Goal: Task Accomplishment & Management: Contribute content

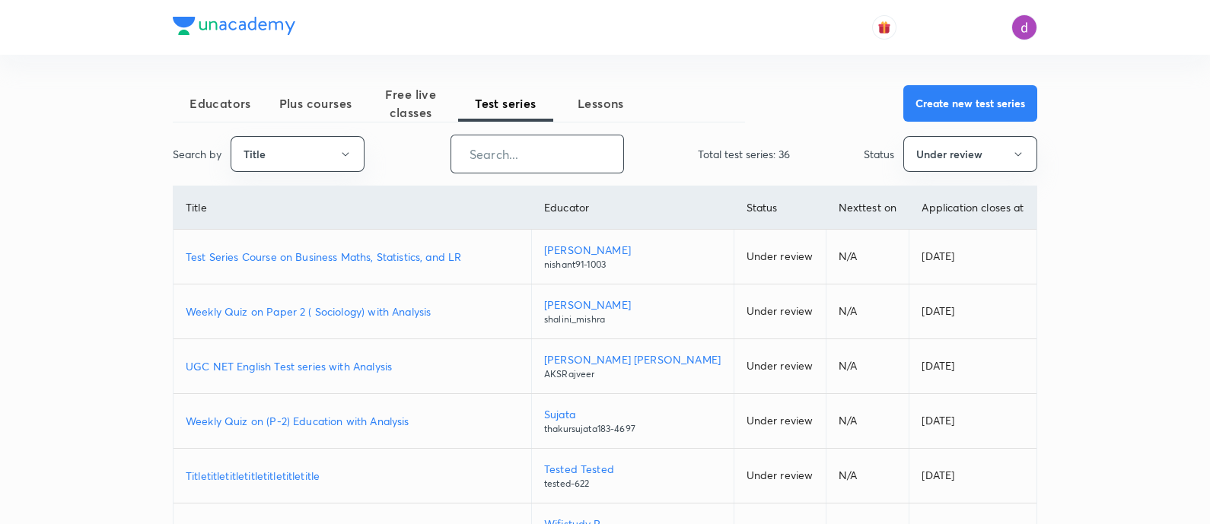
click at [531, 160] on input "text" at bounding box center [537, 154] width 172 height 39
paste input "Iconic Answer Writing Program (Learner's Choice)"
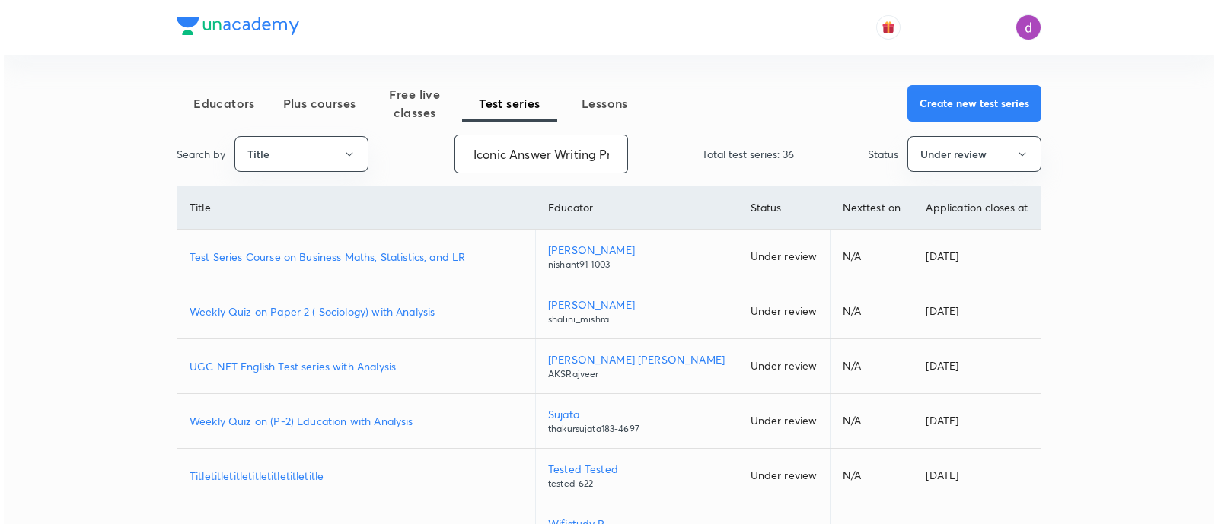
scroll to position [0, 148]
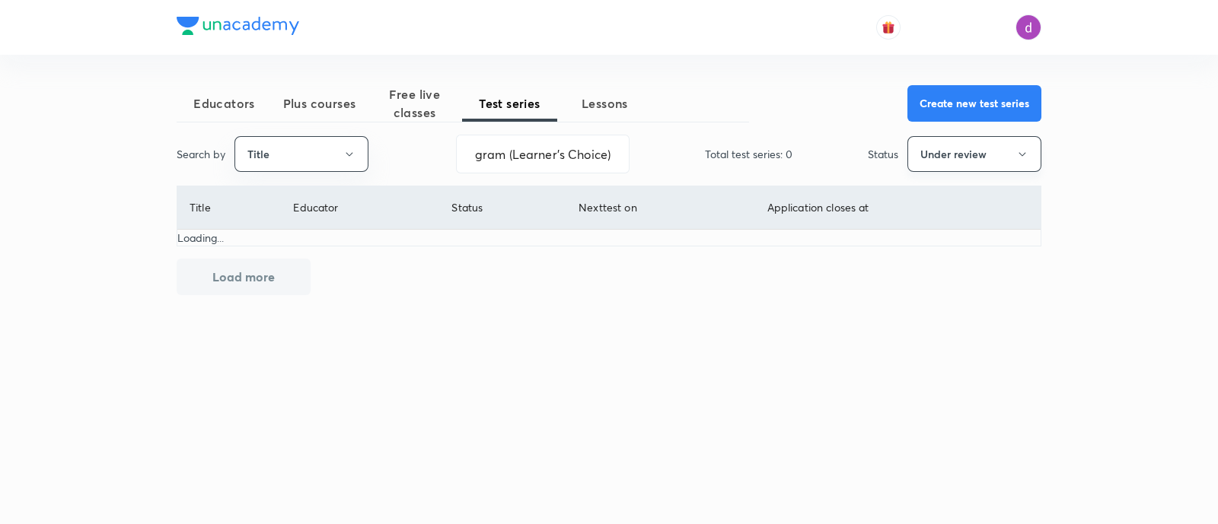
click at [972, 165] on button "Under review" at bounding box center [974, 154] width 134 height 36
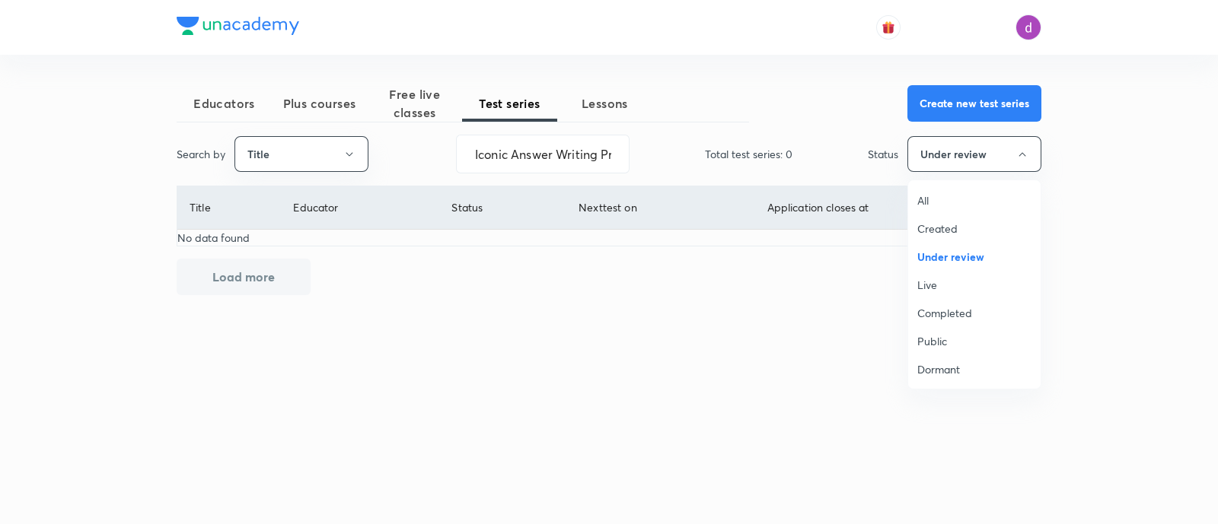
click at [951, 199] on span "All" at bounding box center [974, 201] width 114 height 16
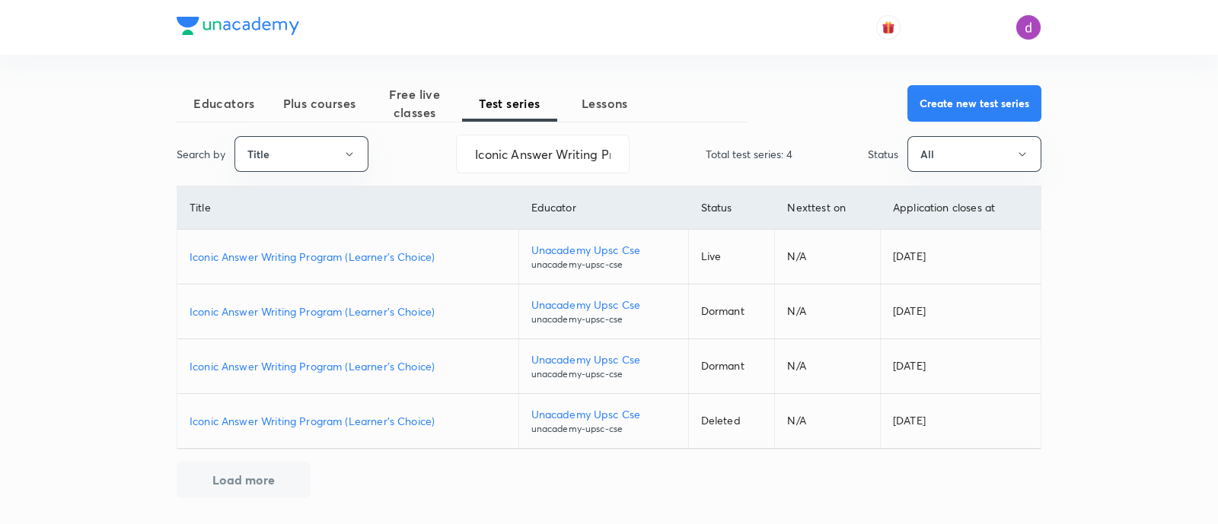
click at [377, 253] on p "Iconic Answer Writing Program (Learner's Choice)" at bounding box center [347, 257] width 317 height 16
click at [540, 161] on input "Iconic Answer Writing Program (Learner's Choice)" at bounding box center [543, 154] width 172 height 39
paste input "Daily GS Answer Writing Practice (Iconic"
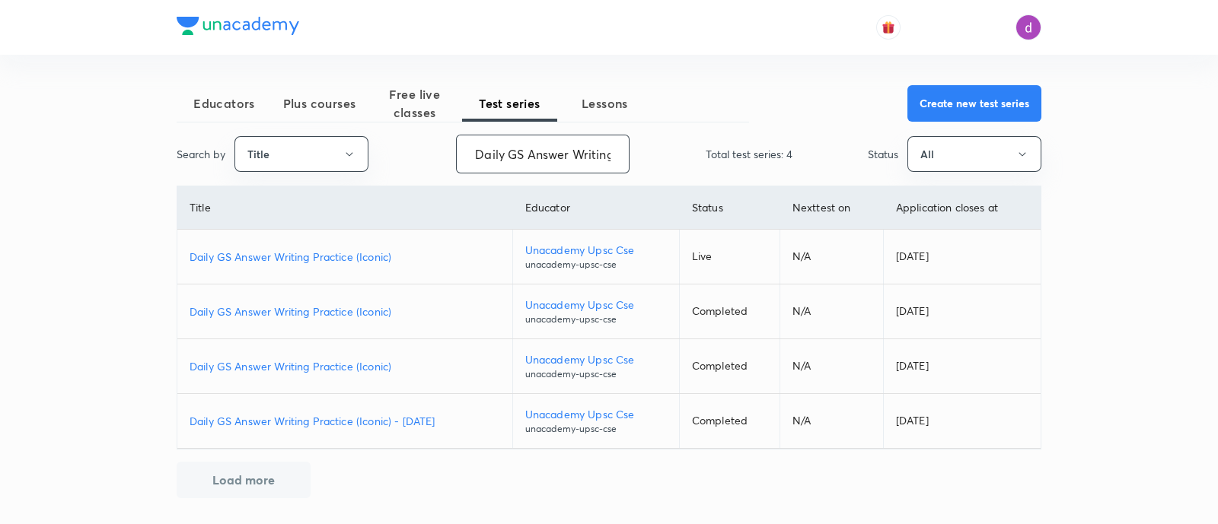
click at [365, 269] on td "Daily GS Answer Writing Practice (Iconic)" at bounding box center [344, 257] width 335 height 55
click at [361, 251] on p "Daily GS Answer Writing Practice (Iconic)" at bounding box center [344, 257] width 310 height 16
click at [593, 155] on input "Daily GS Answer Writing Practice (Iconic)" at bounding box center [543, 154] width 172 height 39
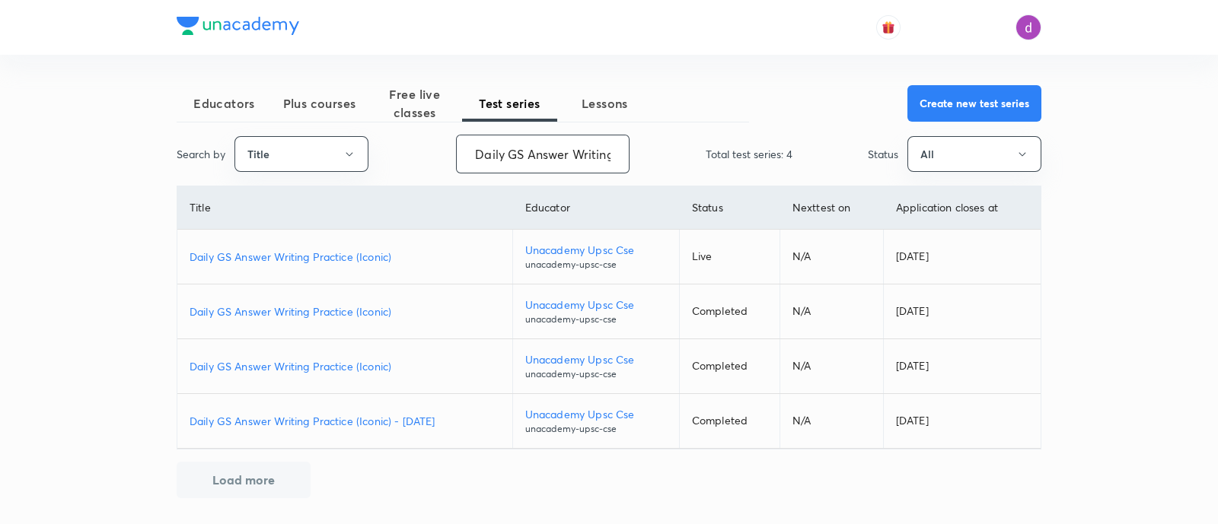
paste input "Iconic Answer Writing Program (Learner's Choice"
click at [337, 252] on p "Iconic Answer Writing Program (Learner's Choice)" at bounding box center [347, 257] width 317 height 16
click at [560, 158] on input "Iconic Answer Writing Program (Learner's Choice)" at bounding box center [543, 154] width 172 height 39
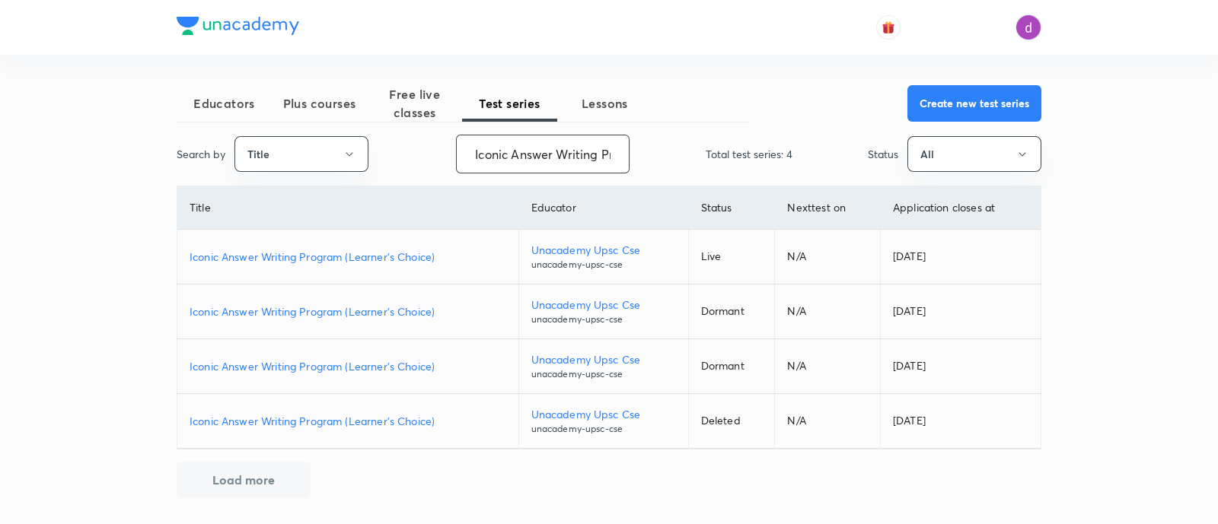
click at [560, 158] on input "Iconic Answer Writing Program (Learner's Choice)" at bounding box center [543, 154] width 172 height 39
paste input "ndian Polity Subjective Test 2 (Module VI to X) Morning Batch"
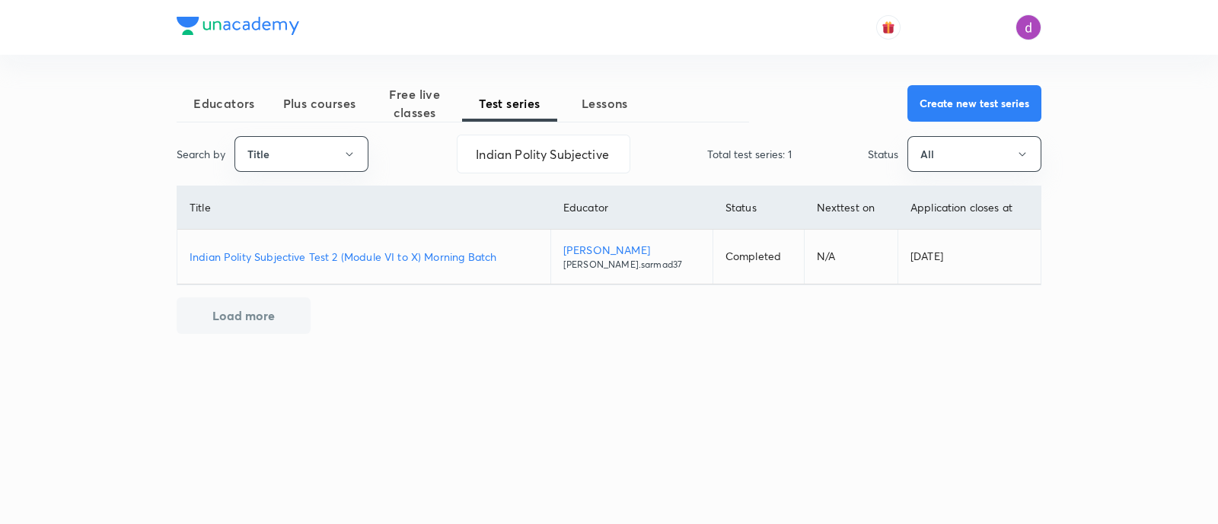
click at [438, 260] on p "Indian Polity Subjective Test 2 (Module VI to X) Morning Batch" at bounding box center [363, 257] width 349 height 16
click at [536, 155] on input "Indian Polity Subjective Test 2 (Module VI to X) Morning Batch" at bounding box center [543, 154] width 172 height 39
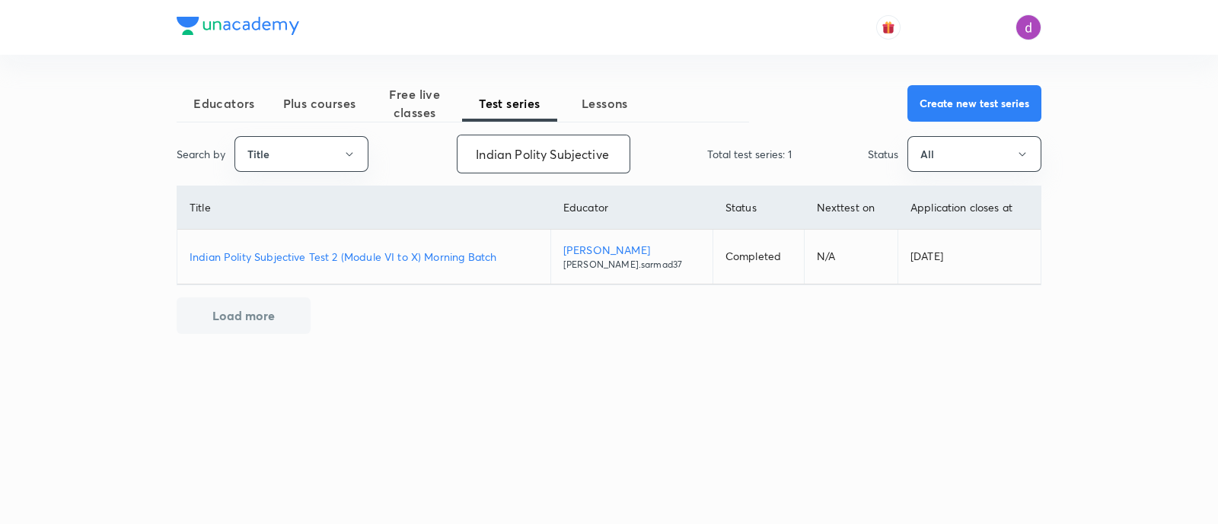
paste input "Unacademy Mains Test Series 2026 With Evaluation (August)"
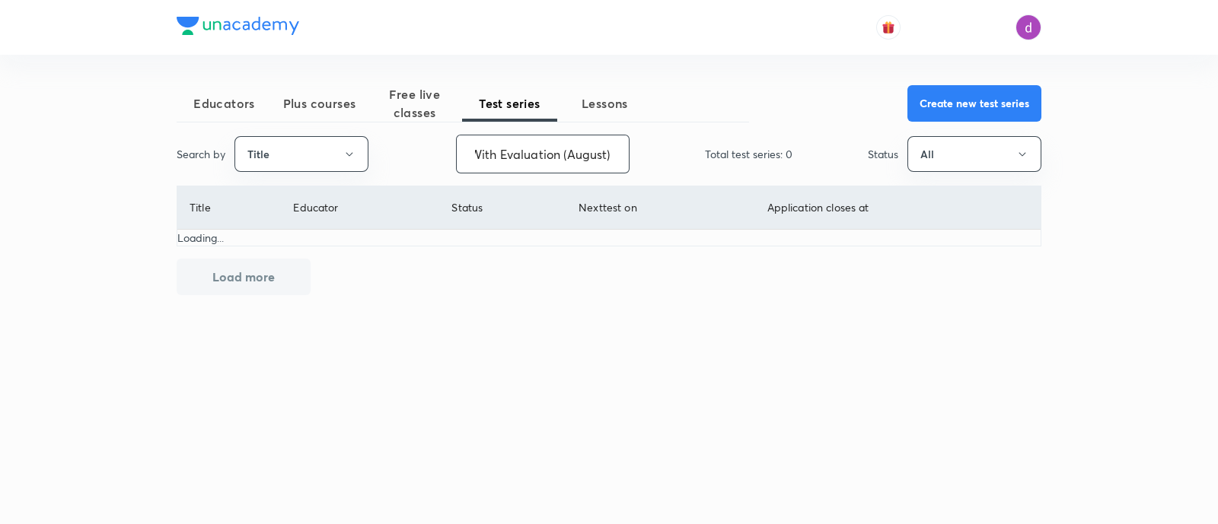
type input "Unacademy Mains Test Series 2026 With Evaluation (August)"
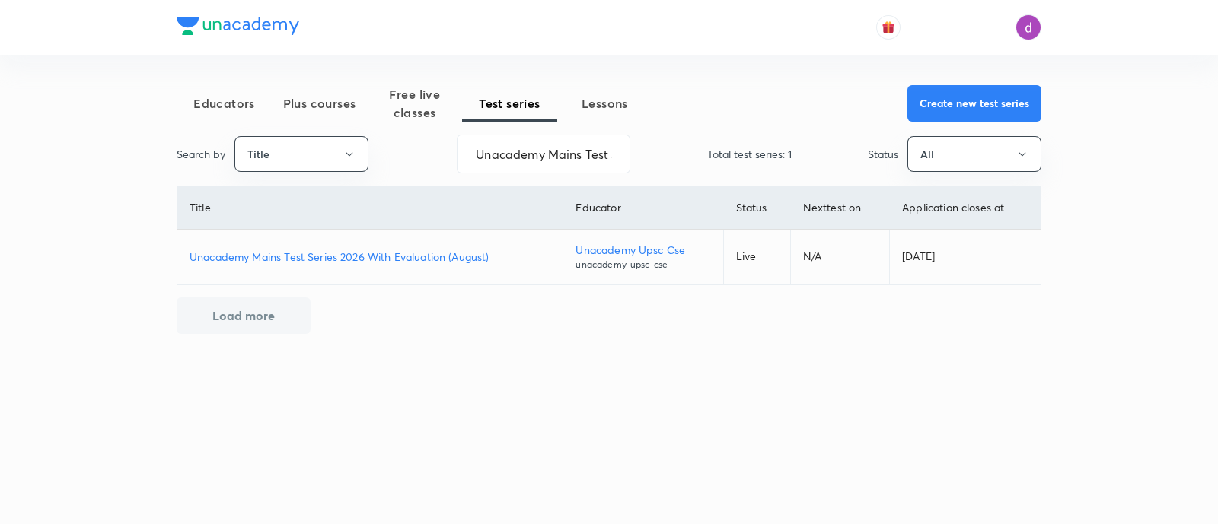
click at [360, 253] on p "Unacademy Mains Test Series 2026 With Evaluation (August)" at bounding box center [369, 257] width 361 height 16
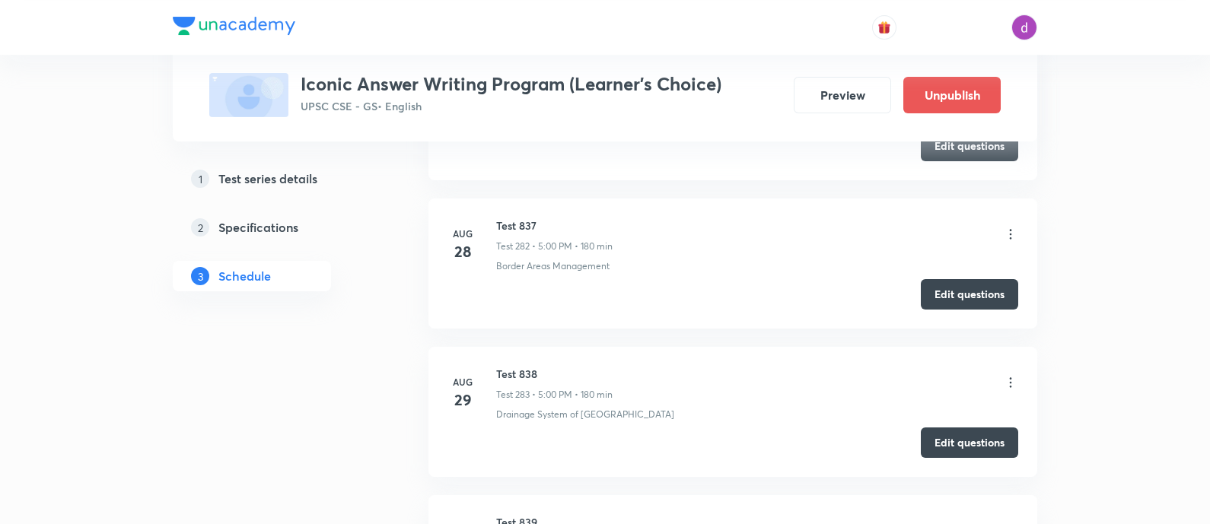
scroll to position [42580, 0]
click at [1010, 523] on icon at bounding box center [1010, 530] width 15 height 15
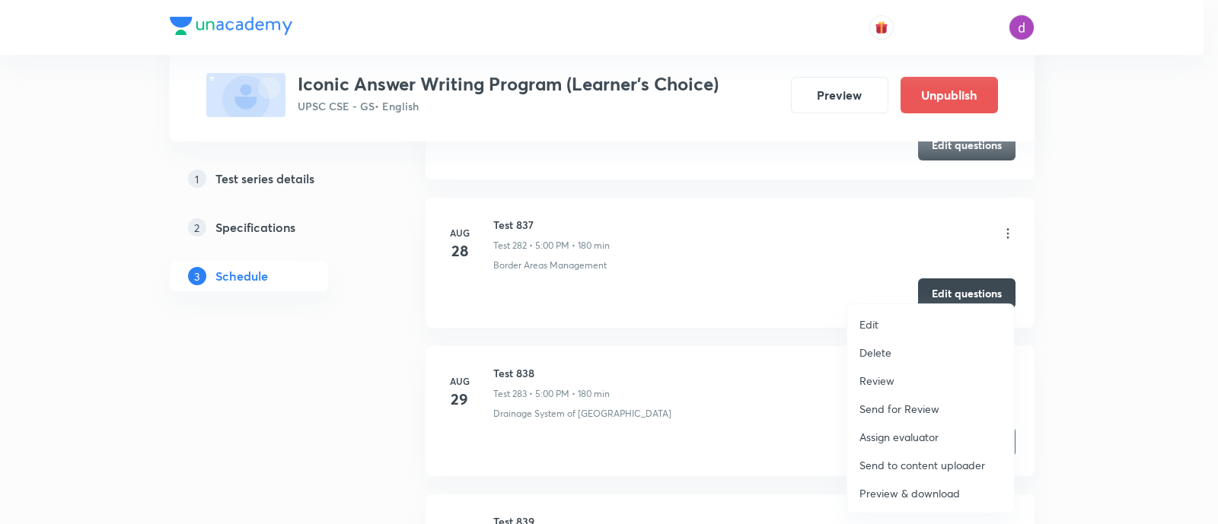
click at [888, 435] on p "Assign evaluator" at bounding box center [898, 437] width 79 height 16
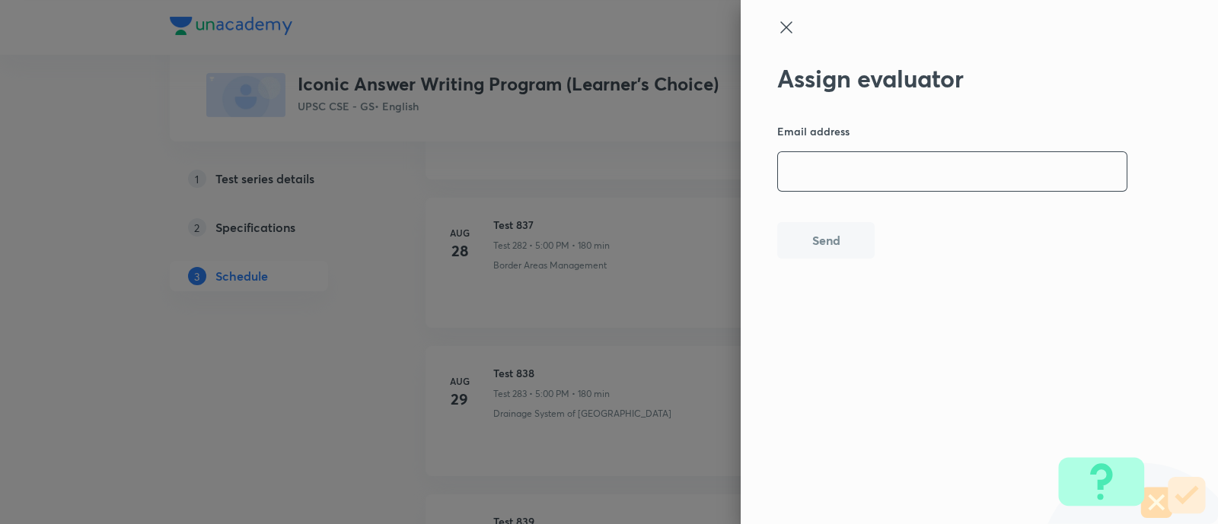
click at [873, 164] on input "email" at bounding box center [952, 171] width 349 height 39
paste input "[EMAIL_ADDRESS][DOMAIN_NAME]"
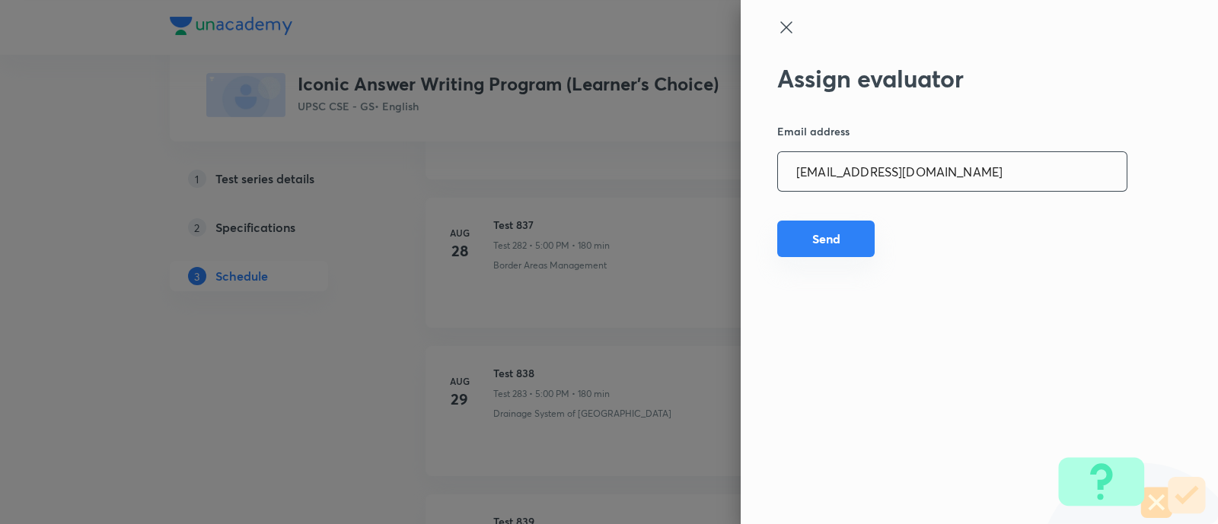
type input "[EMAIL_ADDRESS][DOMAIN_NAME]"
click at [818, 245] on button "Send" at bounding box center [825, 239] width 97 height 37
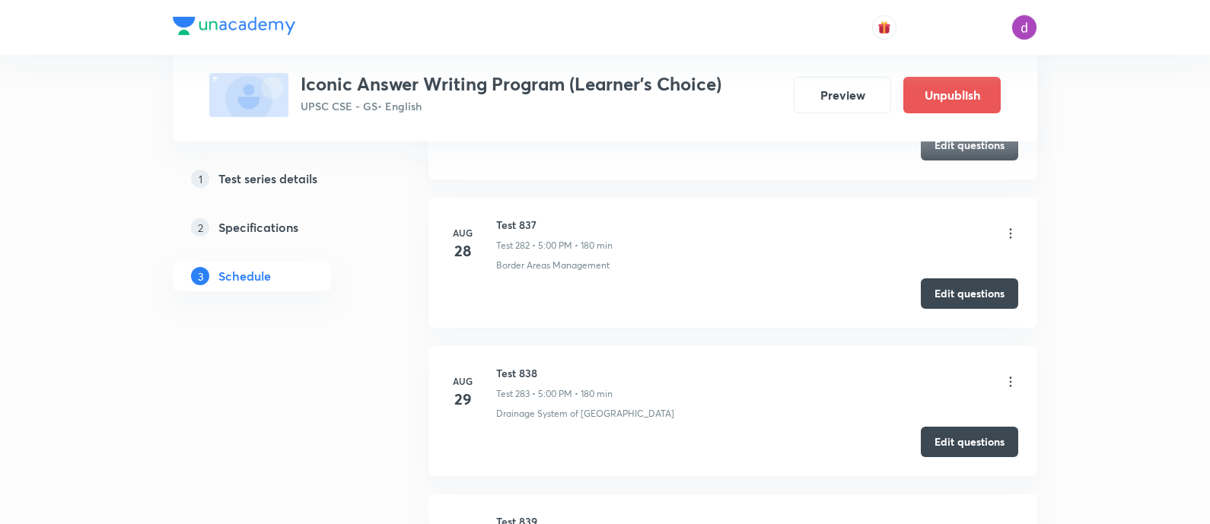
click at [1012, 523] on icon at bounding box center [1010, 530] width 15 height 15
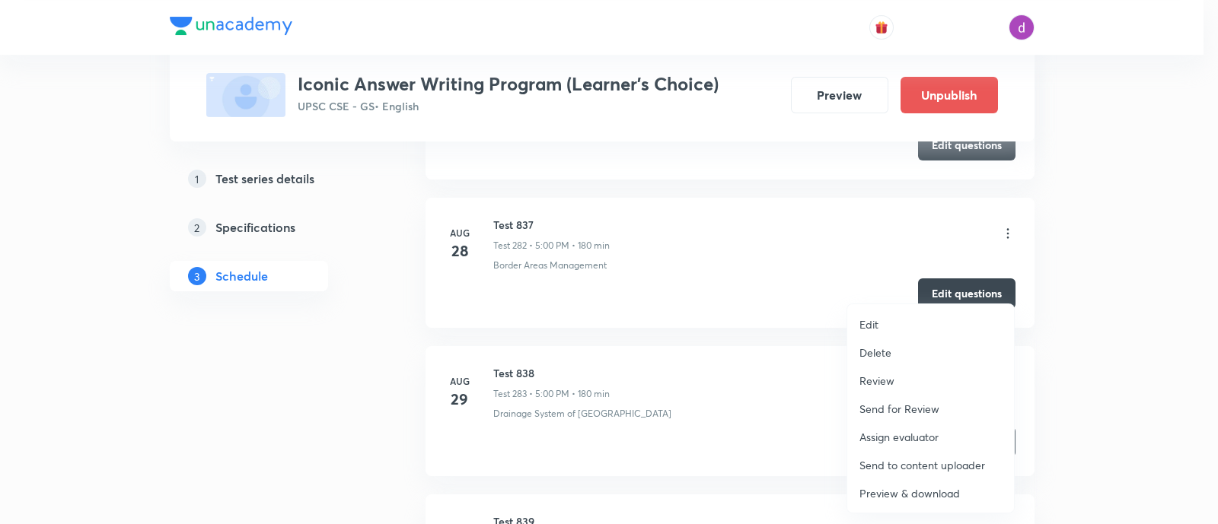
click at [886, 439] on p "Assign evaluator" at bounding box center [898, 437] width 79 height 16
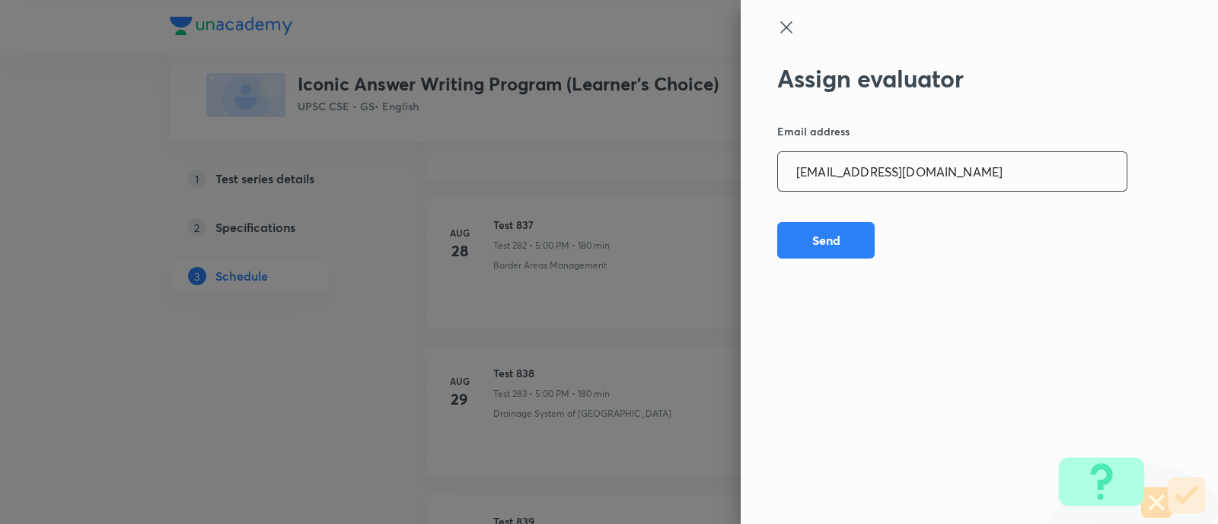
click at [983, 184] on input "[EMAIL_ADDRESS][DOMAIN_NAME]" at bounding box center [952, 171] width 349 height 39
paste input "adv.akash.kumar.pandey@g"
type input "[EMAIL_ADDRESS][DOMAIN_NAME]"
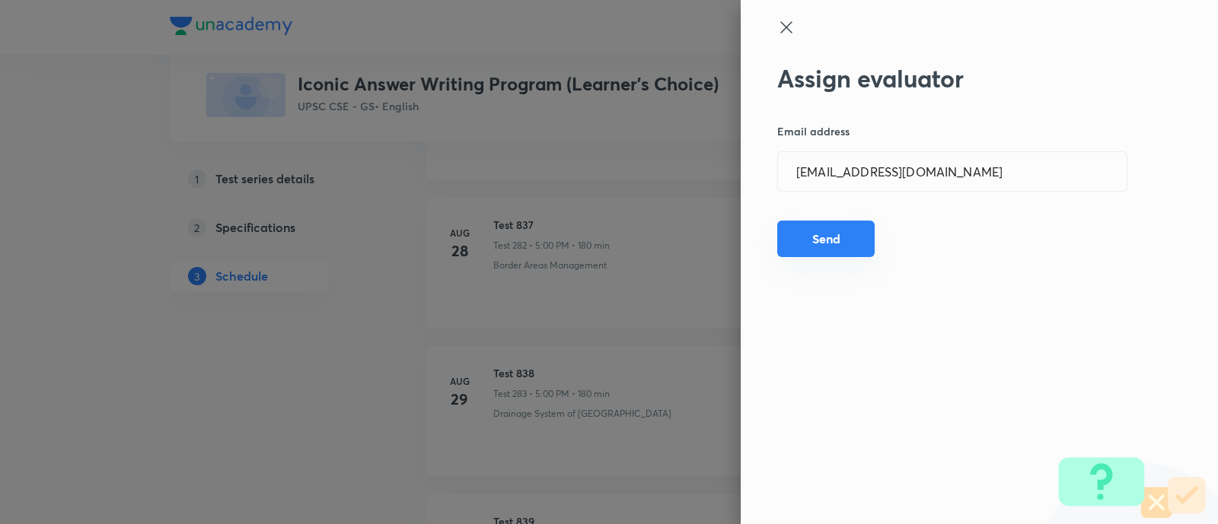
click at [830, 233] on button "Send" at bounding box center [825, 239] width 97 height 37
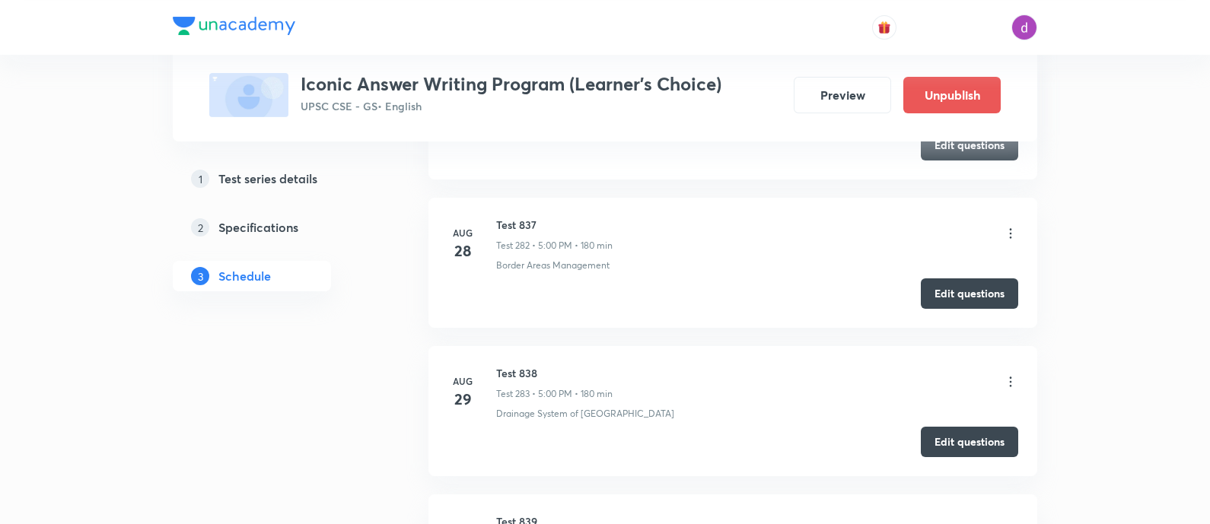
click at [1007, 523] on icon at bounding box center [1010, 530] width 15 height 15
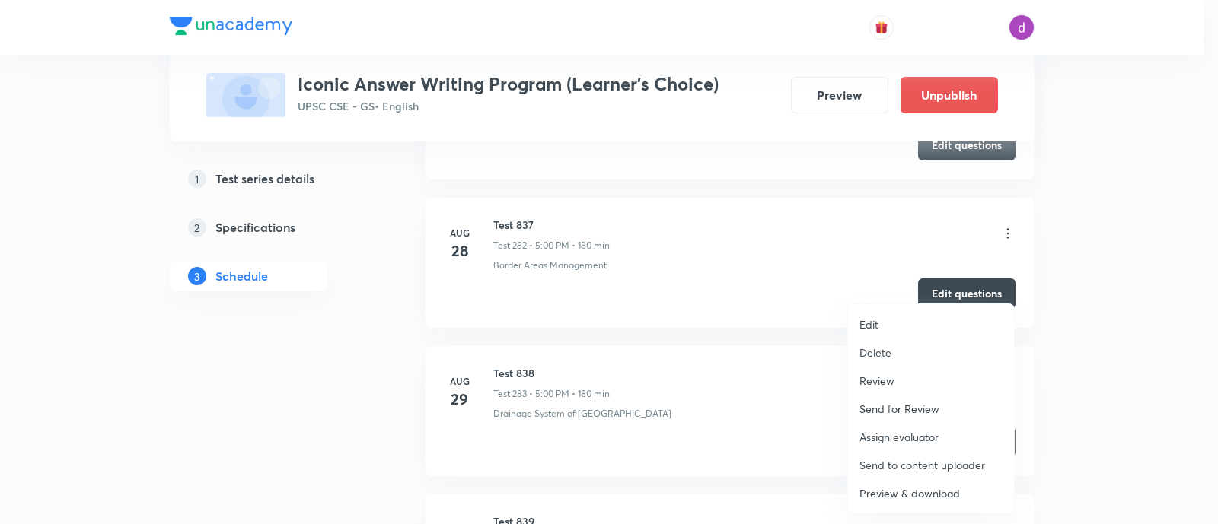
click at [867, 441] on p "Assign evaluator" at bounding box center [898, 437] width 79 height 16
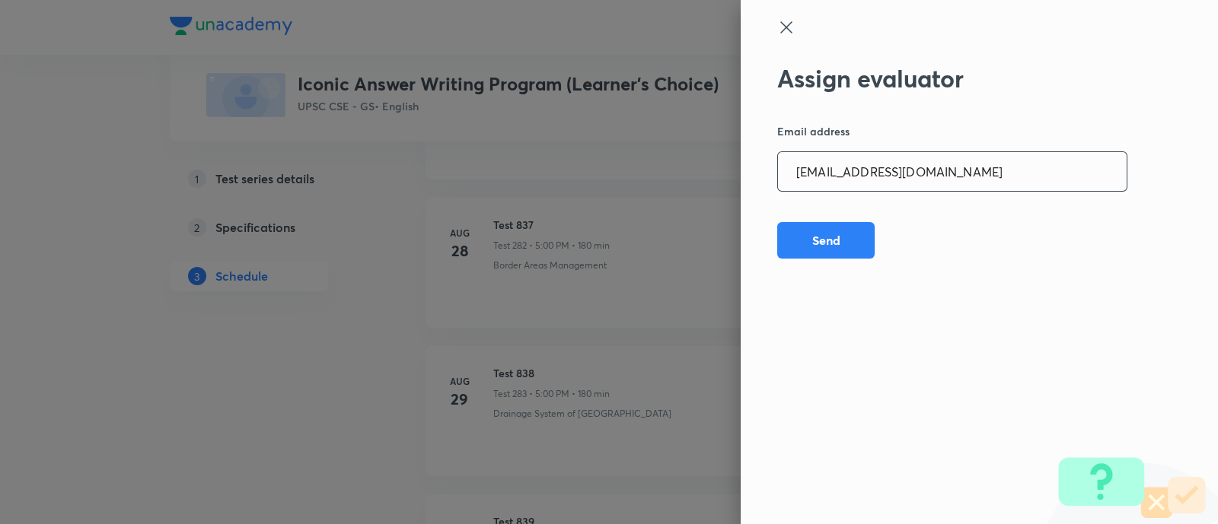
click at [1036, 171] on input "[EMAIL_ADDRESS][DOMAIN_NAME]" at bounding box center [952, 171] width 349 height 39
paste input "[PERSON_NAME].ald17"
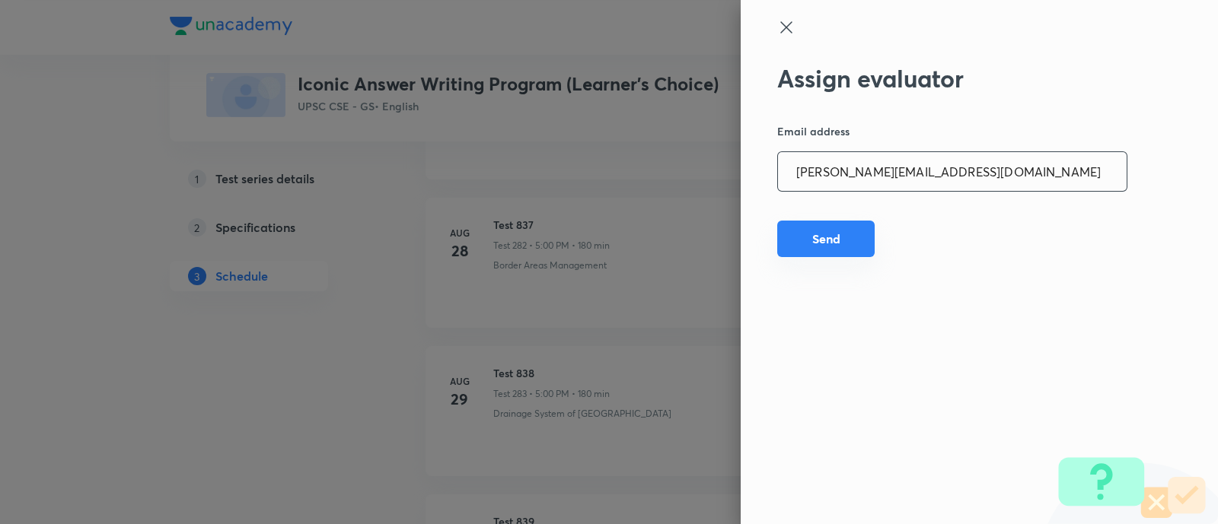
type input "[PERSON_NAME][EMAIL_ADDRESS][DOMAIN_NAME]"
click at [828, 240] on button "Send" at bounding box center [825, 239] width 97 height 37
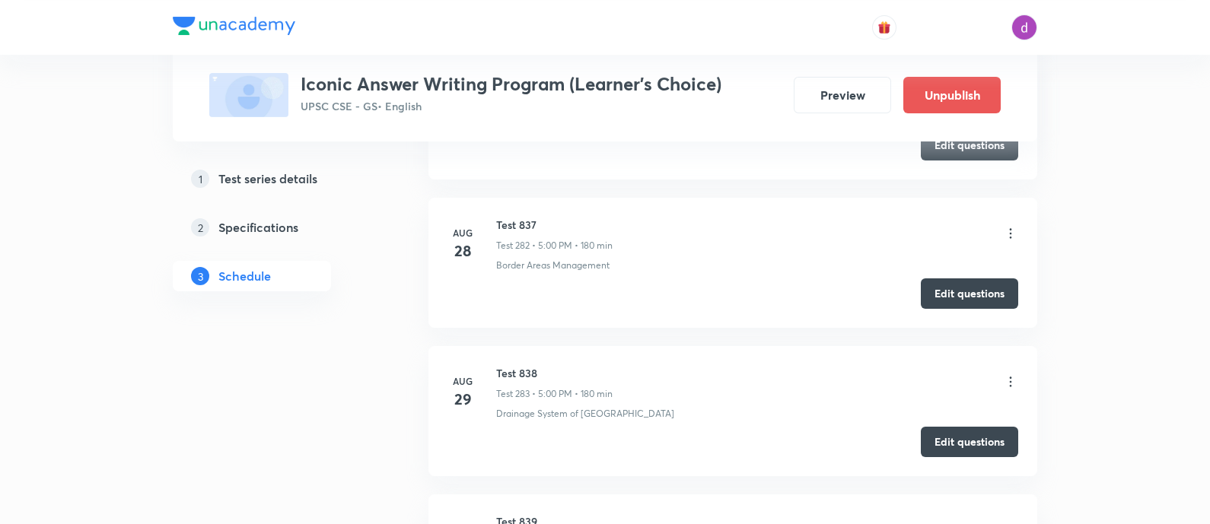
click at [1006, 523] on icon at bounding box center [1010, 530] width 15 height 15
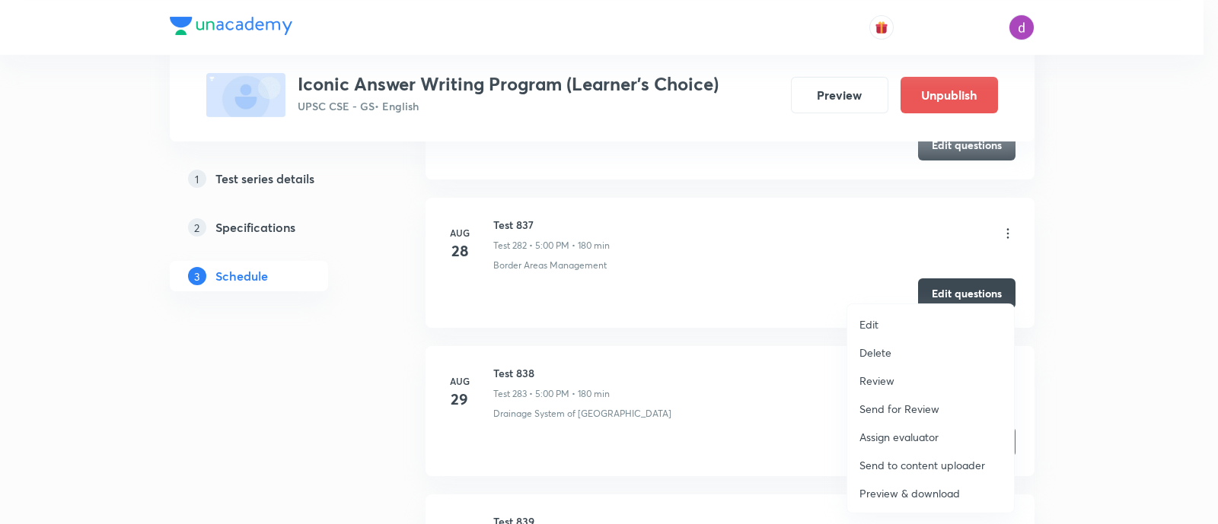
click at [905, 429] on p "Assign evaluator" at bounding box center [898, 437] width 79 height 16
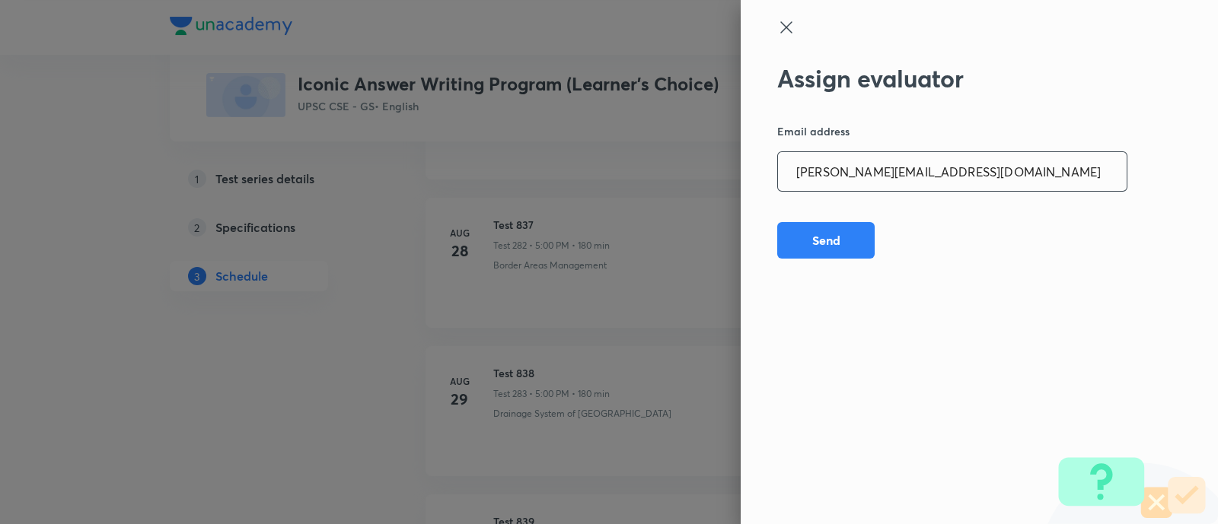
click at [968, 179] on input "[PERSON_NAME][EMAIL_ADDRESS][DOMAIN_NAME]" at bounding box center [952, 171] width 349 height 39
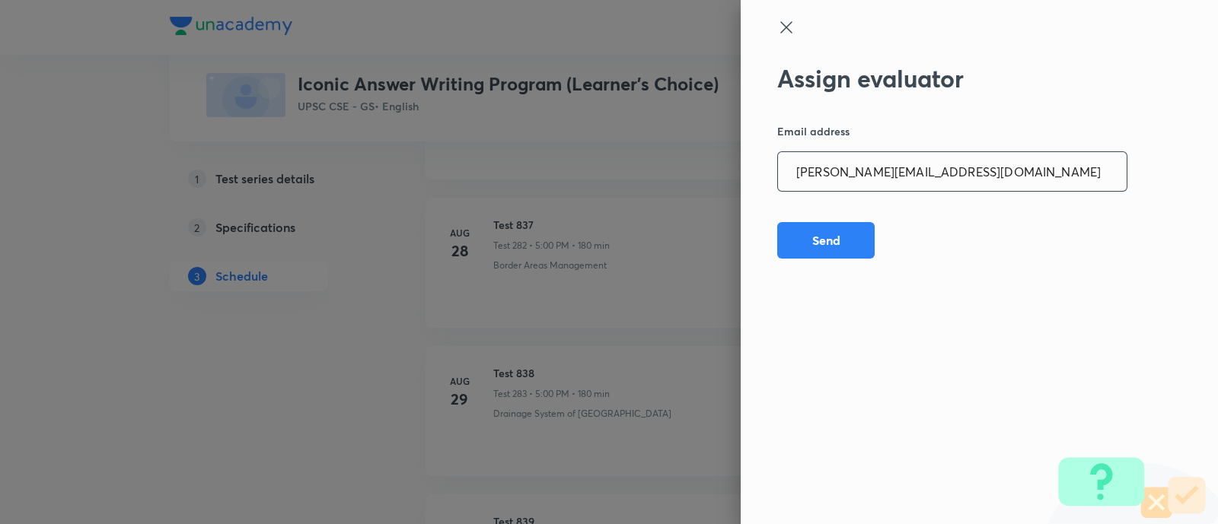
paste input "sagarhirave4"
type input "[EMAIL_ADDRESS][DOMAIN_NAME]"
click at [818, 237] on button "Send" at bounding box center [825, 239] width 97 height 37
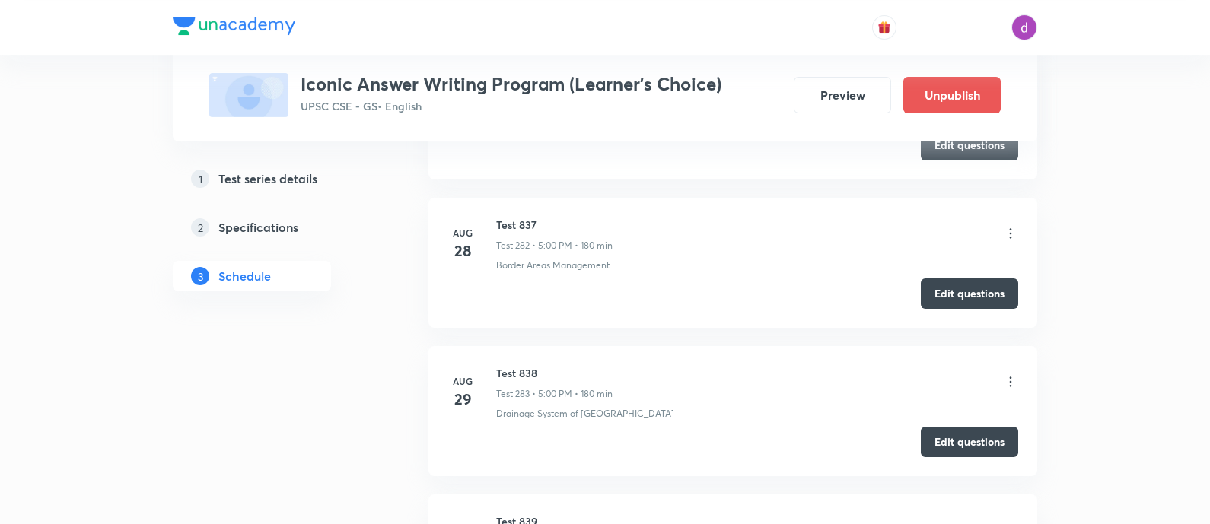
click at [1009, 523] on icon at bounding box center [1010, 530] width 15 height 15
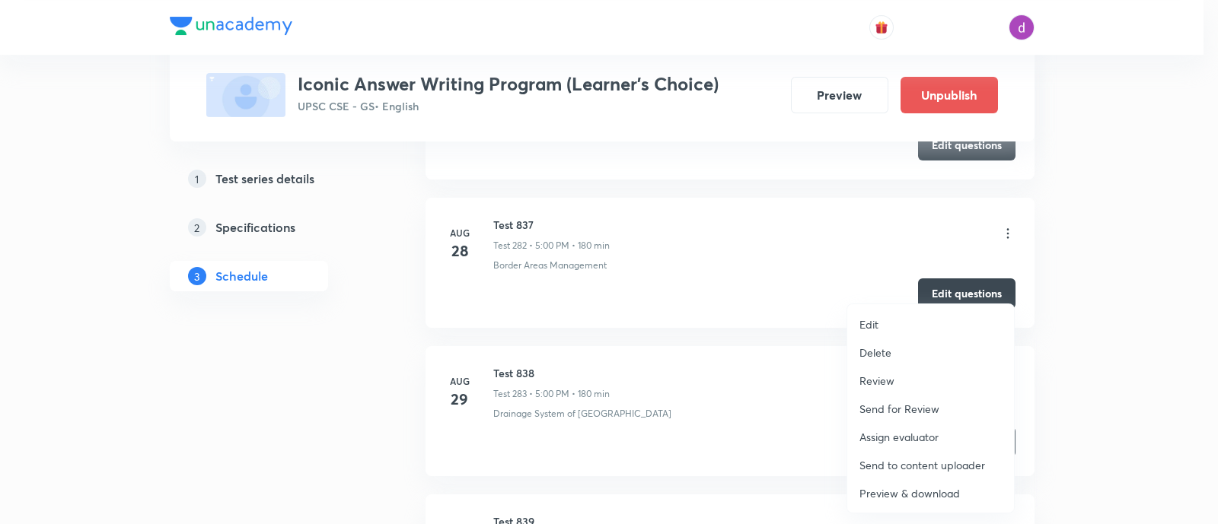
click at [890, 431] on p "Assign evaluator" at bounding box center [898, 437] width 79 height 16
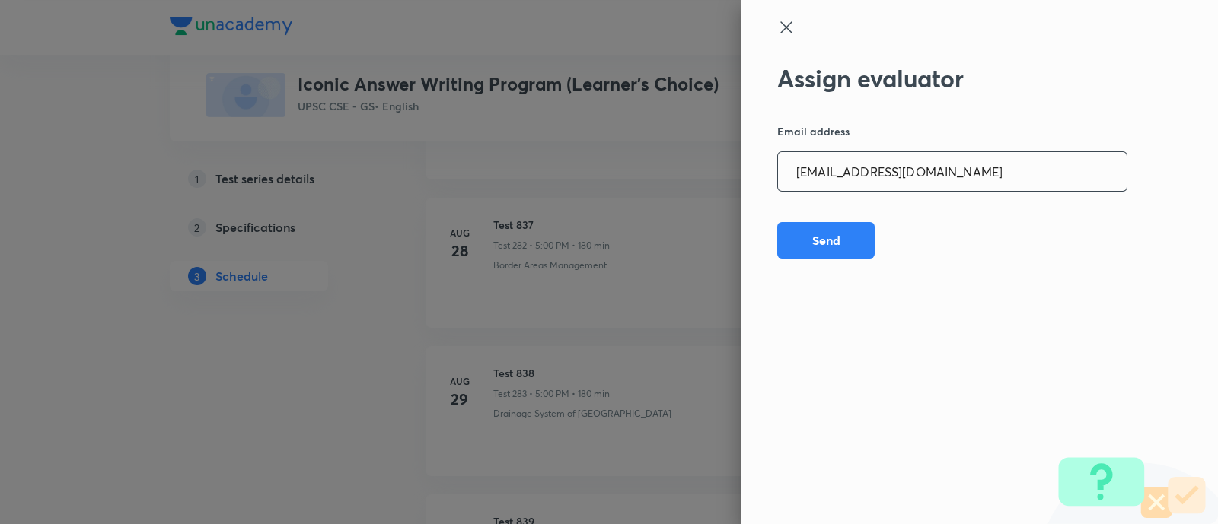
click at [959, 175] on input "[EMAIL_ADDRESS][DOMAIN_NAME]" at bounding box center [952, 171] width 349 height 39
paste input "kkshubham23"
type input "[EMAIL_ADDRESS][DOMAIN_NAME]"
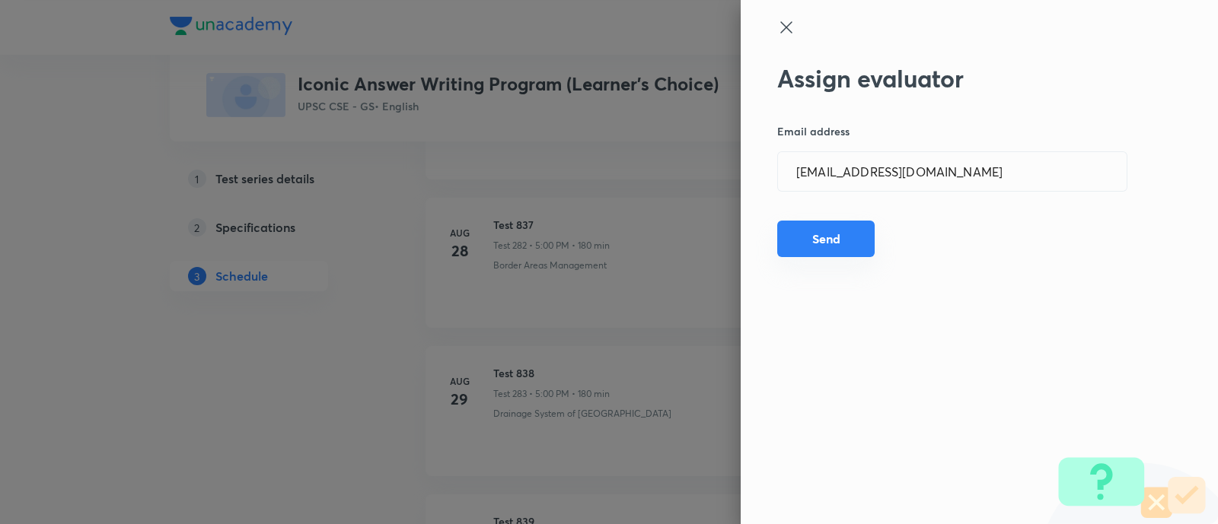
click at [814, 234] on button "Send" at bounding box center [825, 239] width 97 height 37
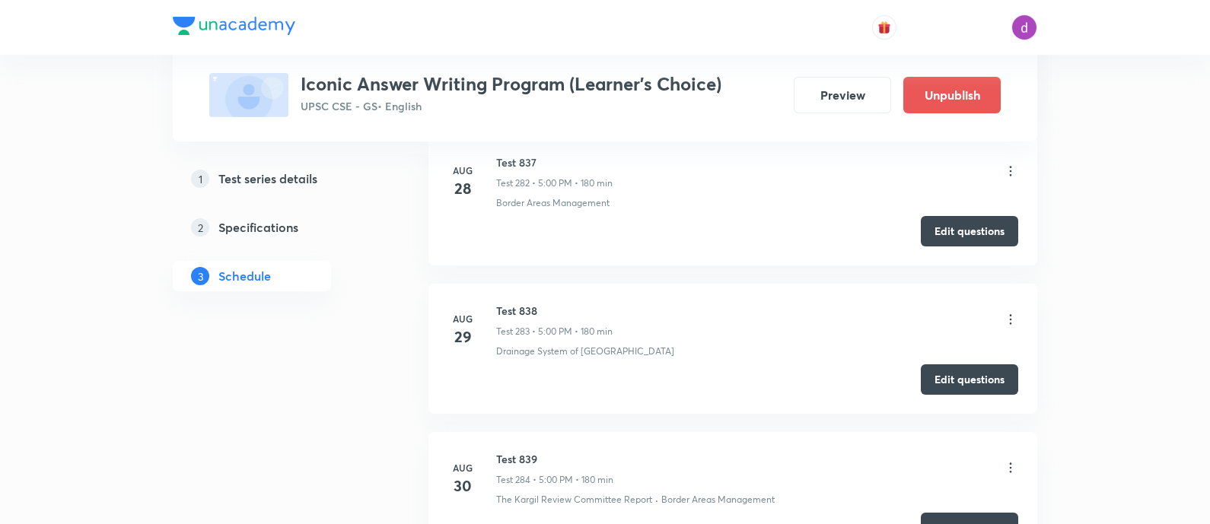
scroll to position [42643, 0]
click at [1008, 460] on icon at bounding box center [1010, 467] width 15 height 15
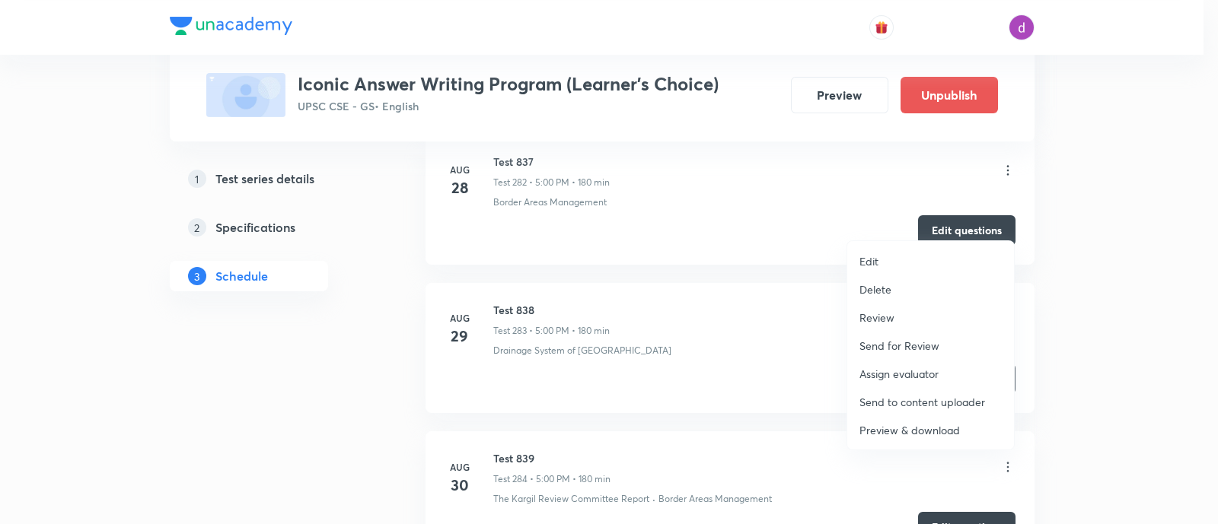
click at [902, 368] on p "Assign evaluator" at bounding box center [898, 374] width 79 height 16
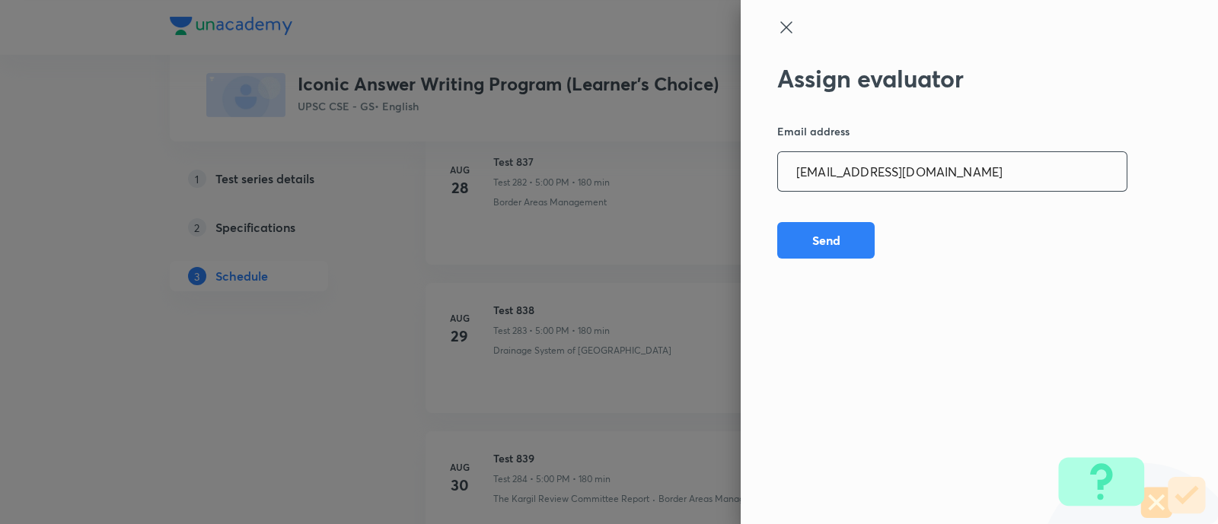
click at [969, 183] on input "[EMAIL_ADDRESS][DOMAIN_NAME]" at bounding box center [952, 171] width 349 height 39
paste input "opawar10"
type input "[EMAIL_ADDRESS][DOMAIN_NAME]"
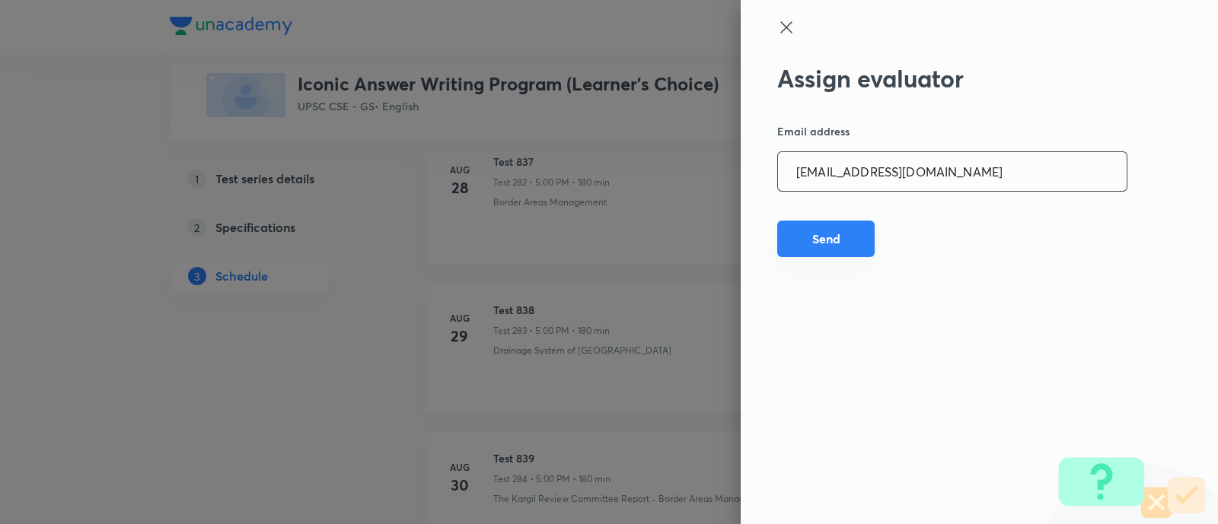
click at [821, 238] on button "Send" at bounding box center [825, 239] width 97 height 37
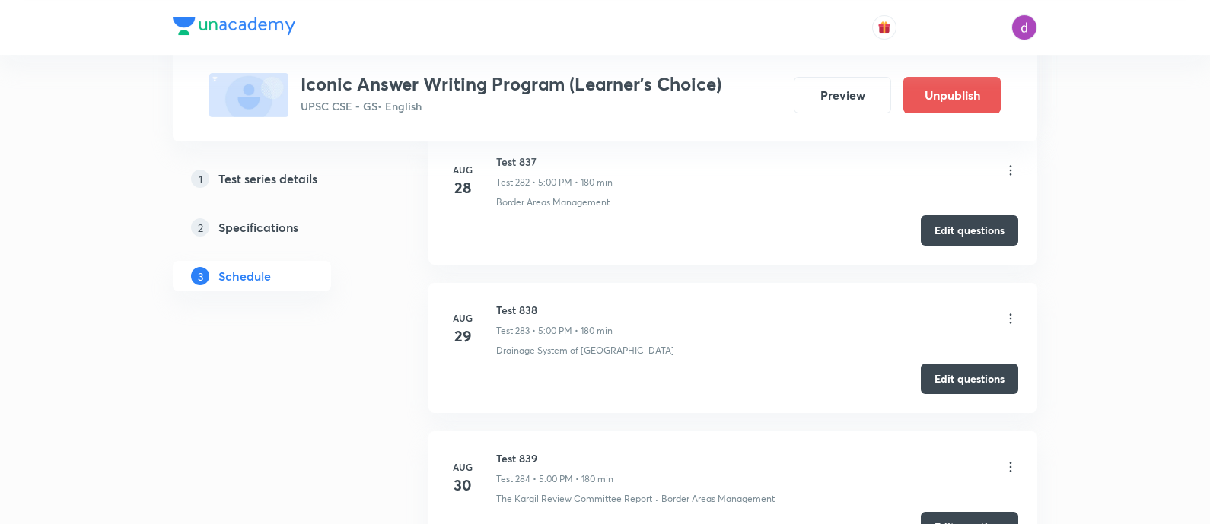
click at [1011, 460] on icon at bounding box center [1010, 467] width 15 height 15
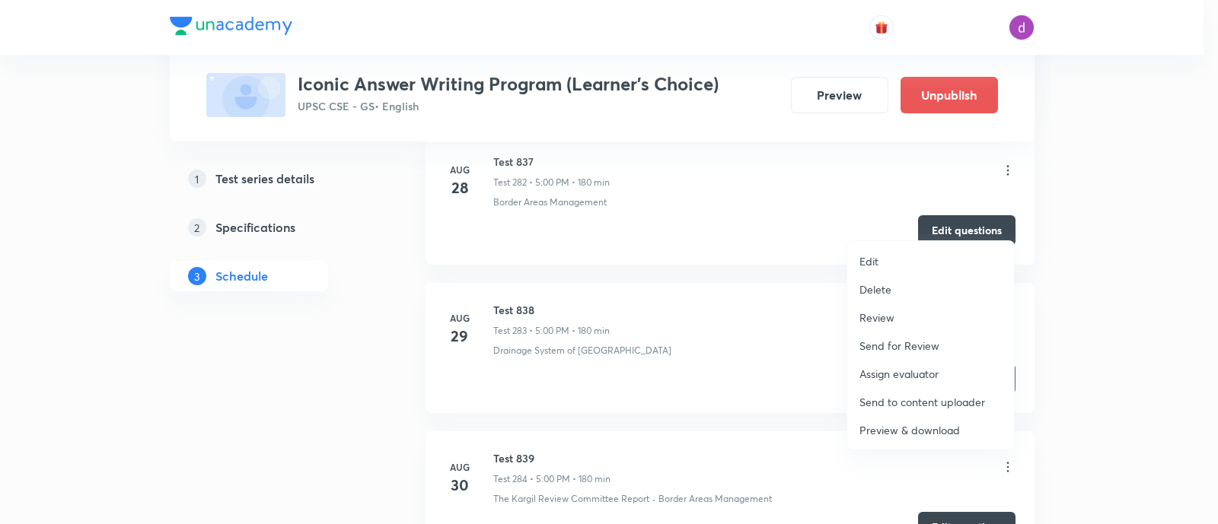
click at [878, 369] on p "Assign evaluator" at bounding box center [898, 374] width 79 height 16
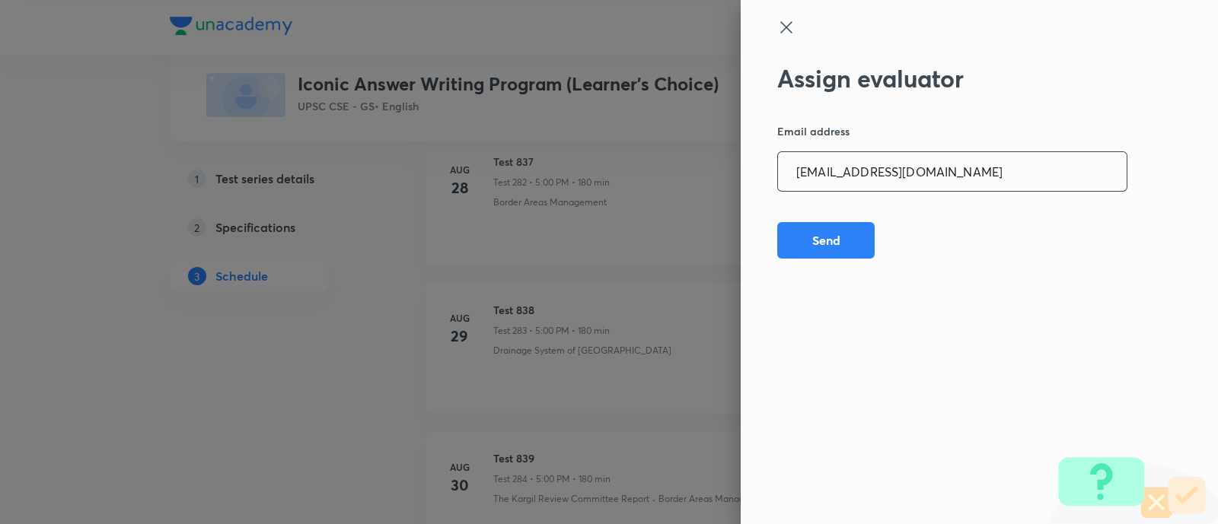
click at [918, 164] on input "[EMAIL_ADDRESS][DOMAIN_NAME]" at bounding box center [952, 171] width 349 height 39
paste input "garimasaharan21"
type input "[EMAIL_ADDRESS][DOMAIN_NAME]"
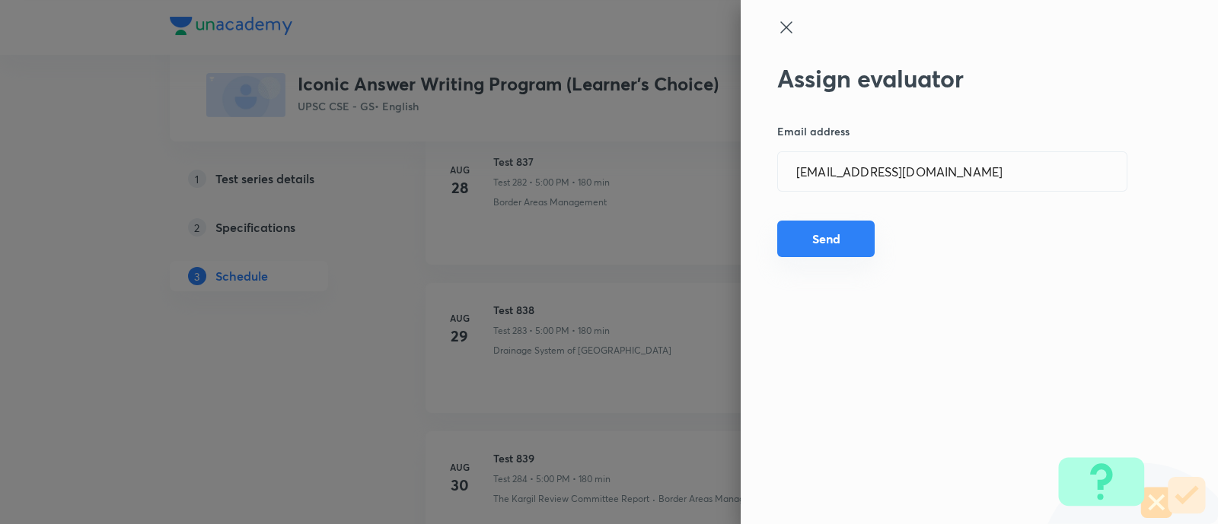
click at [832, 236] on button "Send" at bounding box center [825, 239] width 97 height 37
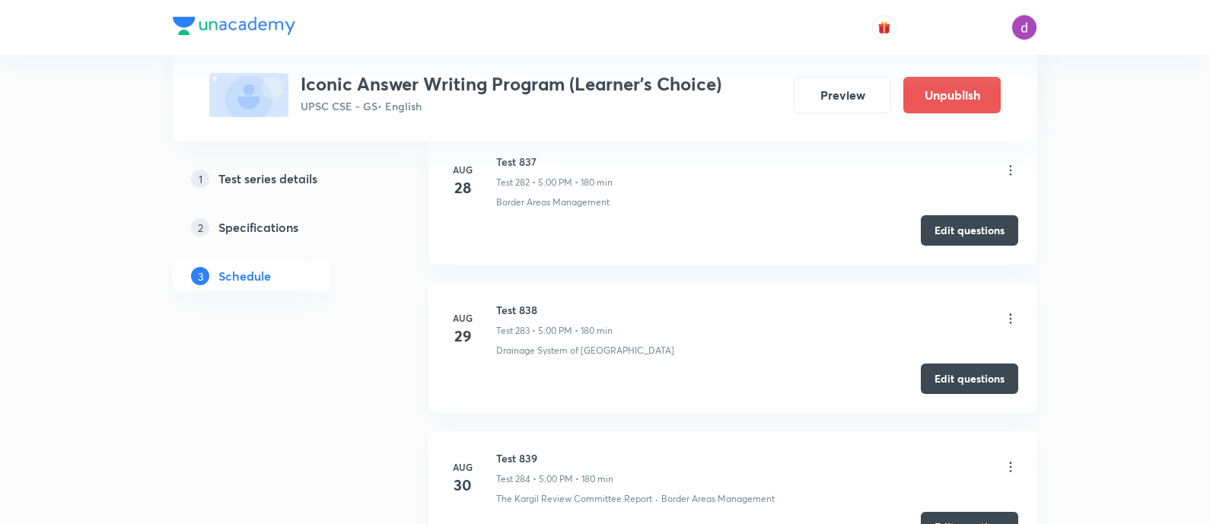
click at [1006, 460] on icon at bounding box center [1010, 467] width 15 height 15
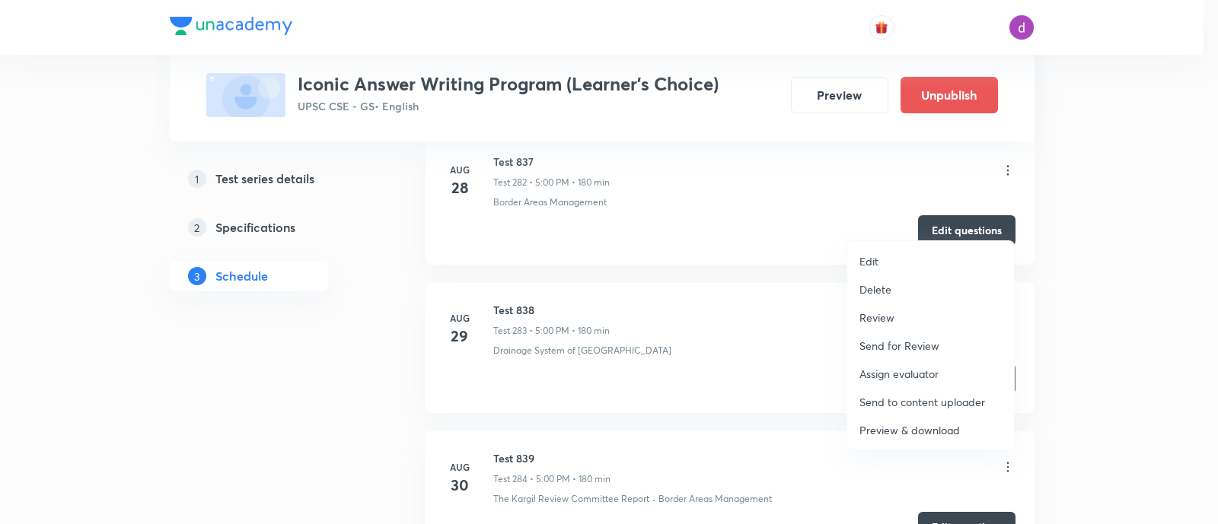
click at [896, 371] on p "Assign evaluator" at bounding box center [898, 374] width 79 height 16
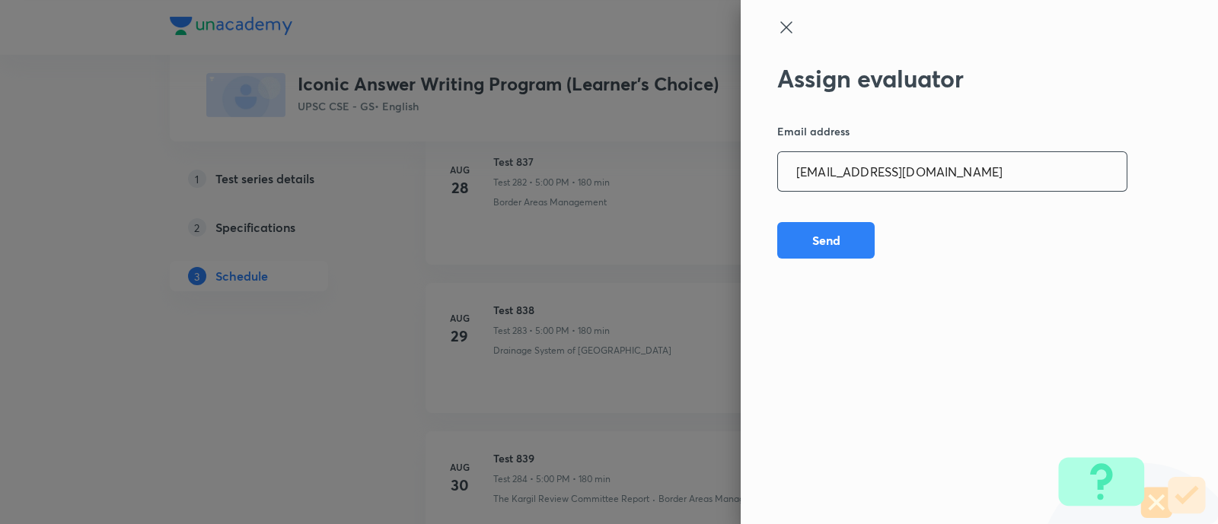
click at [982, 177] on input "[EMAIL_ADDRESS][DOMAIN_NAME]" at bounding box center [952, 171] width 349 height 39
paste input "amrimaji97"
type input "[EMAIL_ADDRESS][DOMAIN_NAME]"
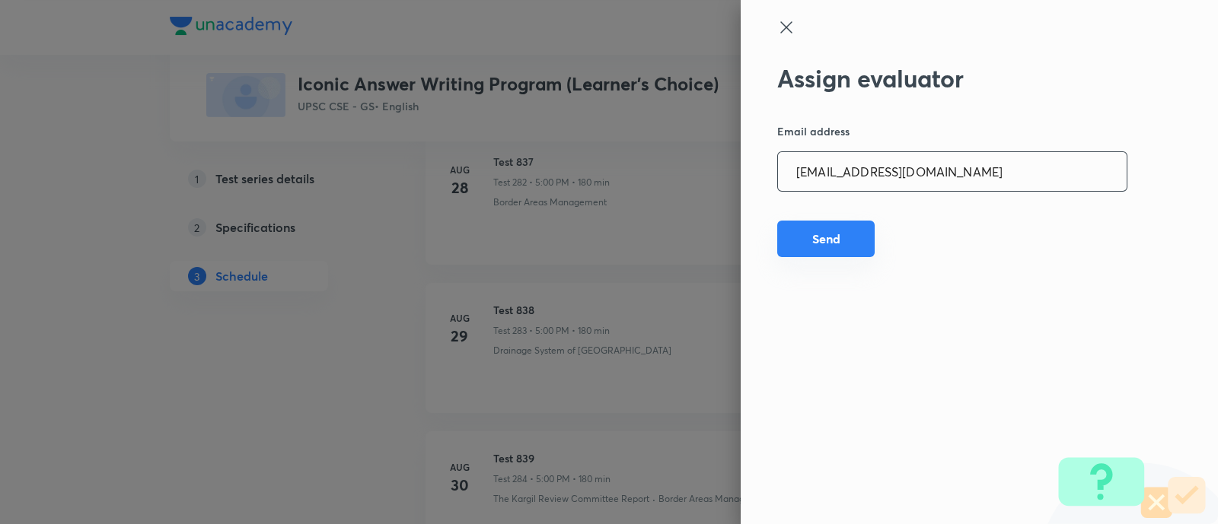
click at [842, 223] on button "Send" at bounding box center [825, 239] width 97 height 37
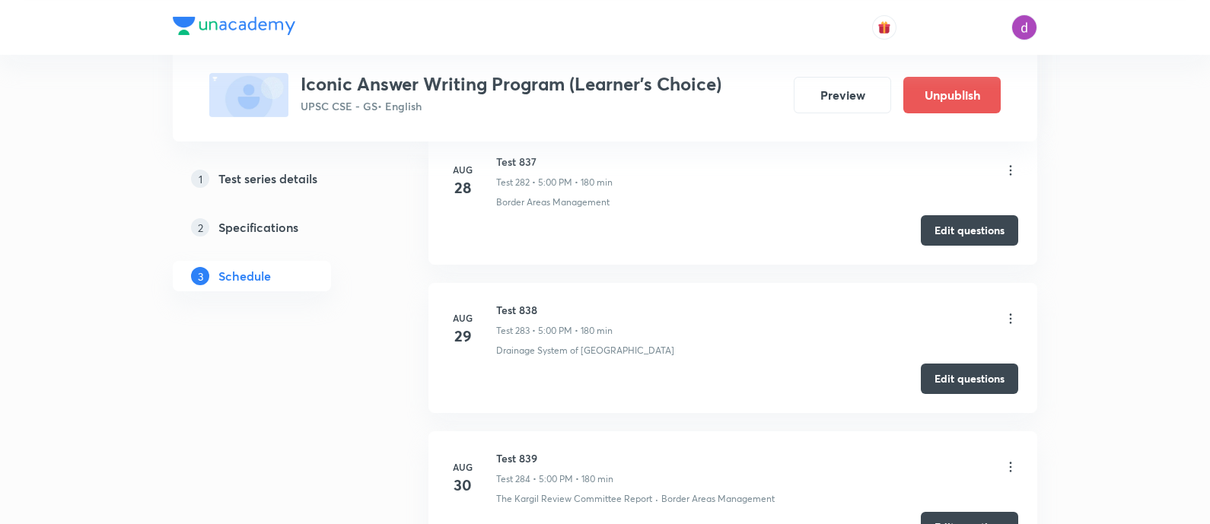
click at [1020, 431] on li "Aug 30 Test 839 Test 284 • 5:00 PM • 180 min The Kargil Review Committee Report…" at bounding box center [732, 496] width 609 height 130
click at [1005, 460] on icon at bounding box center [1010, 467] width 15 height 15
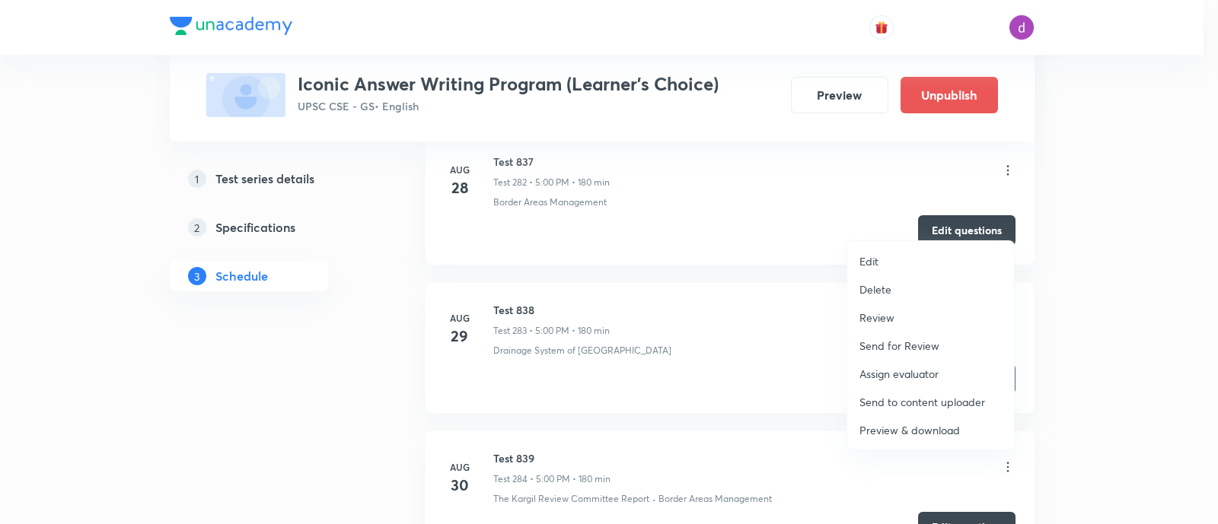
click at [887, 367] on p "Assign evaluator" at bounding box center [898, 374] width 79 height 16
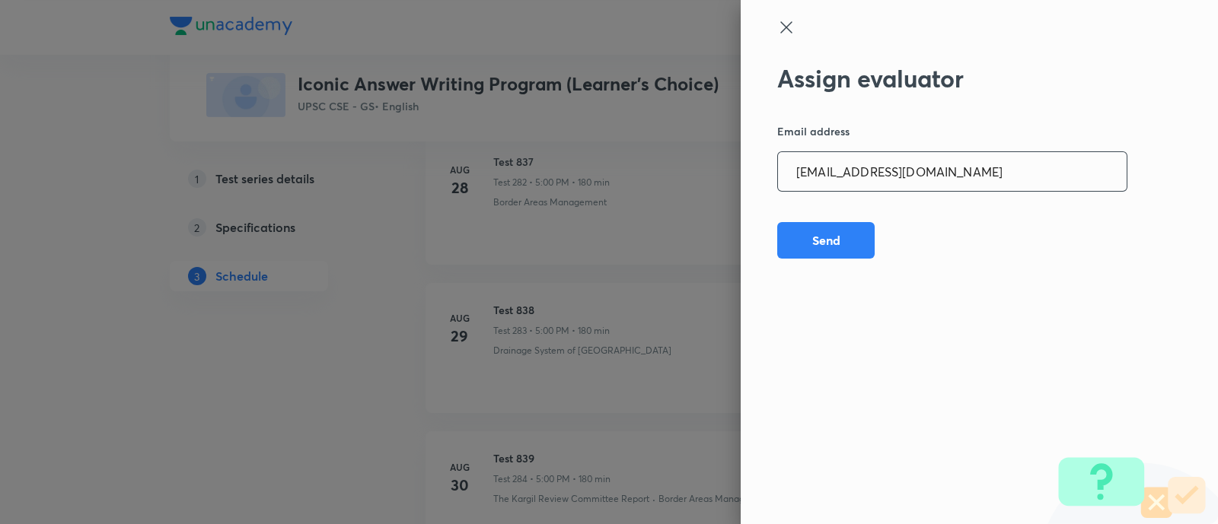
click at [962, 156] on input "[EMAIL_ADDRESS][DOMAIN_NAME]" at bounding box center [952, 171] width 349 height 39
paste input "sanjivkumarbagree"
type input "[EMAIL_ADDRESS][DOMAIN_NAME]"
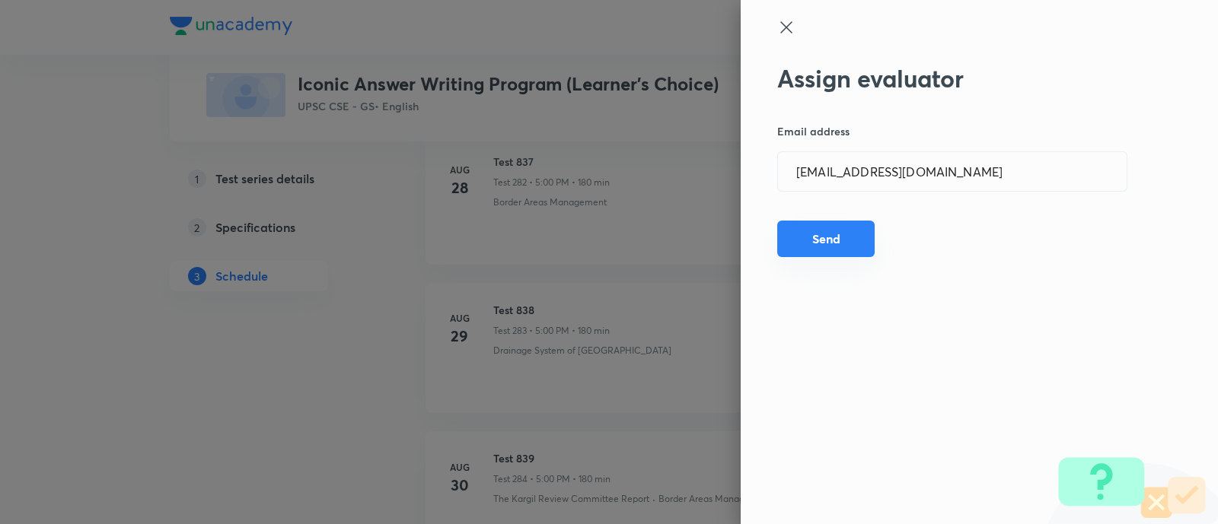
click at [815, 237] on button "Send" at bounding box center [825, 239] width 97 height 37
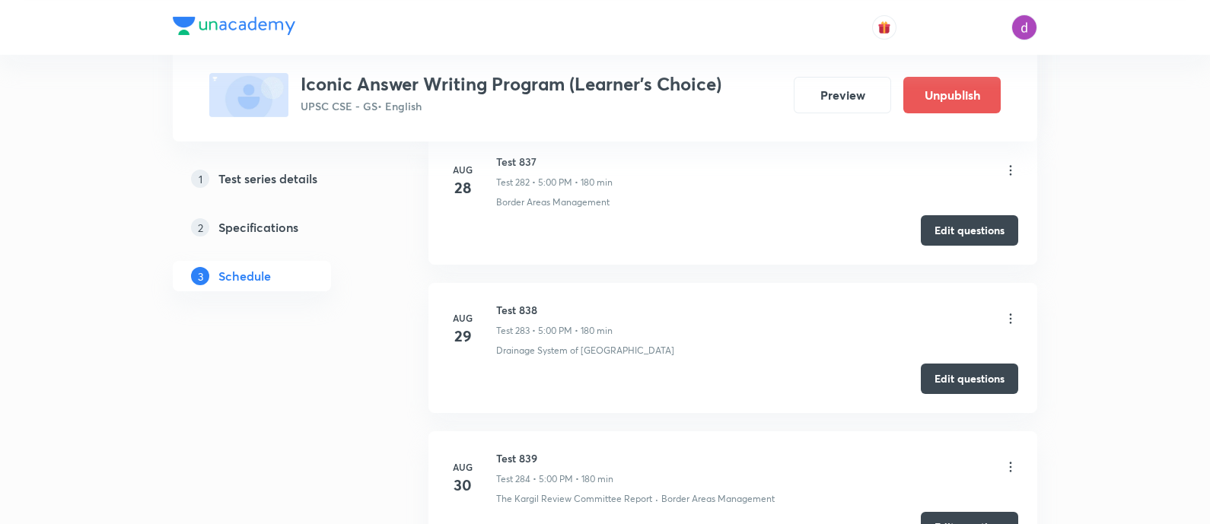
click at [1008, 460] on icon at bounding box center [1010, 467] width 15 height 15
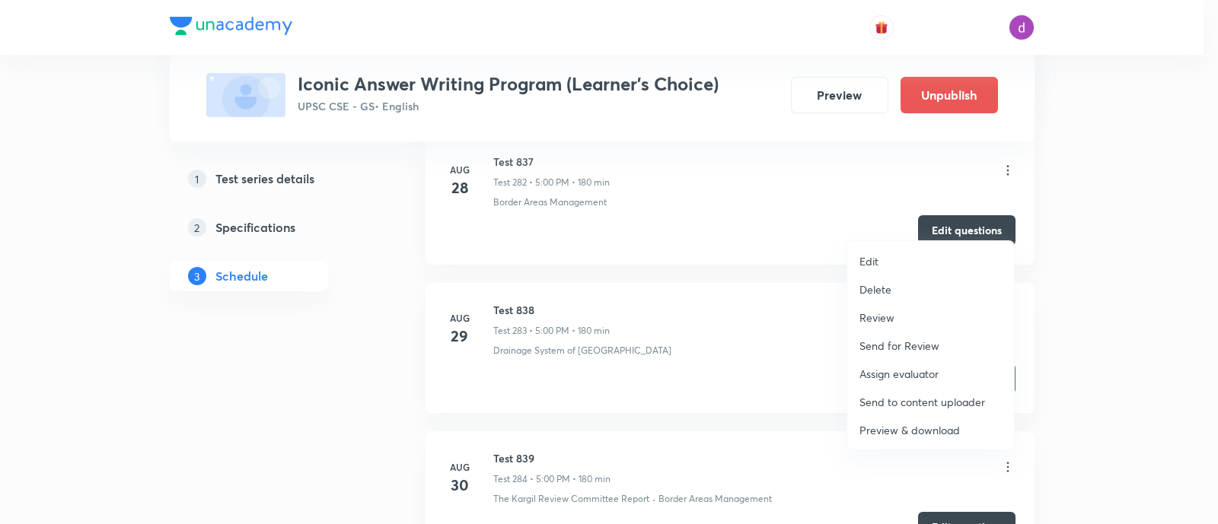
click at [871, 367] on p "Assign evaluator" at bounding box center [898, 374] width 79 height 16
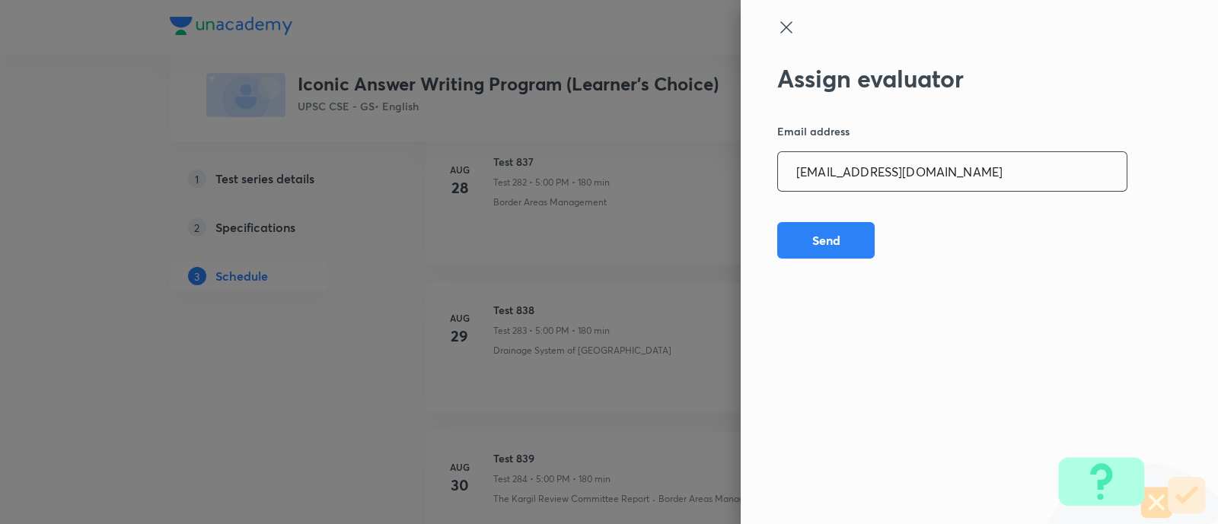
click at [950, 175] on input "[EMAIL_ADDRESS][DOMAIN_NAME]" at bounding box center [952, 171] width 349 height 39
paste input "preethihs1999"
type input "[EMAIL_ADDRESS][DOMAIN_NAME]"
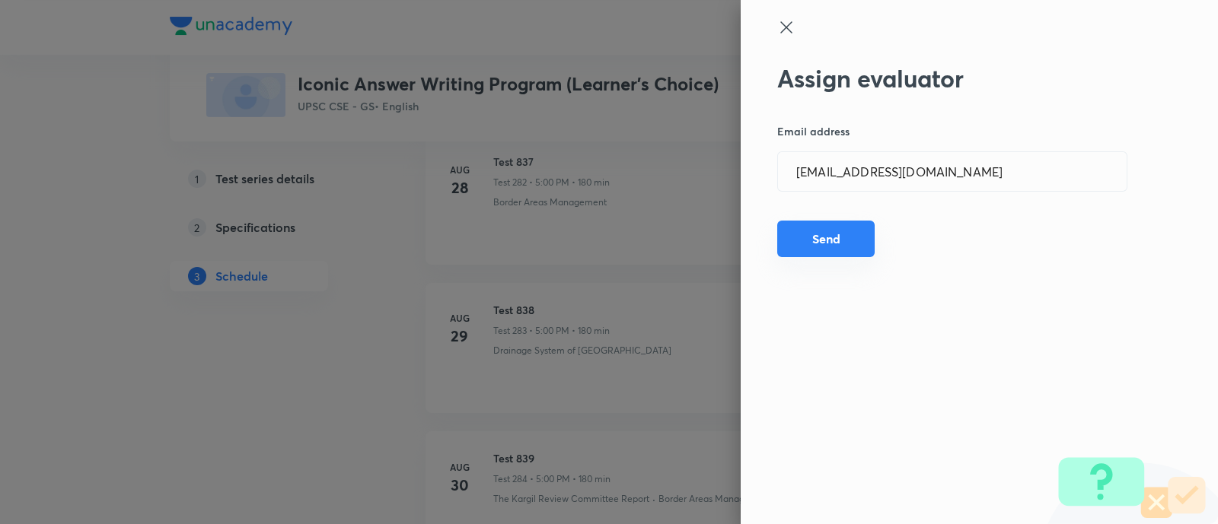
click at [818, 233] on button "Send" at bounding box center [825, 239] width 97 height 37
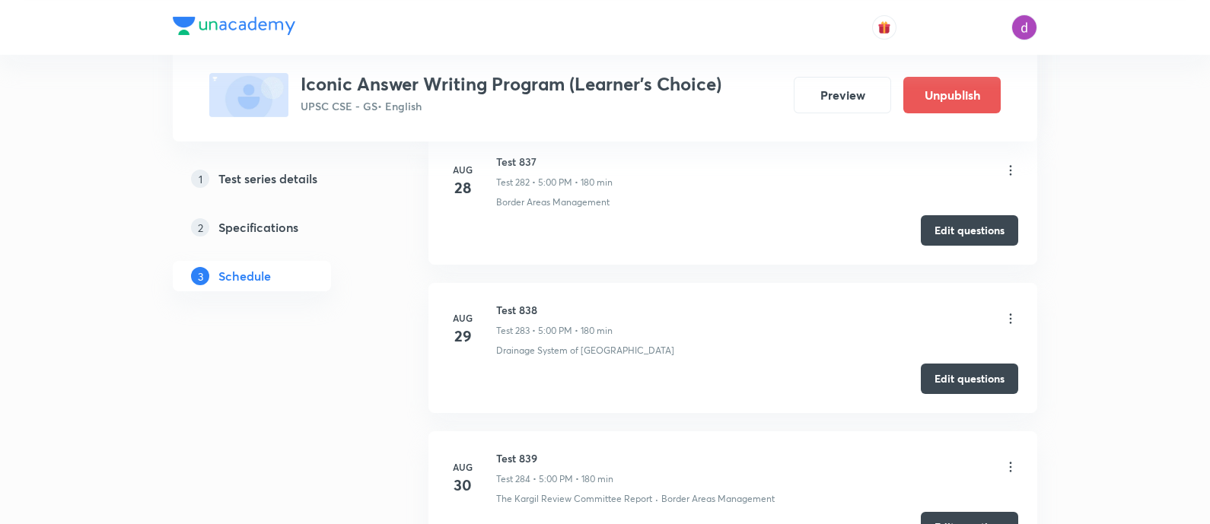
click at [1007, 460] on icon at bounding box center [1010, 467] width 15 height 15
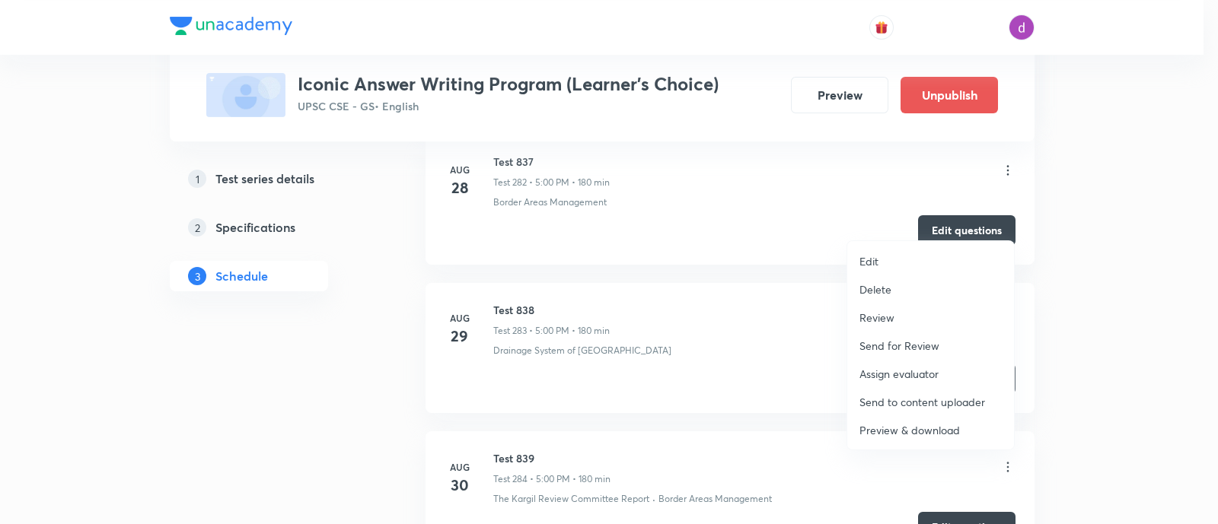
click at [904, 364] on li "Assign evaluator" at bounding box center [930, 374] width 167 height 28
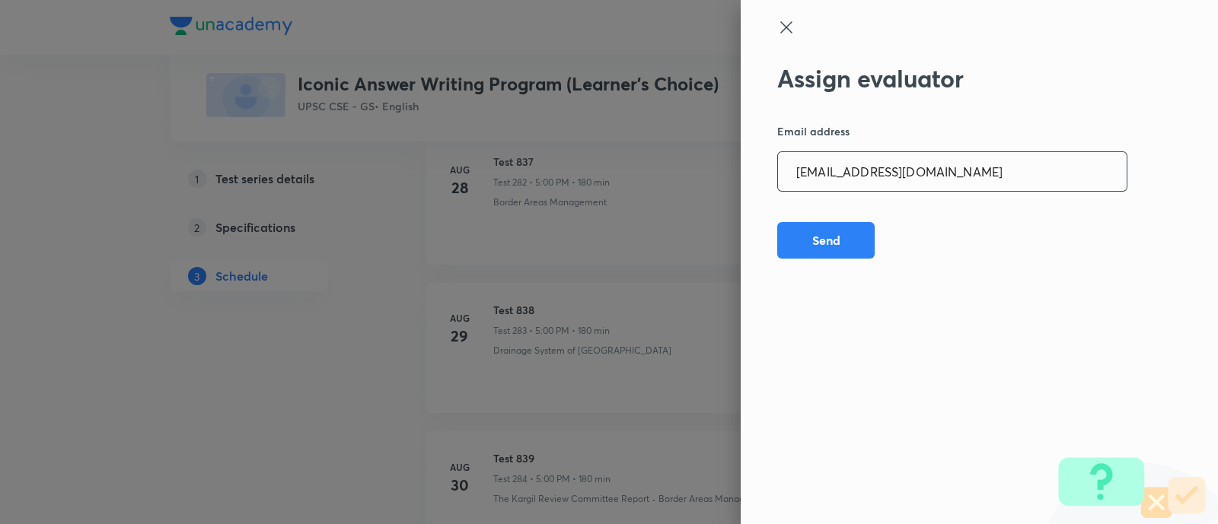
click at [962, 165] on input "[EMAIL_ADDRESS][DOMAIN_NAME]" at bounding box center [952, 171] width 349 height 39
paste input "madhusharma26506"
type input "[EMAIL_ADDRESS][DOMAIN_NAME]"
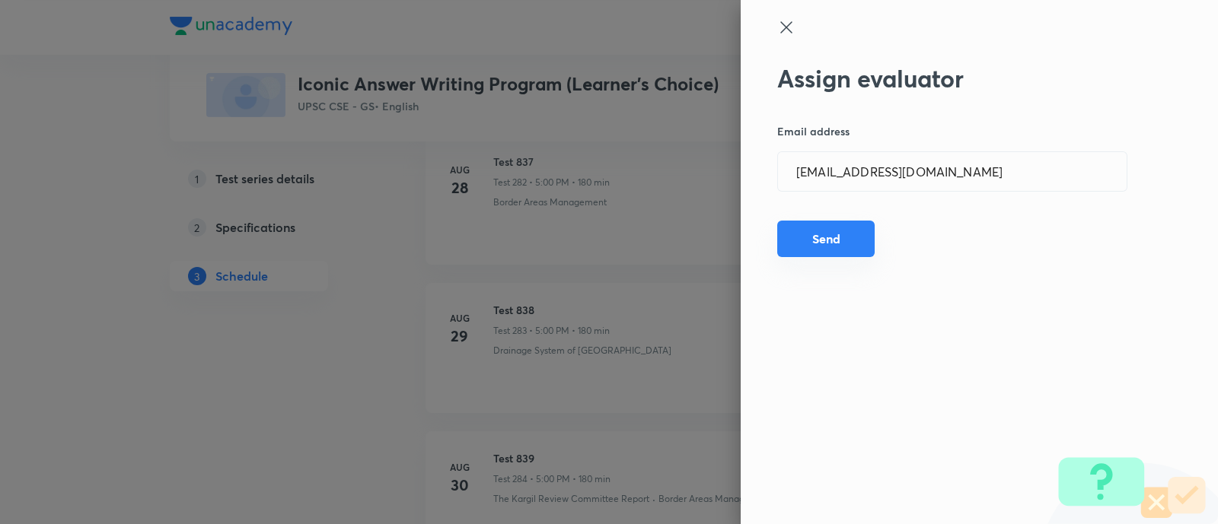
click at [818, 240] on button "Send" at bounding box center [825, 239] width 97 height 37
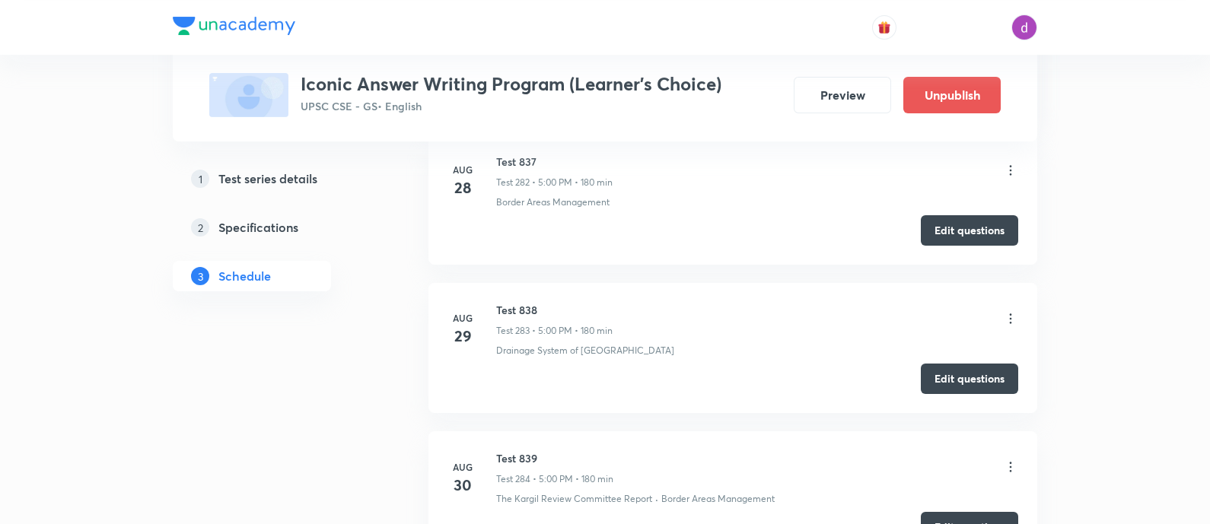
click at [1012, 460] on icon at bounding box center [1010, 467] width 15 height 15
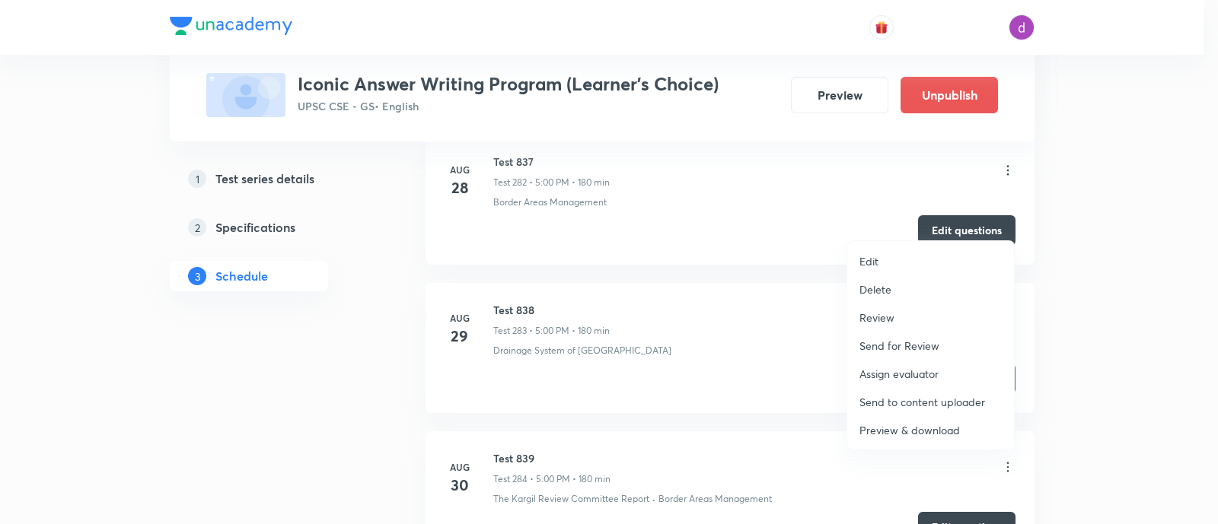
click at [913, 368] on p "Assign evaluator" at bounding box center [898, 374] width 79 height 16
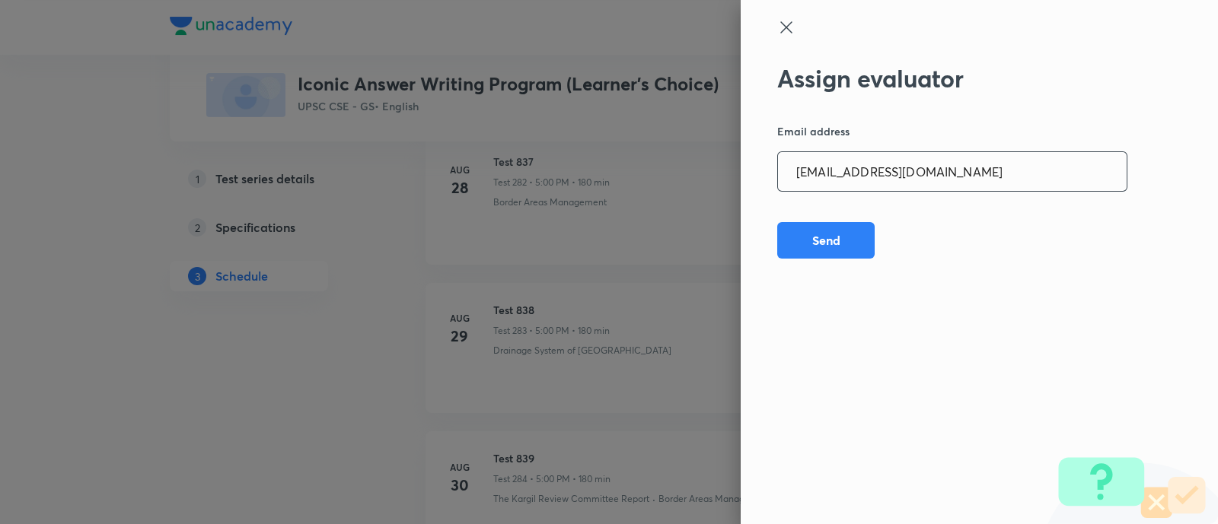
click at [989, 173] on input "madhusharma26506@gmail.com" at bounding box center [952, 171] width 349 height 39
paste input "niharikasinghchauhan125"
type input "niharikasinghchauhan125@gmail.com"
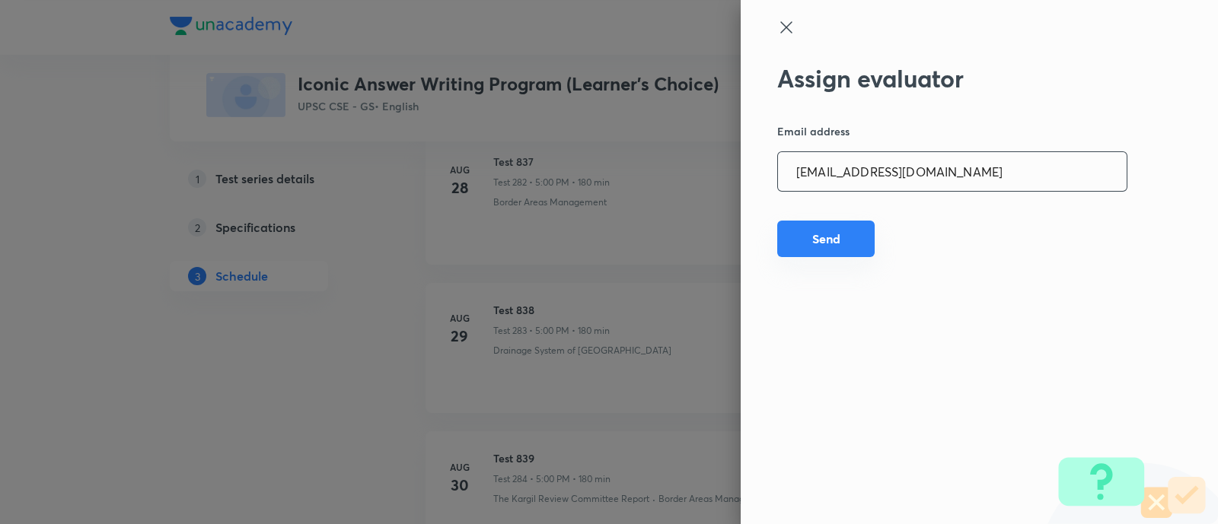
click at [818, 241] on button "Send" at bounding box center [825, 239] width 97 height 37
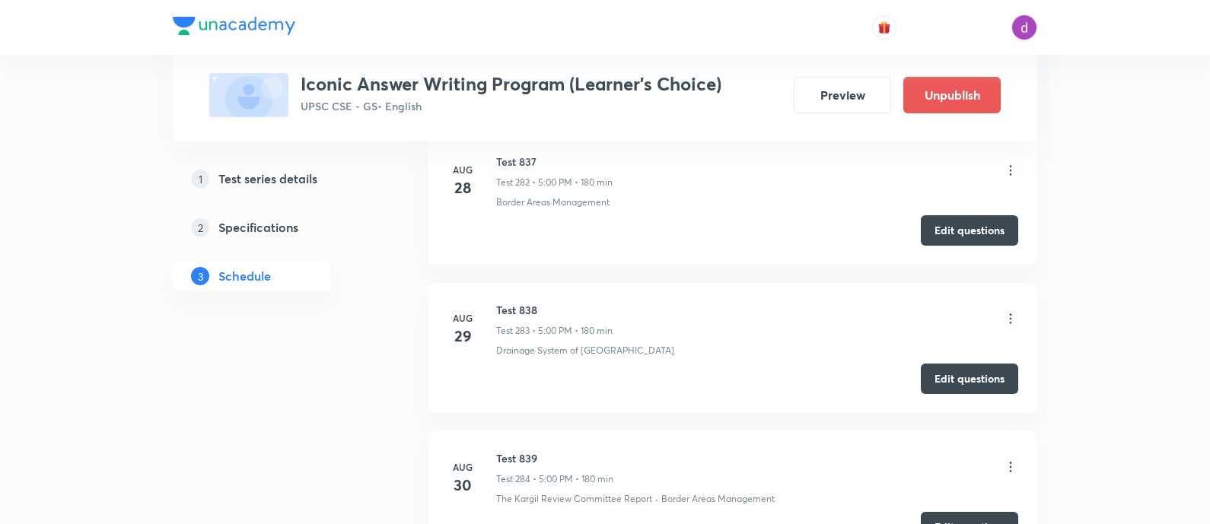
click at [1008, 460] on icon at bounding box center [1010, 467] width 15 height 15
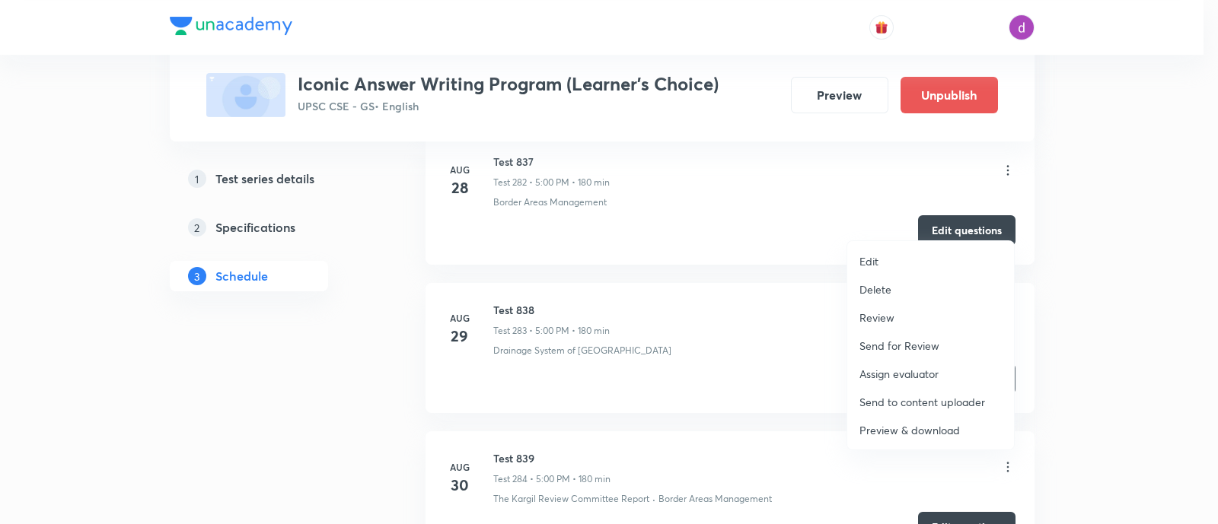
click at [876, 373] on p "Assign evaluator" at bounding box center [898, 374] width 79 height 16
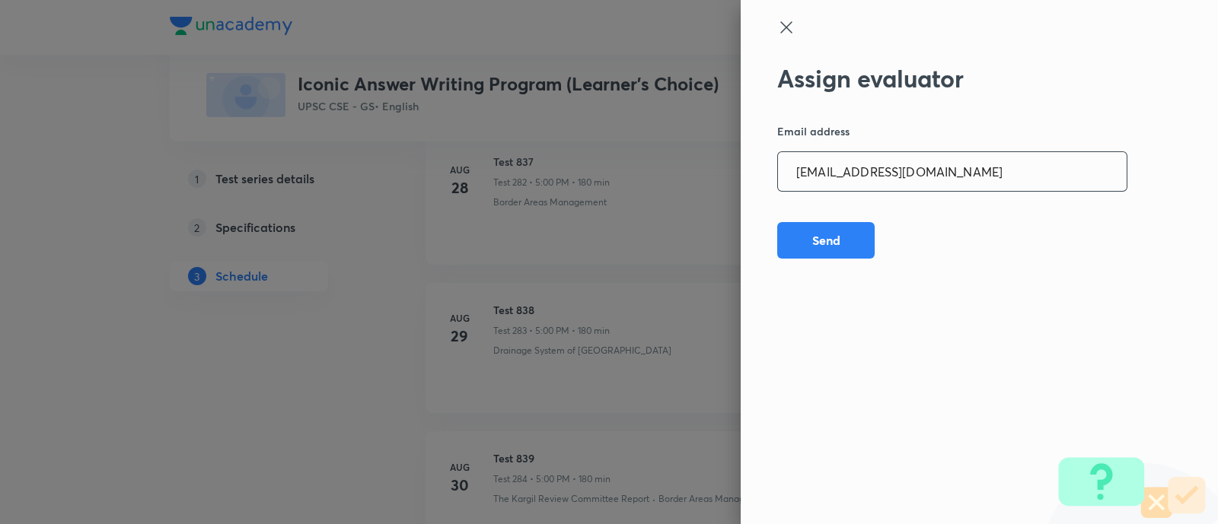
click at [932, 165] on input "niharikasinghchauhan125@gmail.com" at bounding box center [952, 171] width 349 height 39
paste input "sheetalbhambhu"
type input "sheetalbhambhu@gmail.com"
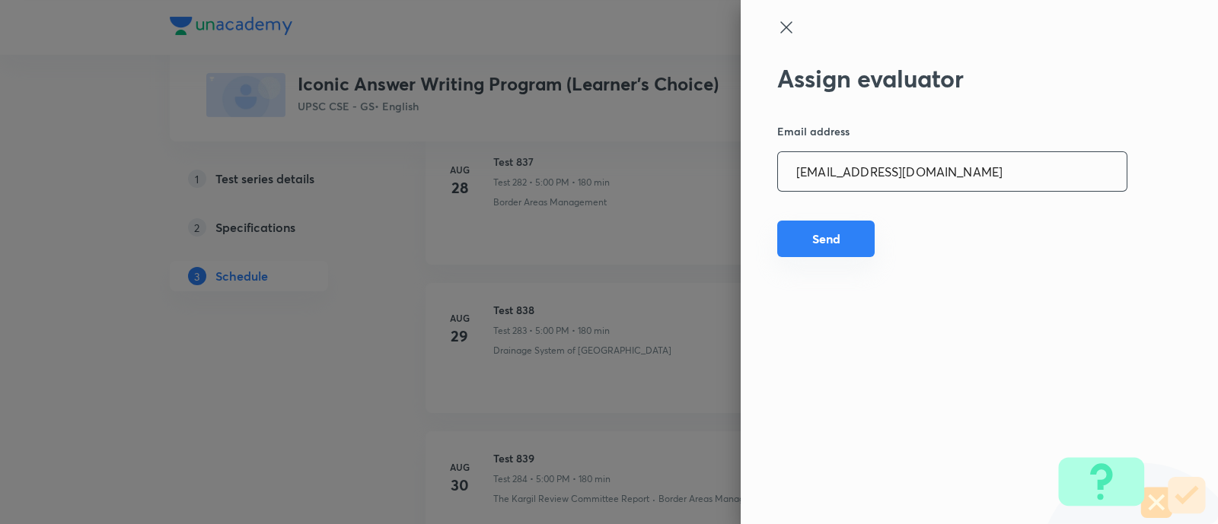
click at [826, 230] on button "Send" at bounding box center [825, 239] width 97 height 37
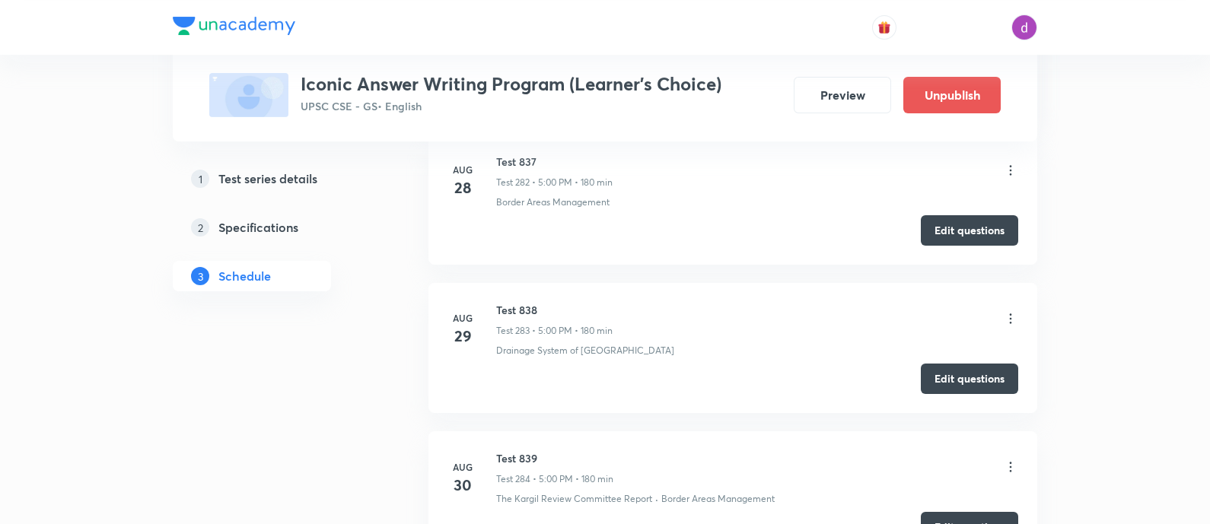
click at [1010, 462] on icon at bounding box center [1011, 467] width 2 height 10
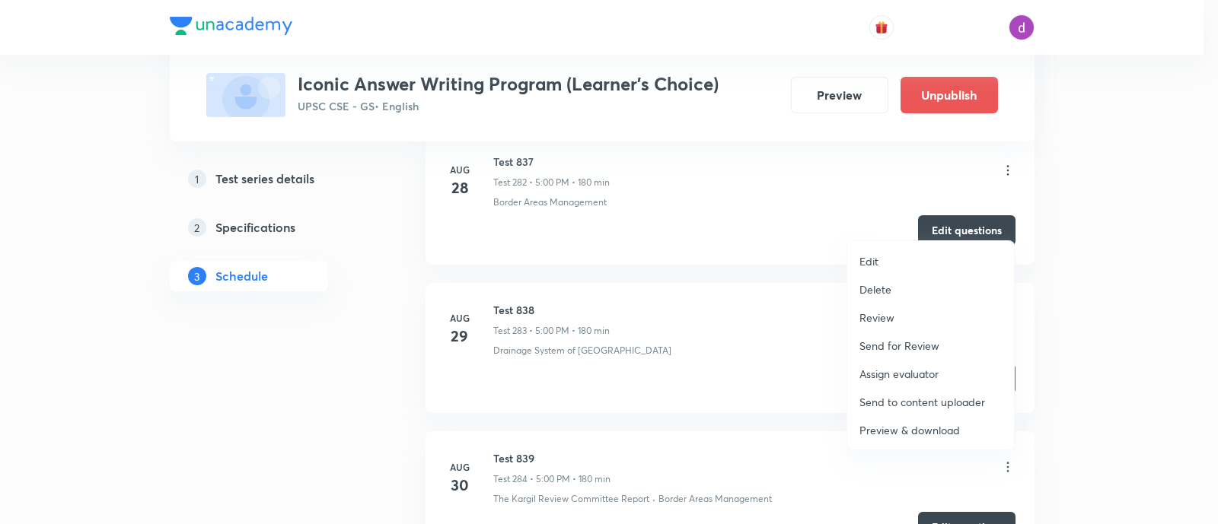
click at [886, 371] on p "Assign evaluator" at bounding box center [898, 374] width 79 height 16
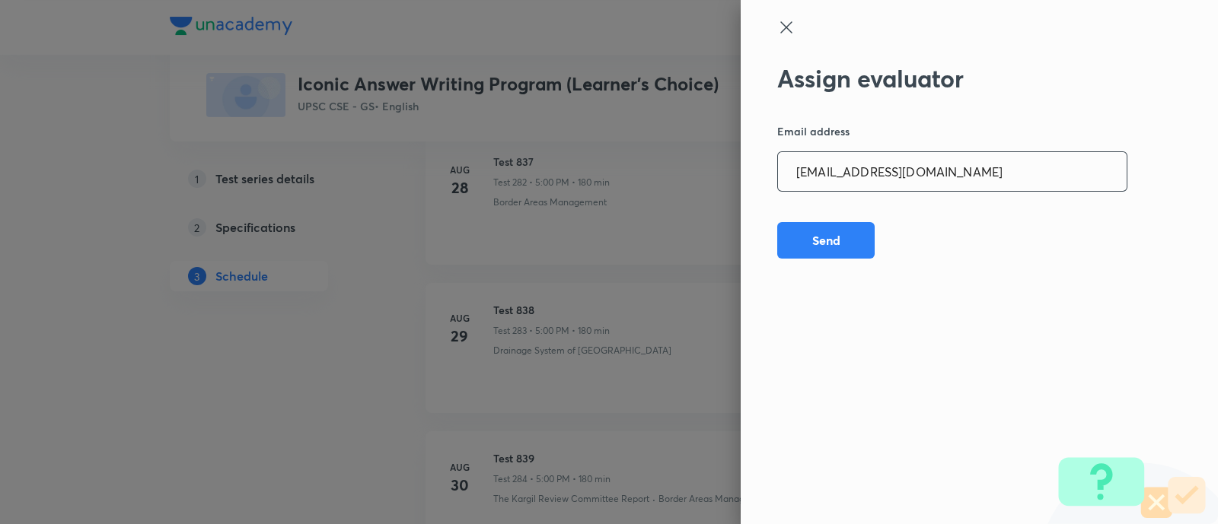
click at [981, 185] on input "sheetalbhambhu@gmail.com" at bounding box center [952, 171] width 349 height 39
paste input "rahulagrawal23476"
type input "rahulagrawal23476@gmail.com"
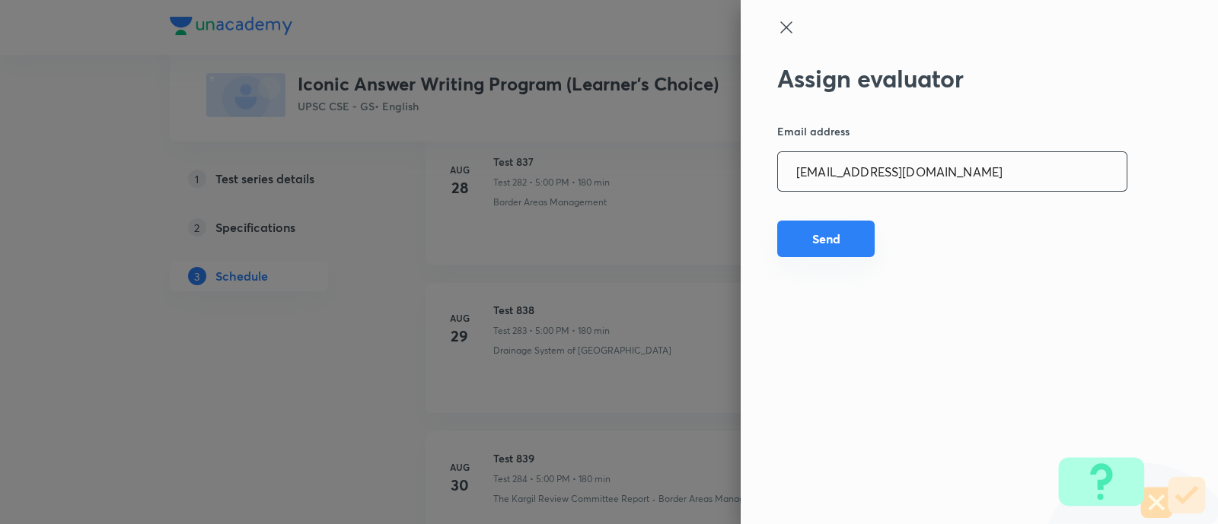
click at [823, 237] on button "Send" at bounding box center [825, 239] width 97 height 37
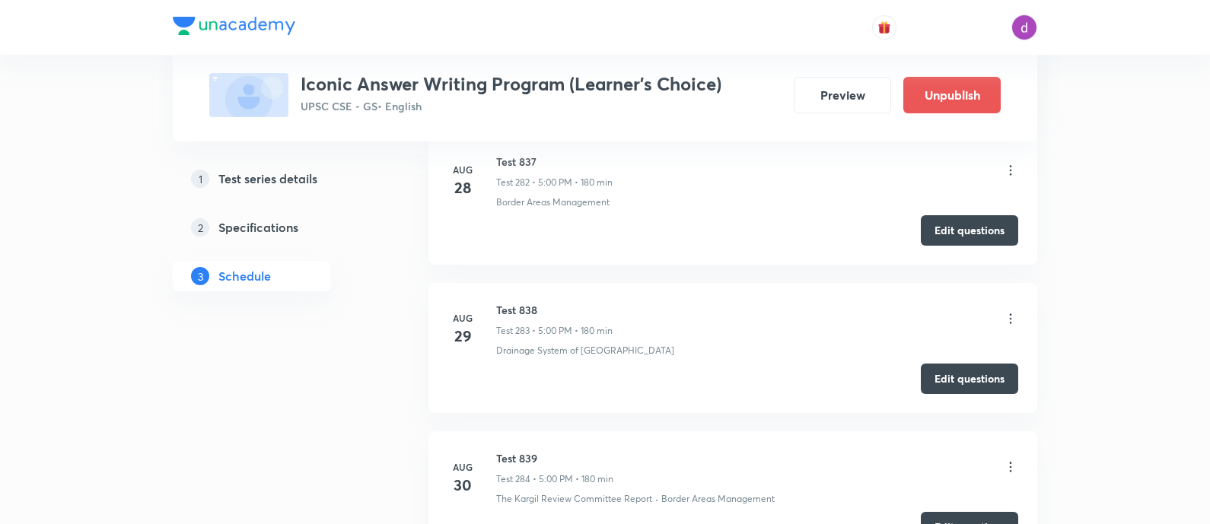
click at [1008, 460] on icon at bounding box center [1010, 467] width 15 height 15
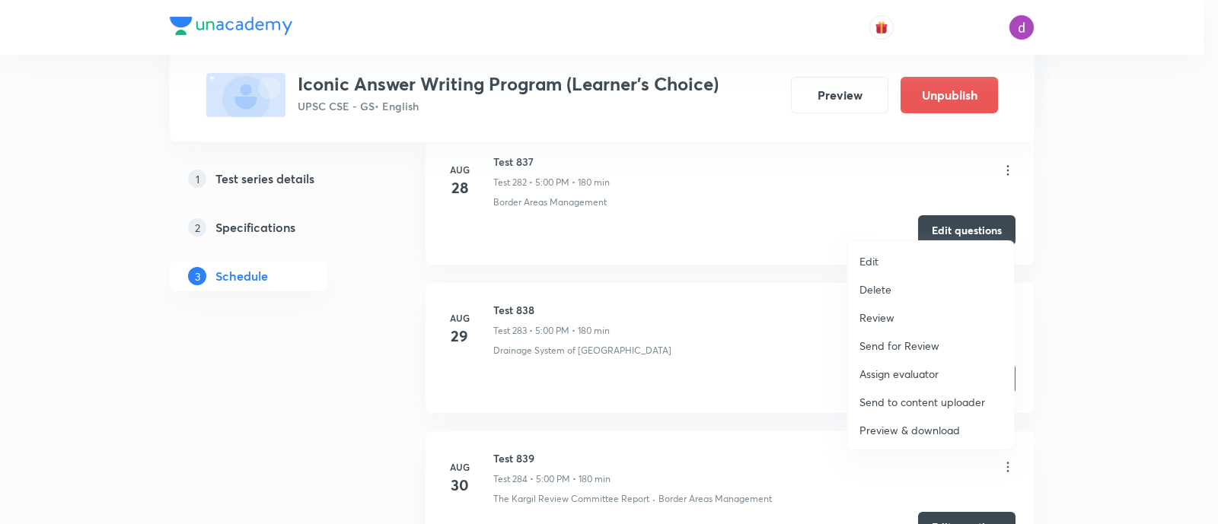
click at [904, 368] on p "Assign evaluator" at bounding box center [898, 374] width 79 height 16
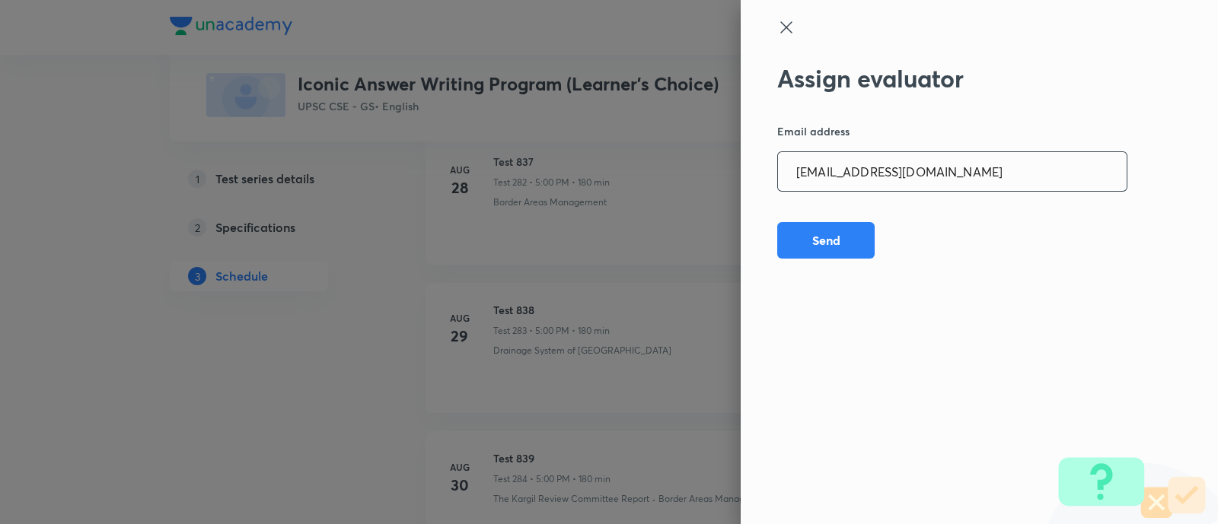
click at [997, 173] on input "rahulagrawal23476@gmail.com" at bounding box center [952, 171] width 349 height 39
paste input "npmainsevaluation"
type input "npmainsevaluation@gmail.com"
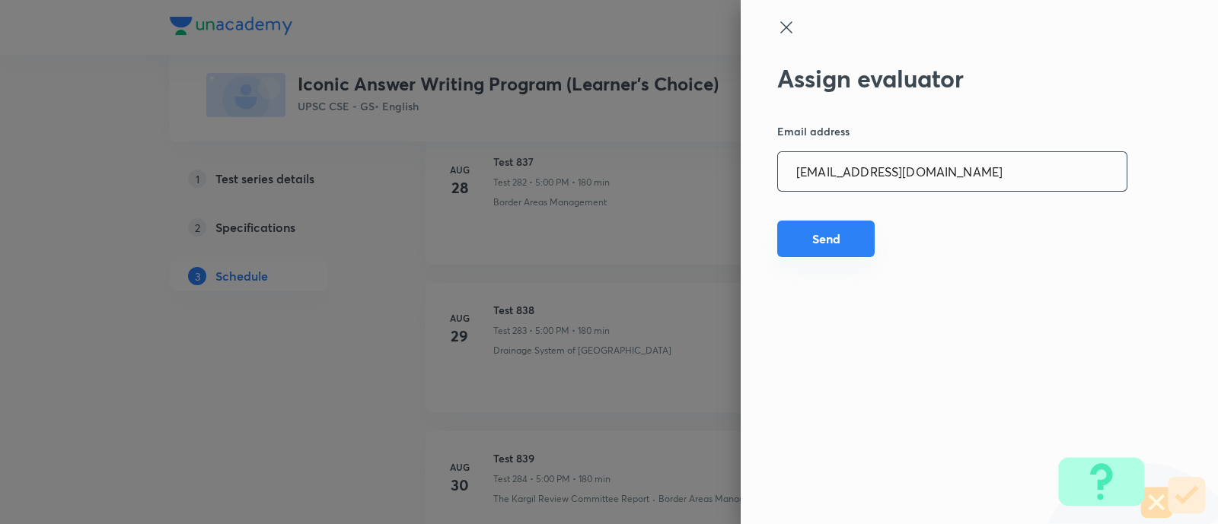
click at [800, 245] on button "Send" at bounding box center [825, 239] width 97 height 37
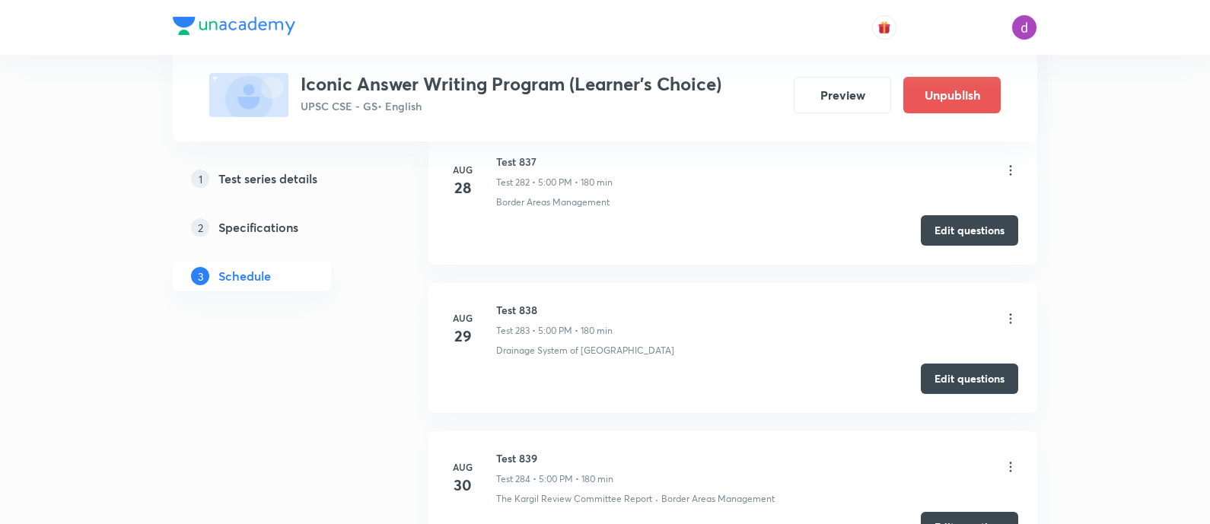
click at [1004, 460] on icon at bounding box center [1010, 467] width 15 height 15
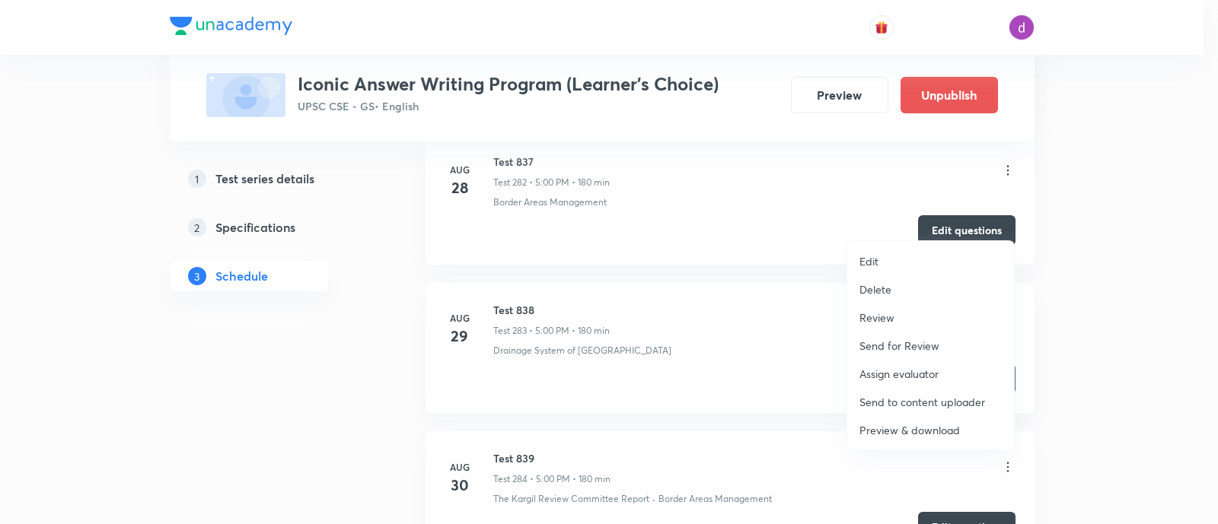
click at [906, 371] on p "Assign evaluator" at bounding box center [898, 374] width 79 height 16
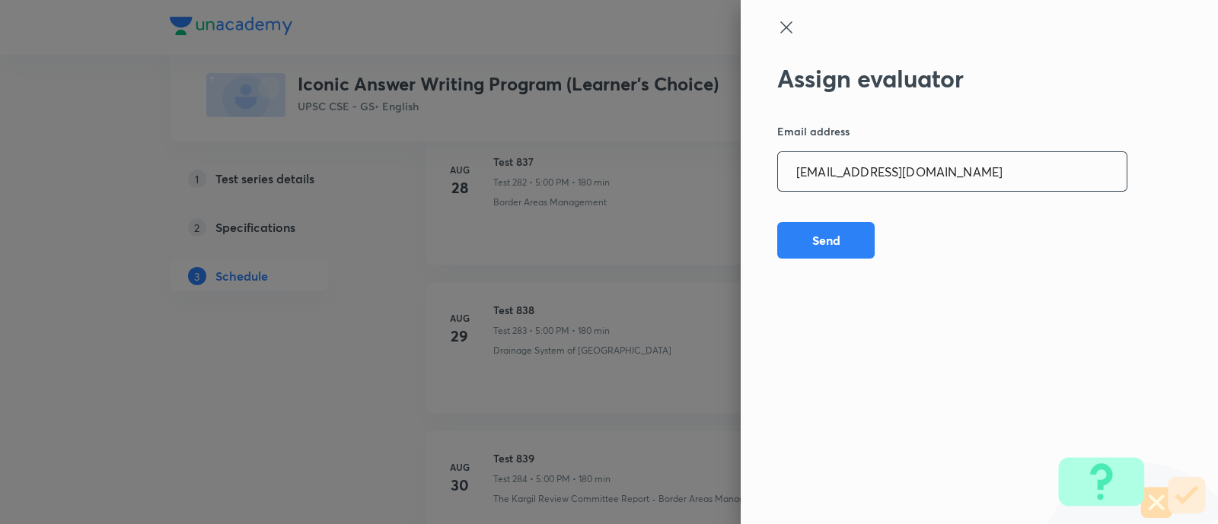
click at [989, 176] on input "npmainsevaluation@gmail.com" at bounding box center [952, 171] width 349 height 39
paste input "sharuyadavias2021"
type input "sharuyadavias2021@gmail.com"
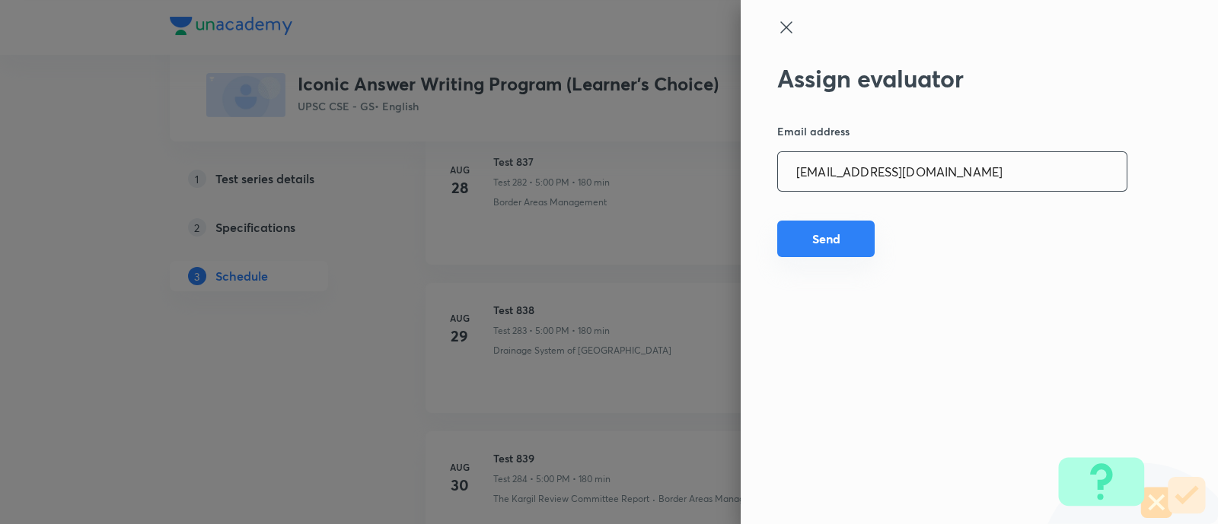
click at [806, 239] on button "Send" at bounding box center [825, 239] width 97 height 37
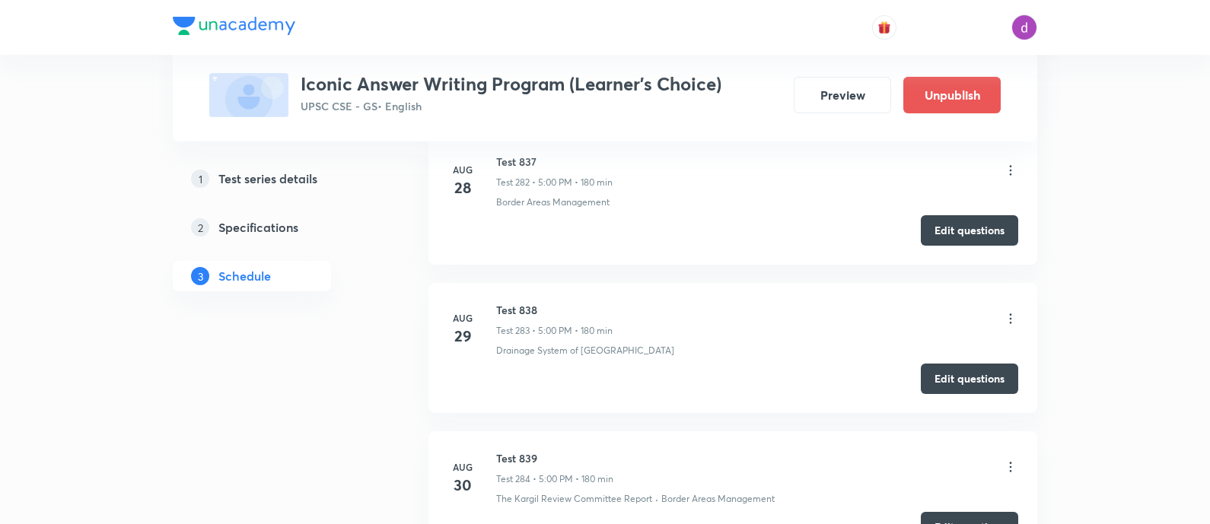
click at [1008, 460] on icon at bounding box center [1010, 467] width 15 height 15
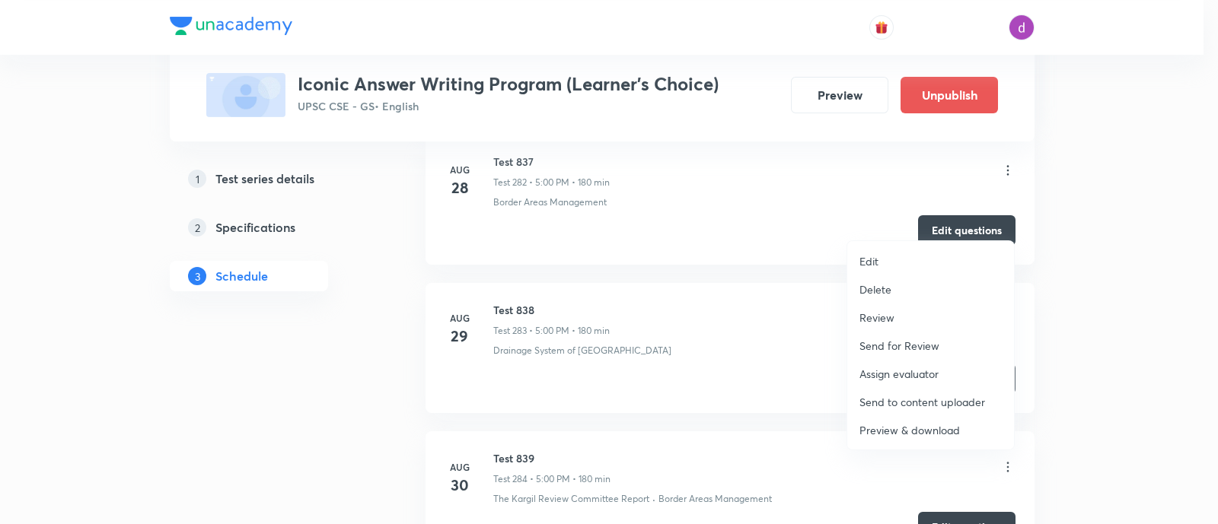
click at [883, 368] on p "Assign evaluator" at bounding box center [898, 374] width 79 height 16
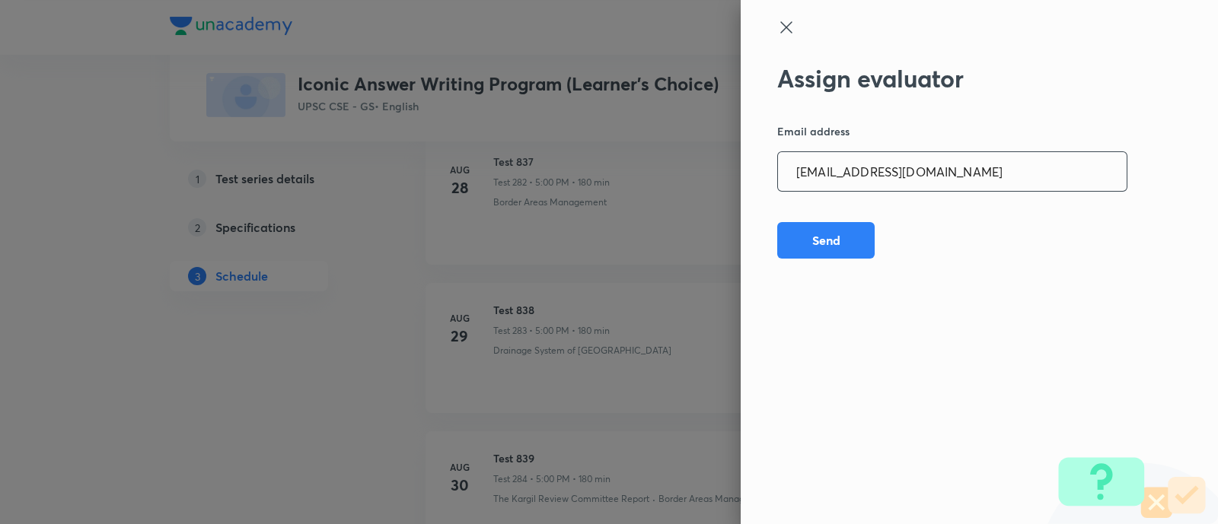
click at [999, 167] on input "sharuyadavias2021@gmail.com" at bounding box center [952, 171] width 349 height 39
paste input "adarshkraao"
type input "adarshkraao1@gmail.com"
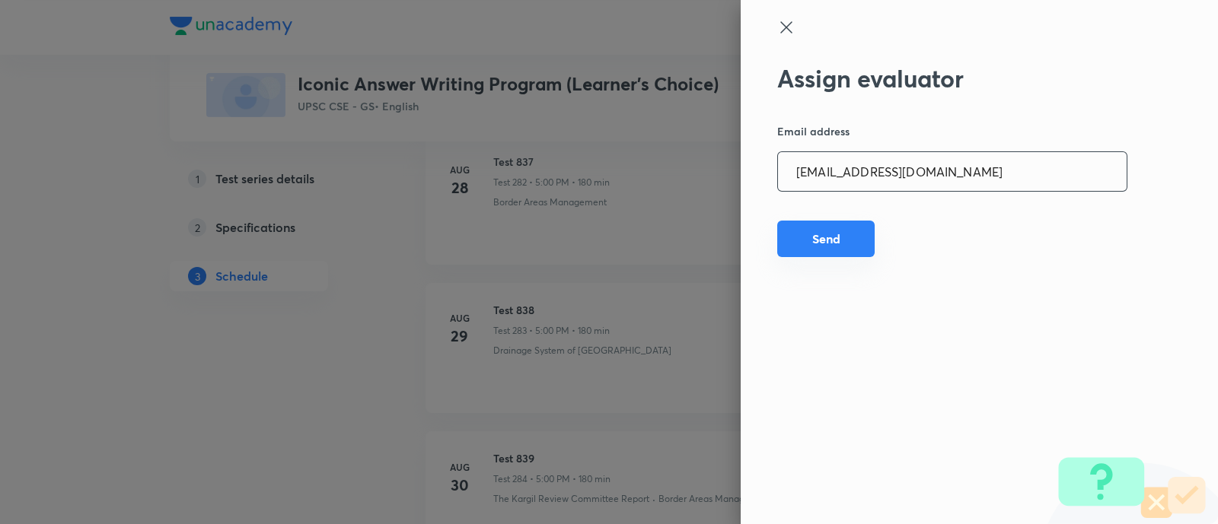
click at [834, 238] on button "Send" at bounding box center [825, 239] width 97 height 37
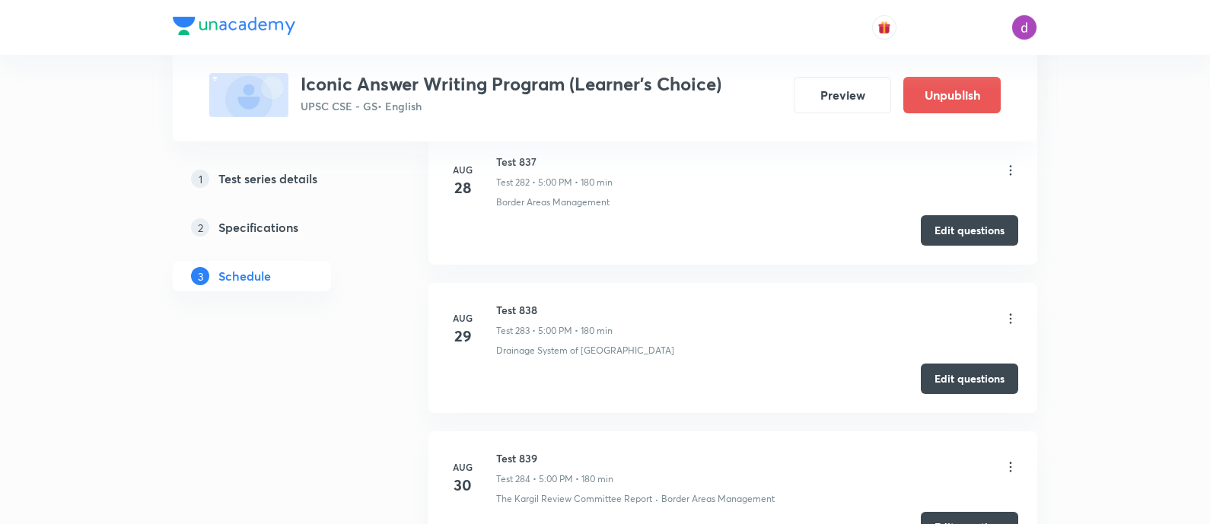
click at [1014, 460] on icon at bounding box center [1010, 467] width 15 height 15
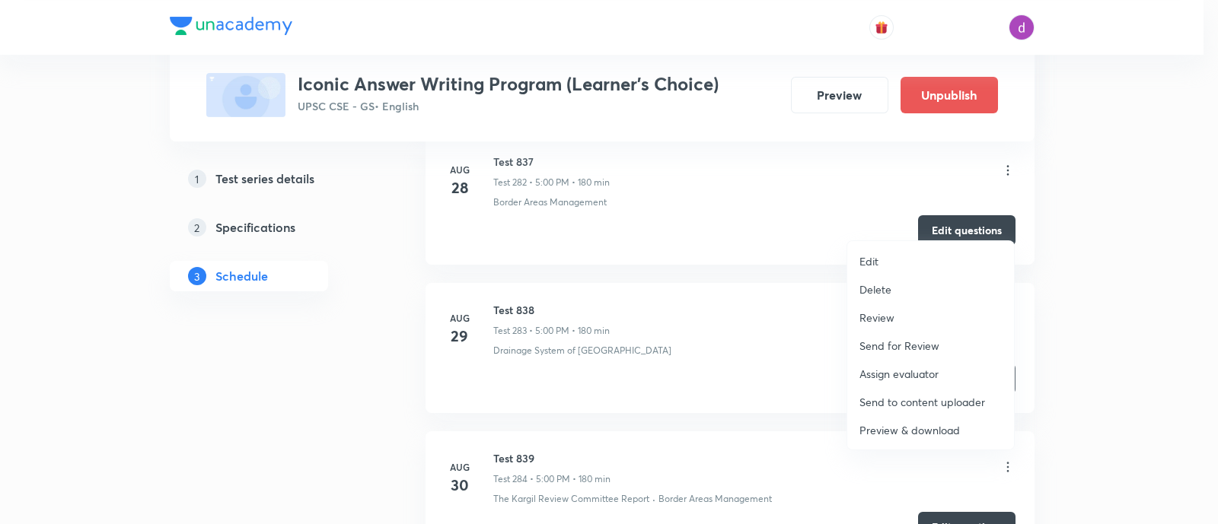
click at [876, 368] on p "Assign evaluator" at bounding box center [898, 374] width 79 height 16
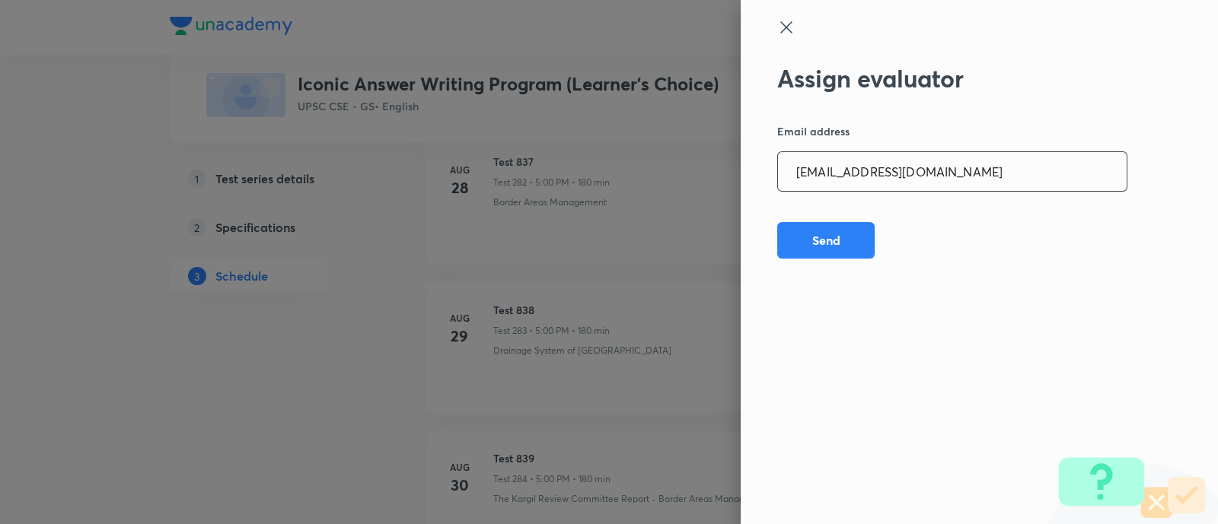
click at [972, 169] on input "adarshkraao1@gmail.com" at bounding box center [952, 171] width 349 height 39
paste input "Mailspratyush"
type input "Mailspratyush@gmail.com"
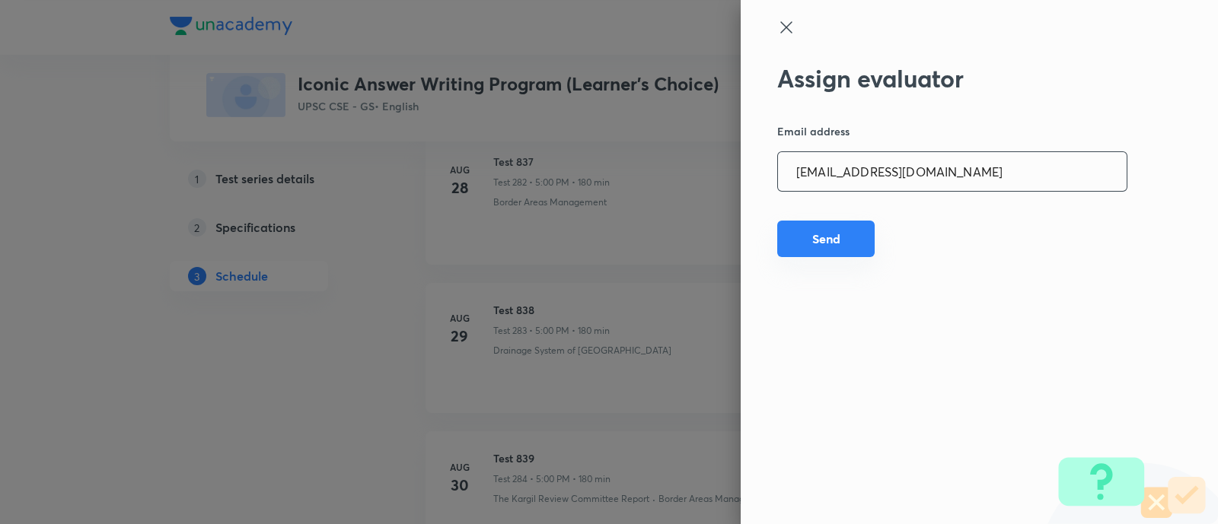
click at [831, 234] on button "Send" at bounding box center [825, 239] width 97 height 37
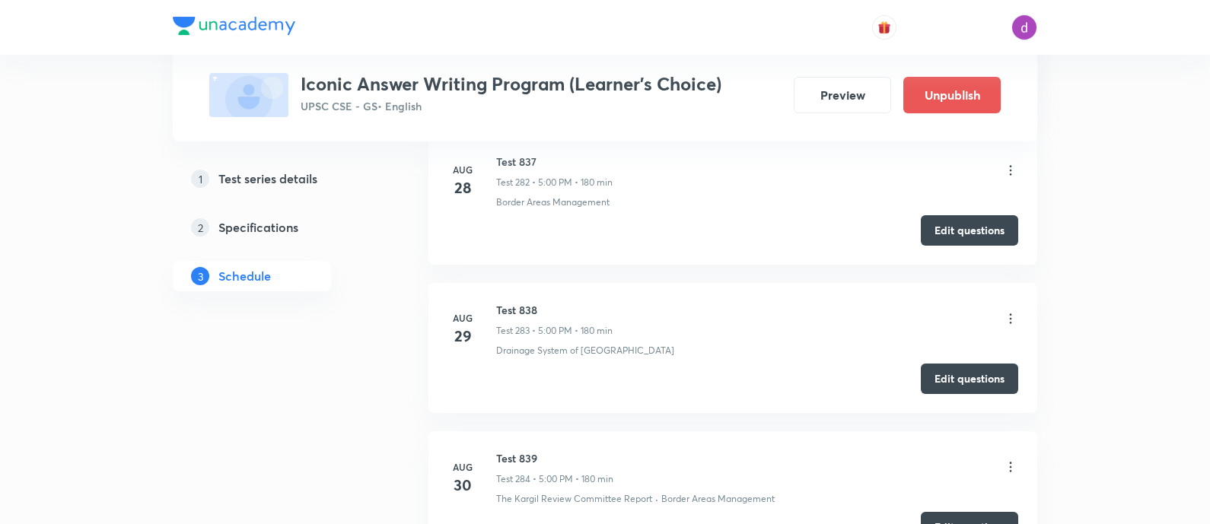
click at [1018, 431] on li "Aug 30 Test 839 Test 284 • 5:00 PM • 180 min The Kargil Review Committee Report…" at bounding box center [732, 496] width 609 height 130
click at [1004, 460] on icon at bounding box center [1010, 467] width 15 height 15
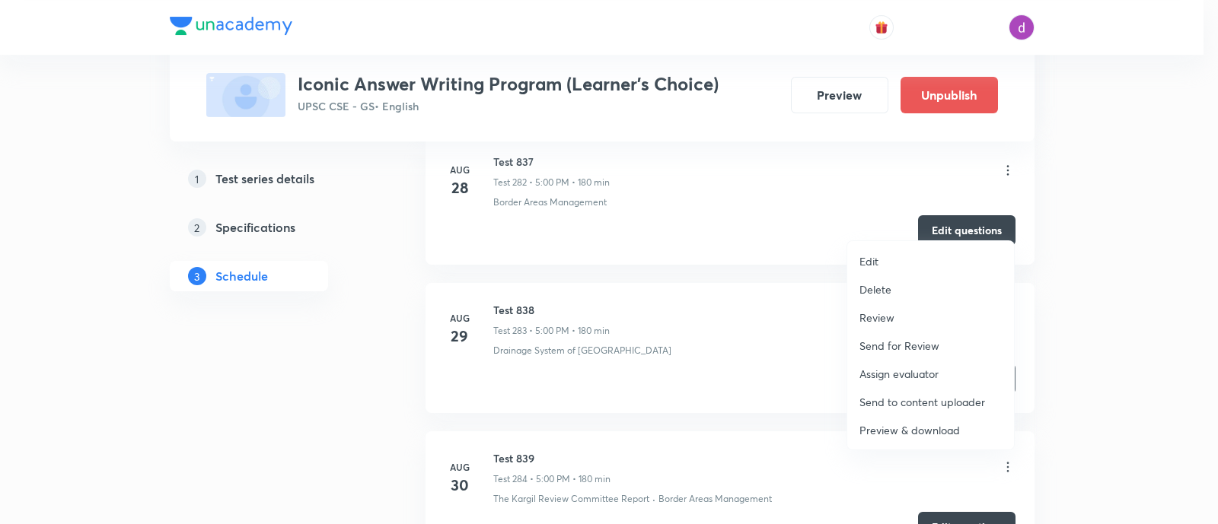
click at [917, 367] on p "Assign evaluator" at bounding box center [898, 374] width 79 height 16
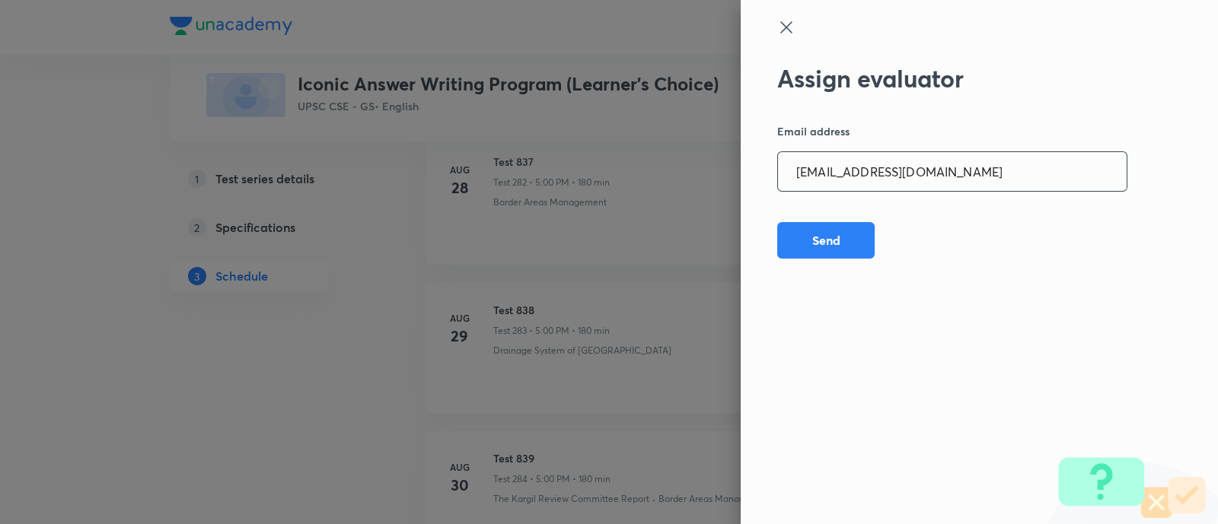
click at [986, 165] on input "Mailspratyush@gmail.com" at bounding box center [952, 171] width 349 height 39
paste input "himabindu.biology"
type input "himabindu.biology@gmail.com"
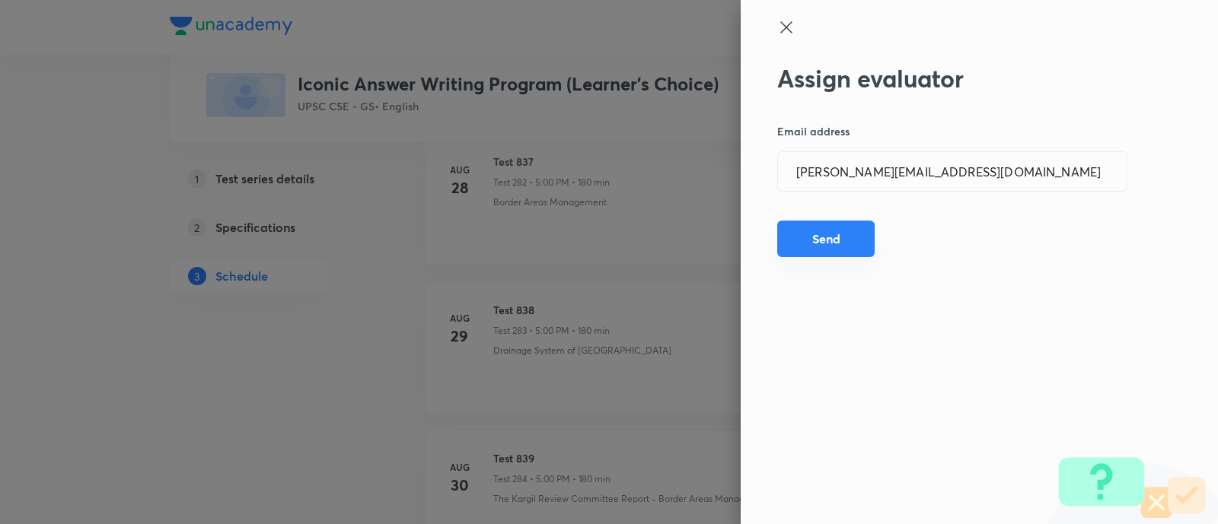
click at [836, 225] on button "Send" at bounding box center [825, 239] width 97 height 37
click at [784, 27] on icon at bounding box center [786, 27] width 18 height 18
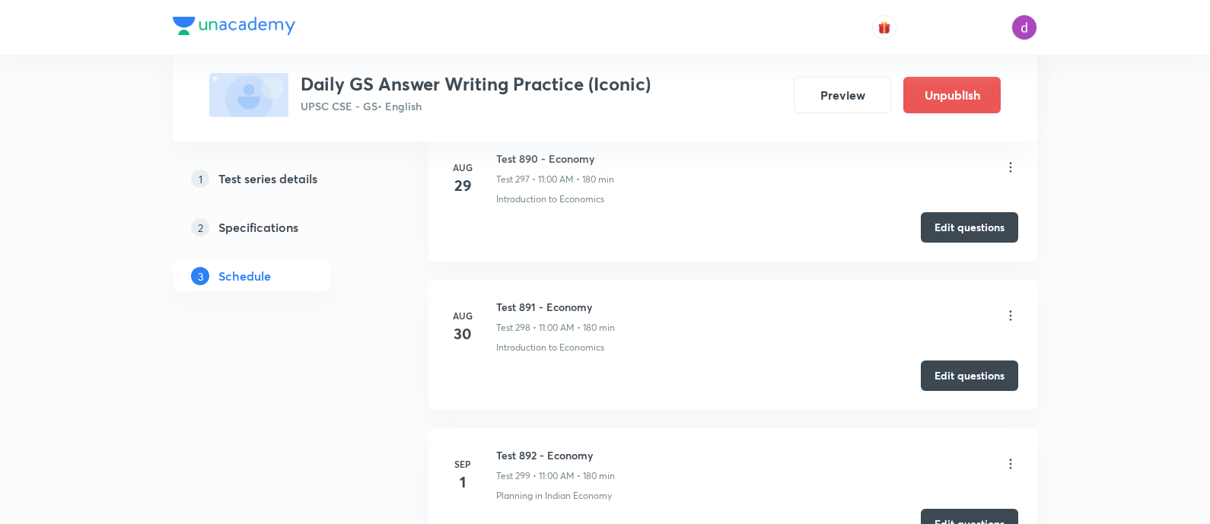
scroll to position [44688, 0]
click at [1011, 309] on icon at bounding box center [1010, 316] width 15 height 15
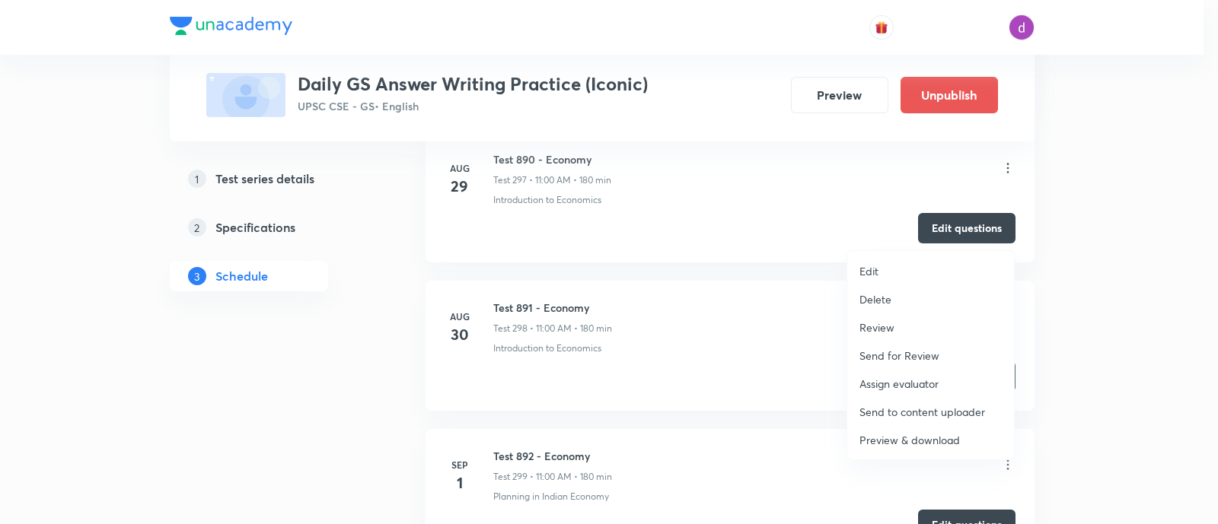
click at [876, 378] on p "Assign evaluator" at bounding box center [898, 384] width 79 height 16
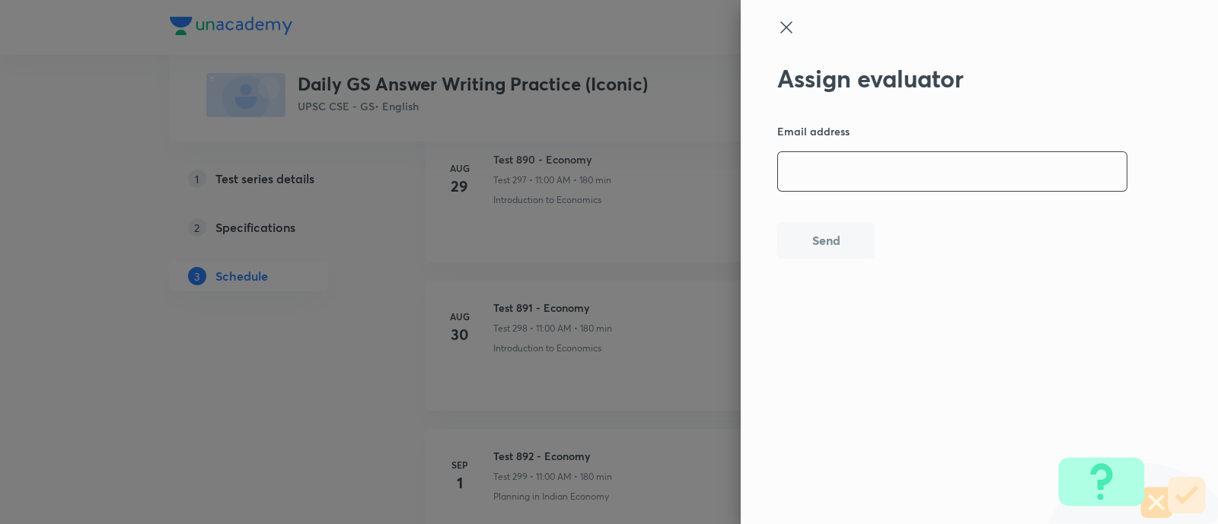
click at [902, 174] on input "email" at bounding box center [952, 171] width 349 height 39
paste input "[EMAIL_ADDRESS][DOMAIN_NAME]"
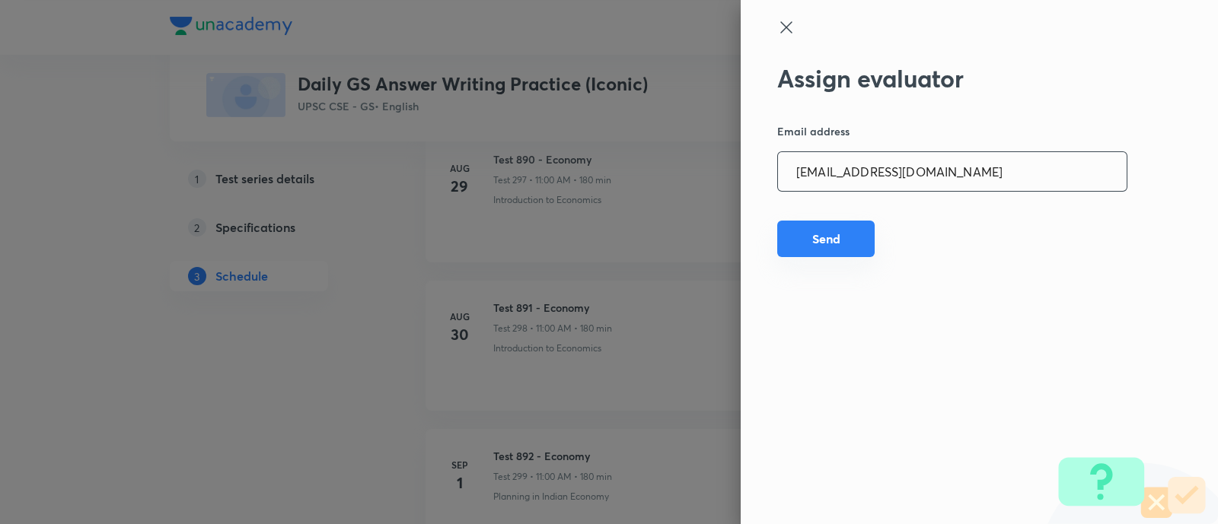
type input "[EMAIL_ADDRESS][DOMAIN_NAME]"
click at [814, 250] on button "Send" at bounding box center [825, 239] width 97 height 37
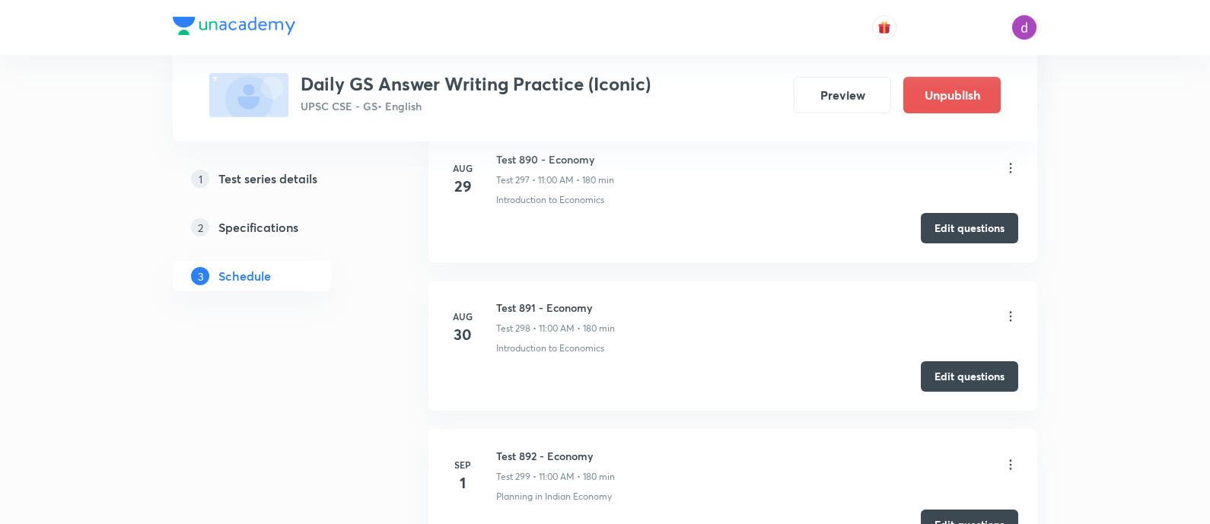
click at [1012, 309] on icon at bounding box center [1010, 316] width 15 height 15
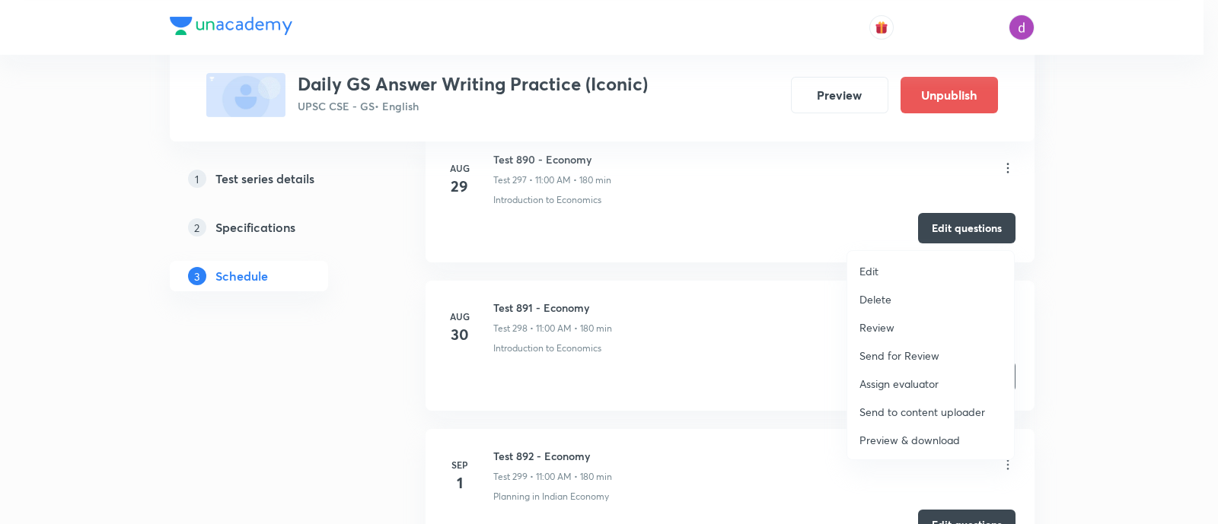
click at [880, 380] on p "Assign evaluator" at bounding box center [898, 384] width 79 height 16
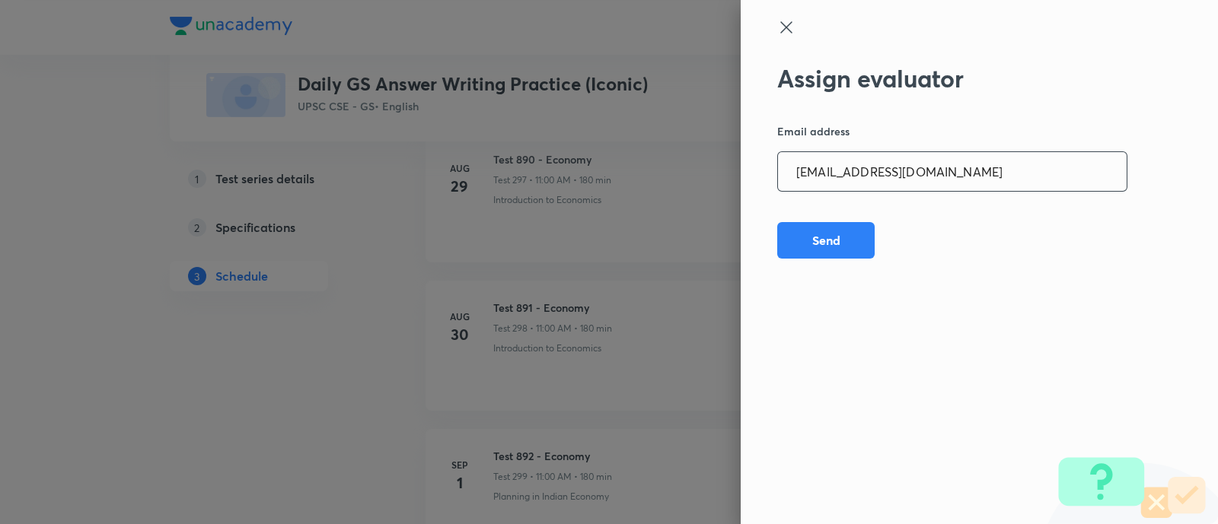
click at [973, 173] on input "[EMAIL_ADDRESS][DOMAIN_NAME]" at bounding box center [952, 171] width 349 height 39
paste input "adv.akash.kumar.pandey@g"
type input "[EMAIL_ADDRESS][DOMAIN_NAME]"
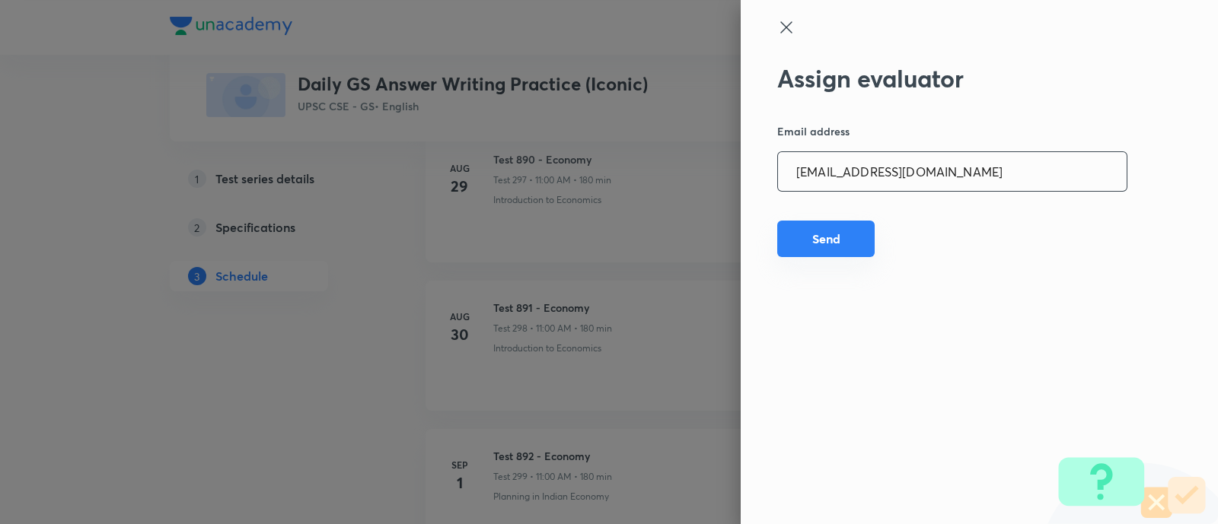
click at [826, 237] on button "Send" at bounding box center [825, 239] width 97 height 37
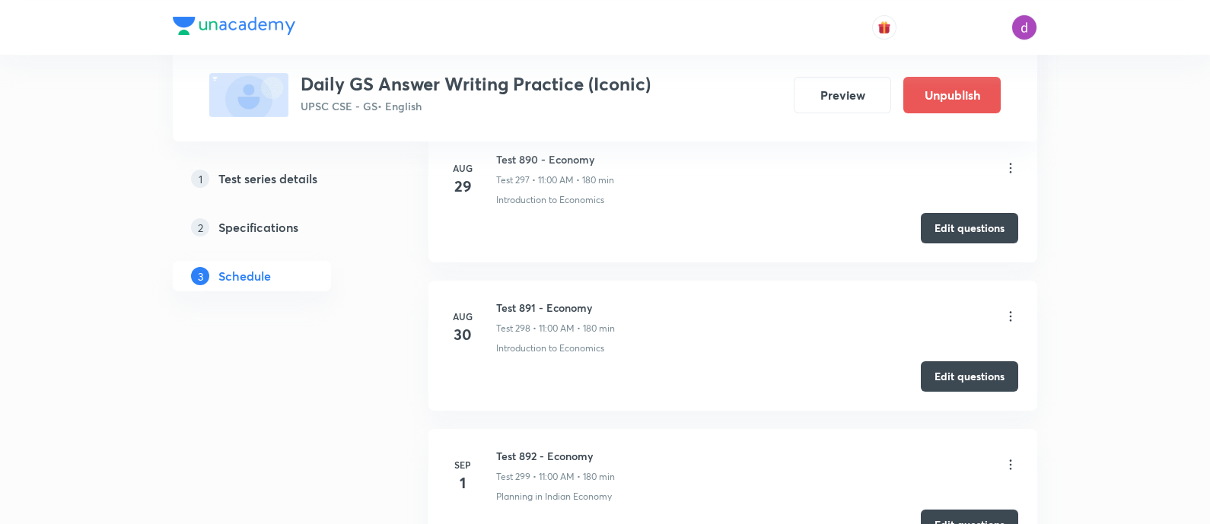
click at [1008, 309] on icon at bounding box center [1010, 316] width 15 height 15
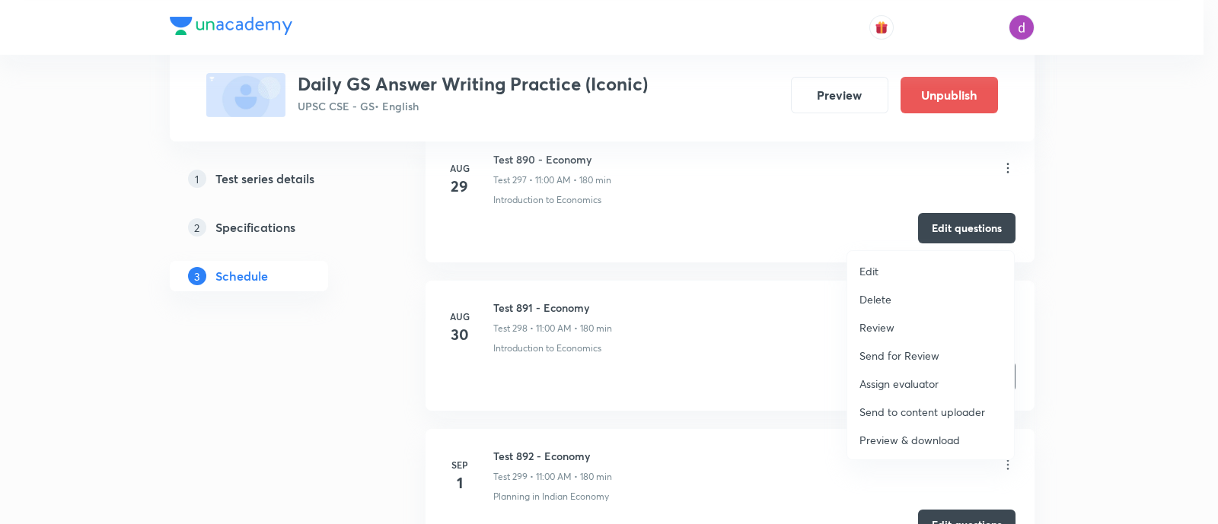
click at [905, 380] on p "Assign evaluator" at bounding box center [898, 384] width 79 height 16
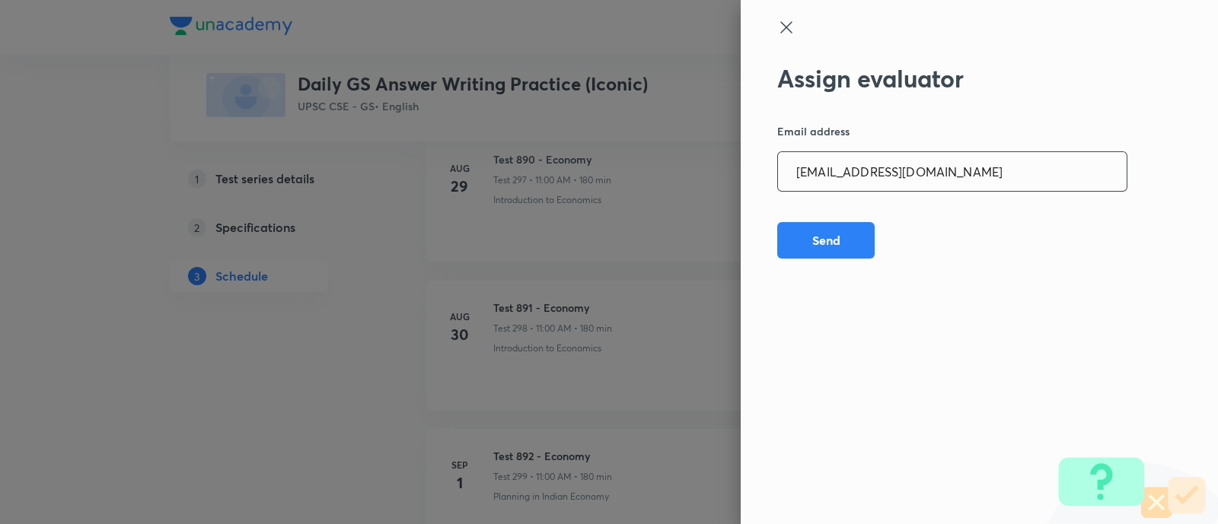
click at [1020, 182] on input "adv.akash.kumar.pandey@gmail.com" at bounding box center [952, 171] width 349 height 39
paste input "vivek.ald17"
type input "vivek.ald17@gmail.com"
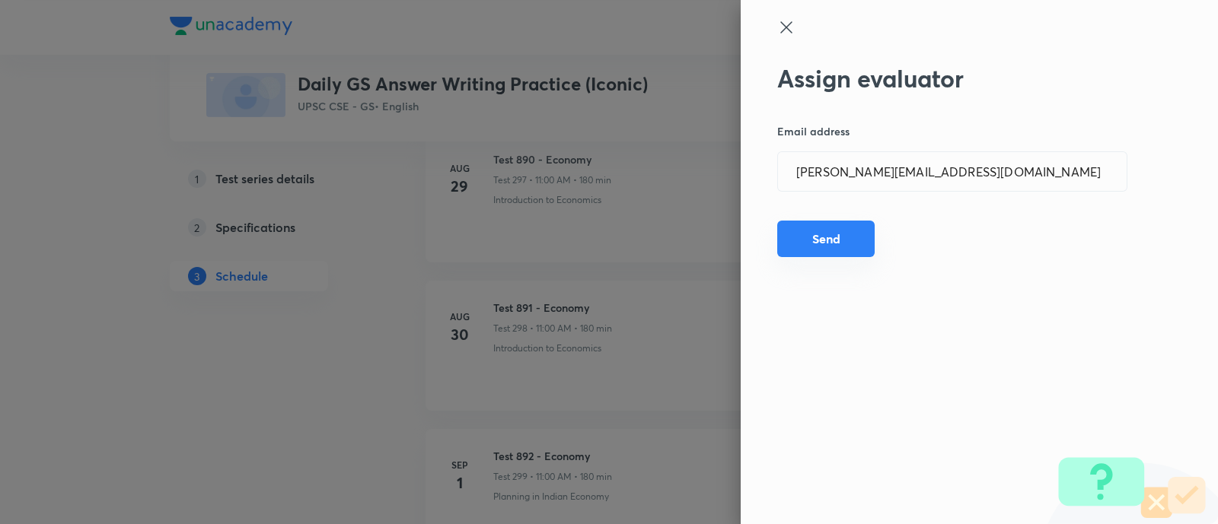
click at [832, 234] on button "Send" at bounding box center [825, 239] width 97 height 37
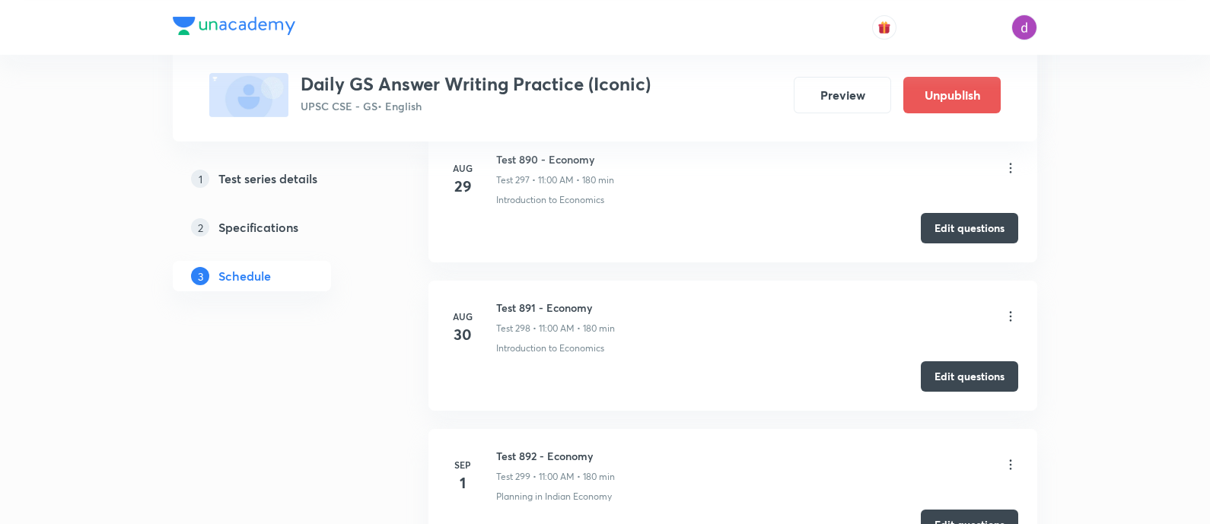
click at [1008, 309] on icon at bounding box center [1010, 316] width 15 height 15
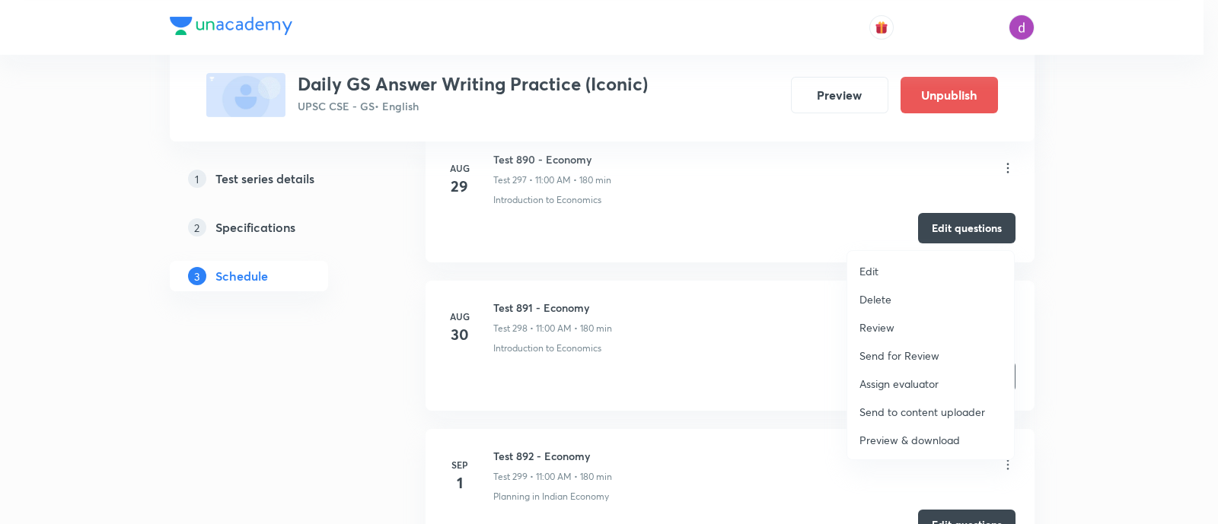
click at [883, 377] on p "Assign evaluator" at bounding box center [898, 384] width 79 height 16
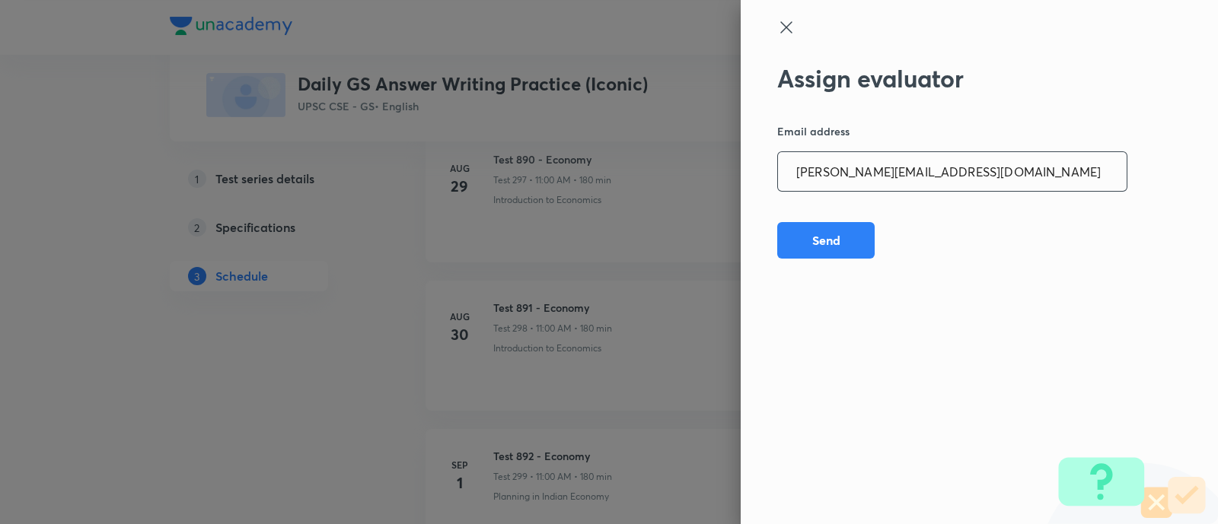
click at [938, 179] on input "vivek.ald17@gmail.com" at bounding box center [952, 171] width 349 height 39
paste input "sagarhirave4"
type input "sagarhirave4@gmail.com"
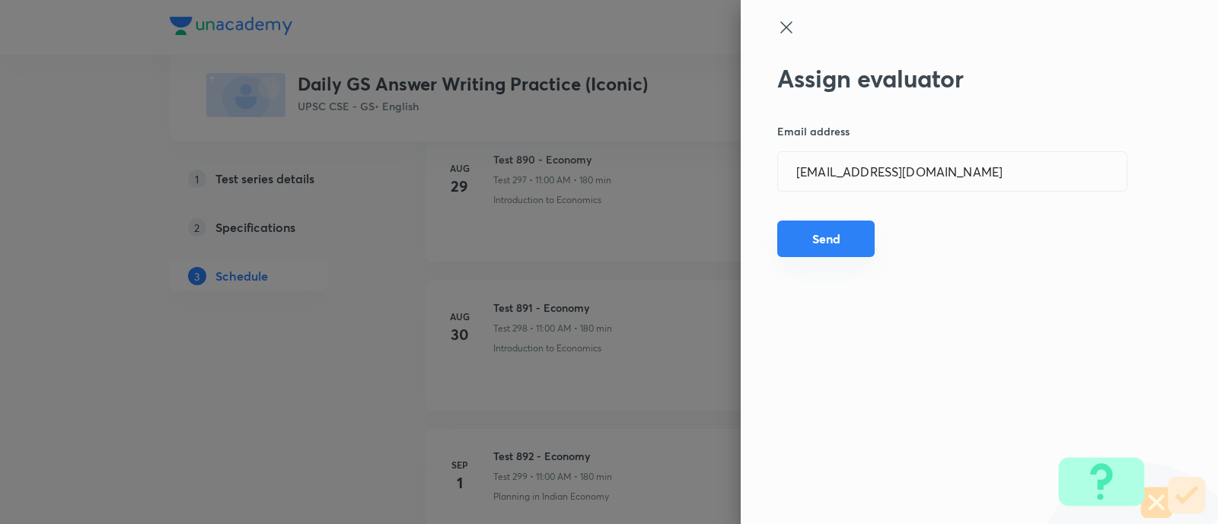
click at [818, 234] on button "Send" at bounding box center [825, 239] width 97 height 37
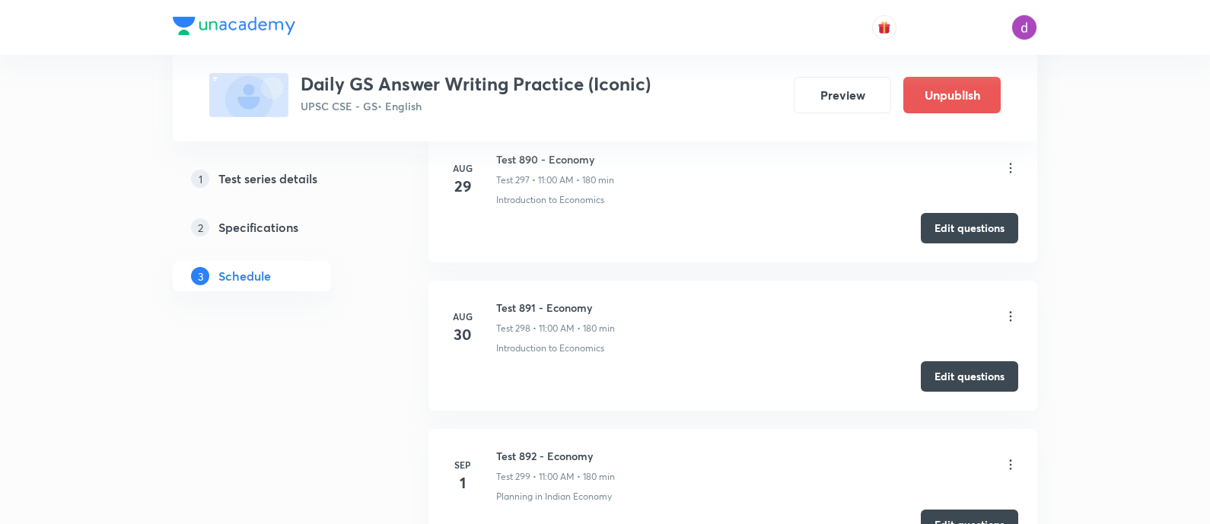
click at [1016, 309] on icon at bounding box center [1010, 316] width 15 height 15
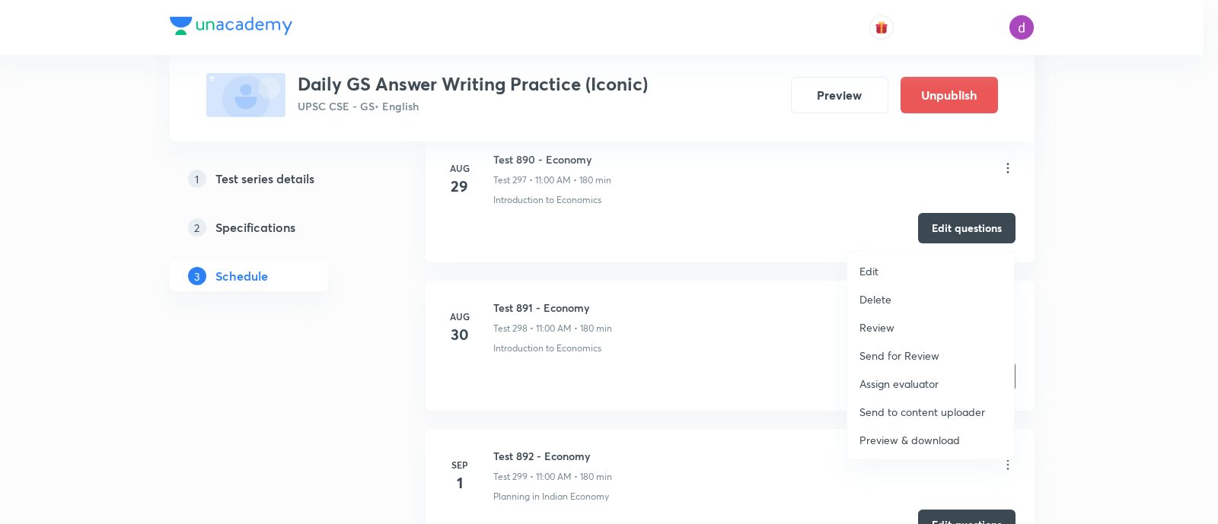
click at [894, 380] on p "Assign evaluator" at bounding box center [898, 384] width 79 height 16
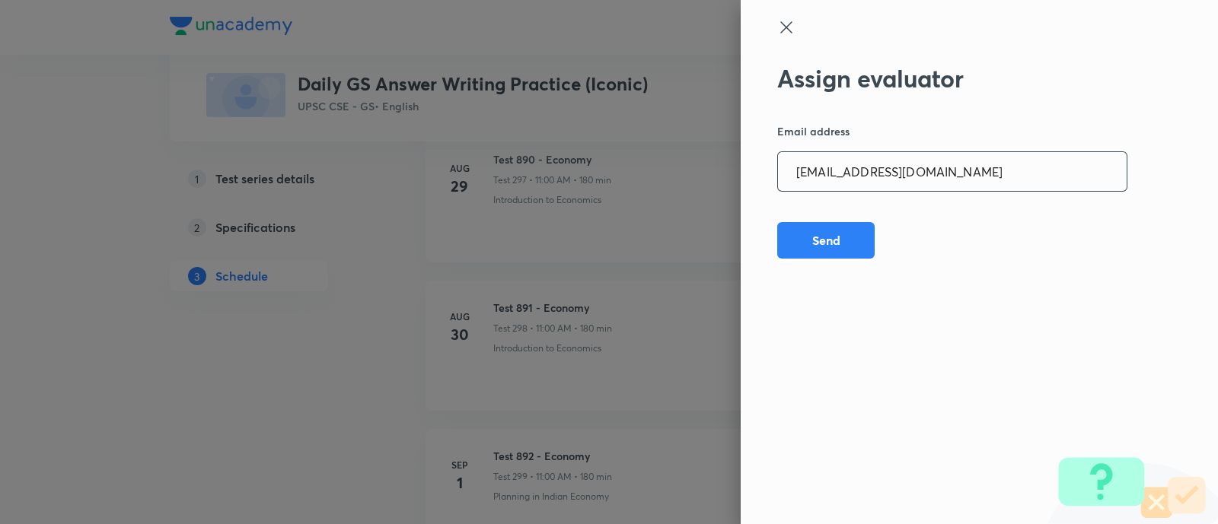
click at [950, 183] on input "sagarhirave4@gmail.com" at bounding box center [952, 171] width 349 height 39
paste input "kkshubham23"
type input "kkshubham234@gmail.com"
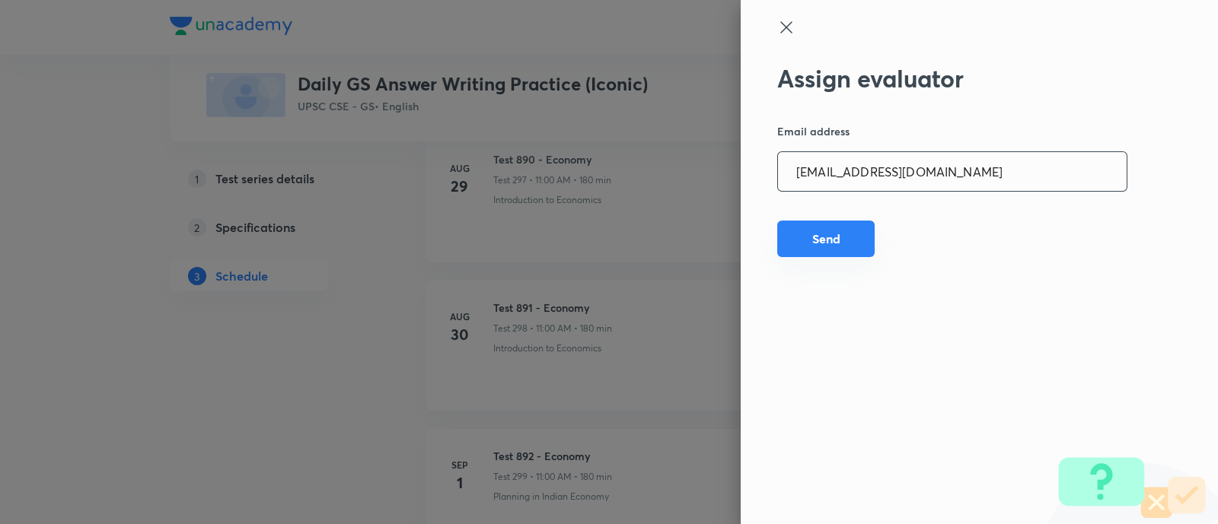
click at [832, 241] on button "Send" at bounding box center [825, 239] width 97 height 37
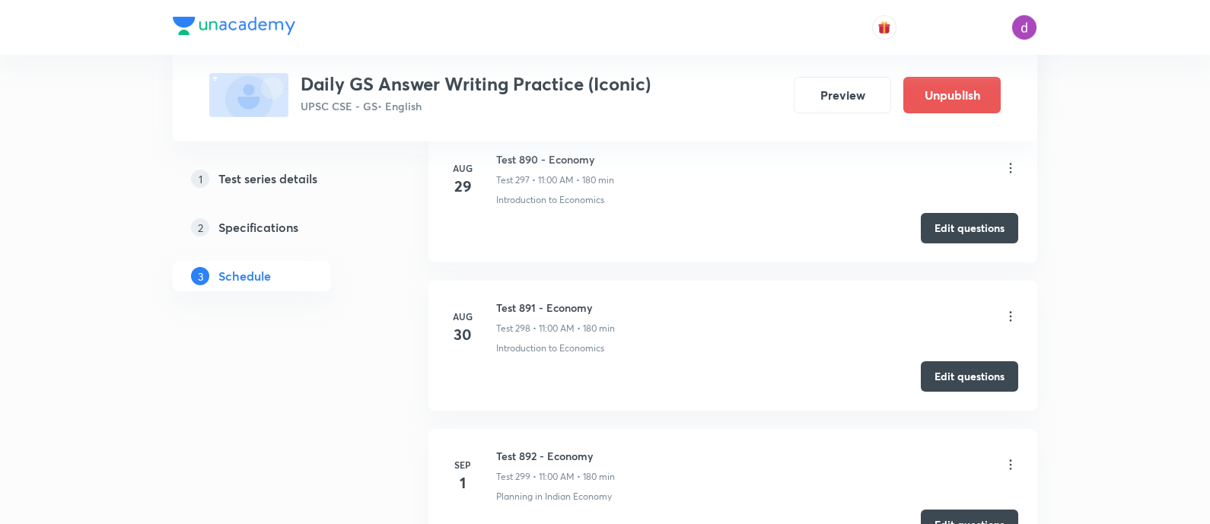
click at [1010, 312] on icon at bounding box center [1011, 317] width 2 height 10
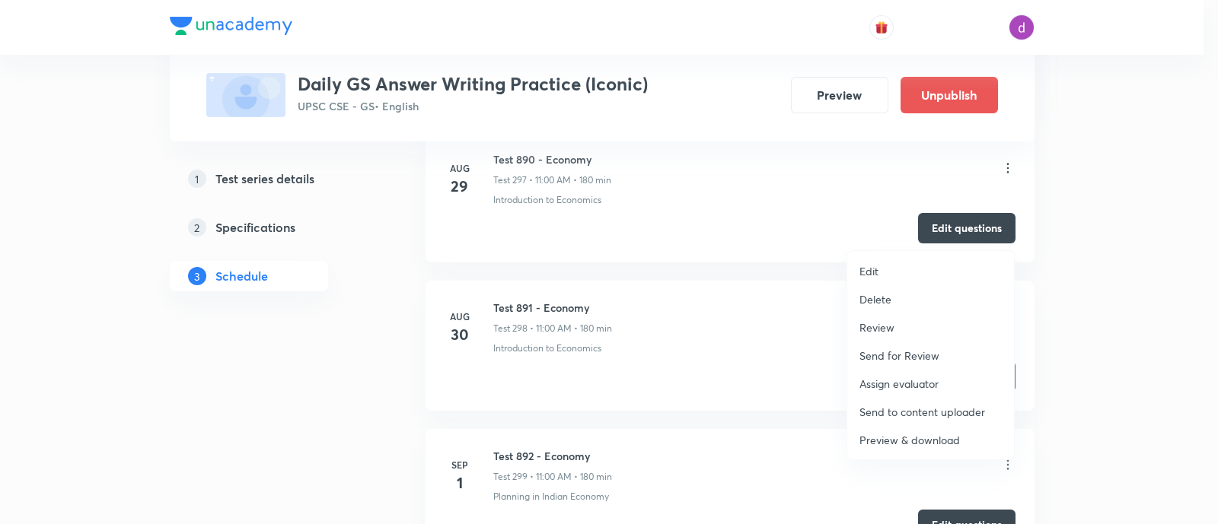
click at [901, 379] on p "Assign evaluator" at bounding box center [898, 384] width 79 height 16
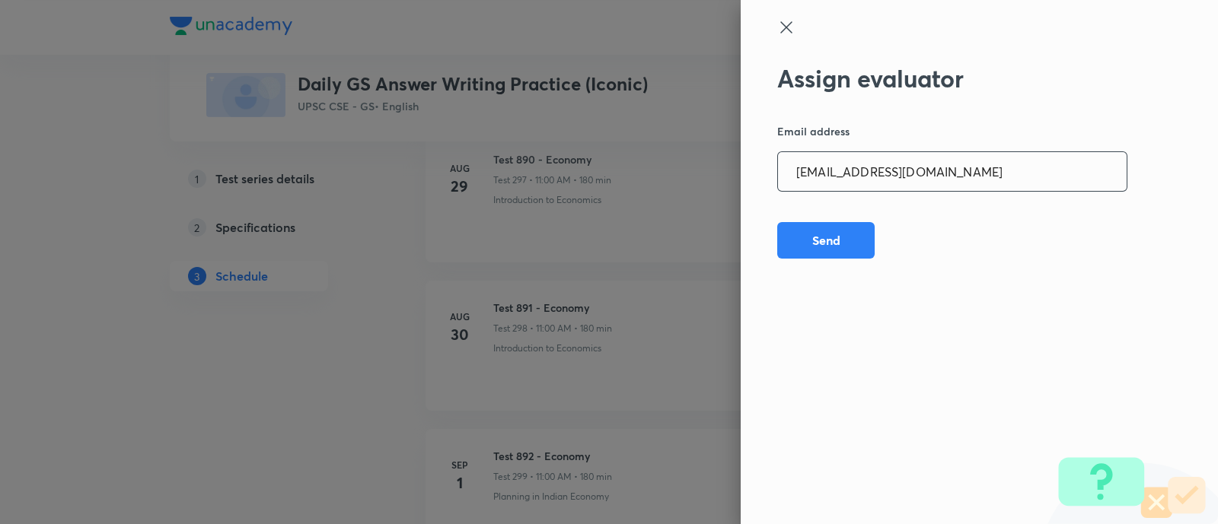
click at [974, 180] on input "kkshubham234@gmail.com" at bounding box center [952, 171] width 349 height 39
paste input "opawar10"
type input "opawar10@gmail.com"
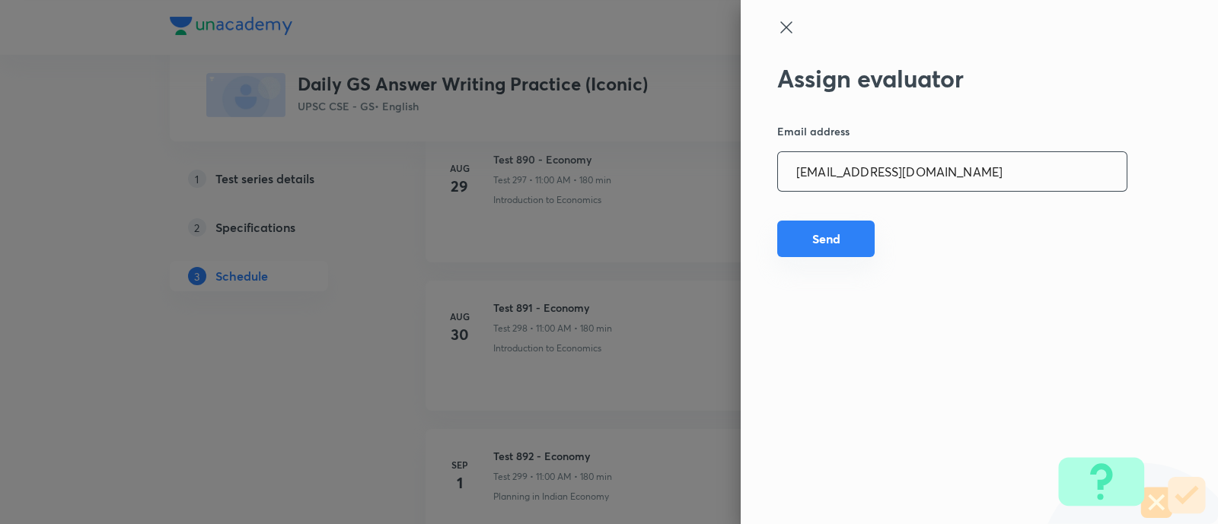
click at [826, 241] on button "Send" at bounding box center [825, 239] width 97 height 37
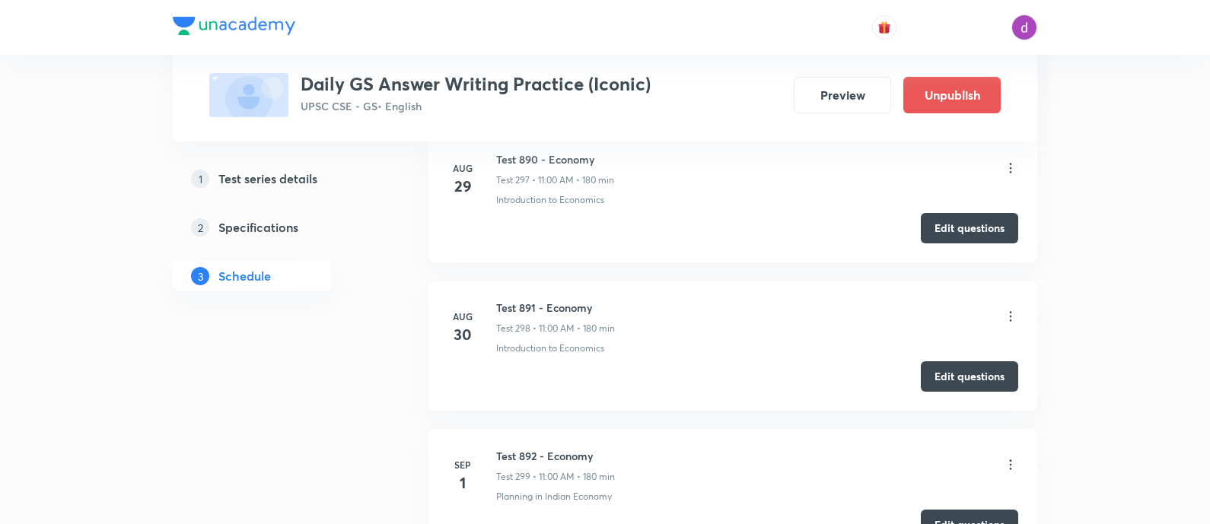
click at [1008, 309] on icon at bounding box center [1010, 316] width 15 height 15
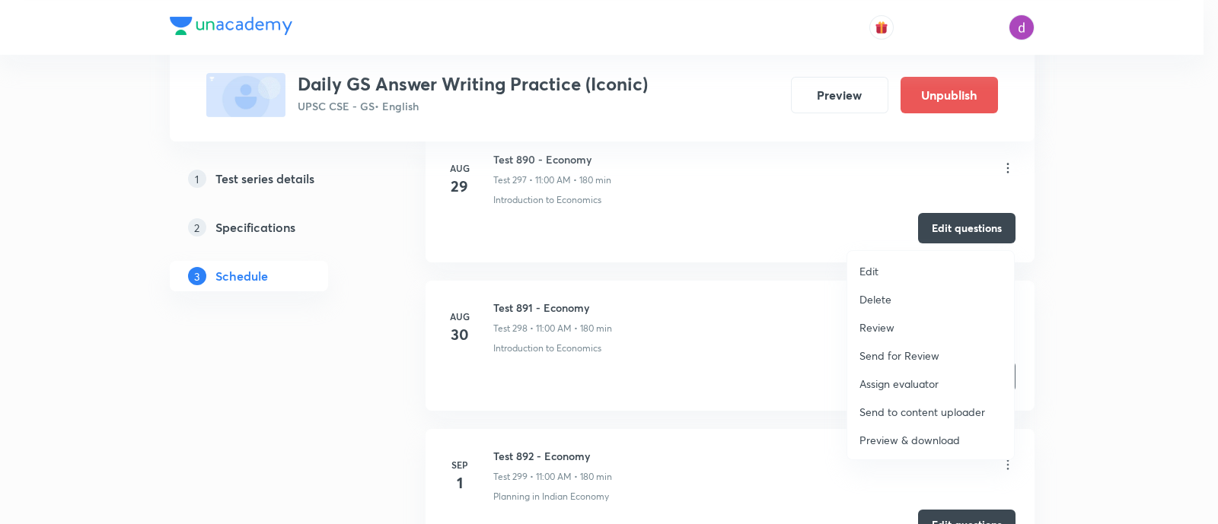
click at [902, 378] on p "Assign evaluator" at bounding box center [898, 384] width 79 height 16
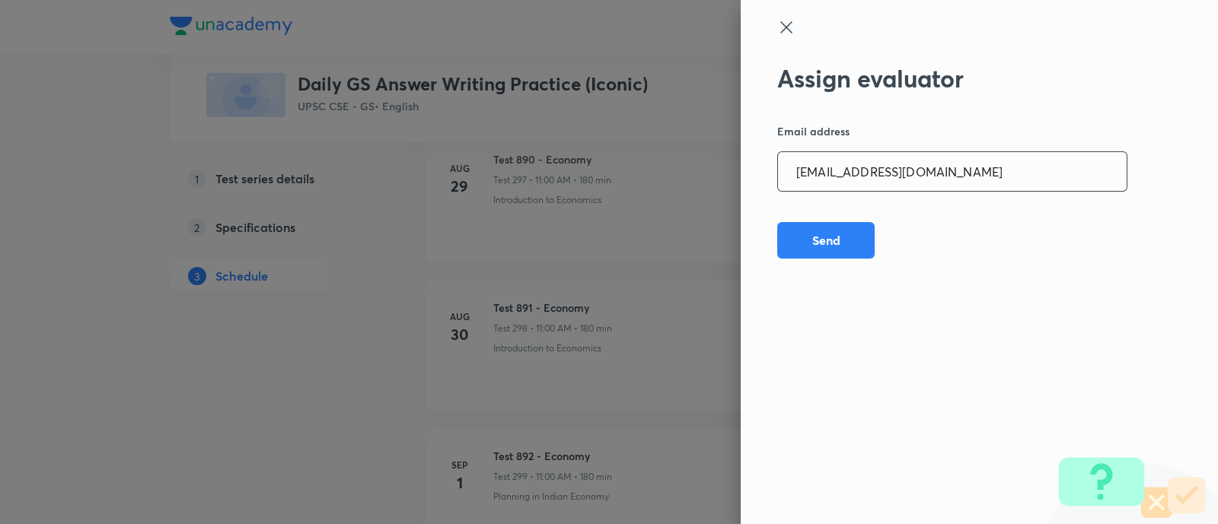
click at [972, 183] on input "opawar10@gmail.com" at bounding box center [952, 171] width 349 height 39
paste input "garimasaharan21"
type input "garimasaharan21@gmail.com"
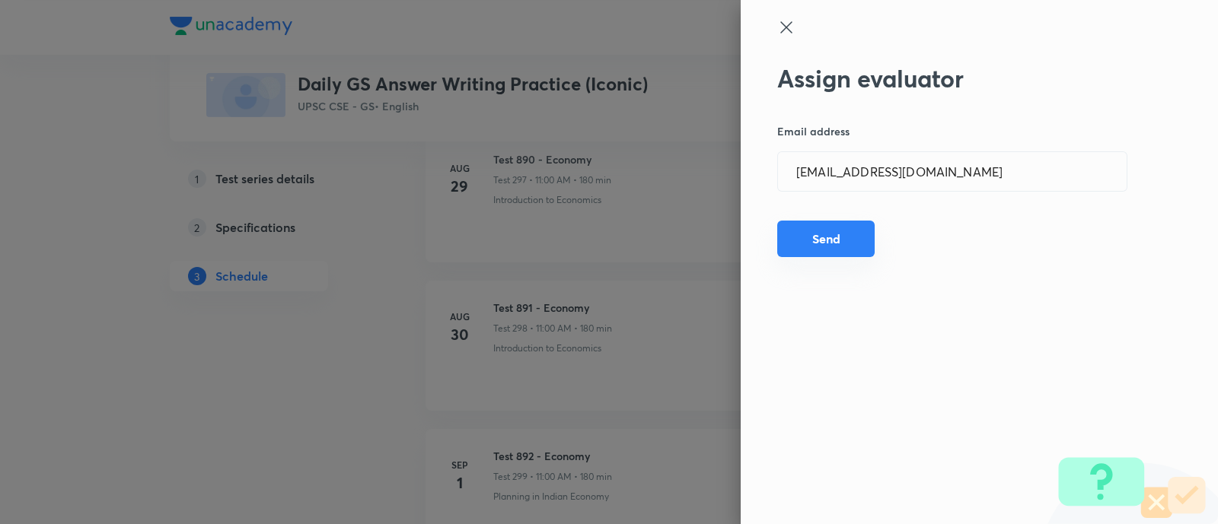
click at [810, 241] on button "Send" at bounding box center [825, 239] width 97 height 37
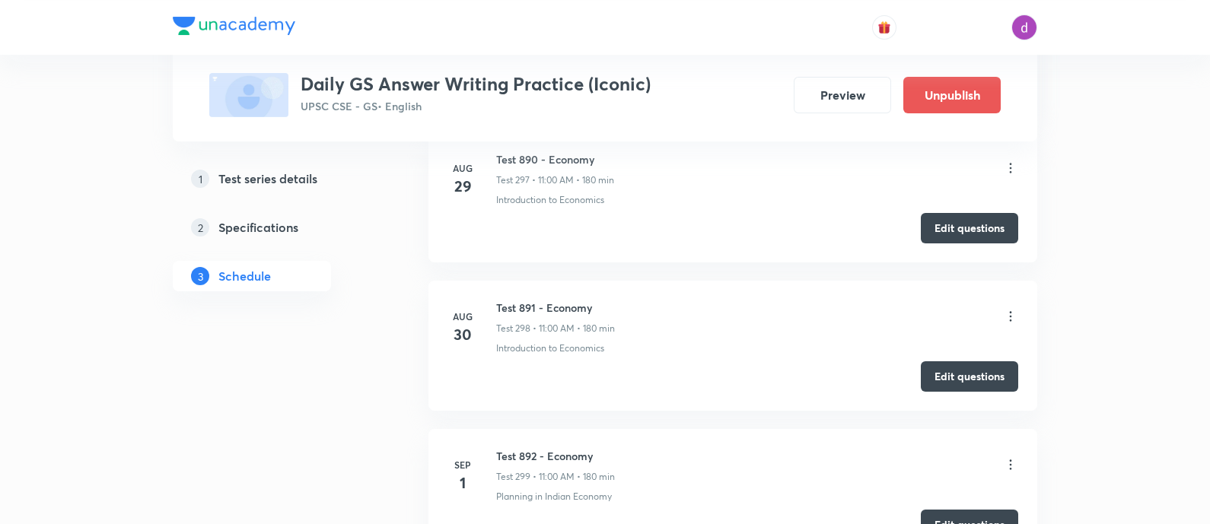
click at [1009, 309] on icon at bounding box center [1010, 316] width 15 height 15
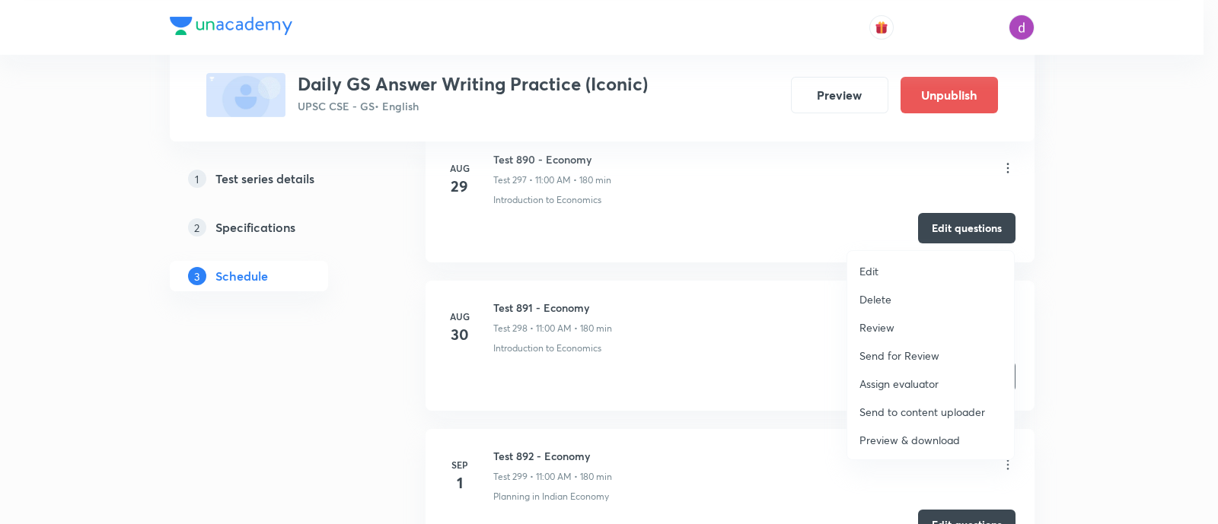
click at [898, 380] on p "Assign evaluator" at bounding box center [898, 384] width 79 height 16
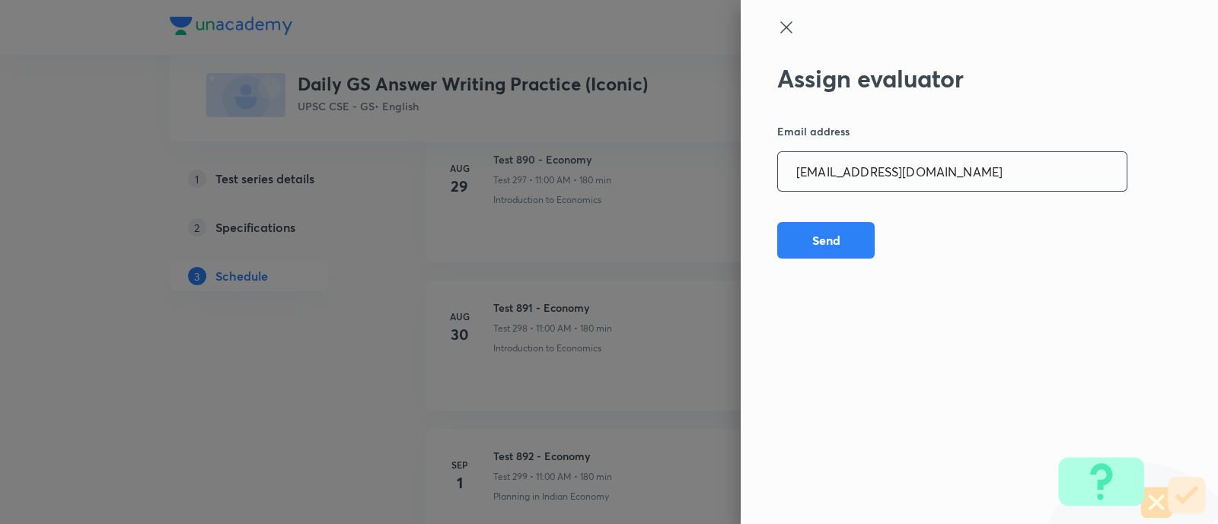
click at [992, 177] on input "garimasaharan21@gmail.com" at bounding box center [952, 171] width 349 height 39
paste input "amrimaji97"
type input "amrimaji97@gmail.com"
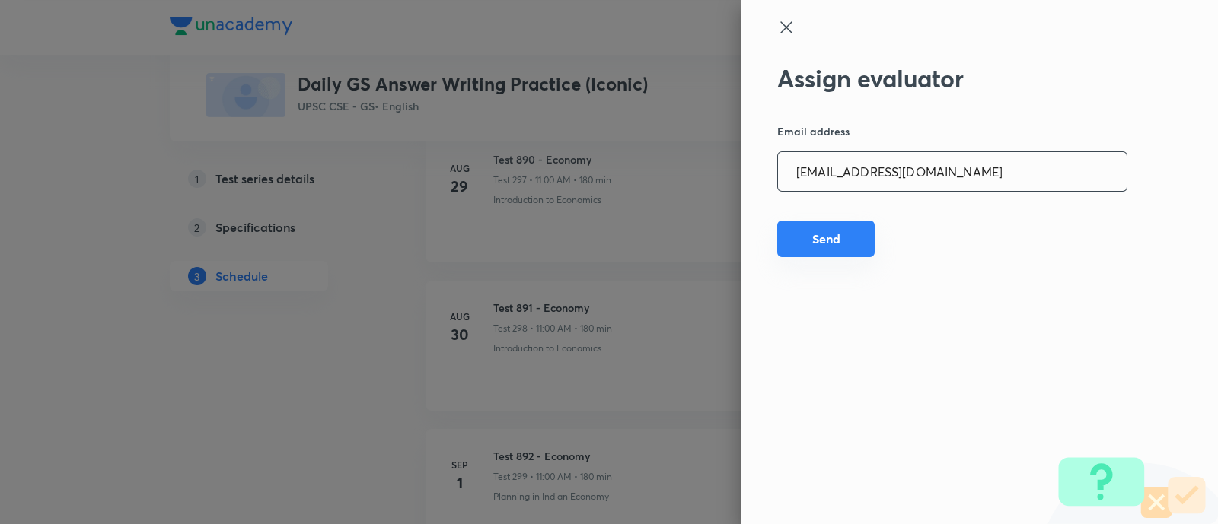
click at [811, 238] on button "Send" at bounding box center [825, 239] width 97 height 37
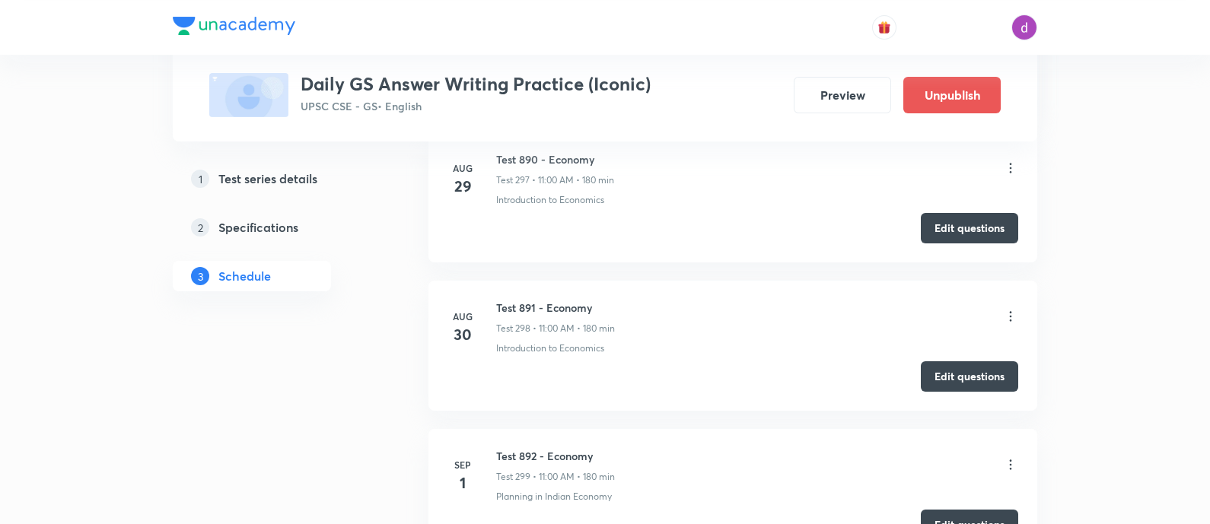
click at [1007, 300] on div "Test 891 - Economy Test 298 • 11:00 AM • 180 min" at bounding box center [757, 318] width 522 height 36
click at [1008, 309] on icon at bounding box center [1010, 316] width 15 height 15
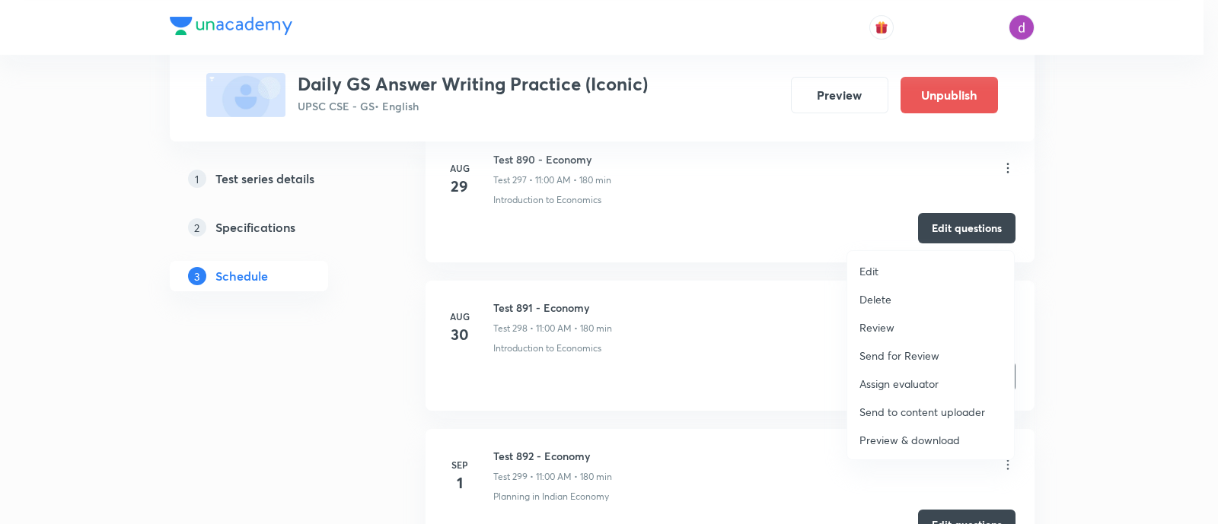
click at [899, 378] on p "Assign evaluator" at bounding box center [898, 384] width 79 height 16
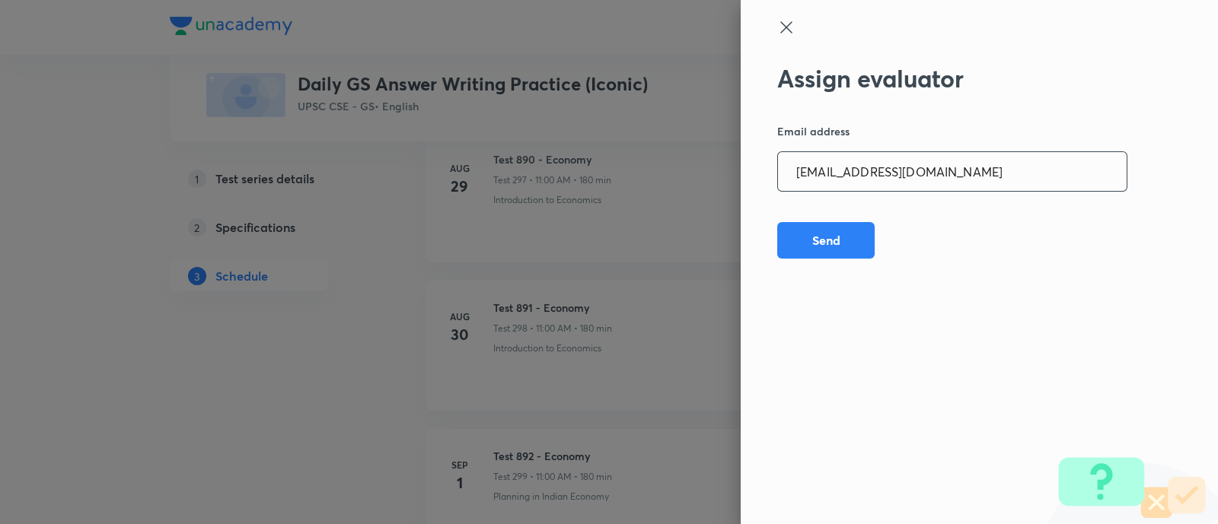
click at [970, 171] on input "amrimaji97@gmail.com" at bounding box center [952, 171] width 349 height 39
paste input "sanjivkumarbagree"
type input "sanjivkumarbagree@gmail.com"
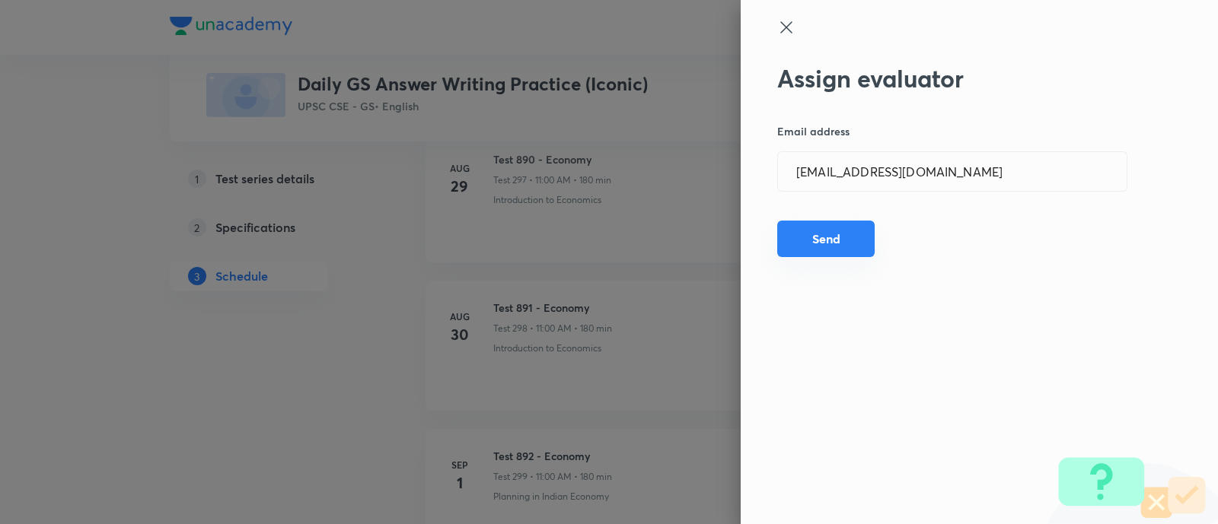
click at [841, 227] on button "Send" at bounding box center [825, 239] width 97 height 37
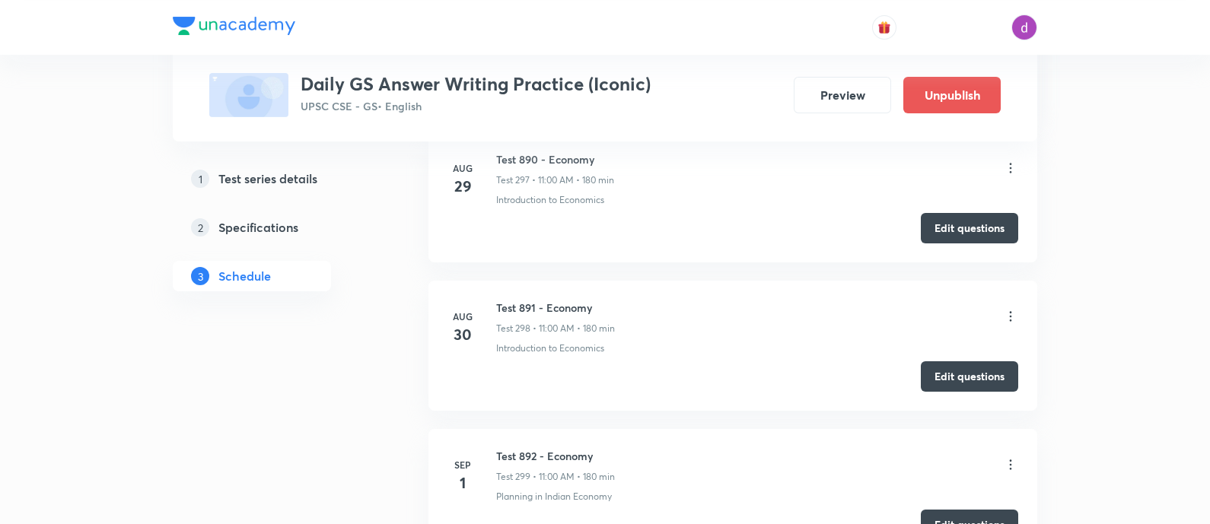
click at [1009, 309] on icon at bounding box center [1010, 316] width 15 height 15
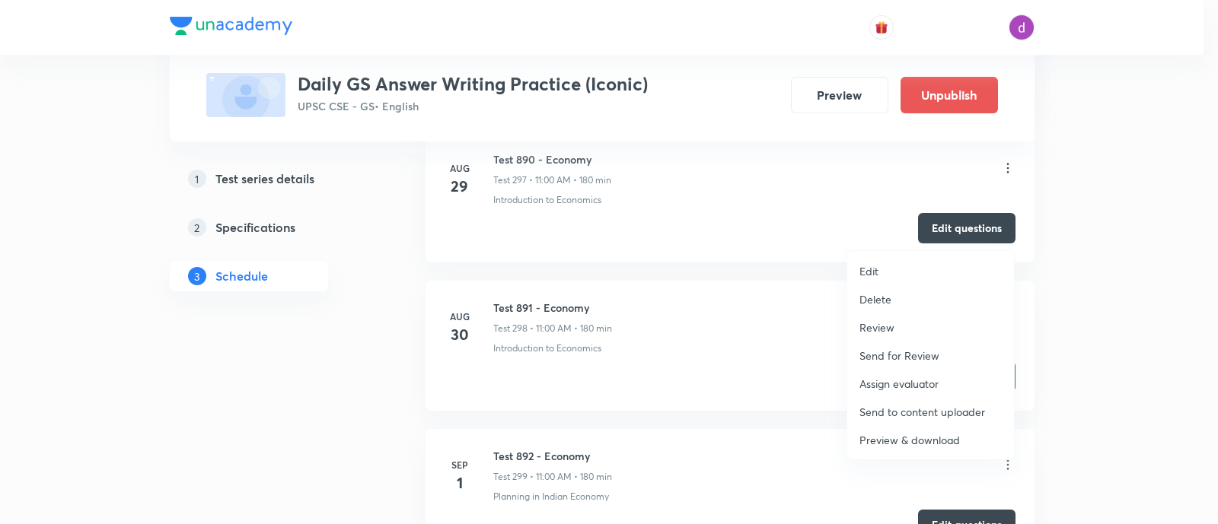
click at [909, 374] on li "Assign evaluator" at bounding box center [930, 384] width 167 height 28
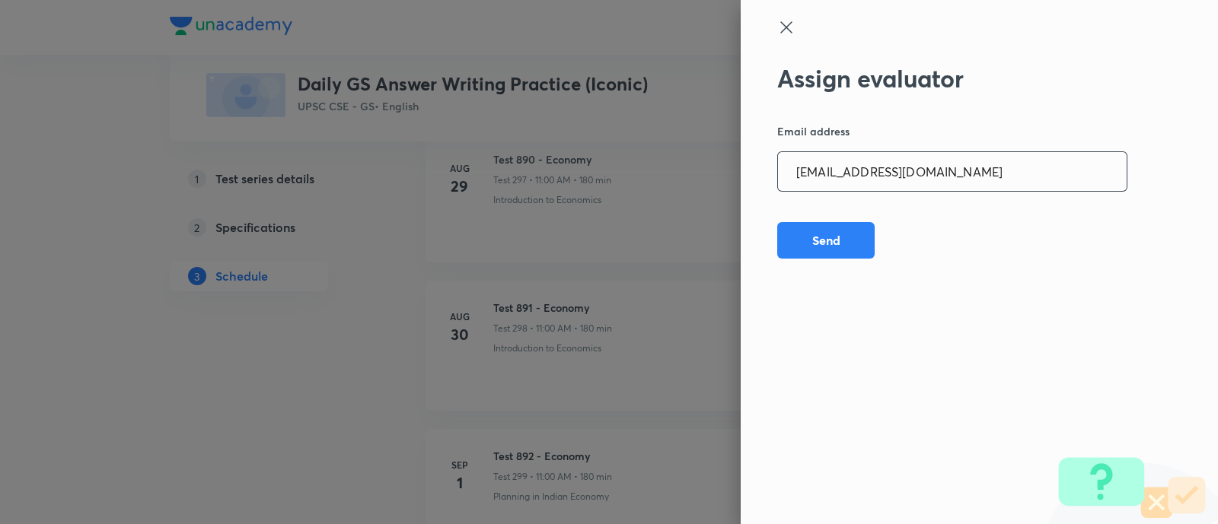
click at [946, 180] on input "sanjivkumarbagree@gmail.com" at bounding box center [952, 171] width 349 height 39
paste input "preethihs1999"
type input "preethihs1999@gmail.com"
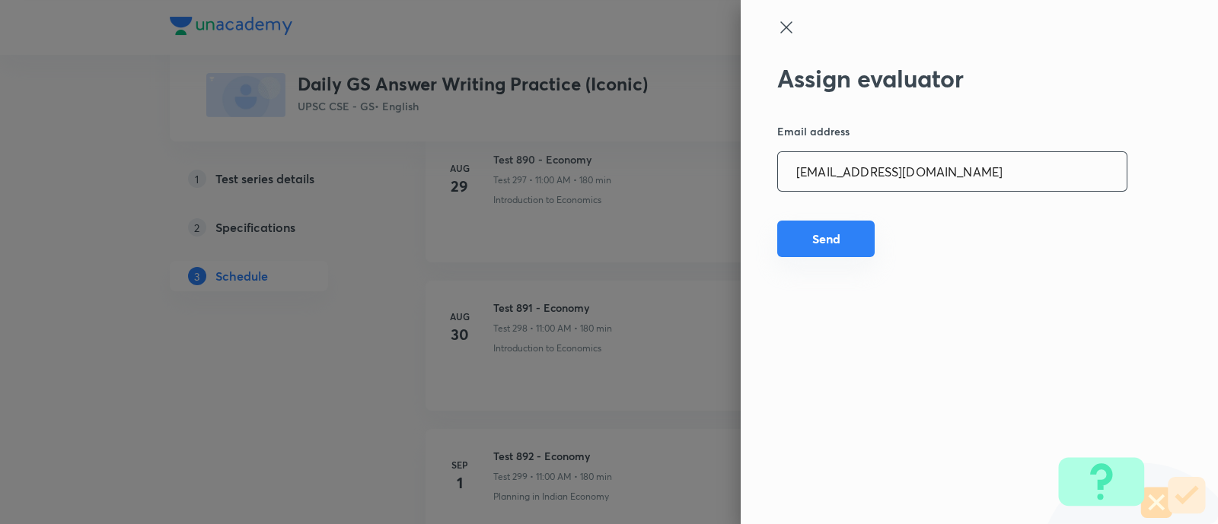
click at [807, 237] on button "Send" at bounding box center [825, 239] width 97 height 37
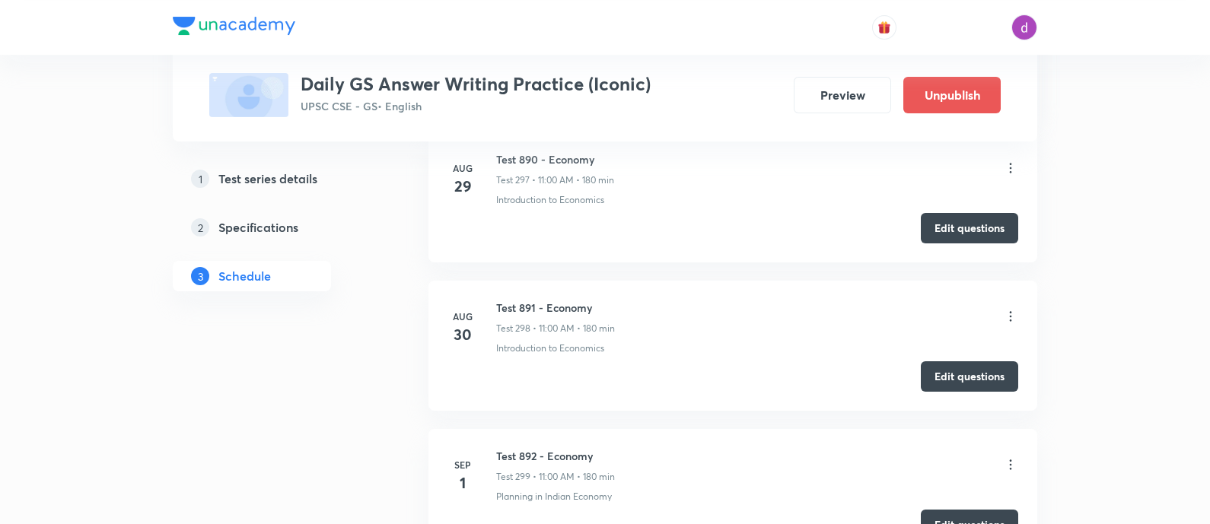
click at [1011, 309] on icon at bounding box center [1010, 316] width 15 height 15
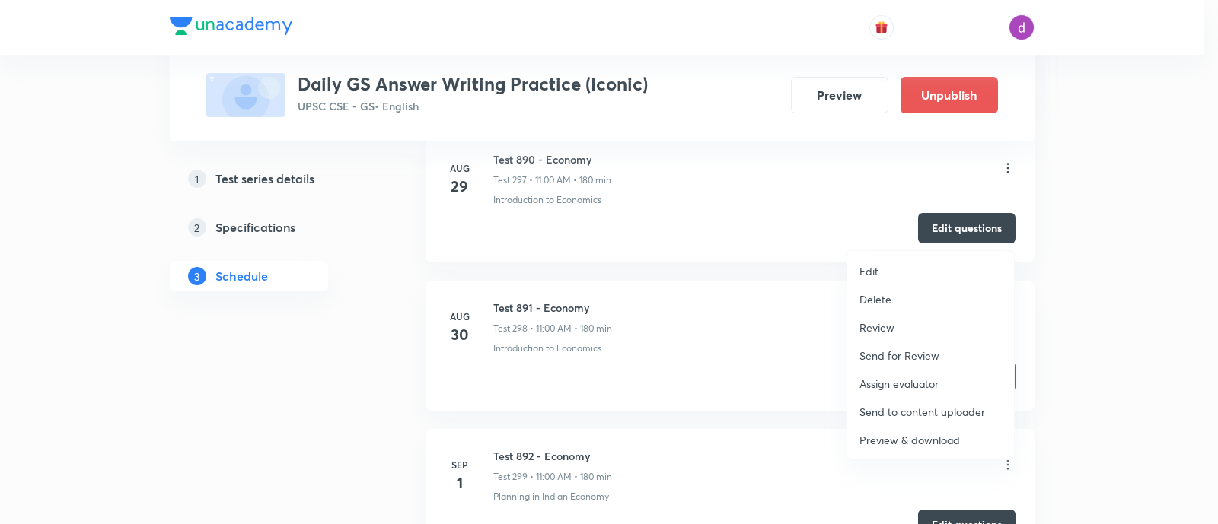
click at [887, 380] on p "Assign evaluator" at bounding box center [898, 384] width 79 height 16
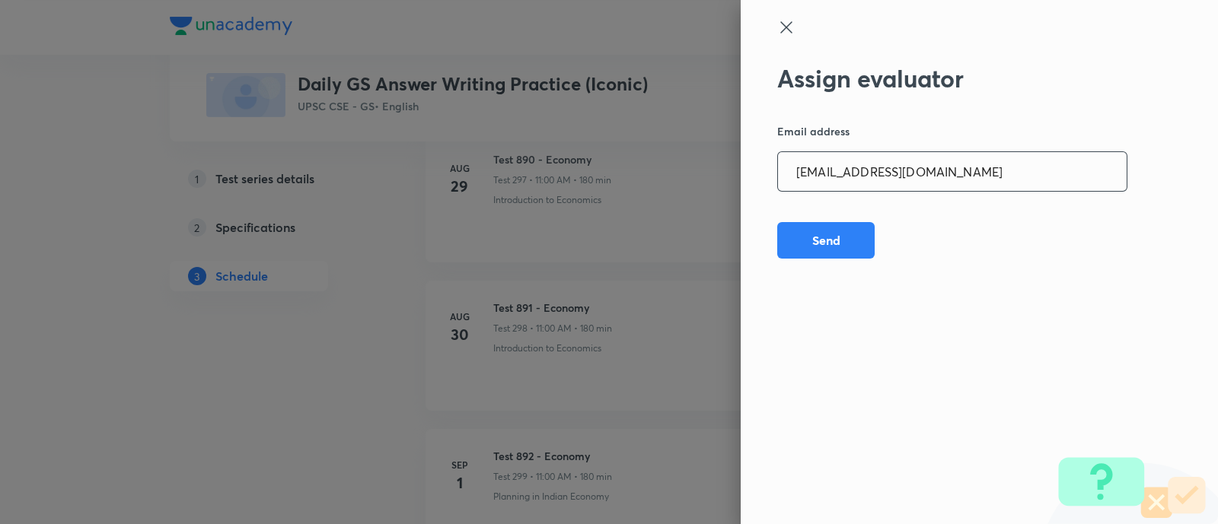
click at [961, 172] on input "preethihs1999@gmail.com" at bounding box center [952, 171] width 349 height 39
paste input "madhusharma26506"
type input "madhusharma26506@gmail.com"
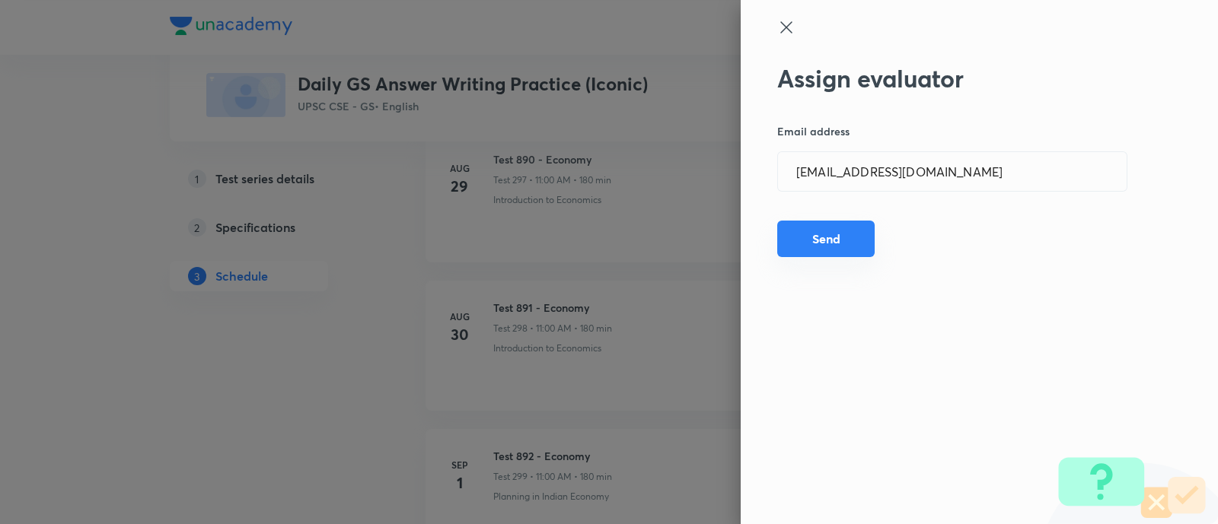
click at [820, 225] on button "Send" at bounding box center [825, 239] width 97 height 37
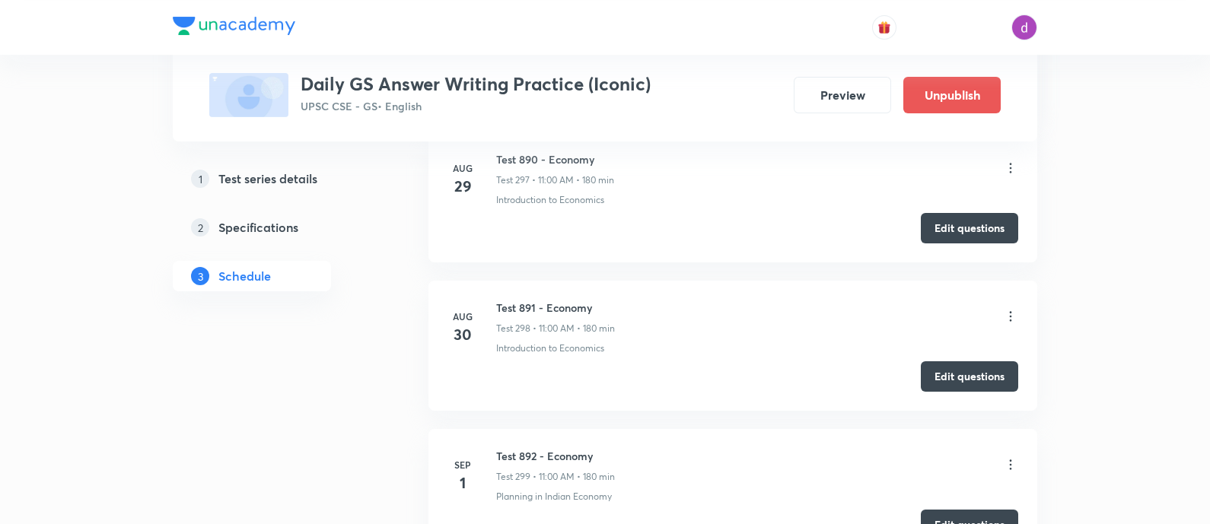
click at [1010, 312] on icon at bounding box center [1011, 317] width 2 height 10
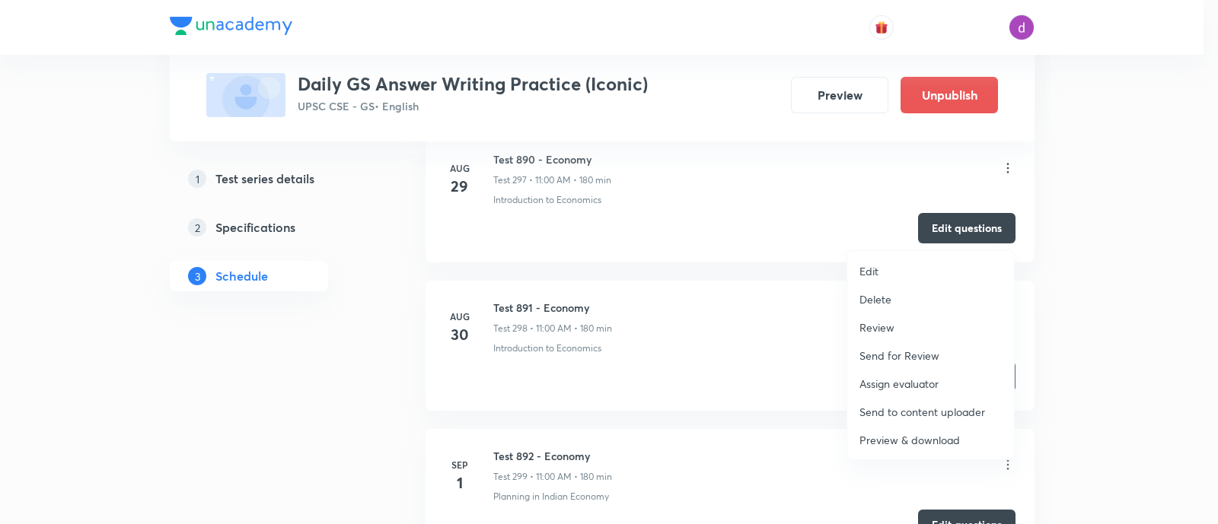
click at [894, 376] on p "Assign evaluator" at bounding box center [898, 384] width 79 height 16
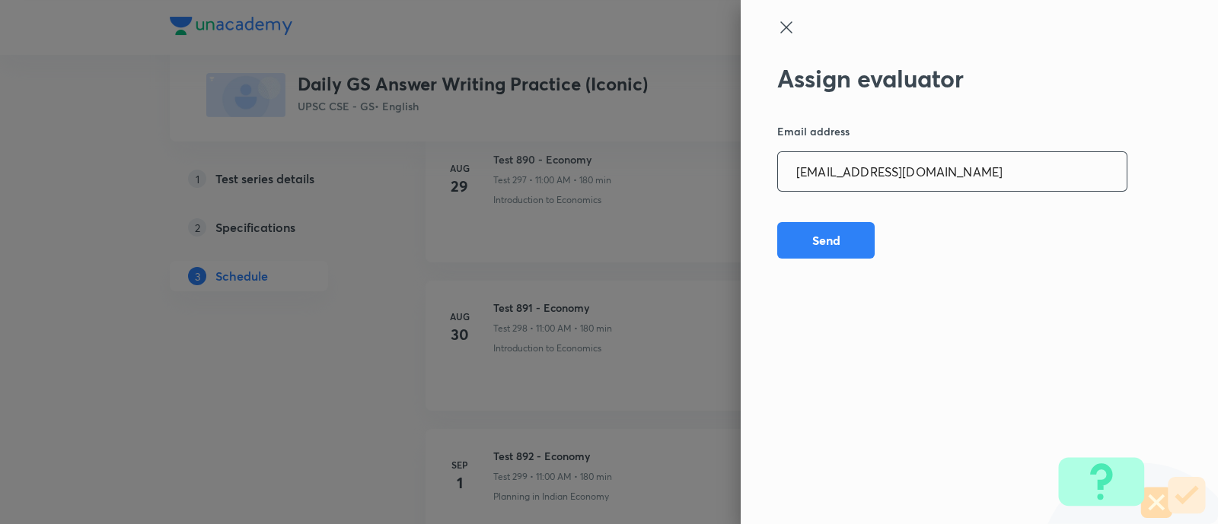
click at [966, 176] on input "madhusharma26506@gmail.com" at bounding box center [952, 171] width 349 height 39
paste input "niharikasinghchauhan125"
type input "niharikasinghchauhan125@gmail.com"
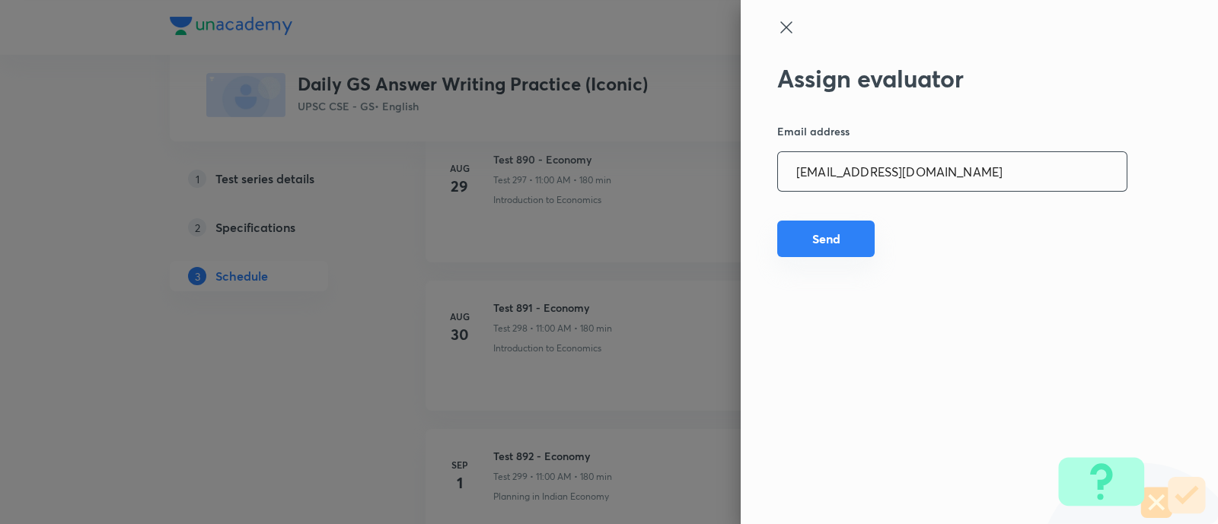
click at [822, 240] on button "Send" at bounding box center [825, 239] width 97 height 37
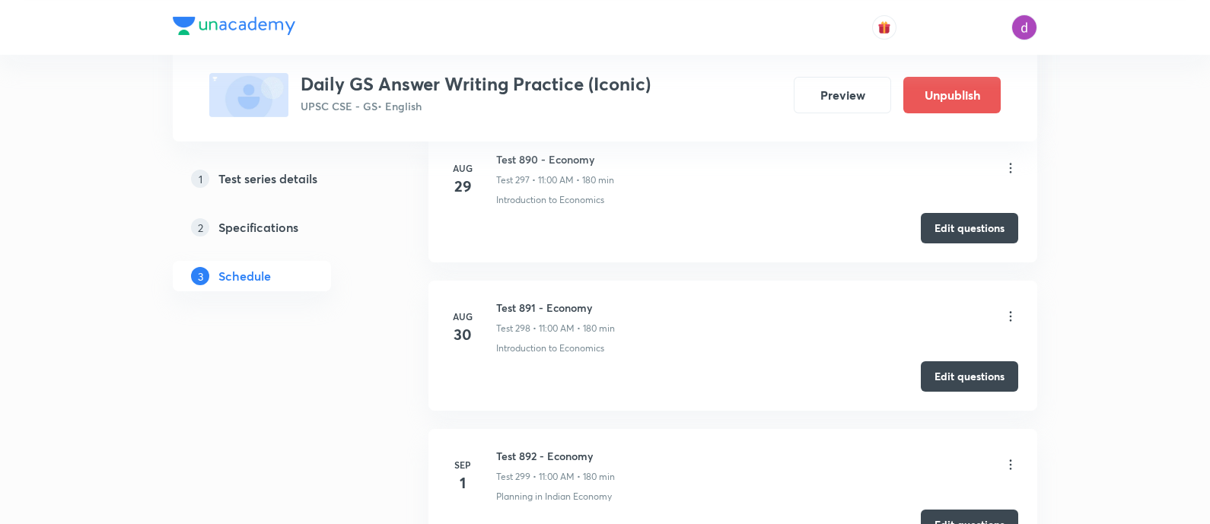
click at [1007, 309] on icon at bounding box center [1010, 316] width 15 height 15
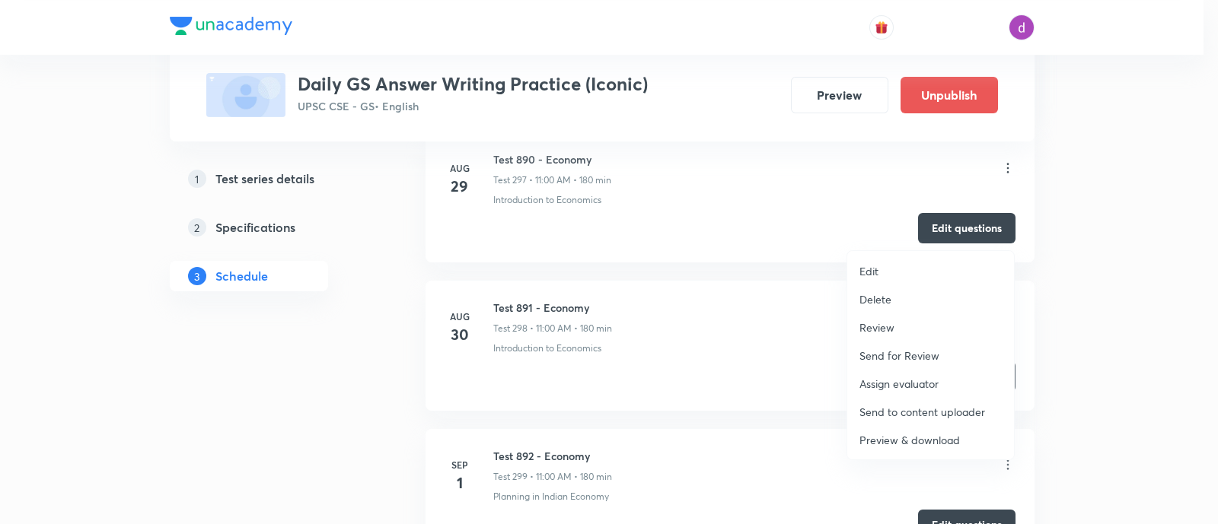
click at [902, 380] on p "Assign evaluator" at bounding box center [898, 384] width 79 height 16
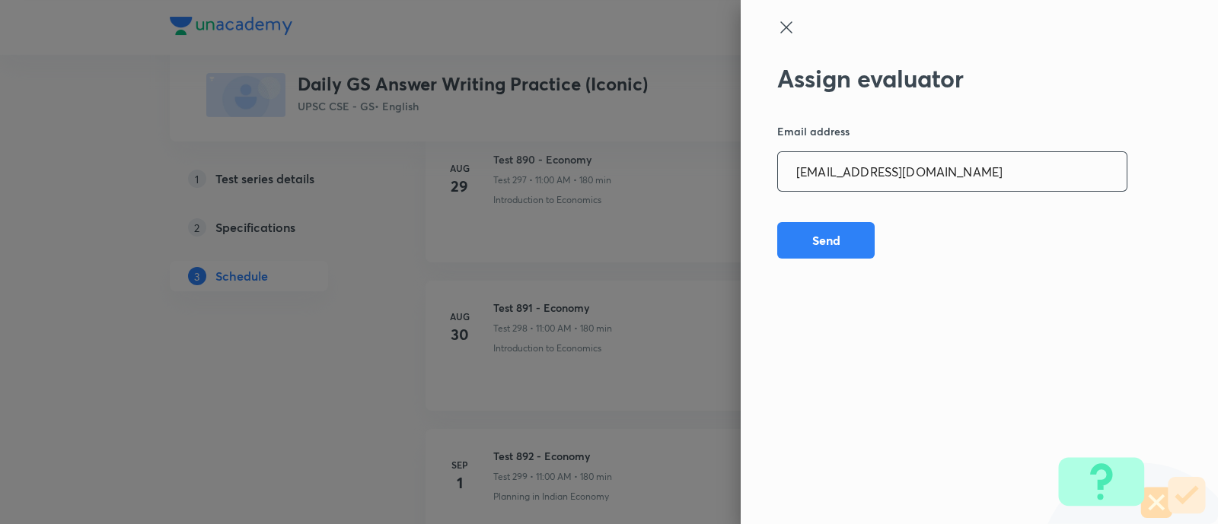
click at [997, 173] on input "niharikasinghchauhan125@gmail.com" at bounding box center [952, 171] width 349 height 39
paste input "sheetalbhambhu"
type input "sheetalbhambhu@gmail.com"
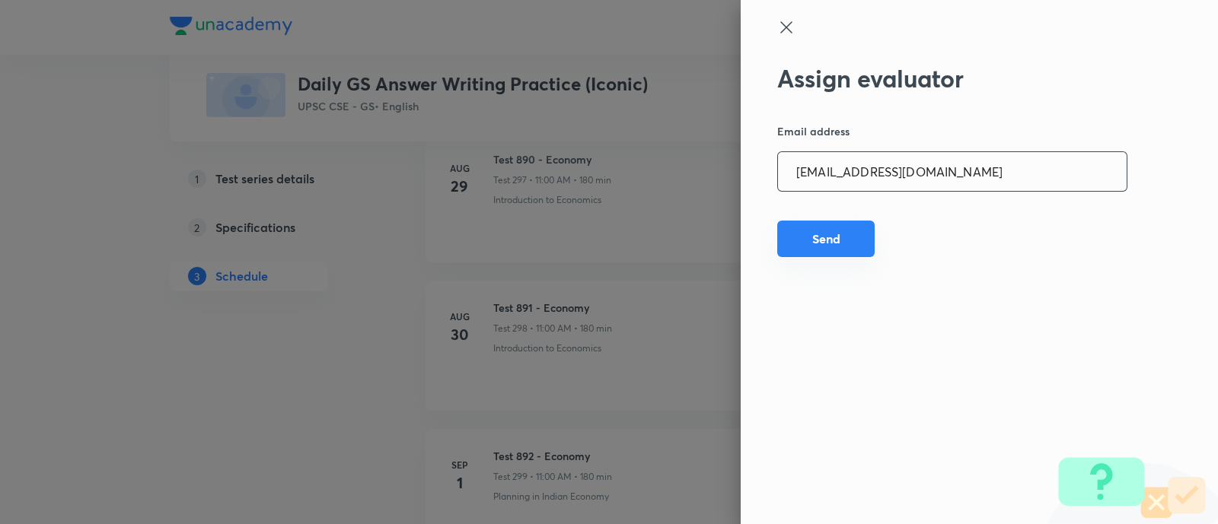
click at [836, 222] on button "Send" at bounding box center [825, 239] width 97 height 37
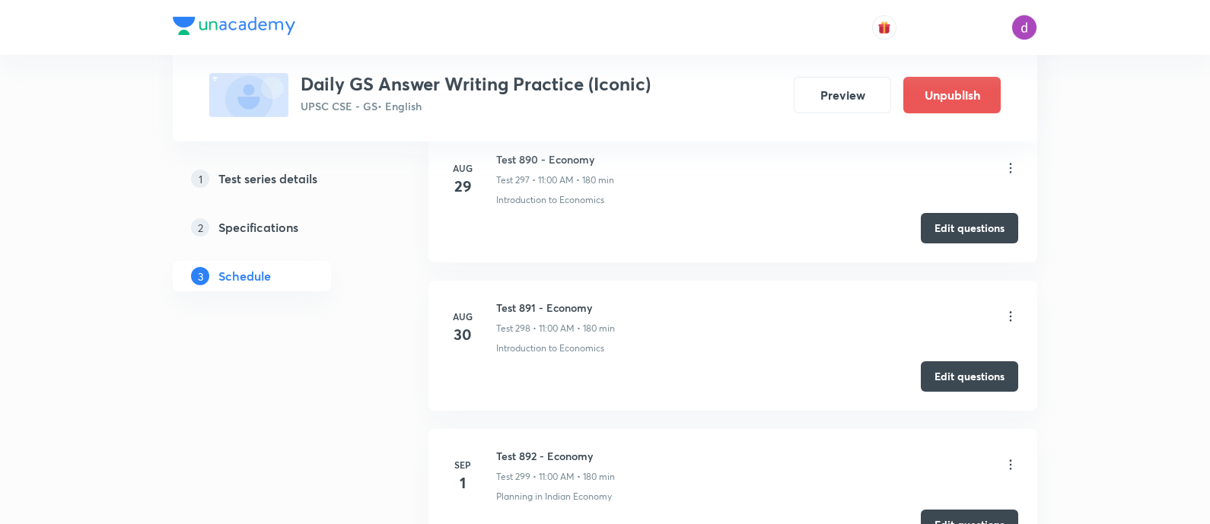
click at [1009, 309] on icon at bounding box center [1010, 316] width 15 height 15
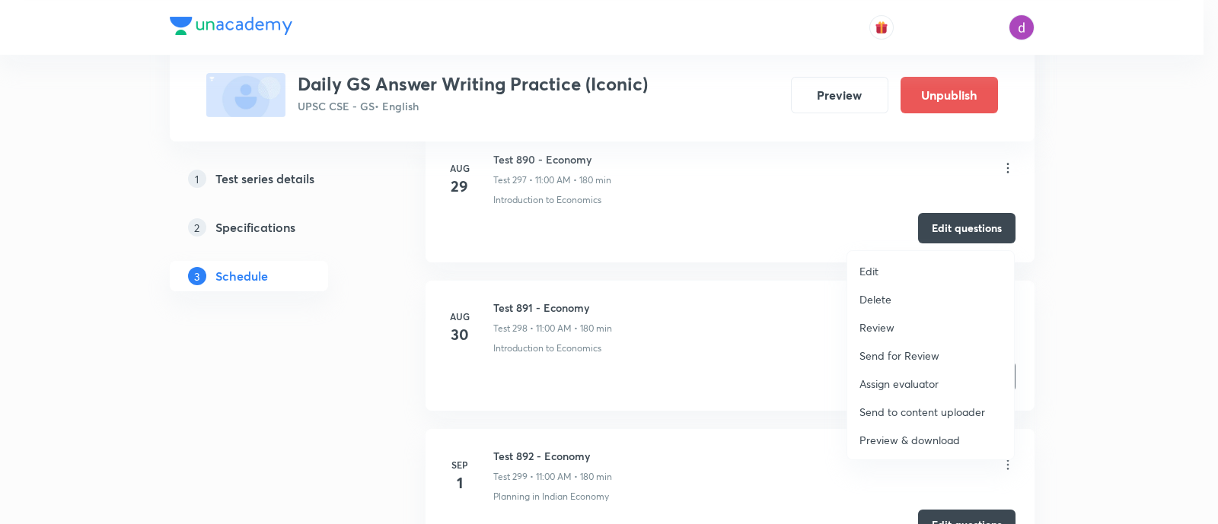
click at [902, 384] on p "Assign evaluator" at bounding box center [898, 384] width 79 height 16
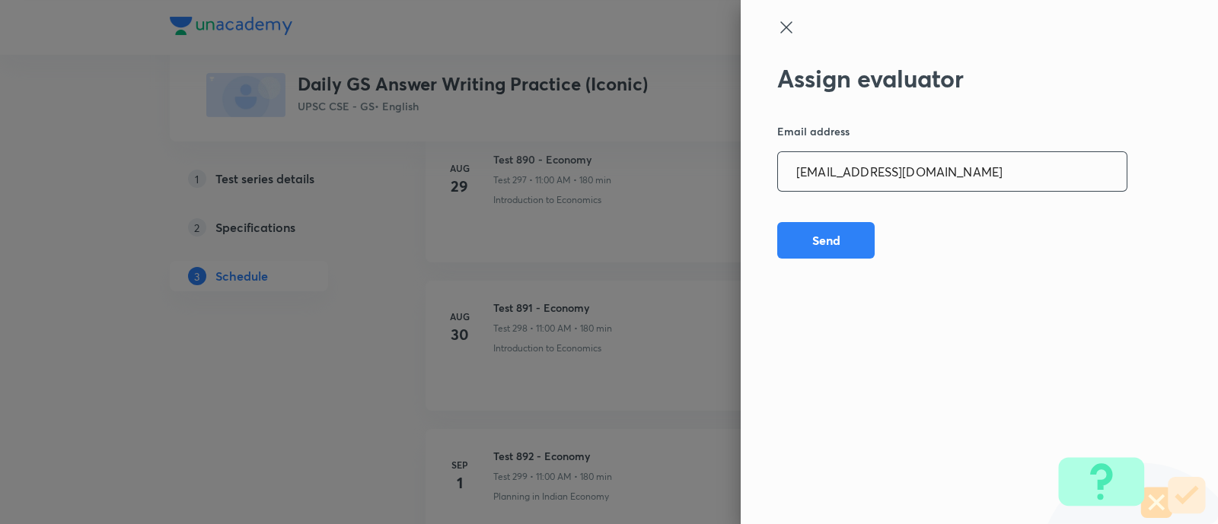
click at [979, 170] on input "sheetalbhambhu@gmail.com" at bounding box center [952, 171] width 349 height 39
paste input "rahulagrawal23476"
type input "rahulagrawal23476@gmail.com"
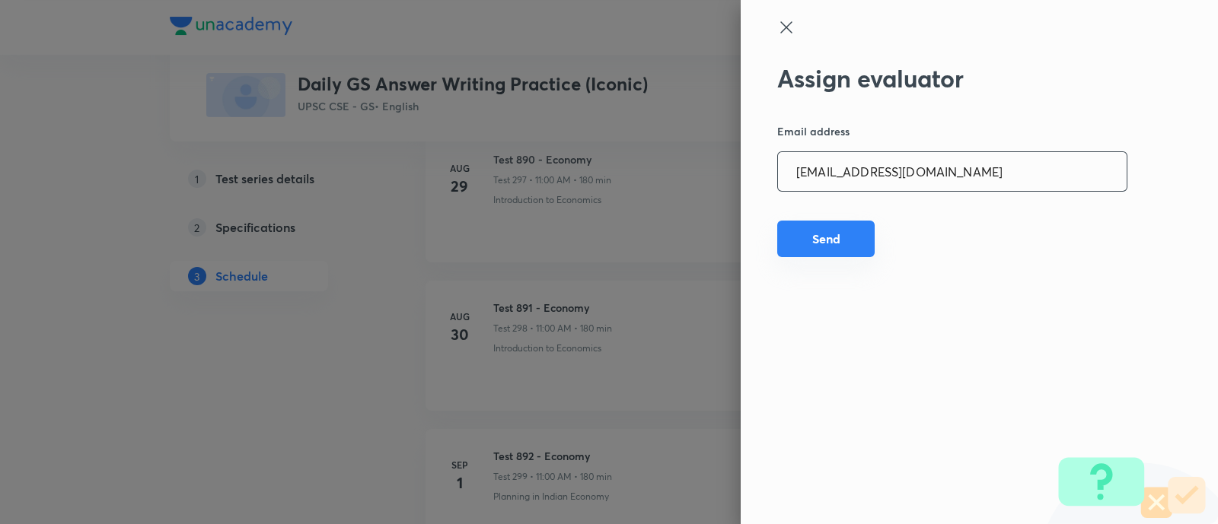
click at [826, 227] on button "Send" at bounding box center [825, 239] width 97 height 37
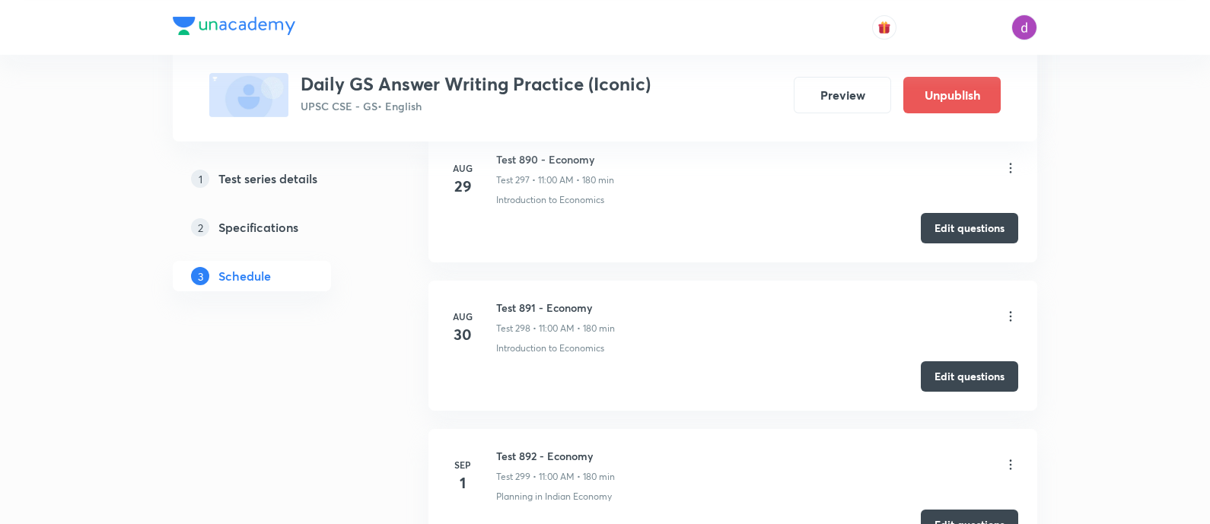
click at [1011, 312] on icon at bounding box center [1011, 317] width 2 height 10
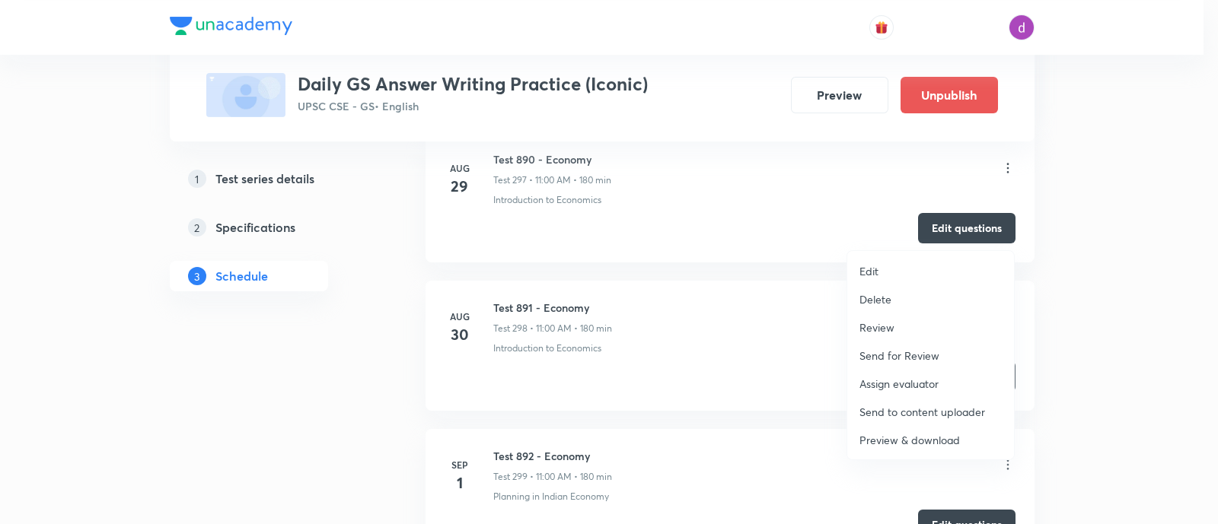
click at [906, 378] on p "Assign evaluator" at bounding box center [898, 384] width 79 height 16
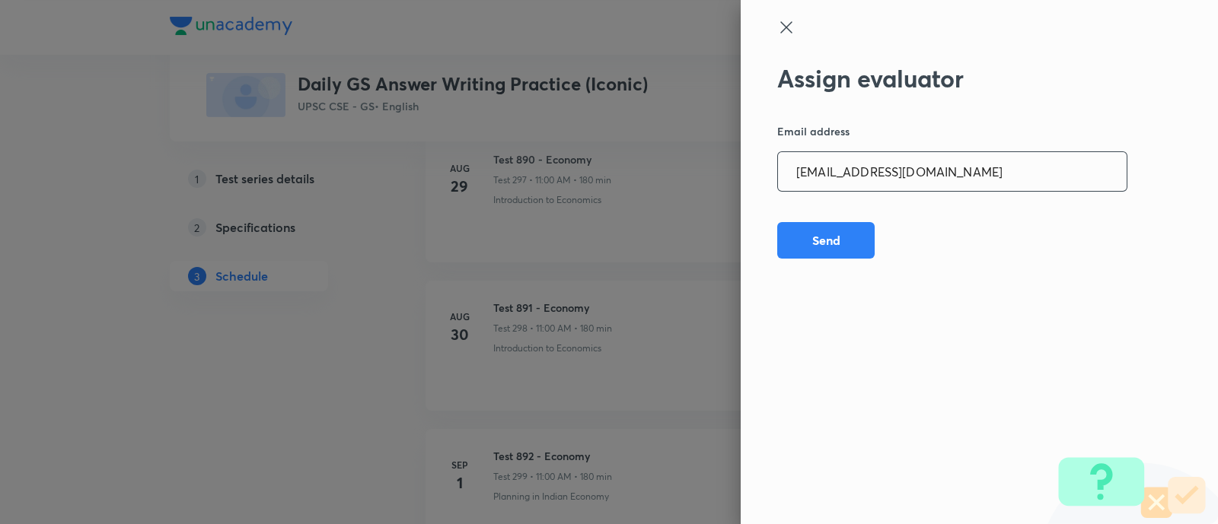
click at [962, 159] on input "rahulagrawal23476@gmail.com" at bounding box center [952, 171] width 349 height 39
paste input "npmainsevaluation"
type input "npmainsevaluation@gmail.com"
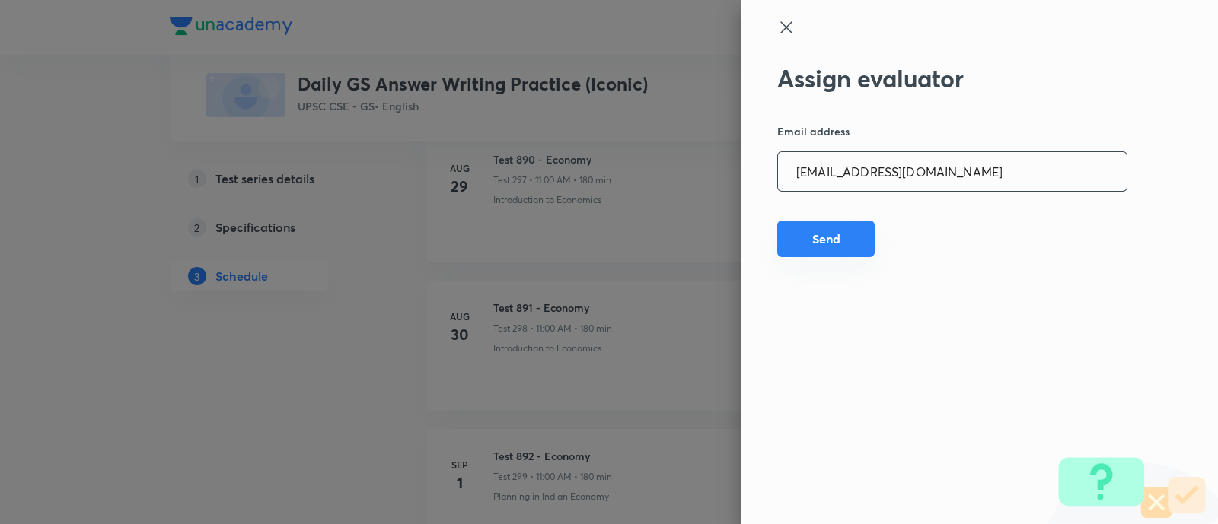
click at [818, 224] on button "Send" at bounding box center [825, 239] width 97 height 37
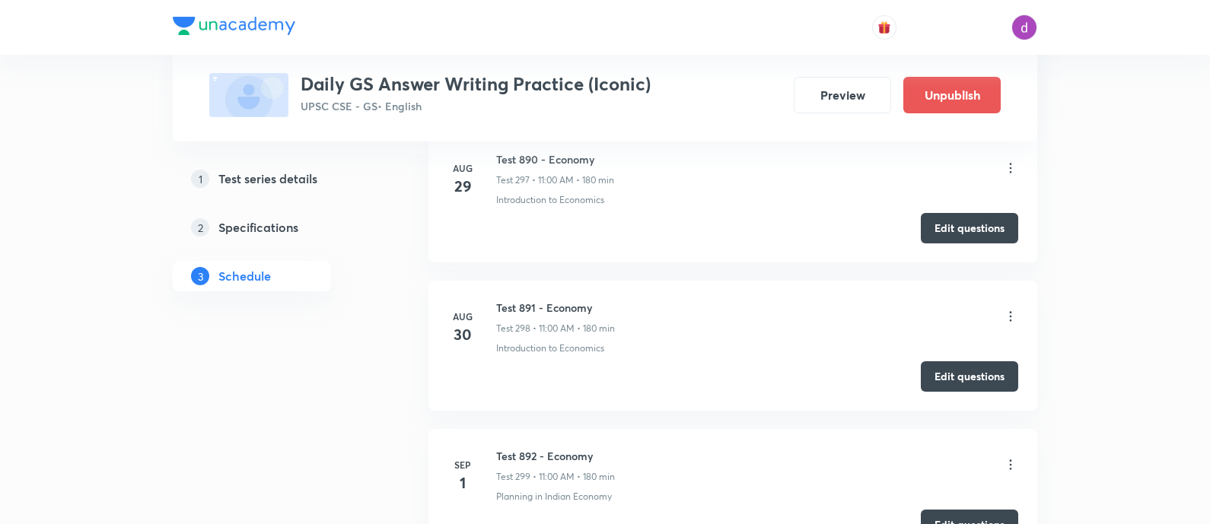
click at [1008, 309] on icon at bounding box center [1010, 316] width 15 height 15
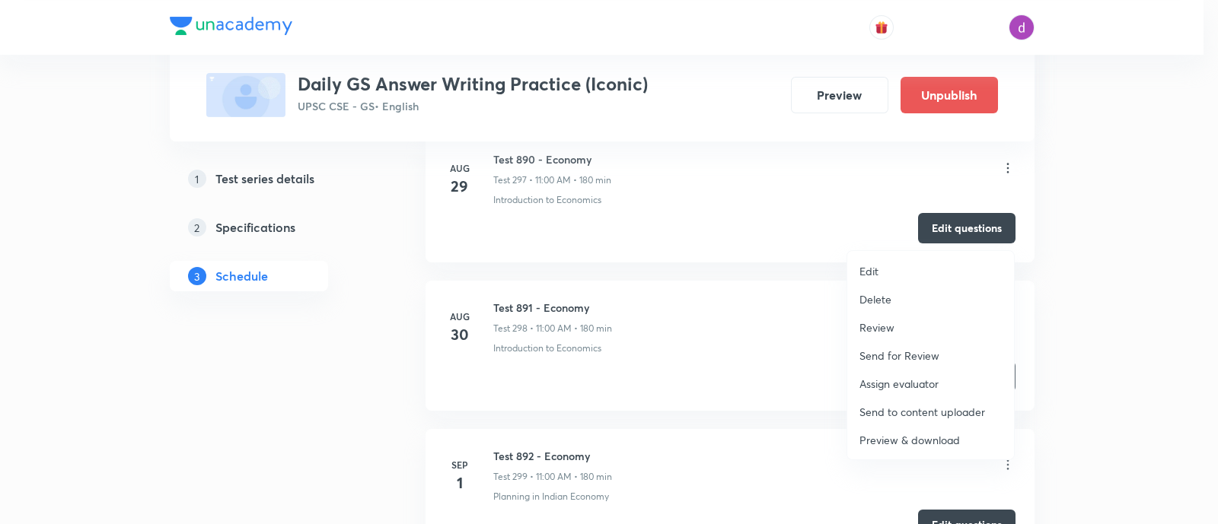
click at [882, 377] on p "Assign evaluator" at bounding box center [898, 384] width 79 height 16
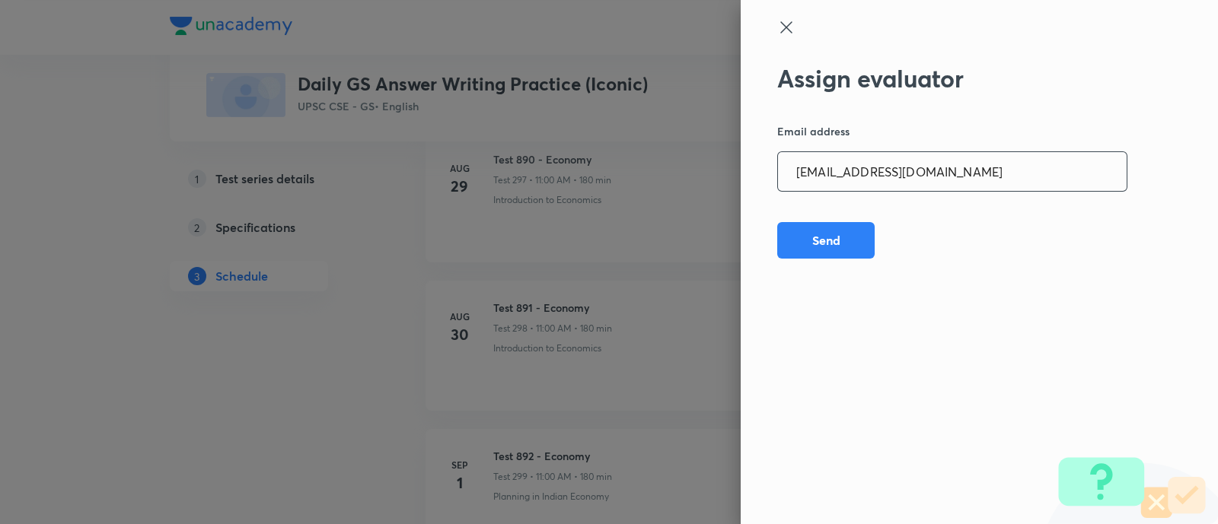
click at [981, 176] on input "npmainsevaluation@gmail.com" at bounding box center [952, 171] width 349 height 39
paste input "sharuyadavias2021"
type input "sharuyadavias2021@gmail.com"
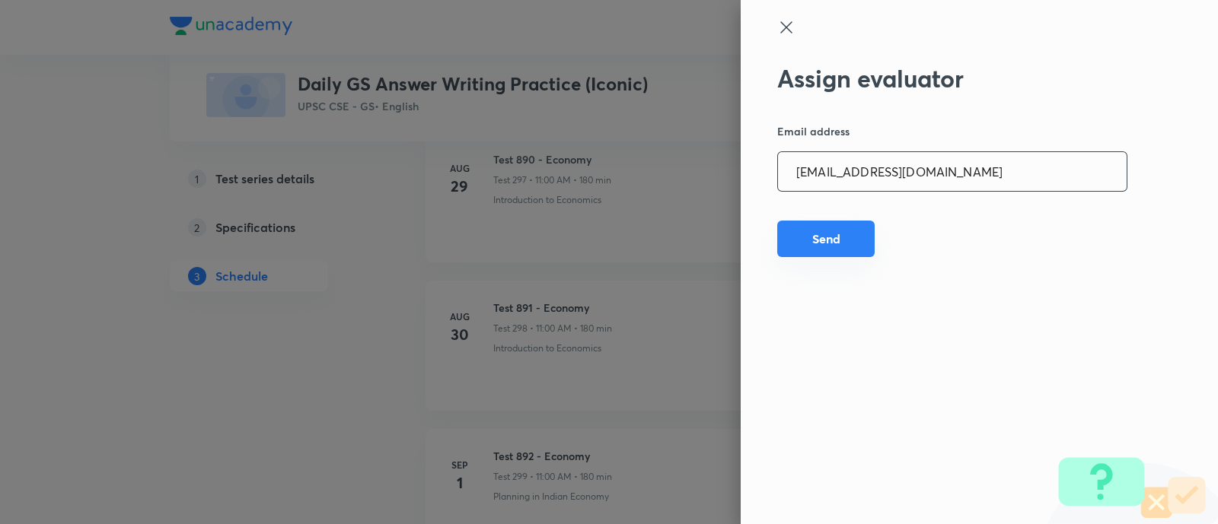
click at [801, 237] on button "Send" at bounding box center [825, 239] width 97 height 37
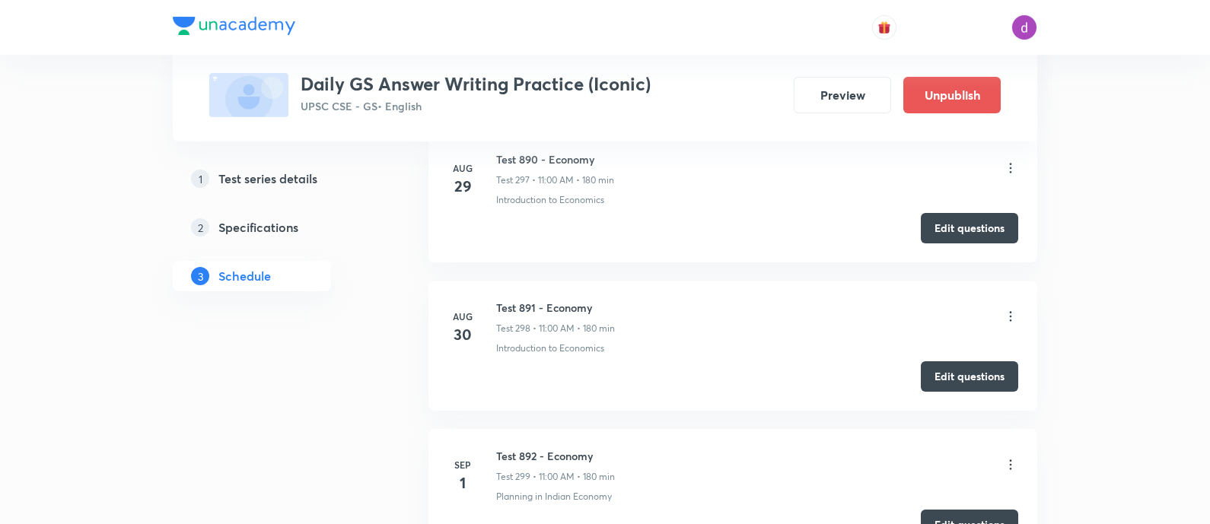
click at [1007, 309] on icon at bounding box center [1010, 316] width 15 height 15
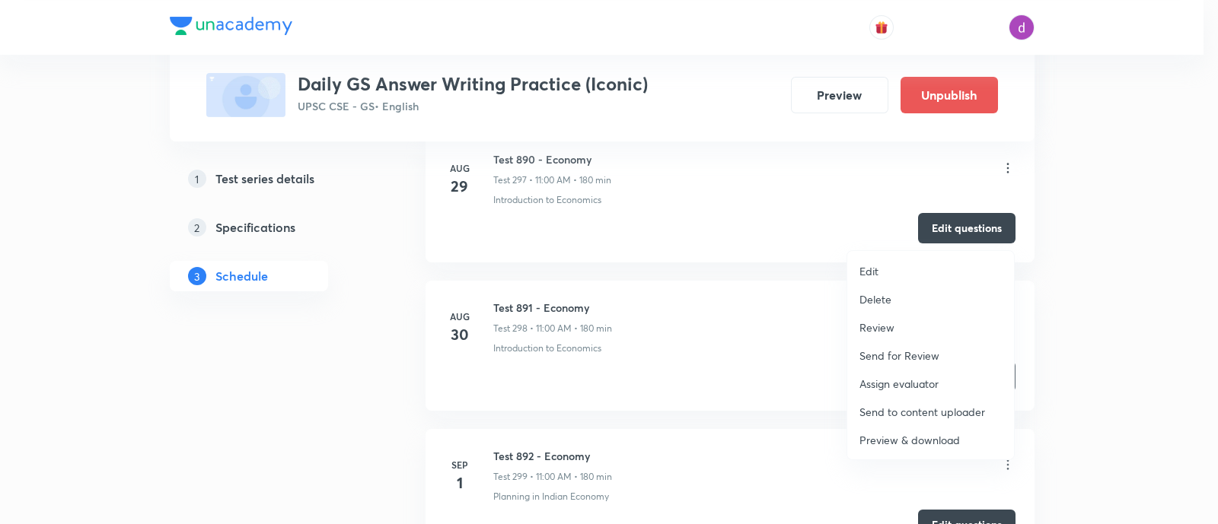
click at [883, 381] on p "Assign evaluator" at bounding box center [898, 384] width 79 height 16
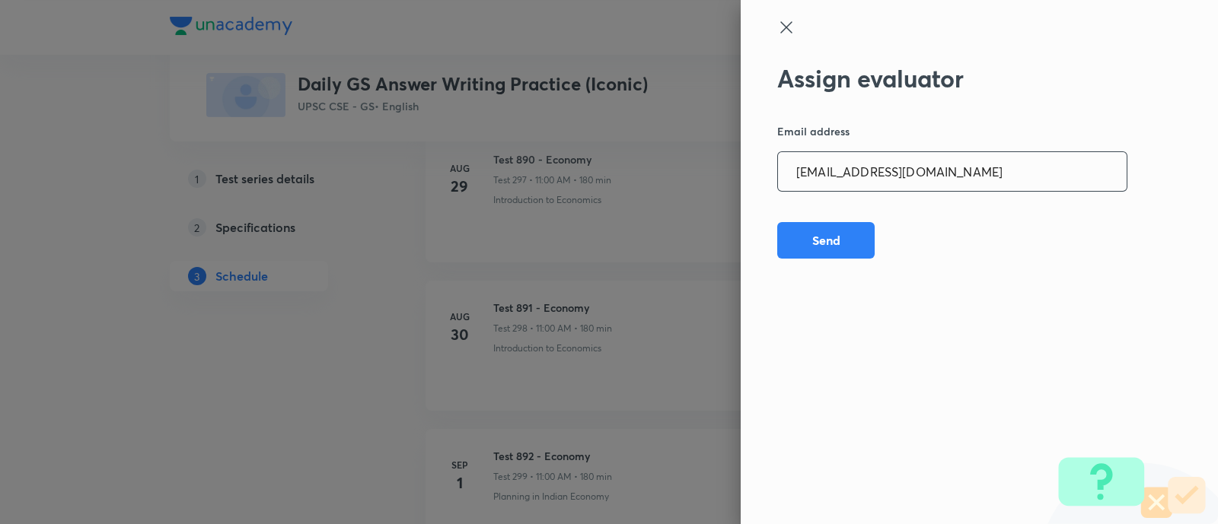
click at [965, 161] on input "sharuyadavias2021@gmail.com" at bounding box center [952, 171] width 349 height 39
paste input "adarshkraao"
type input "adarshkraao1@gmail.com"
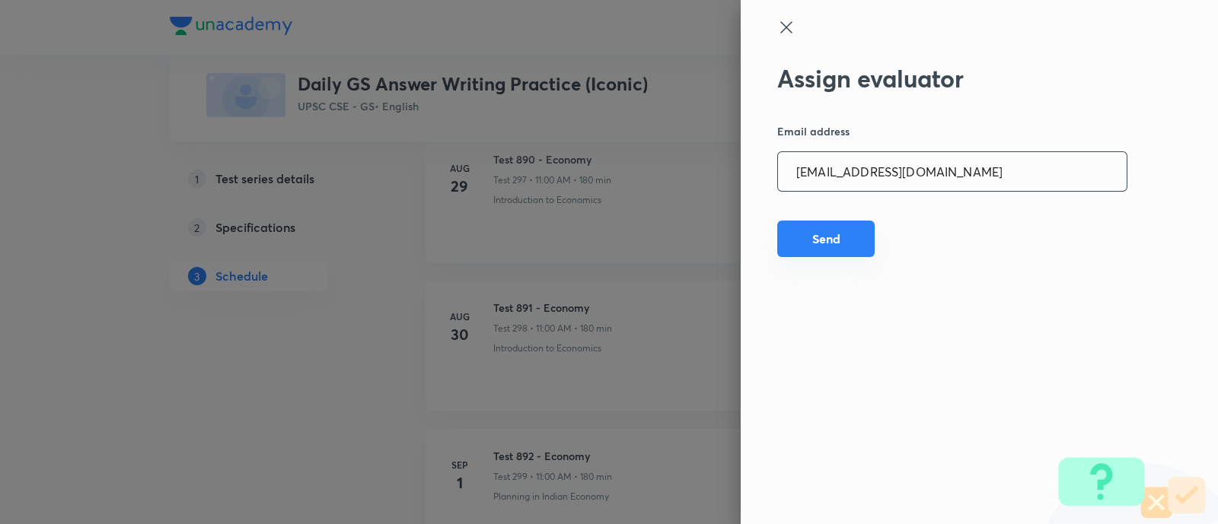
click at [834, 242] on button "Send" at bounding box center [825, 239] width 97 height 37
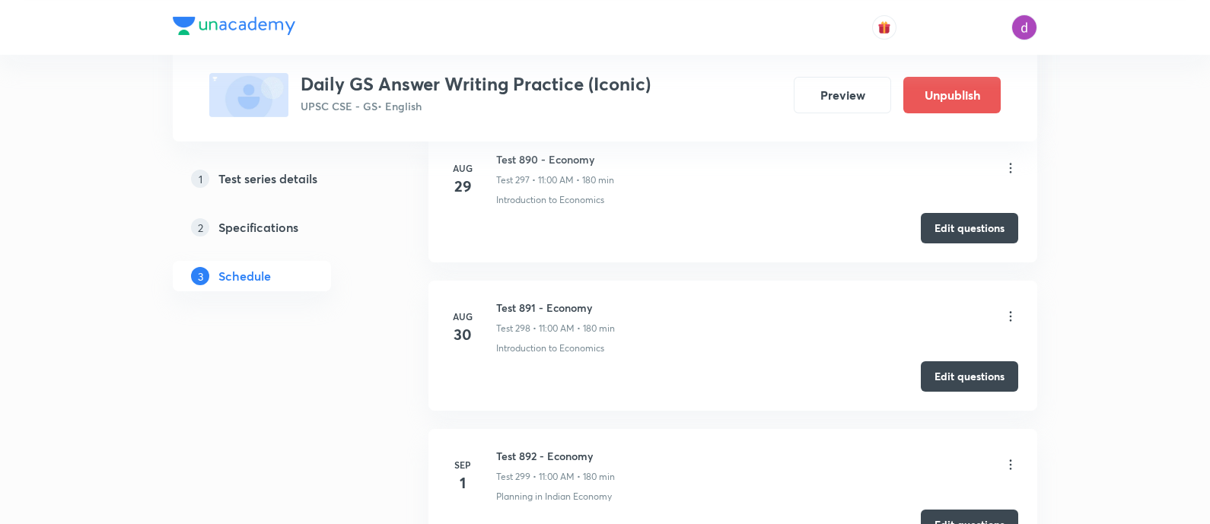
click at [1007, 309] on icon at bounding box center [1010, 316] width 15 height 15
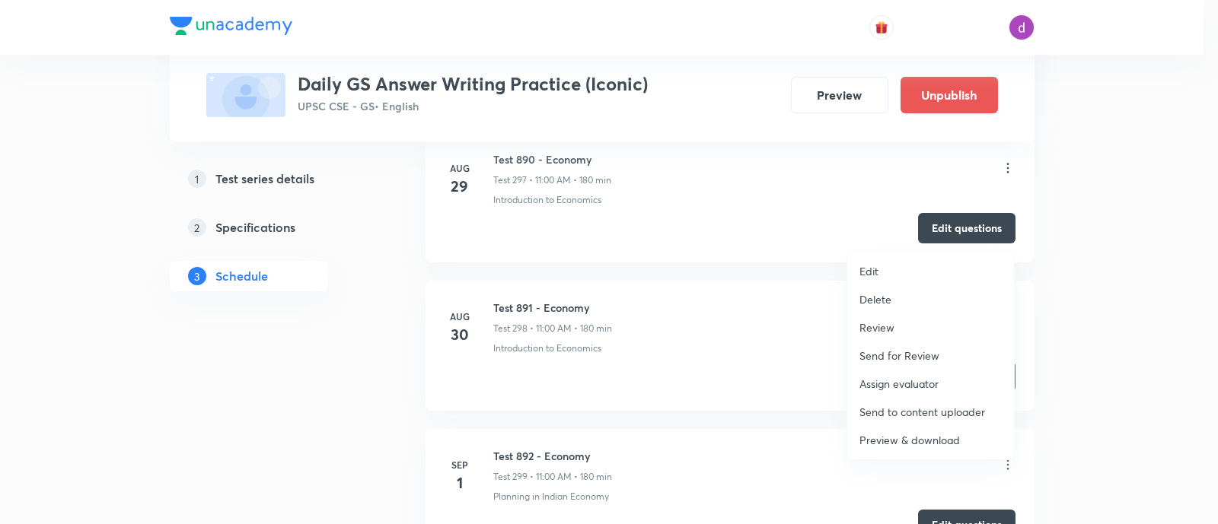
click at [901, 377] on p "Assign evaluator" at bounding box center [898, 384] width 79 height 16
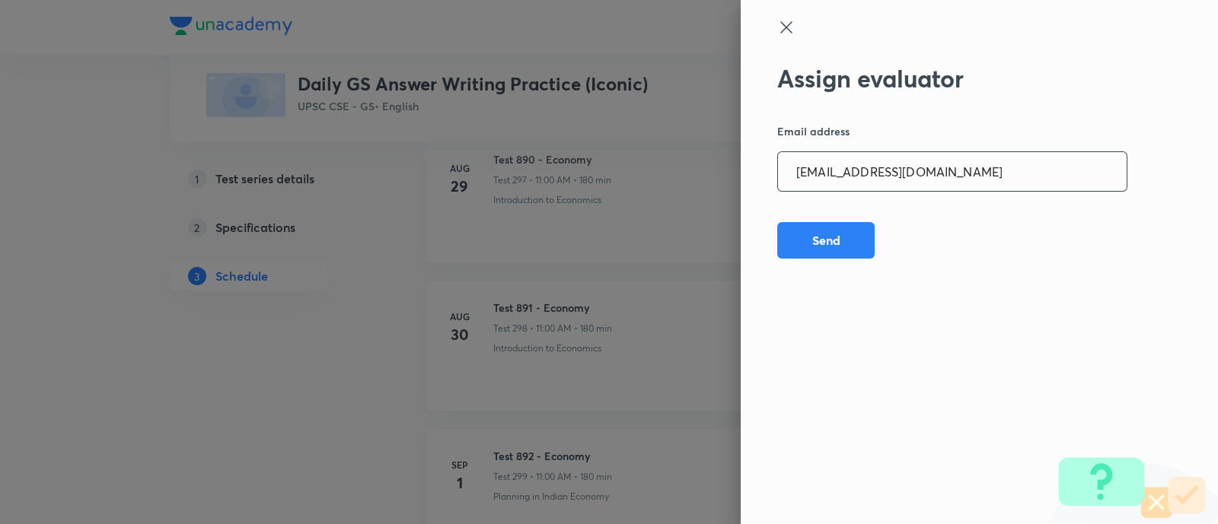
click at [975, 152] on input "adarshkraao1@gmail.com" at bounding box center [952, 171] width 349 height 39
paste input "Mailspratyush"
type input "Mailspratyush@gmail.com"
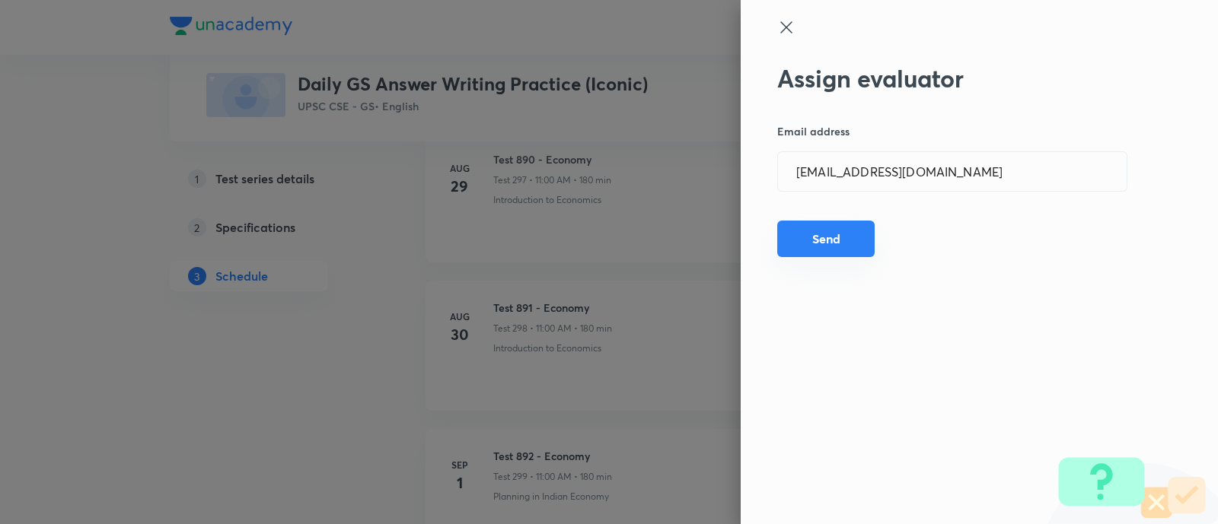
click at [826, 231] on button "Send" at bounding box center [825, 239] width 97 height 37
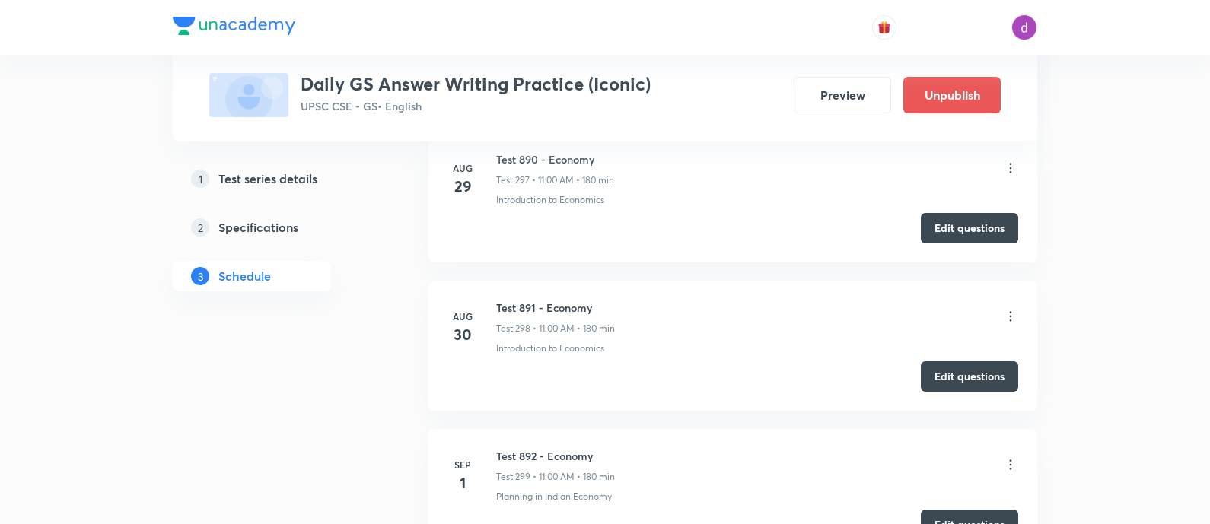
click at [526, 281] on li "Aug 30 Test 891 - Economy Test 298 • 11:00 AM • 180 min Introduction to Economi…" at bounding box center [732, 346] width 609 height 130
copy h6 "Test 891 - Economy"
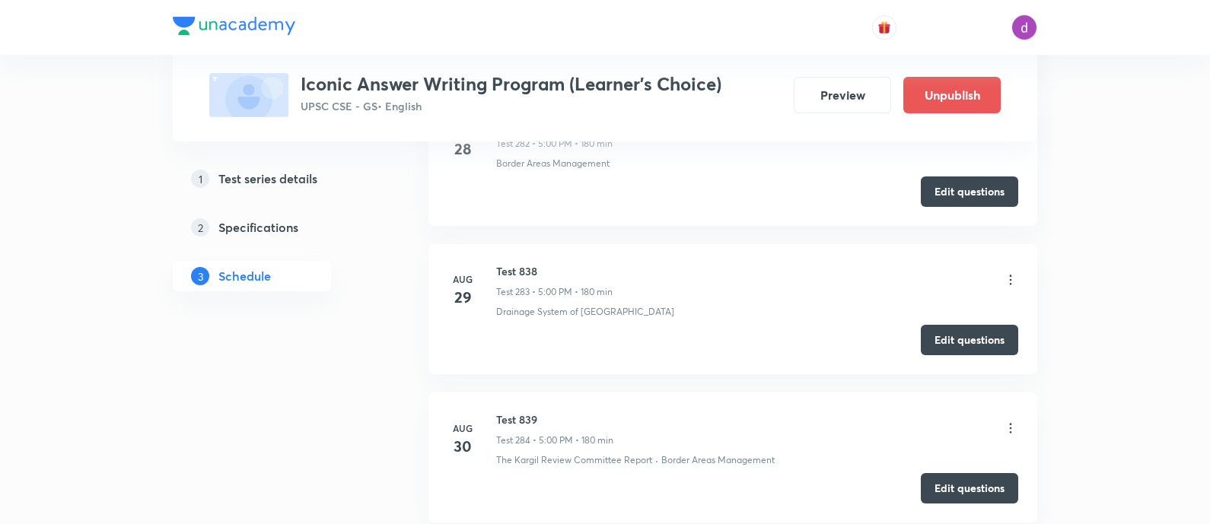
scroll to position [42681, 0]
click at [526, 412] on h6 "Test 839" at bounding box center [554, 420] width 117 height 16
copy h6 "Test 839"
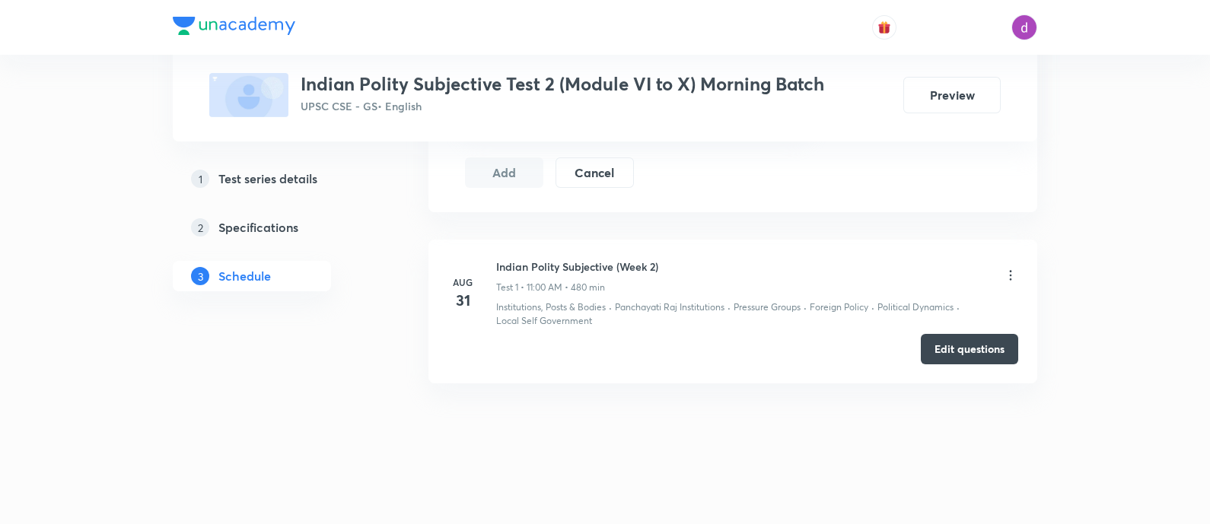
click at [1020, 272] on li "[DATE] Indian Polity Subjective (Week 2) Test 1 • 11:00 AM • 480 min Institutio…" at bounding box center [732, 312] width 609 height 144
click at [1006, 275] on icon at bounding box center [1010, 275] width 15 height 15
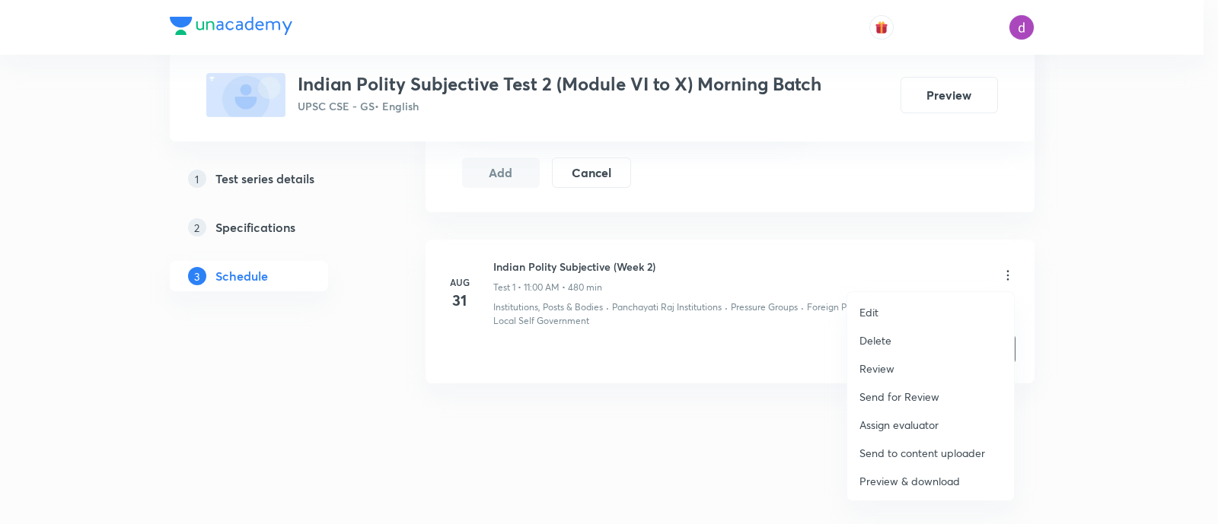
click at [885, 425] on p "Assign evaluator" at bounding box center [898, 425] width 79 height 16
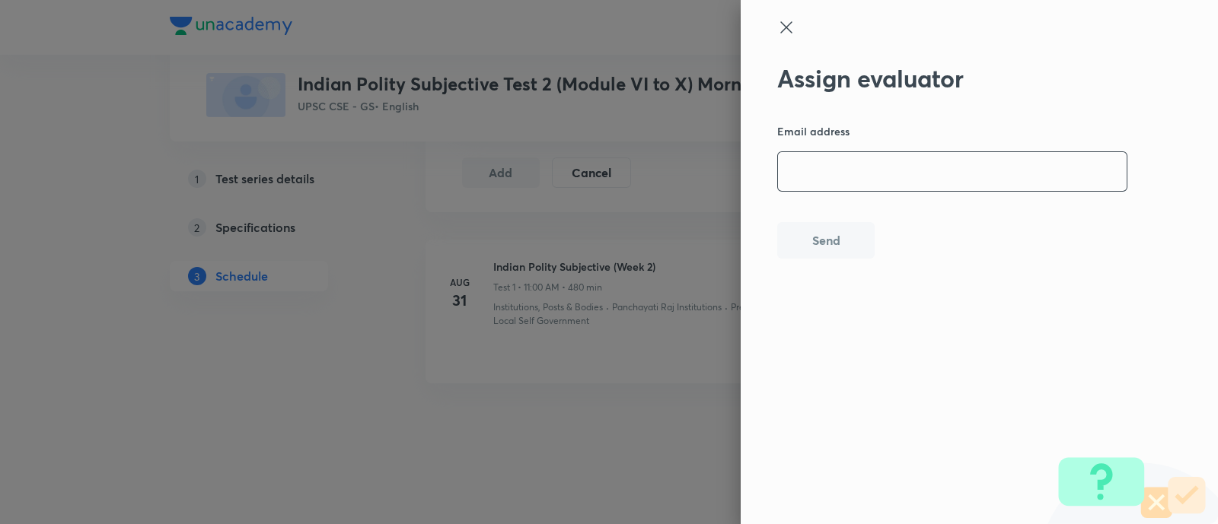
click at [938, 184] on input "email" at bounding box center [952, 171] width 349 height 39
paste input "[EMAIL_ADDRESS][DOMAIN_NAME]"
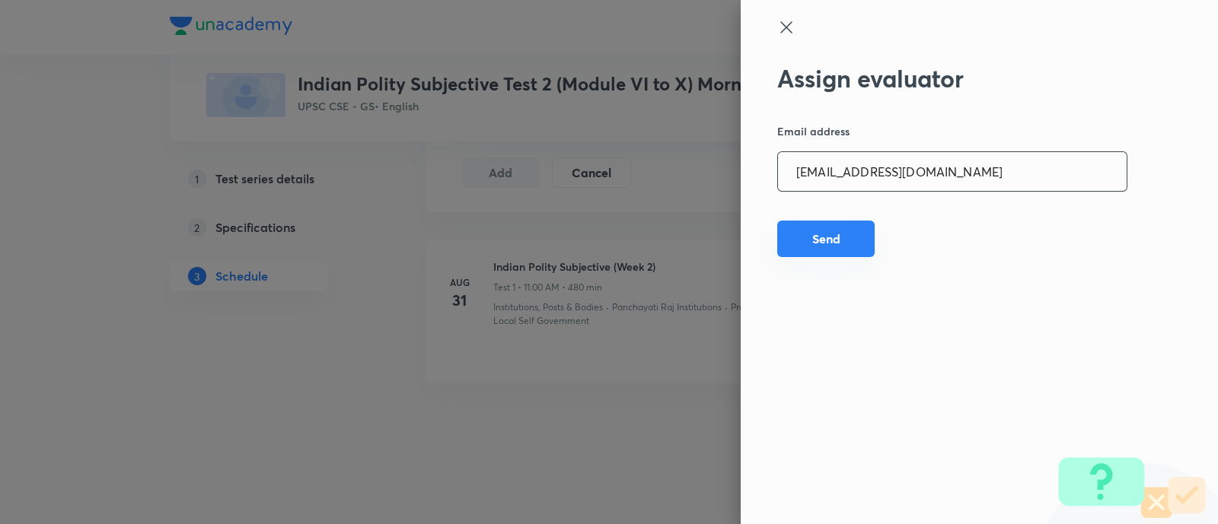
type input "[EMAIL_ADDRESS][DOMAIN_NAME]"
click at [829, 241] on button "Send" at bounding box center [825, 239] width 97 height 37
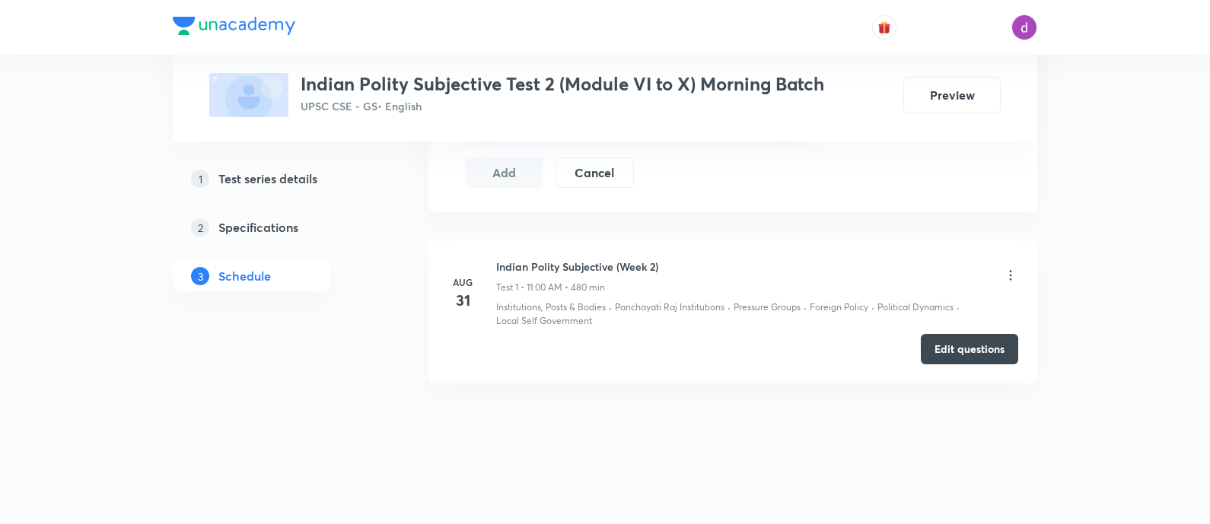
click at [1013, 263] on div "Indian Polity Subjective (Week 2) Test 1 • 11:00 AM • 480 min" at bounding box center [757, 277] width 522 height 36
click at [1003, 289] on div "Indian Polity Subjective (Week 2) Test 1 • 11:00 AM • 480 min" at bounding box center [757, 277] width 522 height 36
click at [1008, 272] on icon at bounding box center [1010, 275] width 15 height 15
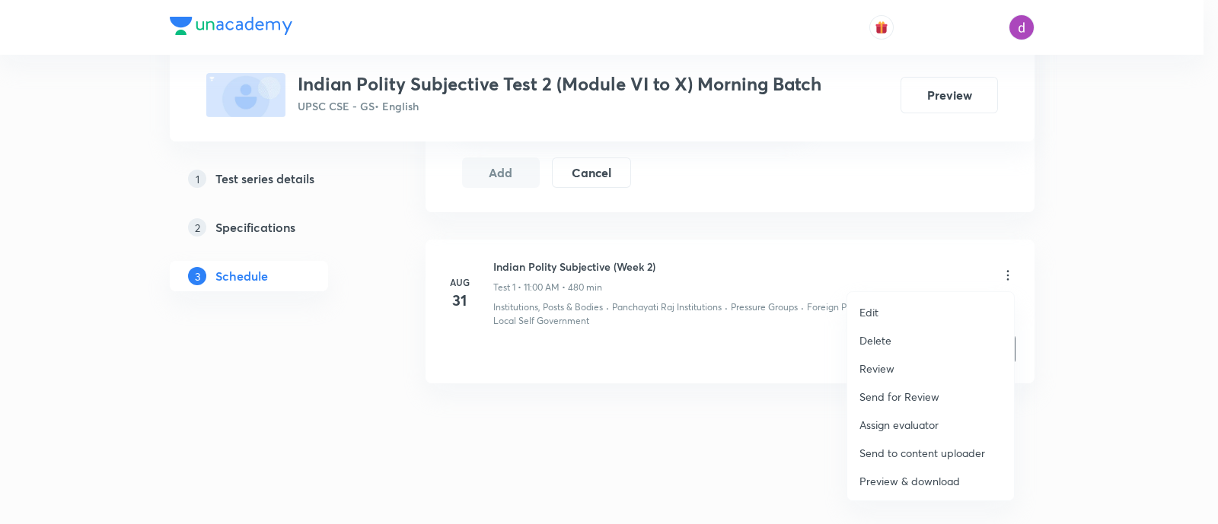
click at [909, 424] on p "Assign evaluator" at bounding box center [898, 425] width 79 height 16
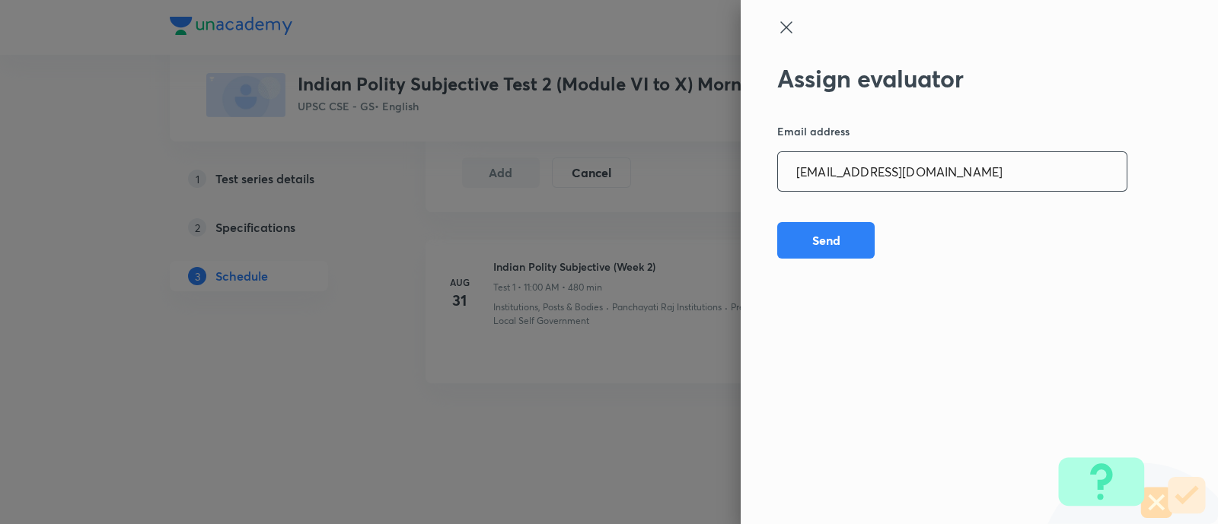
click at [969, 172] on input "[EMAIL_ADDRESS][DOMAIN_NAME]" at bounding box center [952, 171] width 349 height 39
paste input "adv.akash.kumar.pandey@g"
type input "[EMAIL_ADDRESS][DOMAIN_NAME]"
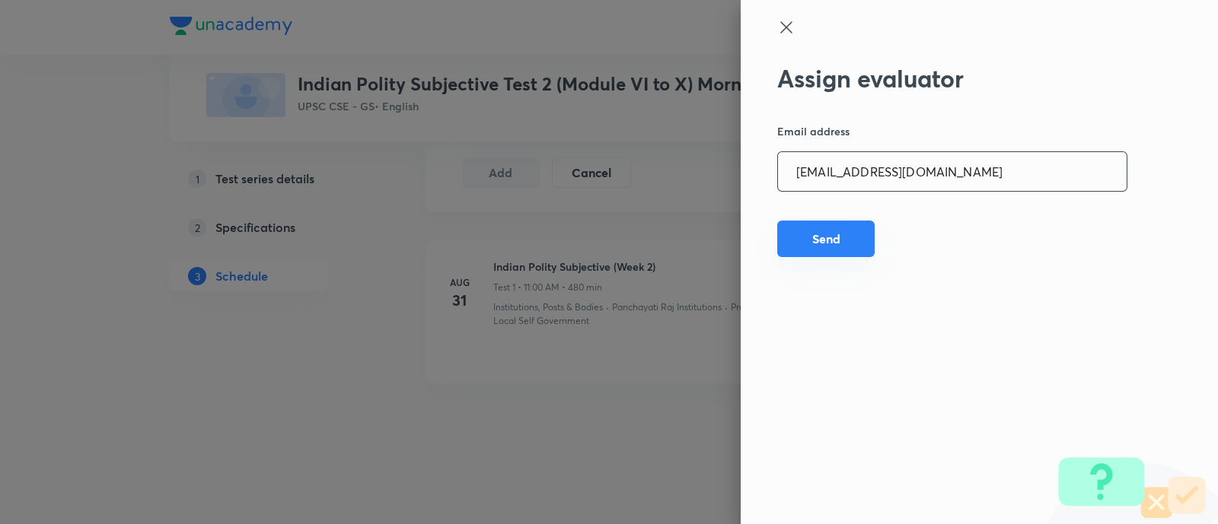
click at [834, 234] on button "Send" at bounding box center [825, 239] width 97 height 37
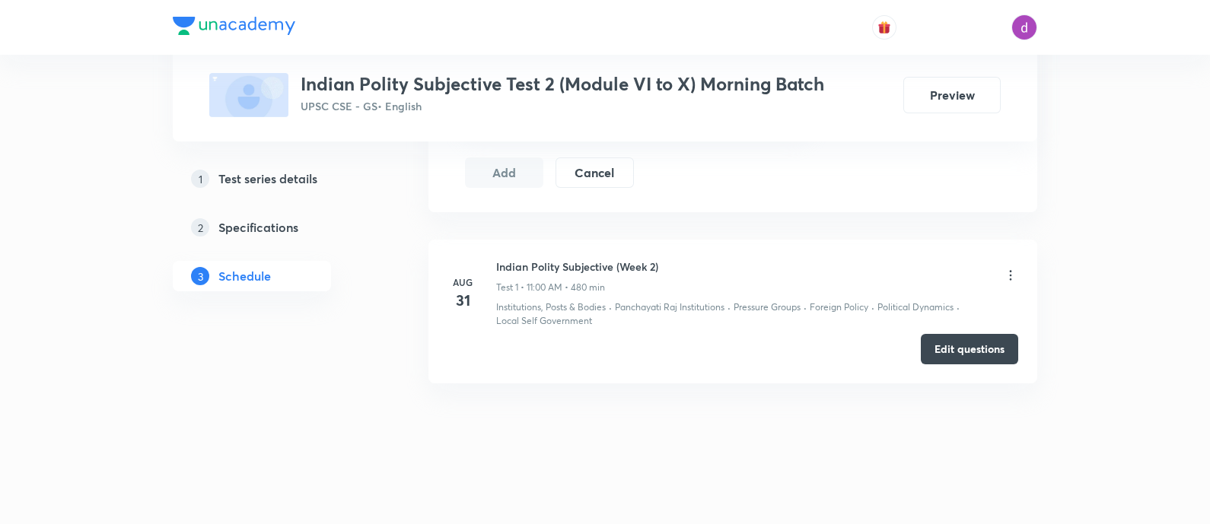
click at [1014, 272] on icon at bounding box center [1010, 275] width 15 height 15
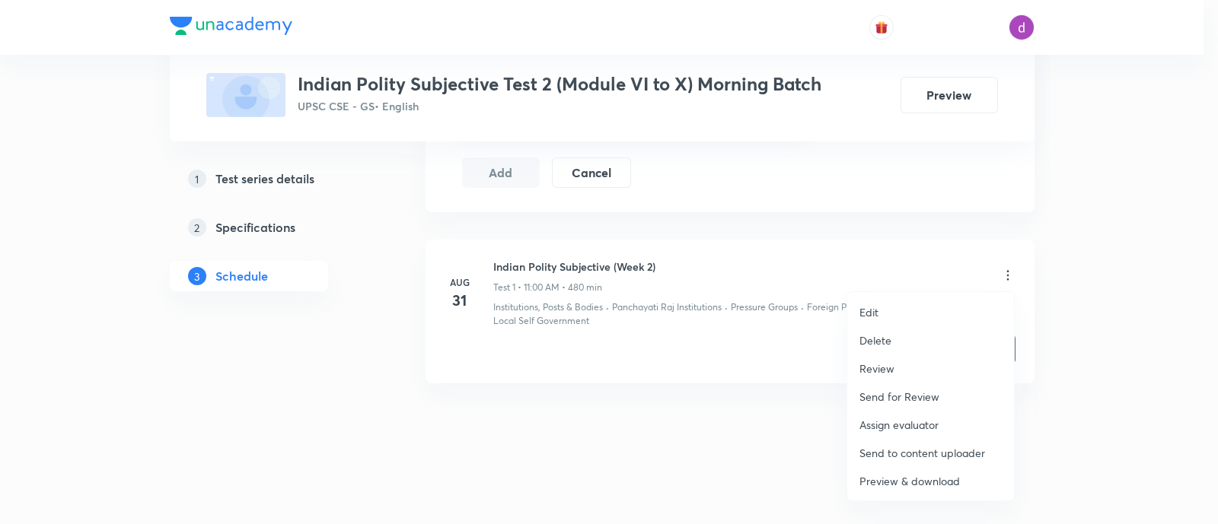
click at [905, 420] on p "Assign evaluator" at bounding box center [898, 425] width 79 height 16
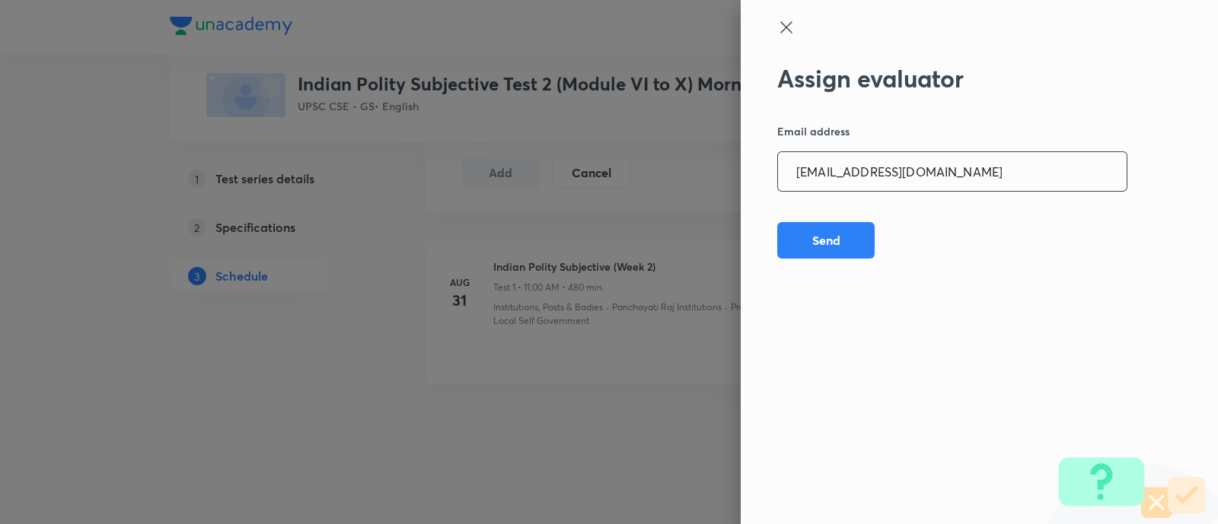
click at [1037, 169] on input "[EMAIL_ADDRESS][DOMAIN_NAME]" at bounding box center [952, 171] width 349 height 39
paste input "[PERSON_NAME].ald17"
type input "[PERSON_NAME][EMAIL_ADDRESS][DOMAIN_NAME]"
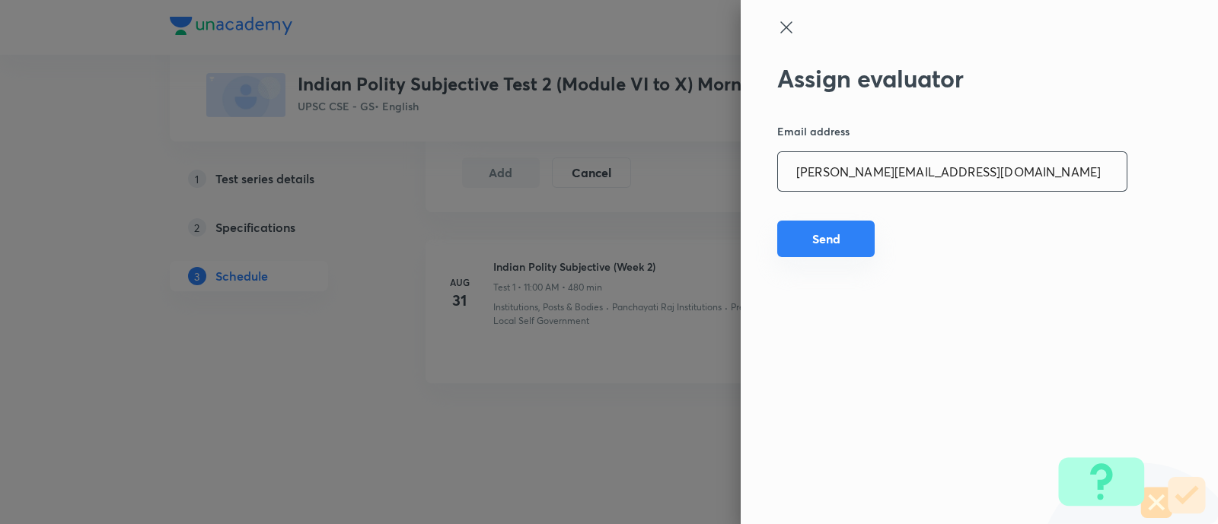
click at [849, 247] on button "Send" at bounding box center [825, 239] width 97 height 37
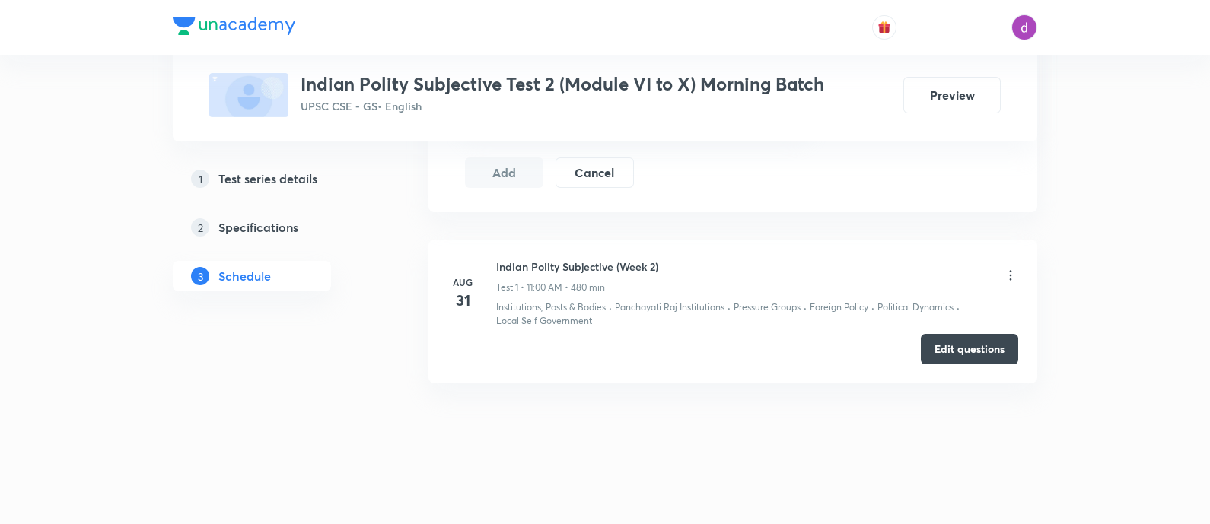
click at [1005, 272] on icon at bounding box center [1010, 275] width 15 height 15
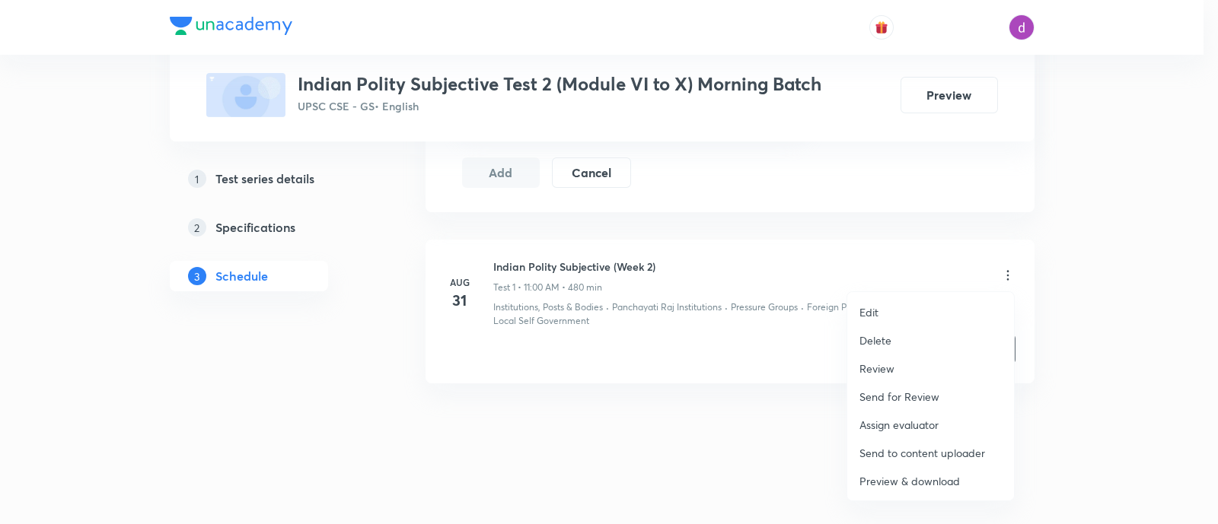
click at [899, 422] on p "Assign evaluator" at bounding box center [898, 425] width 79 height 16
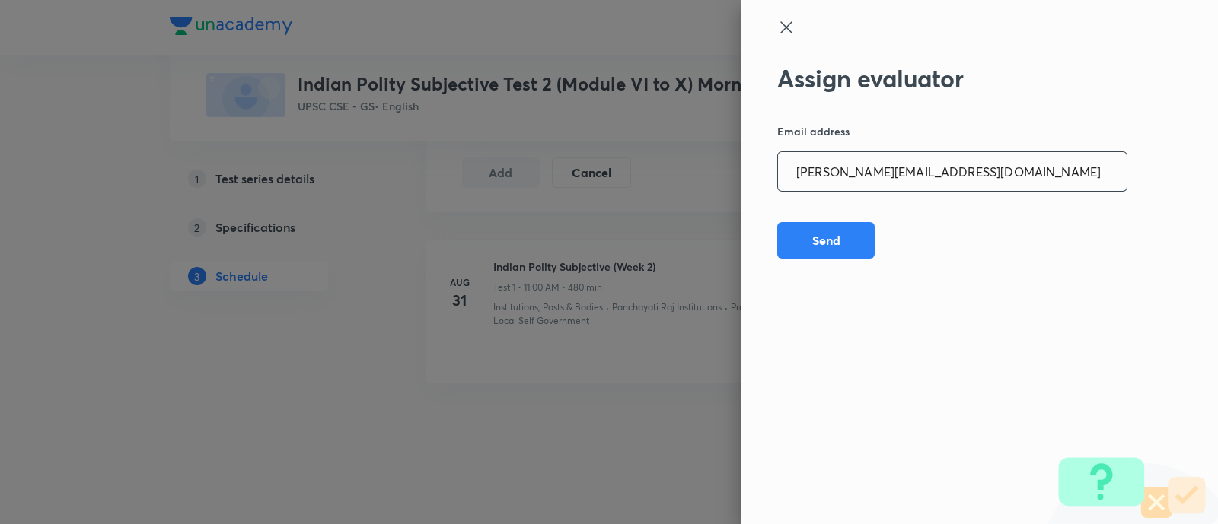
click at [1011, 173] on input "[PERSON_NAME][EMAIL_ADDRESS][DOMAIN_NAME]" at bounding box center [952, 171] width 349 height 39
paste input "sagarhirave4"
type input "[EMAIL_ADDRESS][DOMAIN_NAME]"
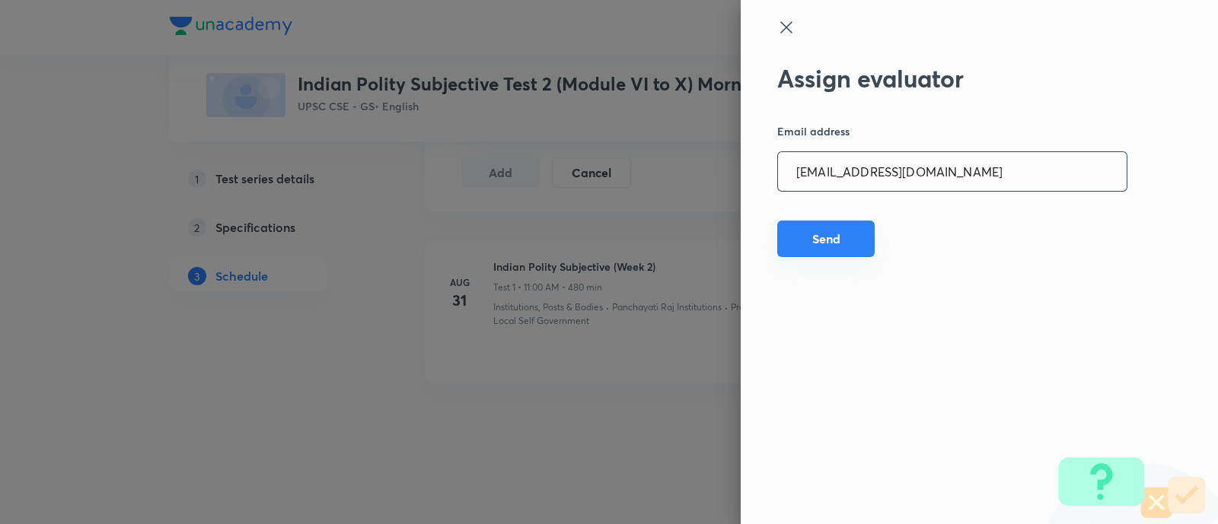
click at [841, 231] on button "Send" at bounding box center [825, 239] width 97 height 37
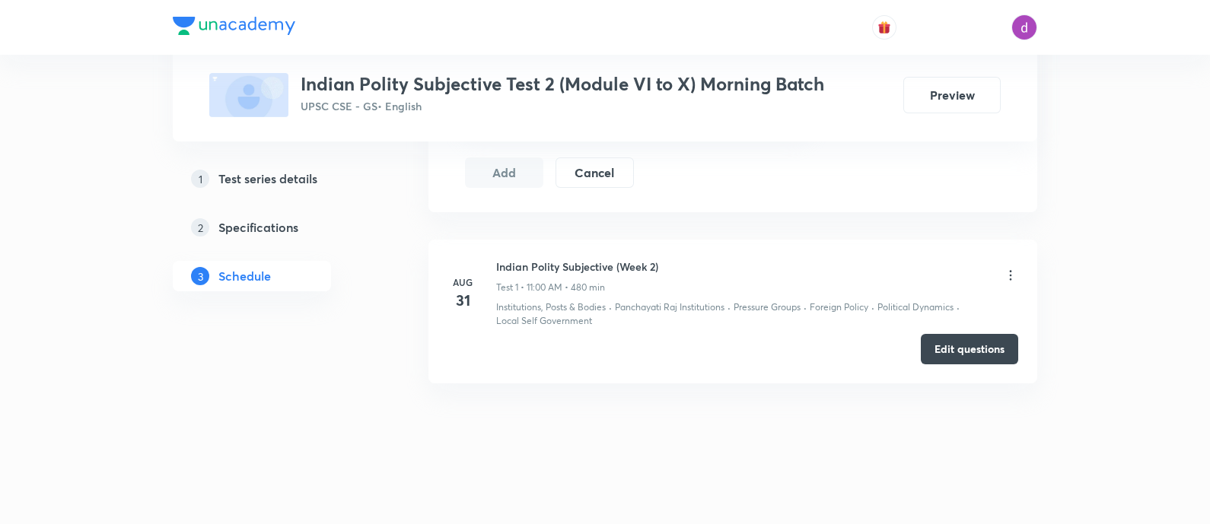
click at [1012, 268] on icon at bounding box center [1010, 275] width 15 height 15
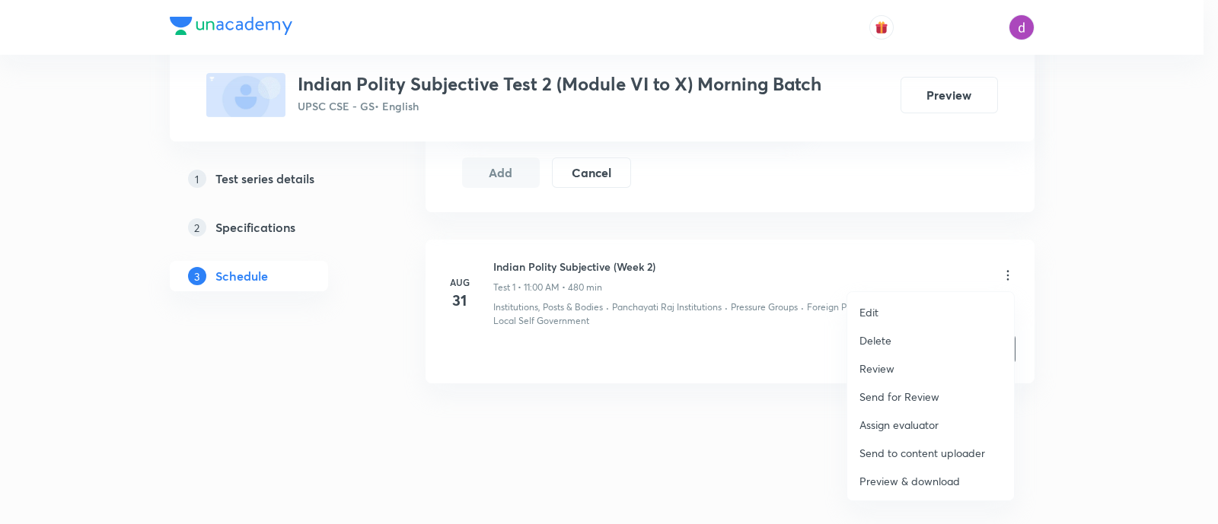
click at [887, 419] on p "Assign evaluator" at bounding box center [898, 425] width 79 height 16
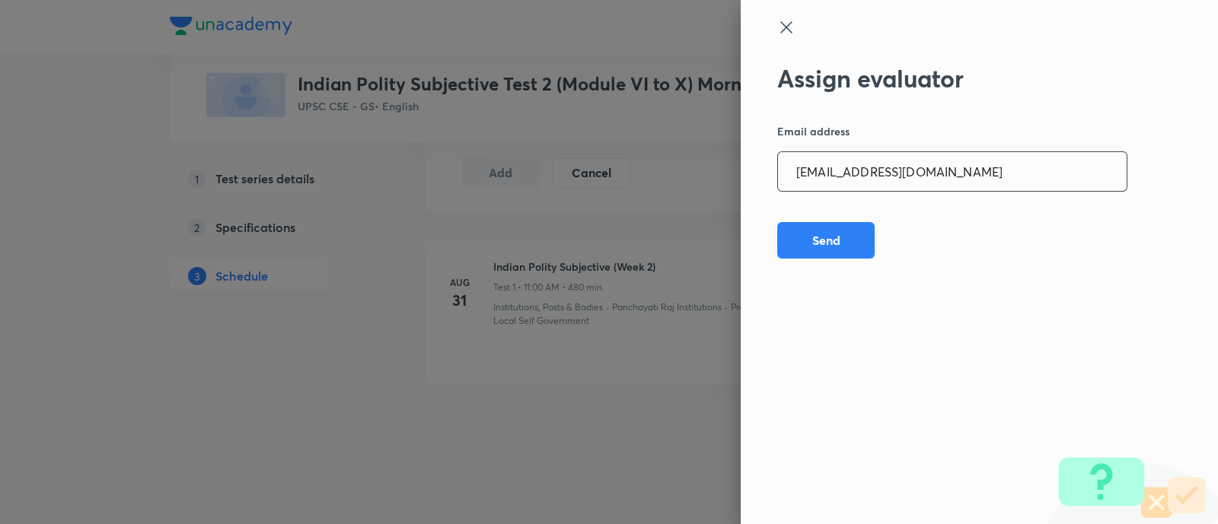
click at [988, 182] on input "[EMAIL_ADDRESS][DOMAIN_NAME]" at bounding box center [952, 171] width 349 height 39
paste input "kkshubham23"
type input "[EMAIL_ADDRESS][DOMAIN_NAME]"
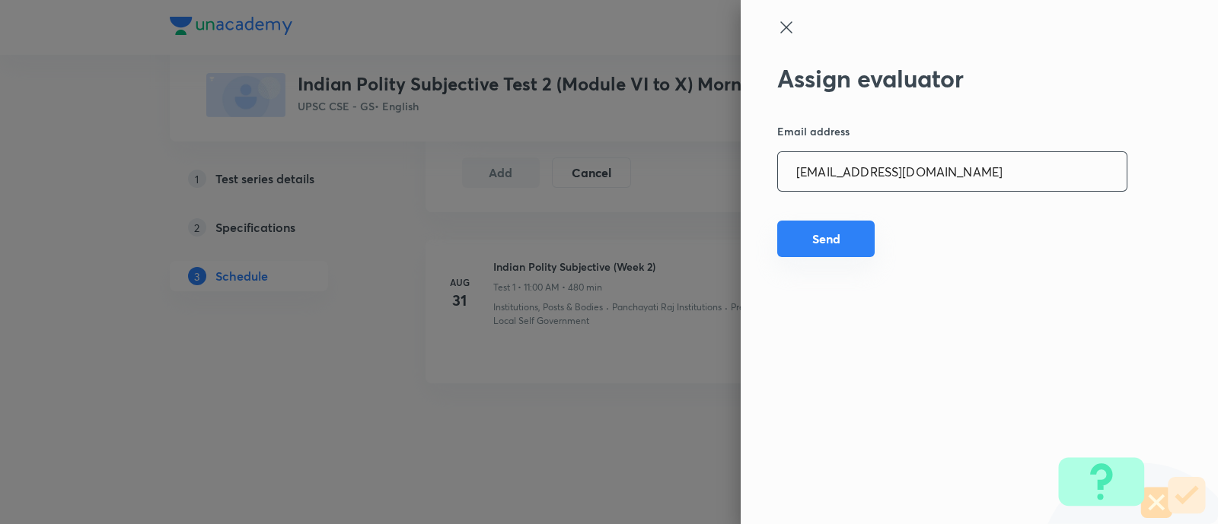
click at [812, 231] on button "Send" at bounding box center [825, 239] width 97 height 37
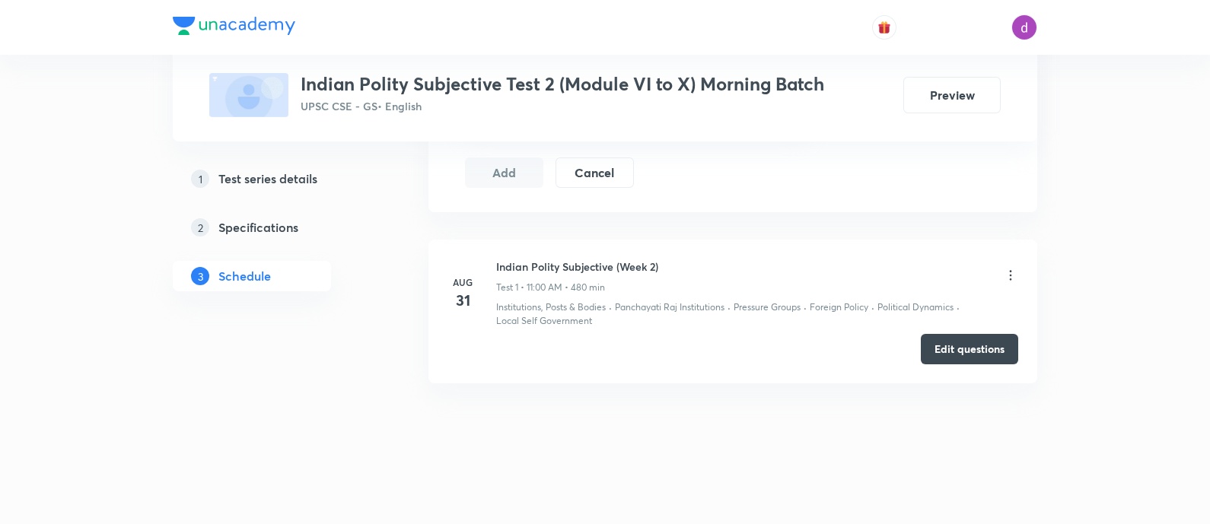
click at [1008, 268] on icon at bounding box center [1010, 275] width 15 height 15
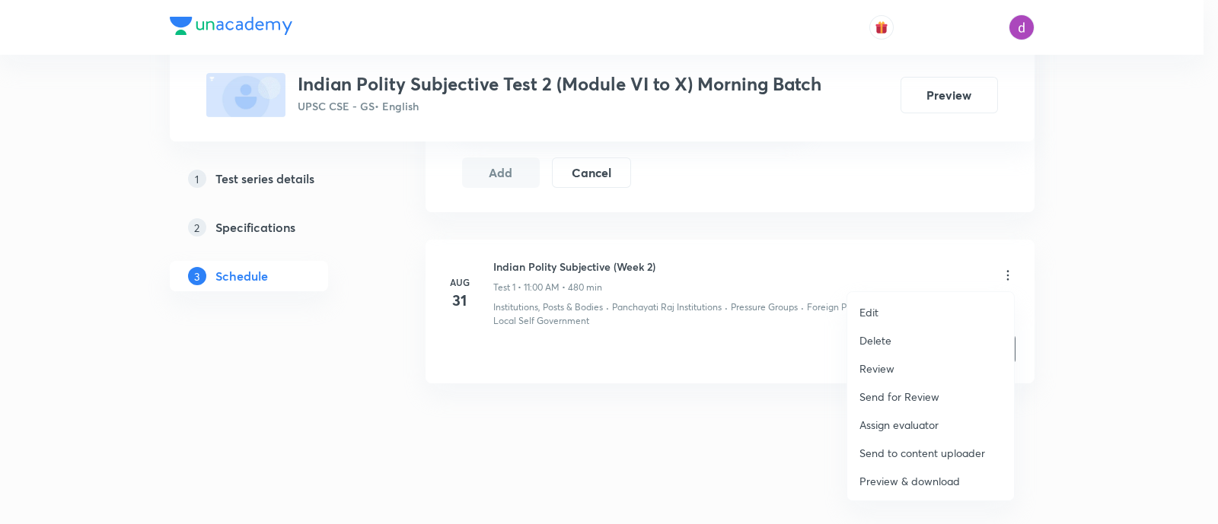
click at [896, 417] on p "Assign evaluator" at bounding box center [898, 425] width 79 height 16
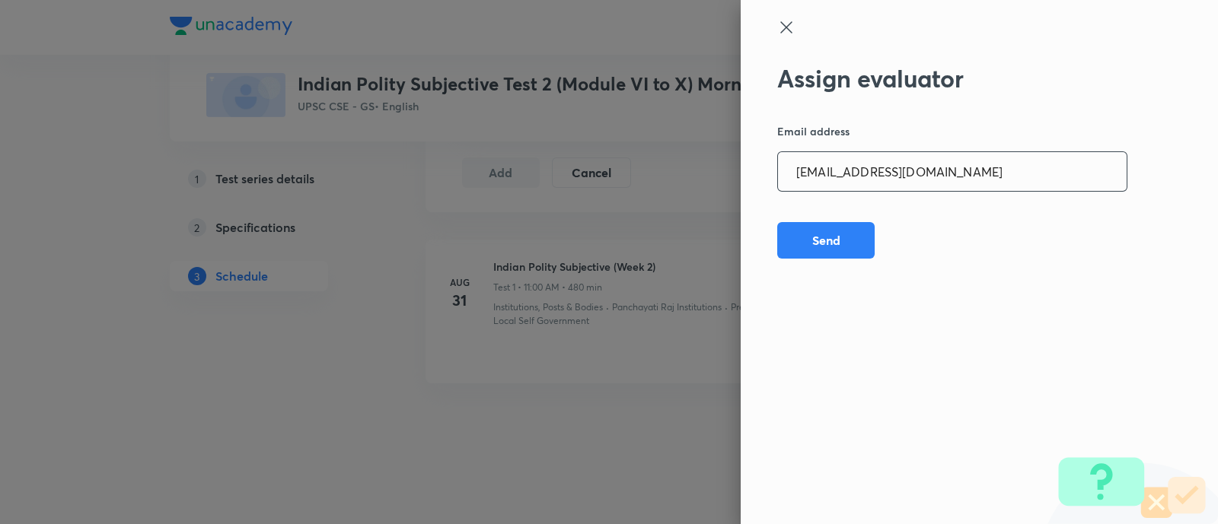
click at [996, 160] on input "[EMAIL_ADDRESS][DOMAIN_NAME]" at bounding box center [952, 171] width 349 height 39
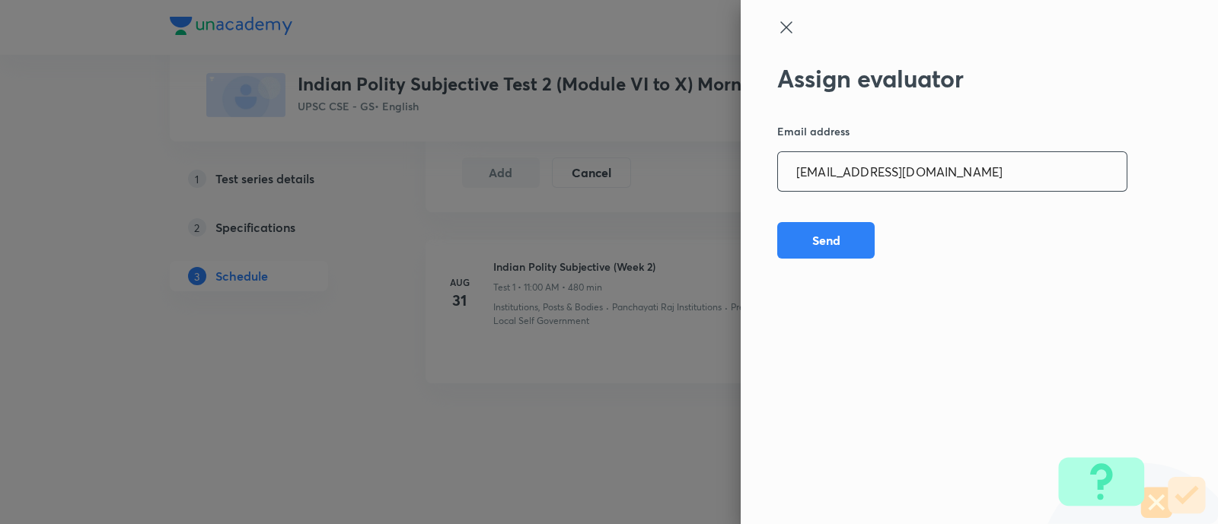
click at [996, 160] on input "[EMAIL_ADDRESS][DOMAIN_NAME]" at bounding box center [952, 171] width 349 height 39
paste input "opawar10"
type input "[EMAIL_ADDRESS][DOMAIN_NAME]"
click at [811, 253] on button "Send" at bounding box center [825, 239] width 97 height 37
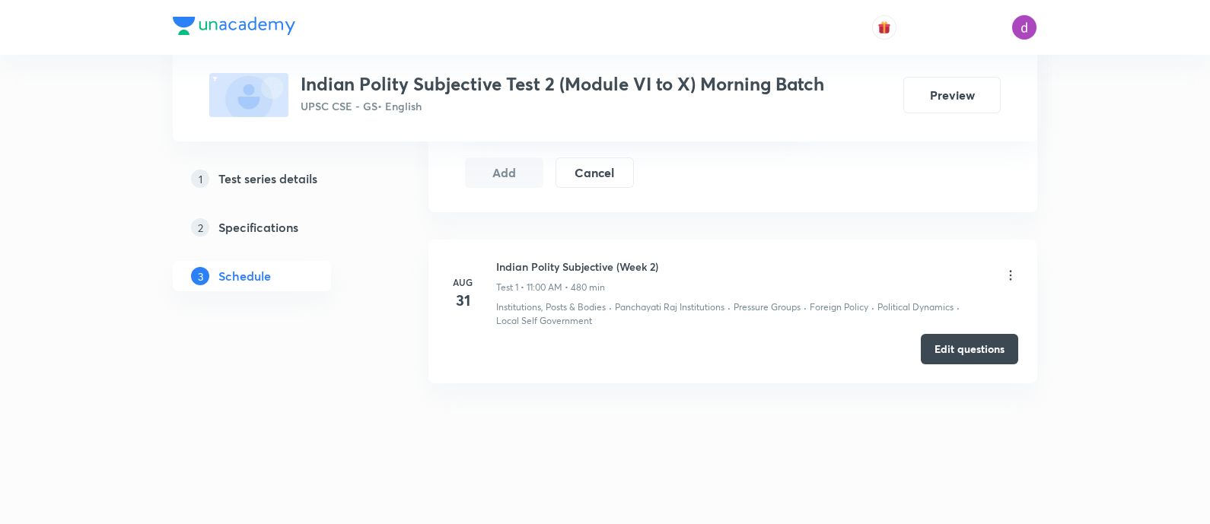
click at [1007, 268] on icon at bounding box center [1010, 275] width 15 height 15
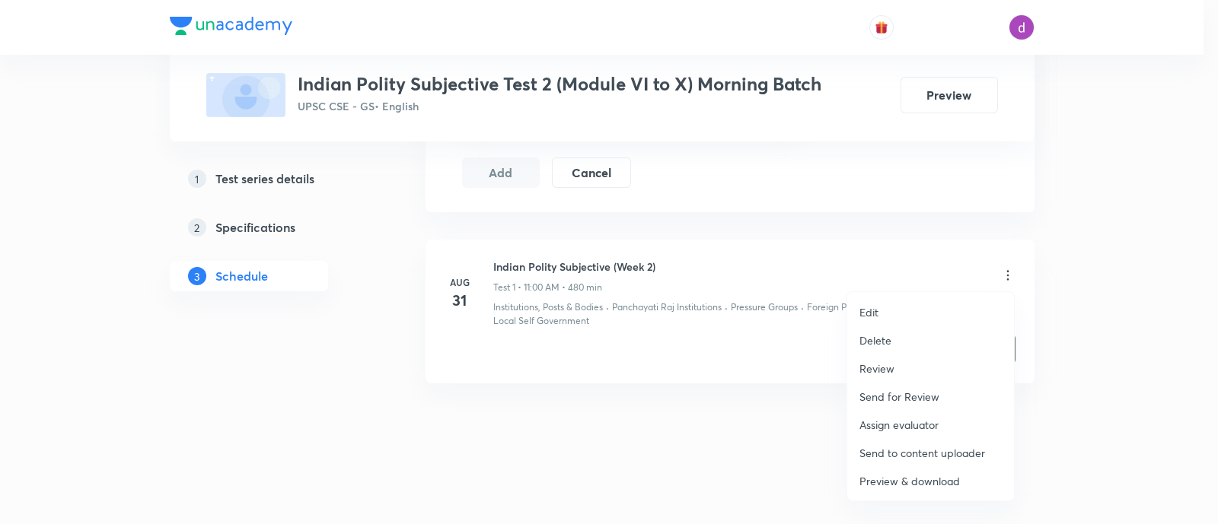
click at [880, 420] on p "Assign evaluator" at bounding box center [898, 425] width 79 height 16
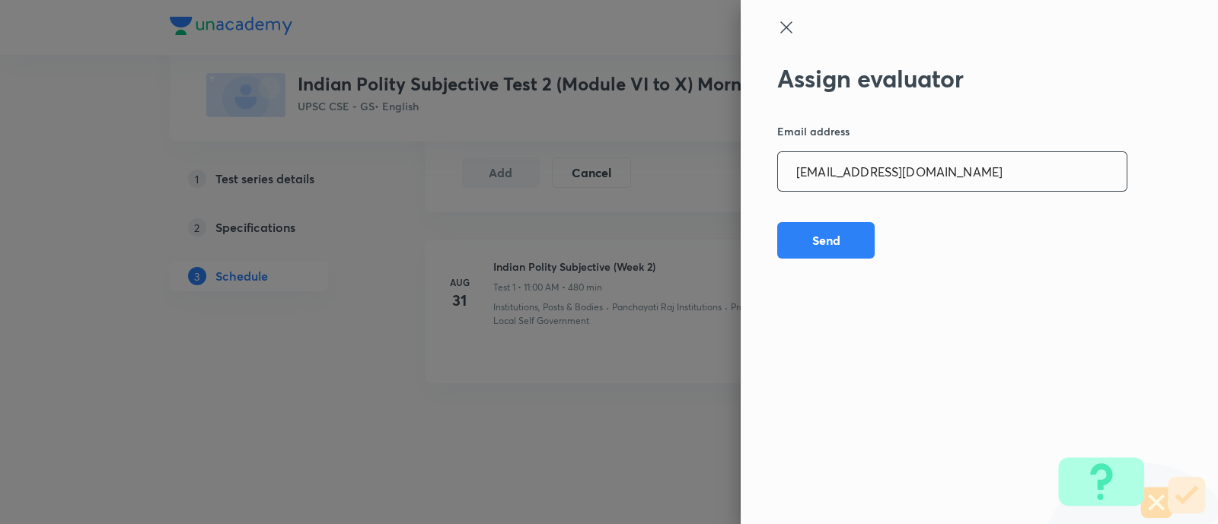
click at [949, 163] on input "[EMAIL_ADDRESS][DOMAIN_NAME]" at bounding box center [952, 171] width 349 height 39
paste input "garimasaharan21"
type input "[EMAIL_ADDRESS][DOMAIN_NAME]"
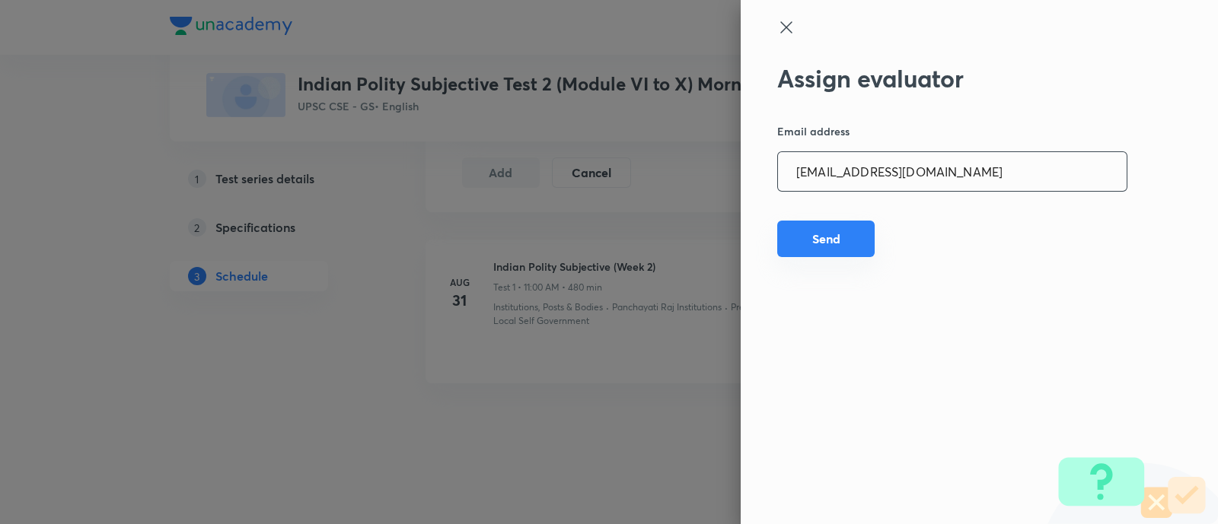
click at [839, 225] on button "Send" at bounding box center [825, 239] width 97 height 37
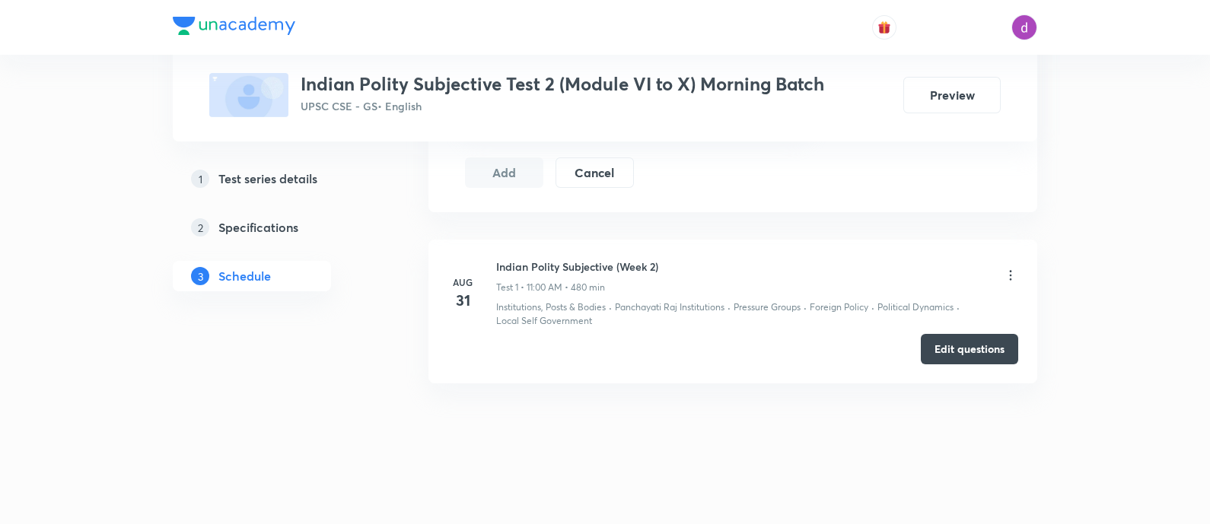
click at [1012, 270] on icon at bounding box center [1010, 275] width 15 height 15
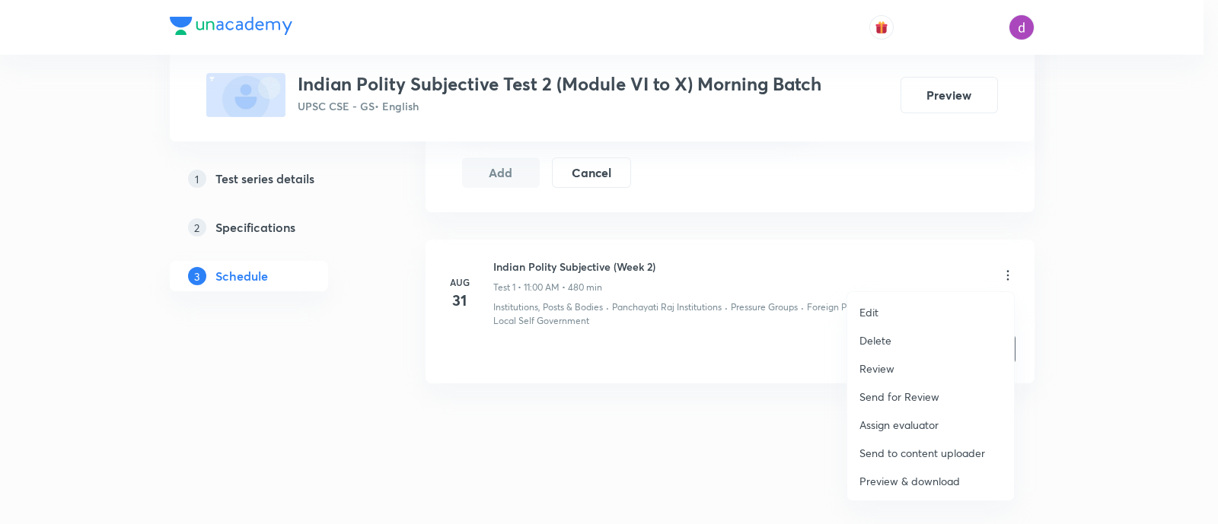
click at [884, 422] on p "Assign evaluator" at bounding box center [898, 425] width 79 height 16
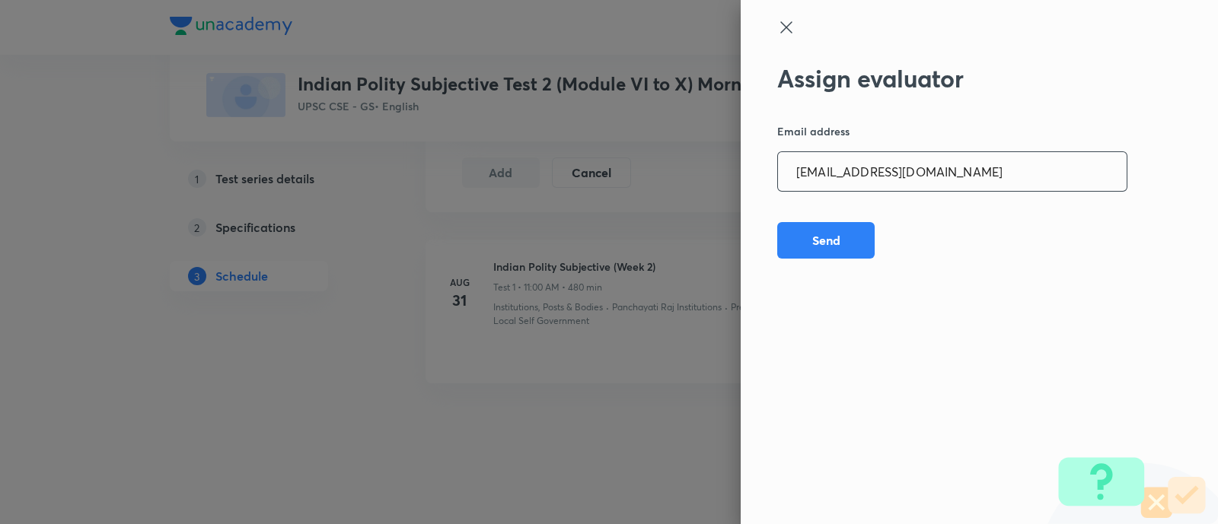
click at [972, 176] on input "[EMAIL_ADDRESS][DOMAIN_NAME]" at bounding box center [952, 171] width 349 height 39
paste input "amrimaji97"
type input "[EMAIL_ADDRESS][DOMAIN_NAME]"
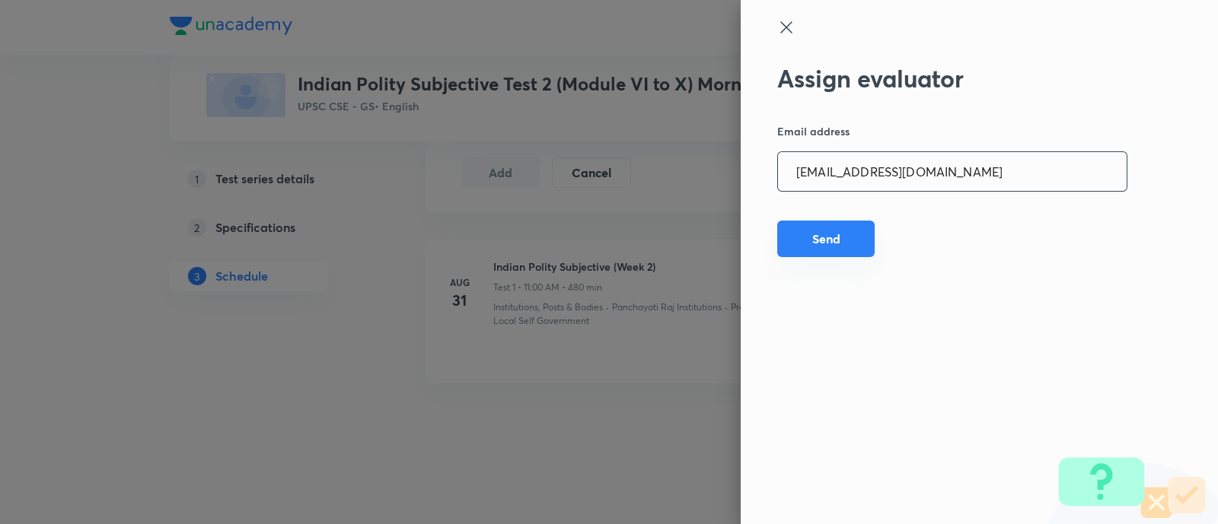
click at [845, 230] on button "Send" at bounding box center [825, 239] width 97 height 37
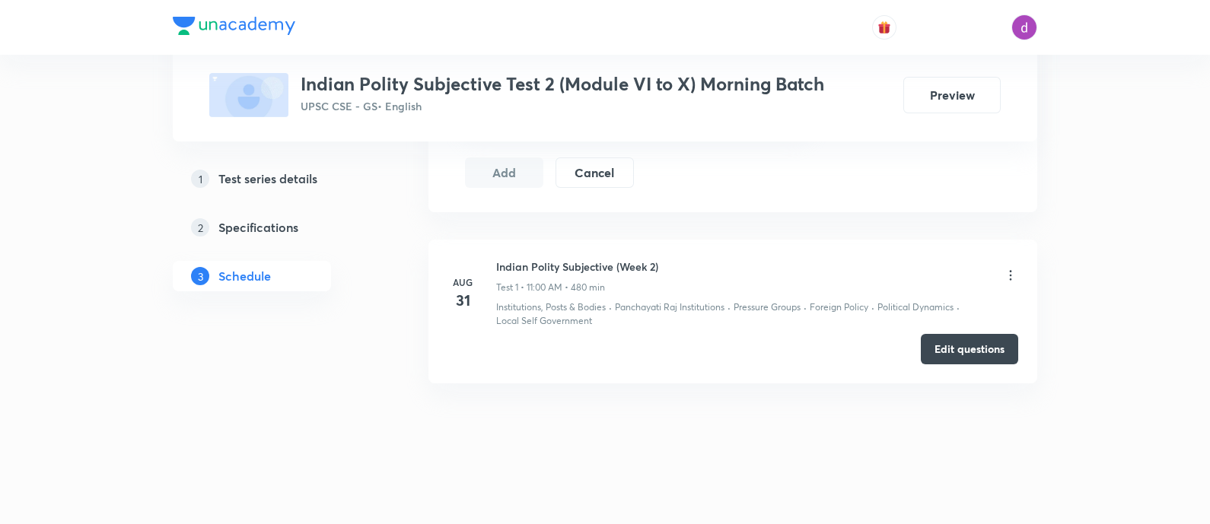
click at [1006, 269] on icon at bounding box center [1010, 275] width 15 height 15
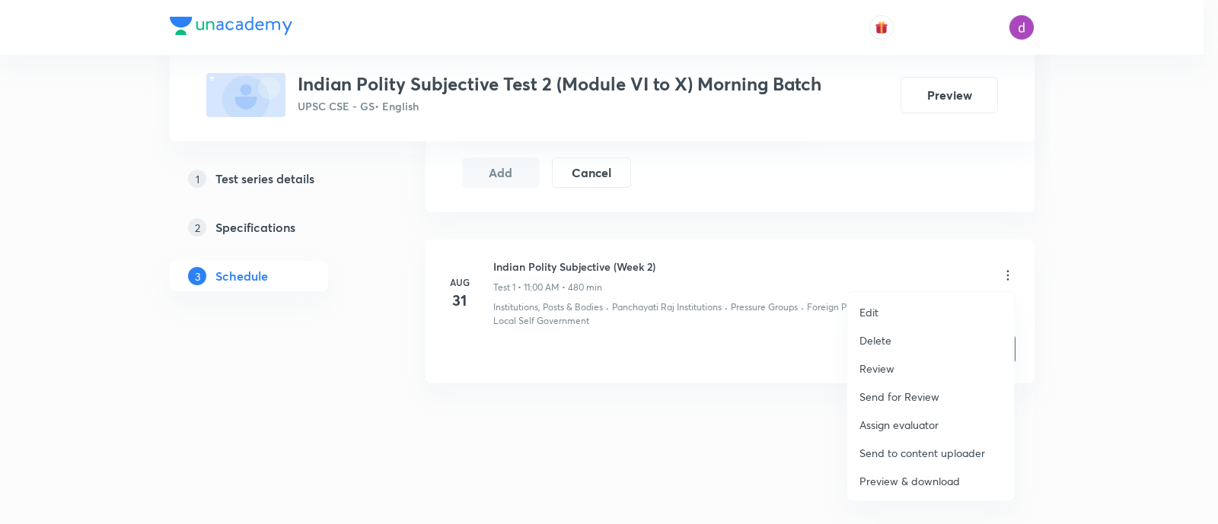
click at [871, 424] on p "Assign evaluator" at bounding box center [898, 425] width 79 height 16
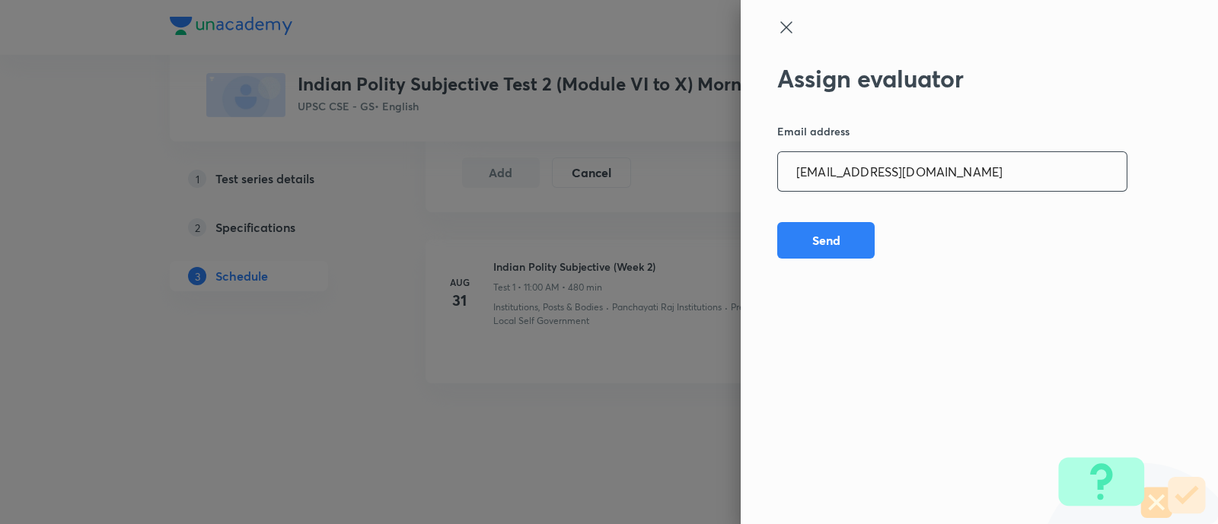
click at [977, 173] on input "[EMAIL_ADDRESS][DOMAIN_NAME]" at bounding box center [952, 171] width 349 height 39
paste input "sanjivkumarbagree"
type input "[EMAIL_ADDRESS][DOMAIN_NAME]"
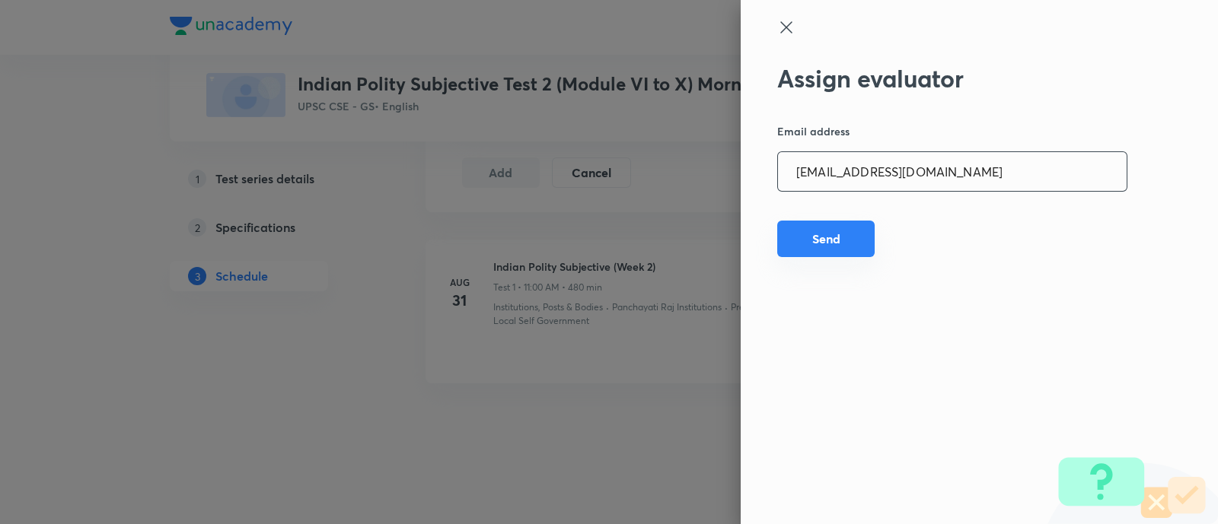
click at [829, 244] on button "Send" at bounding box center [825, 239] width 97 height 37
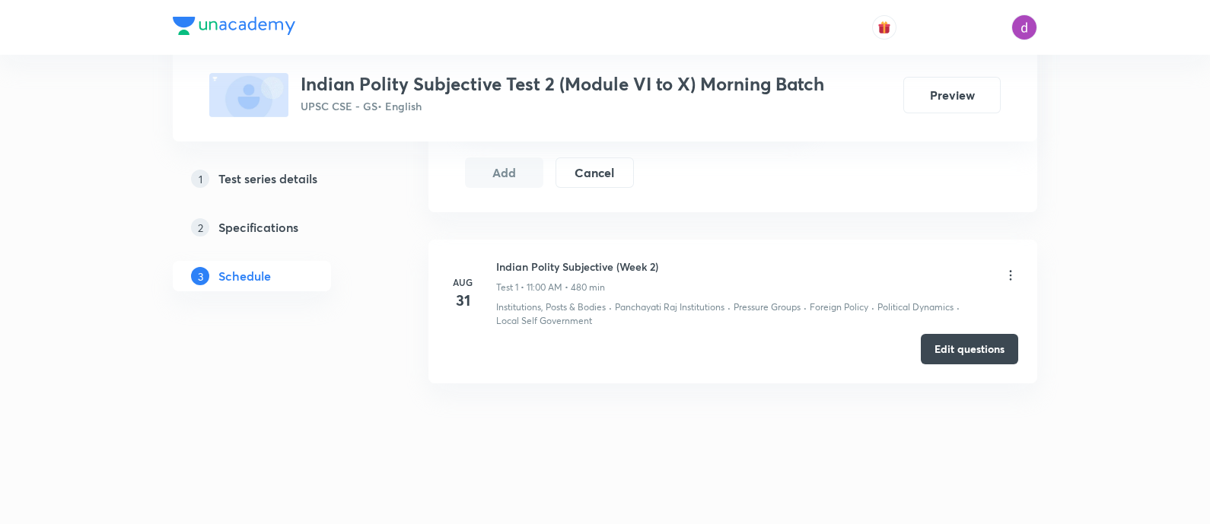
click at [1004, 269] on icon at bounding box center [1010, 275] width 15 height 15
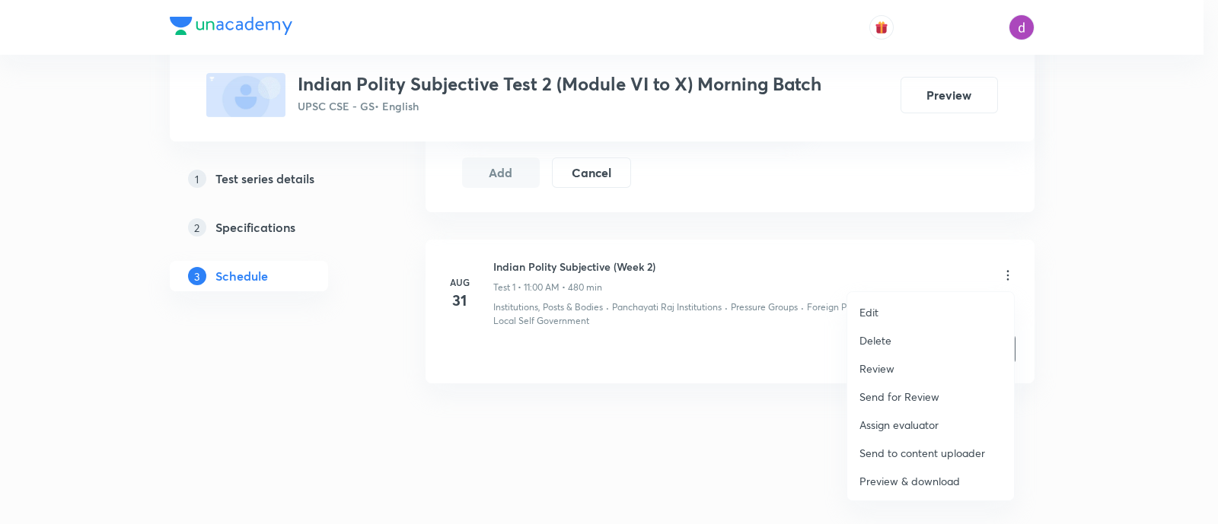
click at [882, 419] on p "Assign evaluator" at bounding box center [898, 425] width 79 height 16
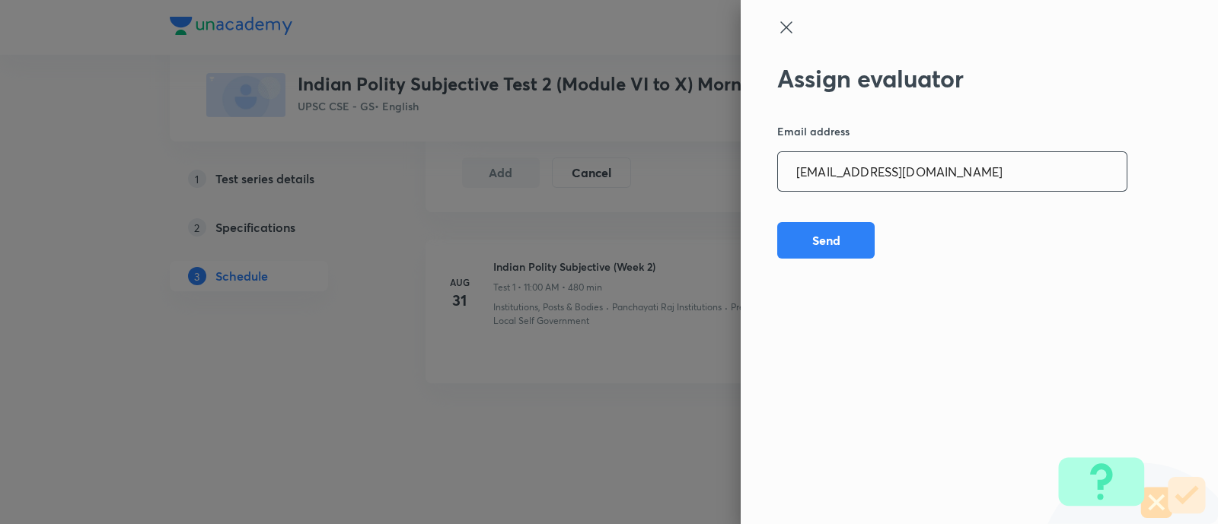
click at [1008, 182] on input "[EMAIL_ADDRESS][DOMAIN_NAME]" at bounding box center [952, 171] width 349 height 39
paste input "preethihs1999"
type input "[EMAIL_ADDRESS][DOMAIN_NAME]"
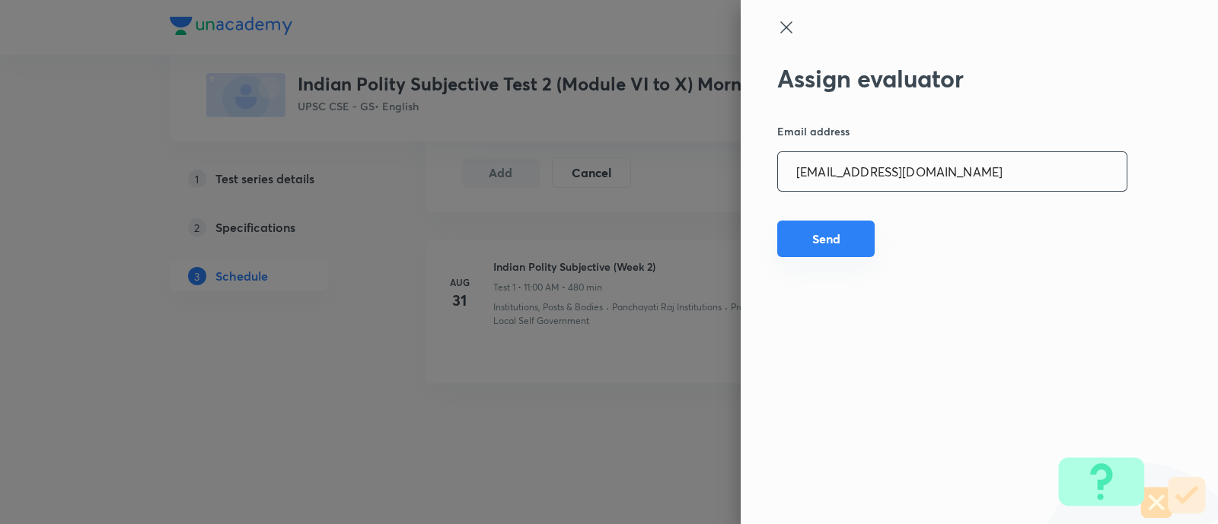
click at [820, 236] on button "Send" at bounding box center [825, 239] width 97 height 37
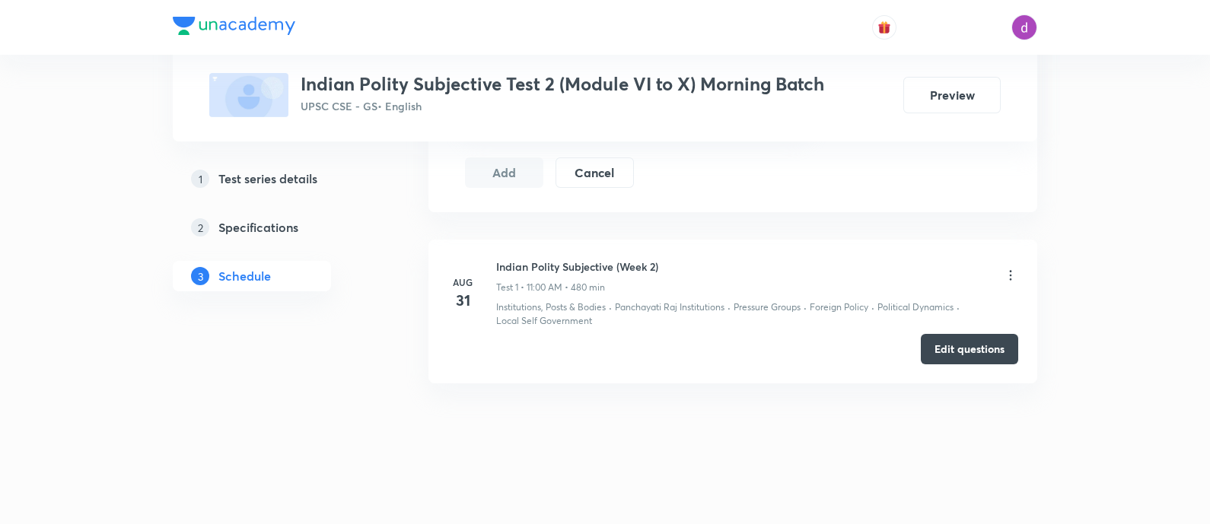
click at [1012, 271] on icon at bounding box center [1010, 275] width 15 height 15
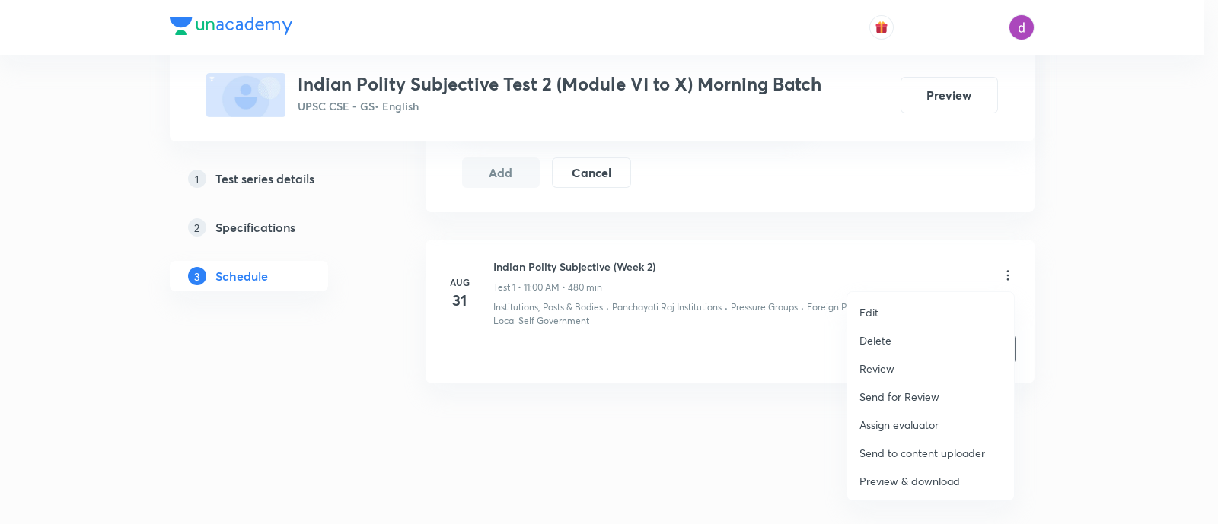
click at [902, 418] on p "Assign evaluator" at bounding box center [898, 425] width 79 height 16
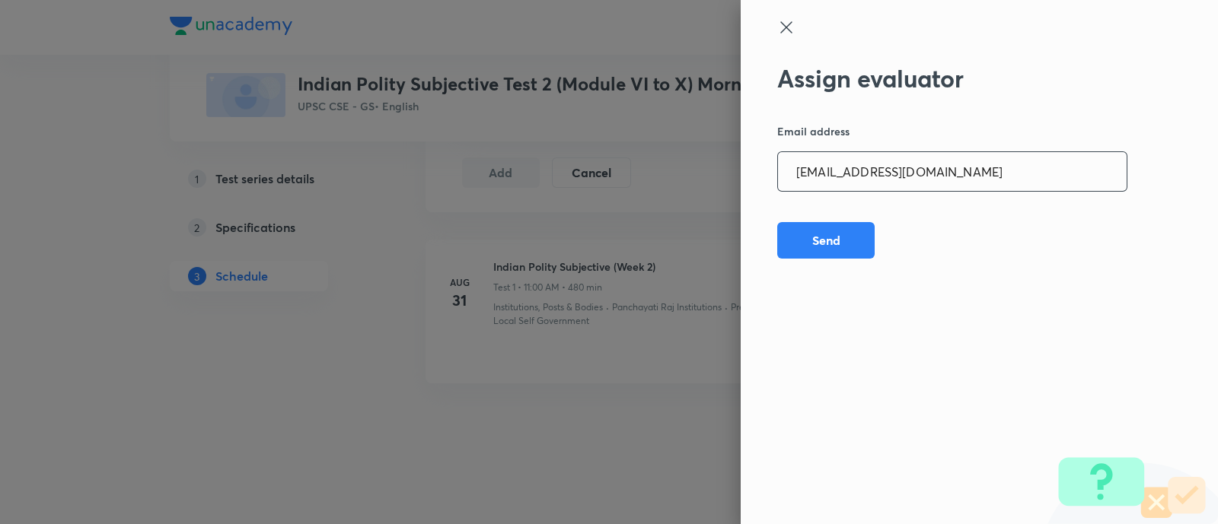
click at [941, 169] on input "[EMAIL_ADDRESS][DOMAIN_NAME]" at bounding box center [952, 171] width 349 height 39
paste input "madhusharma26506"
type input "[EMAIL_ADDRESS][DOMAIN_NAME]"
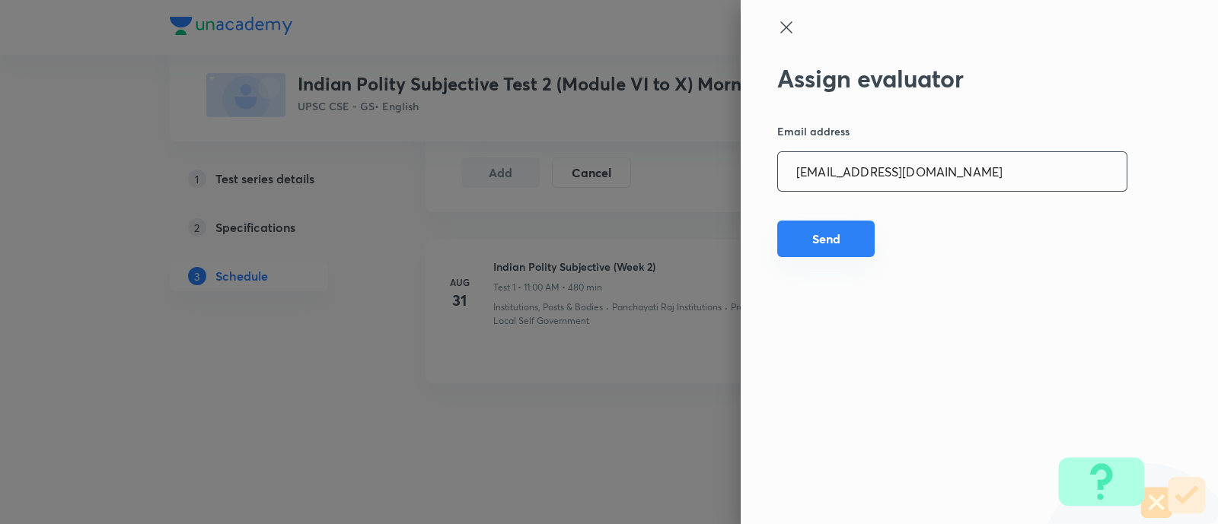
click at [822, 244] on button "Send" at bounding box center [825, 239] width 97 height 37
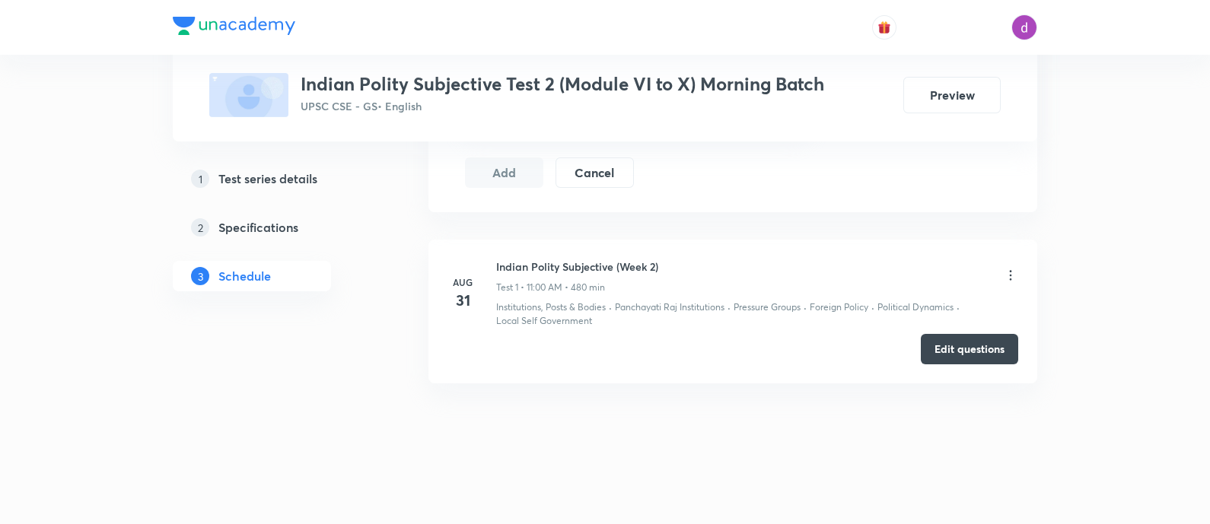
click at [1008, 268] on icon at bounding box center [1010, 275] width 15 height 15
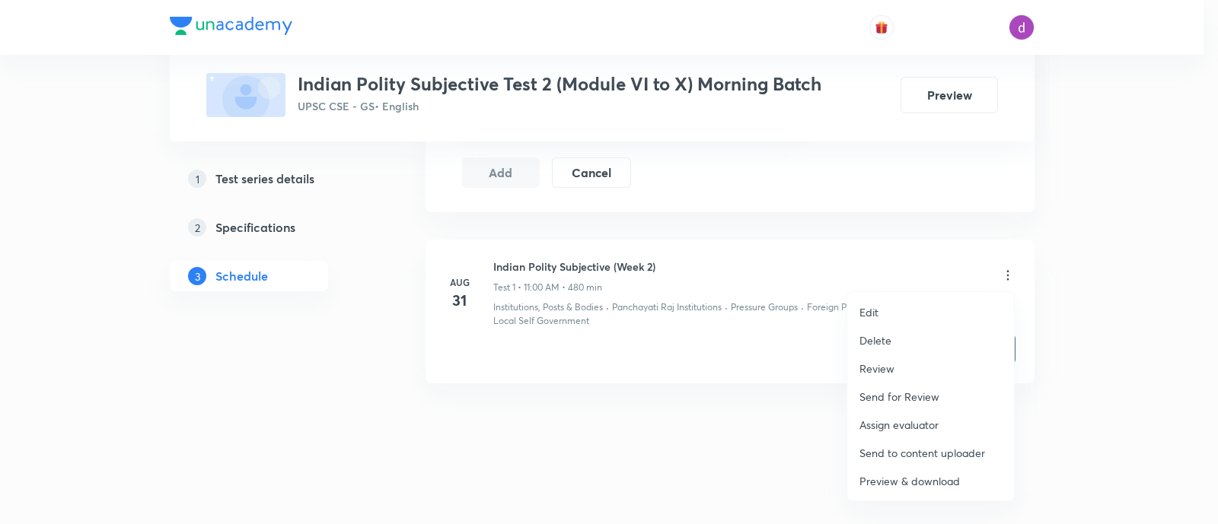
click at [892, 419] on p "Assign evaluator" at bounding box center [898, 425] width 79 height 16
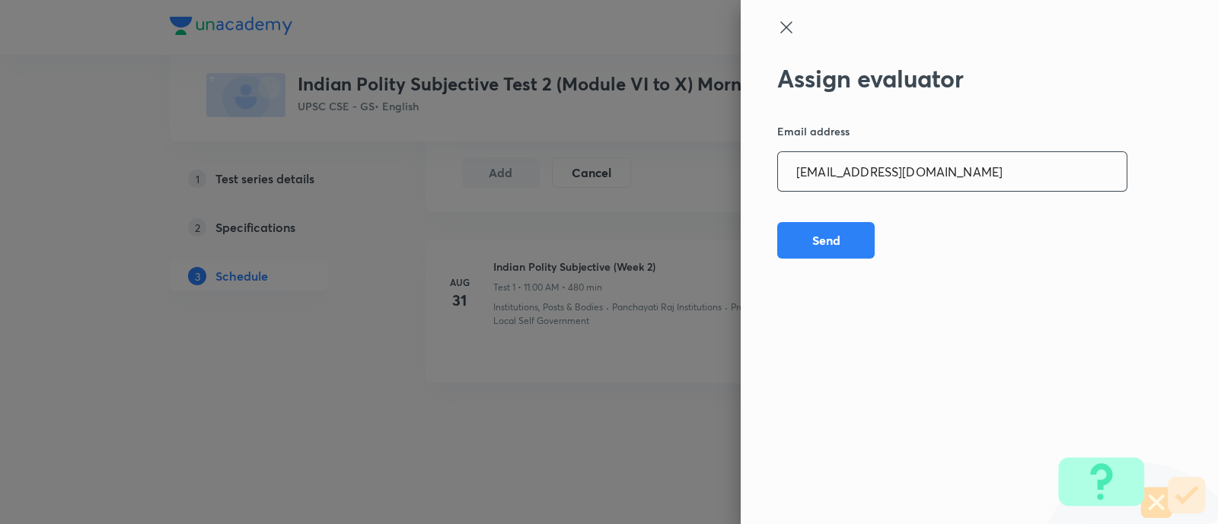
click at [988, 158] on input "[EMAIL_ADDRESS][DOMAIN_NAME]" at bounding box center [952, 171] width 349 height 39
paste input "niharikasinghchauhan125"
type input "[EMAIL_ADDRESS][DOMAIN_NAME]"
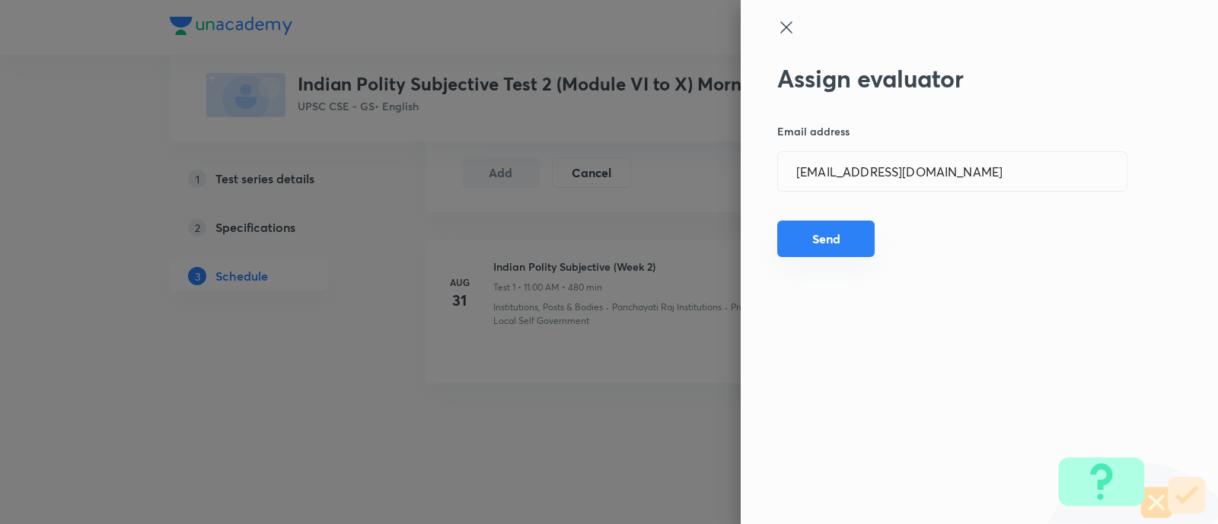
click at [839, 234] on button "Send" at bounding box center [825, 239] width 97 height 37
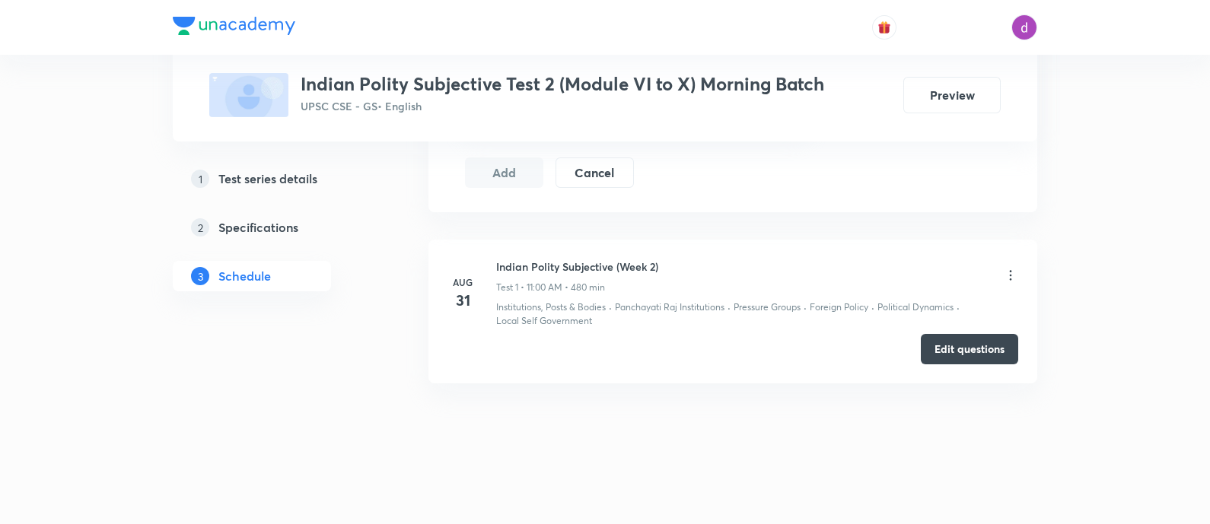
click at [1015, 277] on icon at bounding box center [1010, 275] width 15 height 15
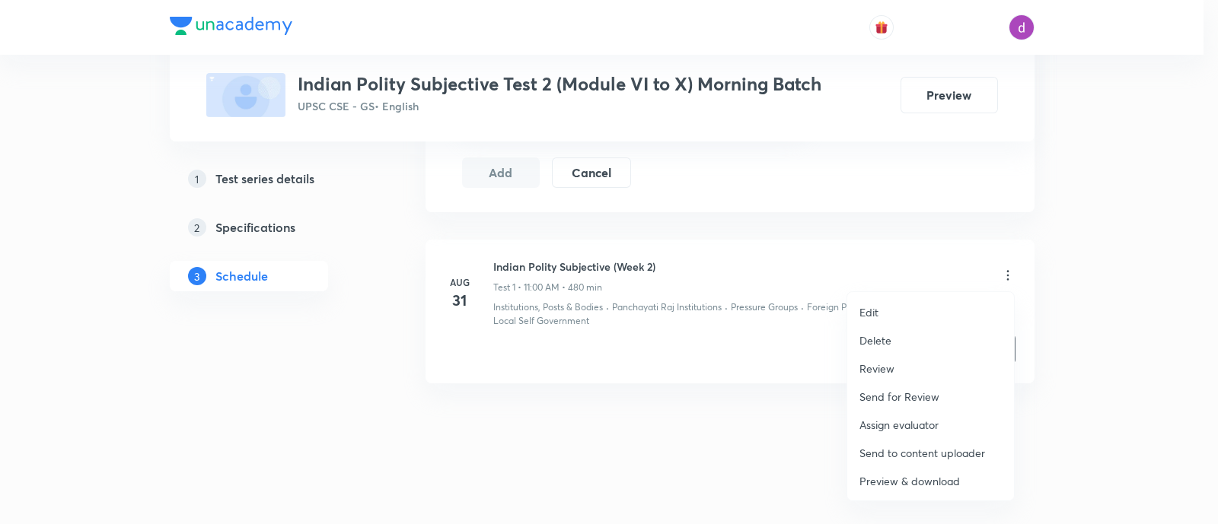
click at [904, 419] on p "Assign evaluator" at bounding box center [898, 425] width 79 height 16
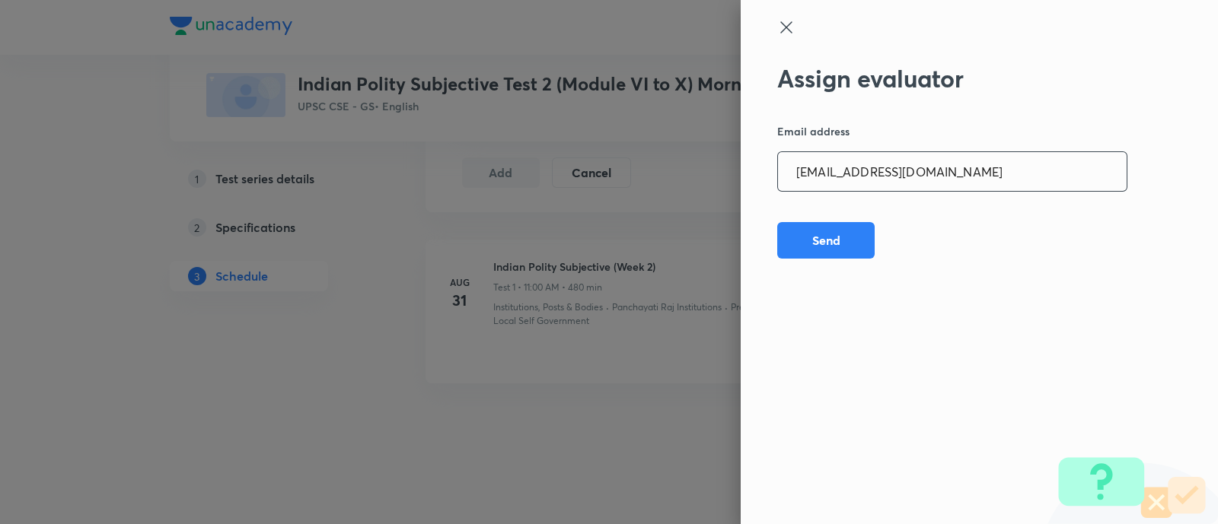
click at [997, 186] on input "[EMAIL_ADDRESS][DOMAIN_NAME]" at bounding box center [952, 171] width 349 height 39
paste input "sheetalbhambhu"
type input "[EMAIL_ADDRESS][DOMAIN_NAME]"
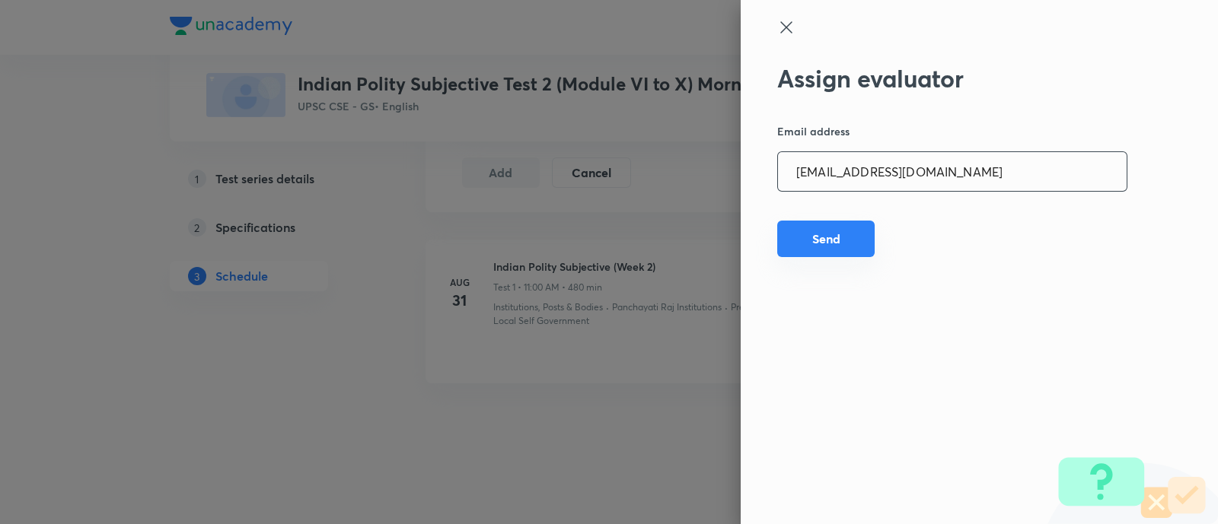
click at [818, 240] on button "Send" at bounding box center [825, 239] width 97 height 37
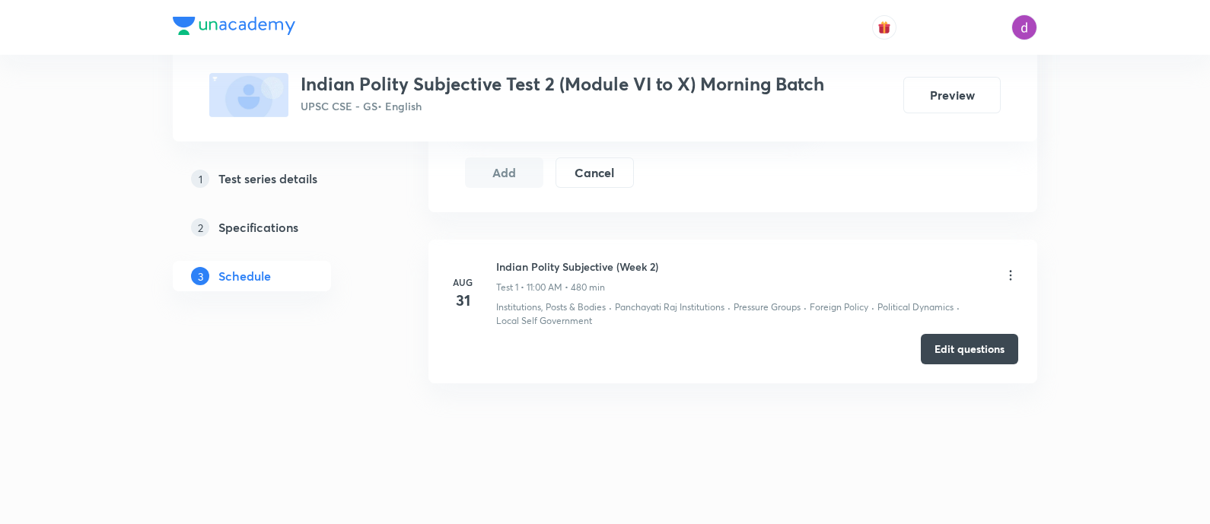
click at [1015, 269] on icon at bounding box center [1010, 275] width 15 height 15
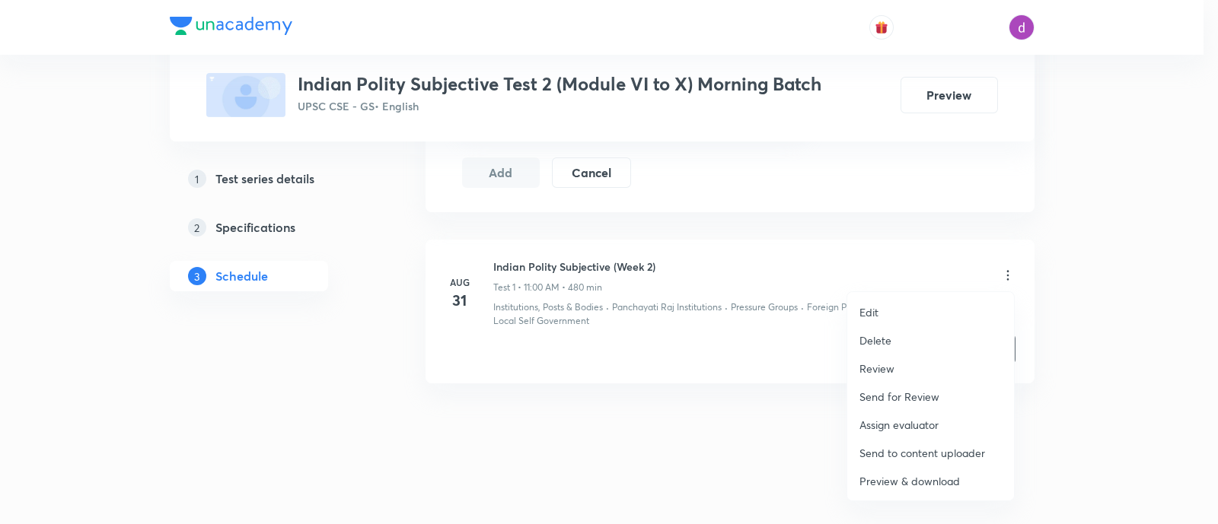
click at [900, 420] on p "Assign evaluator" at bounding box center [898, 425] width 79 height 16
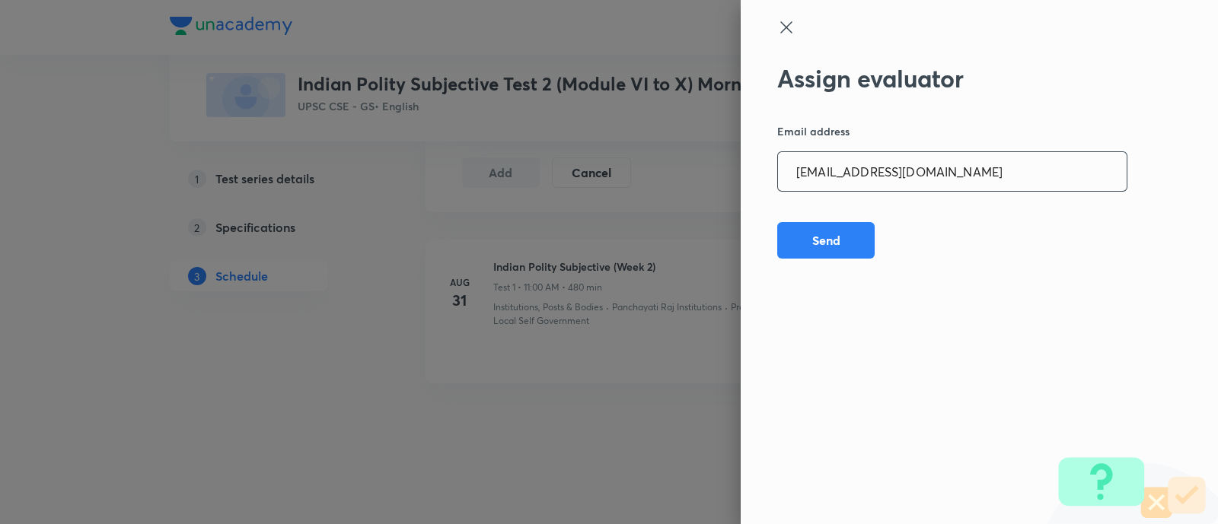
click at [993, 182] on input "[EMAIL_ADDRESS][DOMAIN_NAME]" at bounding box center [952, 171] width 349 height 39
paste input "rahulagrawal23476"
type input "[EMAIL_ADDRESS][DOMAIN_NAME]"
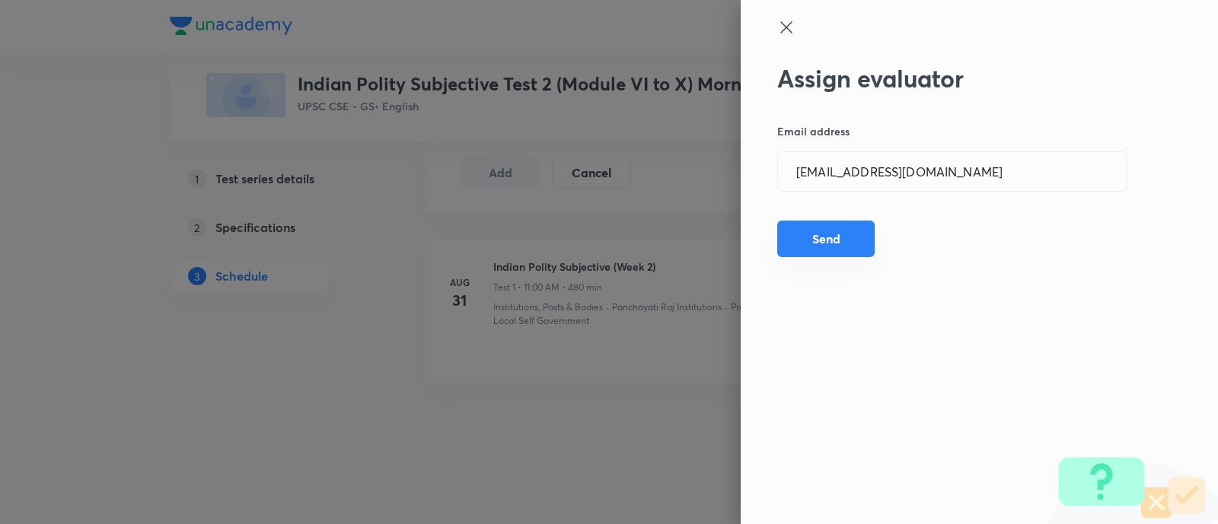
click at [832, 231] on button "Send" at bounding box center [825, 239] width 97 height 37
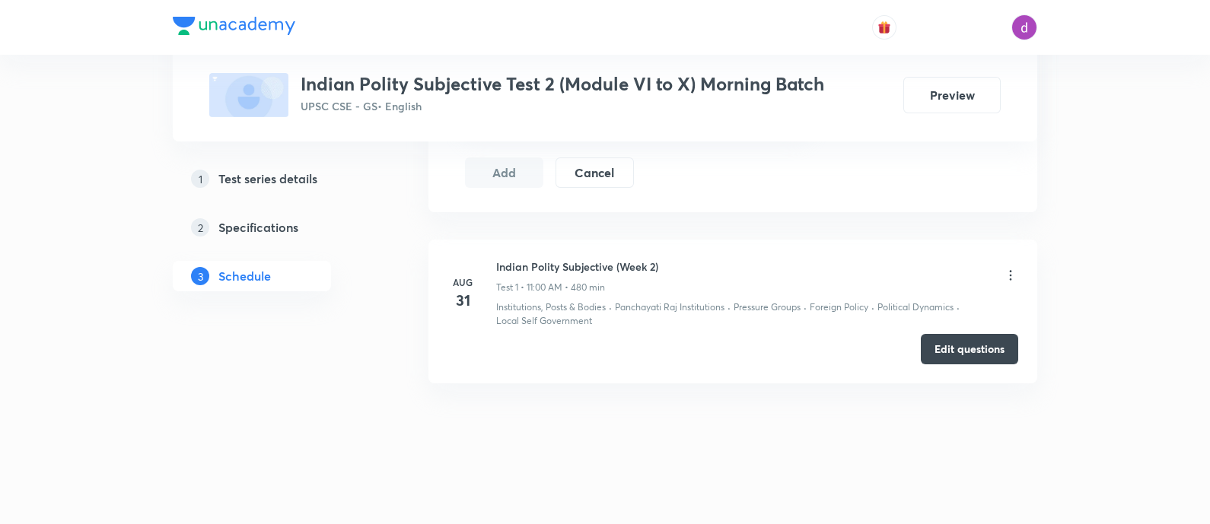
click at [1010, 270] on icon at bounding box center [1011, 275] width 2 height 10
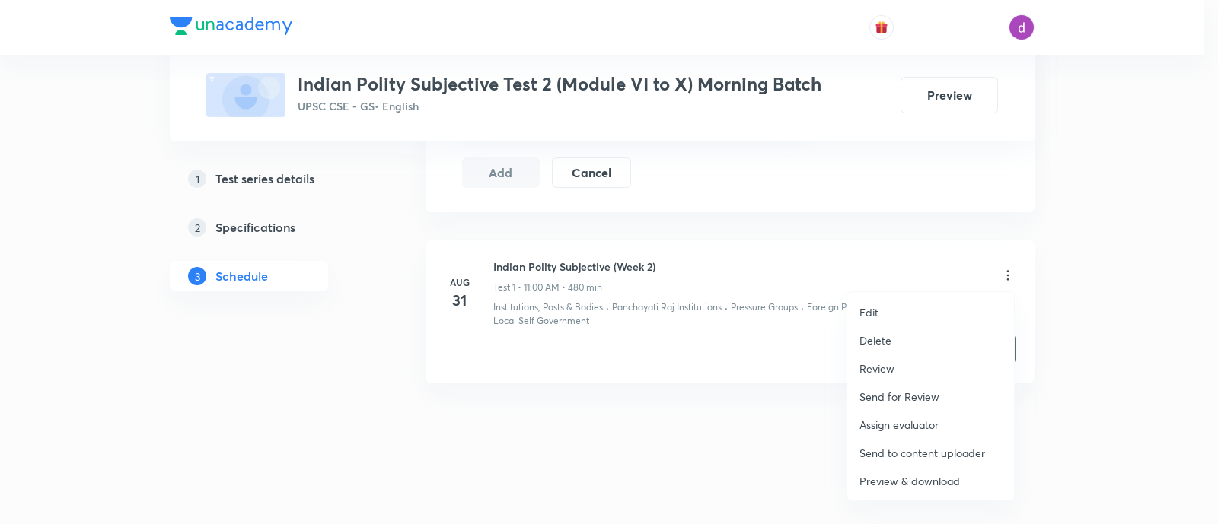
click at [882, 424] on p "Assign evaluator" at bounding box center [898, 425] width 79 height 16
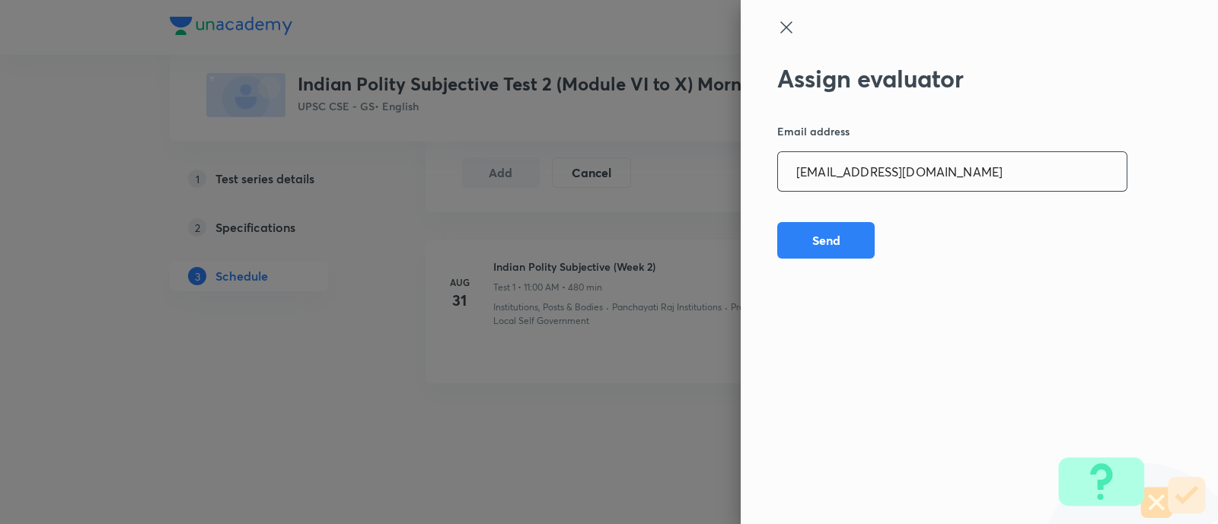
click at [978, 167] on input "[EMAIL_ADDRESS][DOMAIN_NAME]" at bounding box center [952, 171] width 349 height 39
paste input "npmainsevaluation"
type input "[EMAIL_ADDRESS][DOMAIN_NAME]"
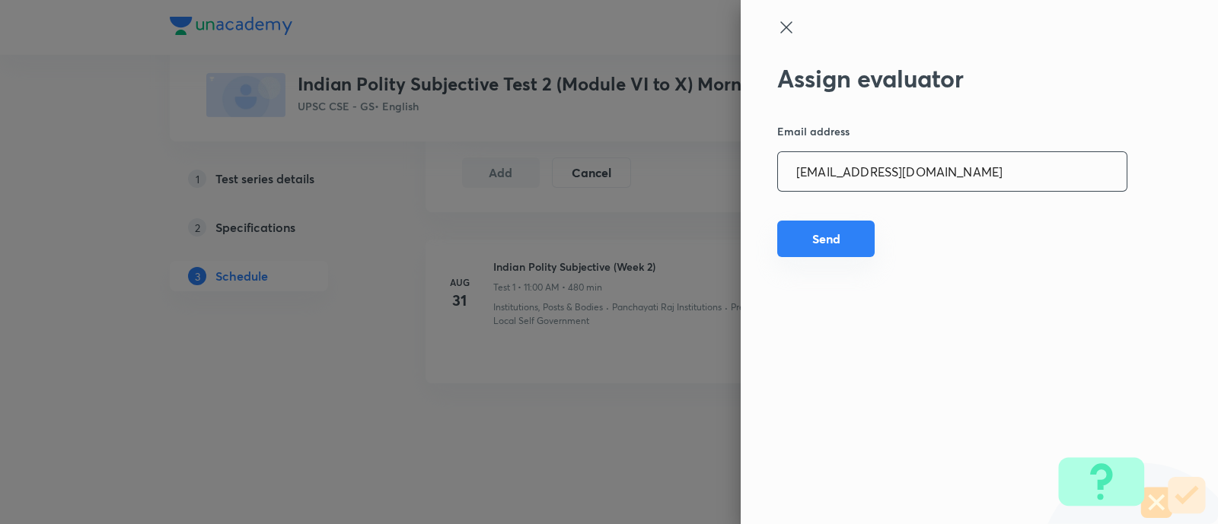
click at [832, 240] on button "Send" at bounding box center [825, 239] width 97 height 37
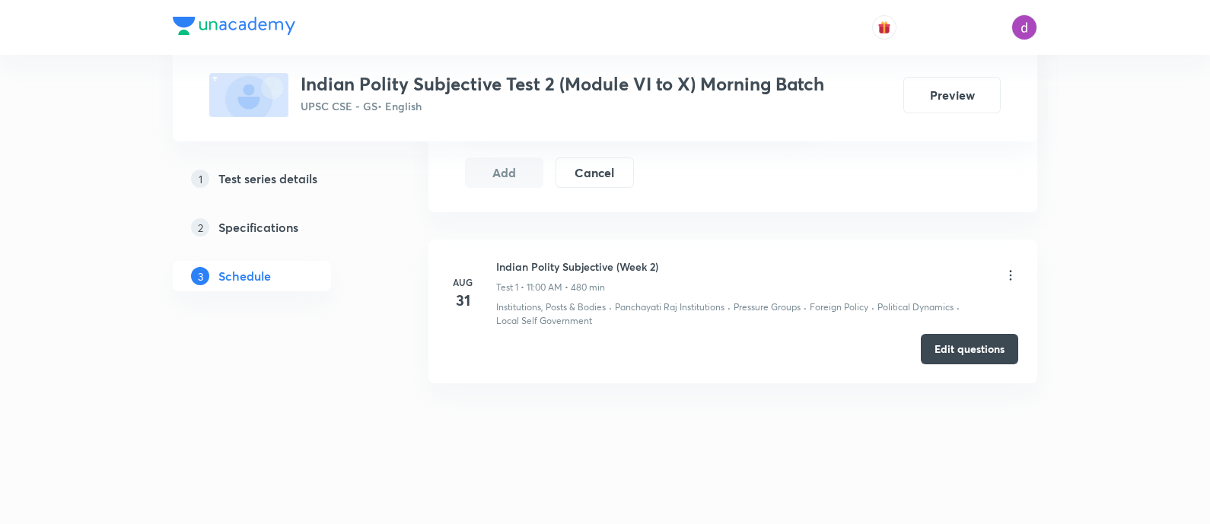
click at [1014, 268] on icon at bounding box center [1010, 275] width 15 height 15
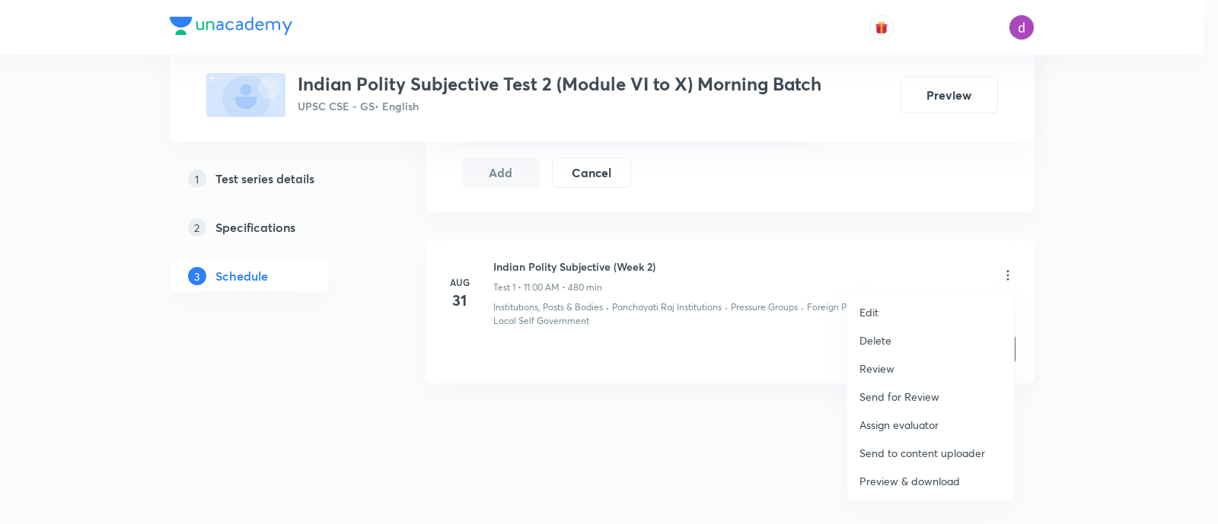
click at [899, 419] on p "Assign evaluator" at bounding box center [898, 425] width 79 height 16
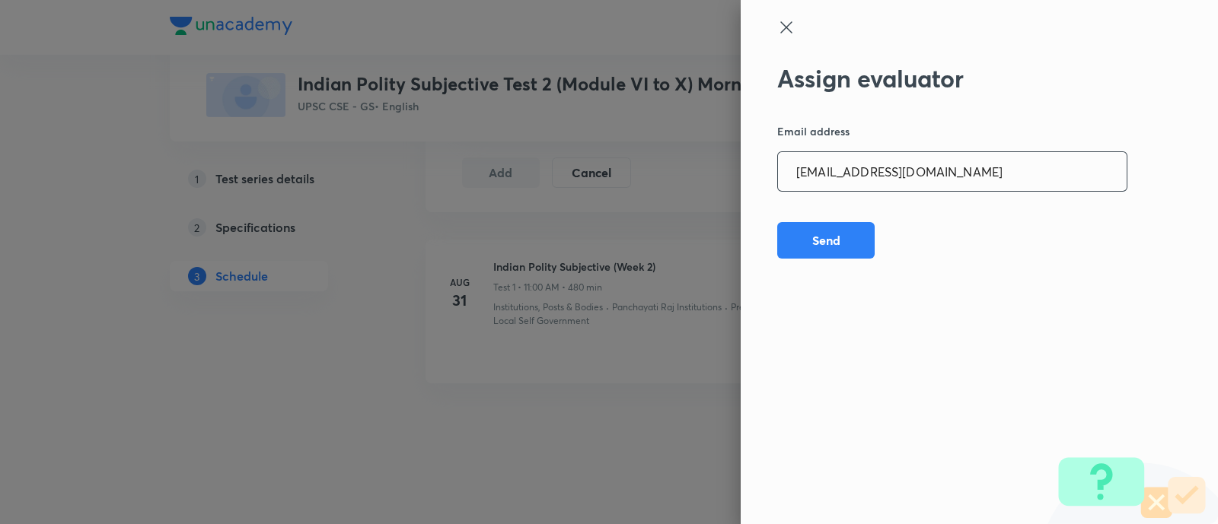
click at [995, 169] on input "[EMAIL_ADDRESS][DOMAIN_NAME]" at bounding box center [952, 171] width 349 height 39
paste input "sharuyadavias2021"
type input "[EMAIL_ADDRESS][DOMAIN_NAME]"
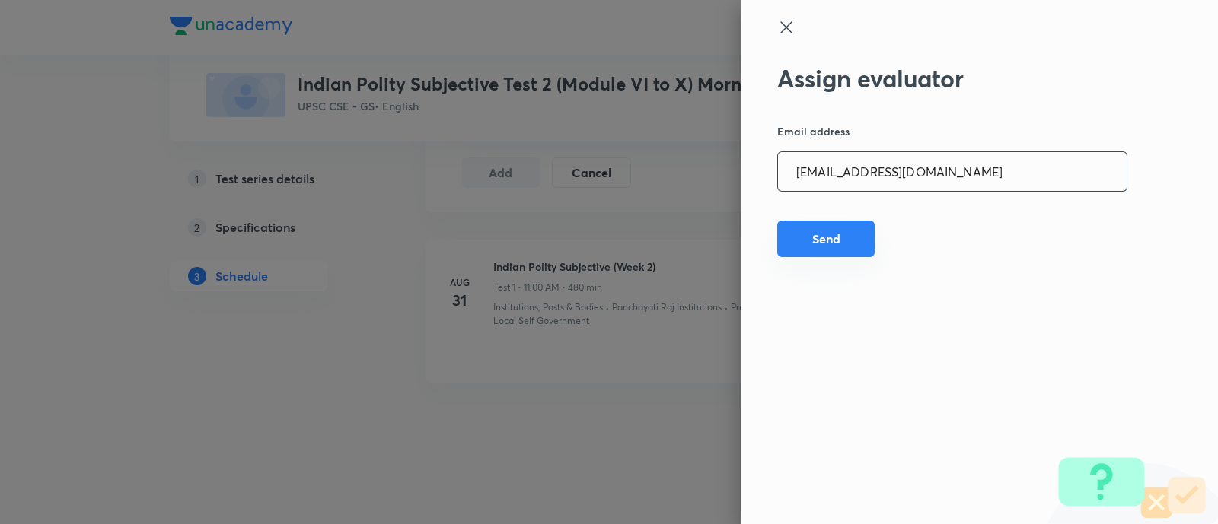
click at [845, 226] on button "Send" at bounding box center [825, 239] width 97 height 37
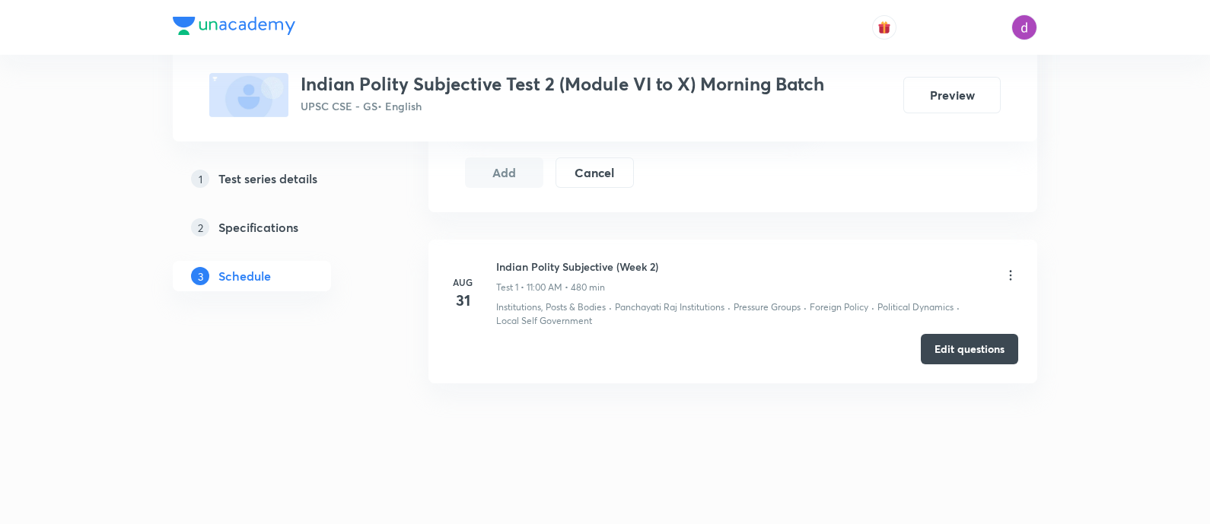
click at [1008, 271] on icon at bounding box center [1010, 275] width 15 height 15
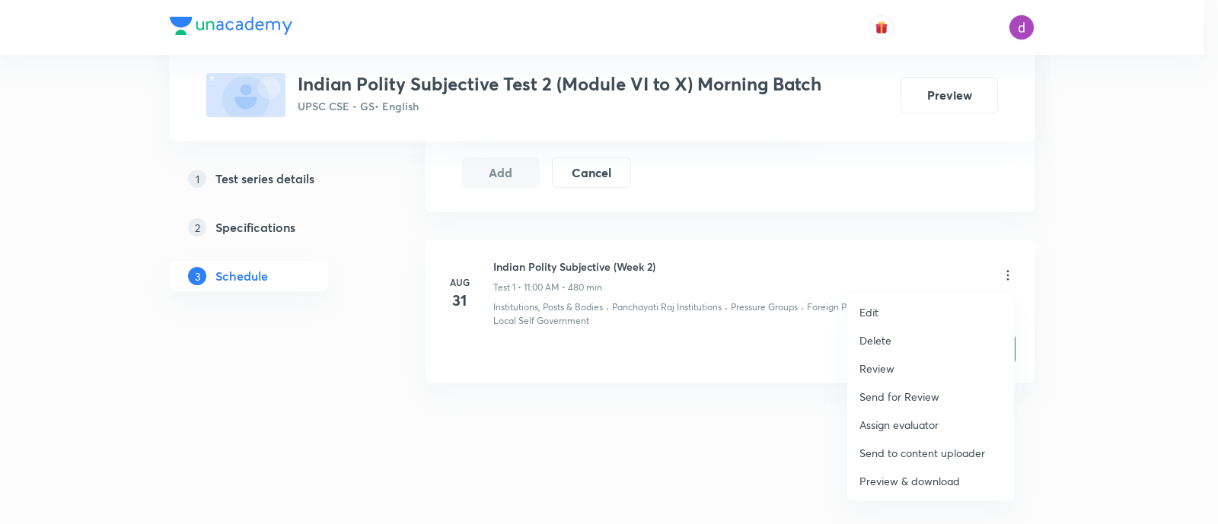
click at [923, 417] on p "Assign evaluator" at bounding box center [898, 425] width 79 height 16
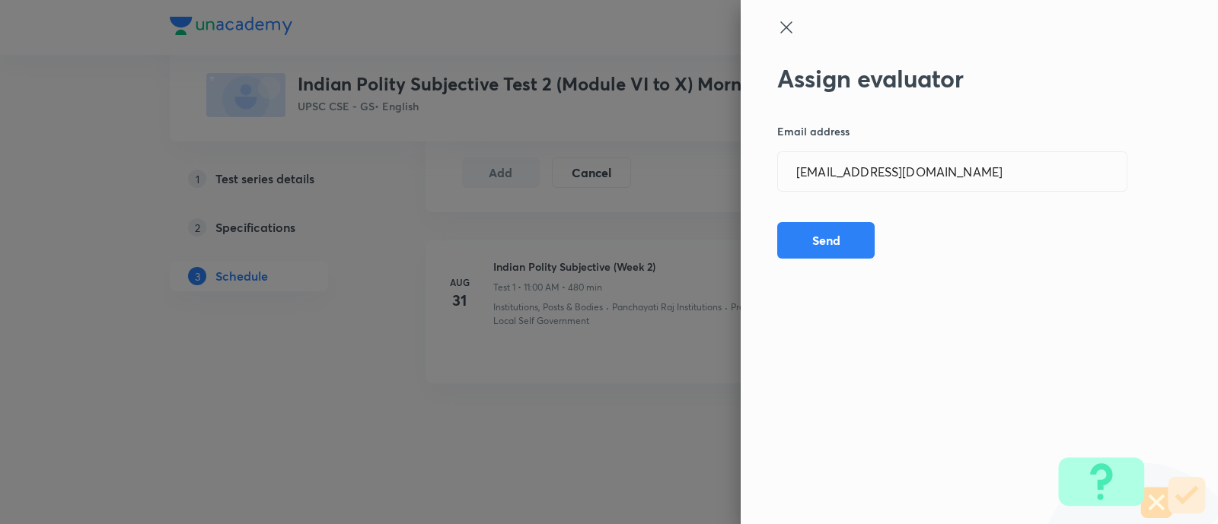
click at [1010, 144] on div "Assign evaluator Email address [EMAIL_ADDRESS][DOMAIN_NAME] ​ Send" at bounding box center [978, 262] width 477 height 524
click at [992, 176] on input "[EMAIL_ADDRESS][DOMAIN_NAME]" at bounding box center [952, 171] width 349 height 39
paste input "adarshkraao"
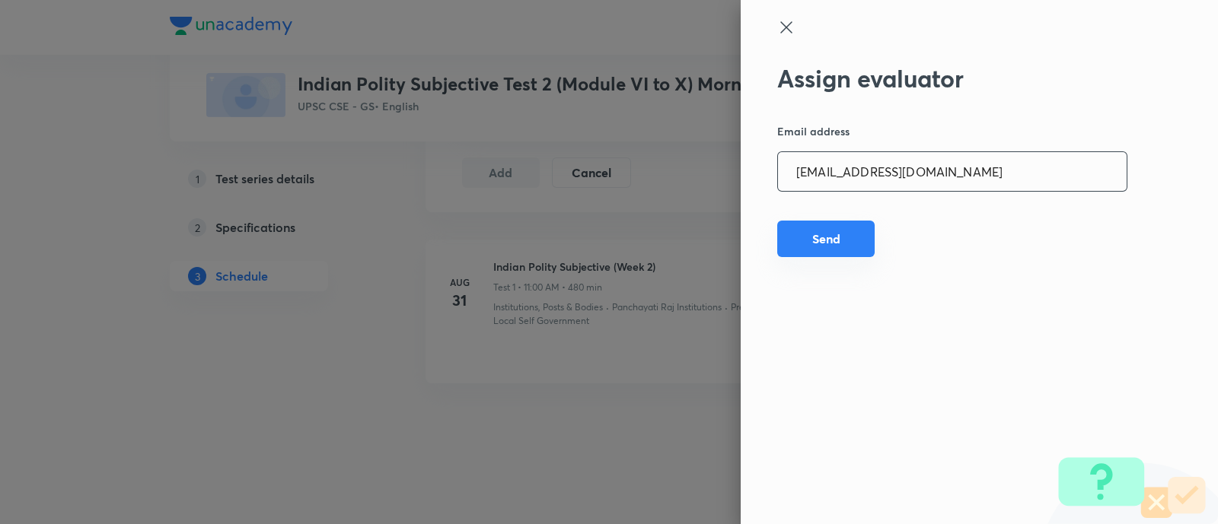
type input "[EMAIL_ADDRESS][DOMAIN_NAME]"
click at [797, 241] on button "Send" at bounding box center [825, 239] width 97 height 37
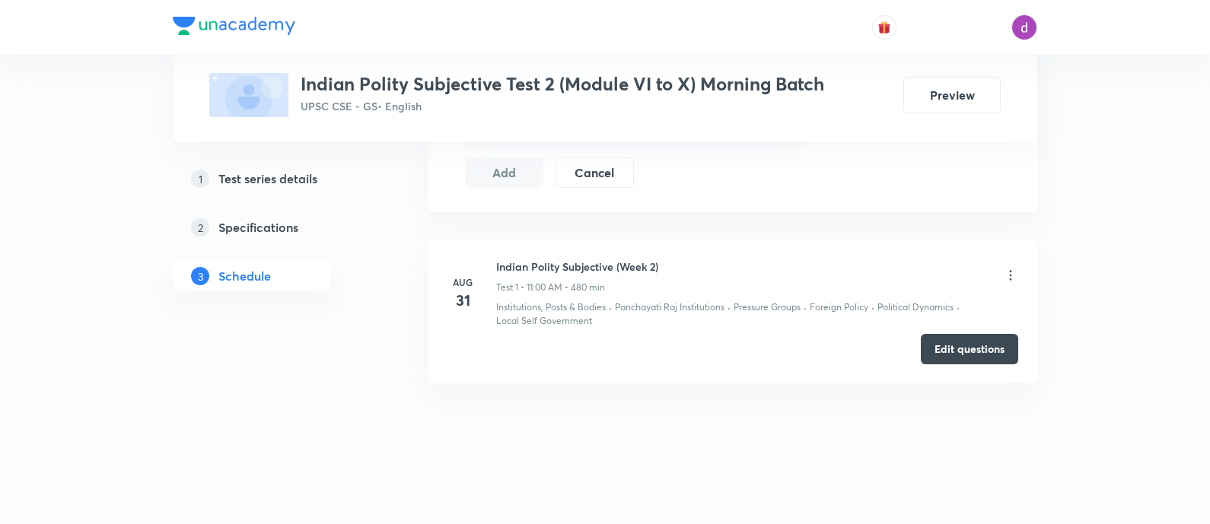
click at [1012, 270] on icon at bounding box center [1010, 275] width 15 height 15
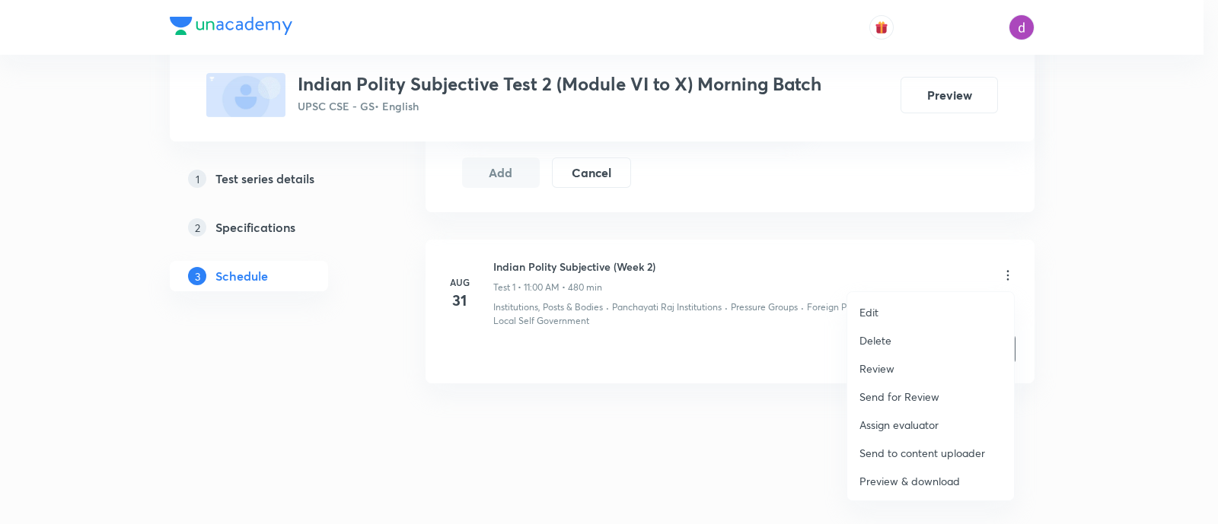
click at [902, 421] on p "Assign evaluator" at bounding box center [898, 425] width 79 height 16
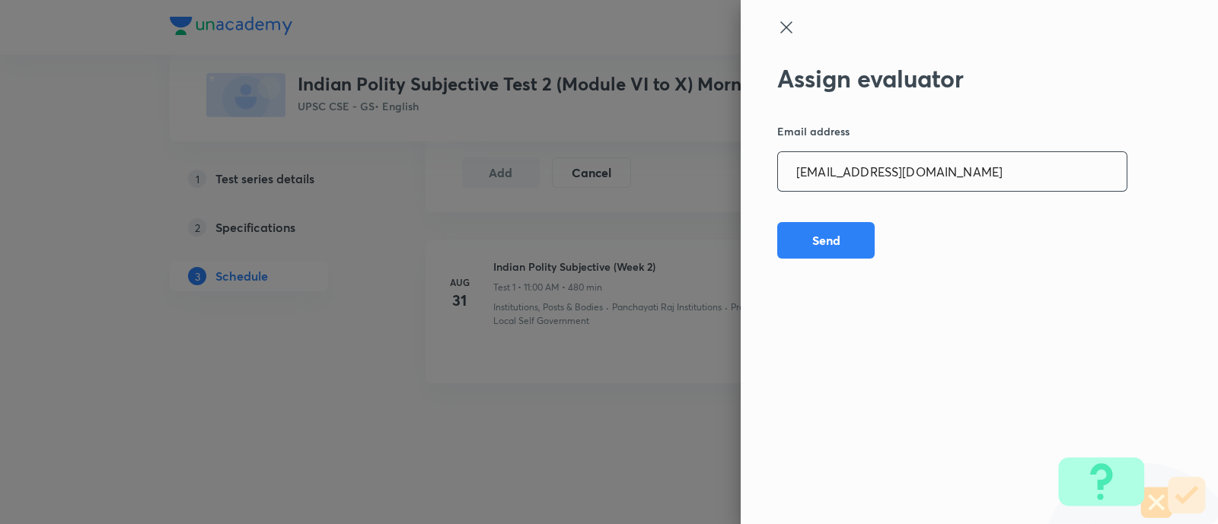
click at [993, 183] on input "[EMAIL_ADDRESS][DOMAIN_NAME]" at bounding box center [952, 171] width 349 height 39
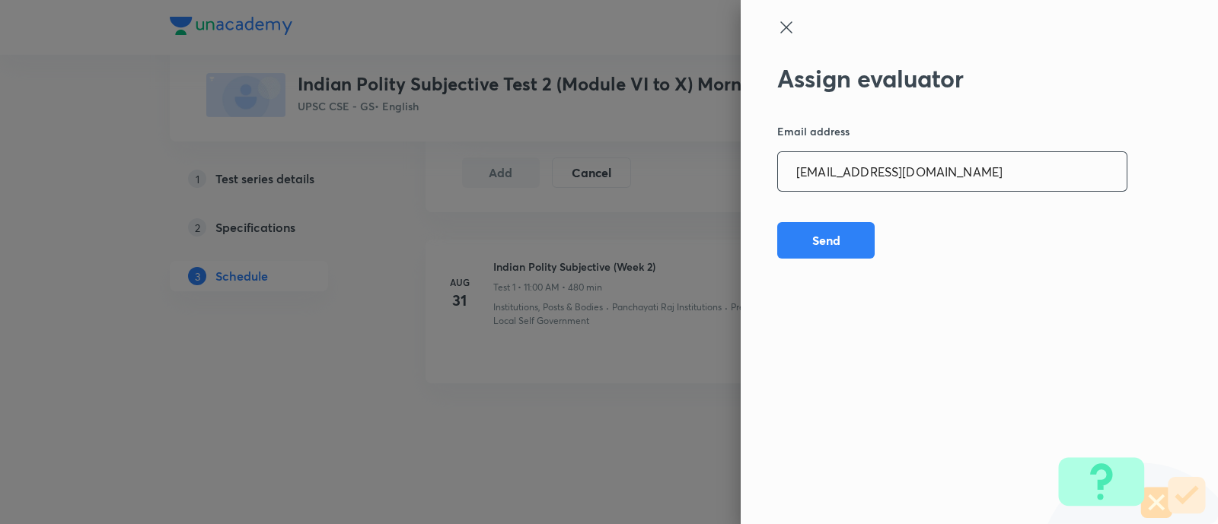
paste input "Mailspratyush"
type input "[EMAIL_ADDRESS][DOMAIN_NAME]"
click at [832, 218] on div "Assign evaluator Email address [EMAIL_ADDRESS][DOMAIN_NAME] ​ Send" at bounding box center [978, 262] width 477 height 524
click at [829, 237] on button "Send" at bounding box center [825, 239] width 97 height 37
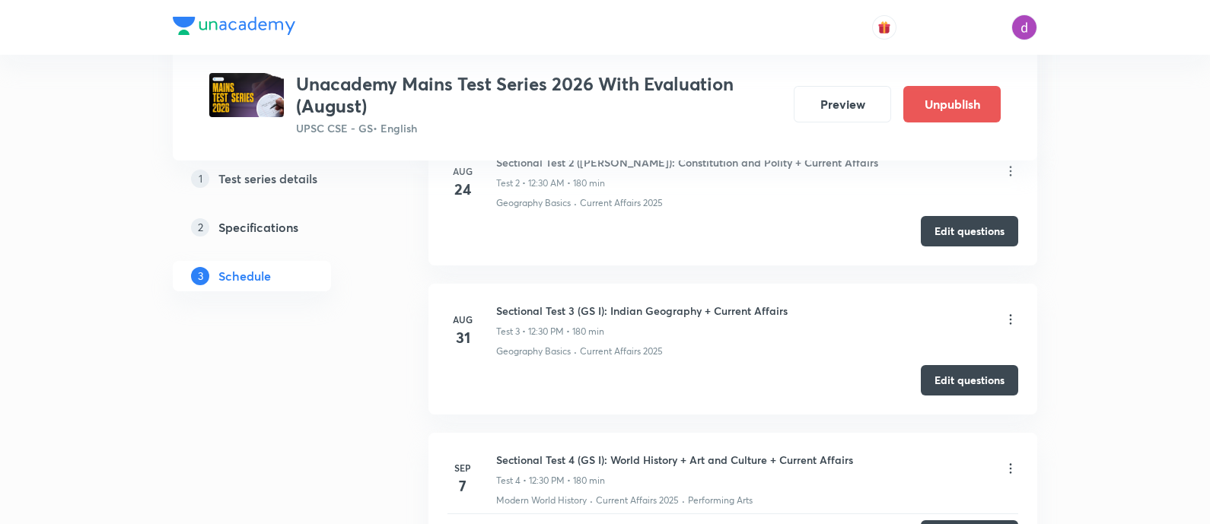
scroll to position [945, 0]
click at [1001, 304] on div "Sectional Test 3 (GS I): Indian Geography + Current Affairs Test 3 • 12:30 PM •…" at bounding box center [757, 322] width 522 height 36
click at [1027, 317] on li "[DATE] Sectional Test 3 (GS I): Indian Geography + Current Affairs Test 3 • 12:…" at bounding box center [732, 350] width 609 height 130
click at [1008, 314] on icon at bounding box center [1010, 321] width 15 height 15
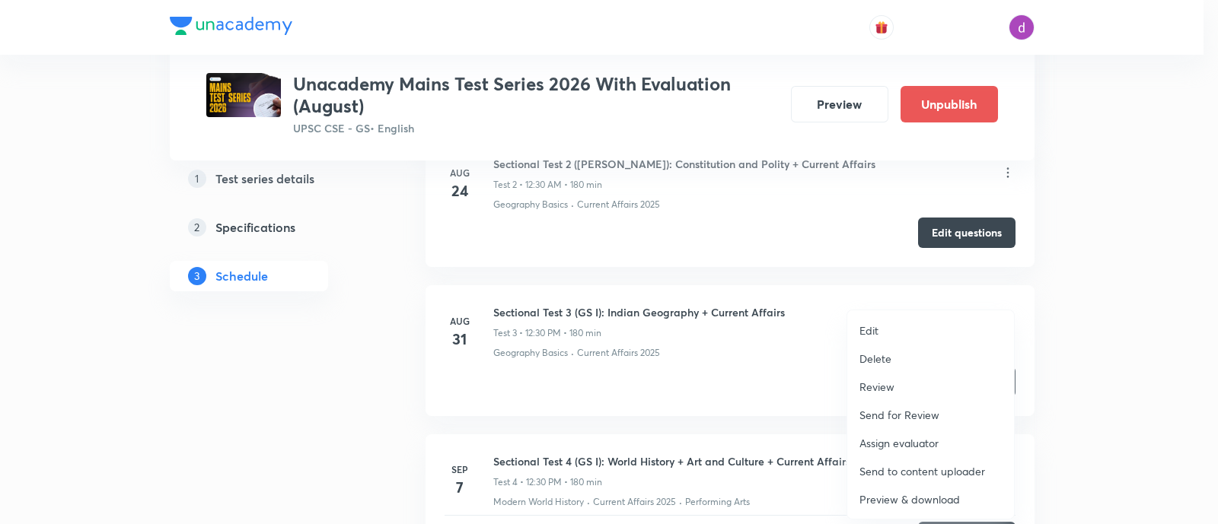
click at [894, 443] on p "Assign evaluator" at bounding box center [898, 443] width 79 height 16
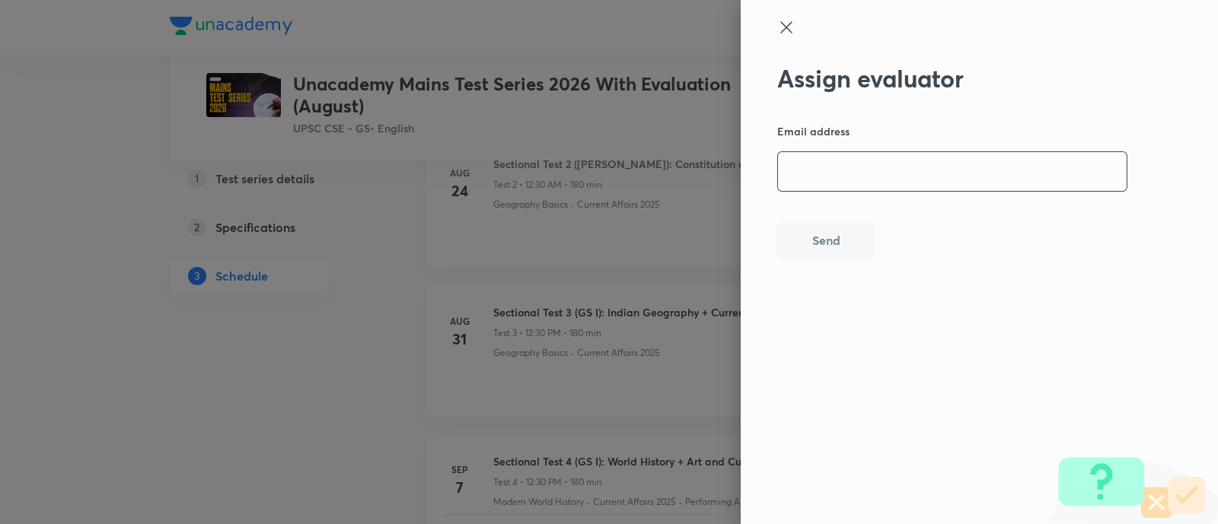
click at [947, 178] on input "email" at bounding box center [952, 171] width 349 height 39
paste input "[EMAIL_ADDRESS][DOMAIN_NAME]"
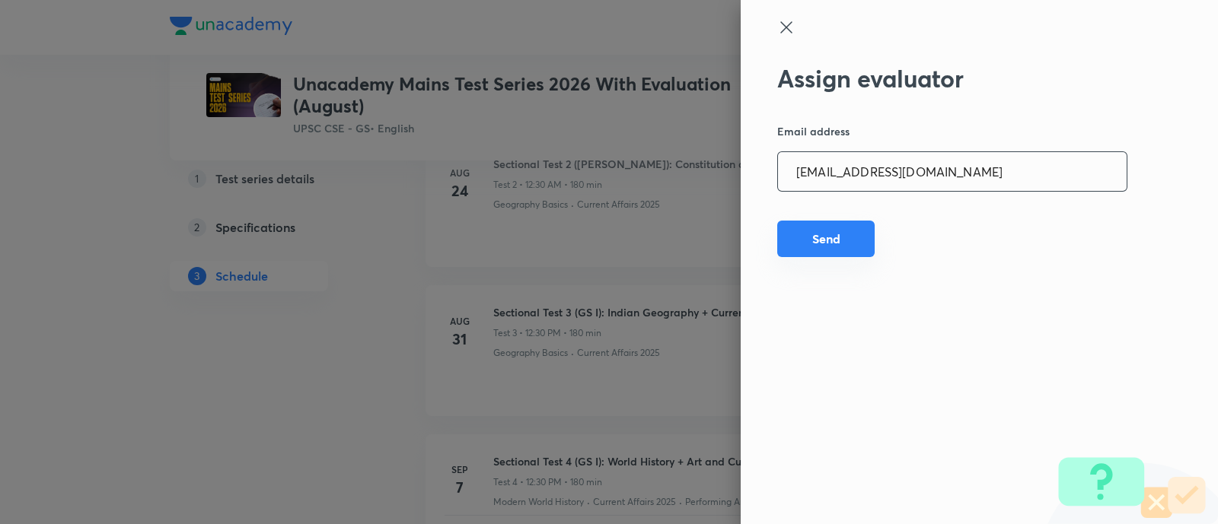
type input "[EMAIL_ADDRESS][DOMAIN_NAME]"
click at [786, 237] on button "Send" at bounding box center [825, 239] width 97 height 37
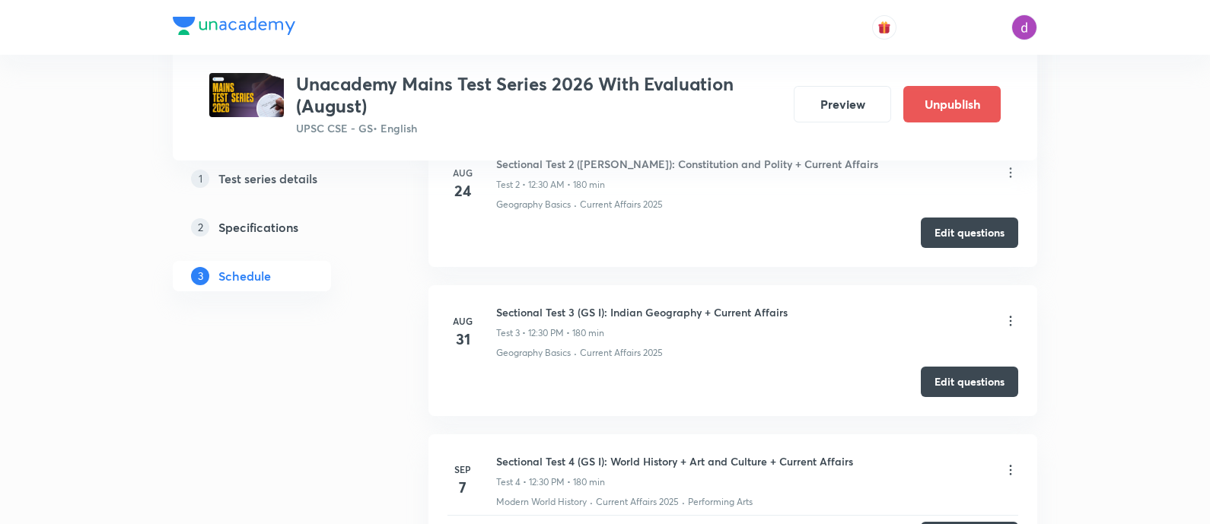
click at [1009, 314] on icon at bounding box center [1010, 321] width 15 height 15
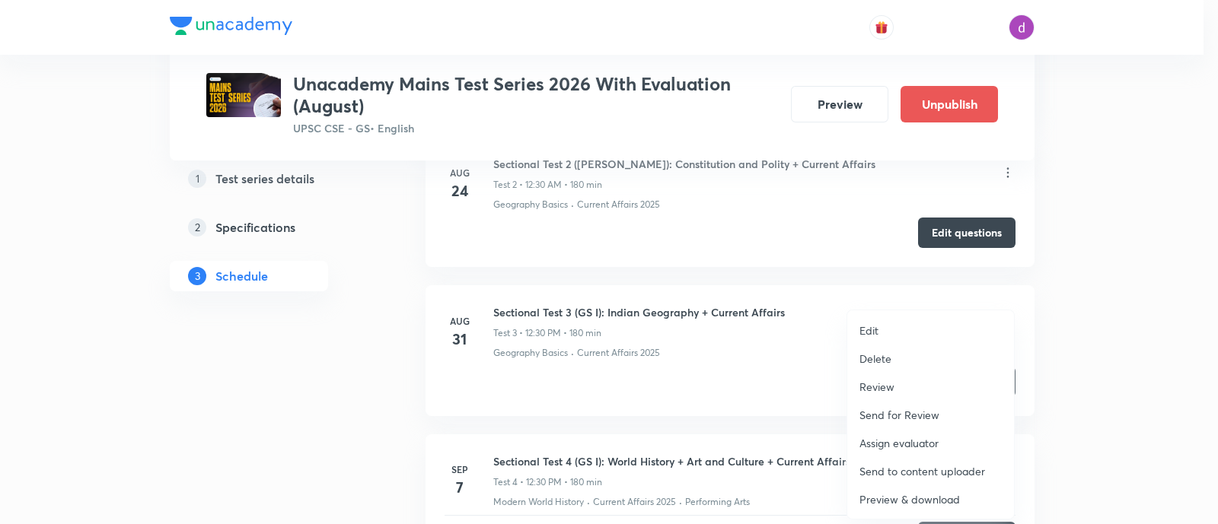
click at [896, 440] on p "Assign evaluator" at bounding box center [898, 443] width 79 height 16
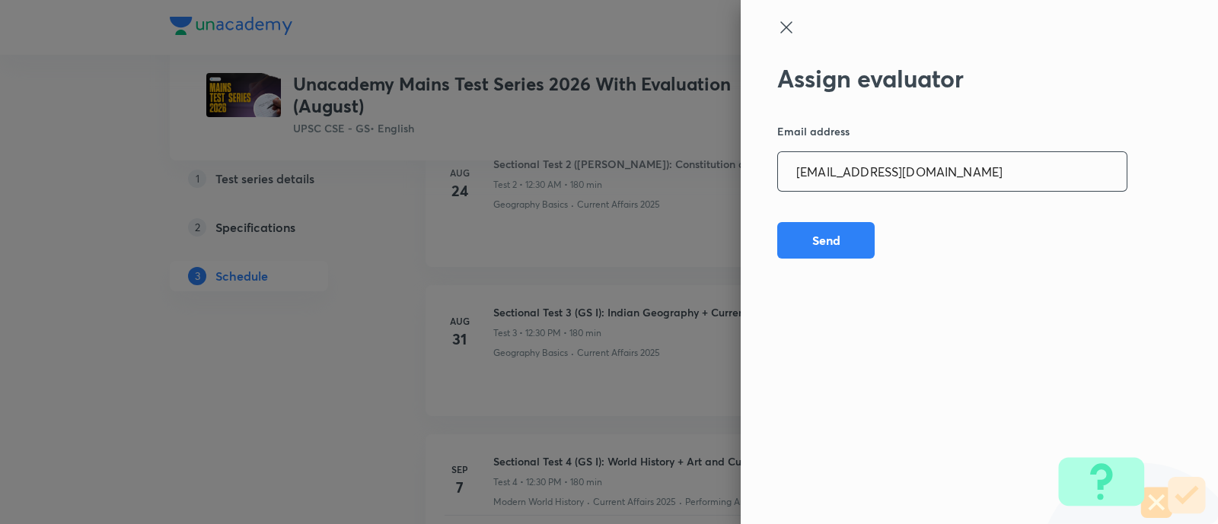
click at [981, 180] on input "[EMAIL_ADDRESS][DOMAIN_NAME]" at bounding box center [952, 171] width 349 height 39
paste input "adv.akash.kumar.pandey@g"
type input "[EMAIL_ADDRESS][DOMAIN_NAME]"
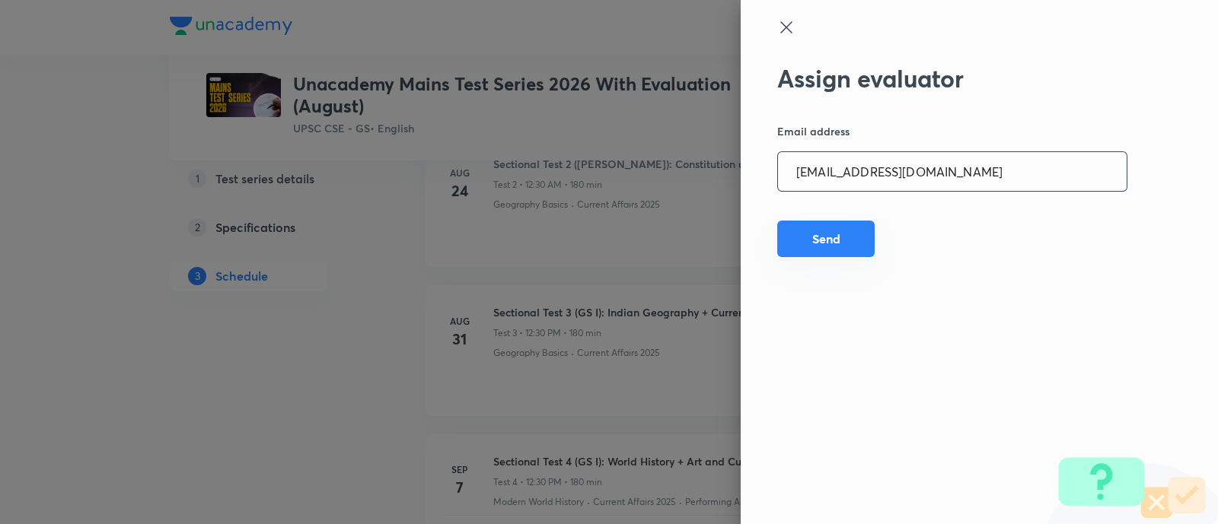
click at [836, 237] on button "Send" at bounding box center [825, 239] width 97 height 37
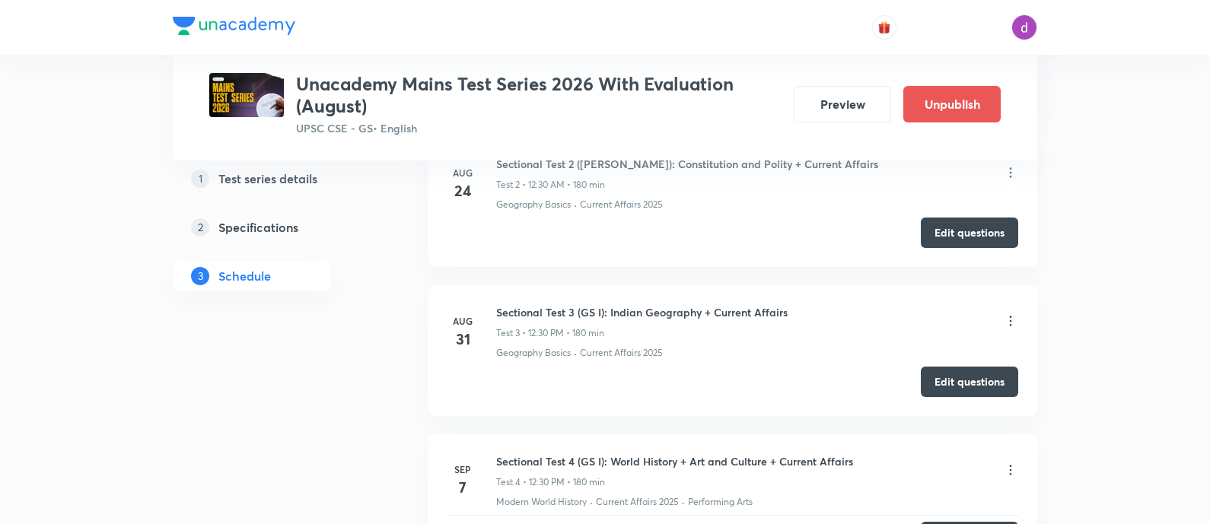
click at [1007, 314] on icon at bounding box center [1010, 321] width 15 height 15
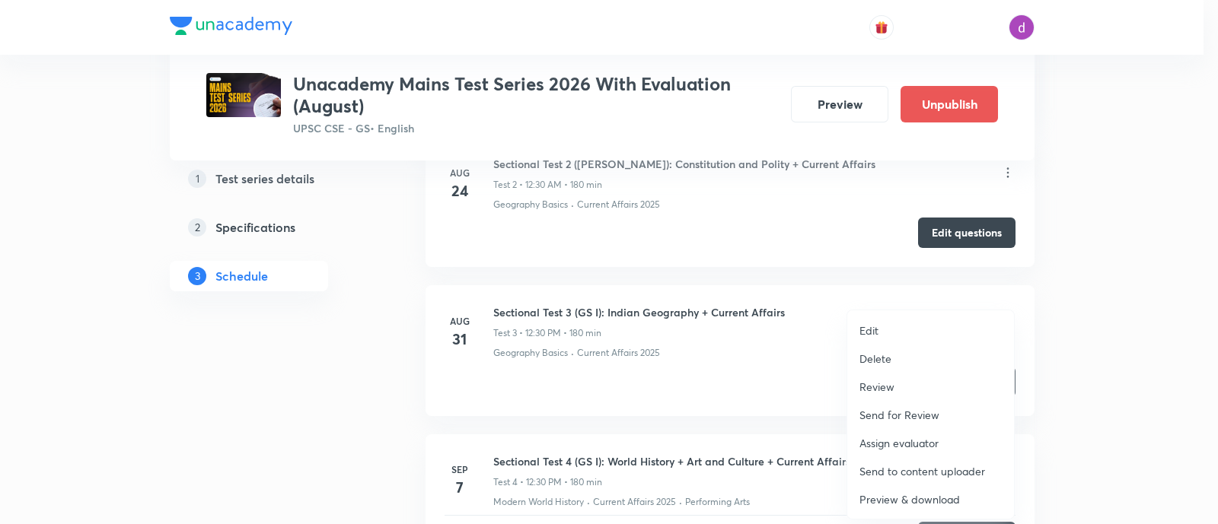
click at [896, 435] on p "Assign evaluator" at bounding box center [898, 443] width 79 height 16
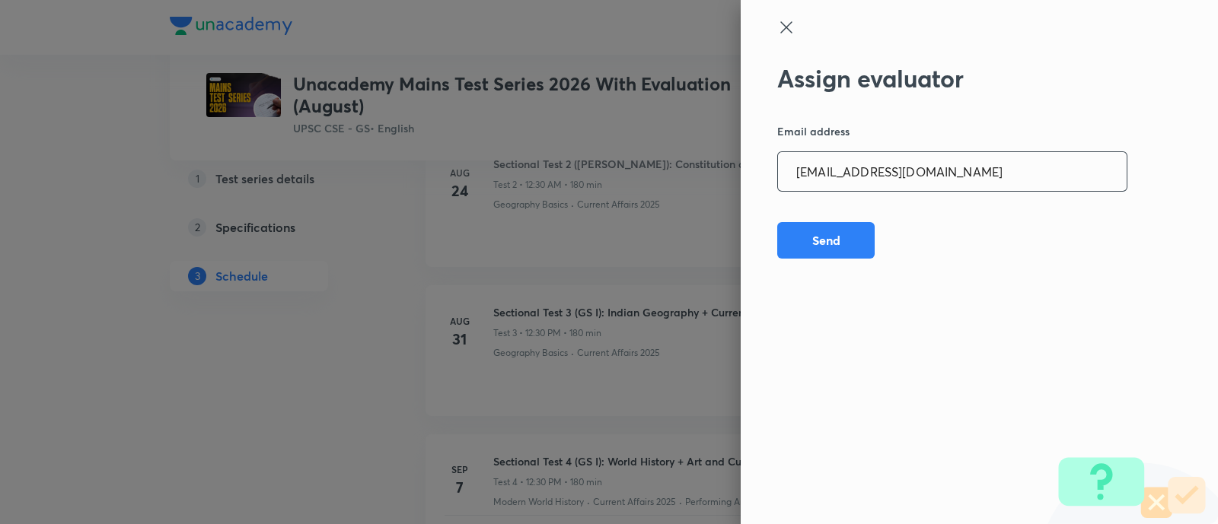
click at [990, 187] on input "[EMAIL_ADDRESS][DOMAIN_NAME]" at bounding box center [952, 171] width 349 height 39
paste input "[PERSON_NAME].ald17"
type input "[PERSON_NAME][EMAIL_ADDRESS][DOMAIN_NAME]"
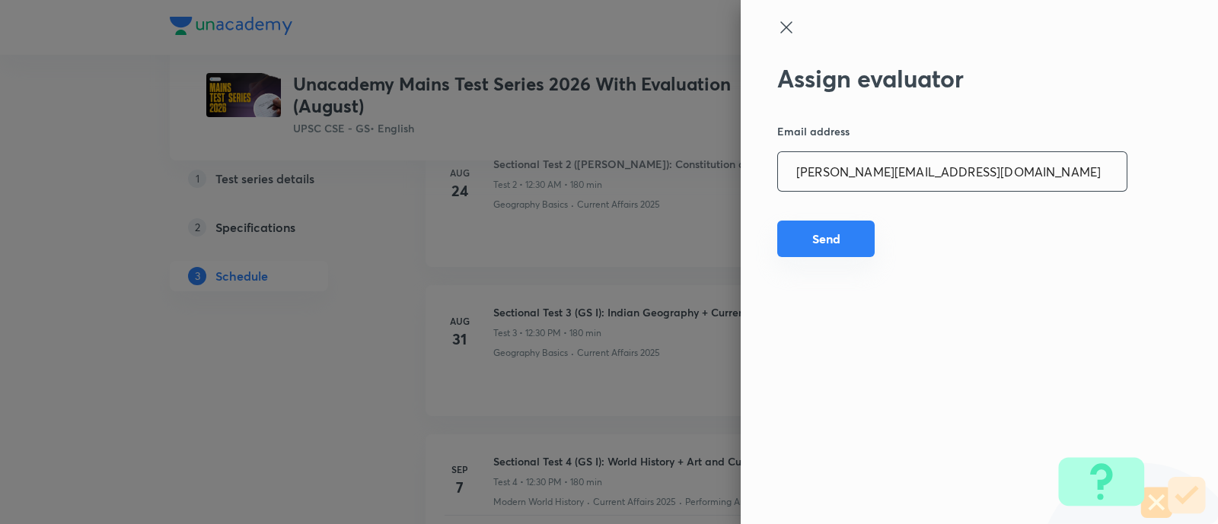
click at [849, 228] on button "Send" at bounding box center [825, 239] width 97 height 37
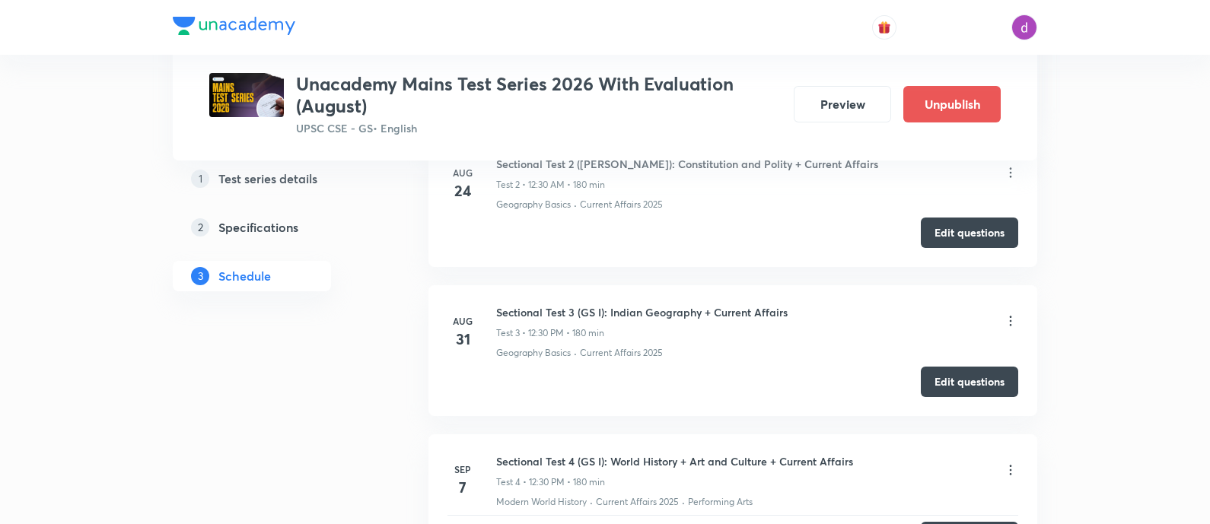
click at [1004, 314] on icon at bounding box center [1010, 321] width 15 height 15
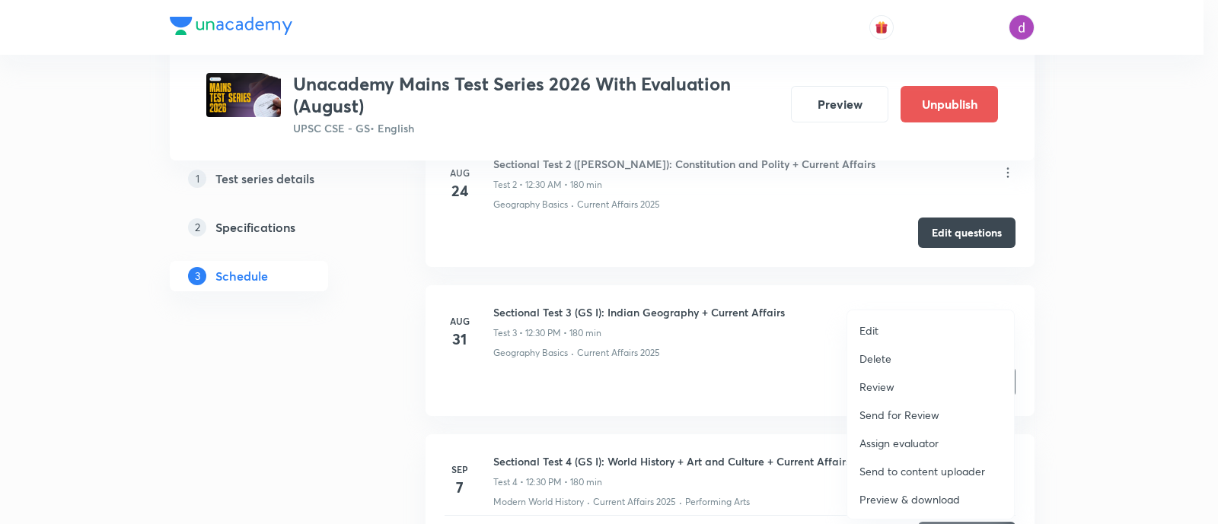
click at [901, 438] on p "Assign evaluator" at bounding box center [898, 443] width 79 height 16
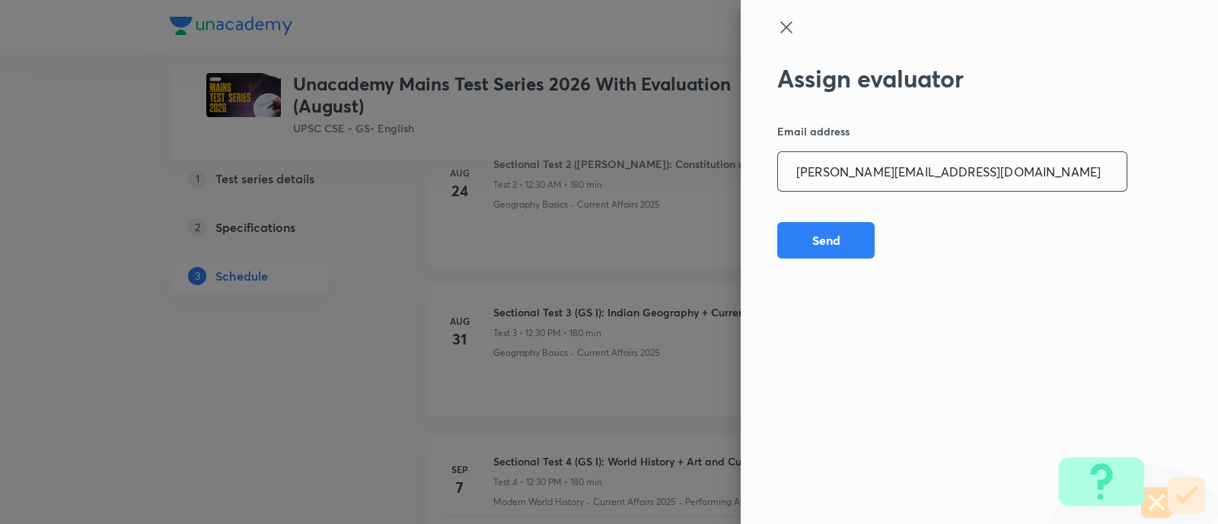
click at [974, 164] on input "[PERSON_NAME][EMAIL_ADDRESS][DOMAIN_NAME]" at bounding box center [952, 171] width 349 height 39
paste input "sagarhirave4"
type input "[EMAIL_ADDRESS][DOMAIN_NAME]"
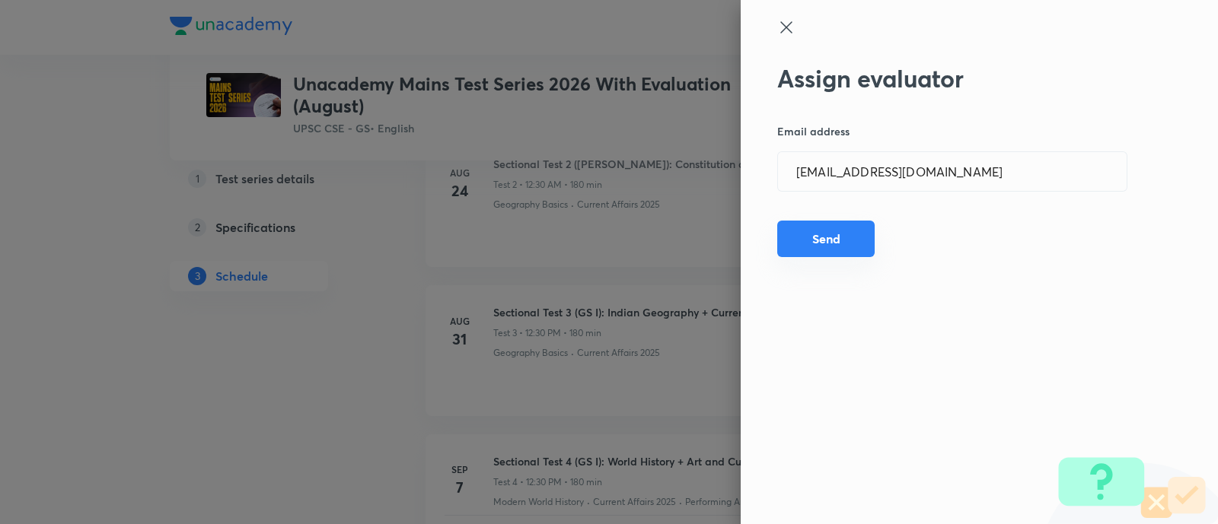
click at [826, 238] on button "Send" at bounding box center [825, 239] width 97 height 37
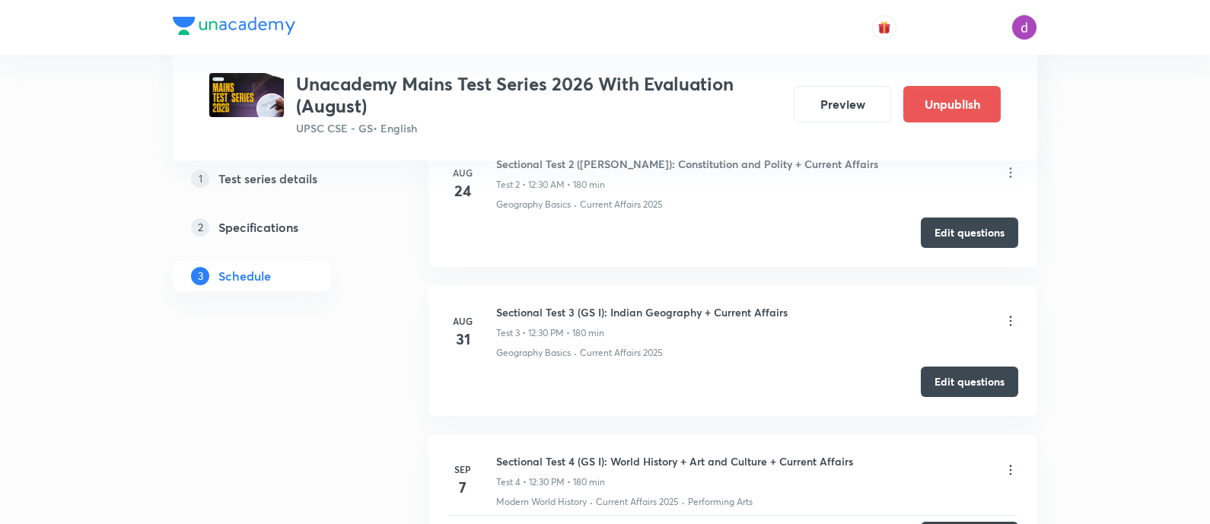
click at [1005, 314] on icon at bounding box center [1010, 321] width 15 height 15
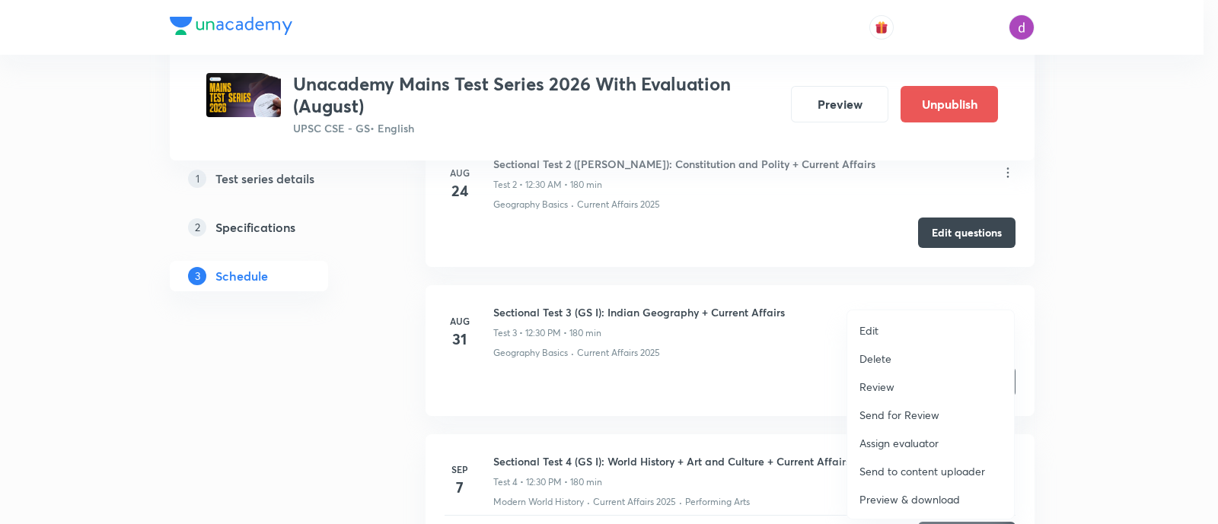
click at [902, 435] on p "Assign evaluator" at bounding box center [898, 443] width 79 height 16
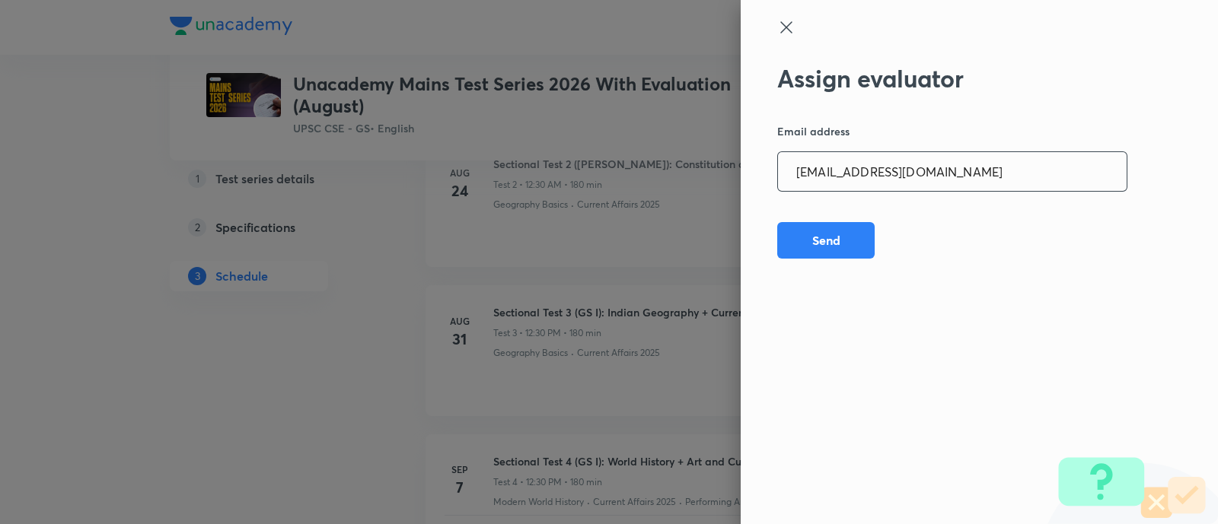
click at [970, 166] on input "[EMAIL_ADDRESS][DOMAIN_NAME]" at bounding box center [952, 171] width 349 height 39
click at [970, 169] on input "[EMAIL_ADDRESS][DOMAIN_NAME]" at bounding box center [952, 171] width 349 height 39
paste input "kkshubham23"
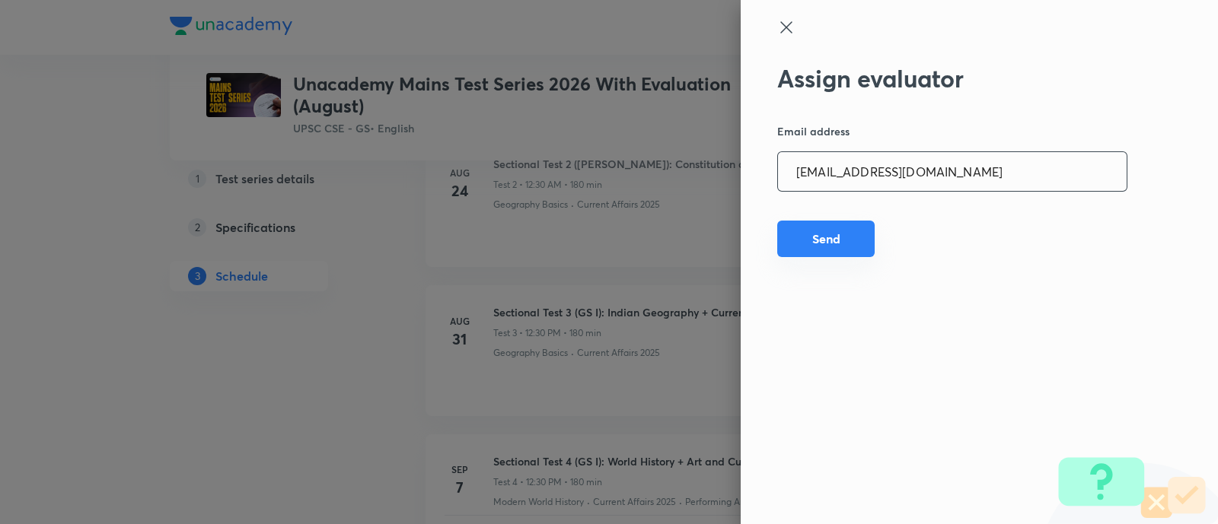
type input "[EMAIL_ADDRESS][DOMAIN_NAME]"
click at [829, 237] on button "Send" at bounding box center [825, 239] width 97 height 37
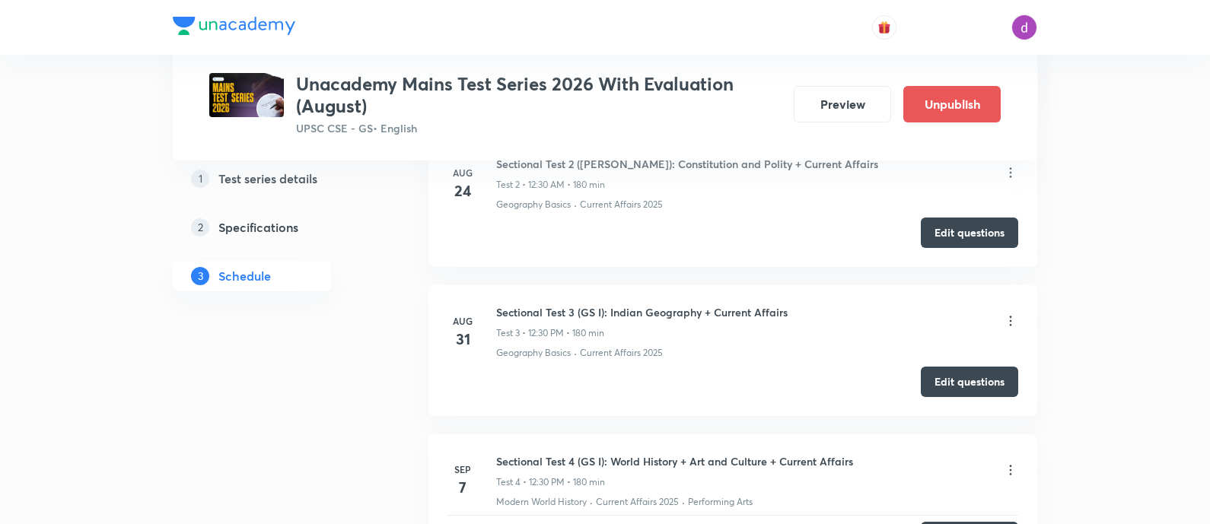
click at [1011, 314] on icon at bounding box center [1010, 321] width 15 height 15
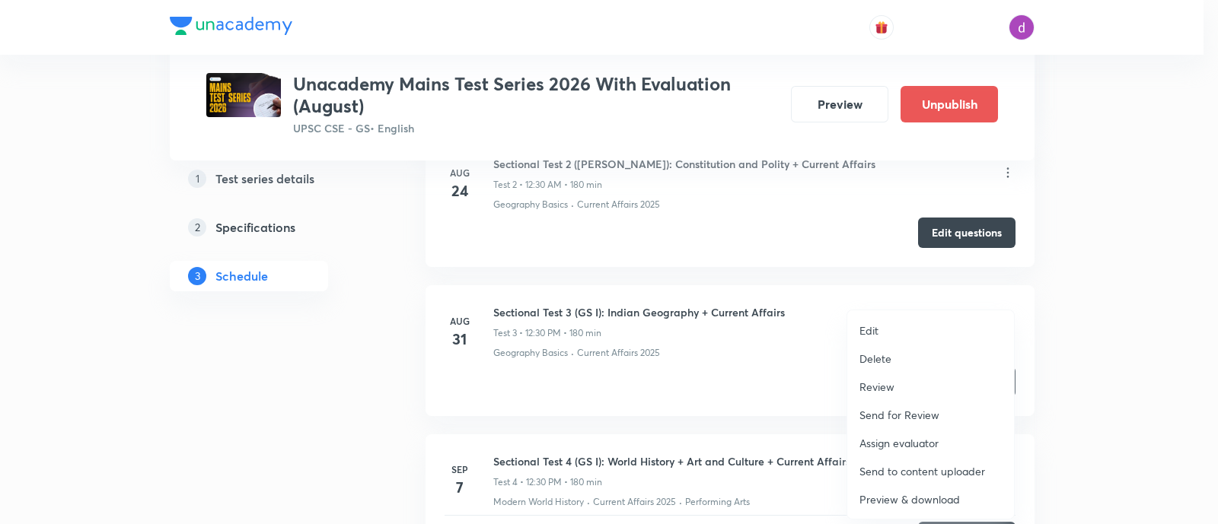
click at [902, 437] on p "Assign evaluator" at bounding box center [898, 443] width 79 height 16
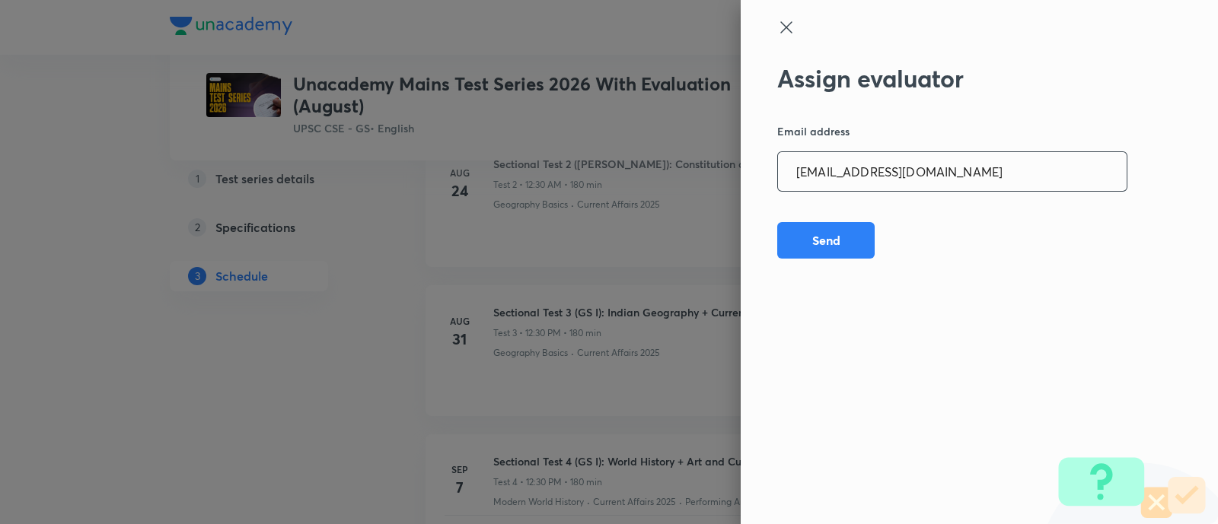
click at [972, 167] on input "[EMAIL_ADDRESS][DOMAIN_NAME]" at bounding box center [952, 171] width 349 height 39
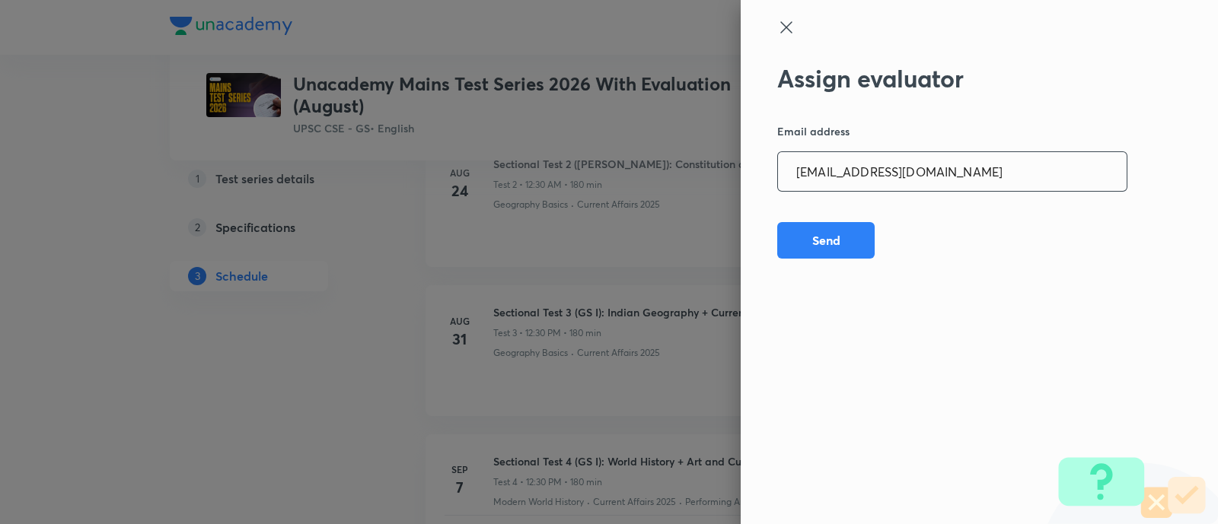
paste input "opawar10"
type input "[EMAIL_ADDRESS][DOMAIN_NAME]"
click at [829, 240] on button "Send" at bounding box center [825, 239] width 97 height 37
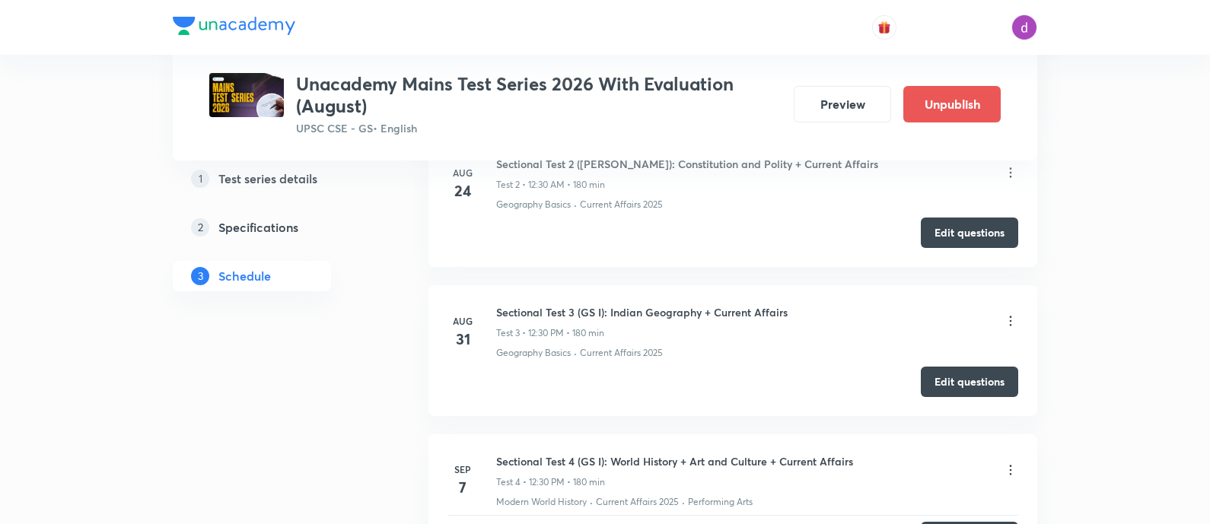
click at [1007, 314] on icon at bounding box center [1010, 321] width 15 height 15
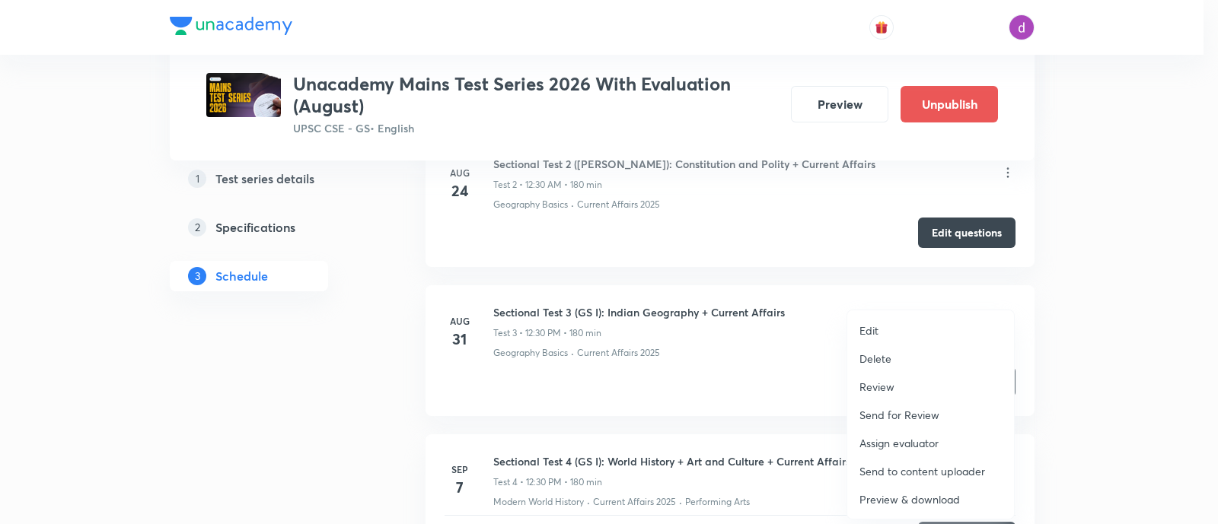
click at [898, 435] on p "Assign evaluator" at bounding box center [898, 443] width 79 height 16
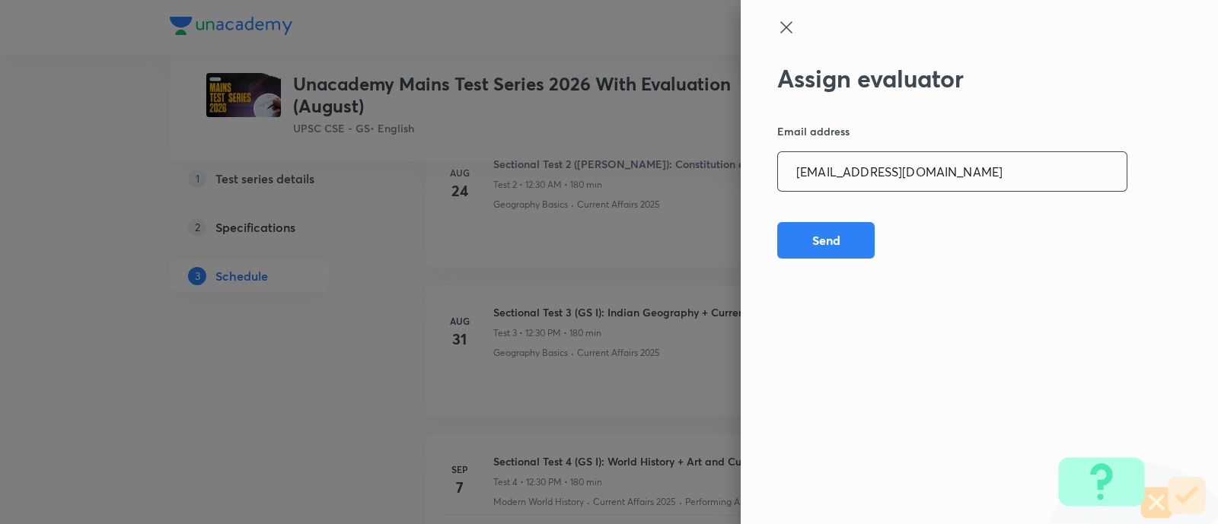
click at [983, 159] on input "[EMAIL_ADDRESS][DOMAIN_NAME]" at bounding box center [952, 171] width 349 height 39
paste input "garimasaharan21"
type input "[EMAIL_ADDRESS][DOMAIN_NAME]"
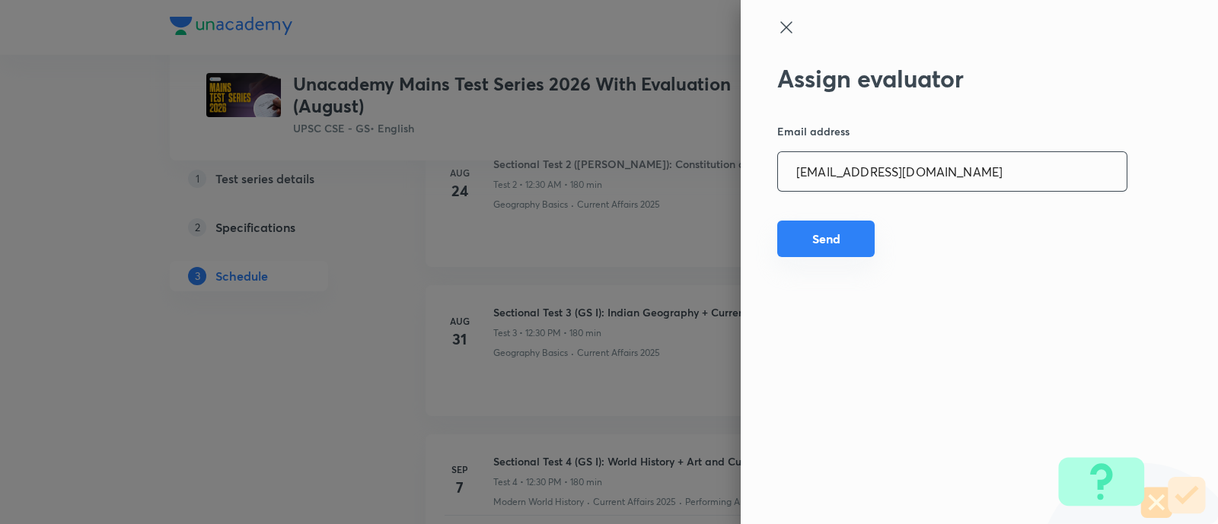
click at [820, 244] on button "Send" at bounding box center [825, 239] width 97 height 37
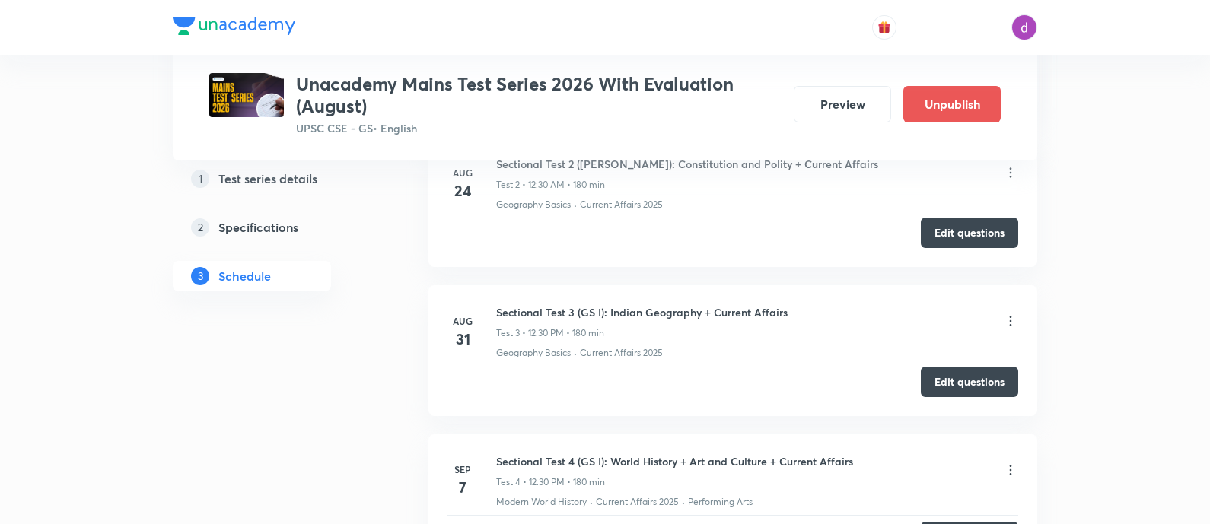
click at [1004, 314] on icon at bounding box center [1010, 321] width 15 height 15
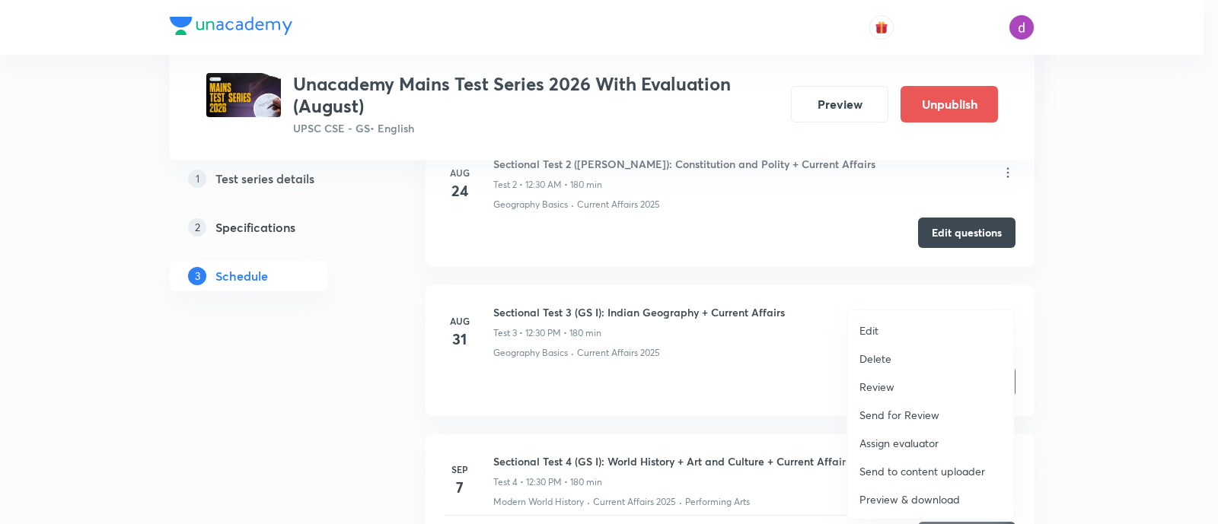
click at [900, 439] on p "Assign evaluator" at bounding box center [898, 443] width 79 height 16
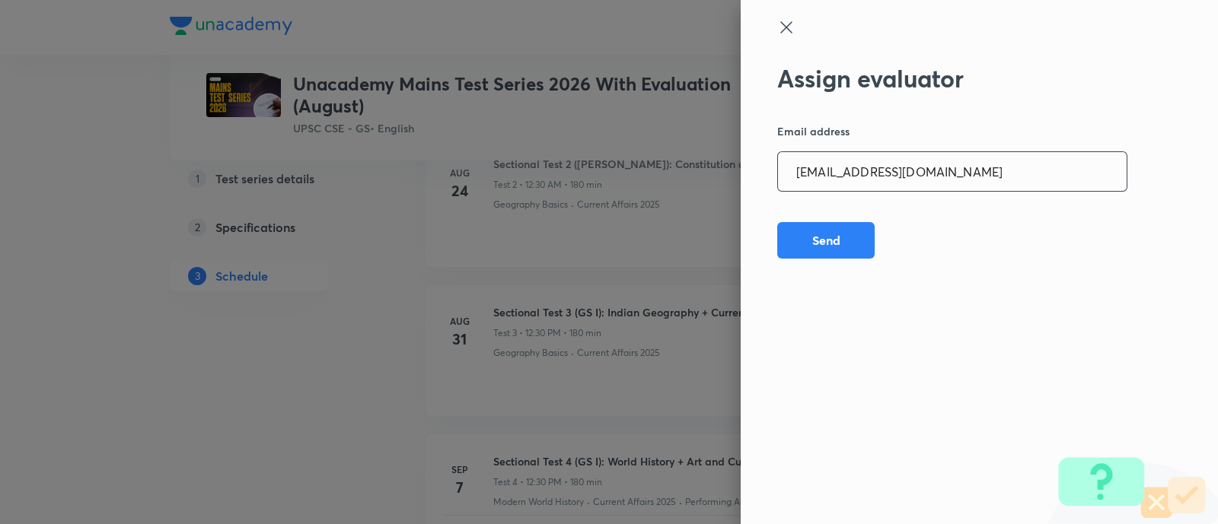
click at [954, 184] on input "[EMAIL_ADDRESS][DOMAIN_NAME]" at bounding box center [952, 171] width 349 height 39
paste input "amrimaji97"
type input "[EMAIL_ADDRESS][DOMAIN_NAME]"
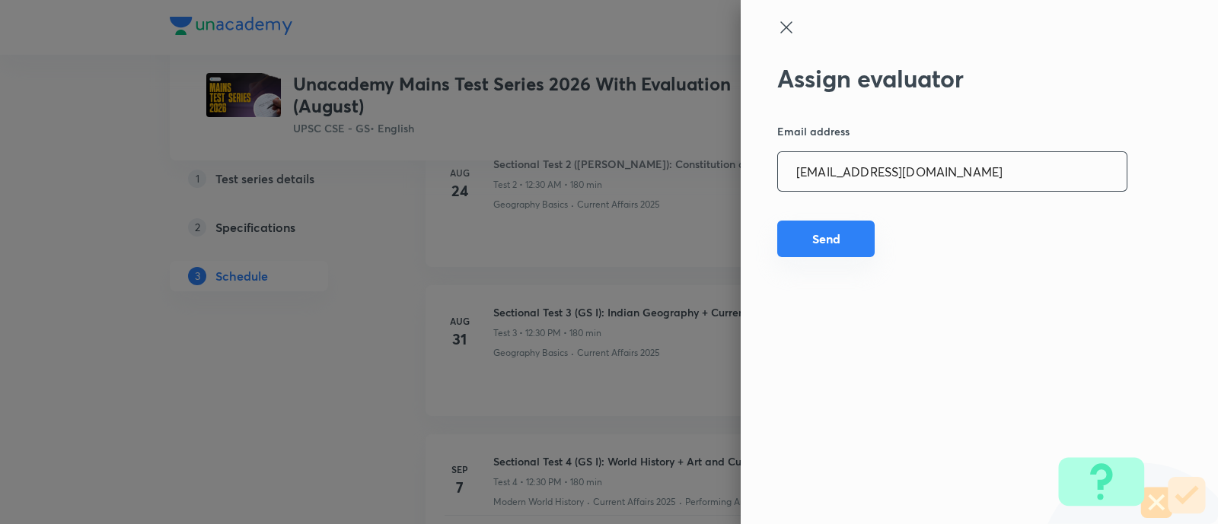
click at [830, 234] on button "Send" at bounding box center [825, 239] width 97 height 37
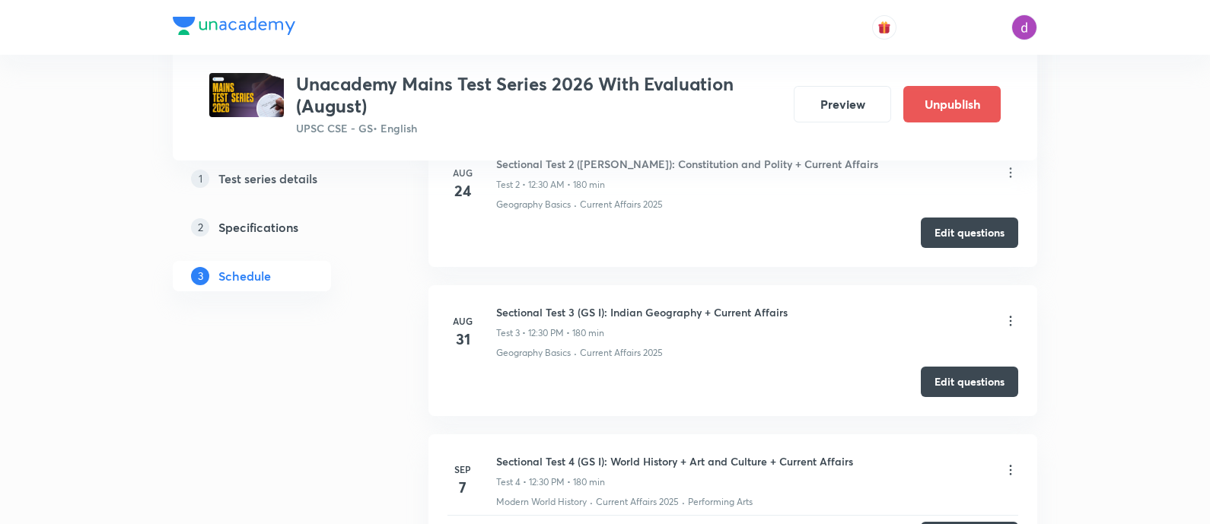
click at [1017, 314] on icon at bounding box center [1010, 321] width 15 height 15
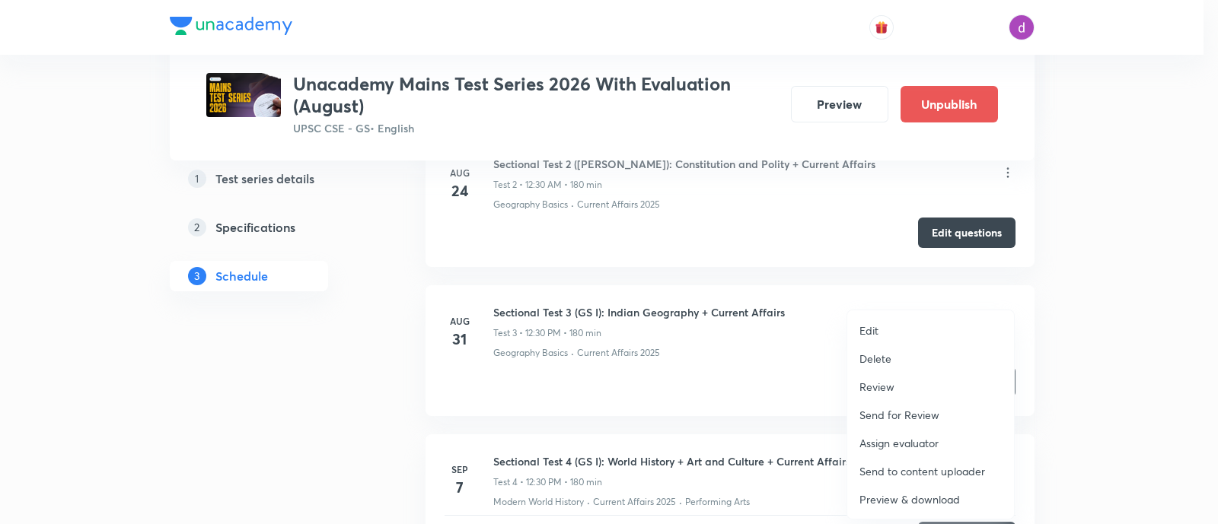
click at [880, 442] on p "Assign evaluator" at bounding box center [898, 443] width 79 height 16
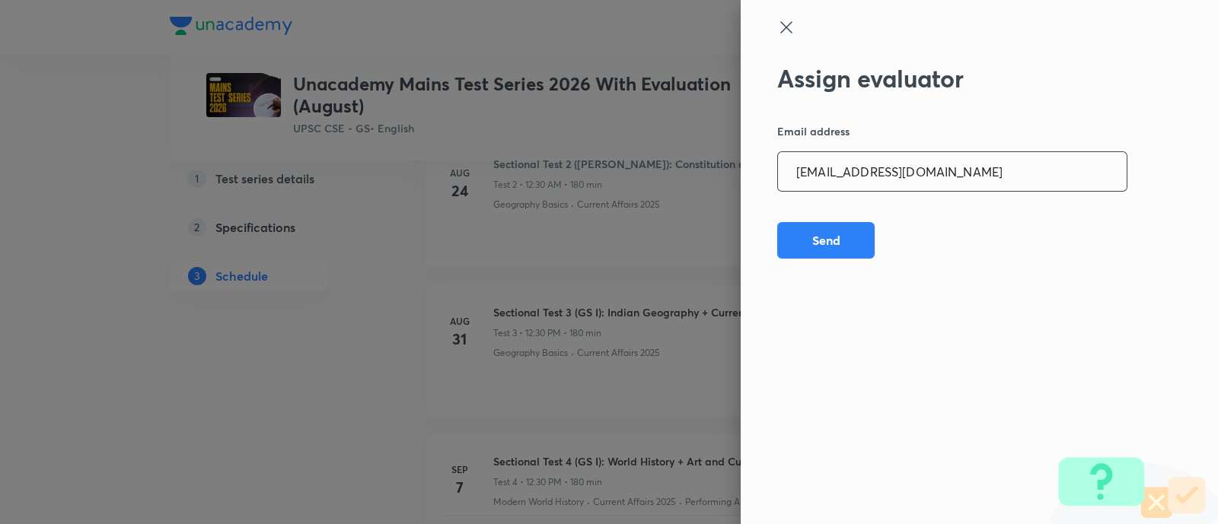
click at [932, 167] on input "[EMAIL_ADDRESS][DOMAIN_NAME]" at bounding box center [952, 171] width 349 height 39
paste input "sanjivkumarbagree"
type input "[EMAIL_ADDRESS][DOMAIN_NAME]"
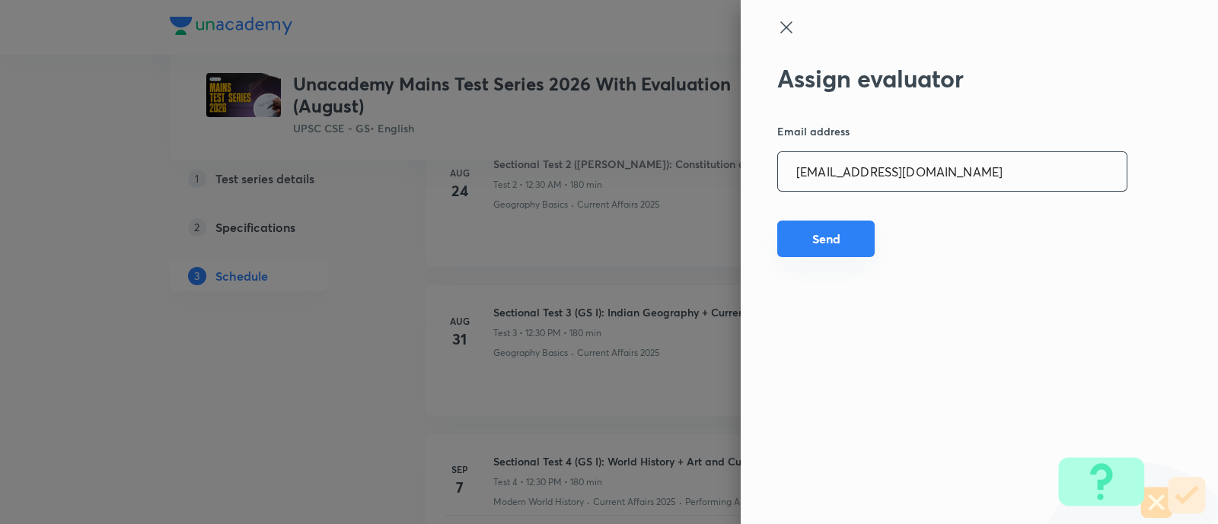
click at [792, 234] on button "Send" at bounding box center [825, 239] width 97 height 37
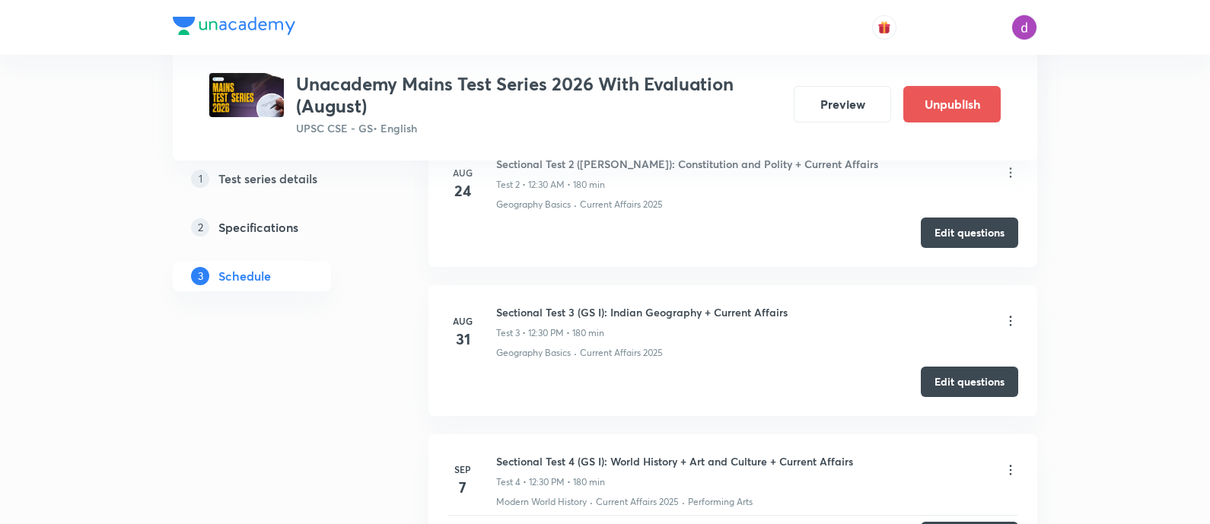
click at [1008, 314] on icon at bounding box center [1010, 321] width 15 height 15
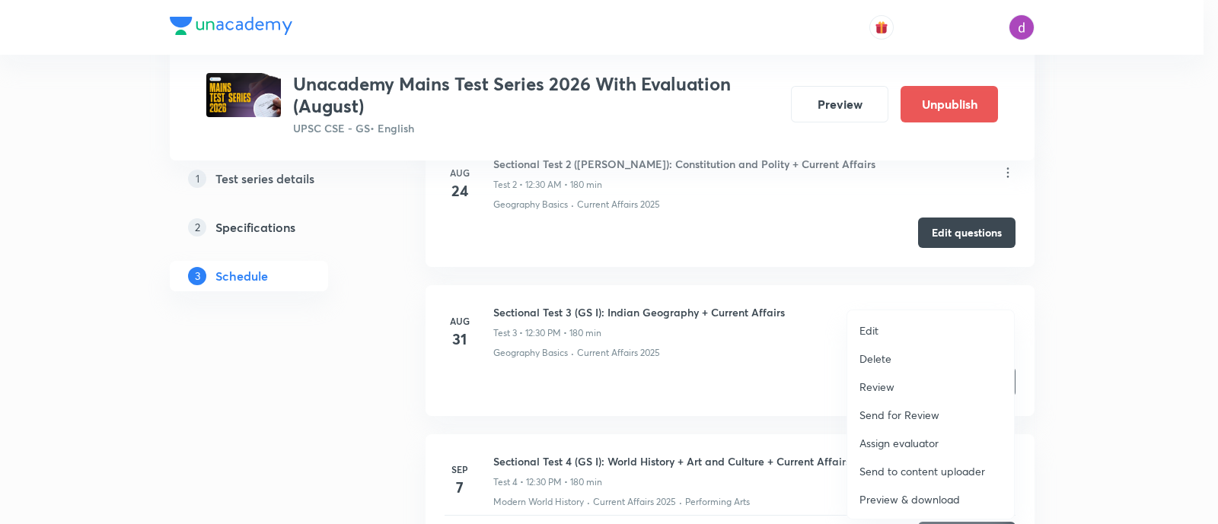
click at [909, 437] on p "Assign evaluator" at bounding box center [898, 443] width 79 height 16
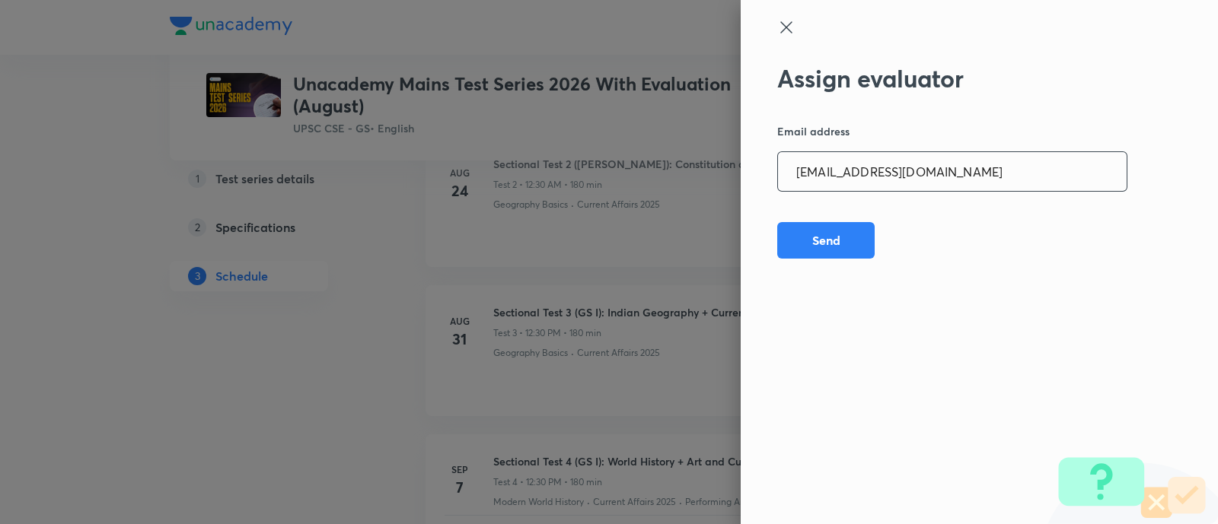
click at [958, 176] on input "[EMAIL_ADDRESS][DOMAIN_NAME]" at bounding box center [952, 171] width 349 height 39
paste input "preethihs1999"
type input "[EMAIL_ADDRESS][DOMAIN_NAME]"
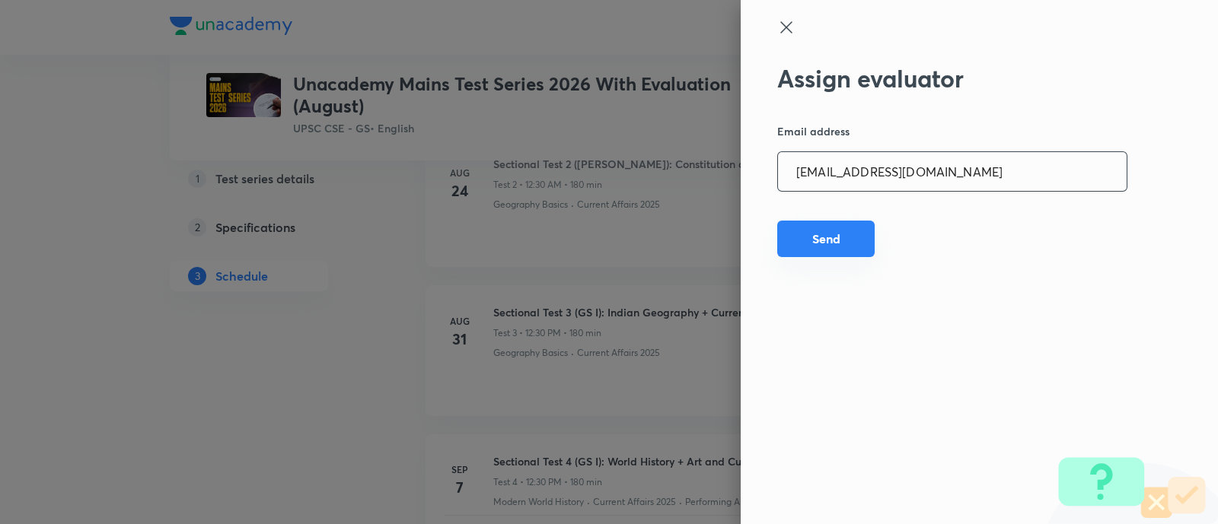
click at [823, 249] on button "Send" at bounding box center [825, 239] width 97 height 37
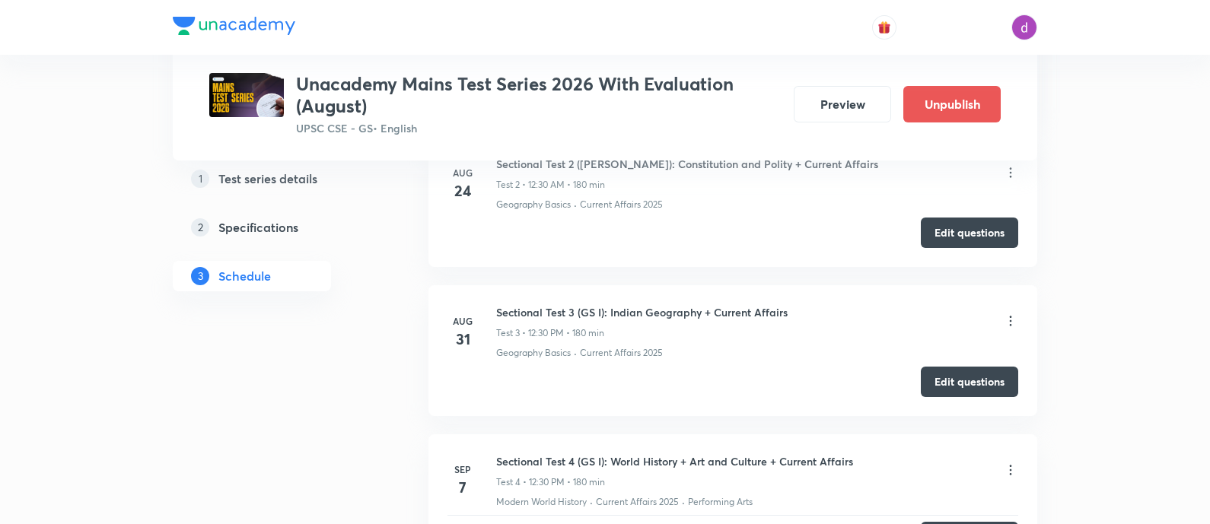
click at [1010, 317] on icon at bounding box center [1011, 322] width 2 height 10
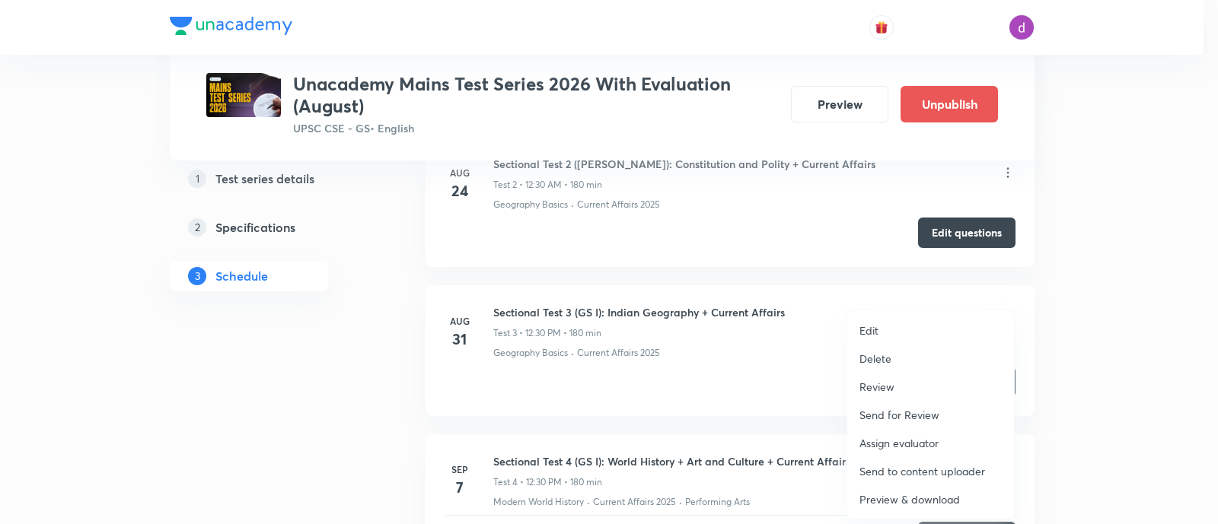
click at [887, 442] on p "Assign evaluator" at bounding box center [898, 443] width 79 height 16
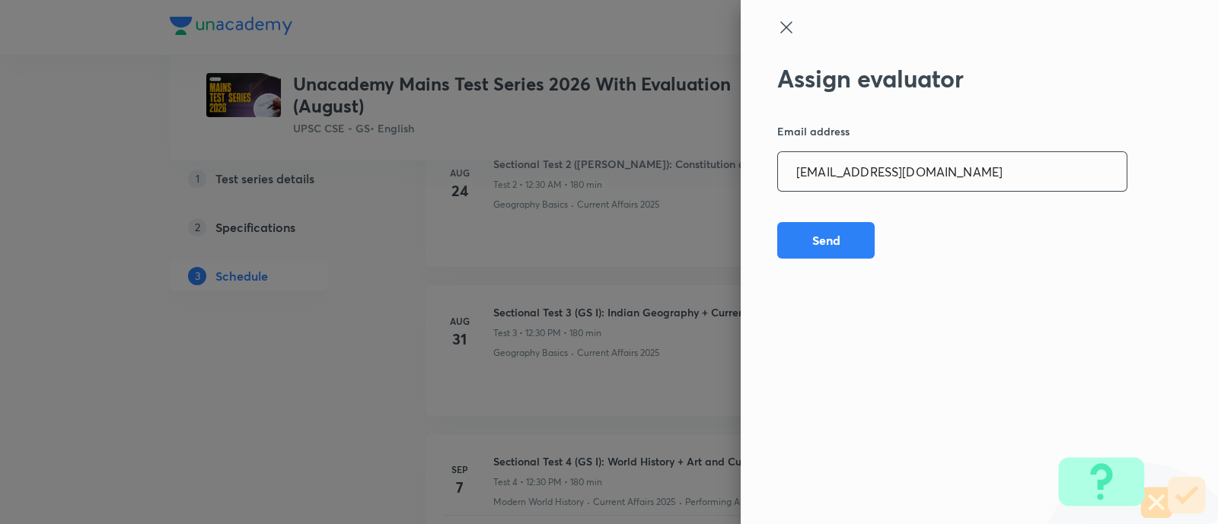
click at [970, 177] on input "[EMAIL_ADDRESS][DOMAIN_NAME]" at bounding box center [952, 171] width 349 height 39
paste input "madhusharma26506"
type input "[EMAIL_ADDRESS][DOMAIN_NAME]"
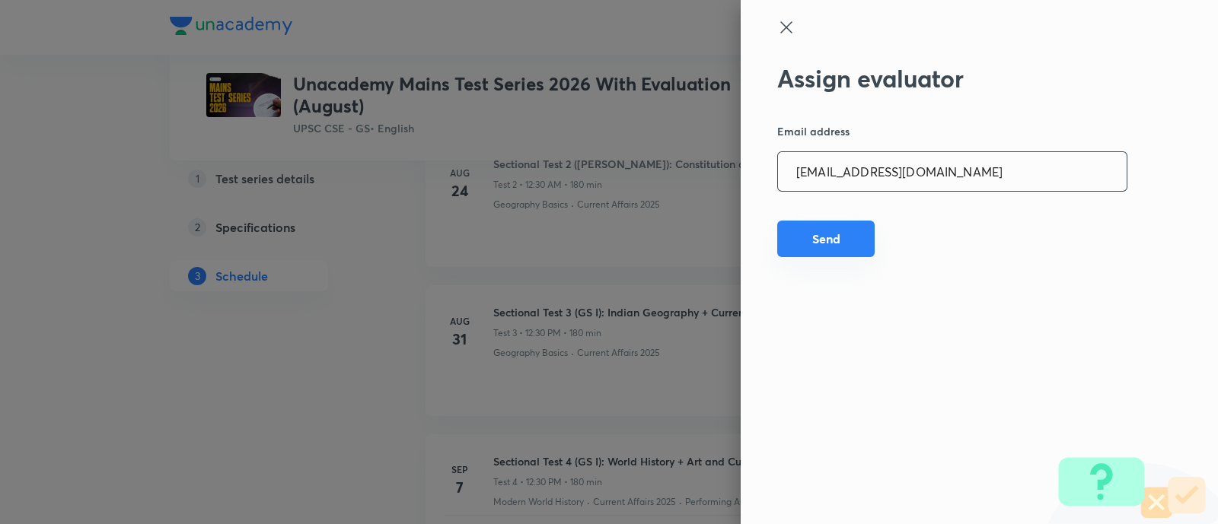
click at [807, 237] on button "Send" at bounding box center [825, 239] width 97 height 37
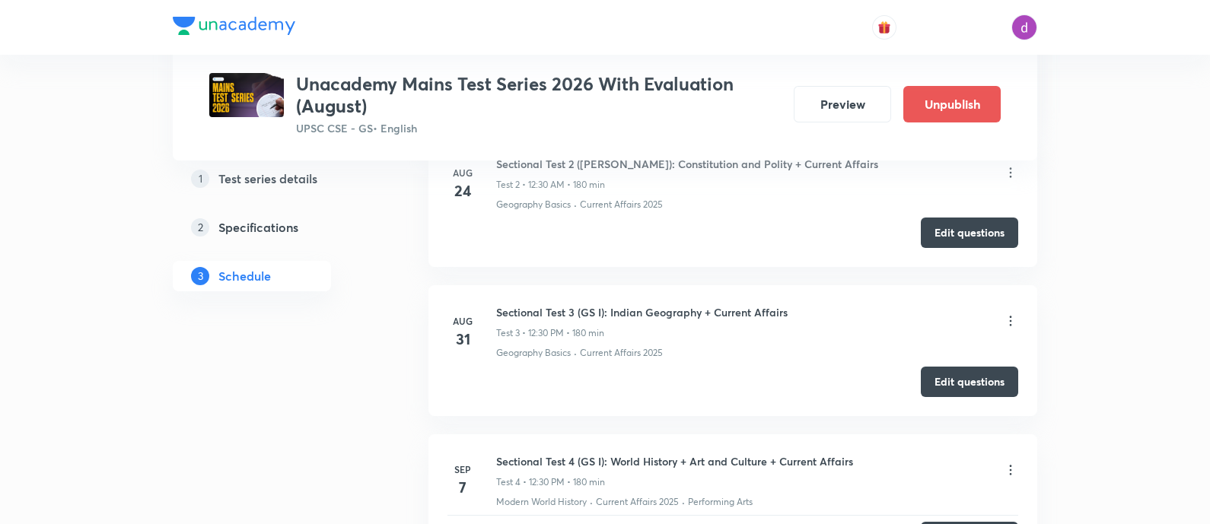
click at [1014, 314] on icon at bounding box center [1010, 321] width 15 height 15
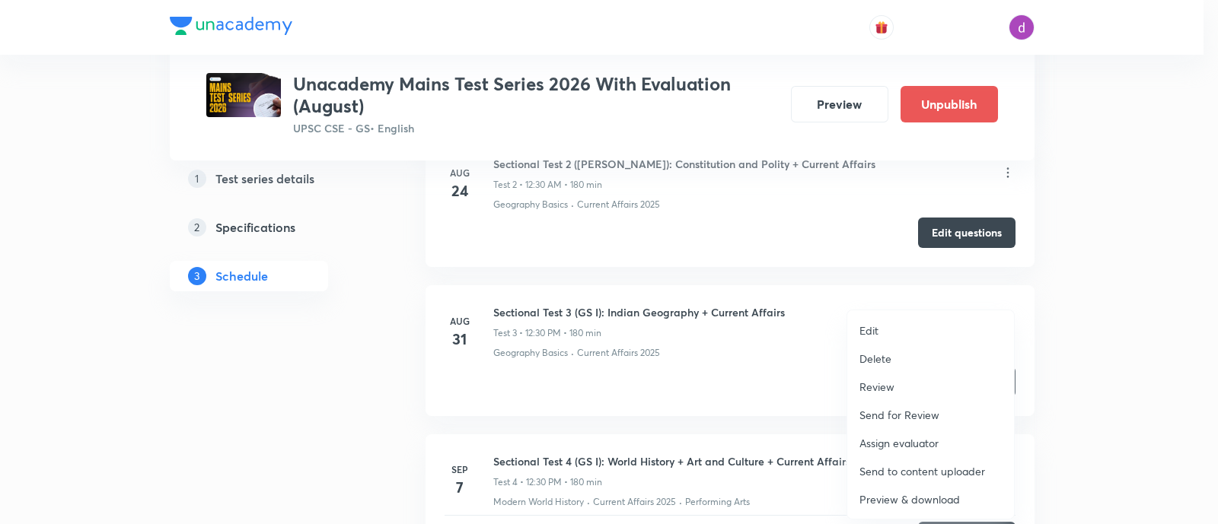
click at [906, 438] on p "Assign evaluator" at bounding box center [898, 443] width 79 height 16
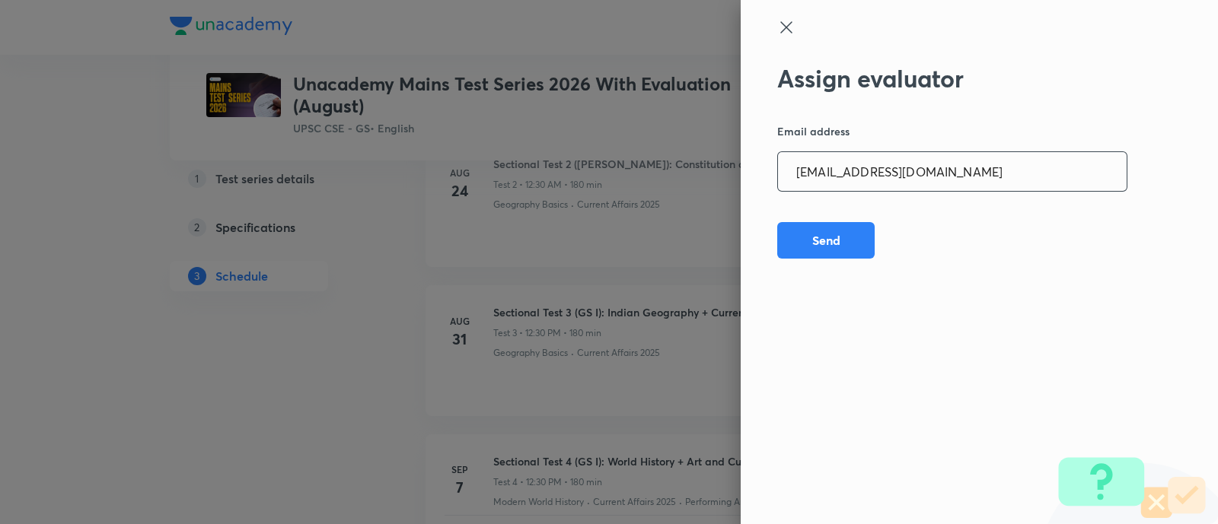
click at [988, 185] on input "[EMAIL_ADDRESS][DOMAIN_NAME]" at bounding box center [952, 171] width 349 height 39
paste input "niharikasinghchauhan125"
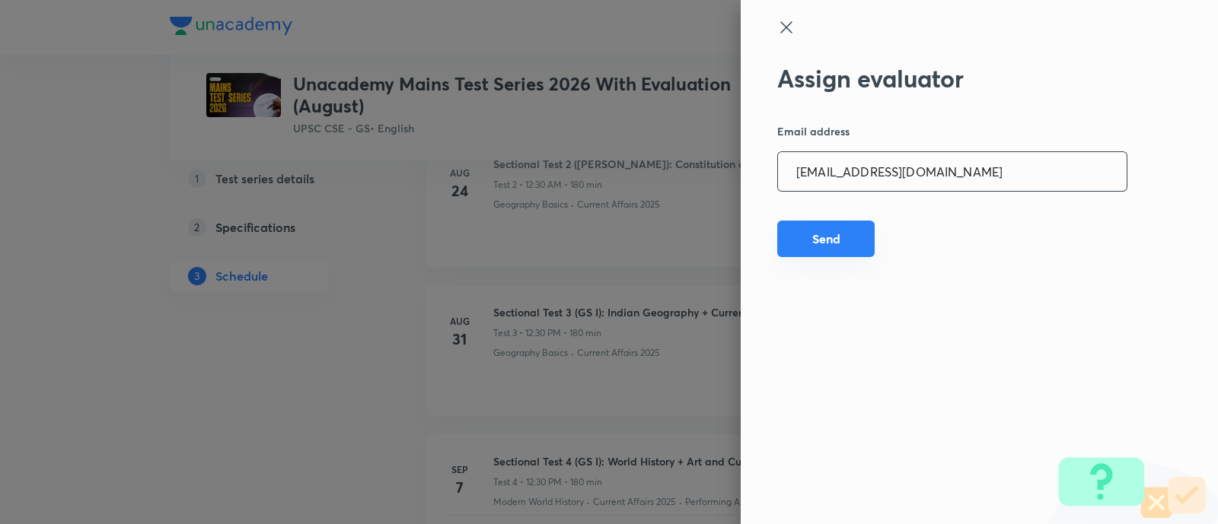
type input "[EMAIL_ADDRESS][DOMAIN_NAME]"
click at [841, 233] on button "Send" at bounding box center [825, 239] width 97 height 37
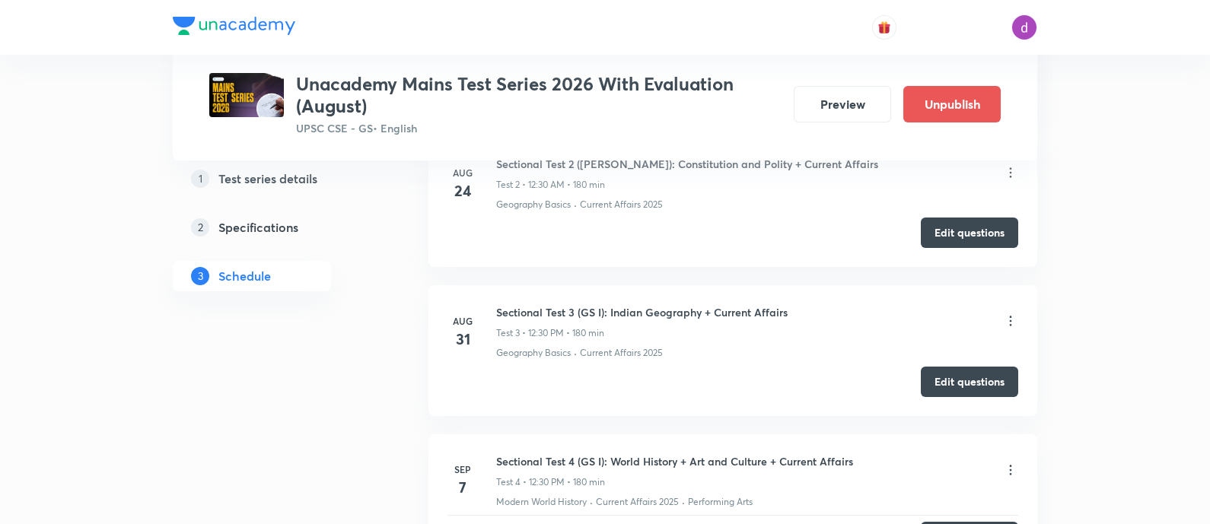
click at [1012, 314] on icon at bounding box center [1010, 321] width 15 height 15
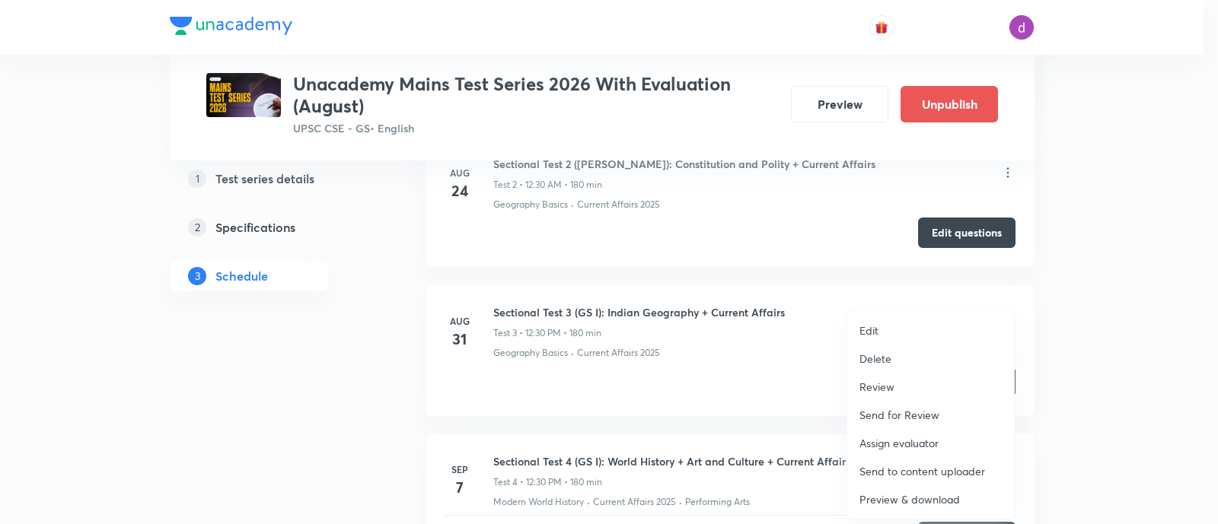
click at [912, 436] on p "Assign evaluator" at bounding box center [898, 443] width 79 height 16
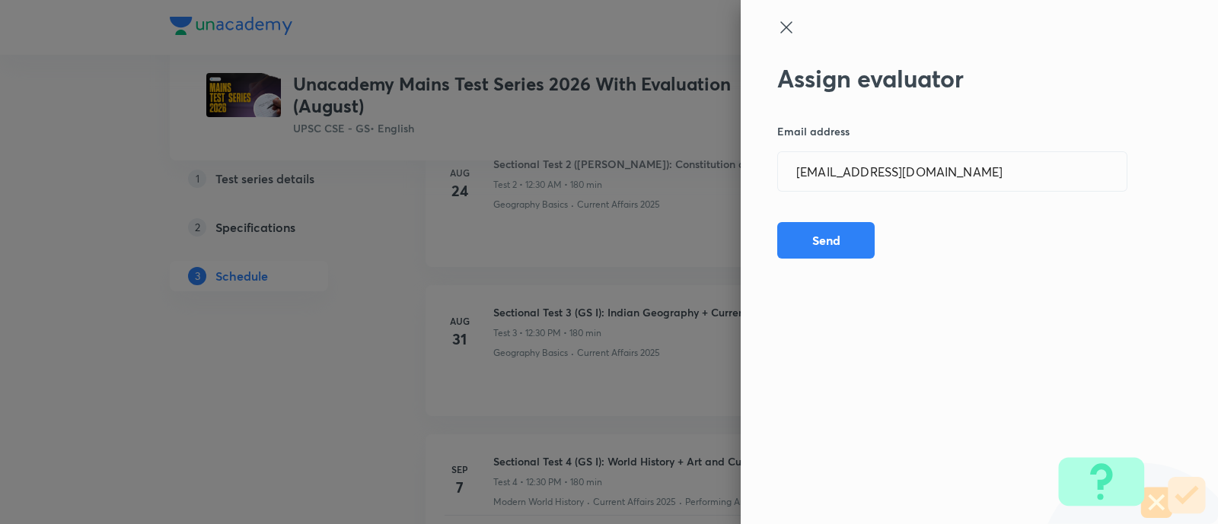
click at [1001, 192] on div "Assign evaluator Email address [EMAIL_ADDRESS][DOMAIN_NAME] ​ Send" at bounding box center [978, 262] width 477 height 524
click at [1011, 173] on input "[EMAIL_ADDRESS][DOMAIN_NAME]" at bounding box center [952, 171] width 349 height 39
paste input "sheetalbhambhu"
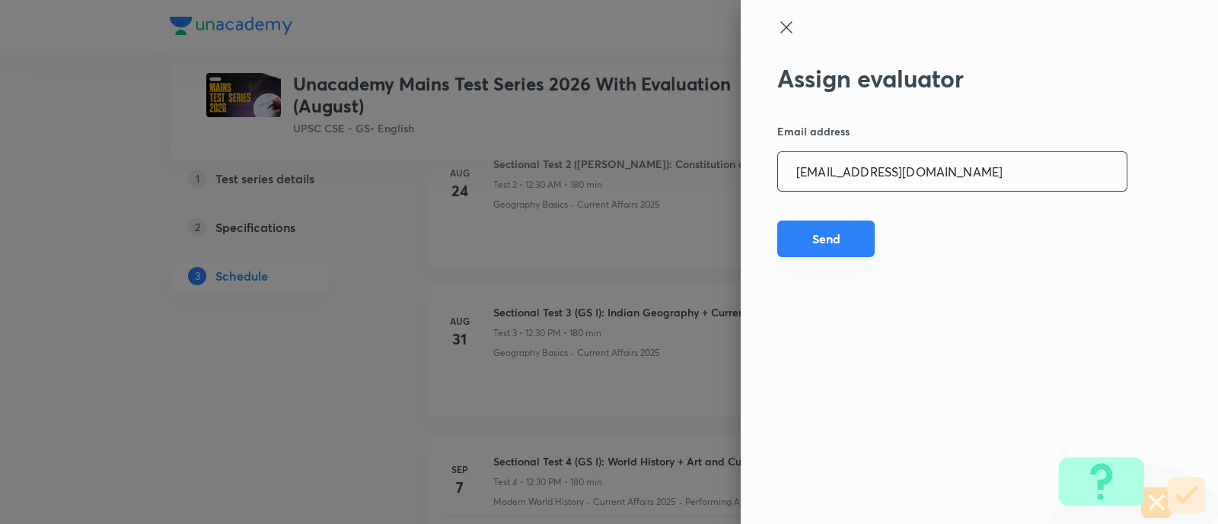
type input "[EMAIL_ADDRESS][DOMAIN_NAME]"
click at [808, 237] on button "Send" at bounding box center [825, 239] width 97 height 37
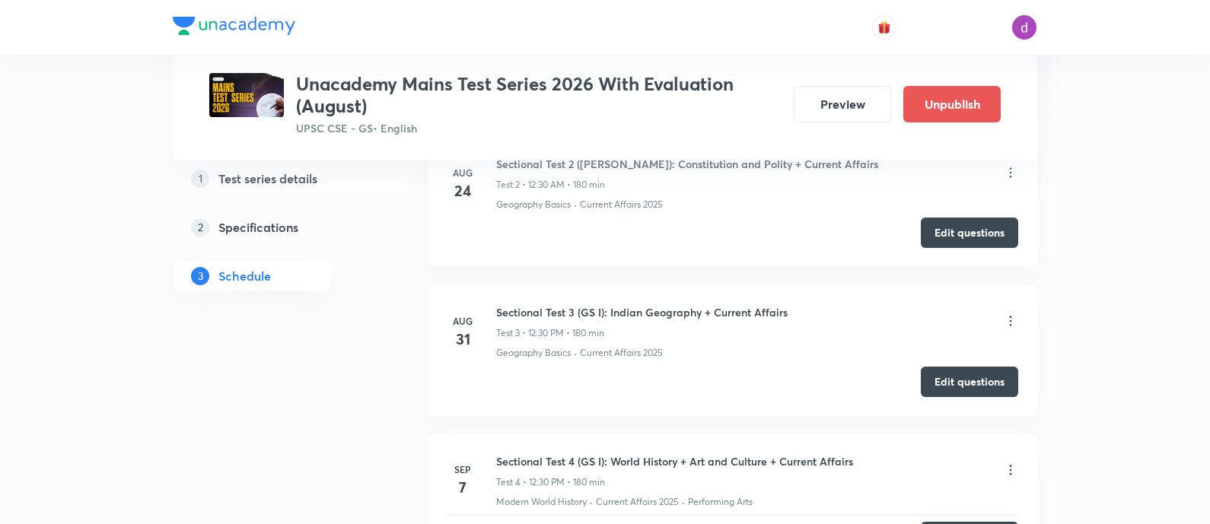
click at [1004, 314] on icon at bounding box center [1010, 321] width 15 height 15
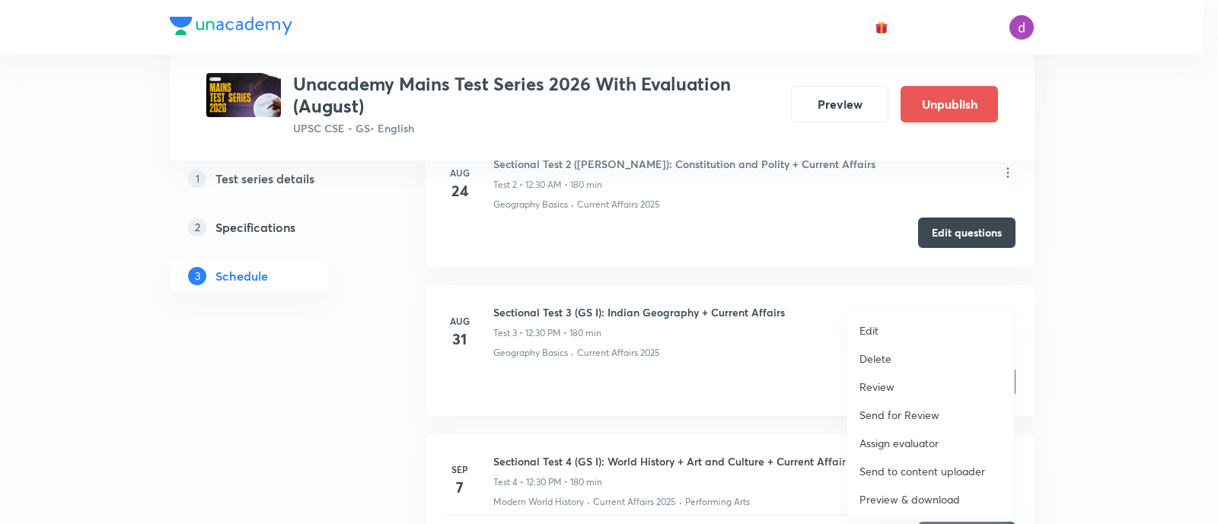
click at [902, 441] on p "Assign evaluator" at bounding box center [898, 443] width 79 height 16
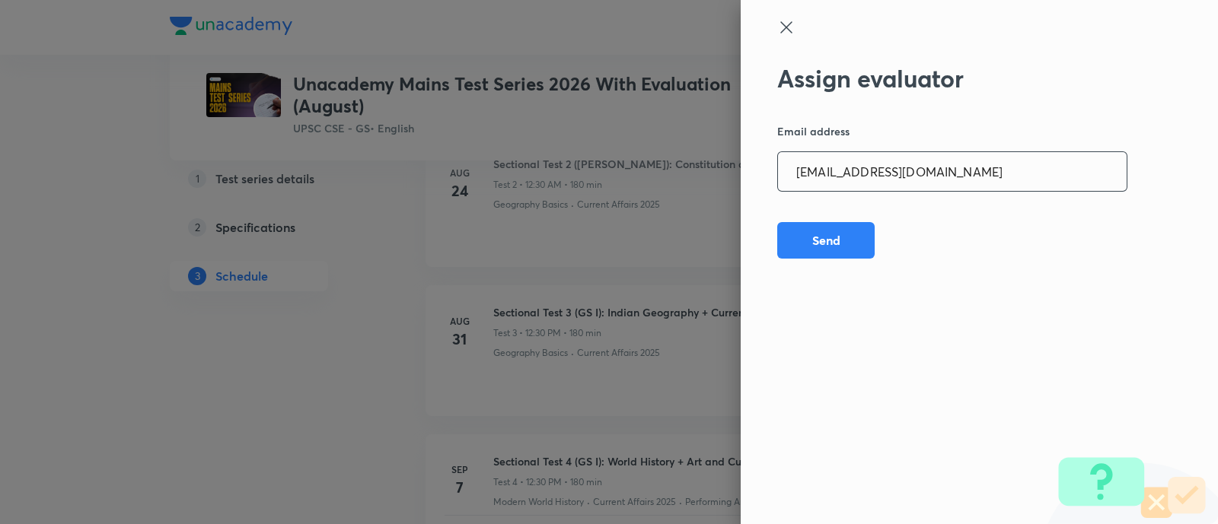
click at [1027, 180] on input "[EMAIL_ADDRESS][DOMAIN_NAME]" at bounding box center [952, 171] width 349 height 39
paste input "rahulagrawal23476"
type input "[EMAIL_ADDRESS][DOMAIN_NAME]"
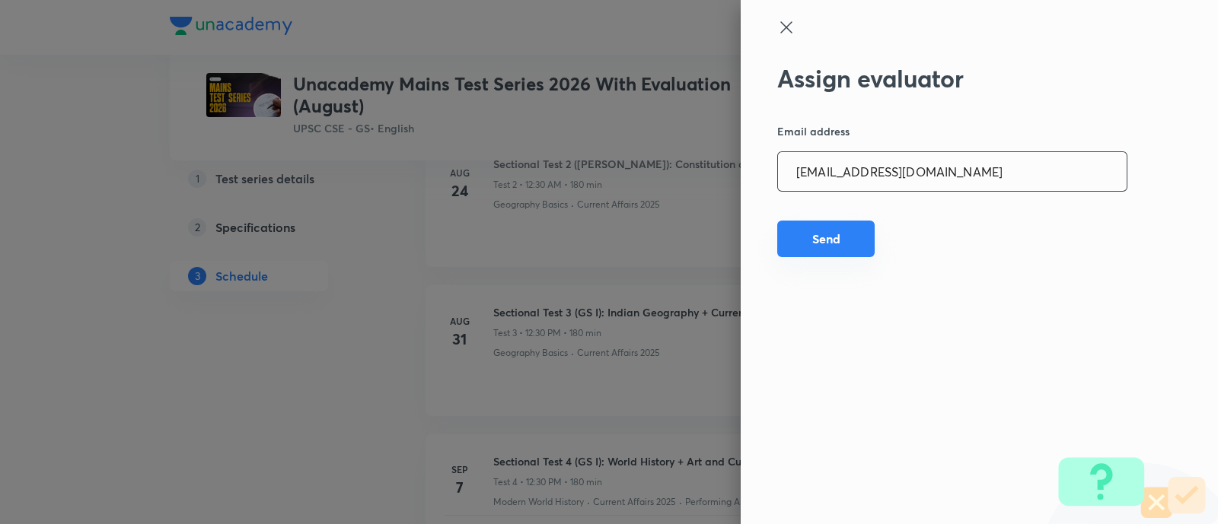
click at [839, 242] on button "Send" at bounding box center [825, 239] width 97 height 37
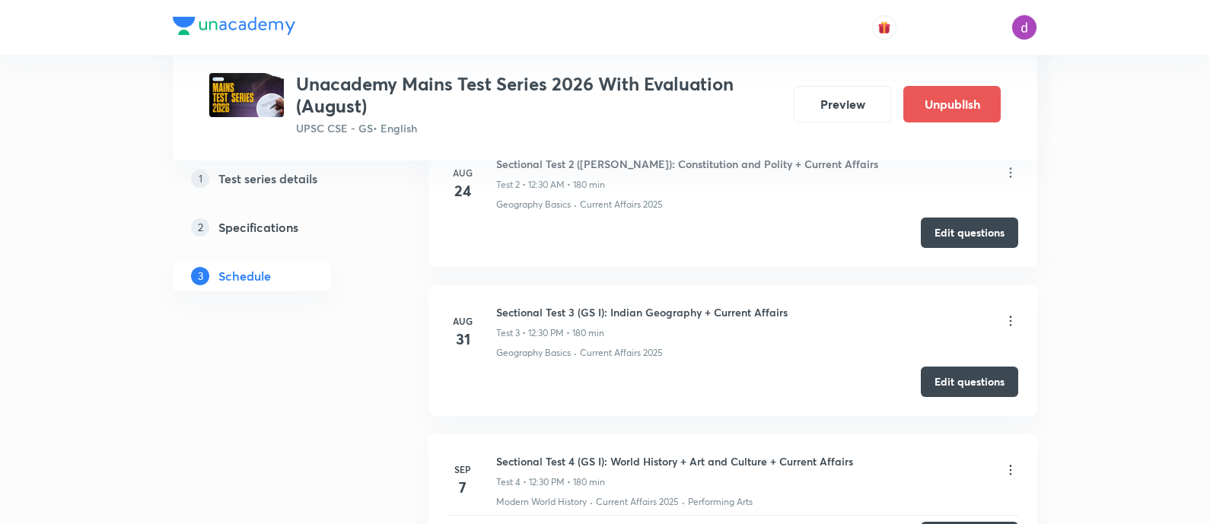
click at [1014, 314] on icon at bounding box center [1010, 321] width 15 height 15
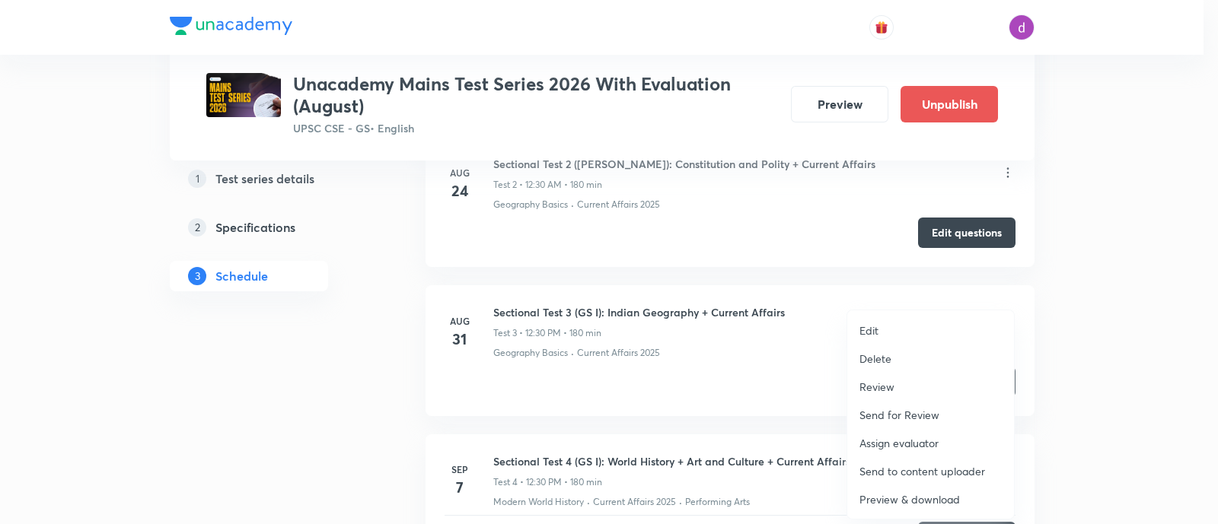
click at [878, 441] on p "Assign evaluator" at bounding box center [898, 443] width 79 height 16
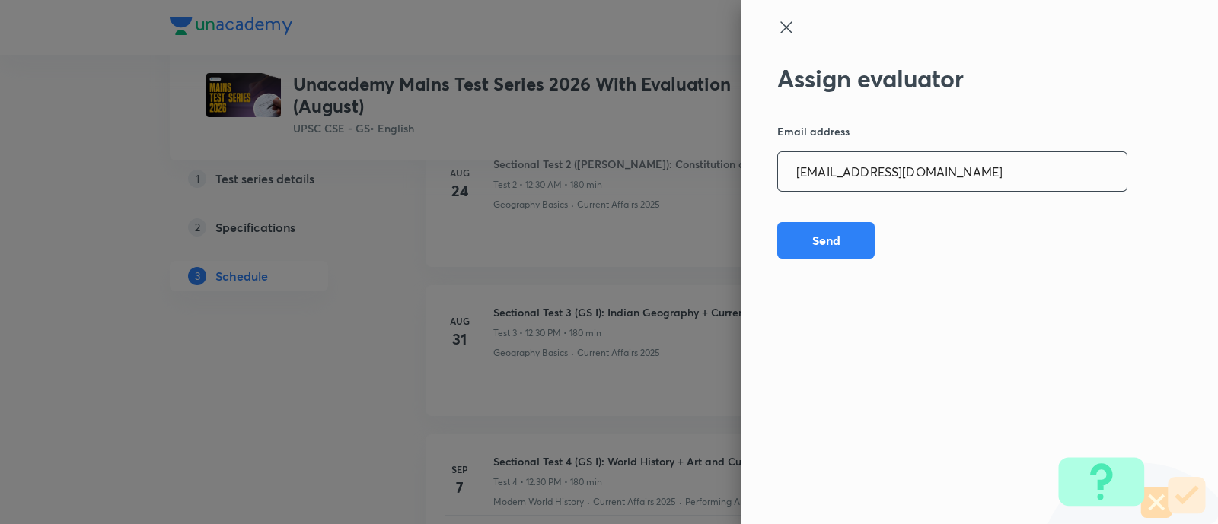
click at [987, 162] on input "[EMAIL_ADDRESS][DOMAIN_NAME]" at bounding box center [952, 171] width 349 height 39
paste input "npmainsevaluation"
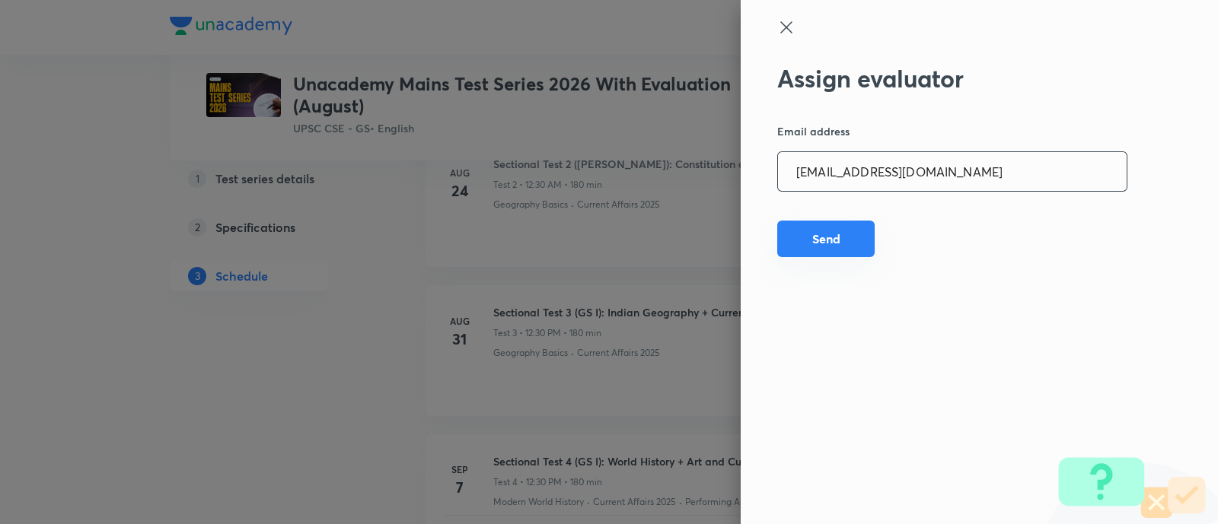
type input "[EMAIL_ADDRESS][DOMAIN_NAME]"
click at [845, 246] on button "Send" at bounding box center [825, 239] width 97 height 37
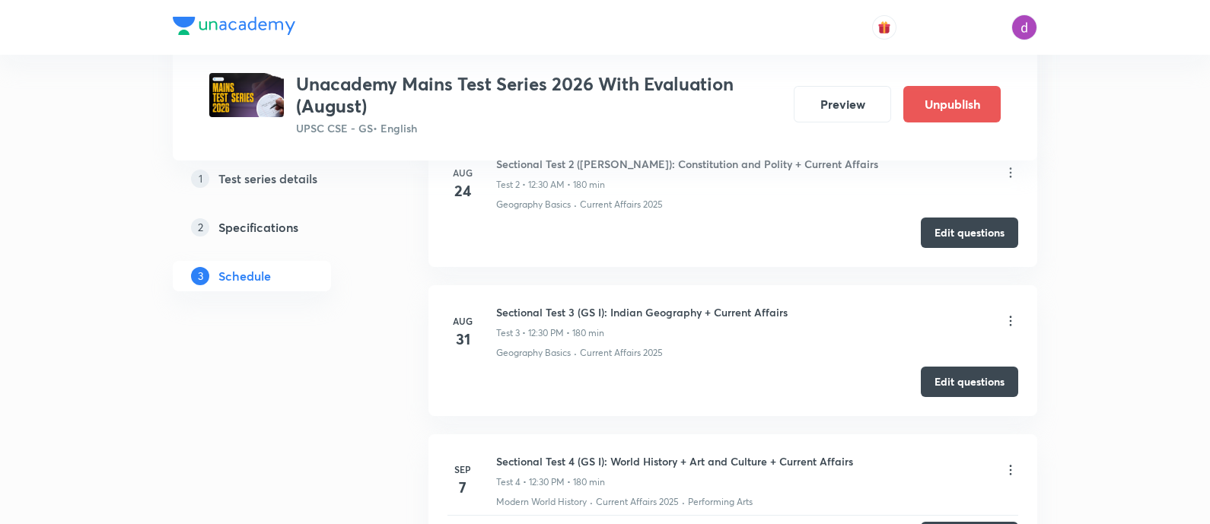
click at [1013, 314] on icon at bounding box center [1010, 321] width 15 height 15
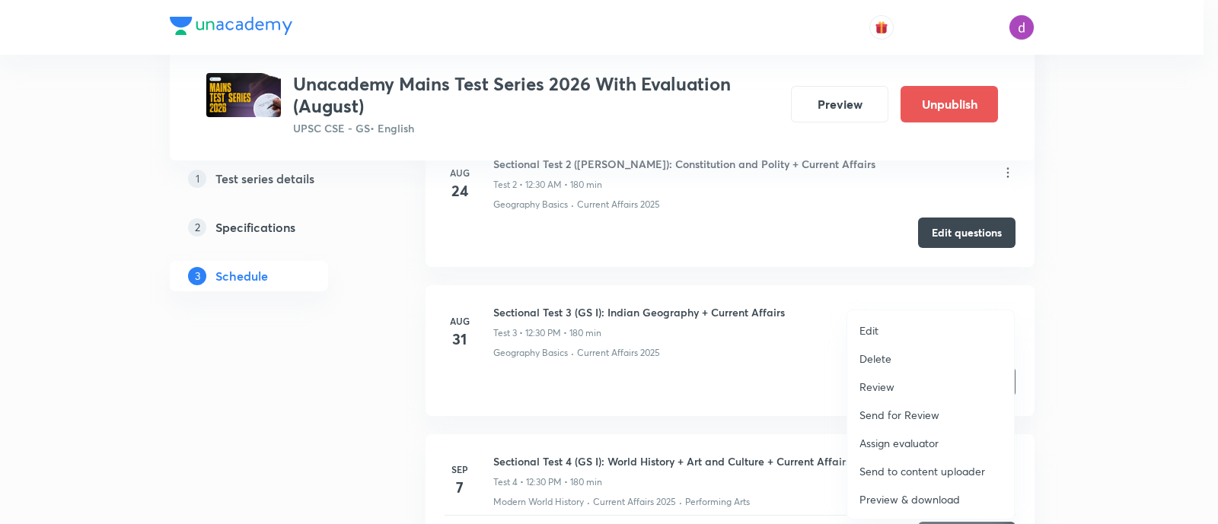
click at [899, 435] on p "Assign evaluator" at bounding box center [898, 443] width 79 height 16
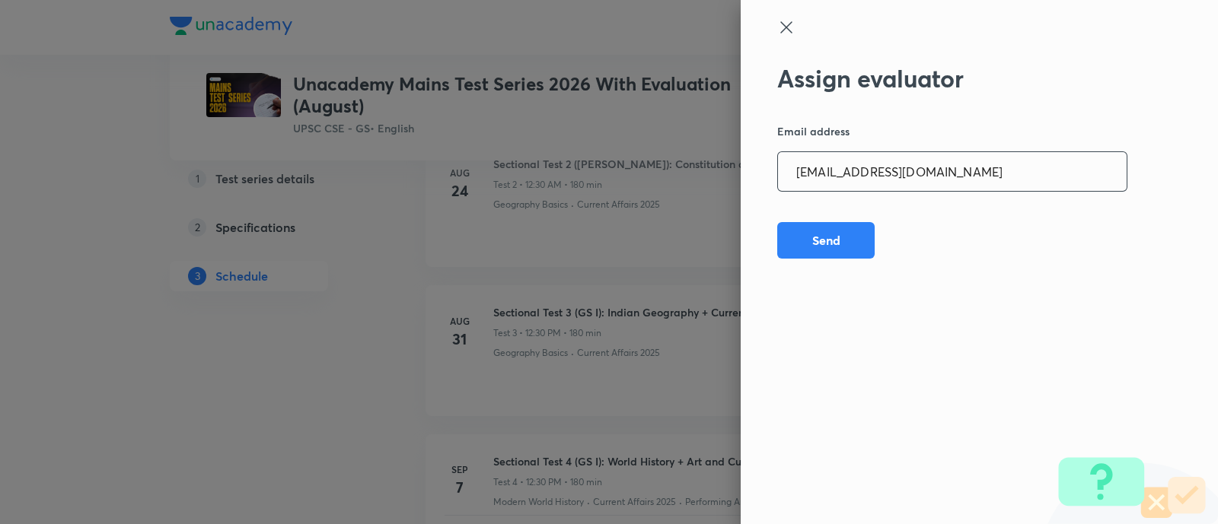
click at [1002, 165] on input "[EMAIL_ADDRESS][DOMAIN_NAME]" at bounding box center [952, 171] width 349 height 39
paste input "sharuyadavias2021"
type input "[EMAIL_ADDRESS][DOMAIN_NAME]"
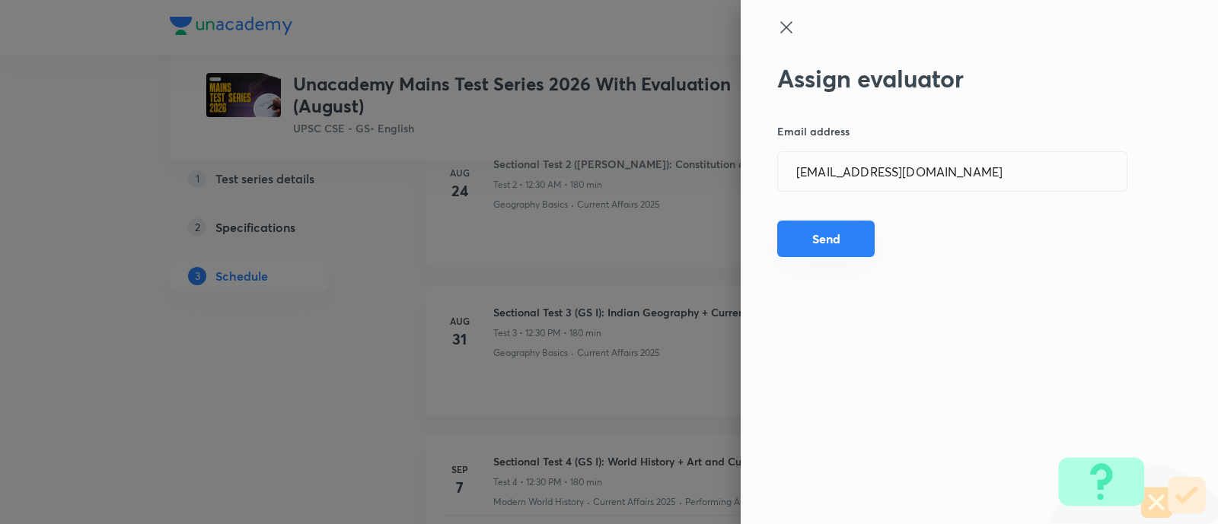
click at [832, 231] on button "Send" at bounding box center [825, 239] width 97 height 37
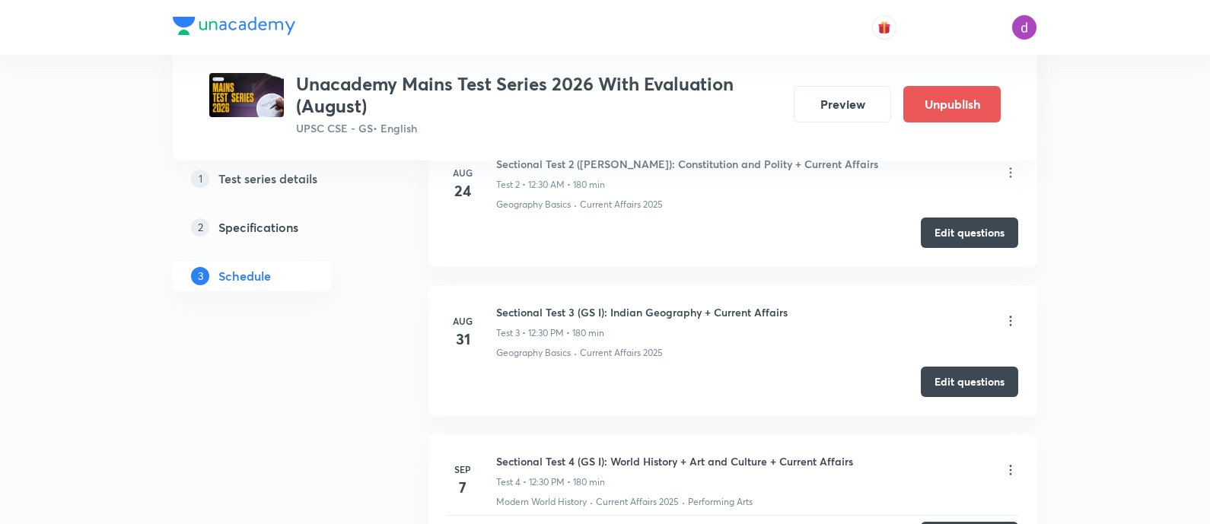
click at [1004, 304] on div "Sectional Test 3 (GS I): Indian Geography + Current Affairs Test 3 • 12:30 PM •…" at bounding box center [757, 322] width 522 height 36
click at [1007, 314] on icon at bounding box center [1010, 321] width 15 height 15
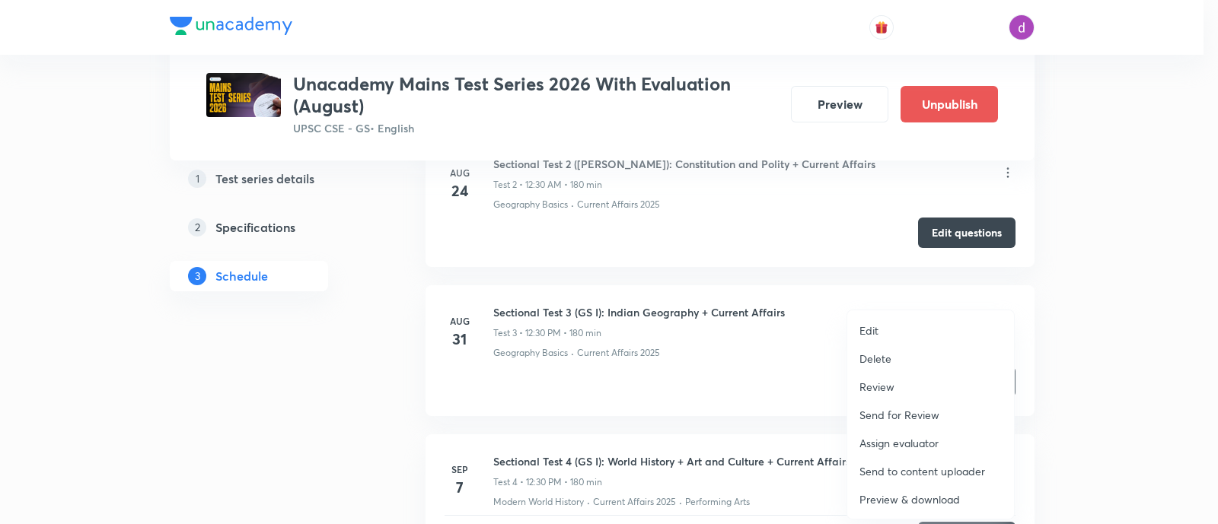
click at [896, 439] on p "Assign evaluator" at bounding box center [898, 443] width 79 height 16
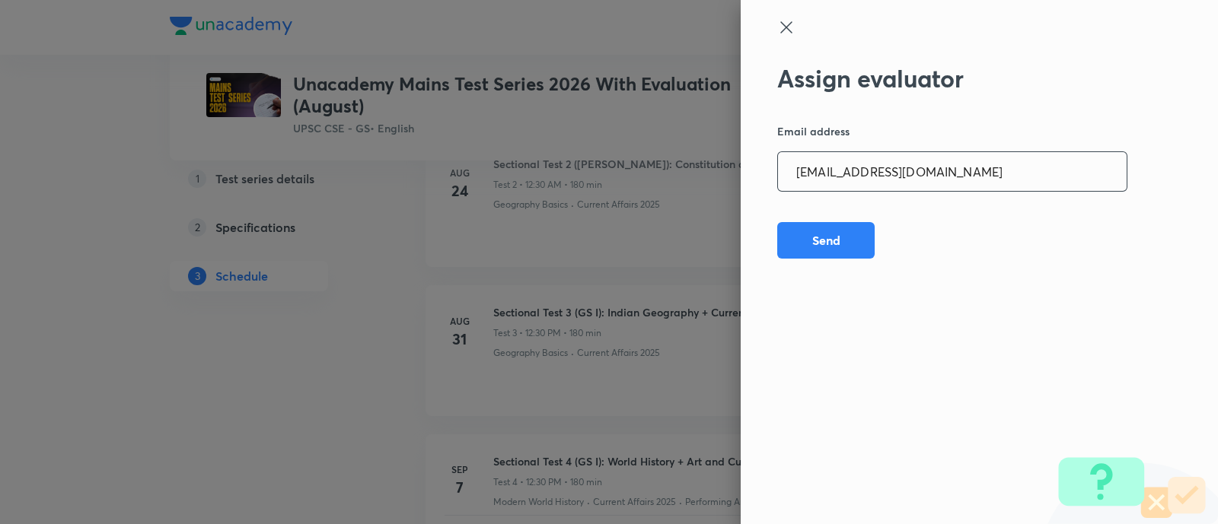
click at [947, 154] on input "[EMAIL_ADDRESS][DOMAIN_NAME]" at bounding box center [952, 171] width 349 height 39
paste input "adarshkraao"
type input "[EMAIL_ADDRESS][DOMAIN_NAME]"
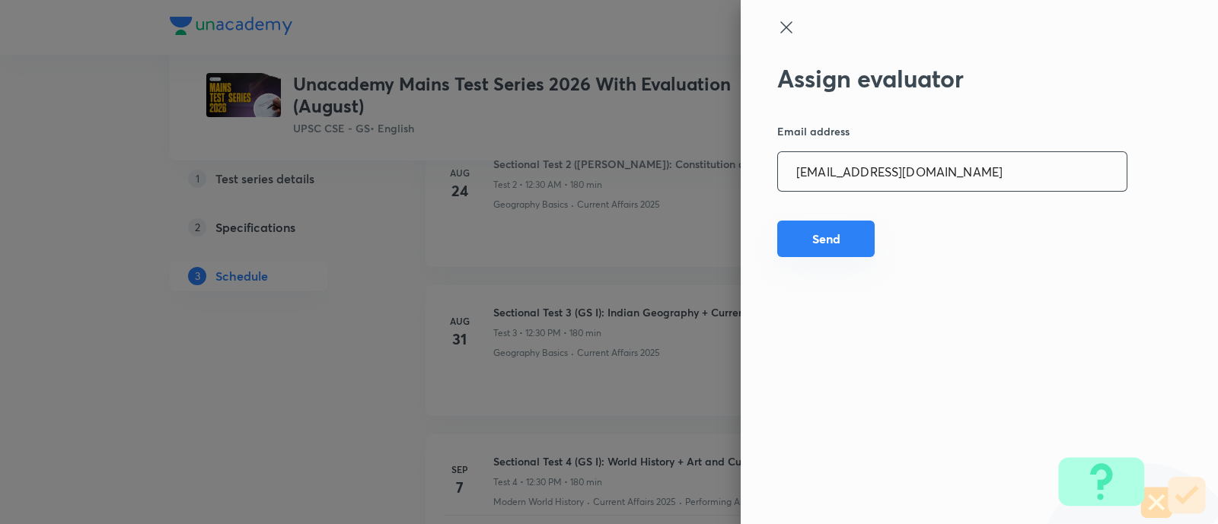
click at [831, 240] on button "Send" at bounding box center [825, 239] width 97 height 37
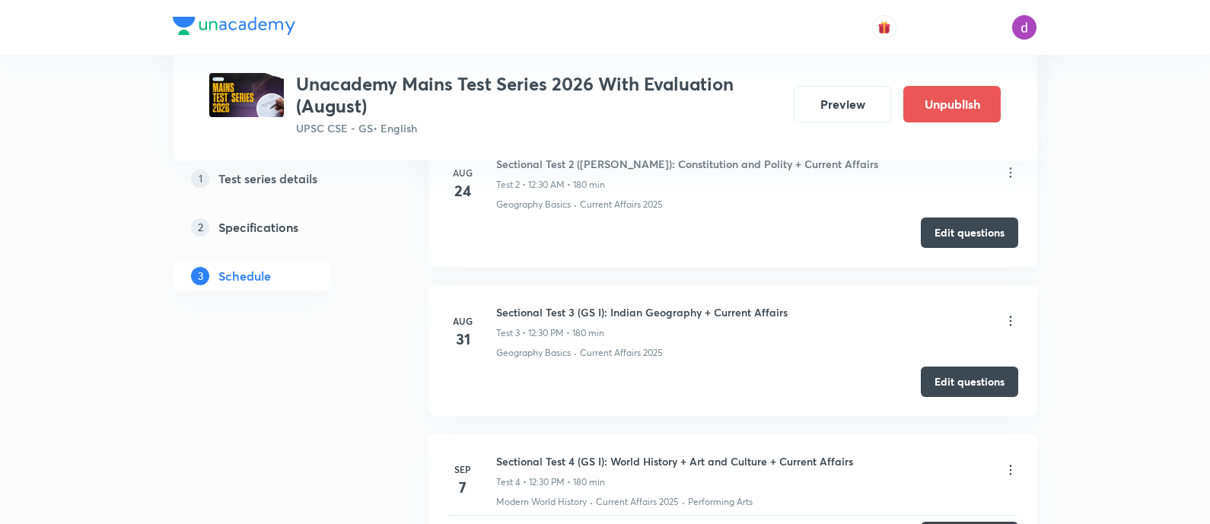
click at [1004, 304] on div "Sectional Test 3 (GS I): Indian Geography + Current Affairs Test 3 • 12:30 PM •…" at bounding box center [757, 322] width 522 height 36
click at [1008, 314] on icon at bounding box center [1010, 321] width 15 height 15
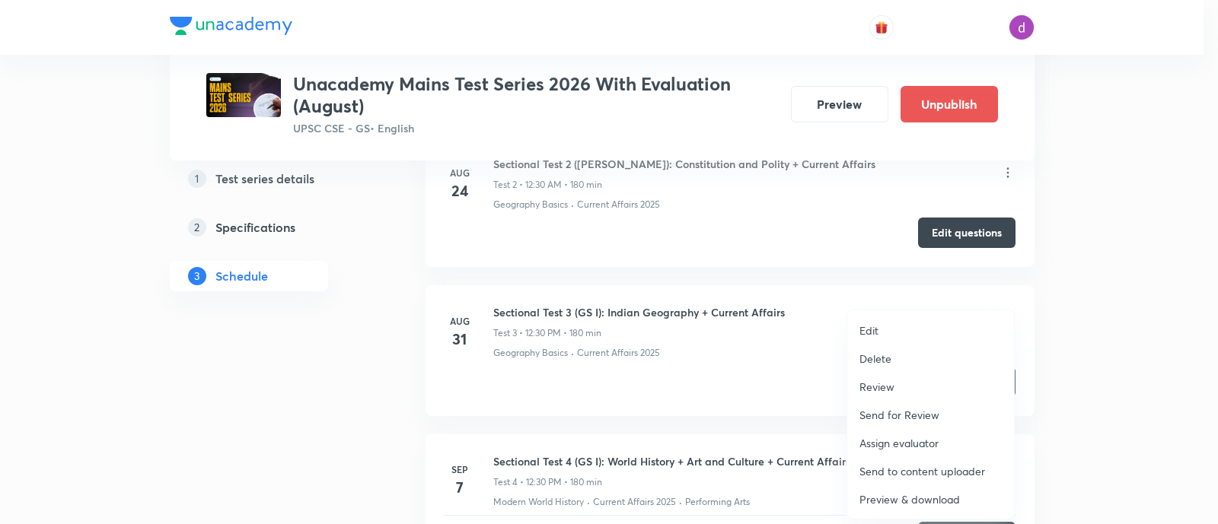
click at [887, 438] on p "Assign evaluator" at bounding box center [898, 443] width 79 height 16
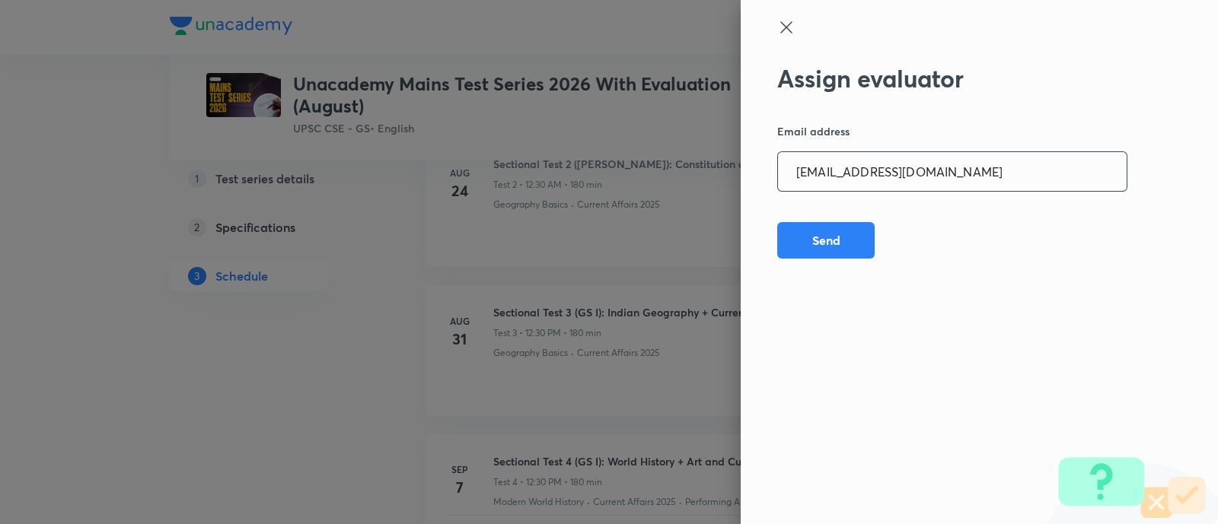
click at [961, 174] on input "[EMAIL_ADDRESS][DOMAIN_NAME]" at bounding box center [952, 171] width 349 height 39
paste input "Mailspratyush"
type input "[EMAIL_ADDRESS][DOMAIN_NAME]"
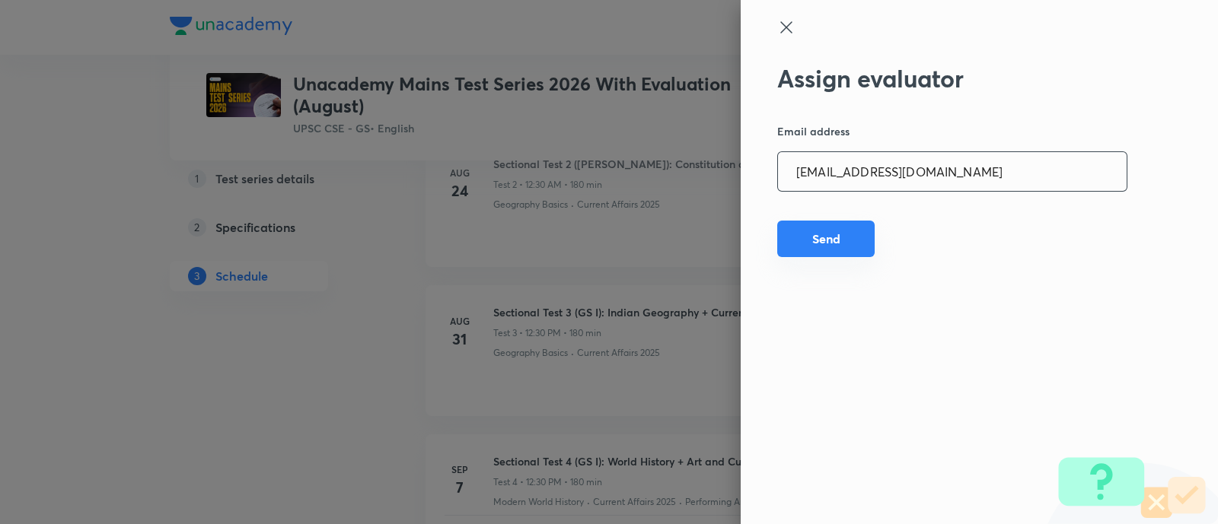
click at [842, 235] on button "Send" at bounding box center [825, 239] width 97 height 37
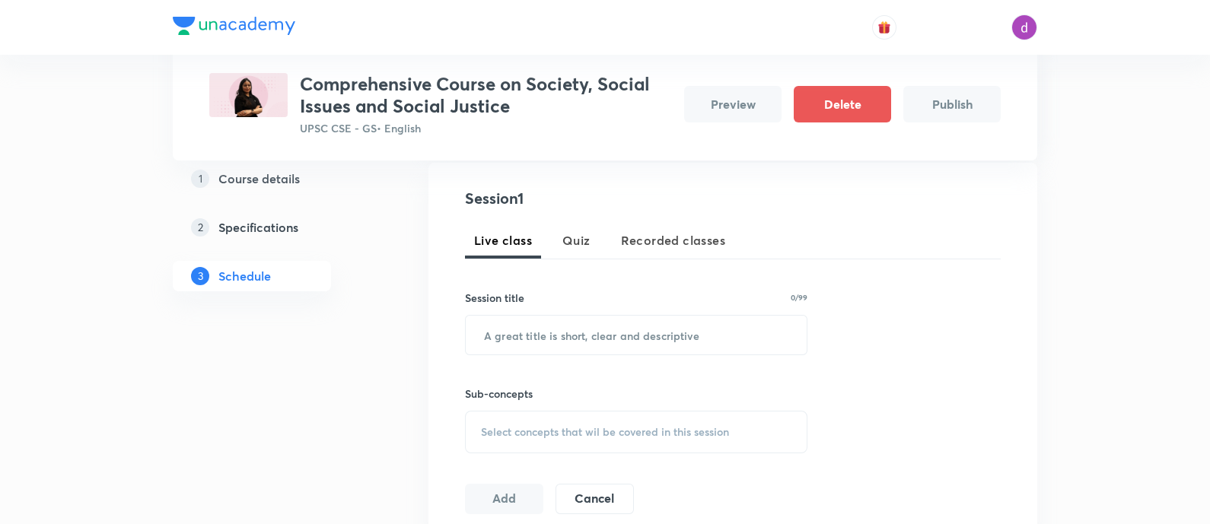
scroll to position [280, 0]
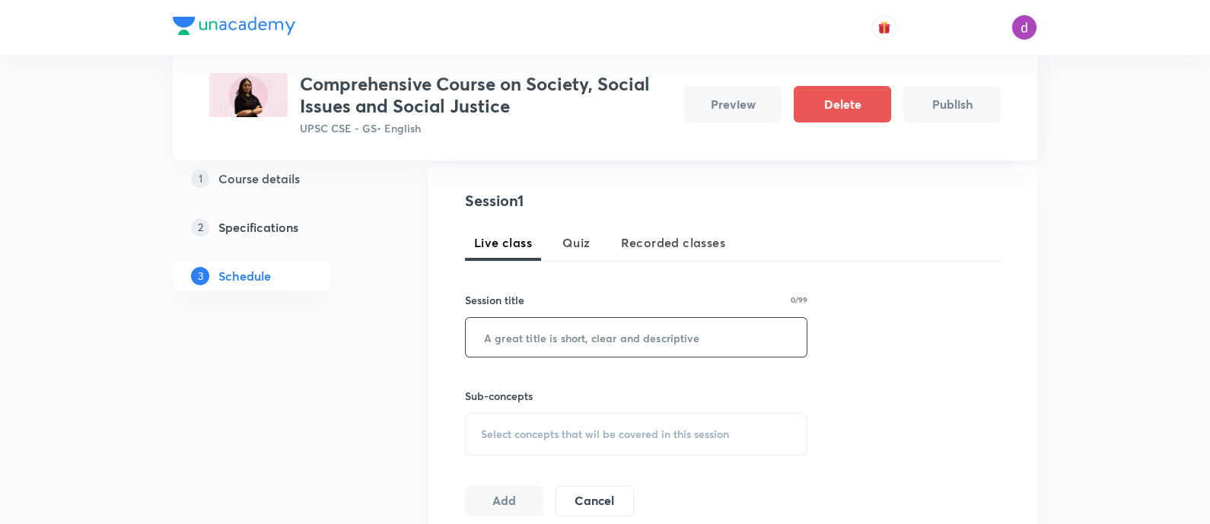
click at [571, 330] on input "text" at bounding box center [636, 337] width 341 height 39
paste input "Salient Features of Indian Society - I"
type input "Salient Features of Indian Society - I"
click at [628, 423] on div "Select concepts that wil be covered in this session" at bounding box center [636, 434] width 342 height 43
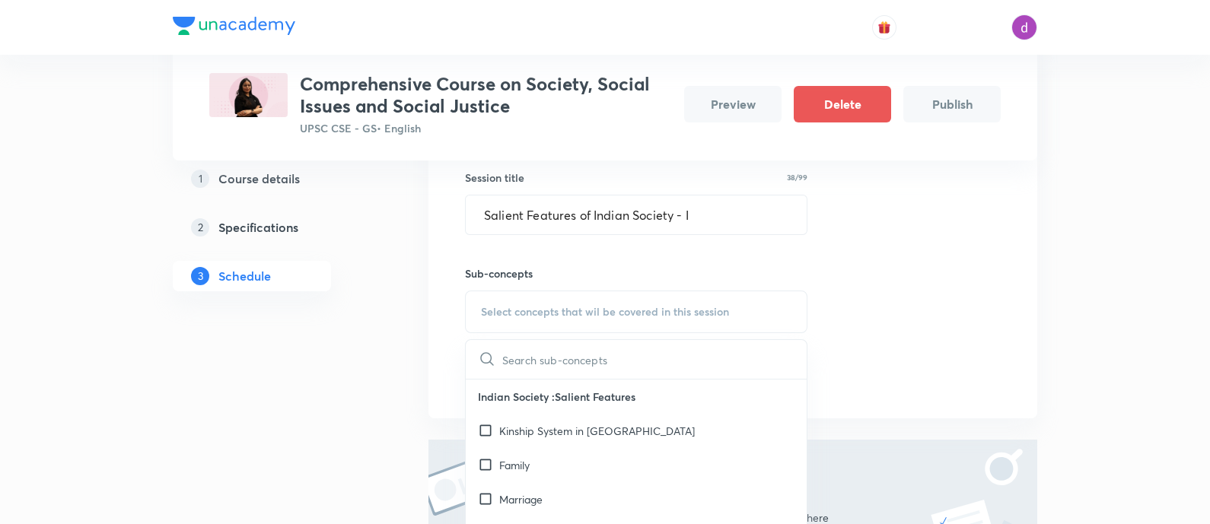
scroll to position [403, 0]
click at [584, 422] on p "Kinship System in [GEOGRAPHIC_DATA]" at bounding box center [597, 430] width 196 height 16
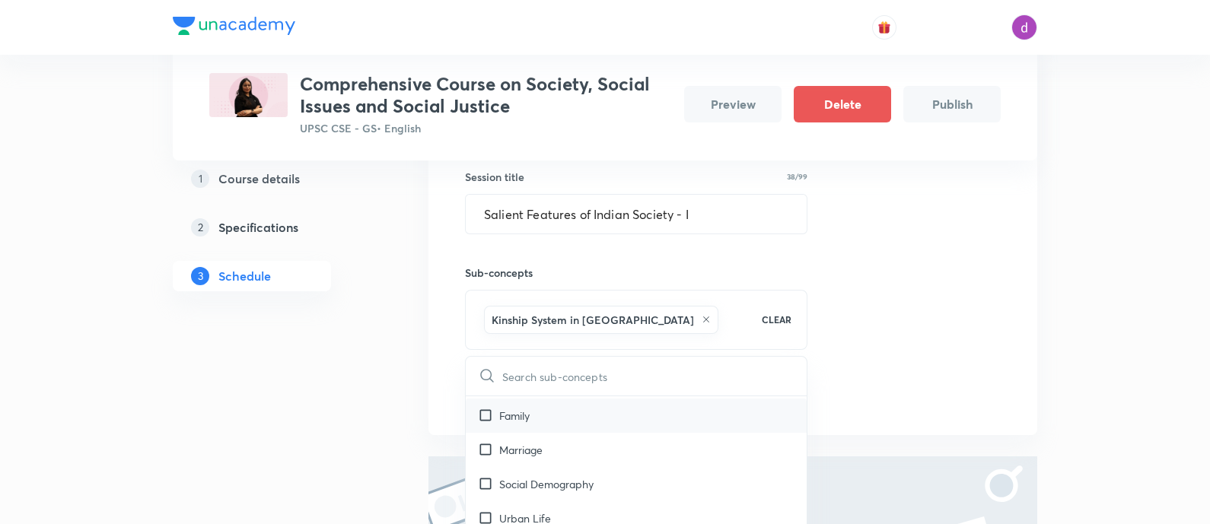
click at [548, 422] on div "Family" at bounding box center [636, 416] width 341 height 34
checkbox input "true"
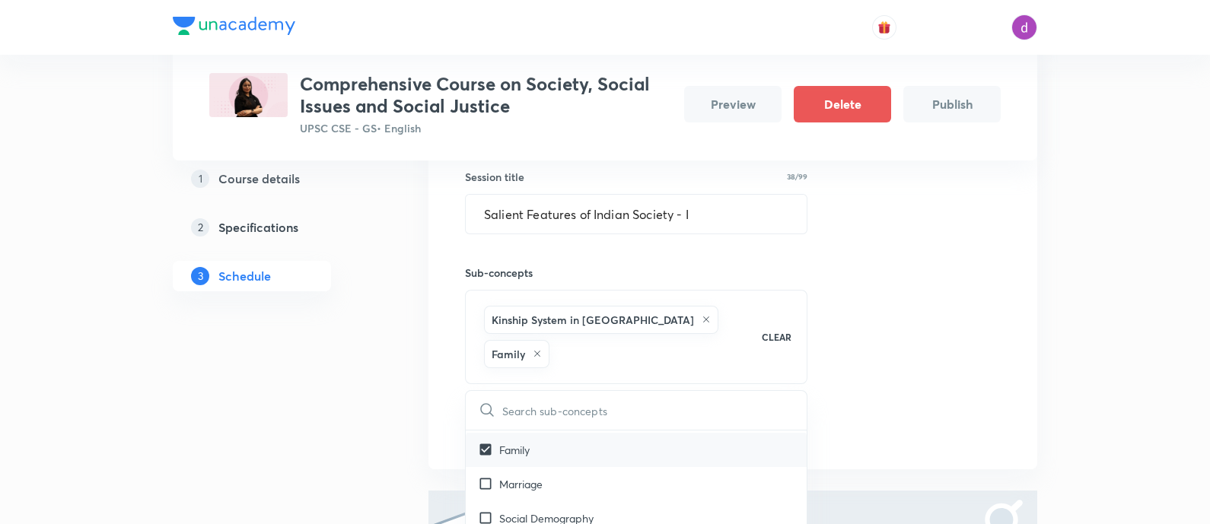
scroll to position [119, 0]
click at [531, 414] on div "Marriage" at bounding box center [636, 431] width 341 height 34
checkbox input "true"
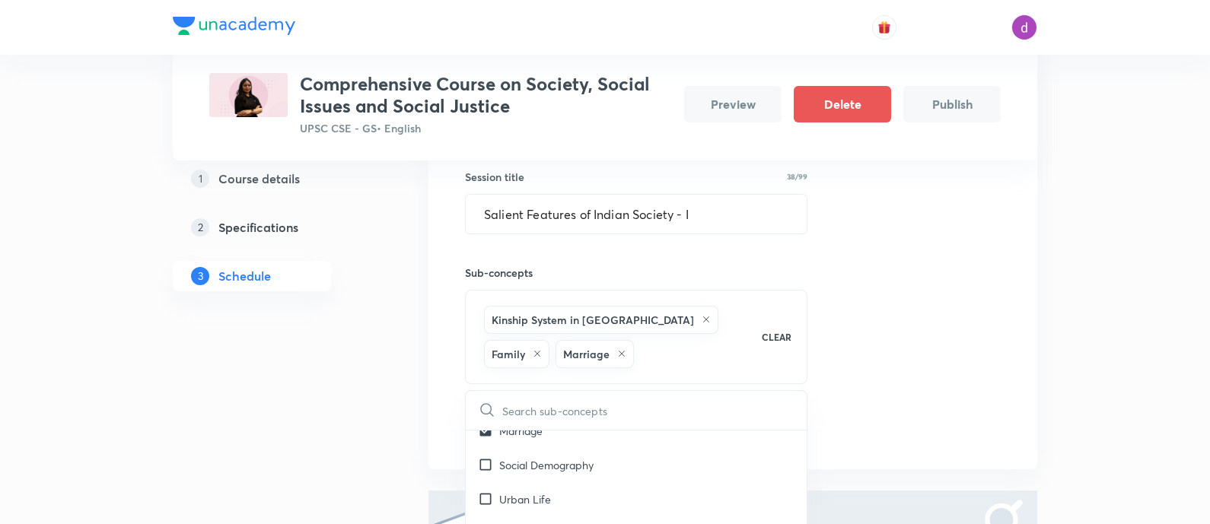
click at [863, 411] on div "Session 1 Live class Quiz Recorded classes Session title 38/99 Salient Features…" at bounding box center [733, 255] width 536 height 379
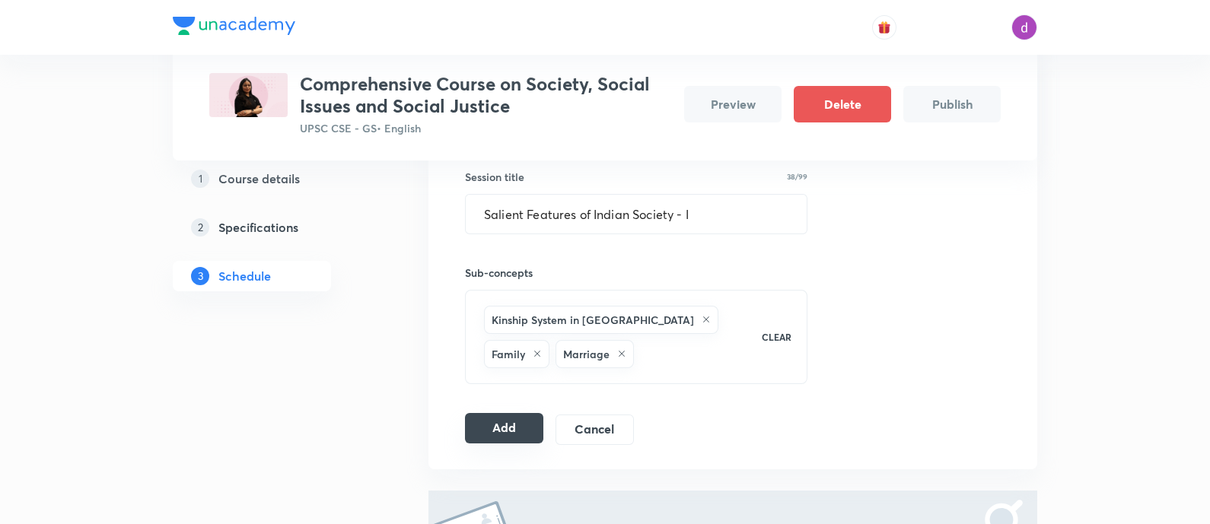
click at [512, 434] on button "Add" at bounding box center [504, 428] width 78 height 30
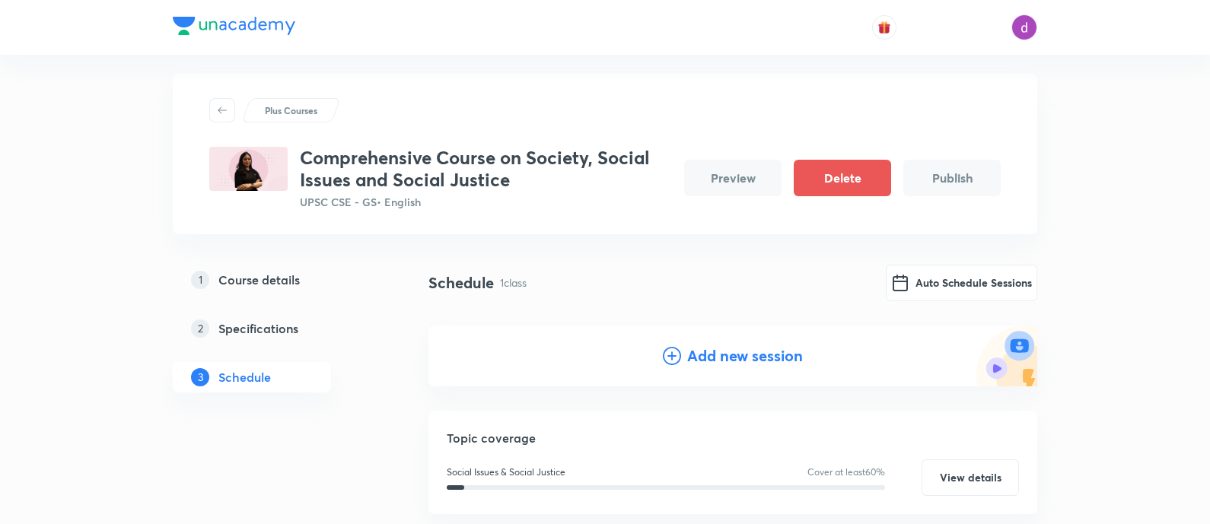
scroll to position [124, 0]
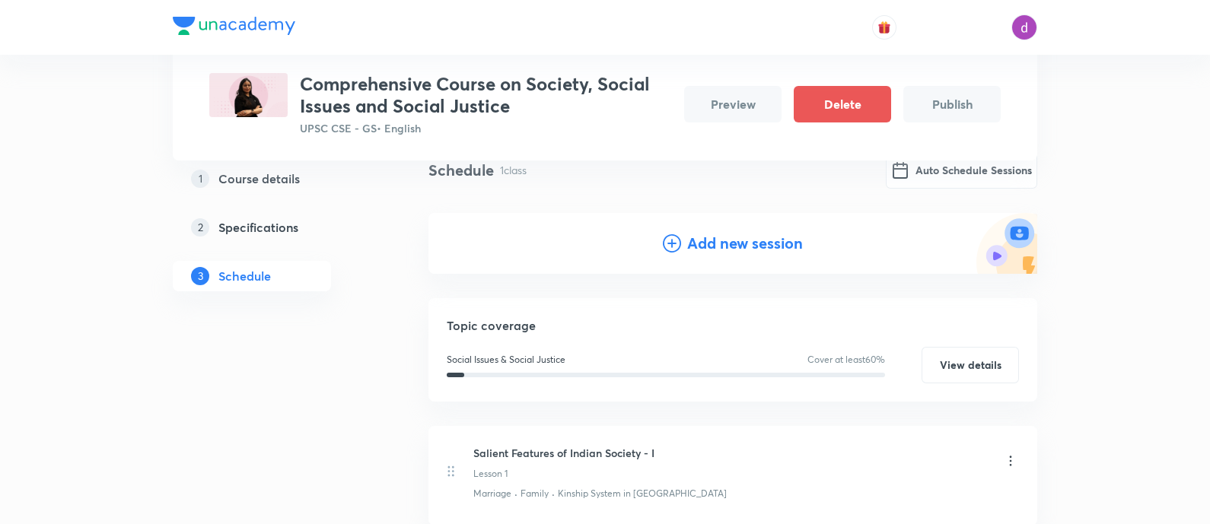
click at [705, 249] on h4 "Add new session" at bounding box center [745, 243] width 116 height 23
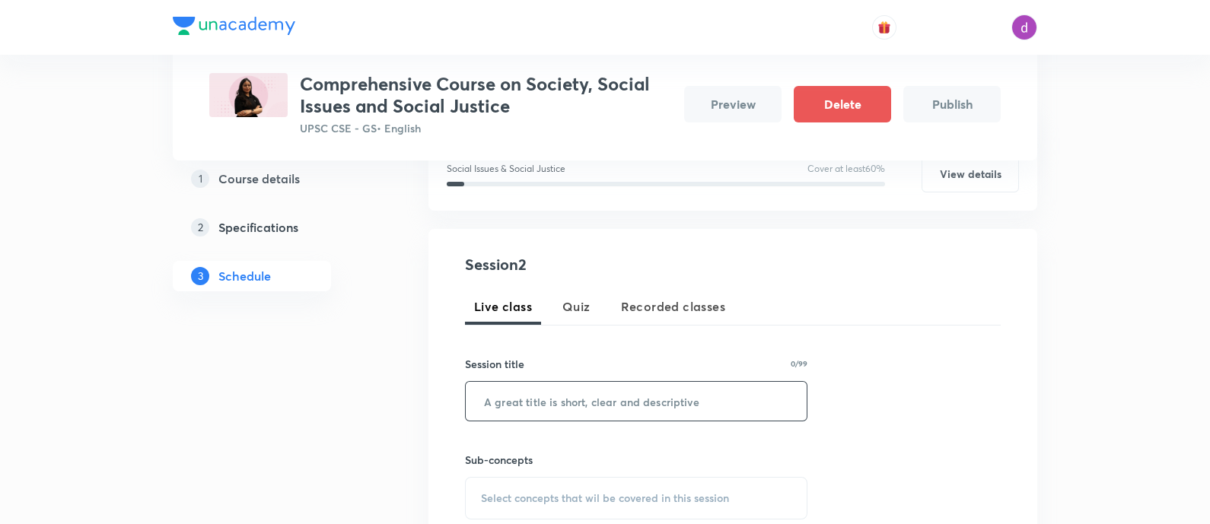
scroll to position [231, 0]
click at [584, 400] on input "text" at bounding box center [636, 400] width 341 height 39
paste input "Salient Features of Indian society - II : Caste"
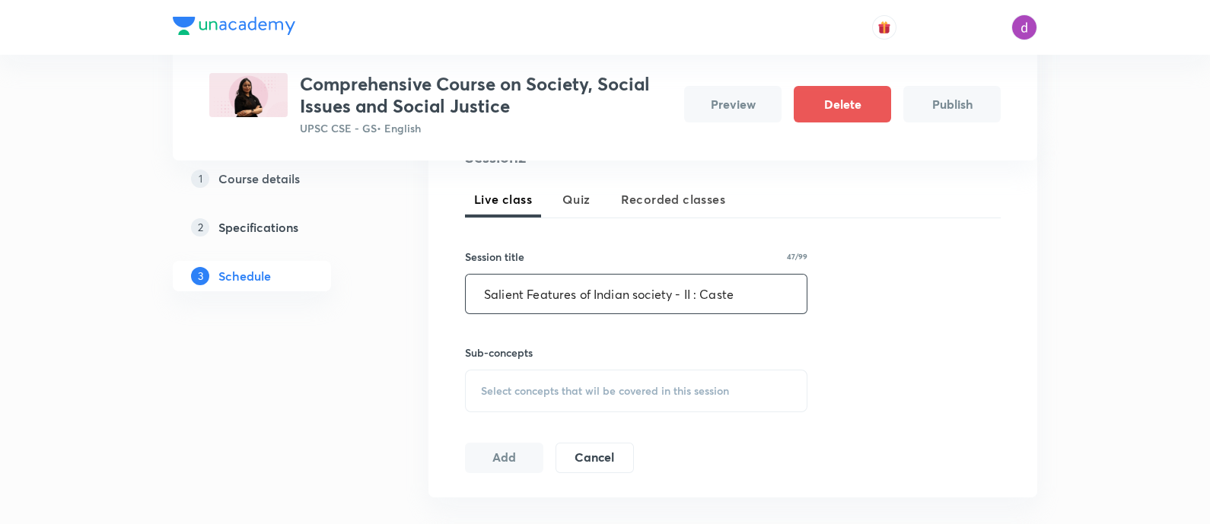
type input "Salient Features of Indian society - II : Caste"
click at [571, 398] on div "Select concepts that wil be covered in this session" at bounding box center [636, 391] width 342 height 43
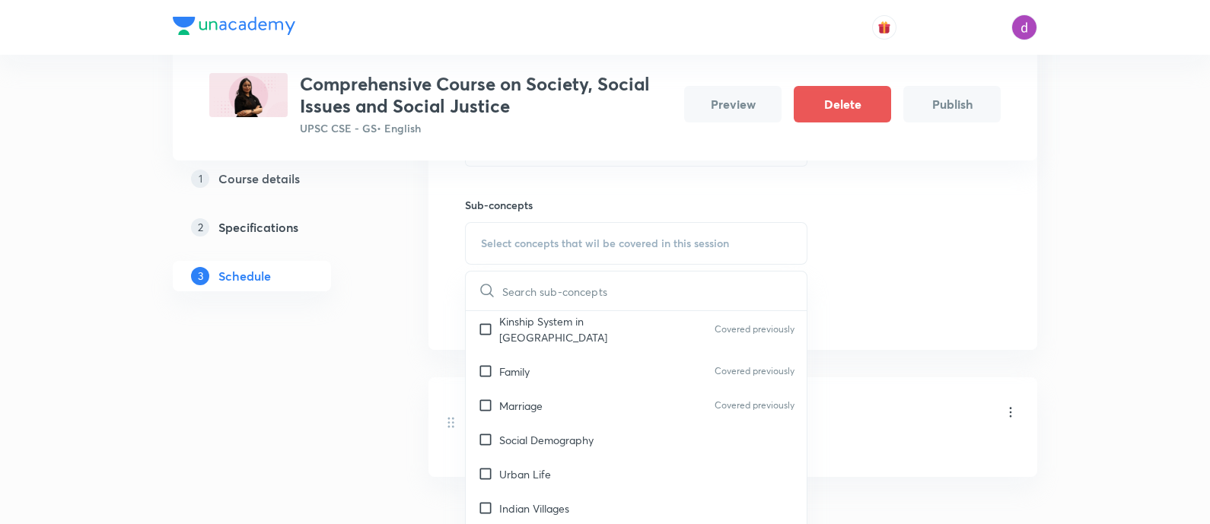
scroll to position [45, 0]
click at [533, 428] on p "Social Demography" at bounding box center [546, 436] width 94 height 16
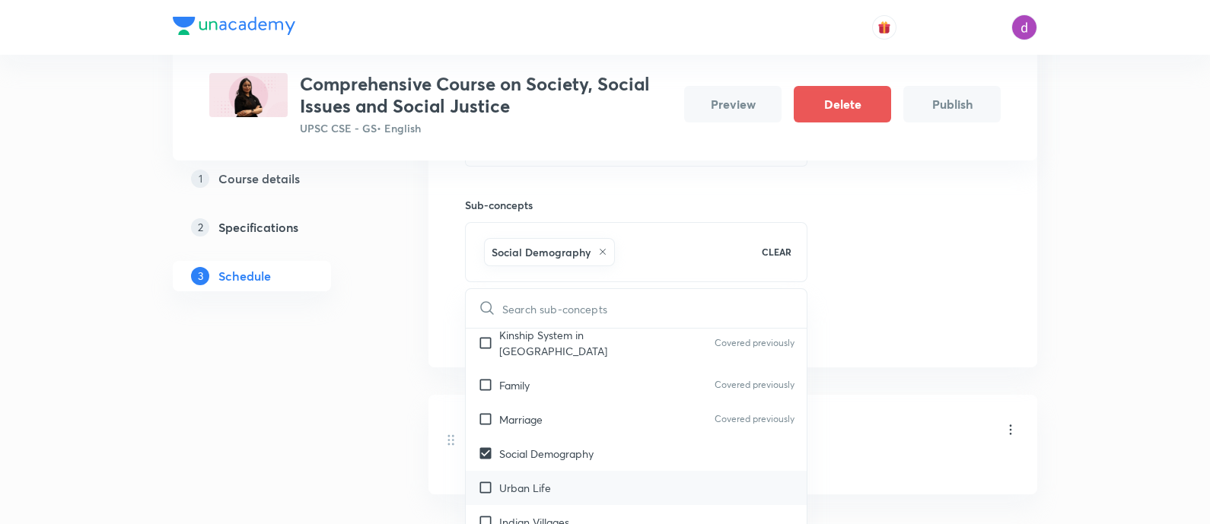
click at [517, 480] on p "Urban Life" at bounding box center [525, 488] width 52 height 16
checkbox input "true"
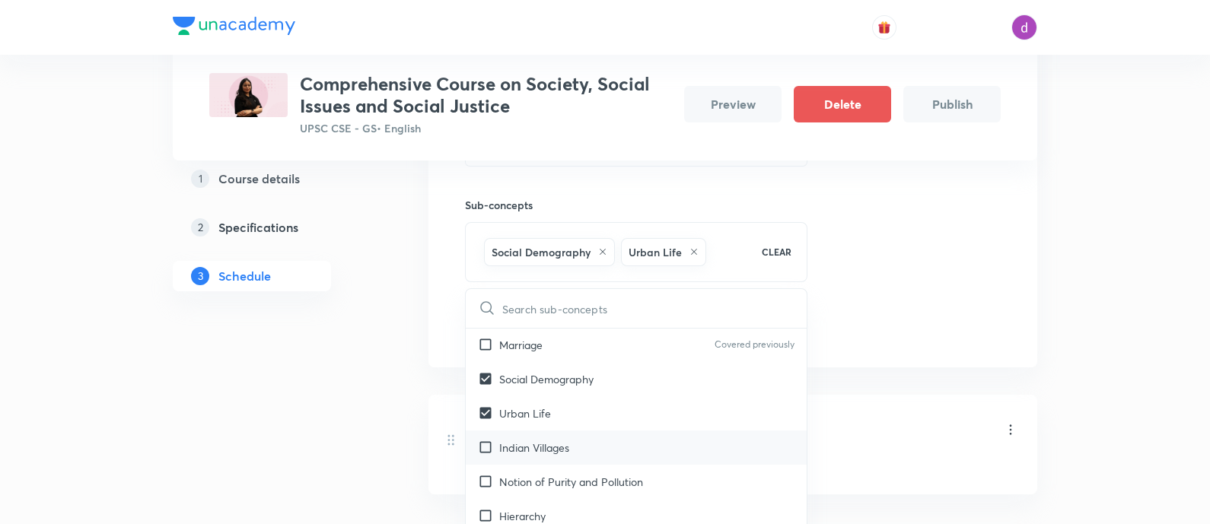
click at [513, 440] on p "Indian Villages" at bounding box center [534, 448] width 70 height 16
checkbox input "true"
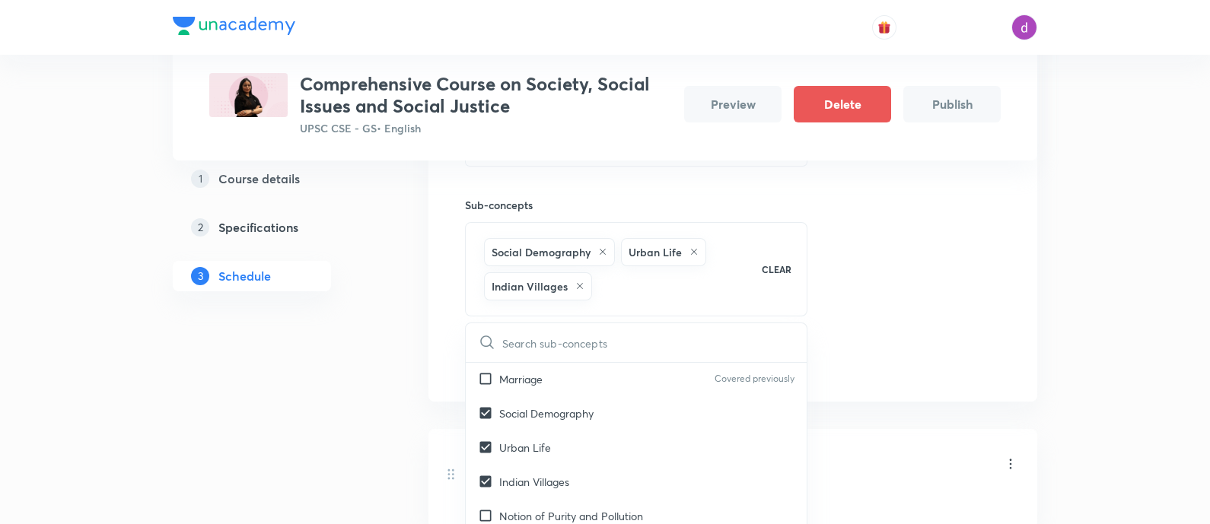
click at [1004, 341] on div "Session 2 Live class Quiz Recorded classes Session title 47/99 Salient Features…" at bounding box center [732, 188] width 609 height 428
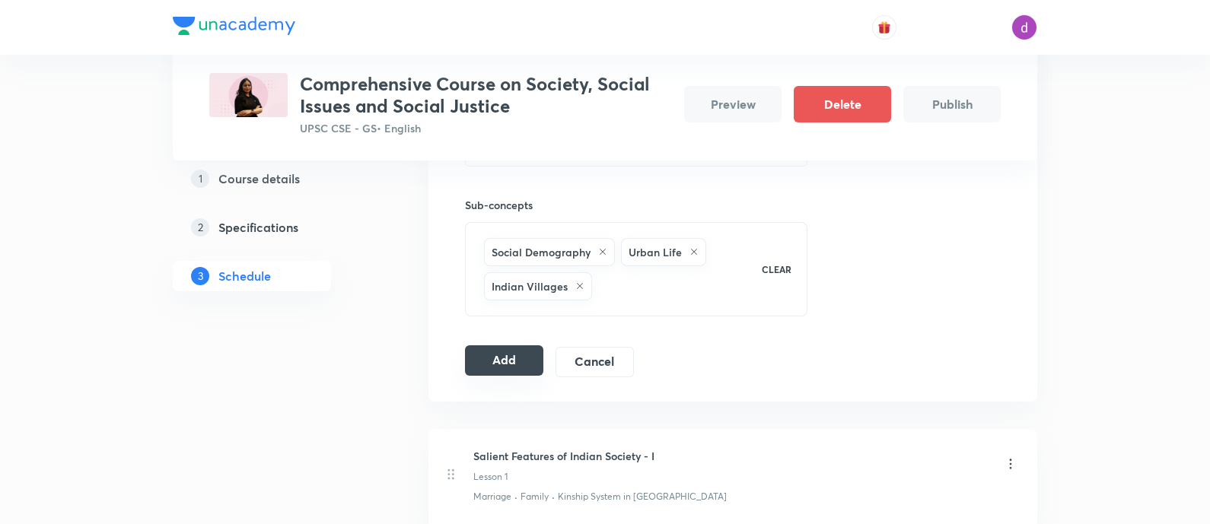
click at [510, 365] on button "Add" at bounding box center [504, 360] width 78 height 30
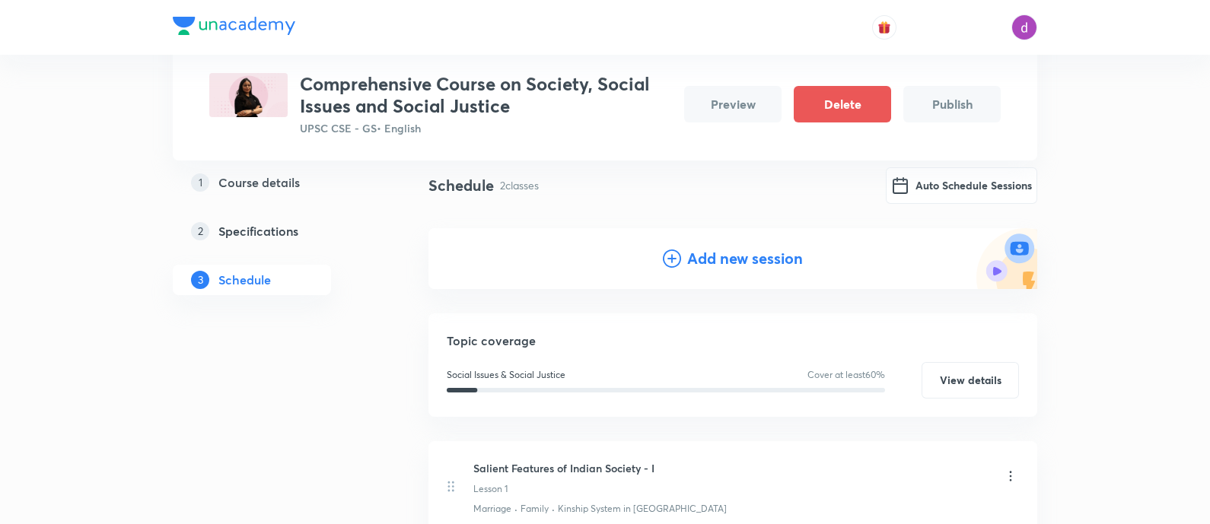
scroll to position [65, 0]
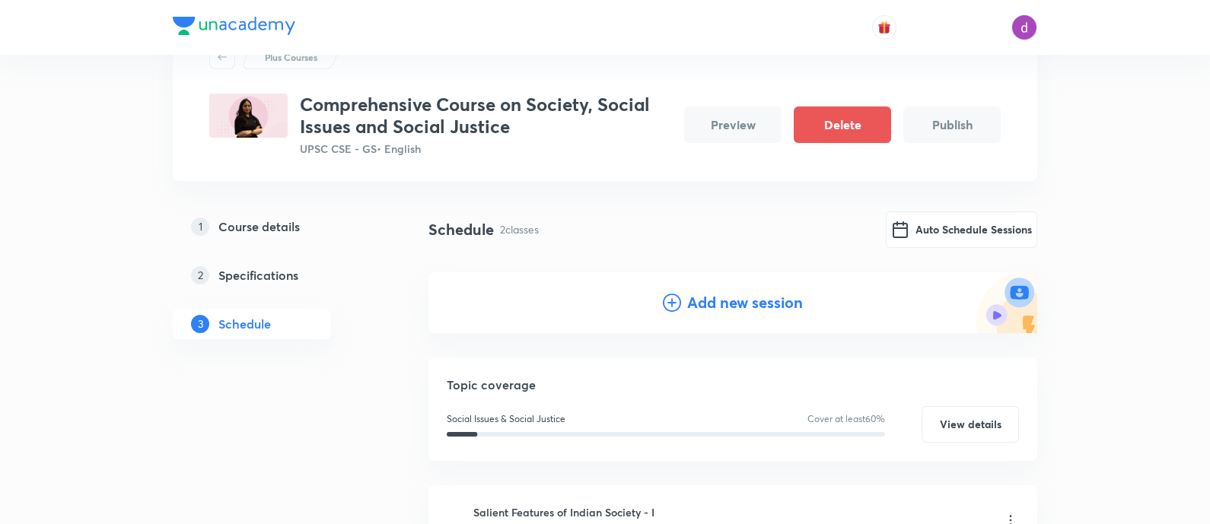
click at [710, 305] on h4 "Add new session" at bounding box center [745, 302] width 116 height 23
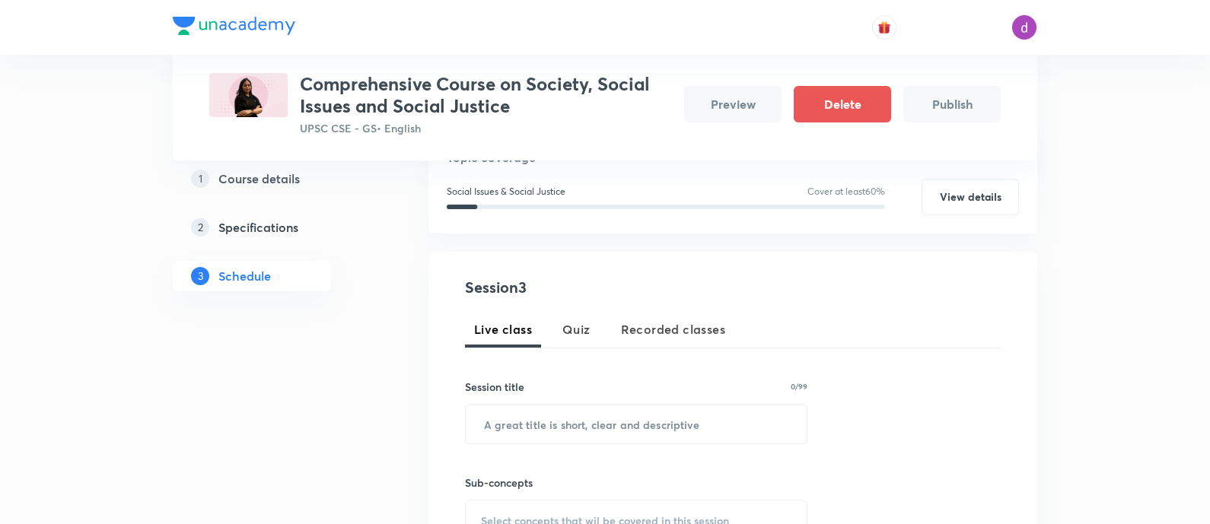
scroll to position [213, 0]
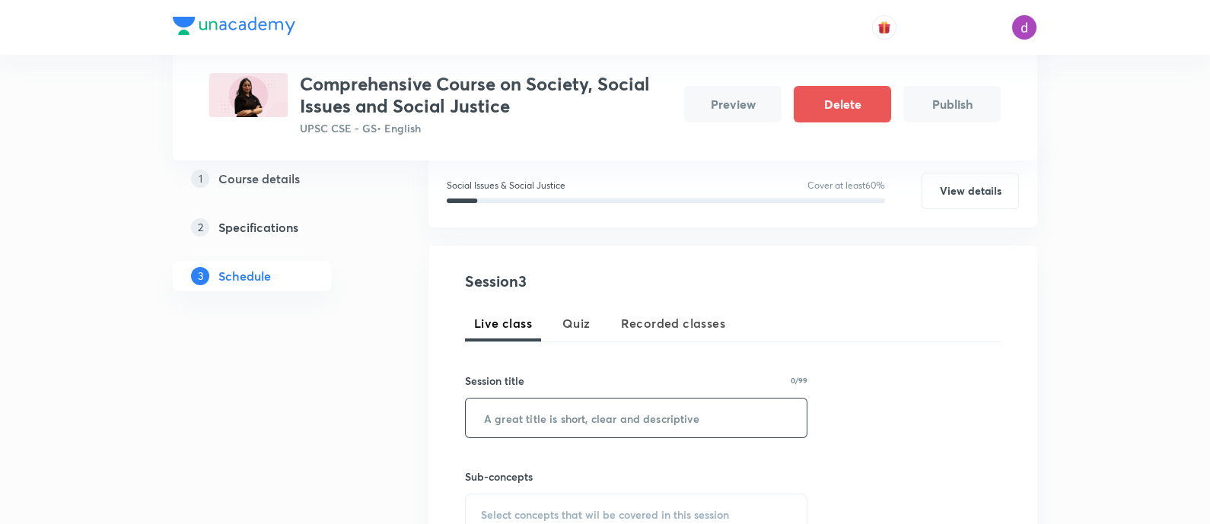
click at [589, 415] on input "text" at bounding box center [636, 418] width 341 height 39
paste input "Diversity in [GEOGRAPHIC_DATA]"
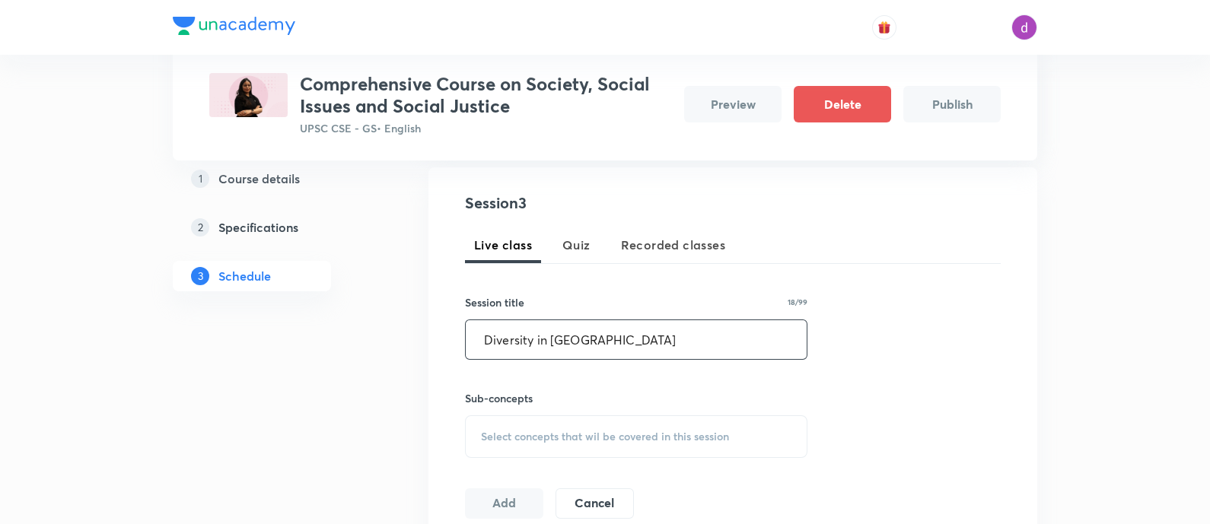
type input "Diversity in [GEOGRAPHIC_DATA]"
click at [575, 435] on span "Select concepts that wil be covered in this session" at bounding box center [605, 437] width 248 height 12
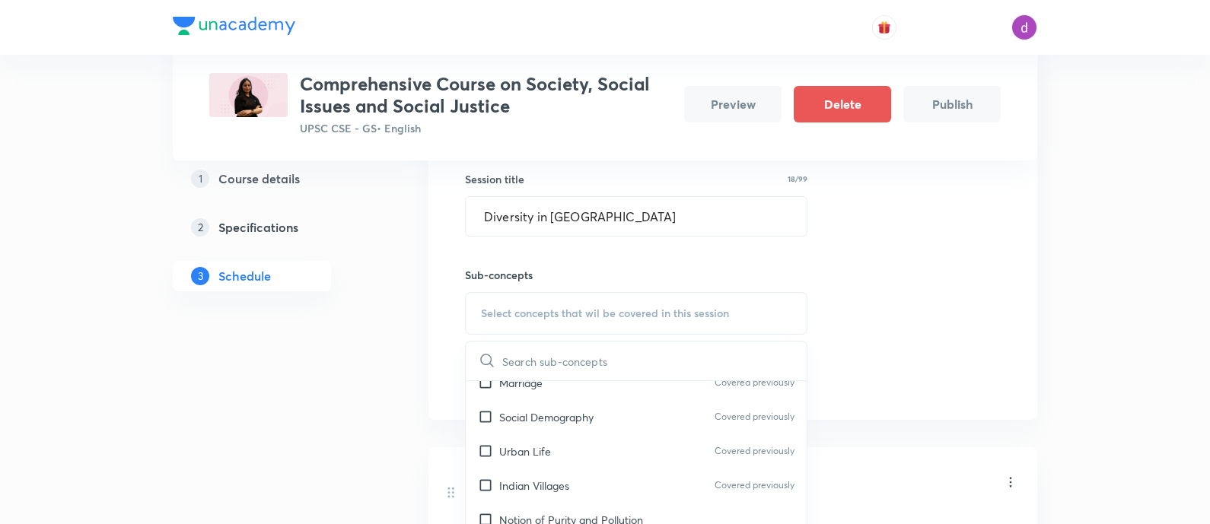
scroll to position [199, 0]
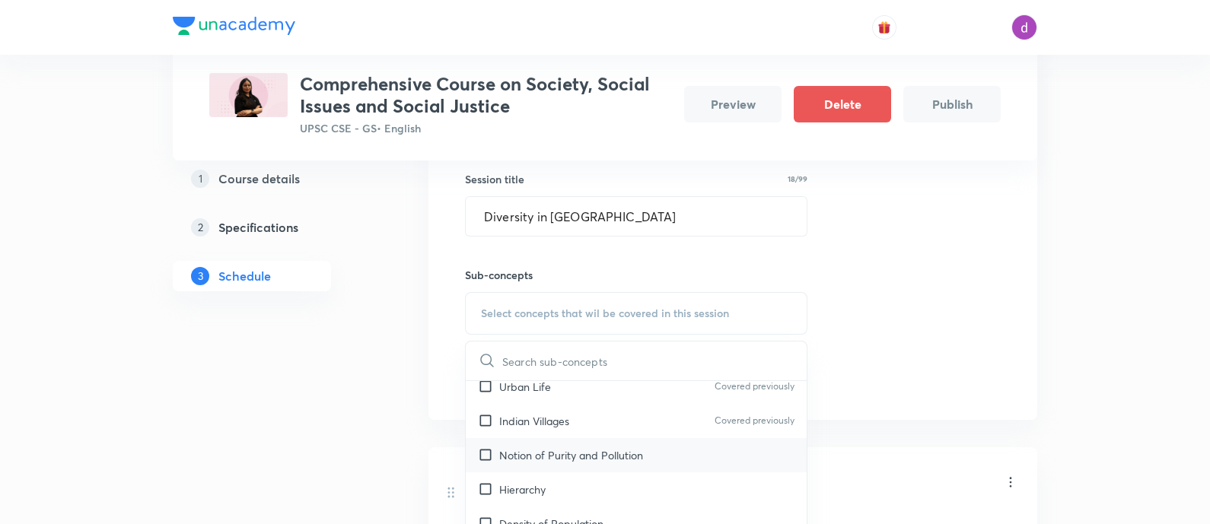
click at [546, 447] on p "Notion of Purity and Pollution" at bounding box center [571, 455] width 144 height 16
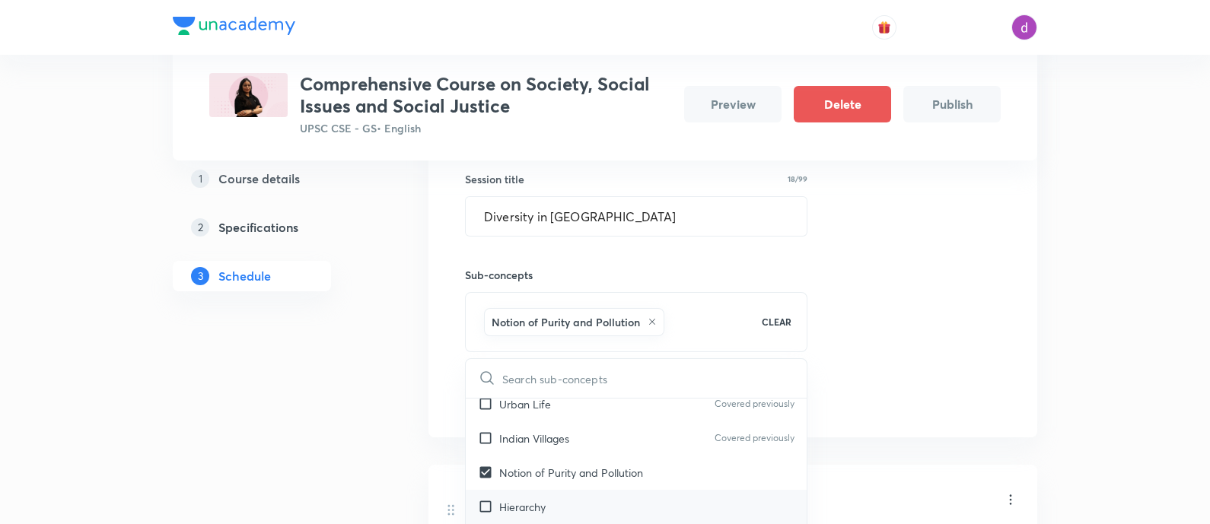
click at [530, 490] on div "Hierarchy" at bounding box center [636, 507] width 341 height 34
checkbox input "true"
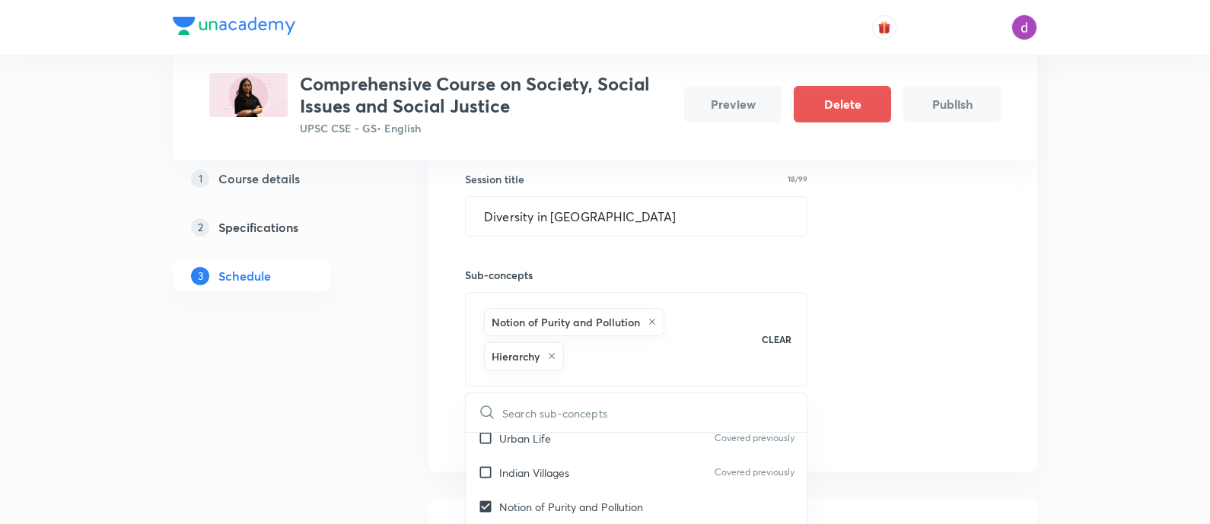
scroll to position [259, 0]
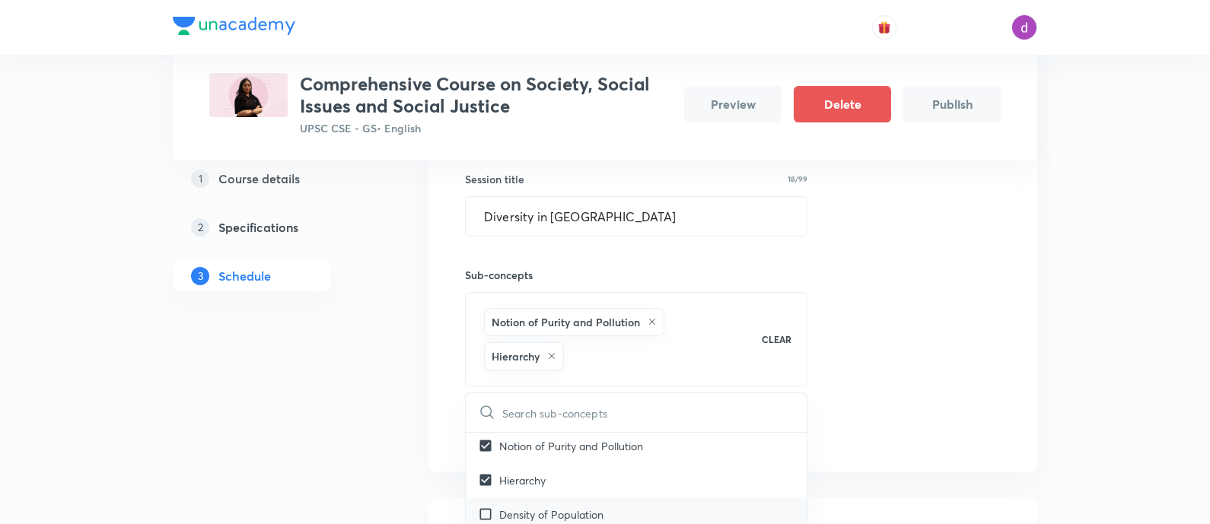
click at [525, 507] on p "Density of Population" at bounding box center [551, 515] width 104 height 16
checkbox input "true"
click at [871, 232] on div "Session 3 Live class Quiz Recorded classes Session title 18/99 Diversity in [GE…" at bounding box center [733, 257] width 536 height 379
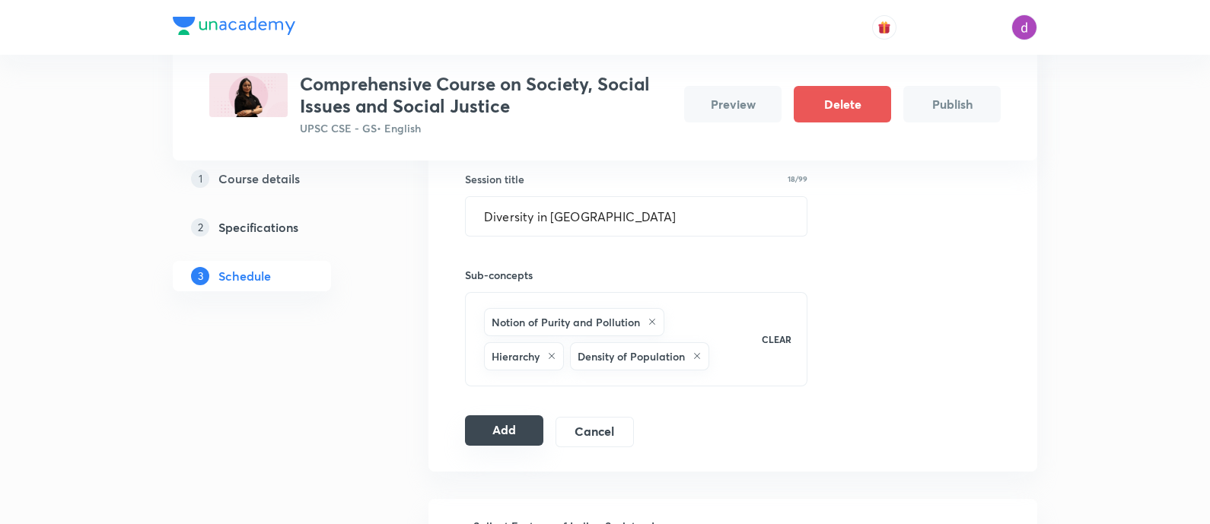
click at [504, 438] on button "Add" at bounding box center [504, 430] width 78 height 30
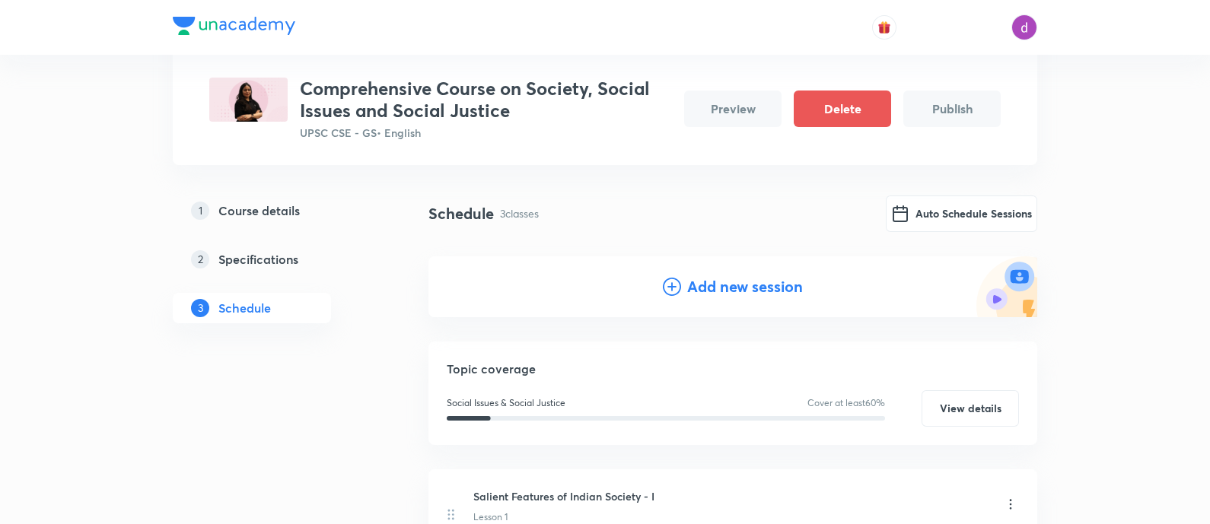
scroll to position [72, 0]
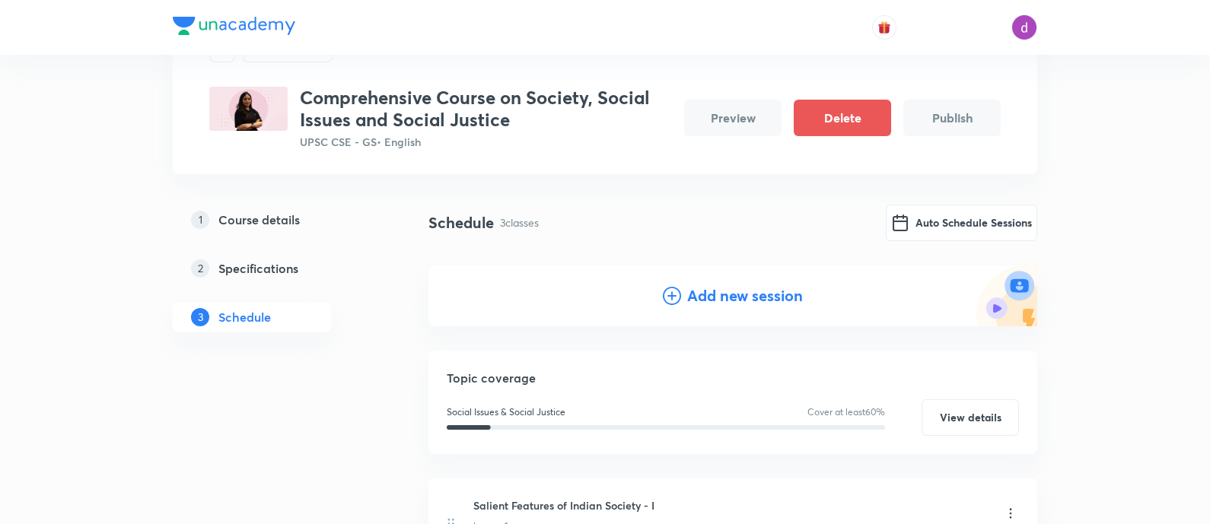
click at [711, 296] on h4 "Add new session" at bounding box center [745, 296] width 116 height 23
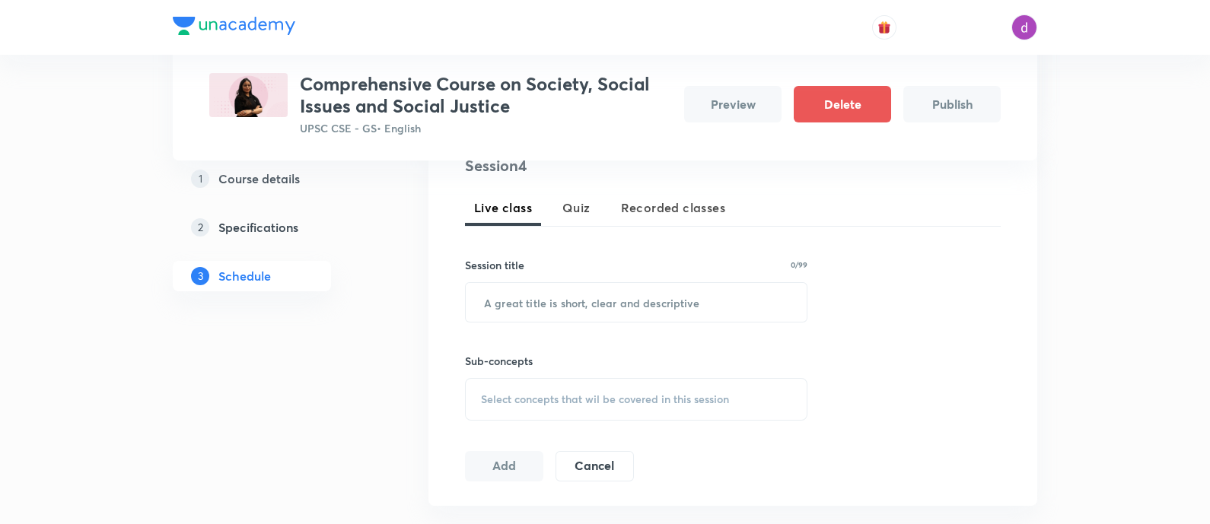
scroll to position [330, 0]
click at [616, 310] on input "text" at bounding box center [636, 301] width 341 height 39
paste input "Secularism"
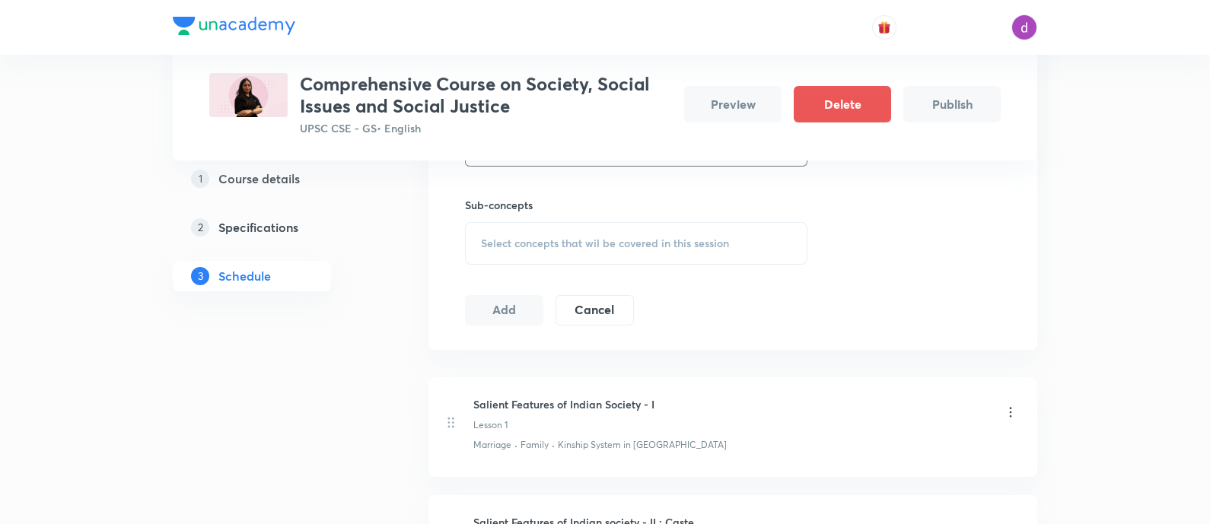
scroll to position [486, 0]
type input "Secularism"
click at [614, 232] on div "Select concepts that wil be covered in this session" at bounding box center [636, 242] width 342 height 43
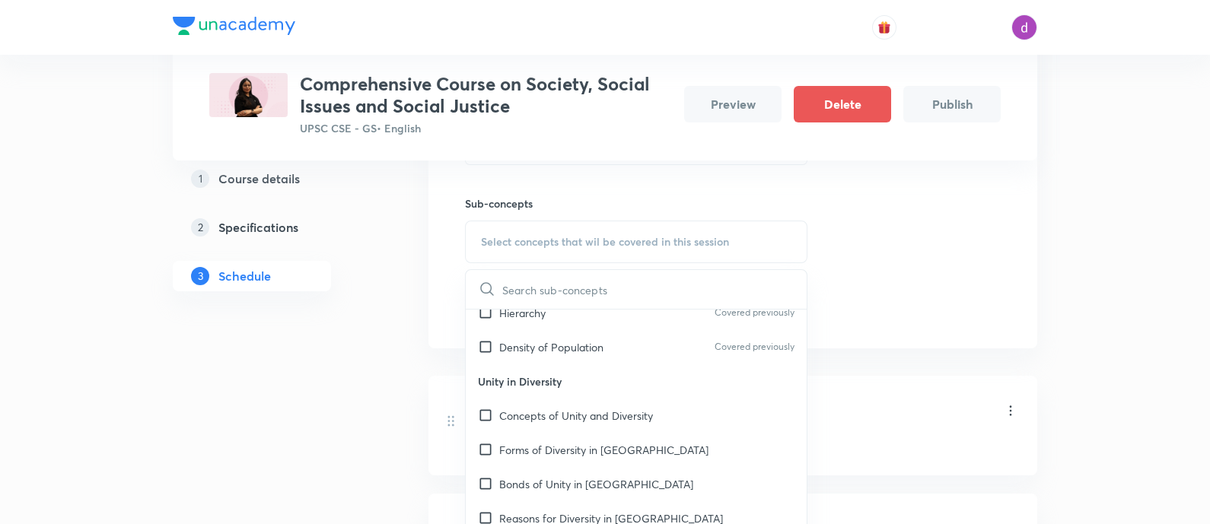
scroll to position [309, 0]
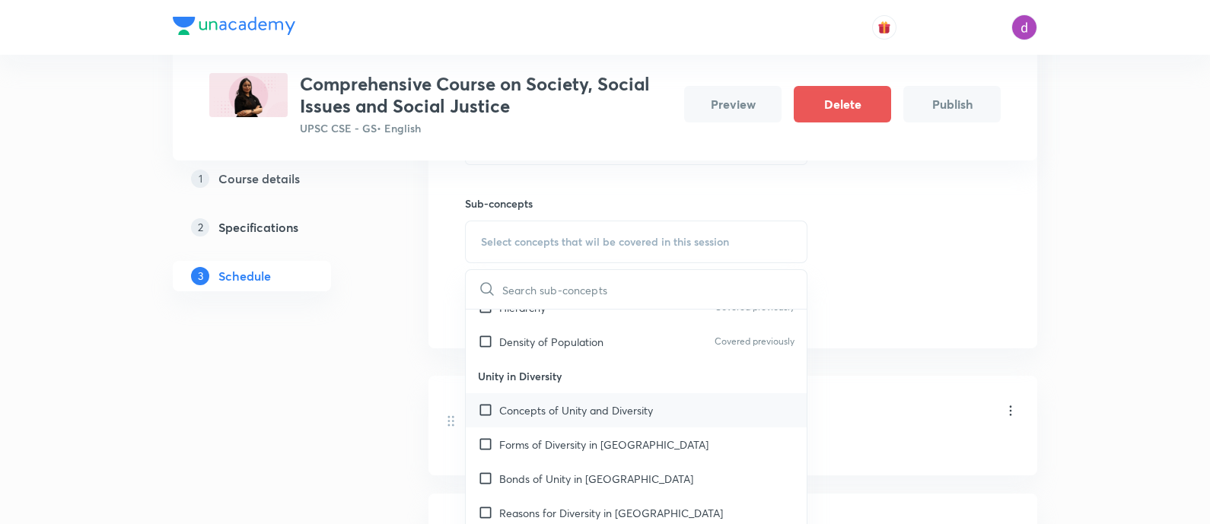
click at [523, 393] on div "Concepts of Unity and Diversity" at bounding box center [636, 410] width 341 height 34
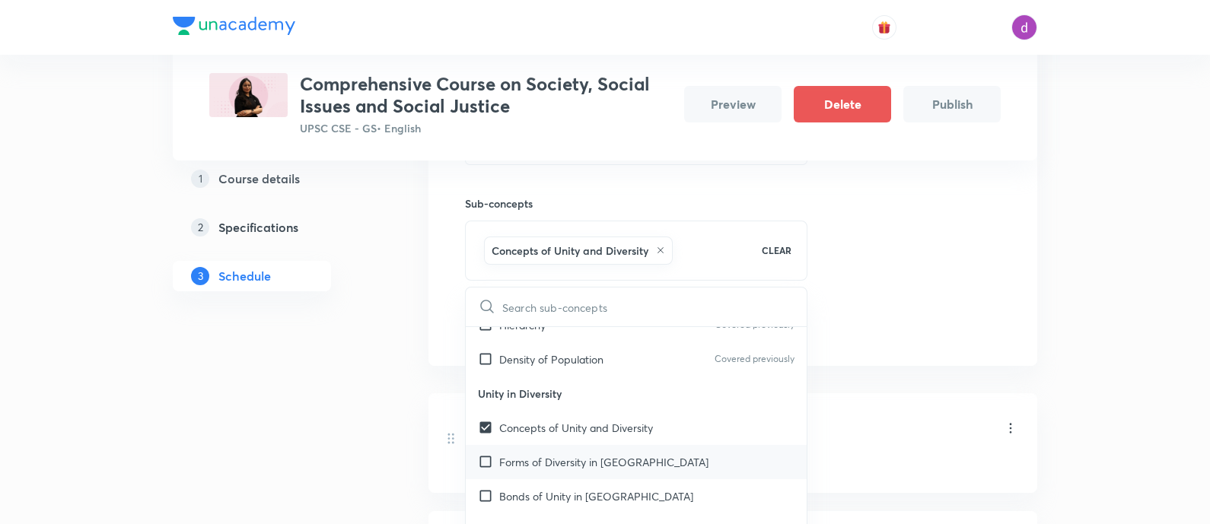
click at [508, 445] on div "Forms of Diversity in [GEOGRAPHIC_DATA]" at bounding box center [636, 462] width 341 height 34
checkbox input "true"
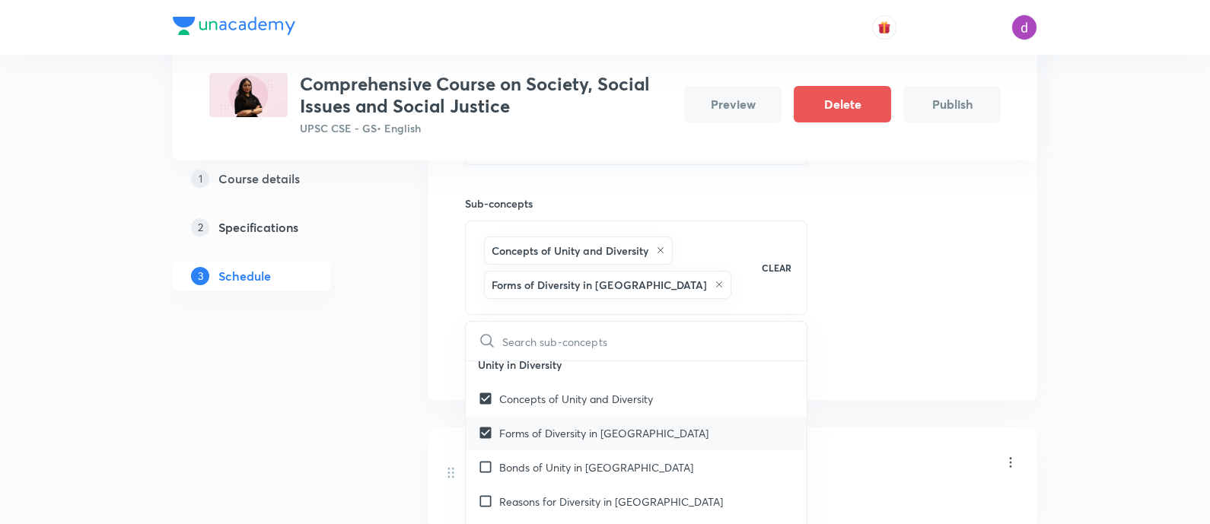
scroll to position [372, 0]
click at [502, 460] on p "Bonds of Unity in [GEOGRAPHIC_DATA]" at bounding box center [596, 468] width 194 height 16
checkbox input "true"
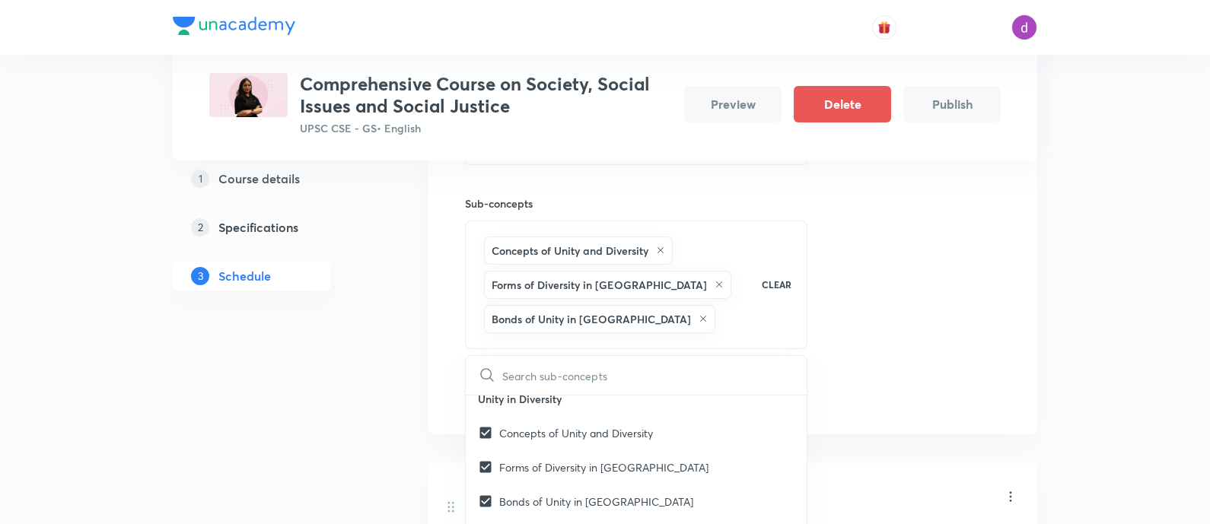
click at [988, 294] on div "Session 4 Live class Quiz Recorded classes Session title 10/99 Secularism ​ Sub…" at bounding box center [733, 203] width 536 height 413
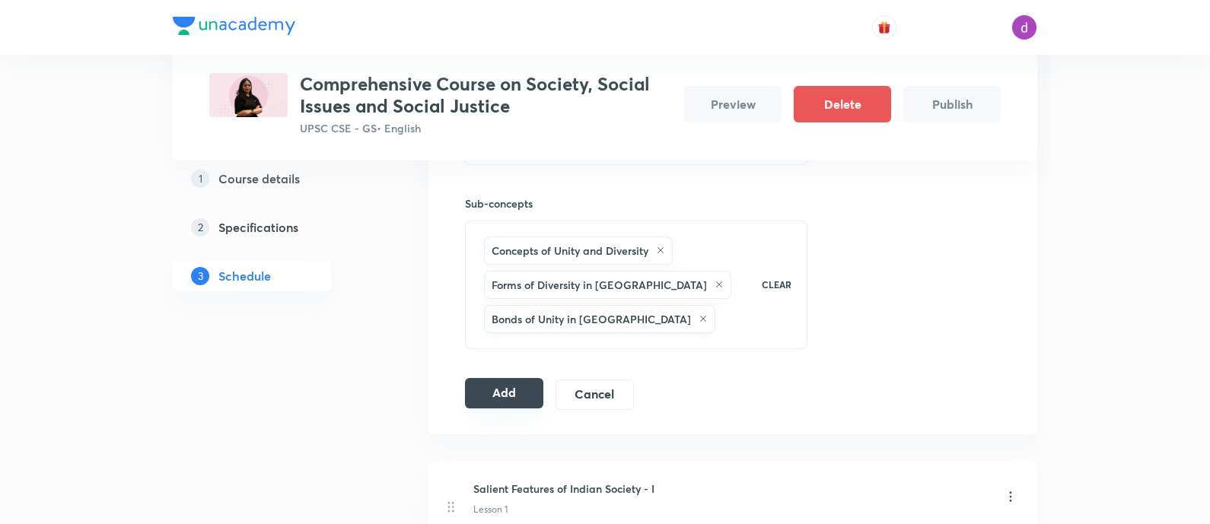
click at [526, 392] on button "Add" at bounding box center [504, 393] width 78 height 30
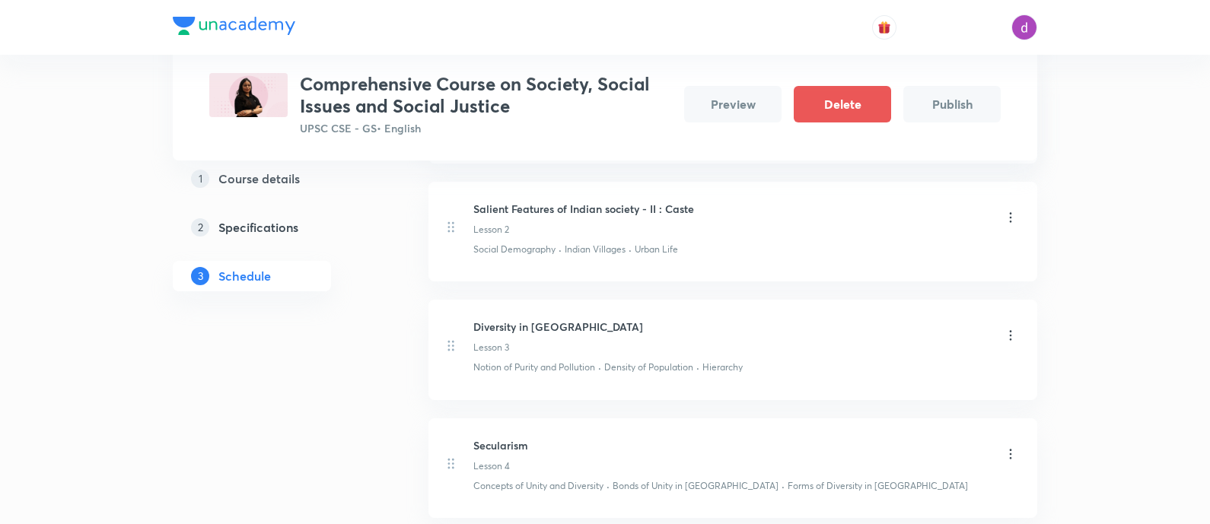
scroll to position [0, 0]
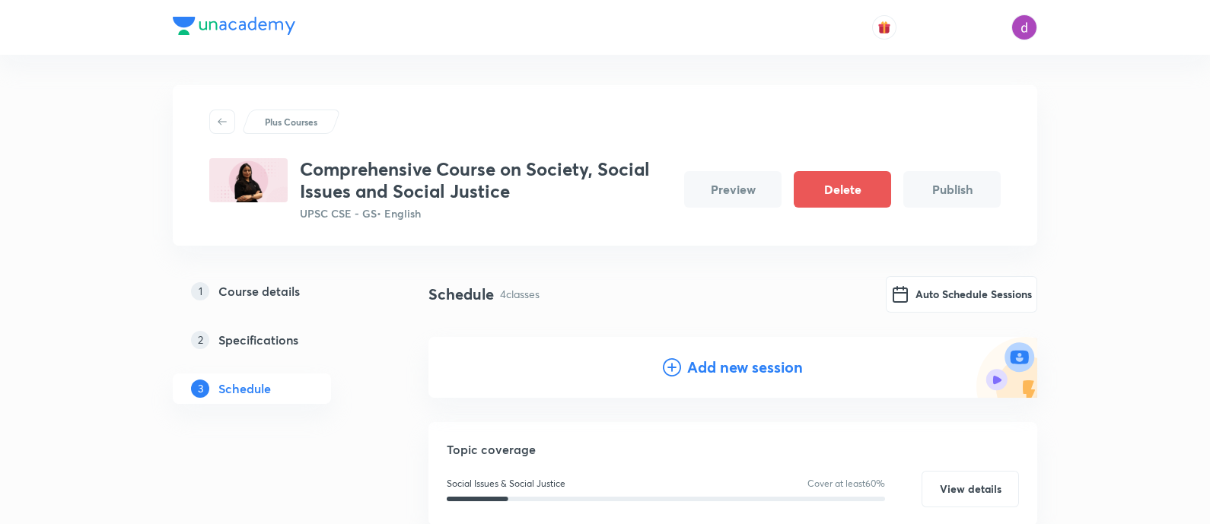
click at [733, 361] on h4 "Add new session" at bounding box center [745, 367] width 116 height 23
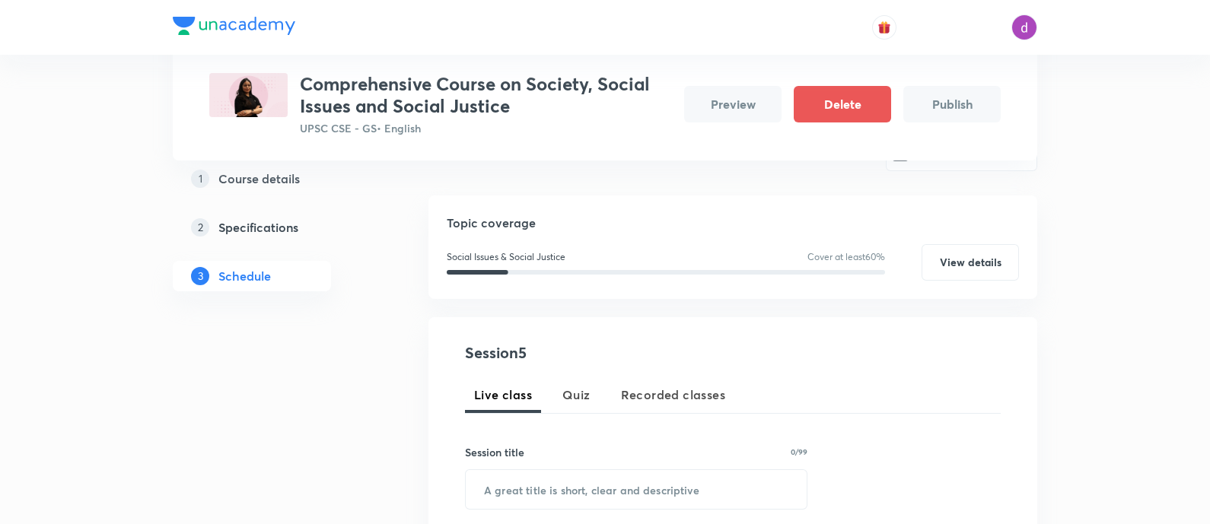
scroll to position [148, 0]
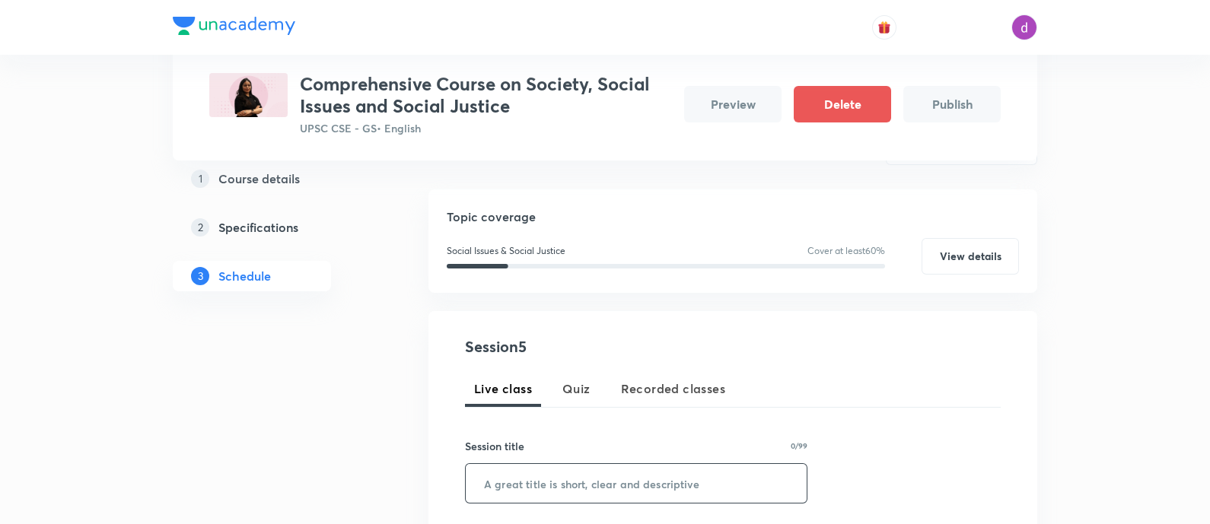
click at [563, 485] on input "text" at bounding box center [636, 483] width 341 height 39
paste input "Regionalism"
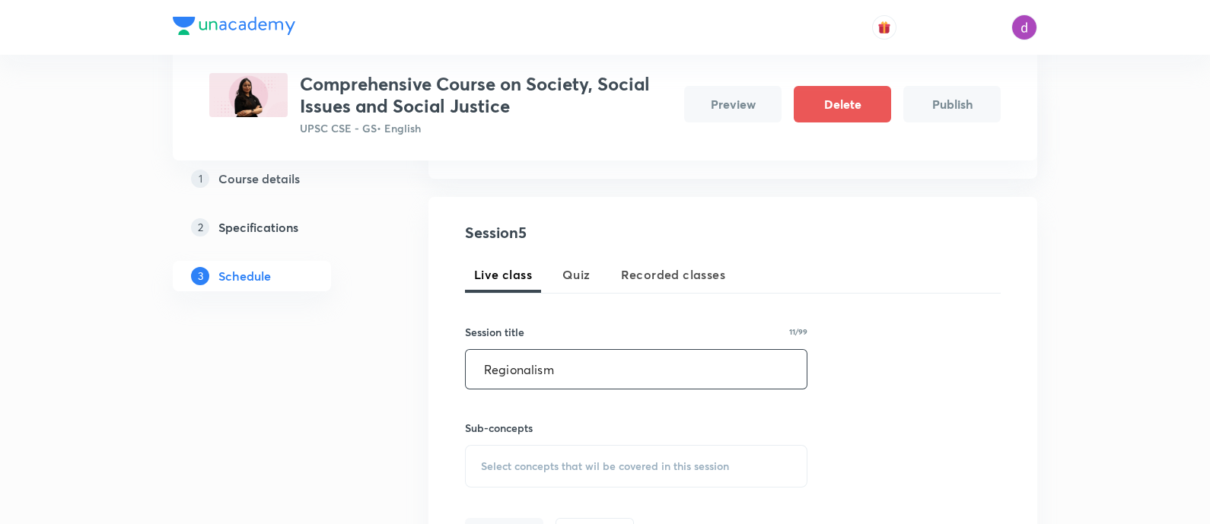
scroll to position [272, 0]
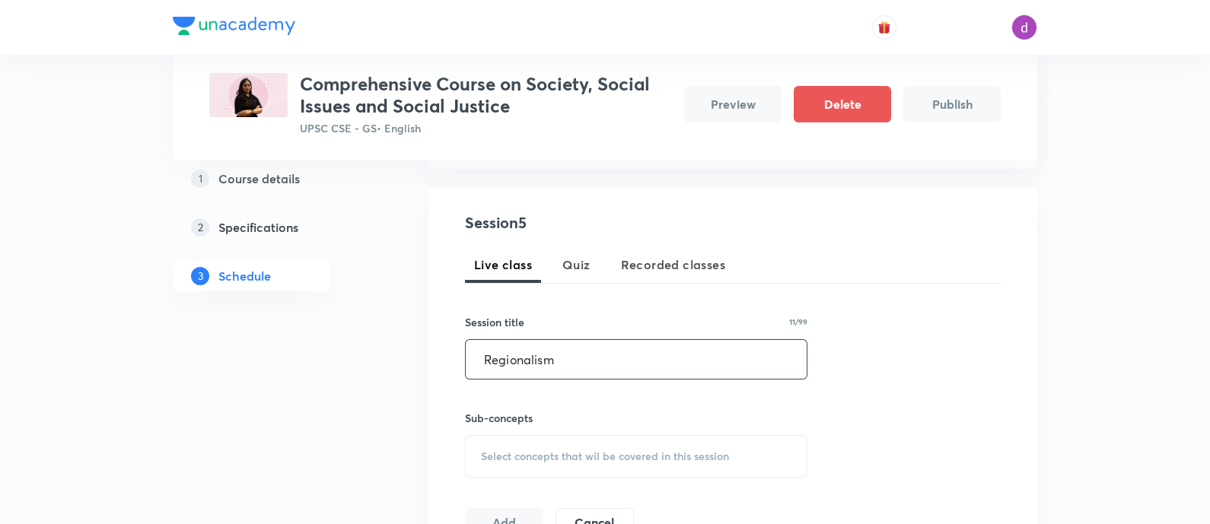
type input "Regionalism"
click at [540, 435] on div "Select concepts that wil be covered in this session" at bounding box center [636, 456] width 342 height 43
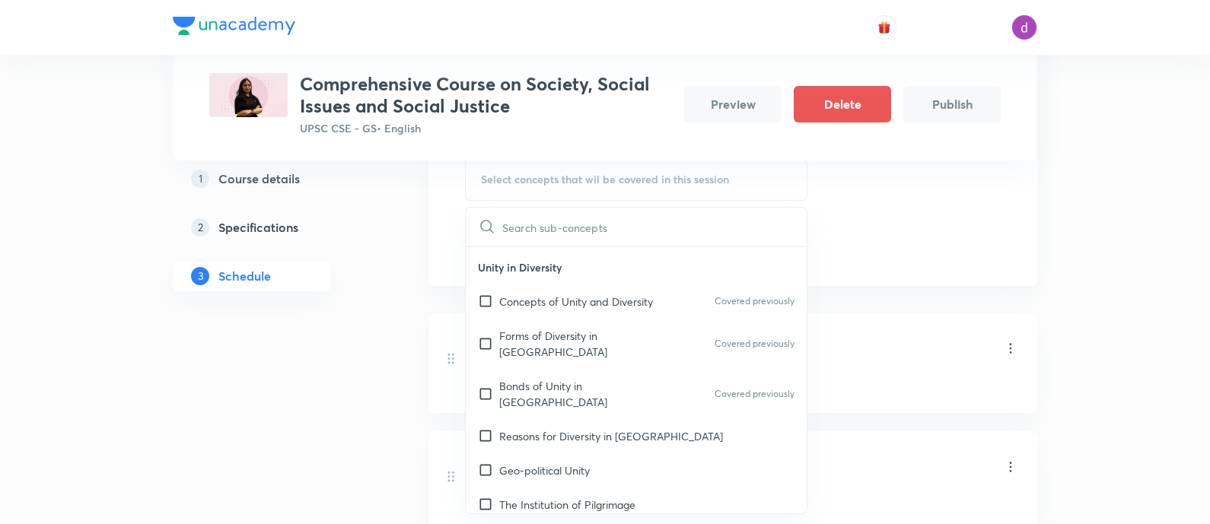
scroll to position [357, 0]
click at [517, 427] on p "Reasons for Diversity in [GEOGRAPHIC_DATA]" at bounding box center [611, 435] width 224 height 16
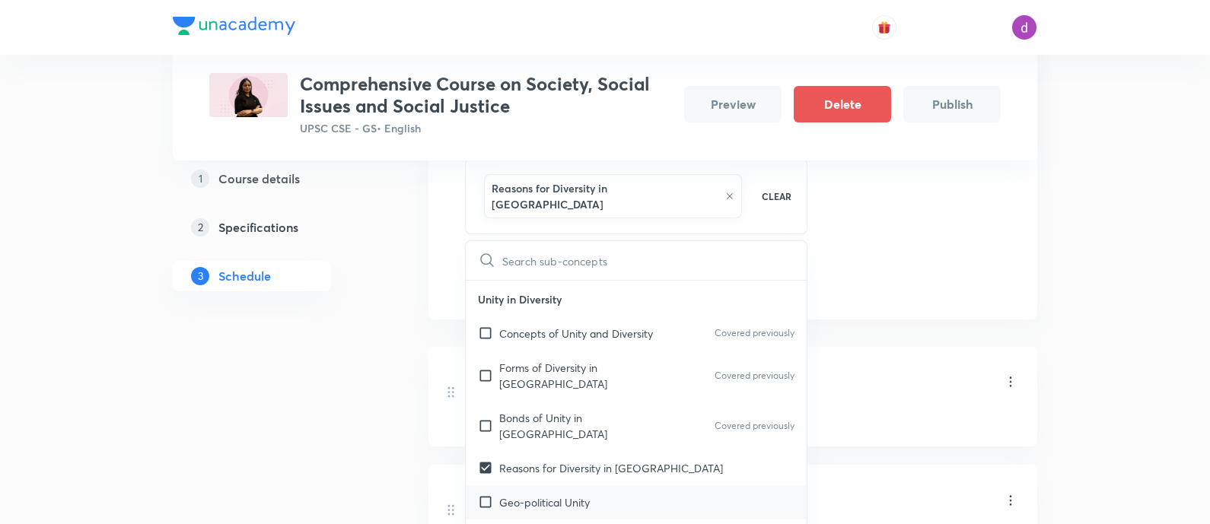
click at [521, 495] on p "Geo-political Unity" at bounding box center [544, 503] width 91 height 16
checkbox input "true"
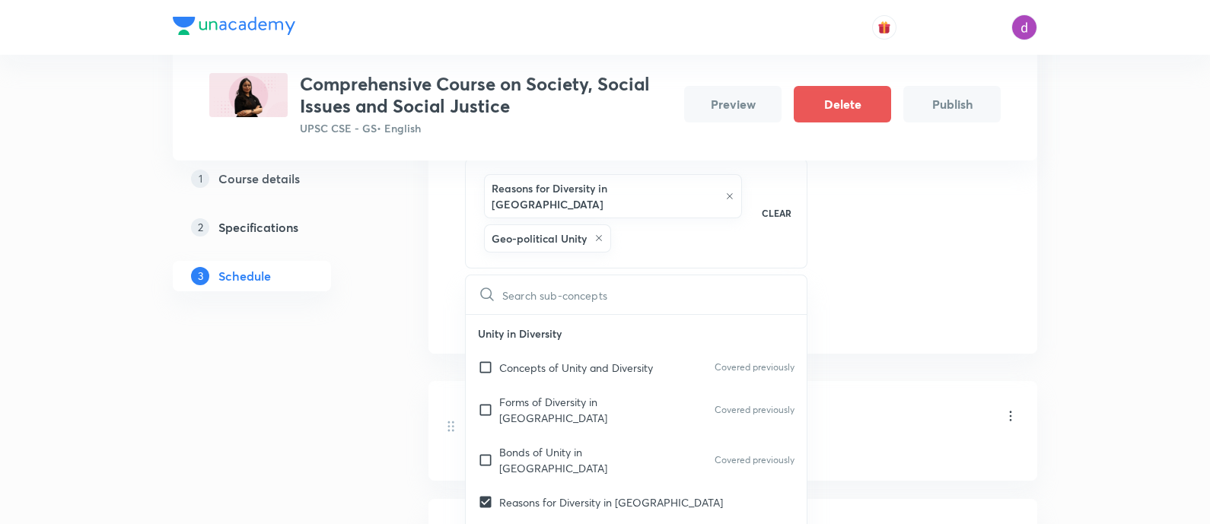
checkbox input "true"
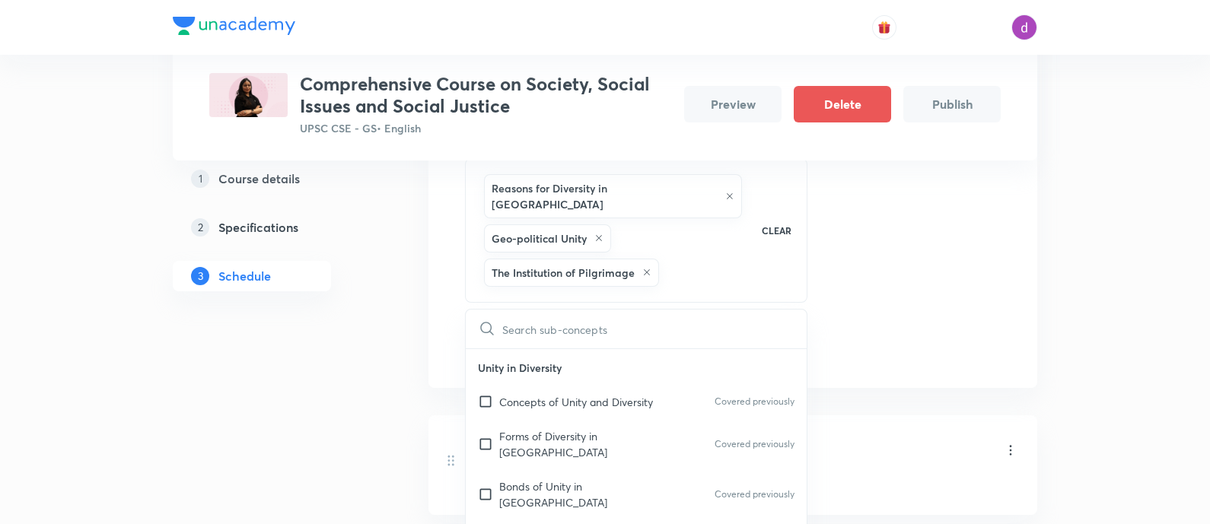
click at [997, 333] on div "Session 5 Live class Quiz Recorded classes Session title 11/99 Regionalism ​ Su…" at bounding box center [733, 149] width 536 height 429
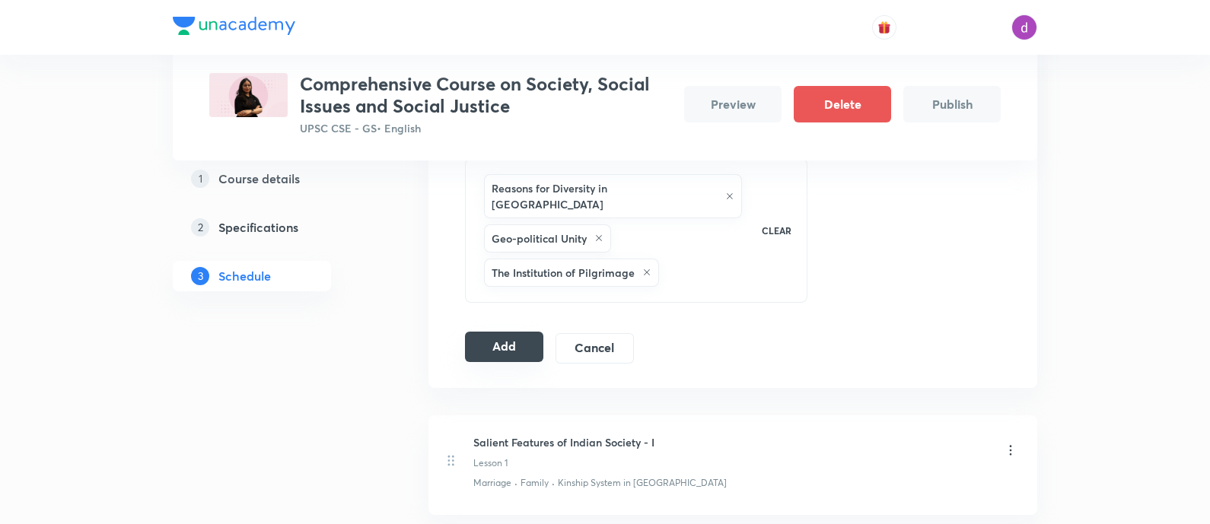
click at [510, 332] on button "Add" at bounding box center [504, 347] width 78 height 30
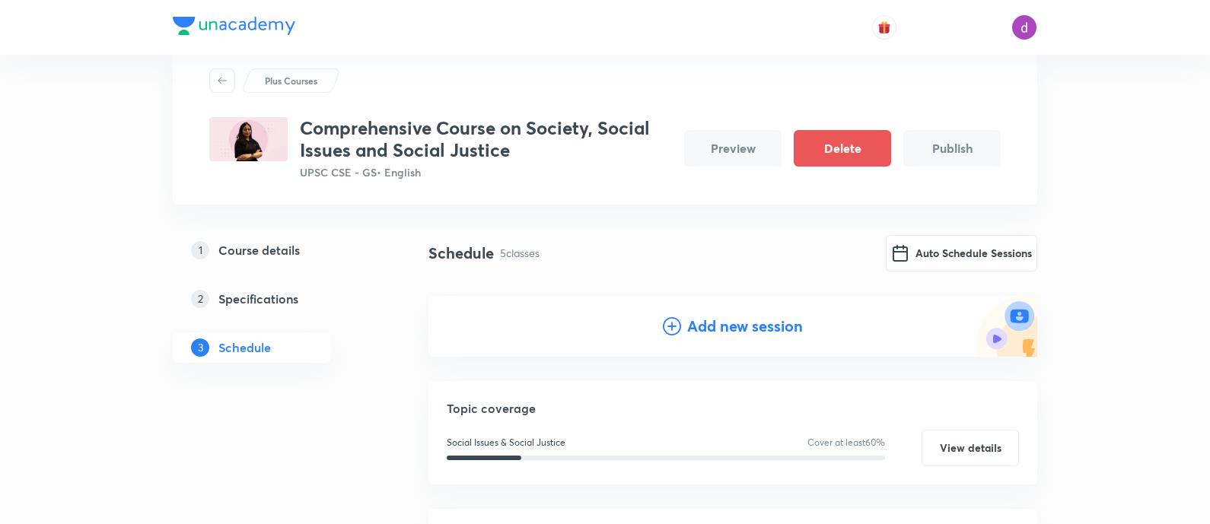
scroll to position [30, 0]
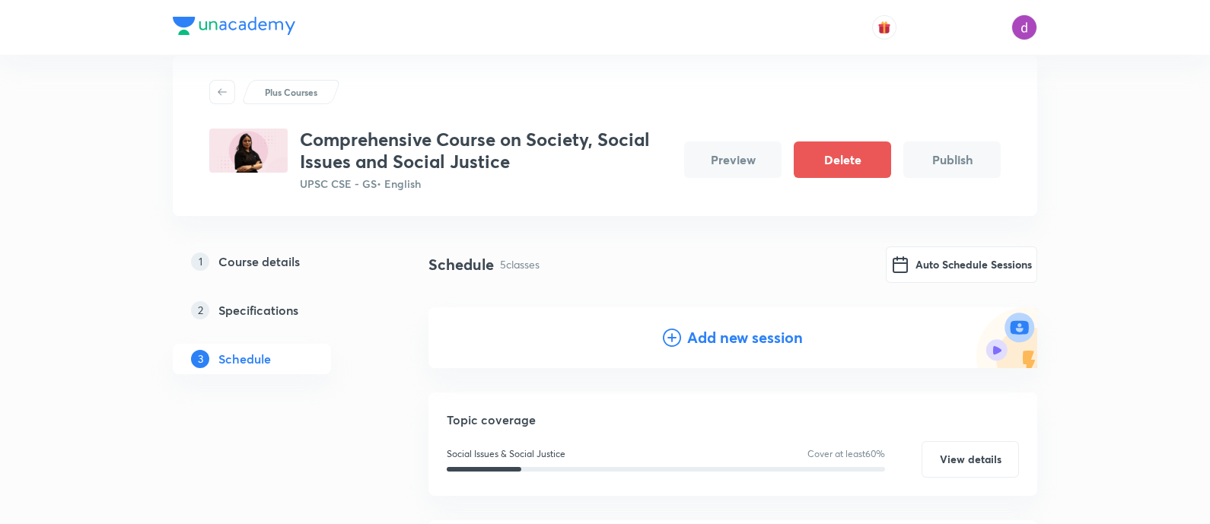
click at [696, 344] on h4 "Add new session" at bounding box center [745, 337] width 116 height 23
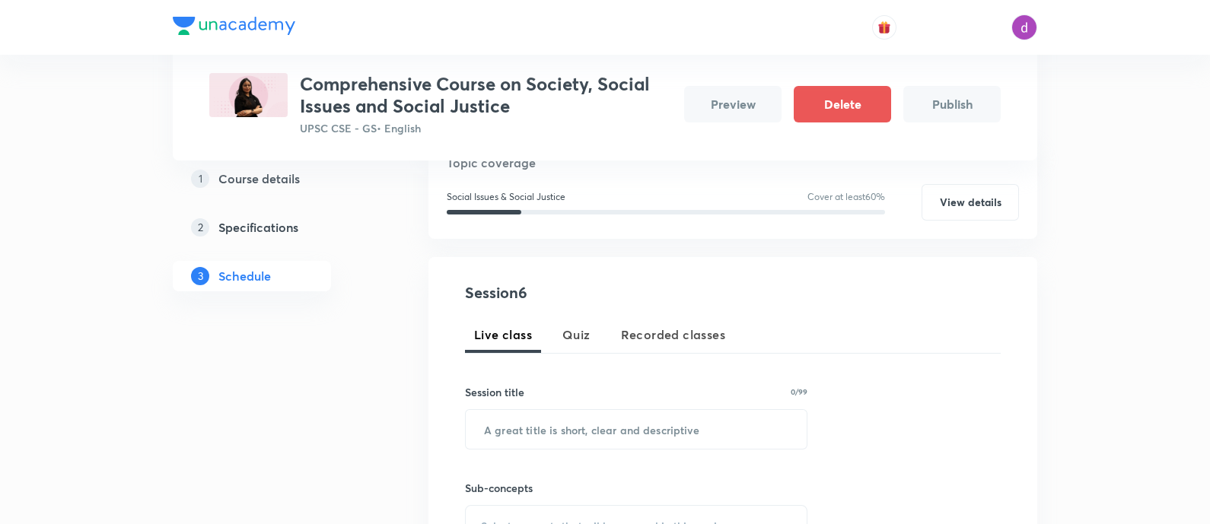
scroll to position [203, 0]
click at [627, 429] on input "text" at bounding box center [636, 428] width 341 height 39
paste input "Communalism"
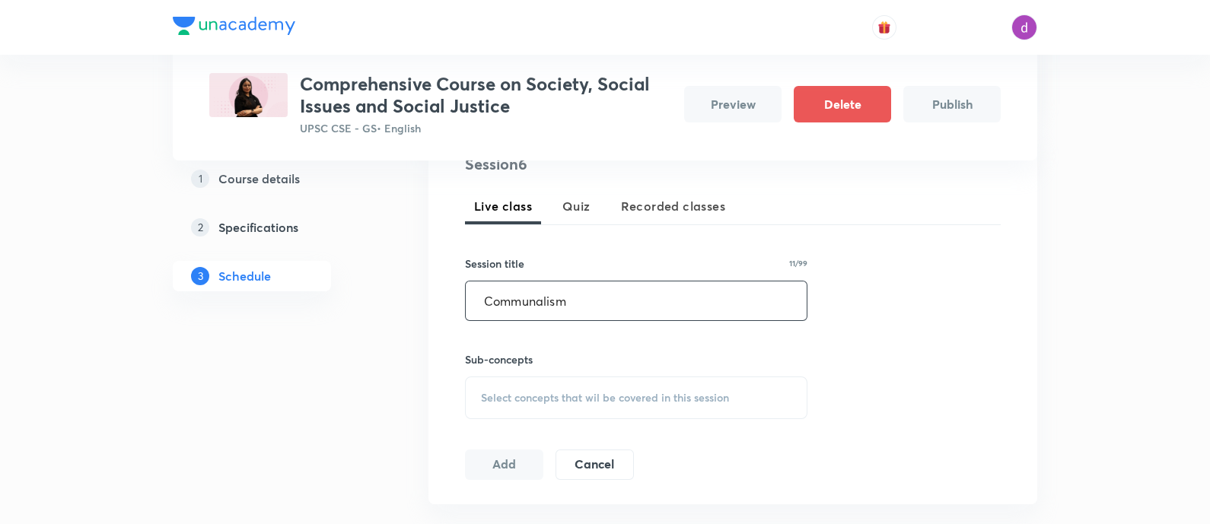
type input "Communalism"
click at [582, 392] on span "Select concepts that wil be covered in this session" at bounding box center [605, 398] width 248 height 12
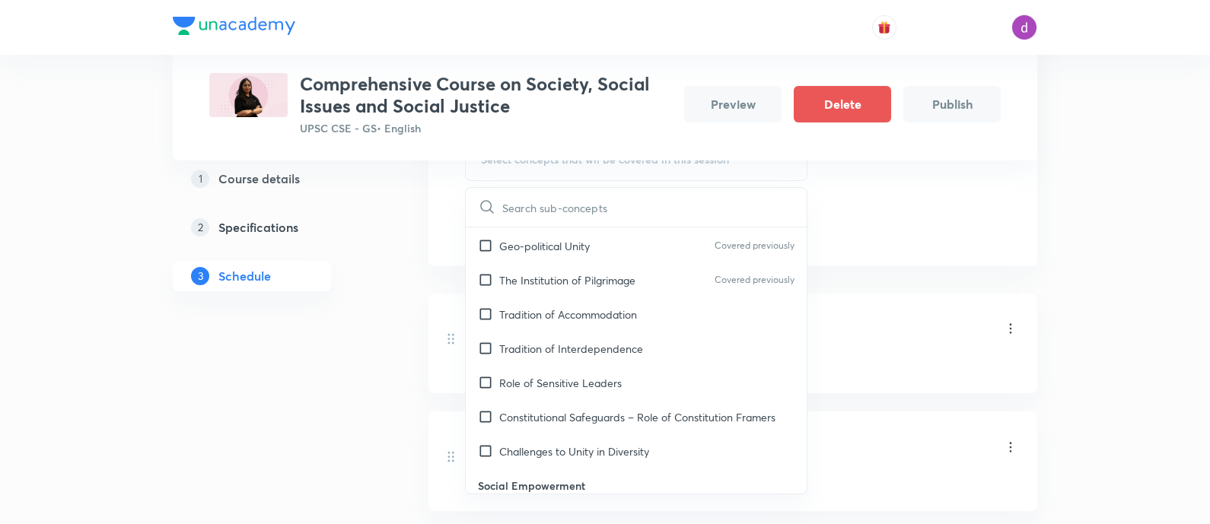
scroll to position [564, 0]
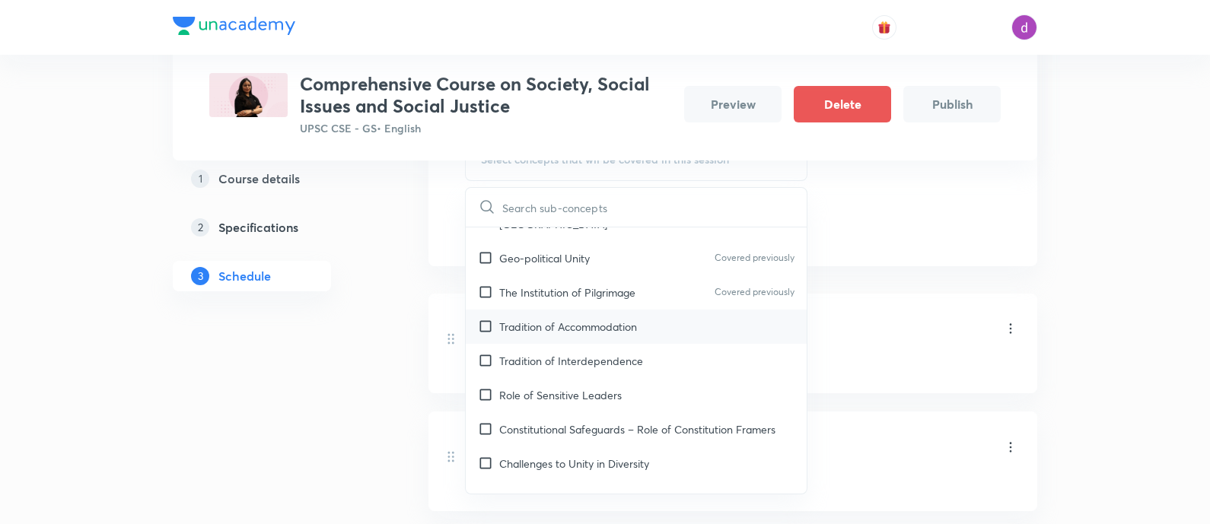
click at [517, 319] on p "Tradition of Accommodation" at bounding box center [568, 327] width 138 height 16
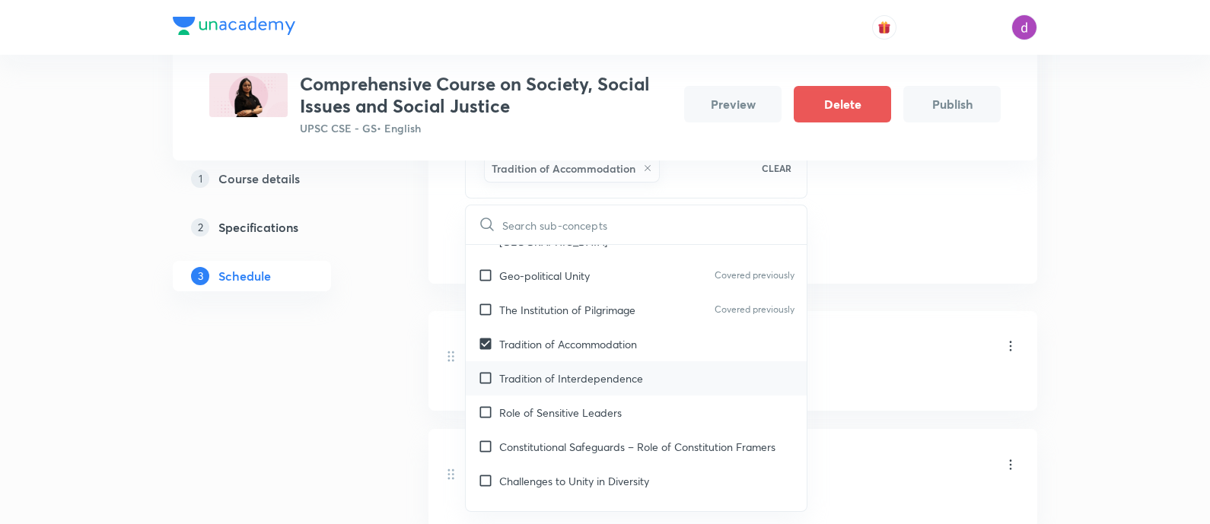
click at [521, 361] on div "Tradition of Interdependence" at bounding box center [636, 378] width 341 height 34
checkbox input "true"
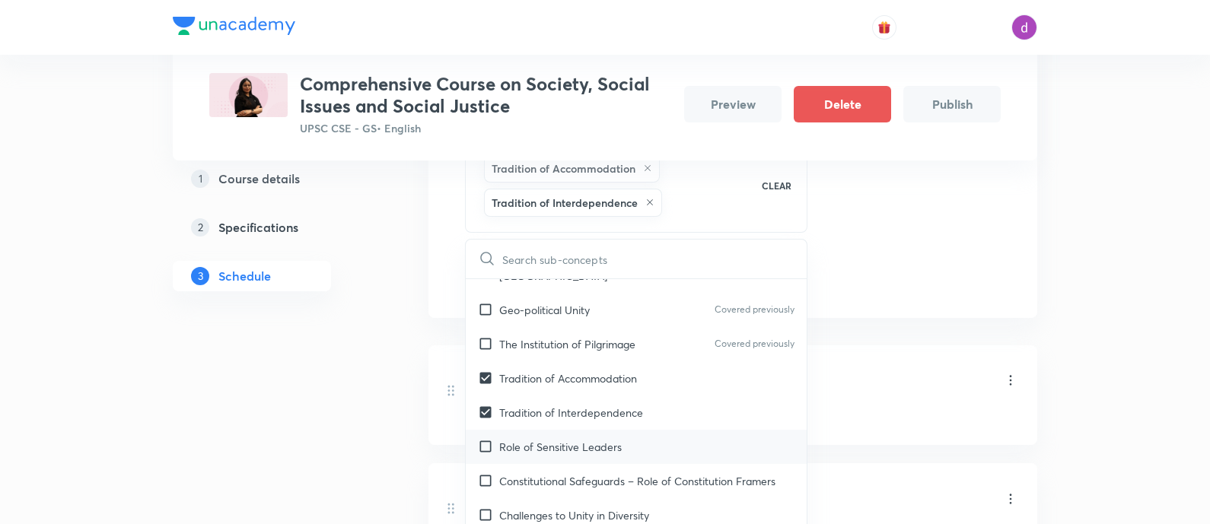
click at [516, 439] on p "Role of Sensitive Leaders" at bounding box center [560, 447] width 123 height 16
checkbox input "true"
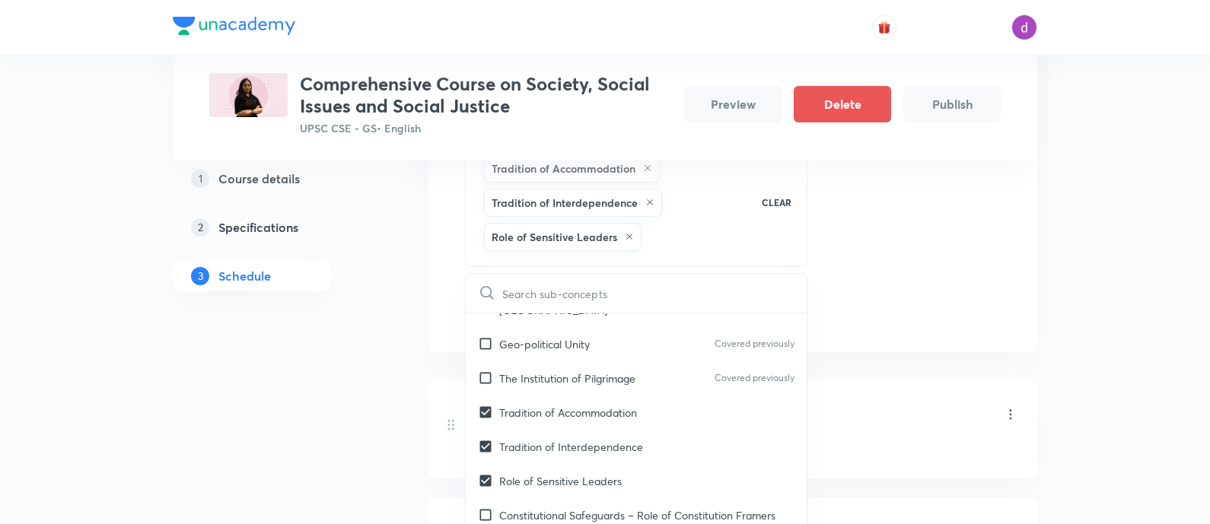
click at [924, 197] on div "Session 6 Live class Quiz Recorded classes Session title 11/99 Communalism ​ Su…" at bounding box center [733, 121] width 536 height 413
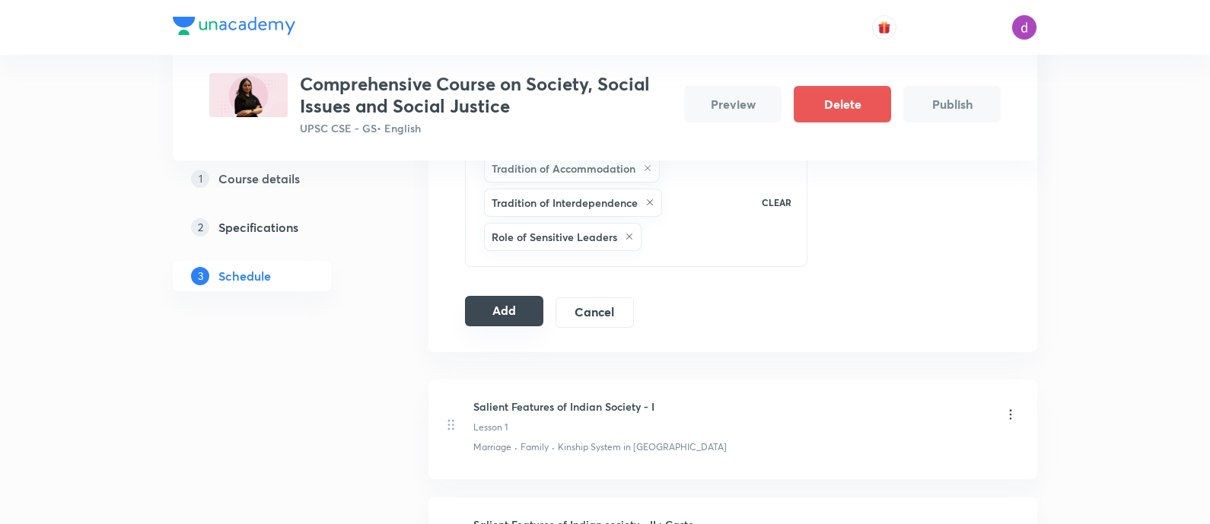
click at [501, 317] on button "Add" at bounding box center [504, 311] width 78 height 30
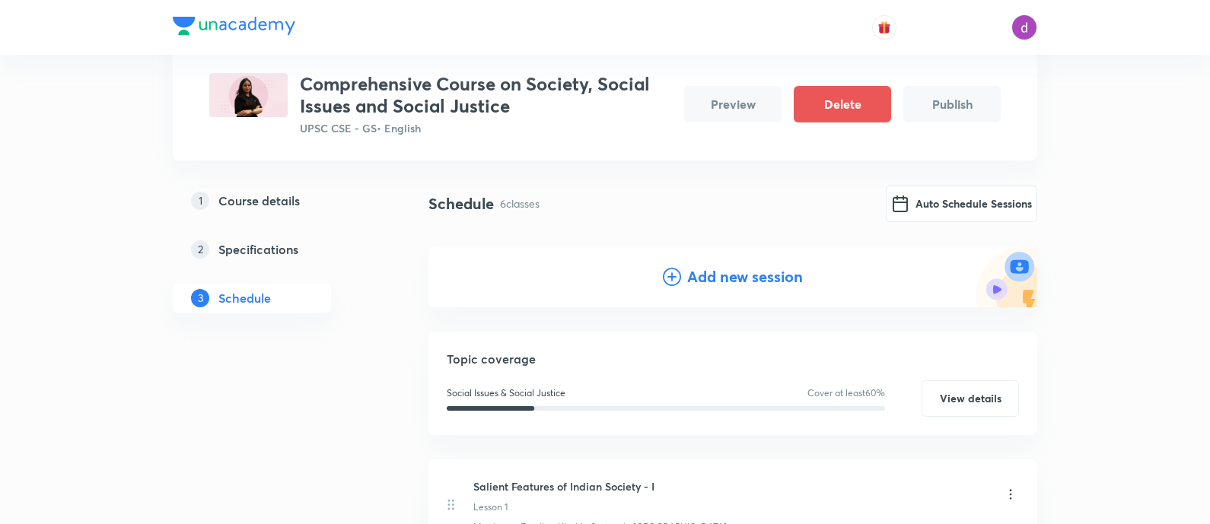
scroll to position [0, 0]
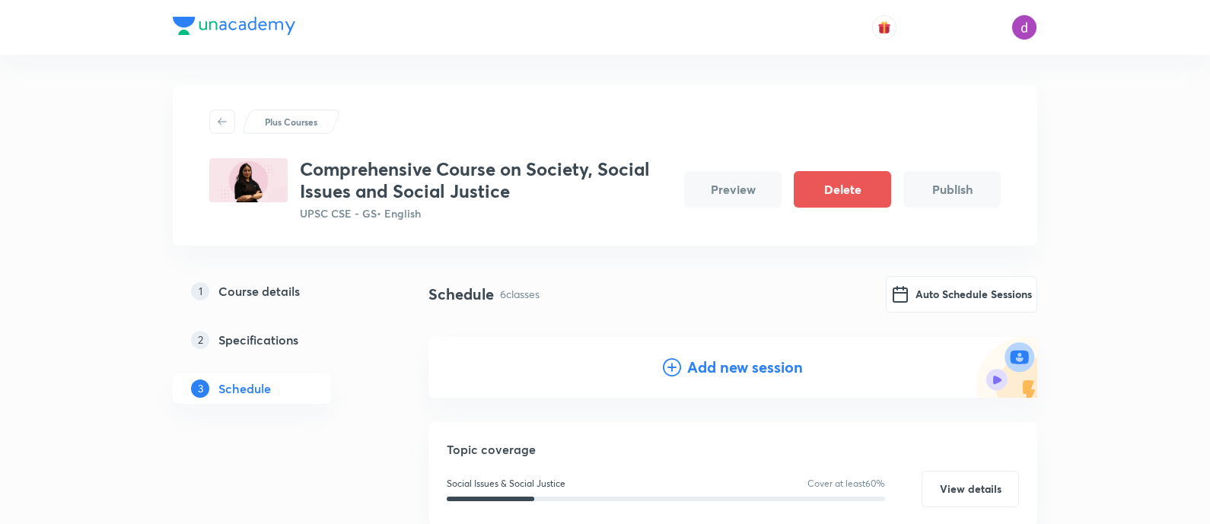
click at [710, 356] on h4 "Add new session" at bounding box center [745, 367] width 116 height 23
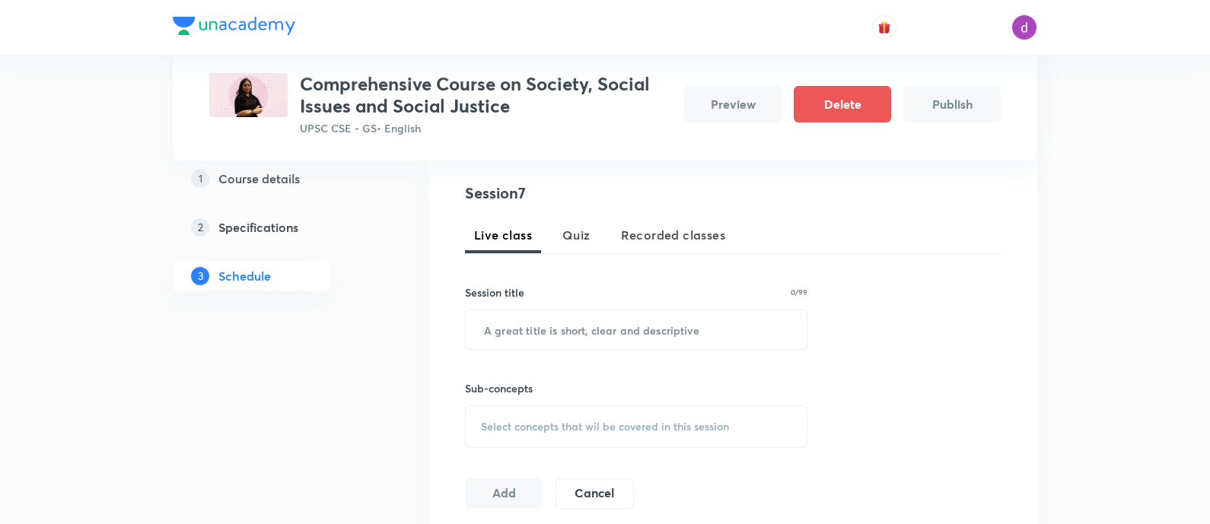
scroll to position [324, 0]
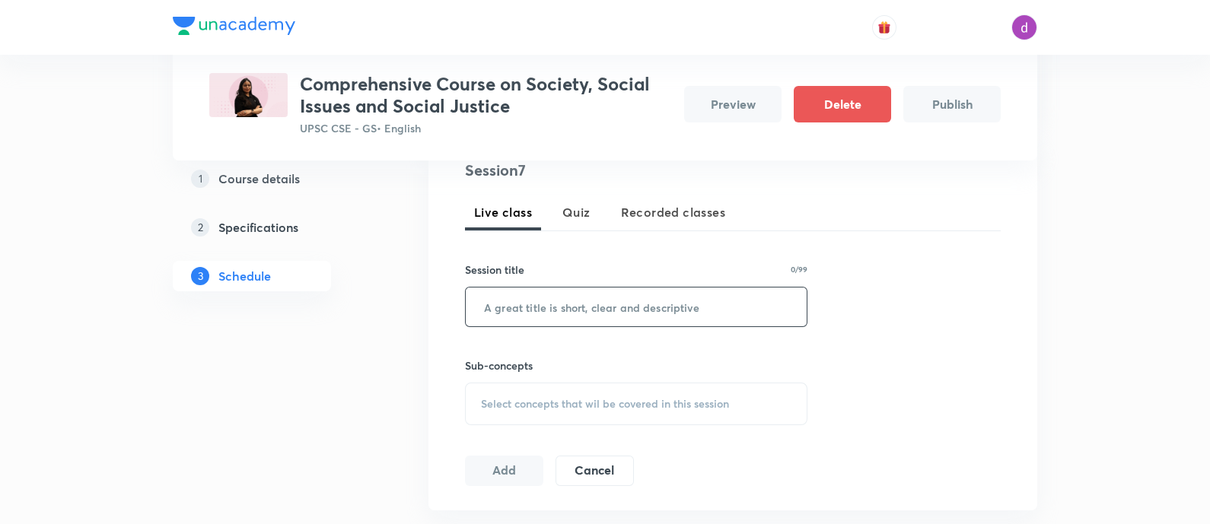
click at [597, 315] on input "text" at bounding box center [636, 307] width 341 height 39
paste input "Population and associated Issues"
type input "Population and associated Issues"
click at [576, 405] on span "Select concepts that wil be covered in this session" at bounding box center [605, 404] width 248 height 12
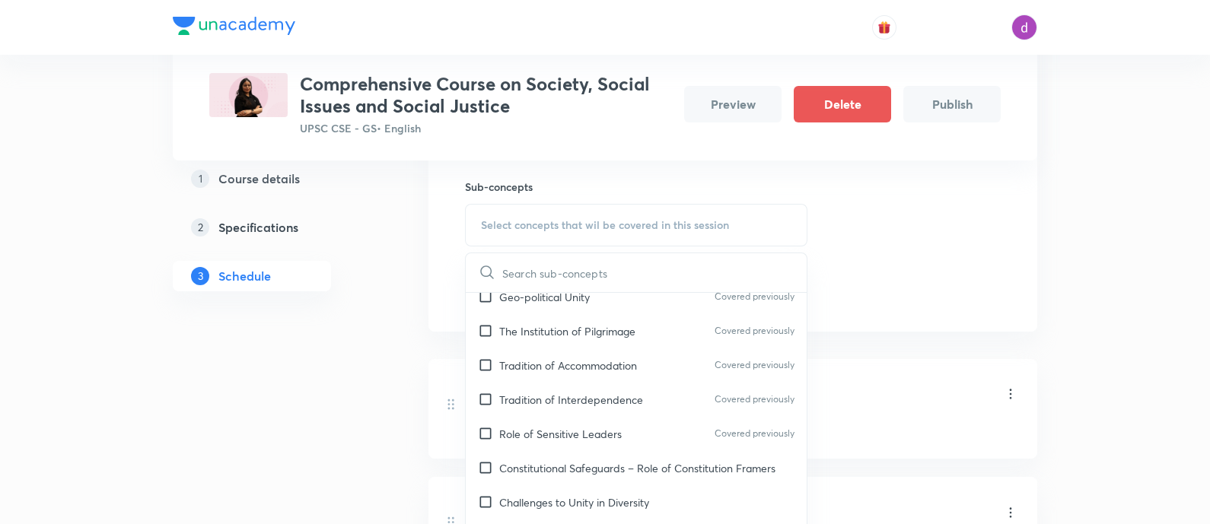
scroll to position [589, 0]
click at [486, 462] on input "checkbox" at bounding box center [488, 470] width 21 height 16
checkbox input "true"
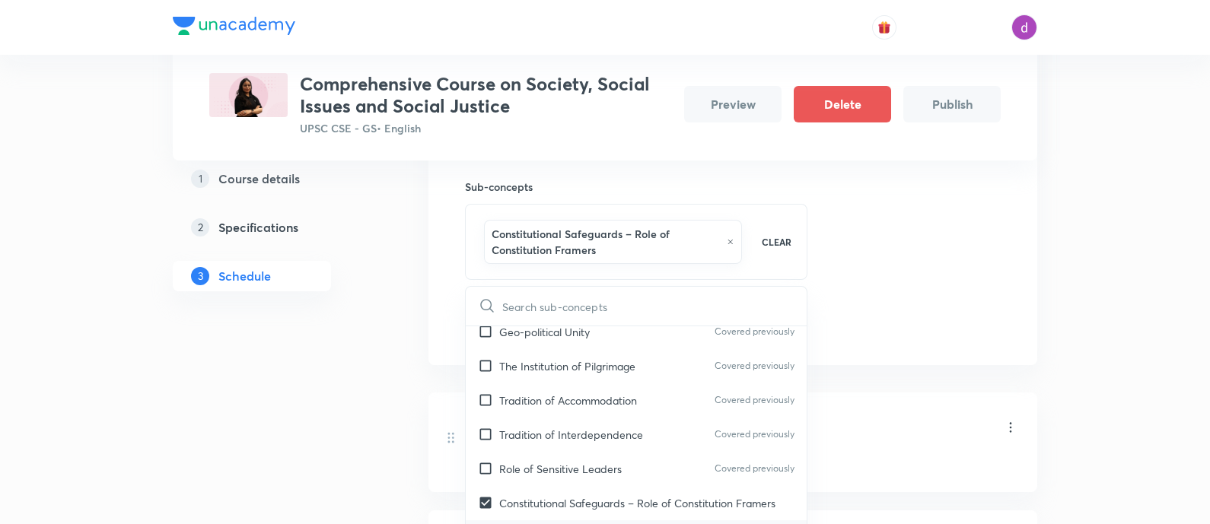
checkbox input "true"
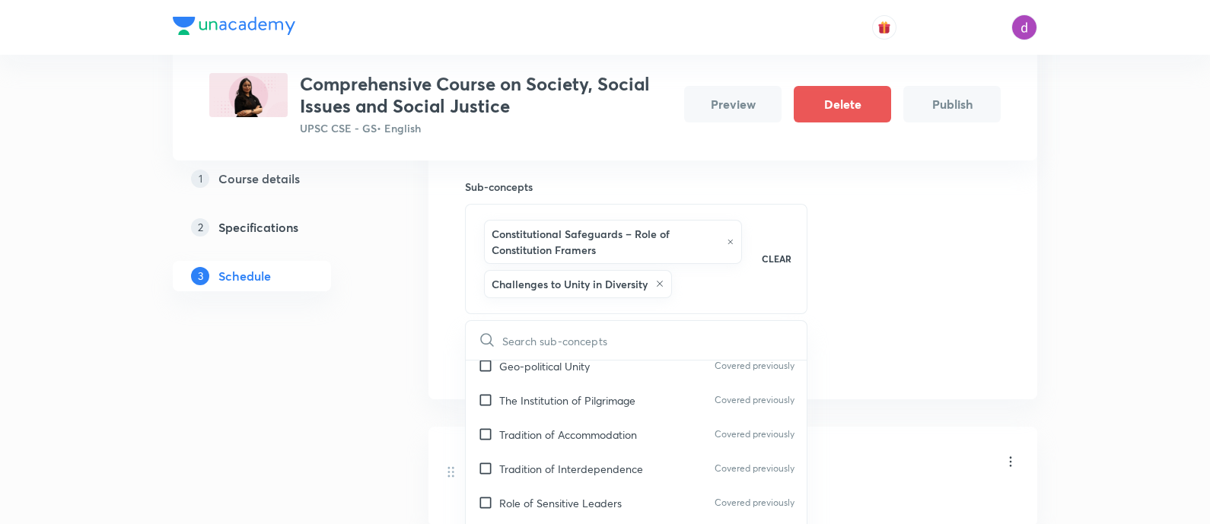
scroll to position [705, 0]
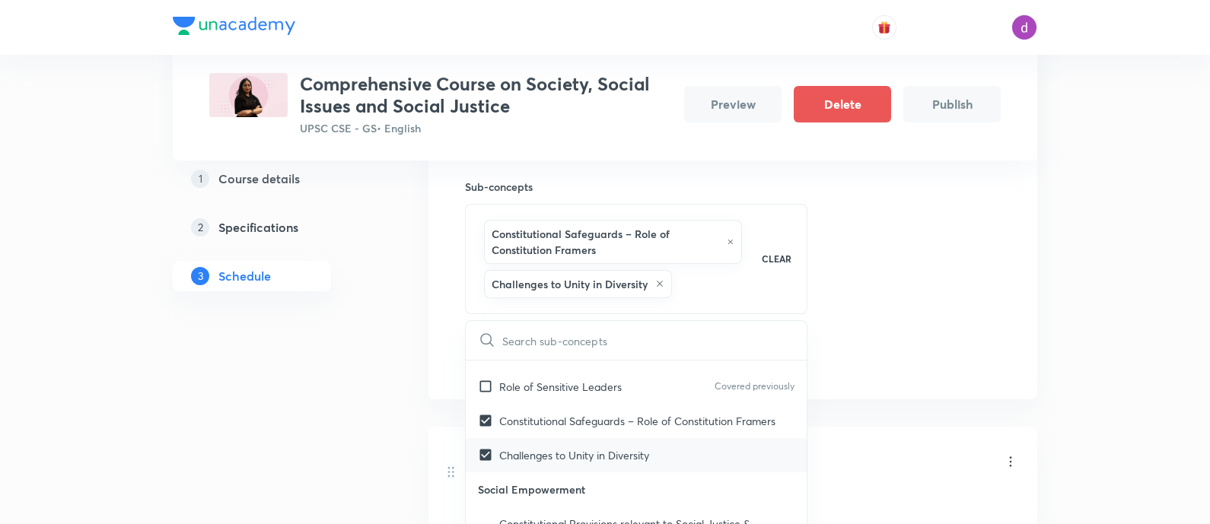
click at [487, 516] on input "checkbox" at bounding box center [488, 532] width 21 height 32
checkbox input "true"
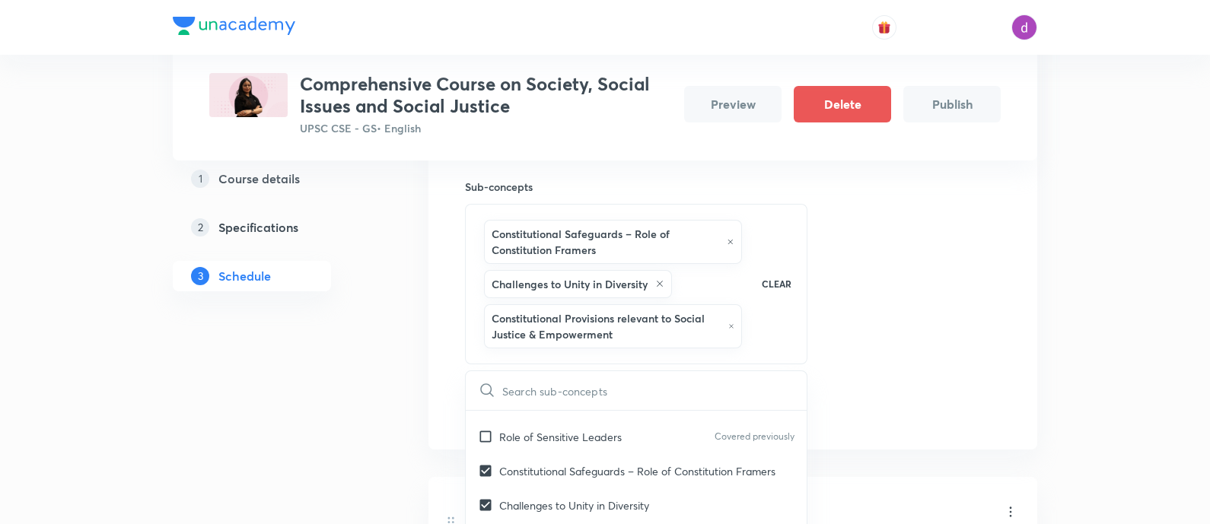
click at [895, 331] on div "Session 7 Live class Quiz Recorded classes Session title 32/99 Population and a…" at bounding box center [733, 202] width 536 height 445
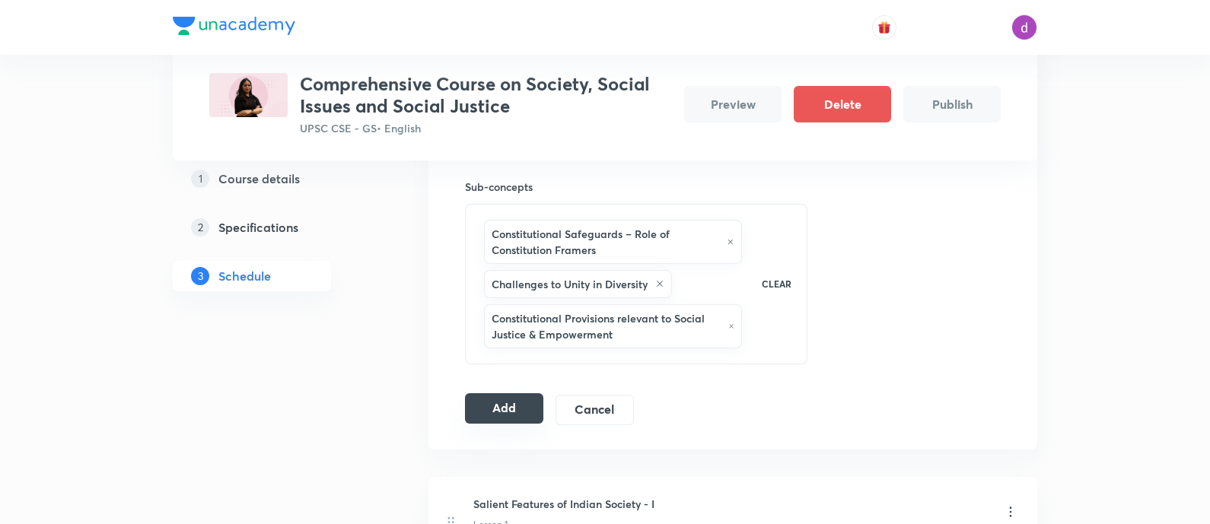
click at [515, 401] on button "Add" at bounding box center [504, 408] width 78 height 30
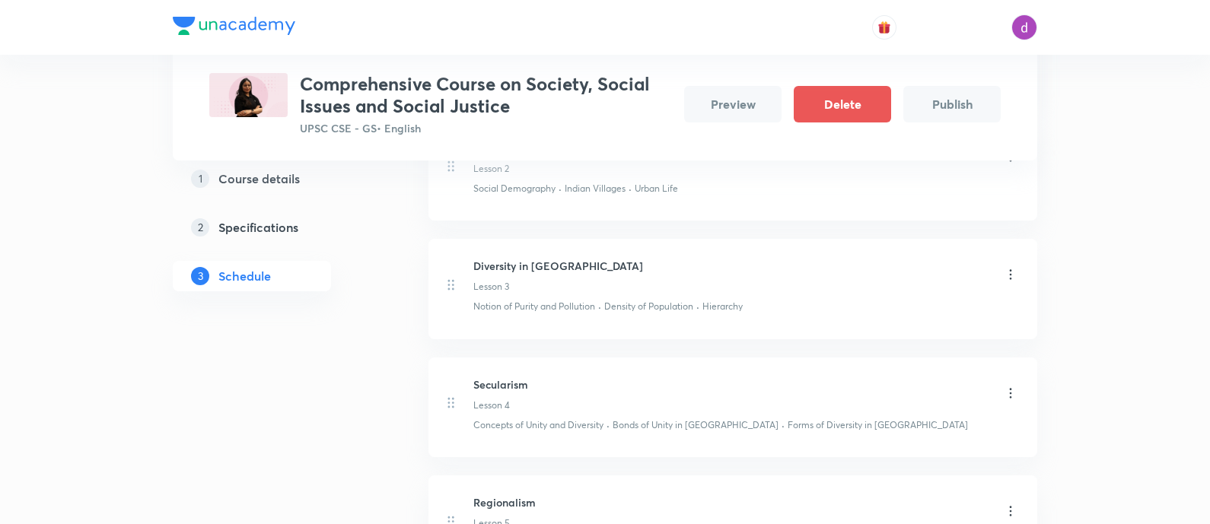
scroll to position [0, 0]
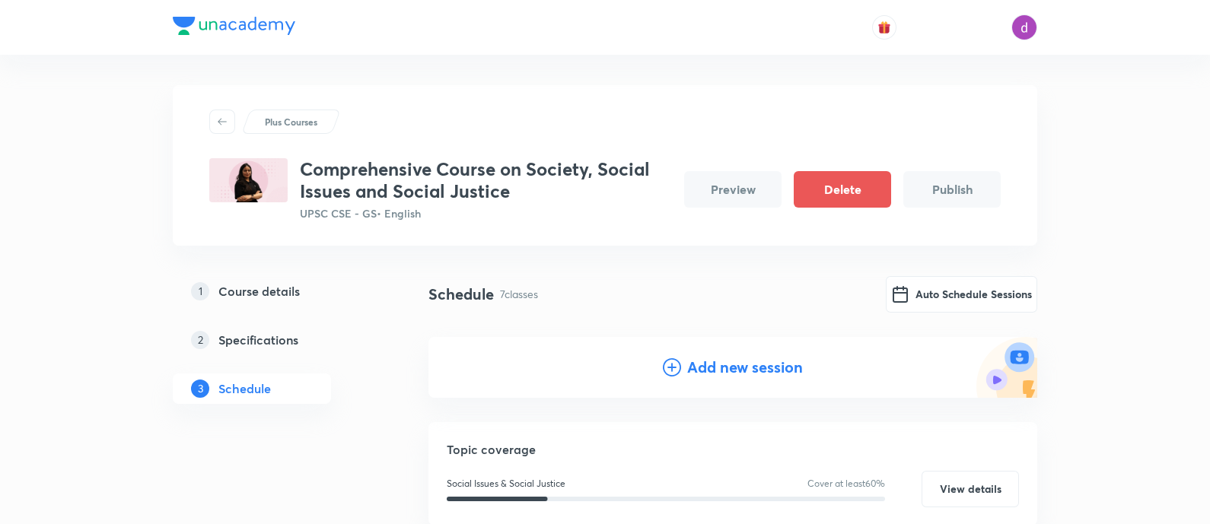
click at [727, 371] on h4 "Add new session" at bounding box center [745, 367] width 116 height 23
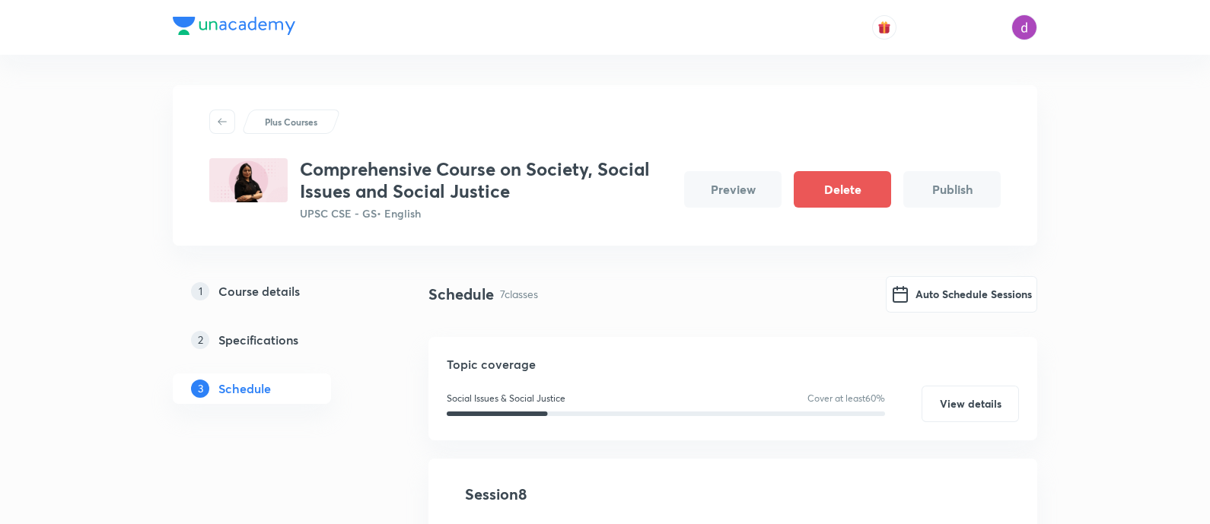
scroll to position [189, 0]
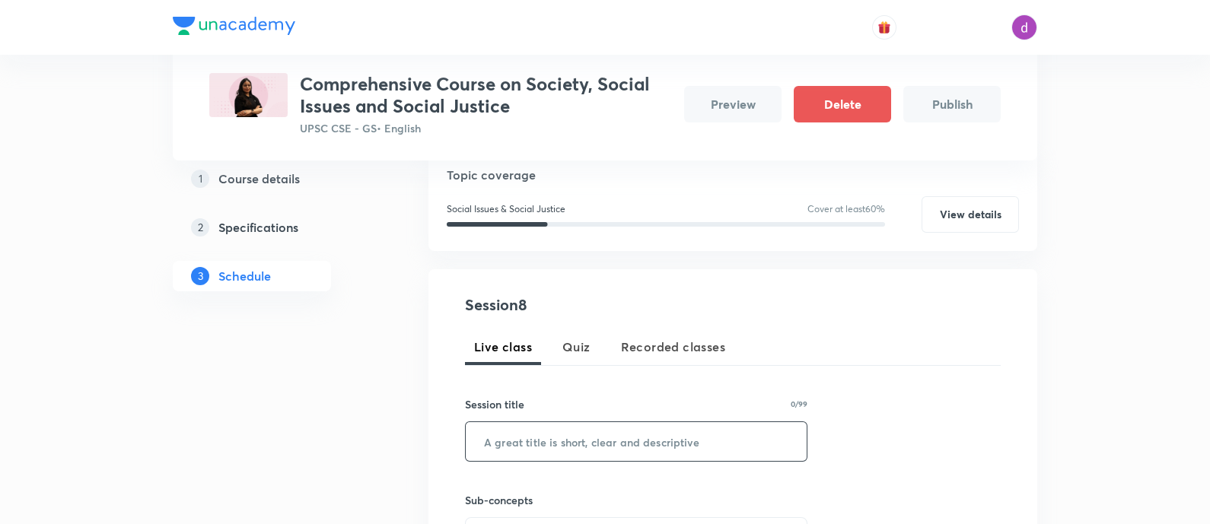
click at [559, 458] on input "text" at bounding box center [636, 441] width 341 height 39
paste input "Globalisation and it's impact on Indian Society"
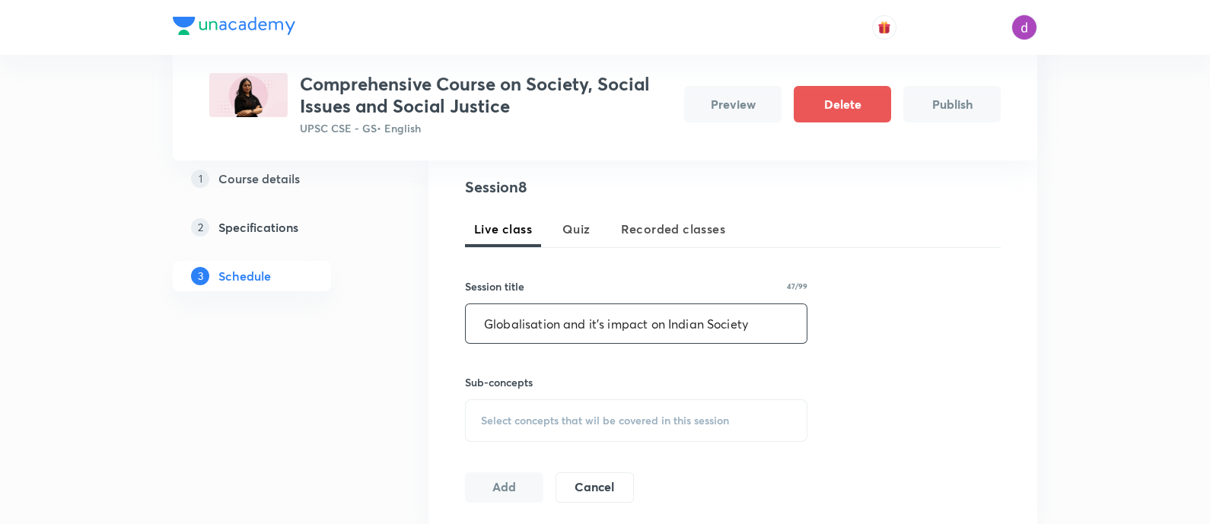
click at [530, 314] on input "Globalisation and it's impact on Indian Society" at bounding box center [636, 323] width 341 height 39
type input "Globalization and it's impact on Indian Society"
click at [525, 423] on span "Select concepts that wil be covered in this session" at bounding box center [605, 421] width 248 height 12
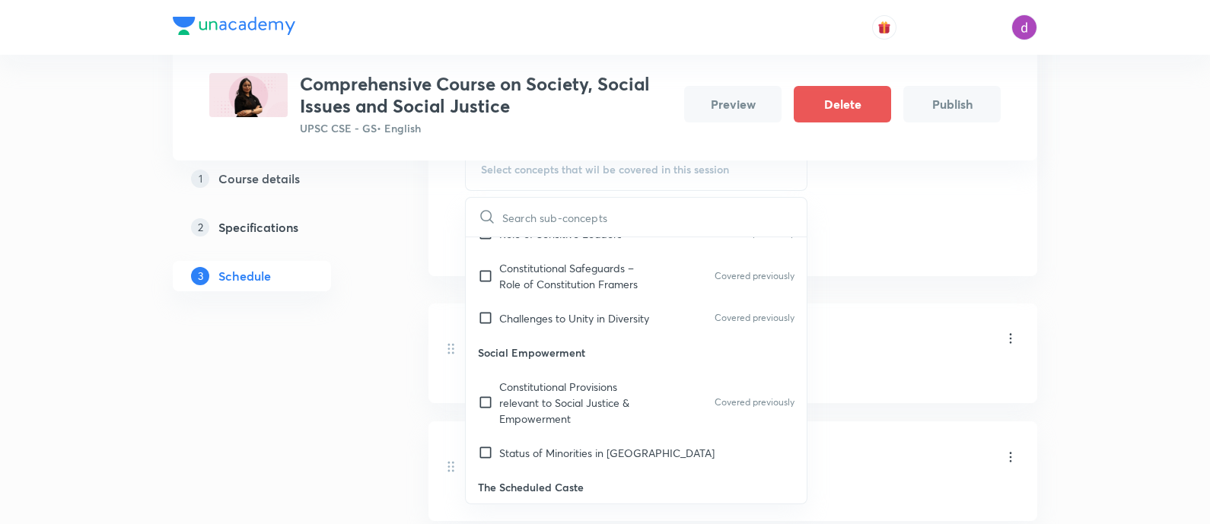
scroll to position [762, 0]
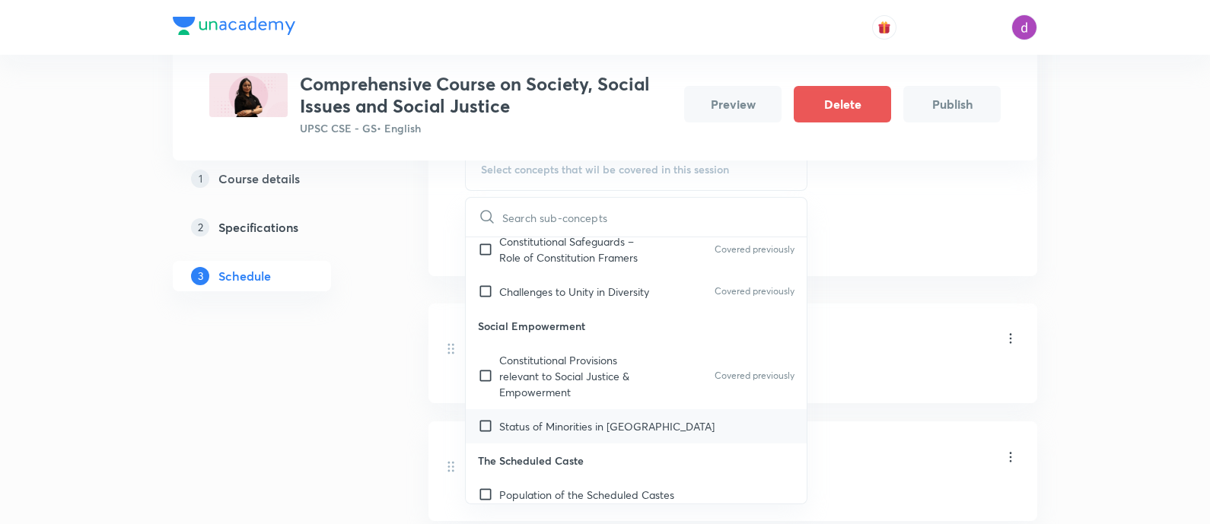
click at [526, 419] on p "Status of Minorities in [GEOGRAPHIC_DATA]" at bounding box center [606, 427] width 215 height 16
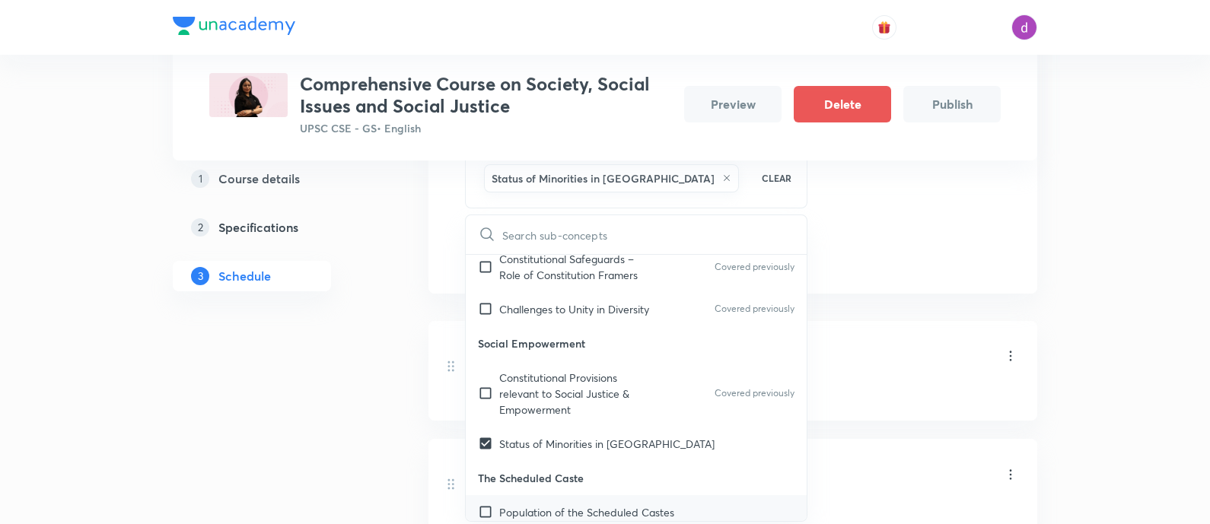
click at [539, 505] on p "Population of the Scheduled Castes" at bounding box center [586, 513] width 175 height 16
checkbox input "true"
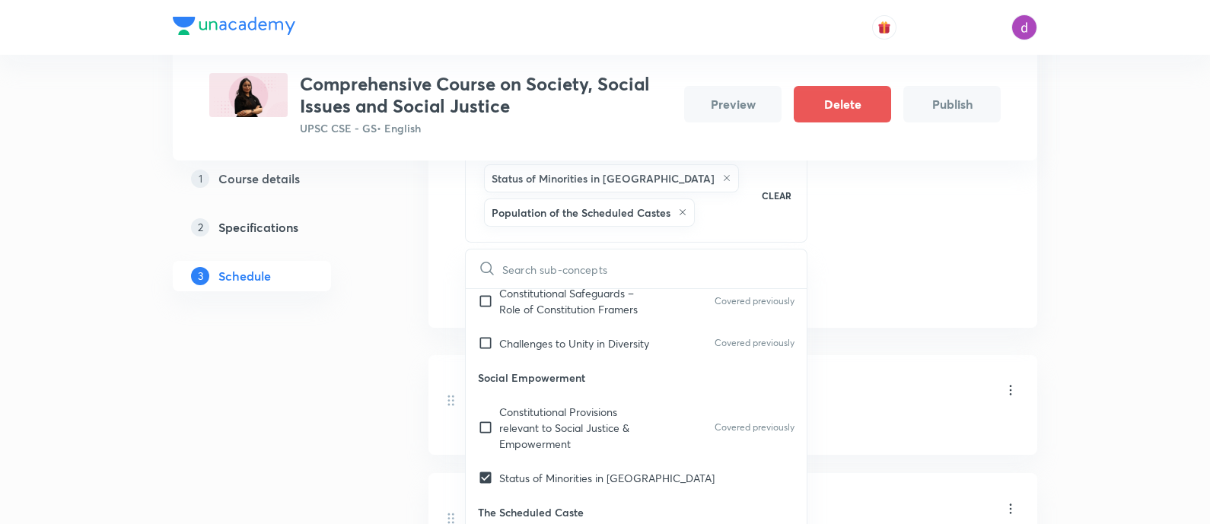
scroll to position [856, 0]
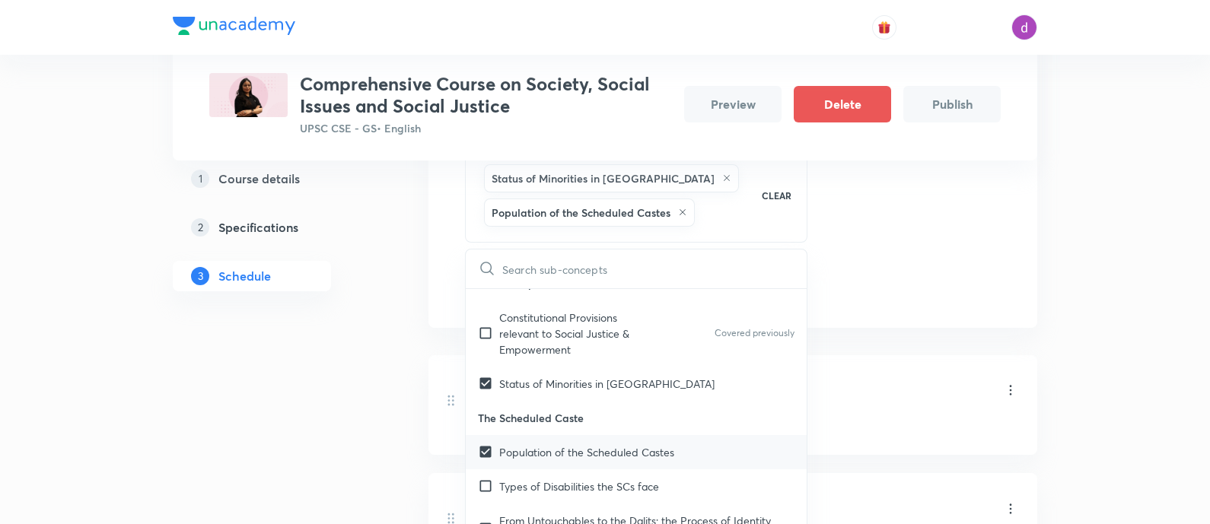
click at [532, 444] on p "Population of the Scheduled Castes" at bounding box center [586, 452] width 175 height 16
checkbox input "true"
checkbox input "false"
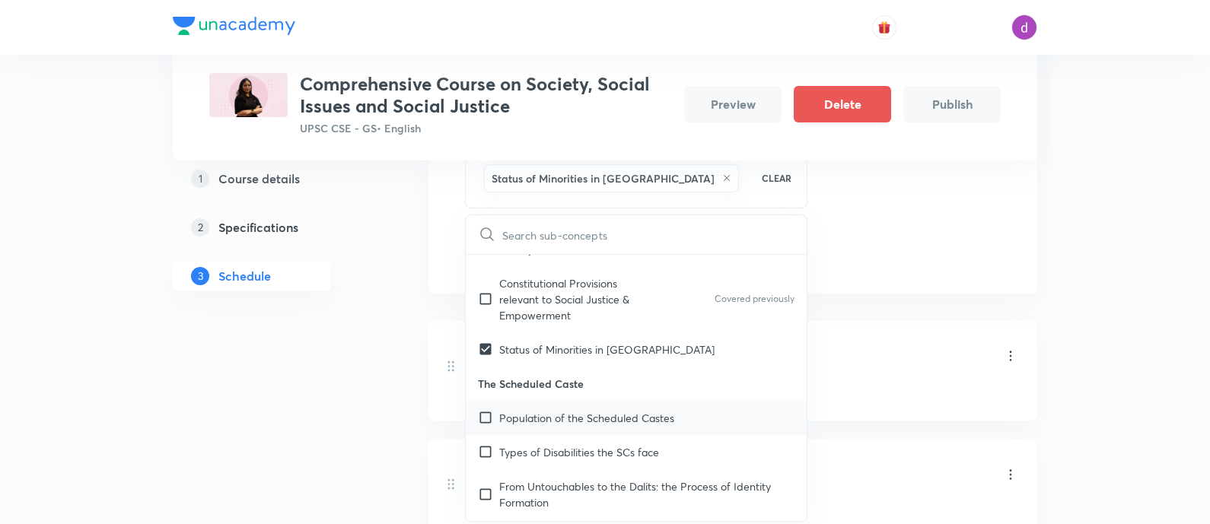
click at [532, 444] on p "Types of Disabilities the SCs face" at bounding box center [579, 452] width 160 height 16
checkbox input "true"
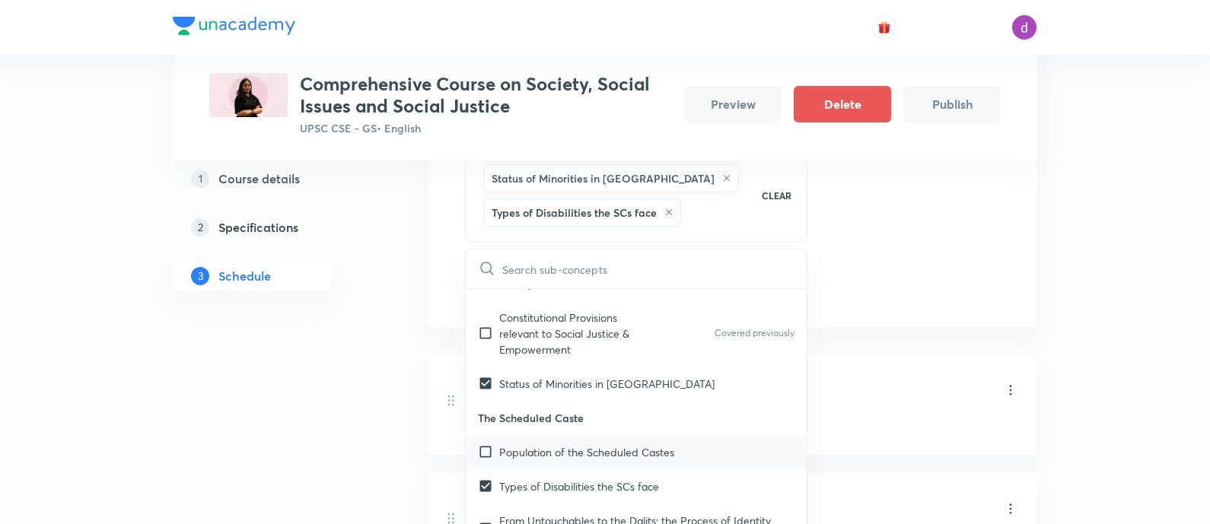
click at [520, 444] on p "Population of the Scheduled Castes" at bounding box center [586, 452] width 175 height 16
checkbox input "true"
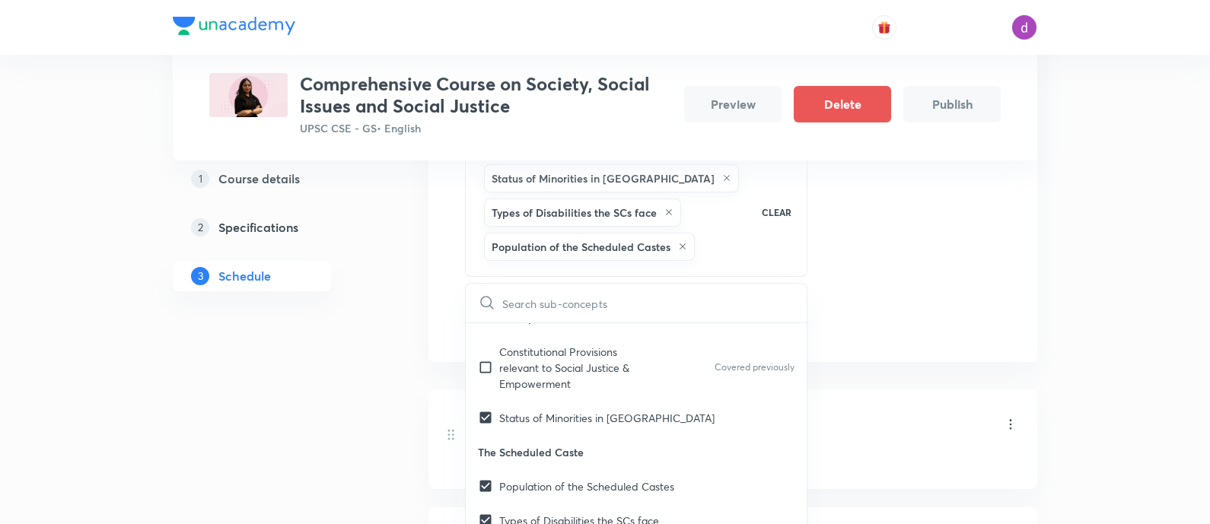
click at [978, 329] on div "Session 8 Live class Quiz Recorded classes Session title 47/99 Globalization an…" at bounding box center [733, 131] width 536 height 413
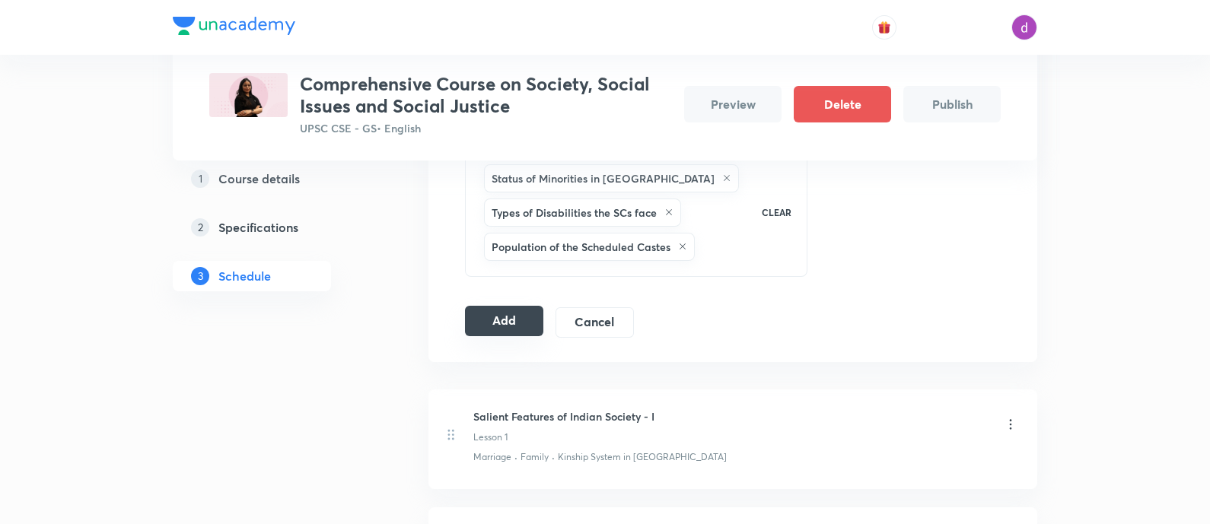
click at [511, 326] on button "Add" at bounding box center [504, 321] width 78 height 30
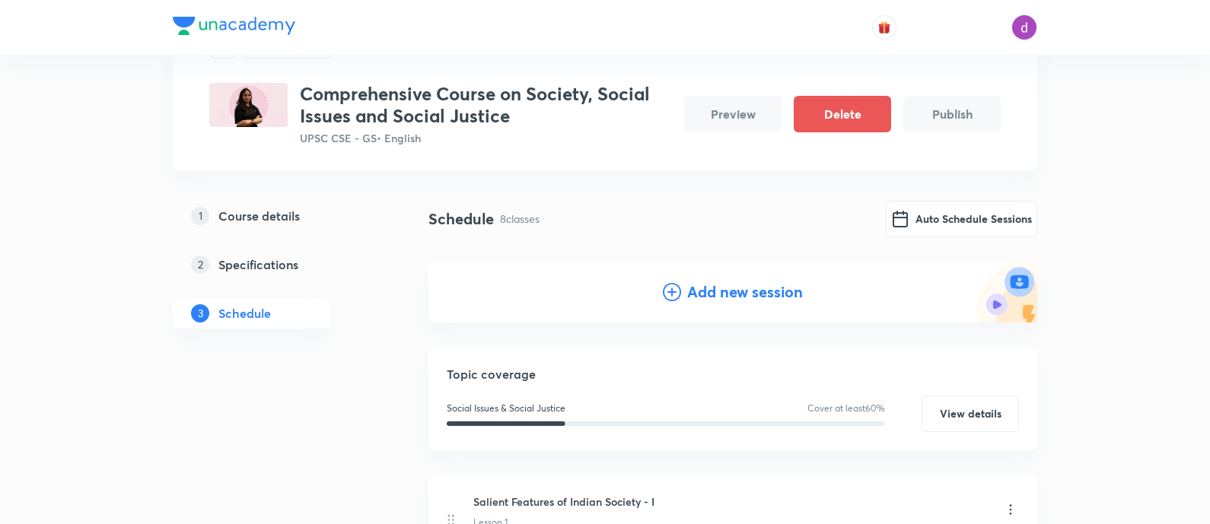
scroll to position [75, 0]
drag, startPoint x: 689, startPoint y: 279, endPoint x: 669, endPoint y: 291, distance: 23.9
click at [669, 291] on icon at bounding box center [672, 292] width 18 height 18
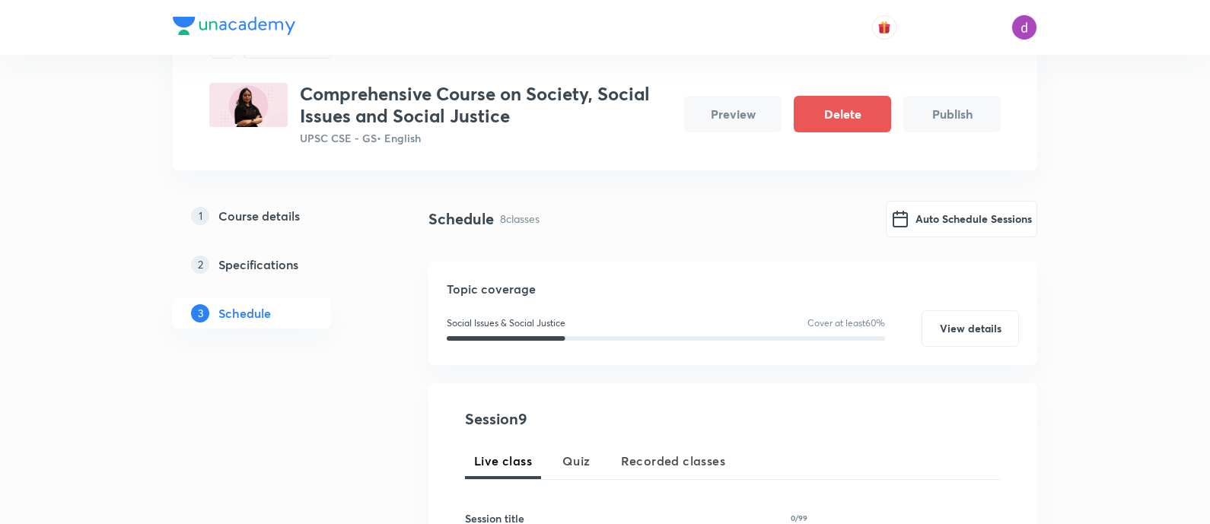
scroll to position [285, 0]
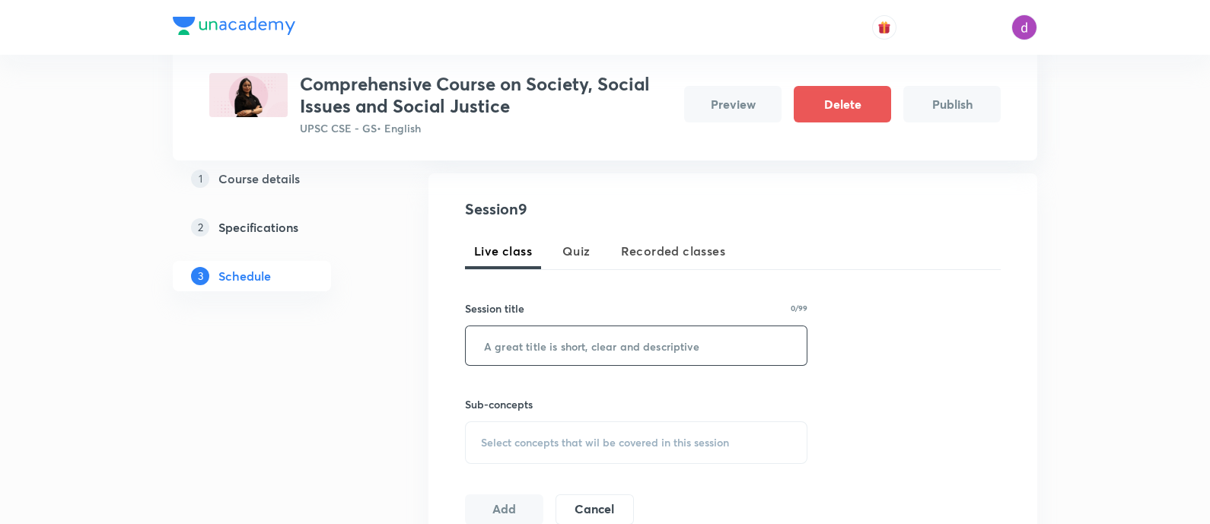
click at [515, 343] on input "text" at bounding box center [636, 345] width 341 height 39
paste input "Miscellaneous"
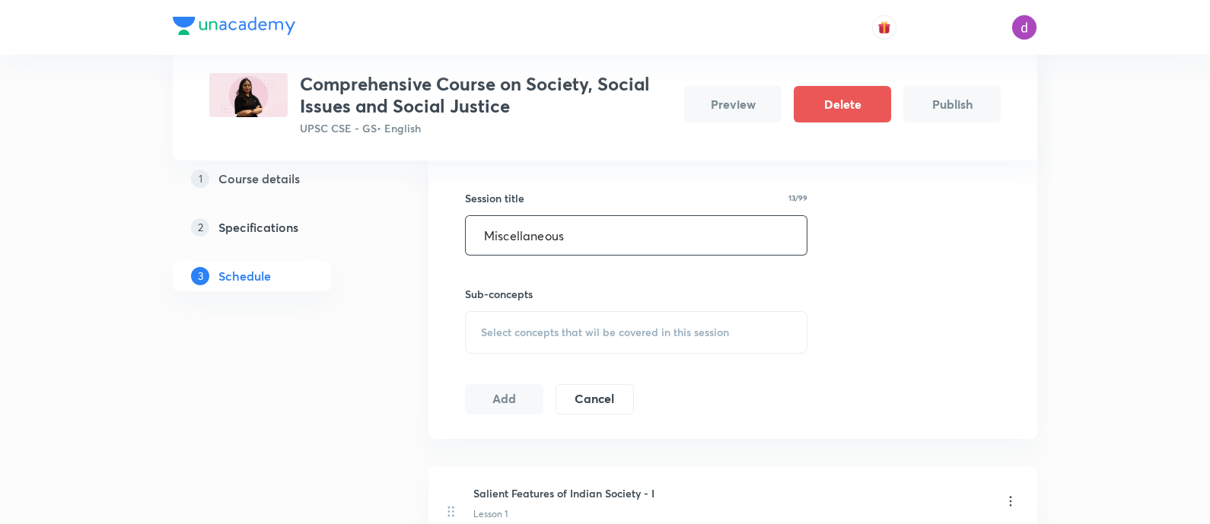
type input "Miscellaneous"
click at [515, 317] on div "Select concepts that wil be covered in this session" at bounding box center [636, 332] width 342 height 43
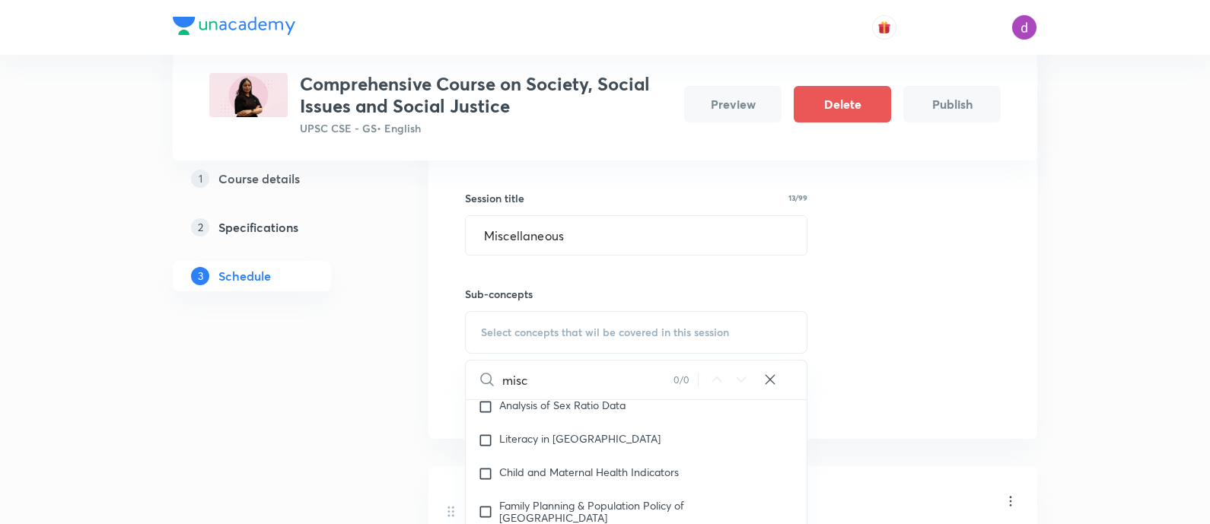
scroll to position [3281, 0]
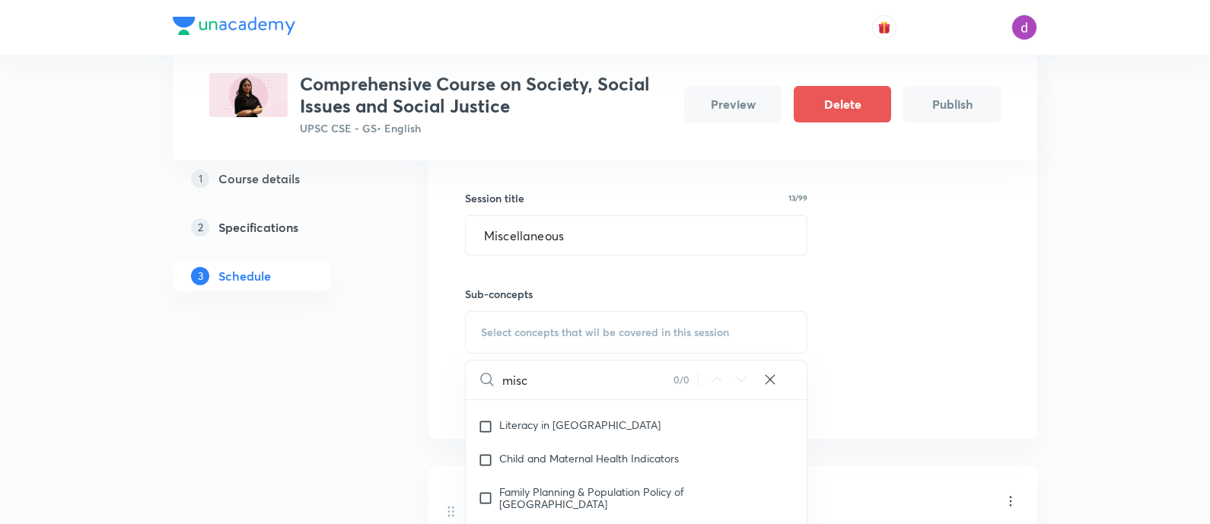
type input "misc"
click at [760, 385] on div "misc 0 / 0 ​" at bounding box center [636, 380] width 341 height 39
click at [767, 380] on icon at bounding box center [769, 379] width 15 height 15
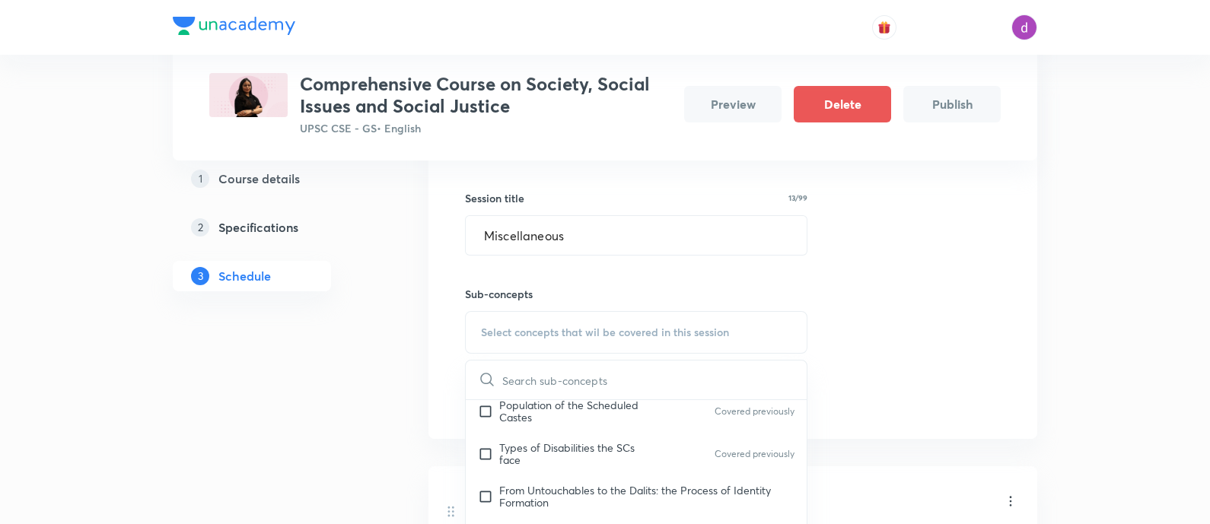
scroll to position [981, 0]
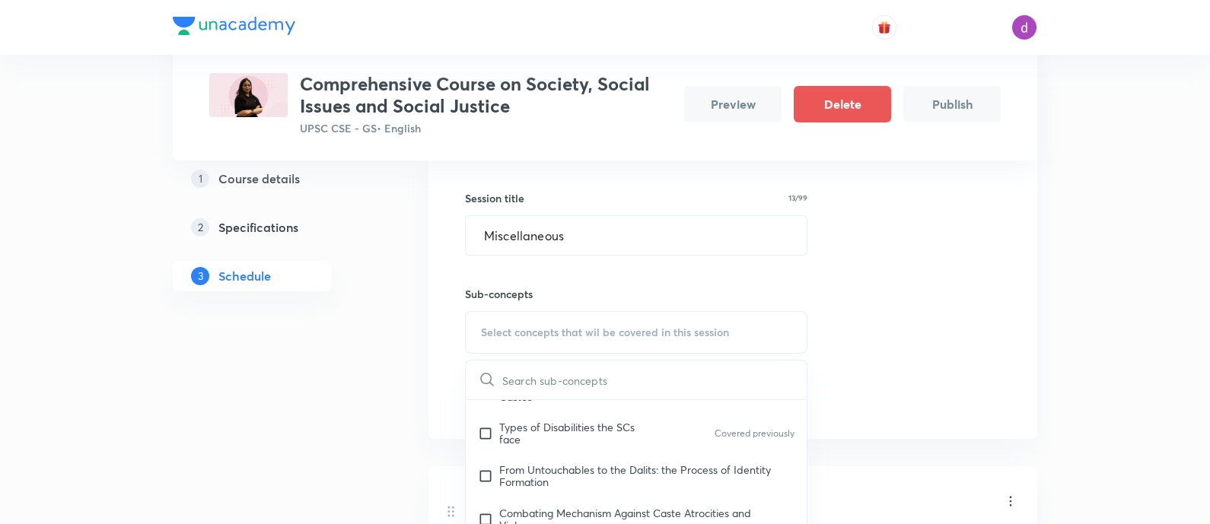
click at [590, 464] on p "From Untouchables to the Dalits: the Process of Identity Formation" at bounding box center [646, 476] width 295 height 24
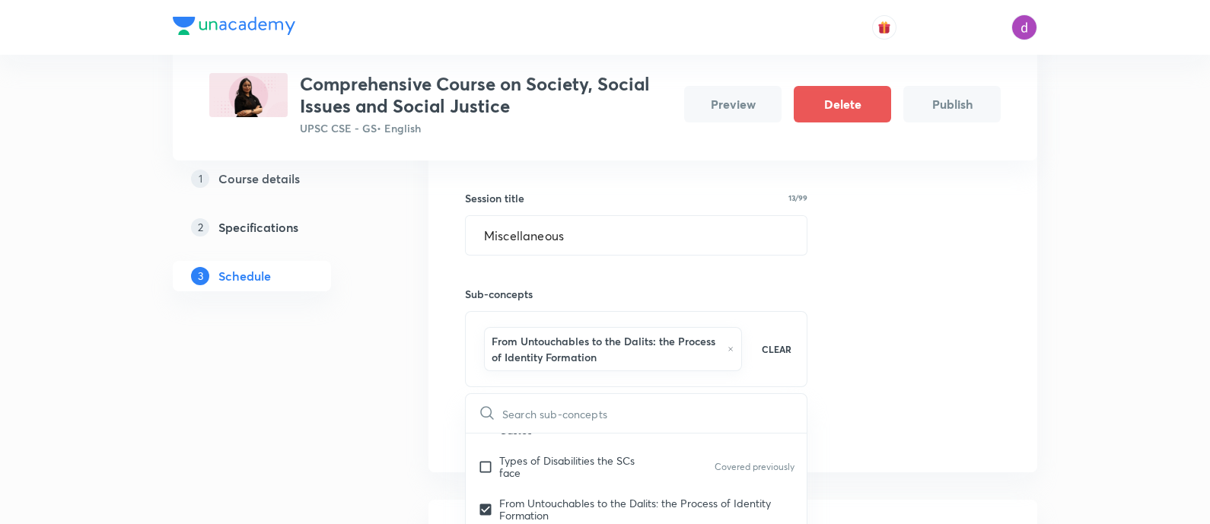
checkbox input "true"
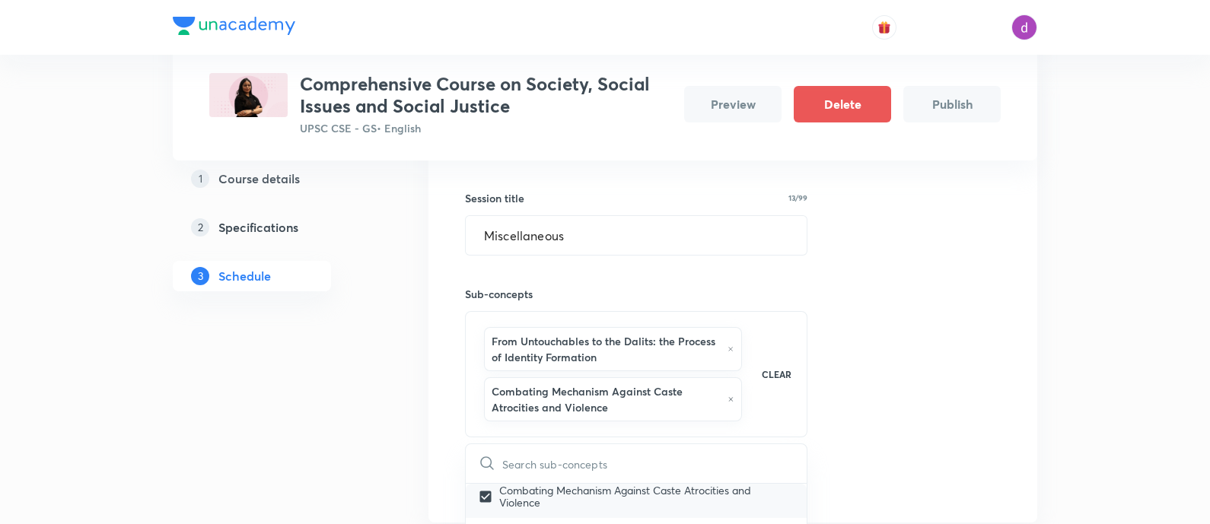
scroll to position [1093, 0]
click at [568, 522] on p "The State Efforts for Dalit Emancipation" at bounding box center [595, 529] width 193 height 15
checkbox input "true"
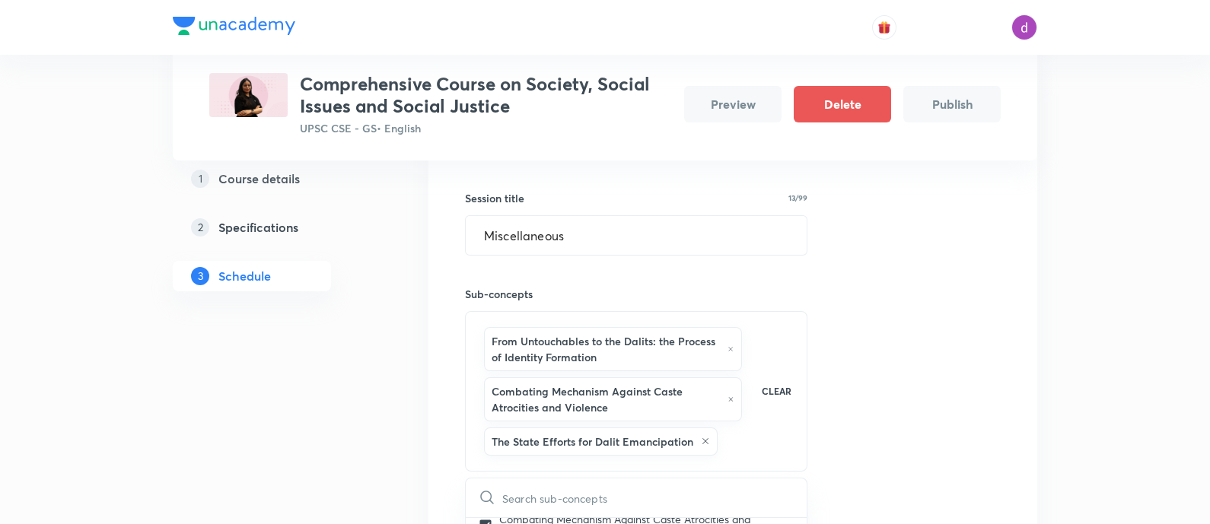
click at [909, 297] on div "Session 9 Live class Quiz Recorded classes Session title 13/99 Miscellaneous ​ …" at bounding box center [733, 310] width 536 height 445
click at [483, 508] on button "Add" at bounding box center [504, 516] width 78 height 30
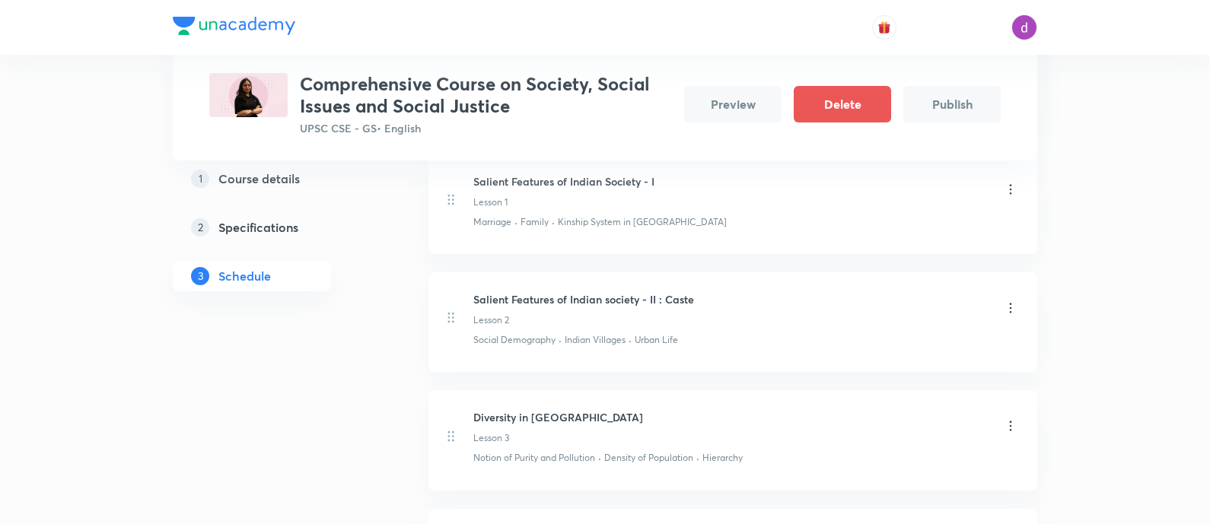
scroll to position [0, 0]
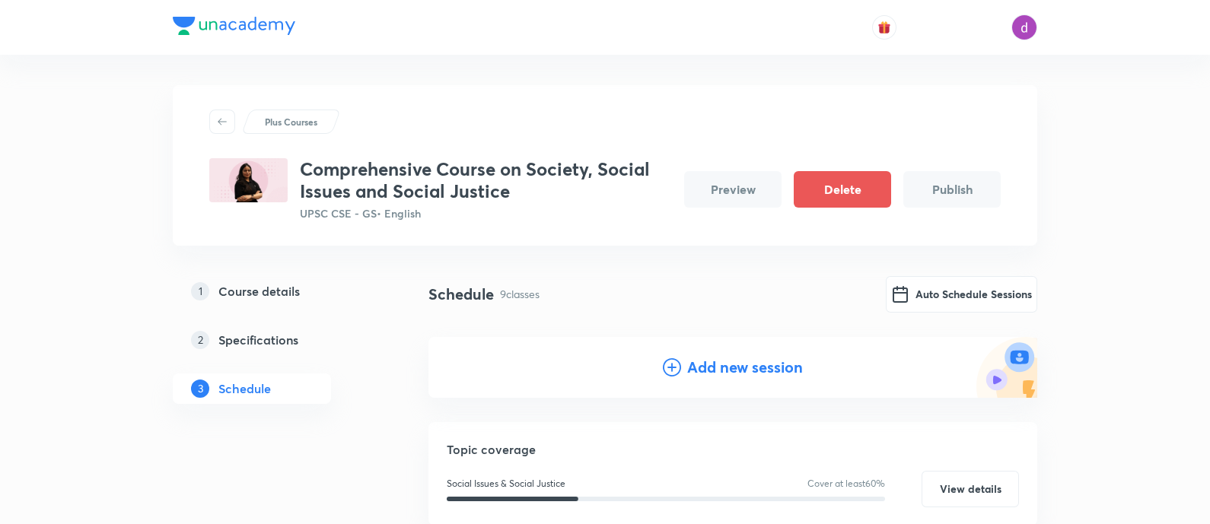
click at [706, 374] on h4 "Add new session" at bounding box center [745, 367] width 116 height 23
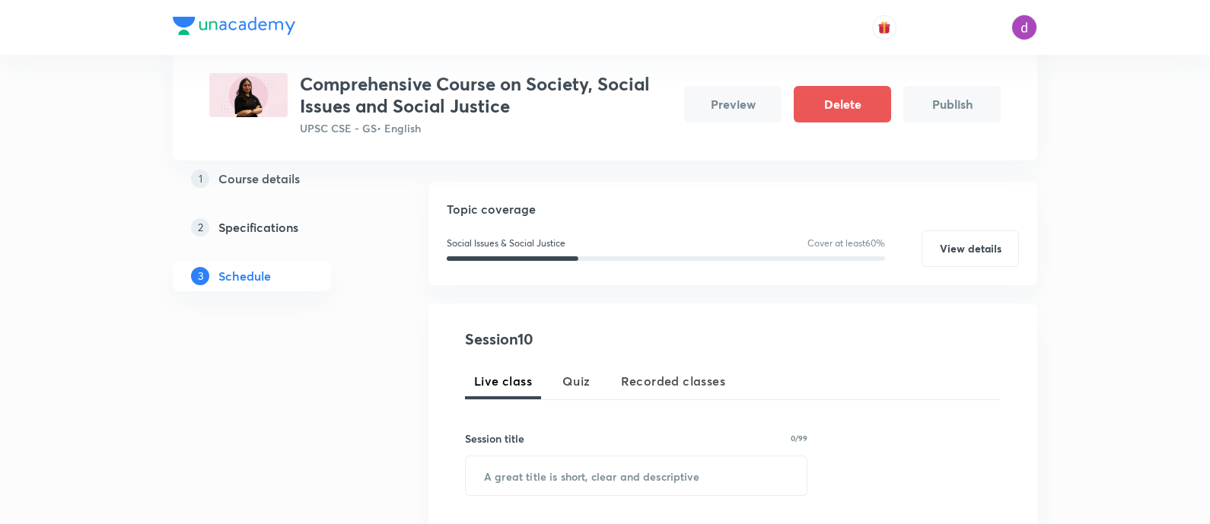
scroll to position [159, 0]
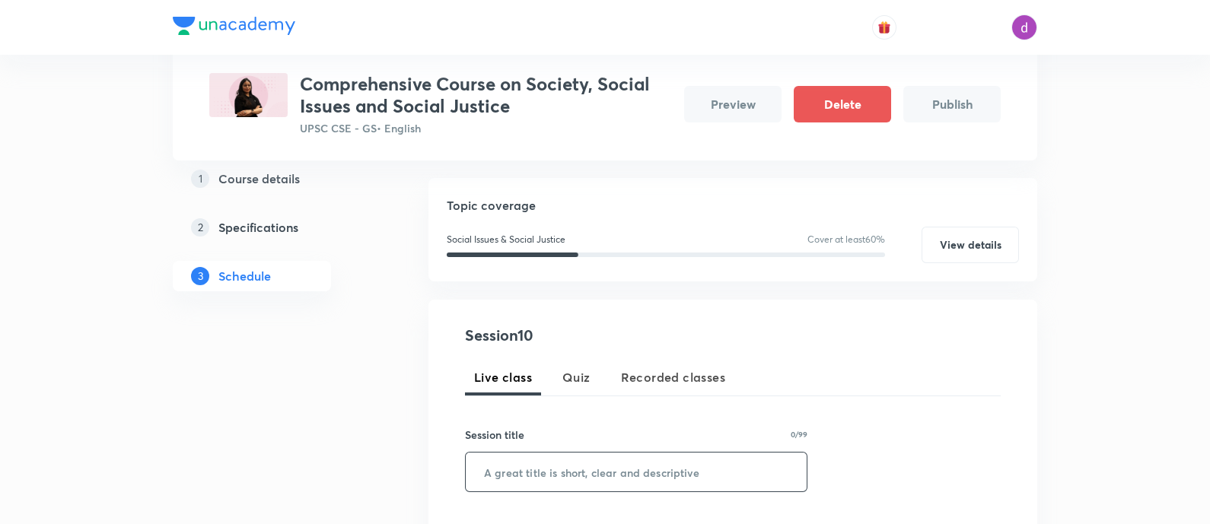
click at [571, 479] on input "text" at bounding box center [636, 472] width 341 height 39
paste input "Social Justice and Social empowerment : Tribals"
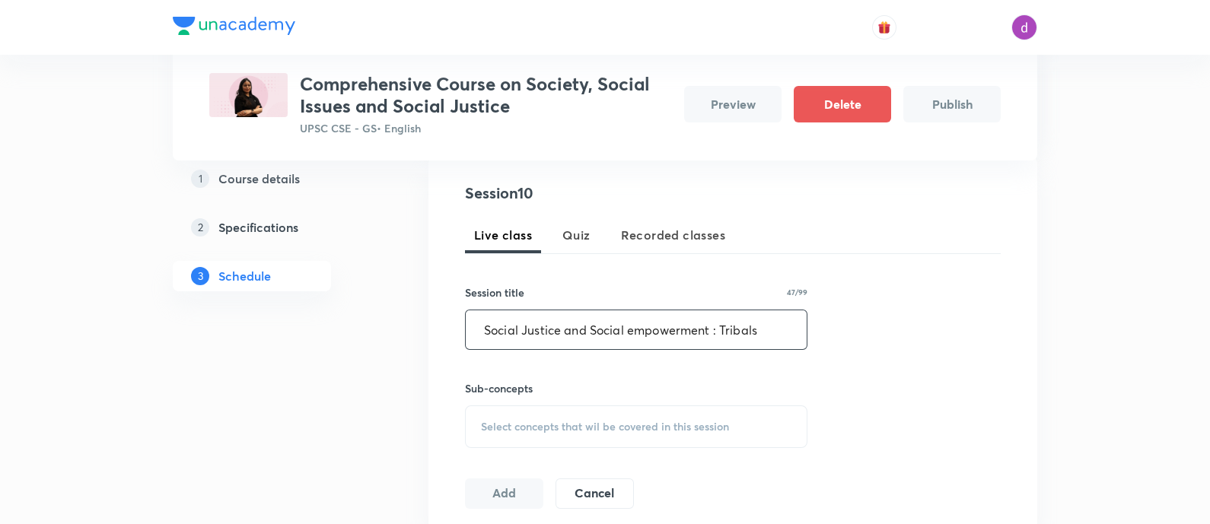
scroll to position [306, 0]
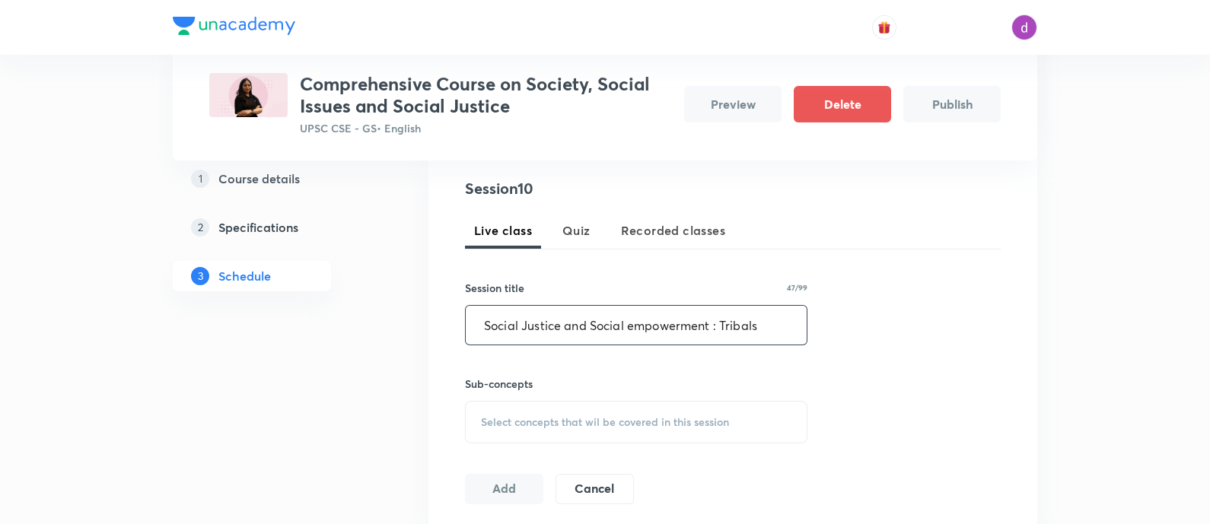
type input "Social Justice and Social empowerment : Tribals"
click at [553, 397] on div "Sub-concepts Select concepts that wil be covered in this session" at bounding box center [636, 410] width 342 height 68
click at [546, 422] on span "Select concepts that wil be covered in this session" at bounding box center [605, 422] width 248 height 12
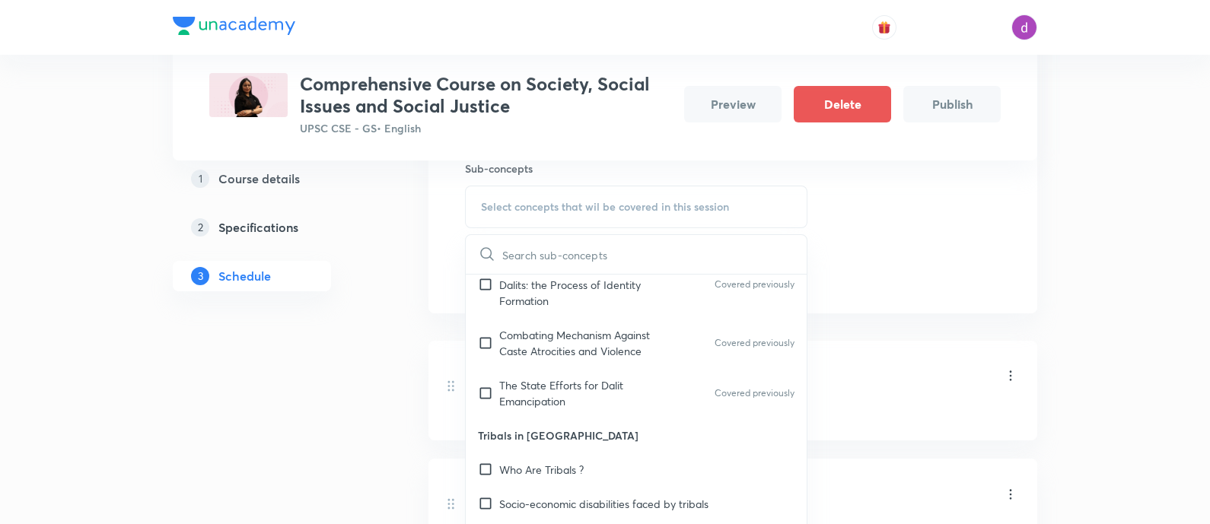
scroll to position [1150, 0]
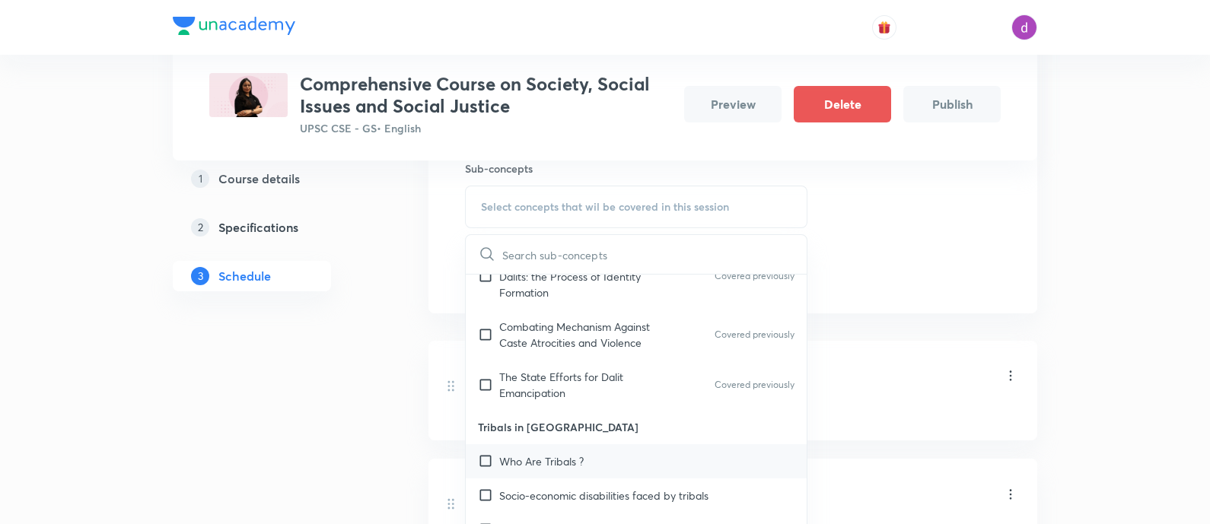
click at [549, 454] on p "Who Are Tribals ?" at bounding box center [541, 462] width 84 height 16
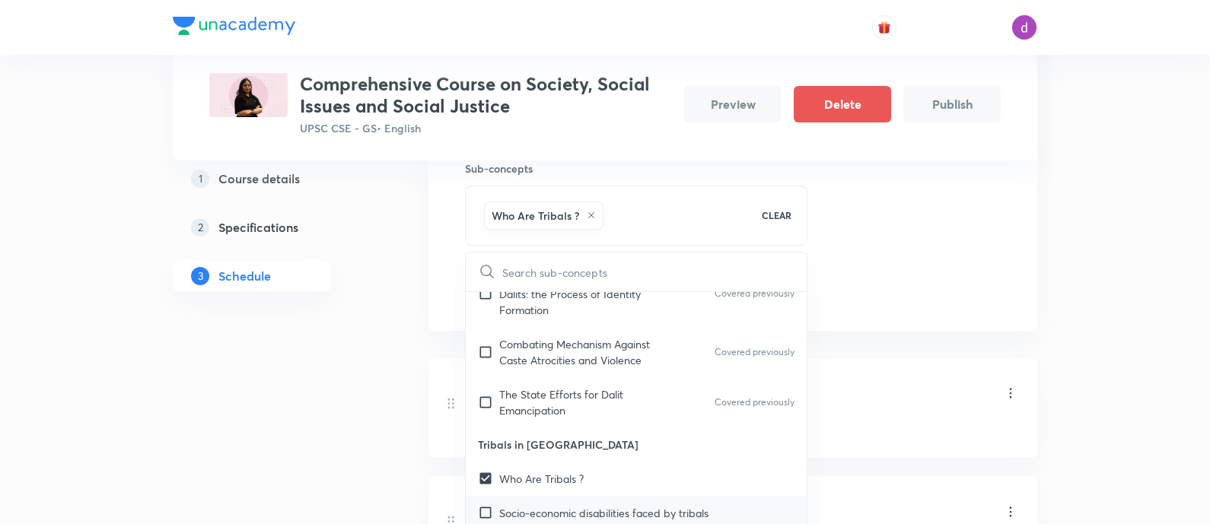
click at [548, 505] on p "Socio-economic disabilities faced by tribals" at bounding box center [603, 513] width 209 height 16
checkbox input "true"
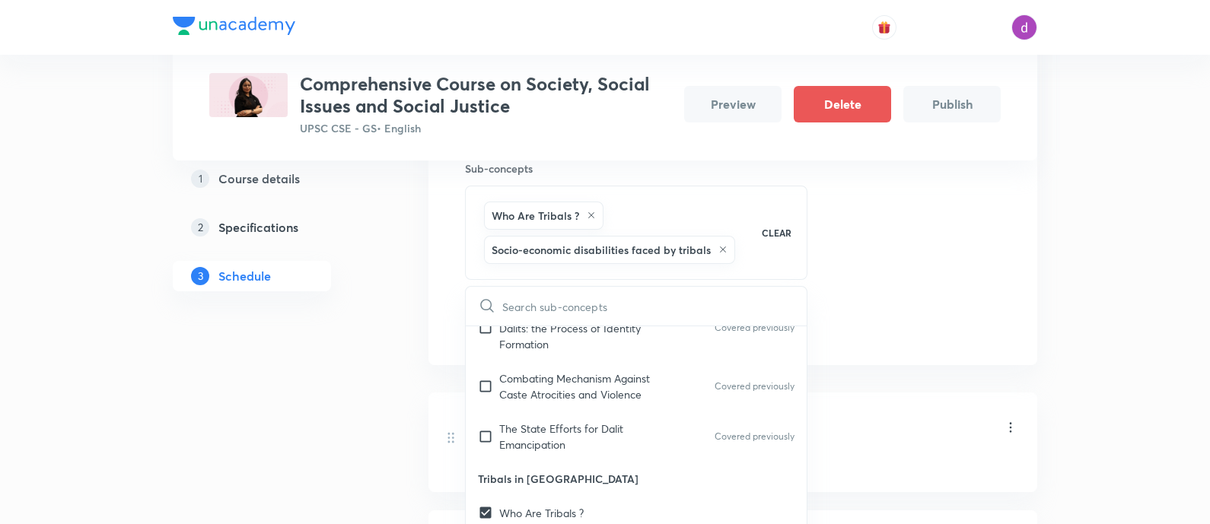
scroll to position [1213, 0]
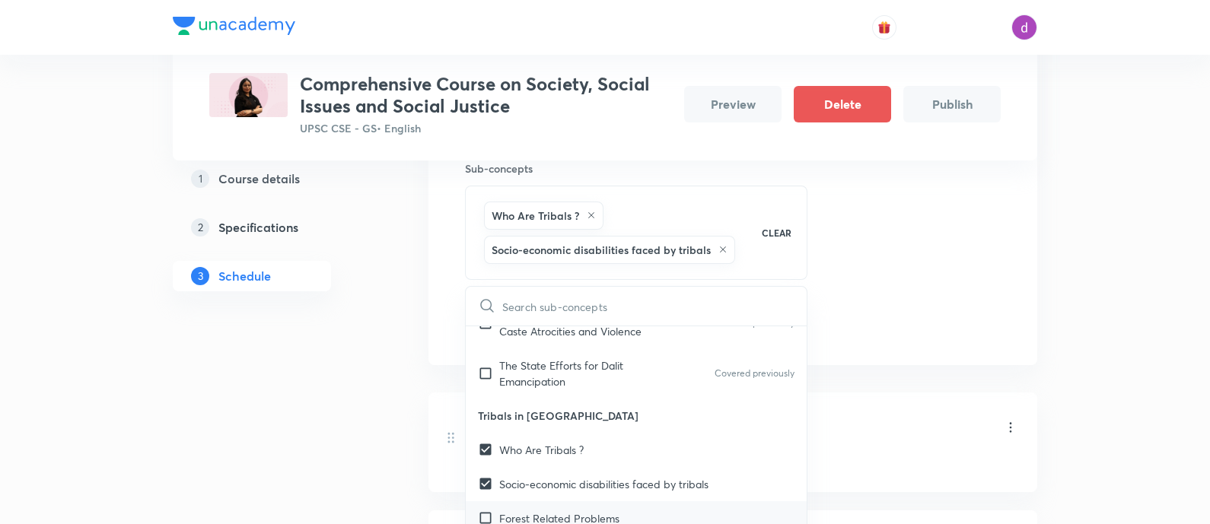
click at [533, 511] on p "Forest Related Problems" at bounding box center [559, 519] width 120 height 16
checkbox input "true"
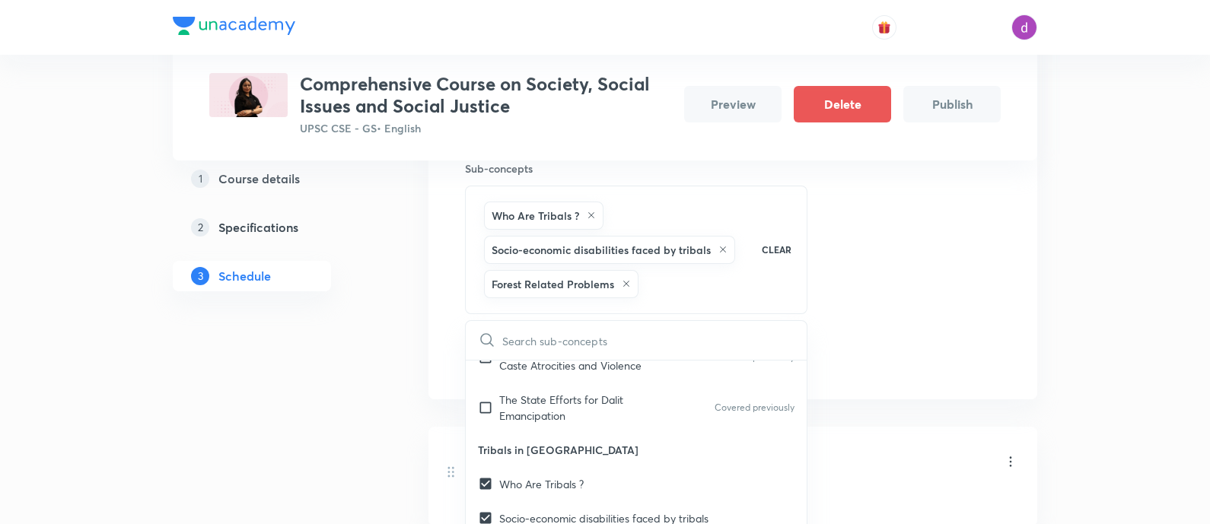
click at [962, 317] on div "Session 10 Live class Quiz Recorded classes Session title 47/99 Social Justice …" at bounding box center [733, 168] width 536 height 413
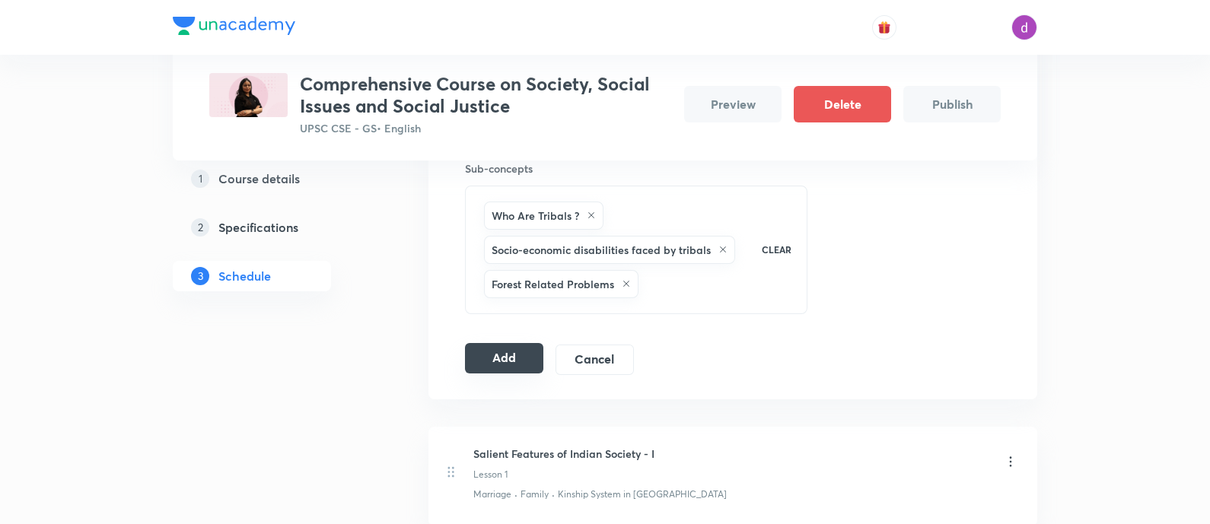
click at [477, 363] on button "Add" at bounding box center [504, 358] width 78 height 30
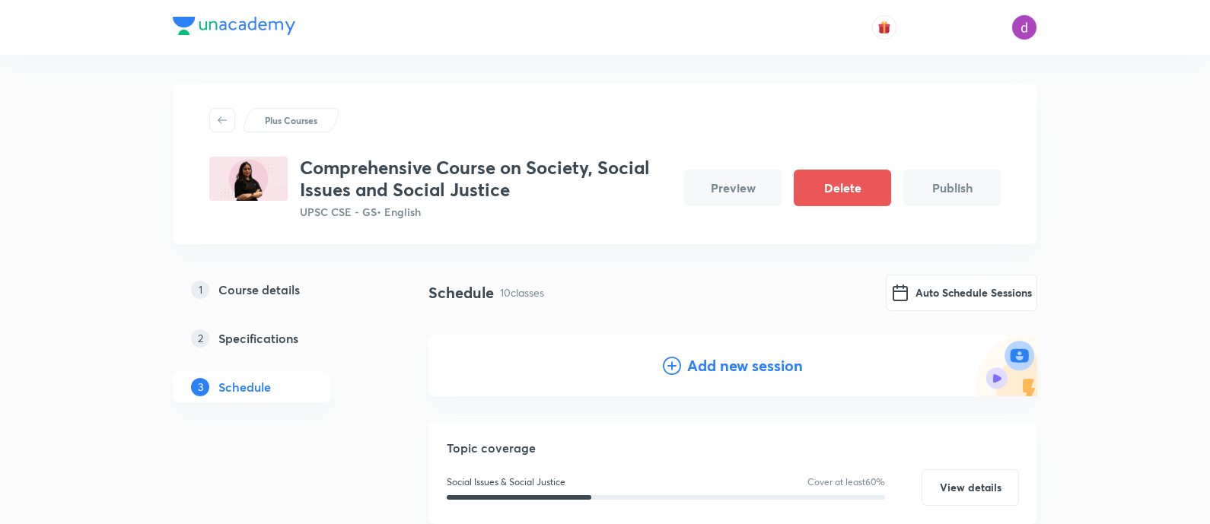
scroll to position [0, 0]
click at [703, 359] on h4 "Add new session" at bounding box center [745, 367] width 116 height 23
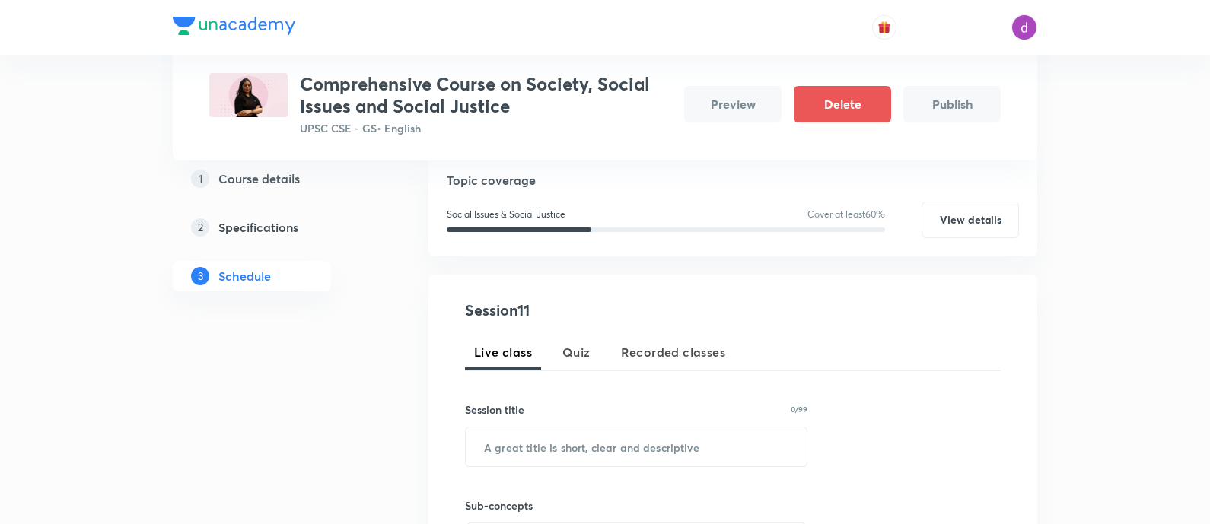
scroll to position [189, 0]
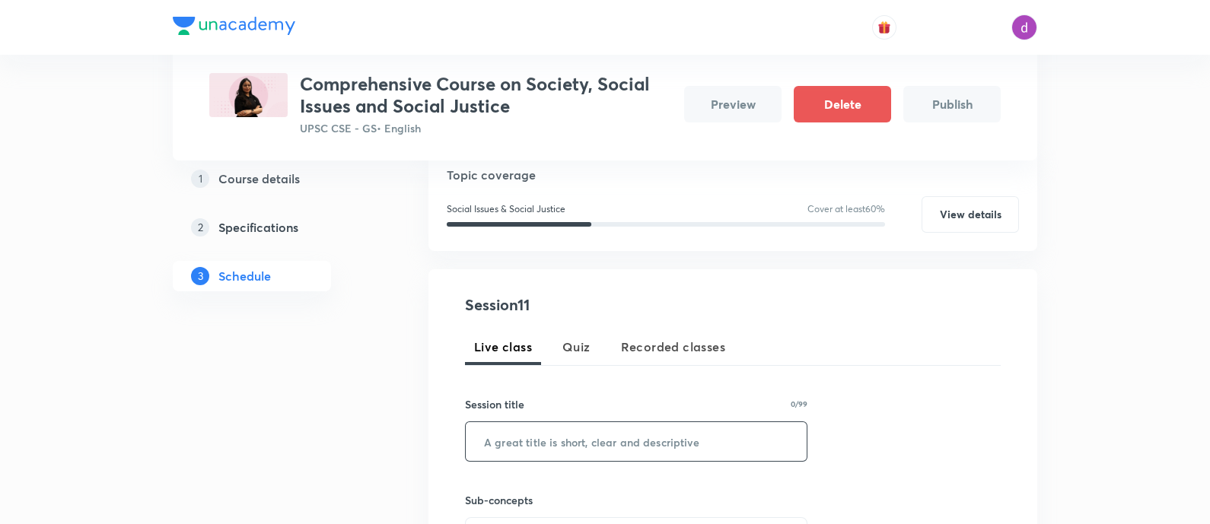
click at [615, 422] on input "text" at bounding box center [636, 441] width 341 height 39
paste input "Women : Issues, Laws, Schemes, Bodies - Part 1"
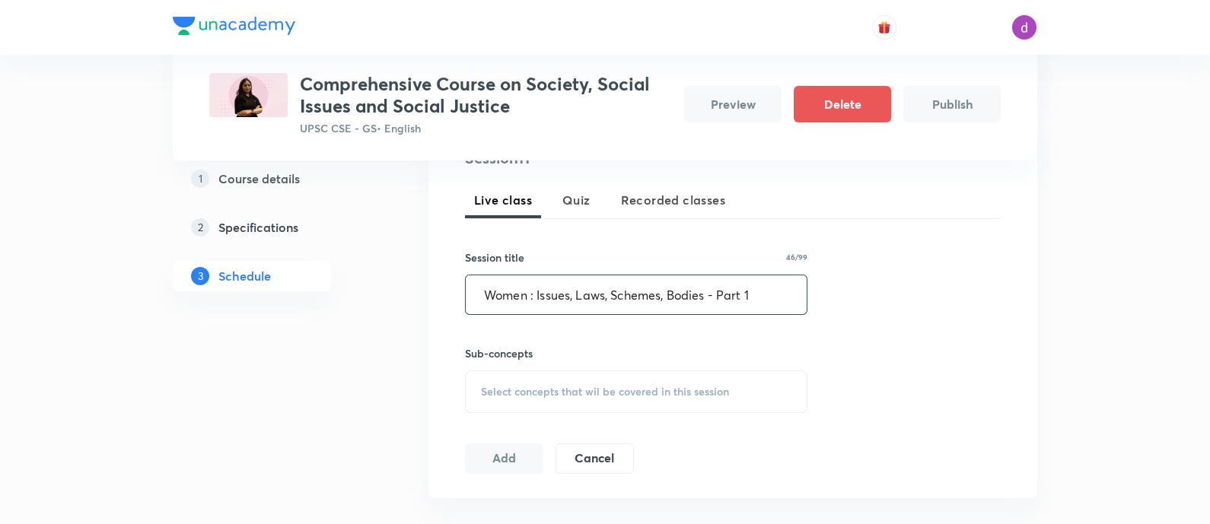
type input "Women : Issues, Laws, Schemes, Bodies - Part 1"
click at [587, 387] on span "Select concepts that wil be covered in this session" at bounding box center [605, 392] width 248 height 12
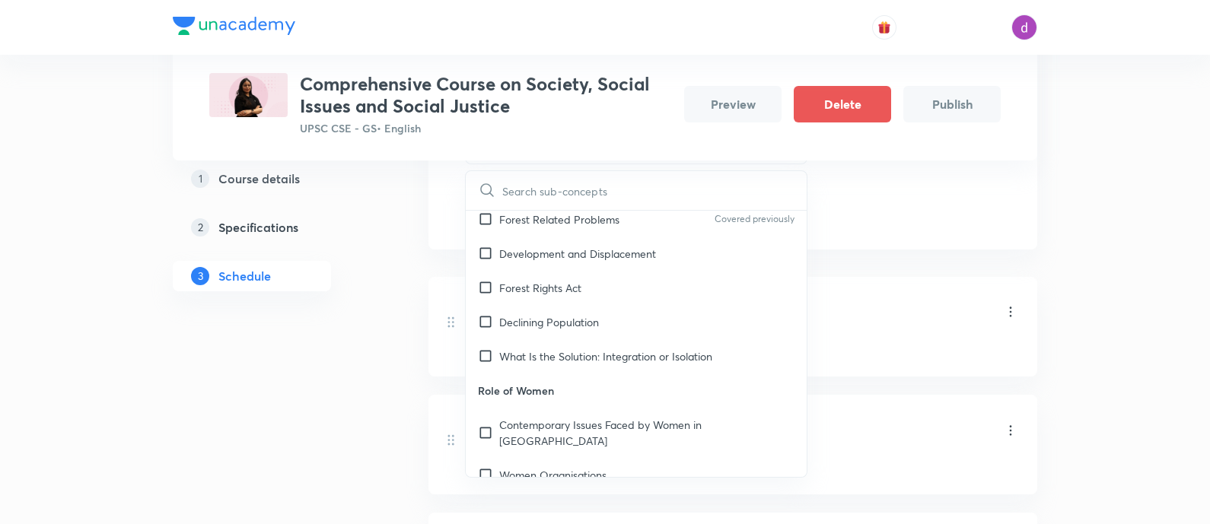
scroll to position [1339, 0]
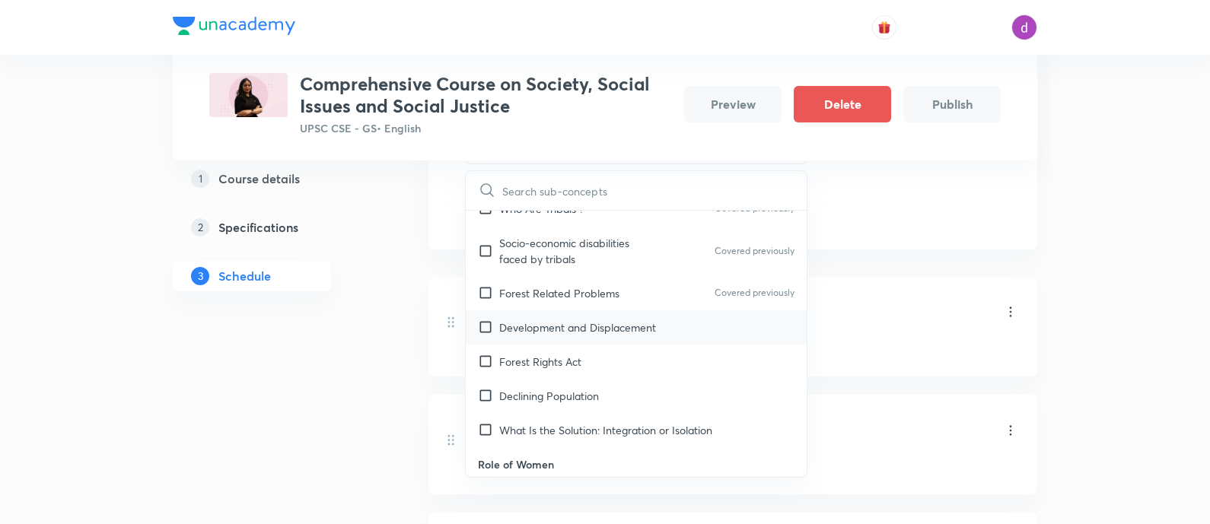
click at [510, 320] on p "Development and Displacement" at bounding box center [577, 328] width 157 height 16
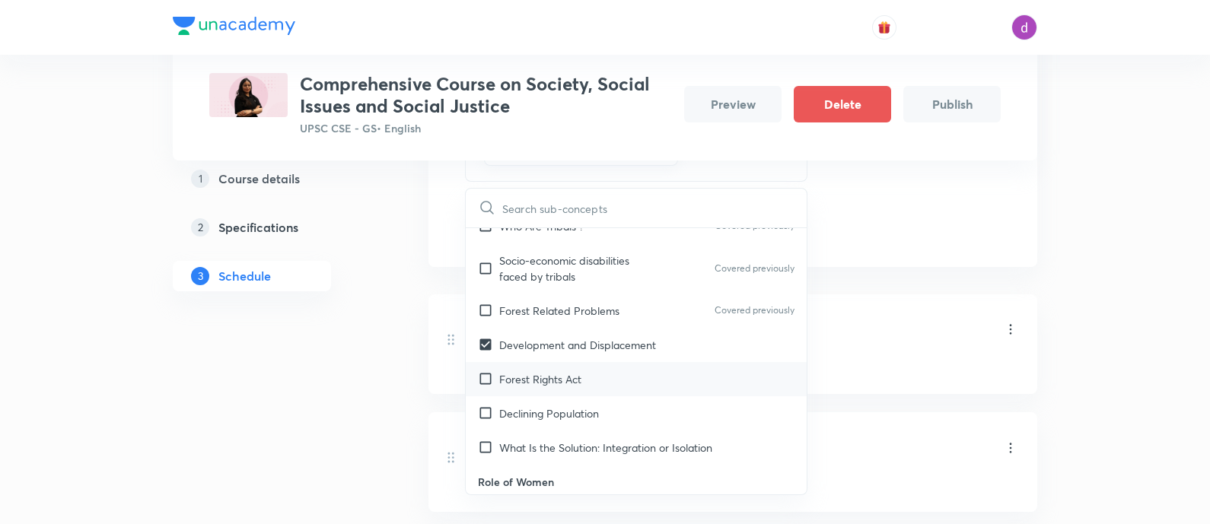
click at [517, 371] on p "Forest Rights Act" at bounding box center [540, 379] width 82 height 16
checkbox input "true"
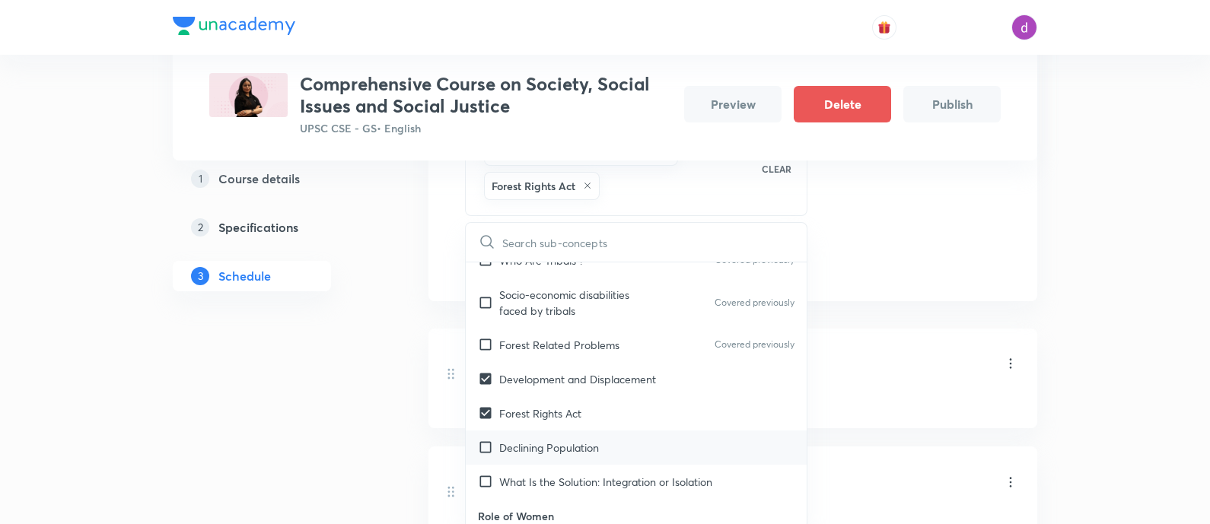
click at [517, 440] on p "Declining Population" at bounding box center [549, 448] width 100 height 16
checkbox input "true"
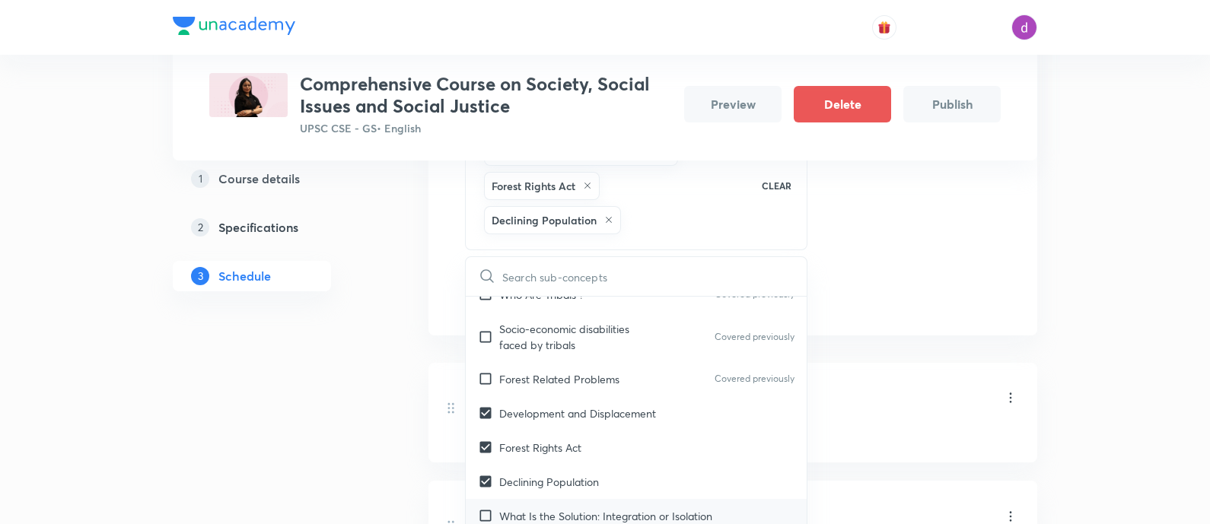
click at [521, 499] on div "What Is the Solution: Integration or Isolation" at bounding box center [636, 516] width 341 height 34
checkbox input "true"
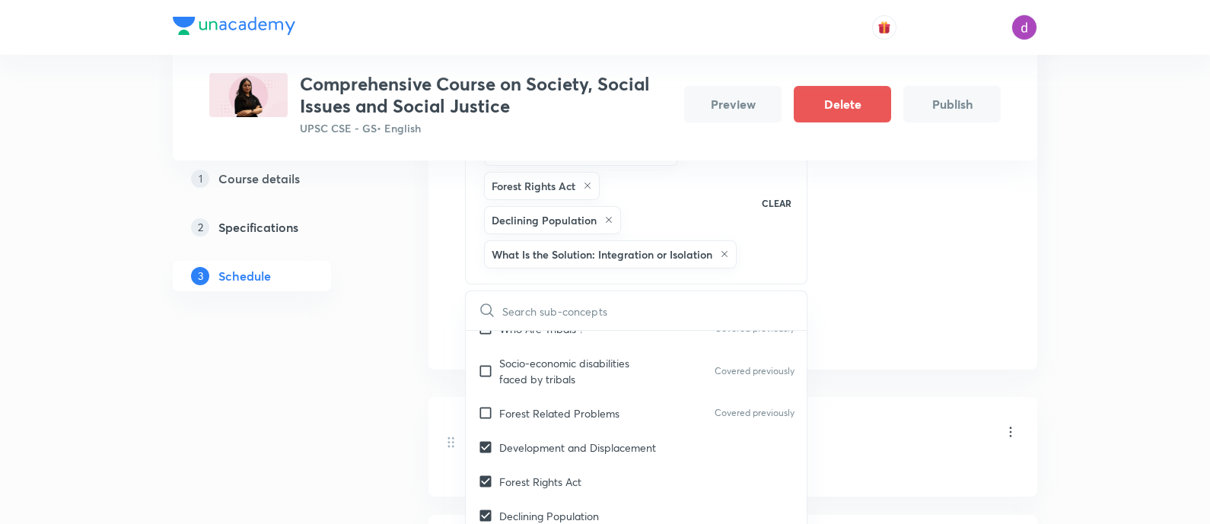
click at [831, 355] on div "Session 11 Live class Quiz Recorded classes Session title 46/99 Women : Issues,…" at bounding box center [732, 122] width 609 height 496
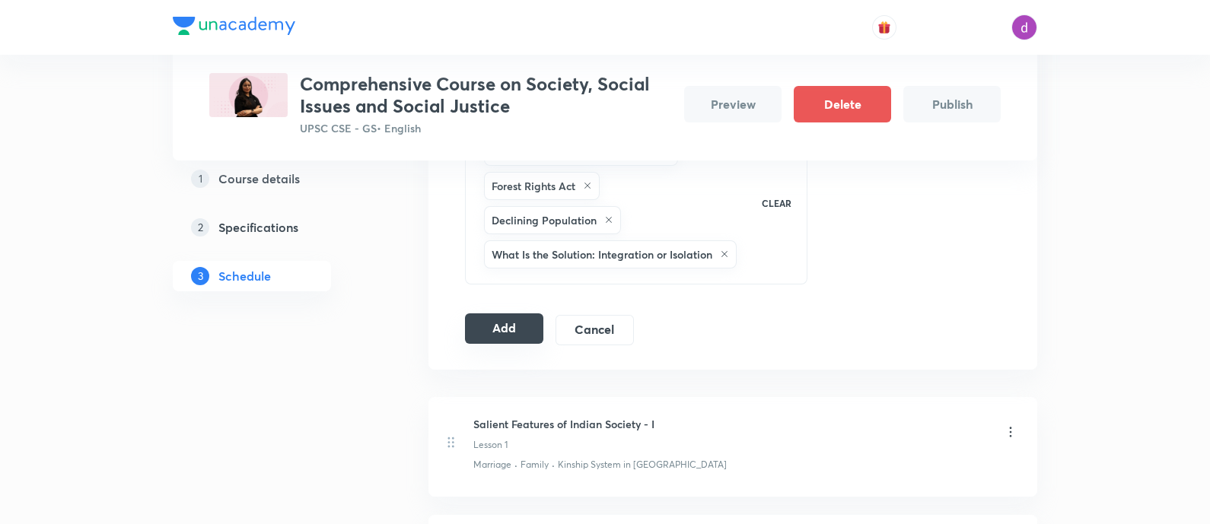
click at [511, 336] on button "Add" at bounding box center [504, 329] width 78 height 30
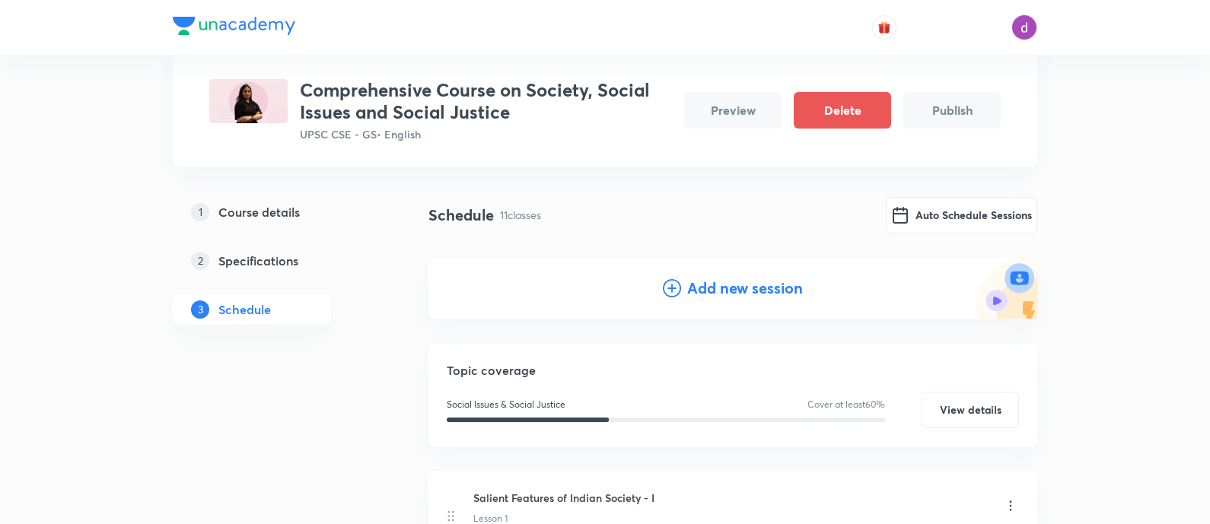
scroll to position [0, 0]
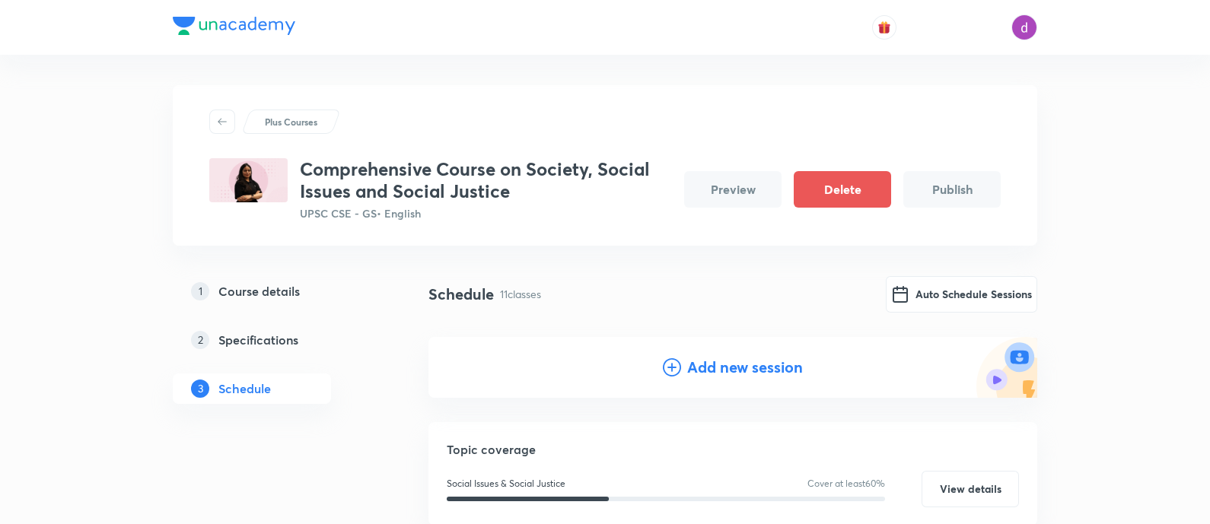
click at [705, 374] on h4 "Add new session" at bounding box center [745, 367] width 116 height 23
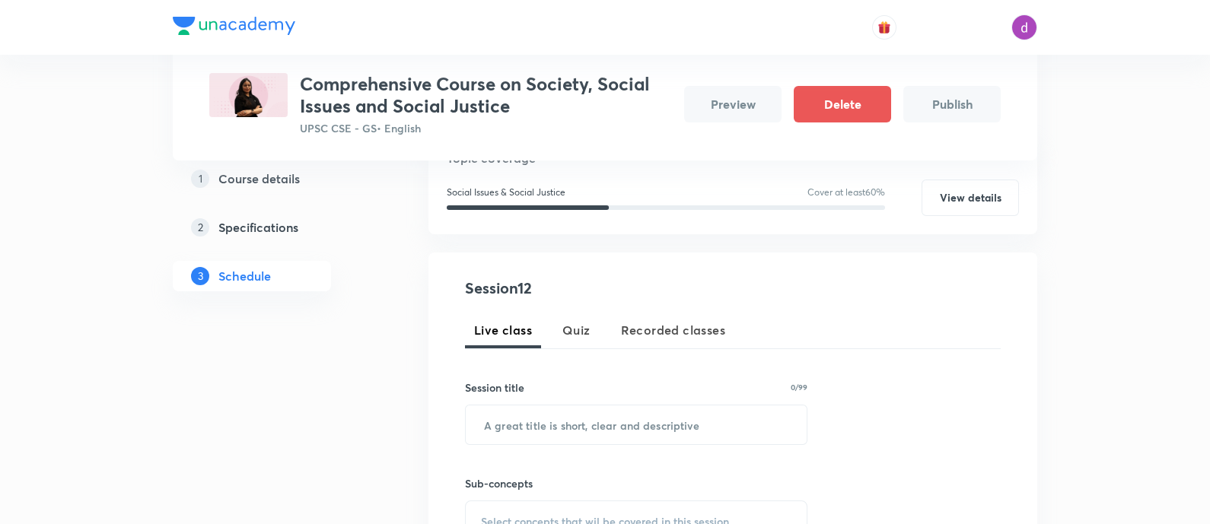
scroll to position [207, 0]
click at [647, 435] on input "text" at bounding box center [636, 424] width 341 height 39
paste input "Women : Issues, Laws, Schemes, Bodies - Part 2"
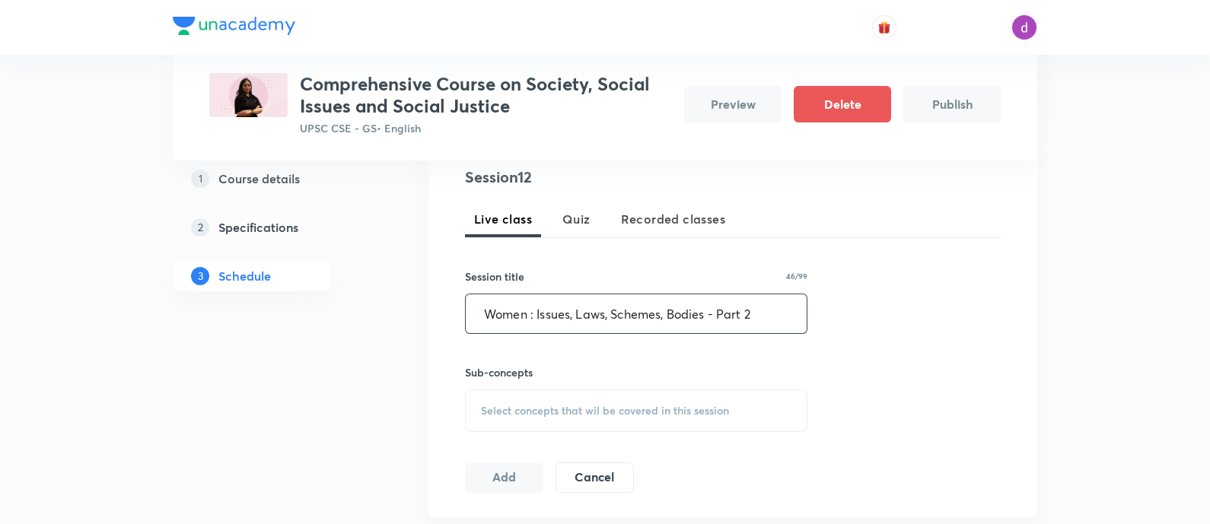
type input "Women : Issues, Laws, Schemes, Bodies - Part 2"
click at [606, 410] on span "Select concepts that wil be covered in this session" at bounding box center [605, 411] width 248 height 12
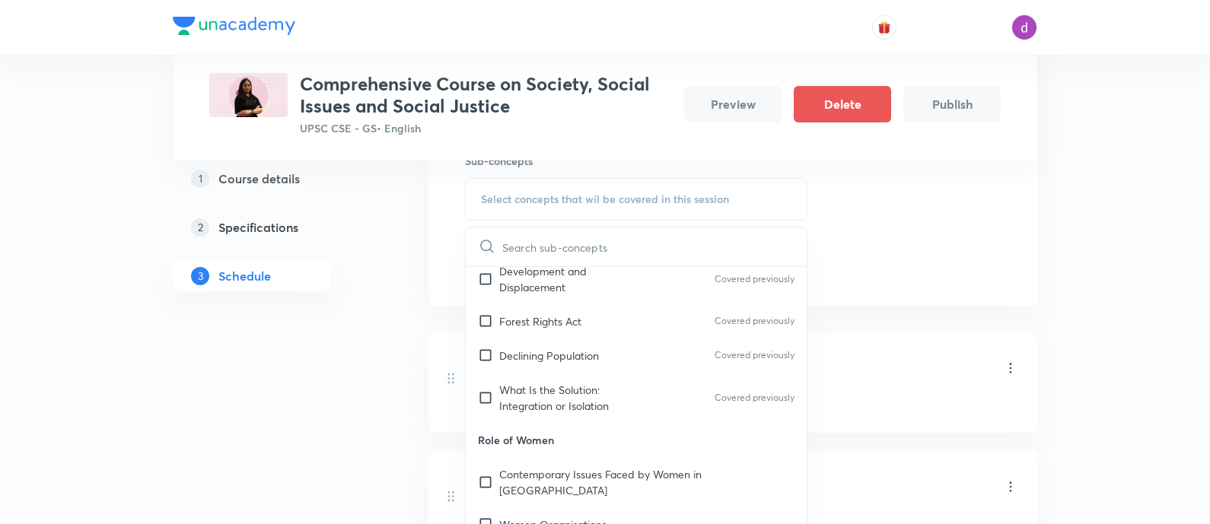
scroll to position [1483, 0]
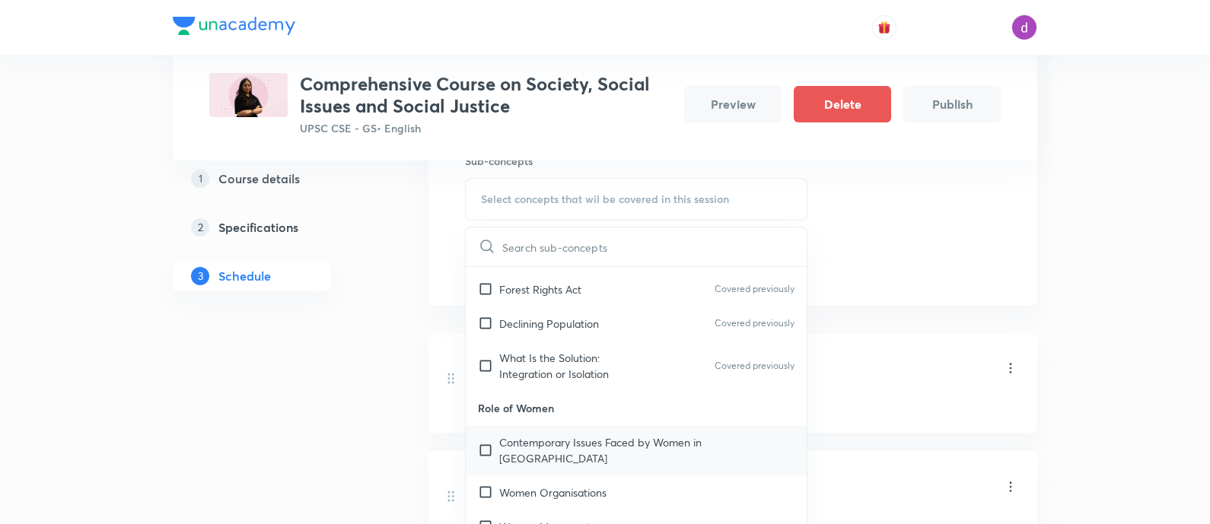
click at [555, 425] on div "Contemporary Issues Faced by Women in [GEOGRAPHIC_DATA]" at bounding box center [636, 450] width 341 height 50
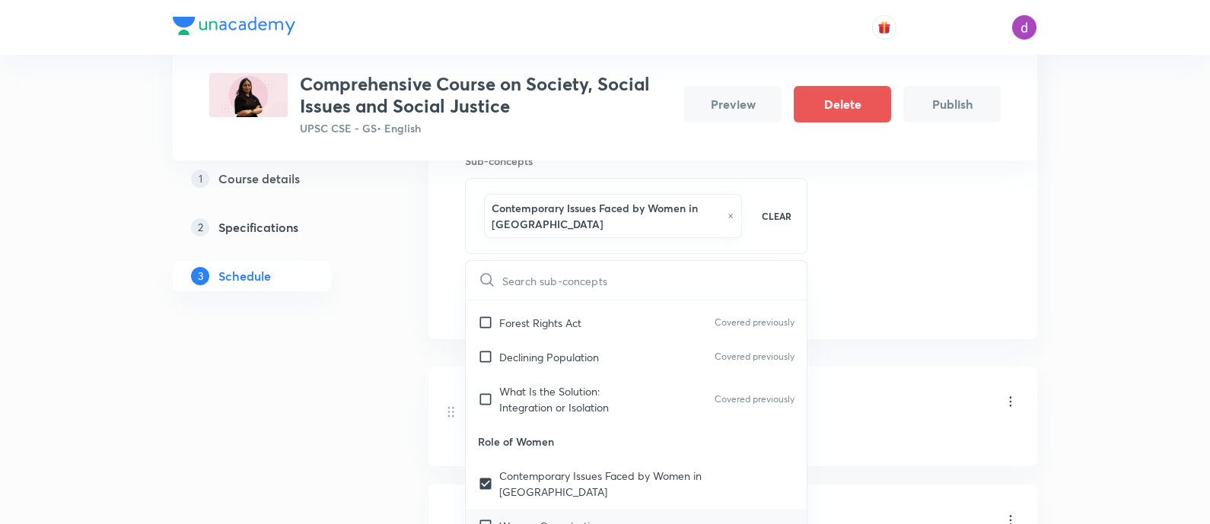
click at [548, 509] on div "Women Organisations" at bounding box center [636, 526] width 341 height 34
checkbox input "true"
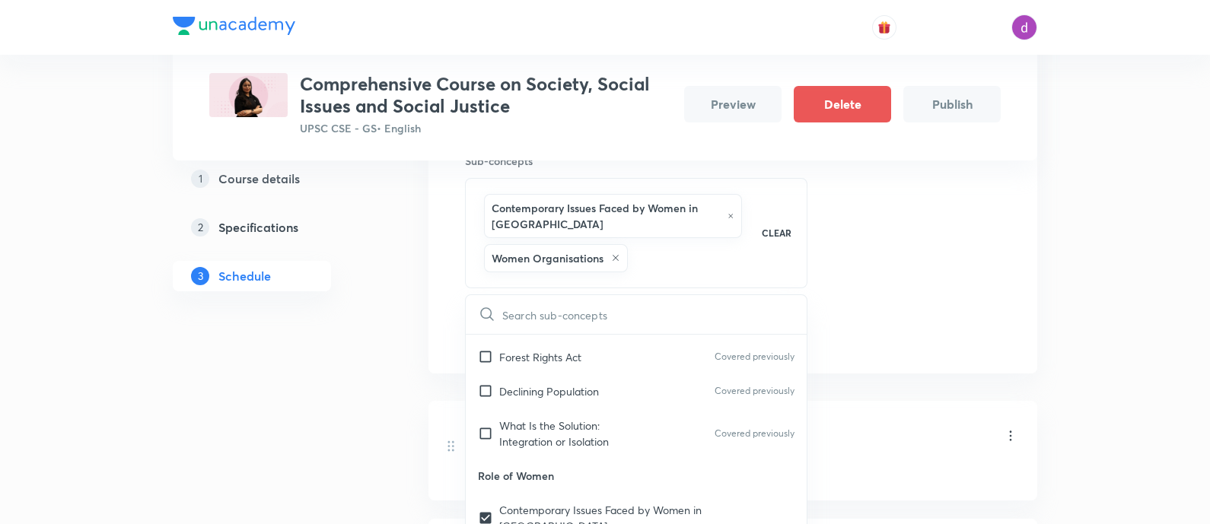
scroll to position [1580, 0]
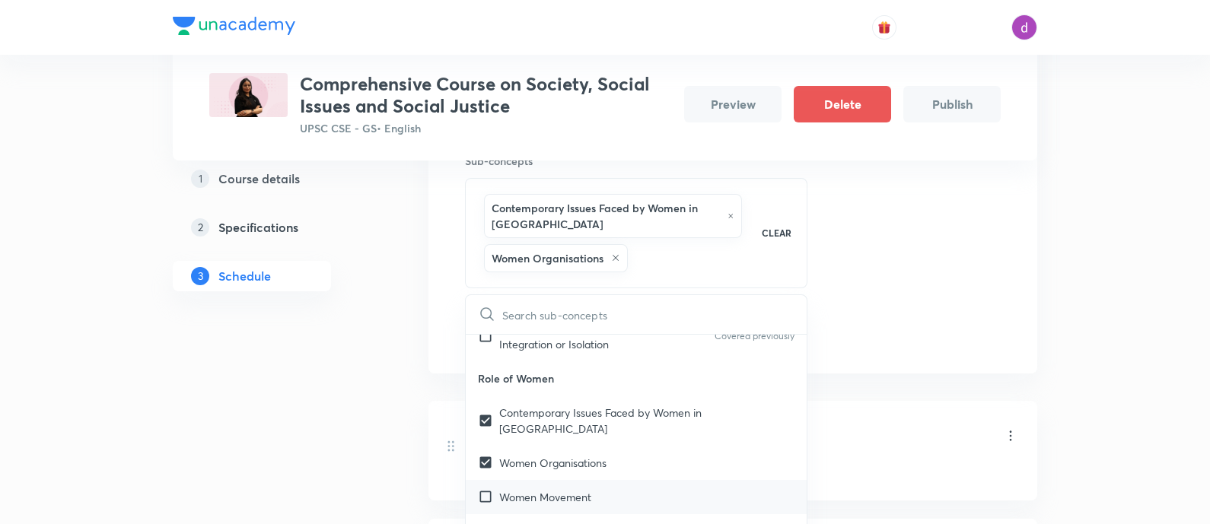
click at [537, 489] on p "Women Movement" at bounding box center [545, 497] width 92 height 16
checkbox input "true"
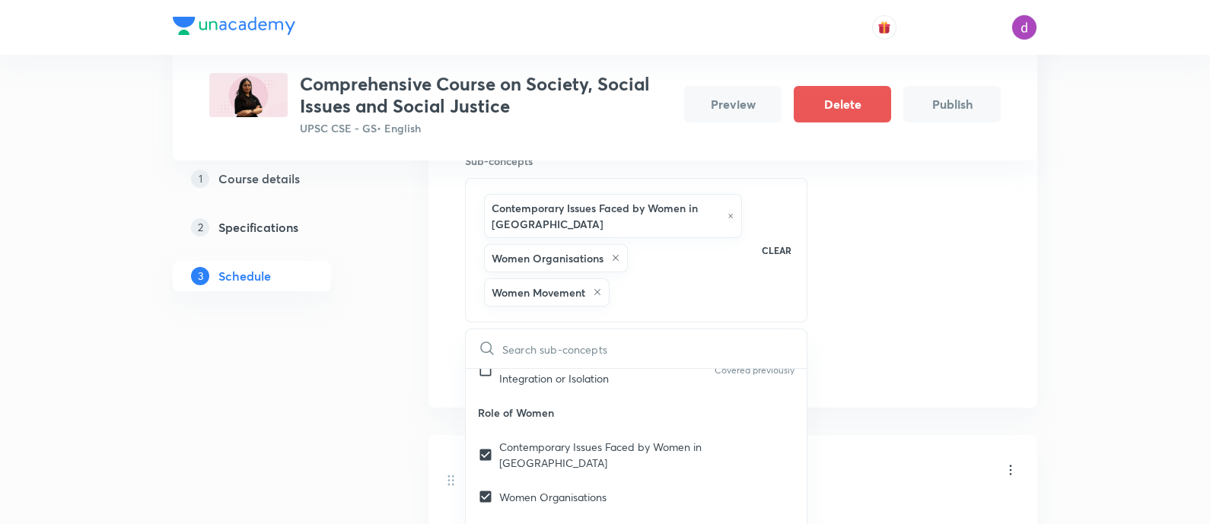
click at [978, 345] on div "Session 12 Live class Quiz Recorded classes Session title 46/99 Women : Issues,…" at bounding box center [733, 168] width 536 height 429
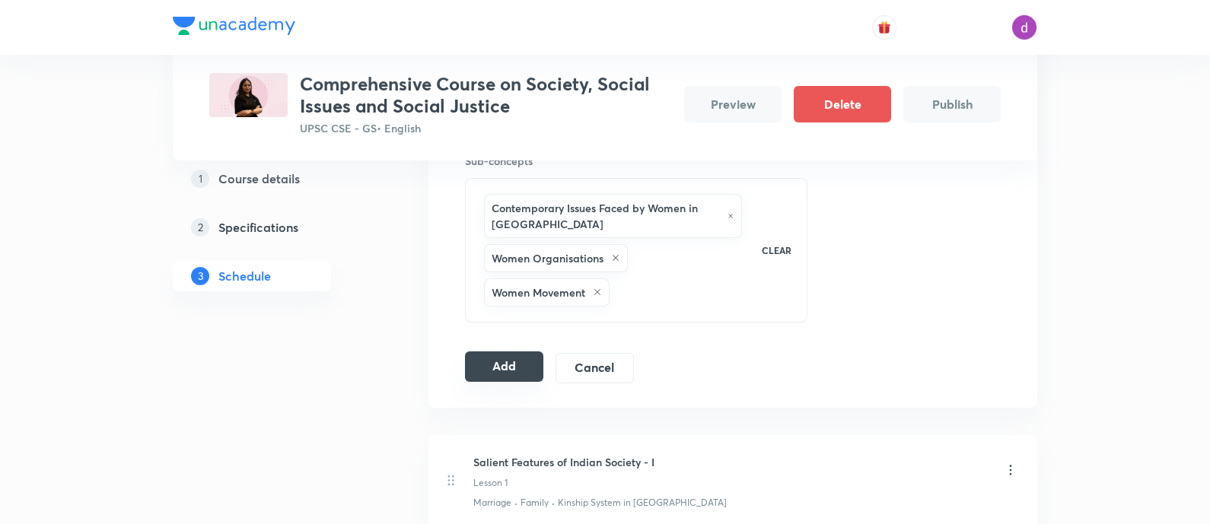
click at [510, 371] on button "Add" at bounding box center [504, 367] width 78 height 30
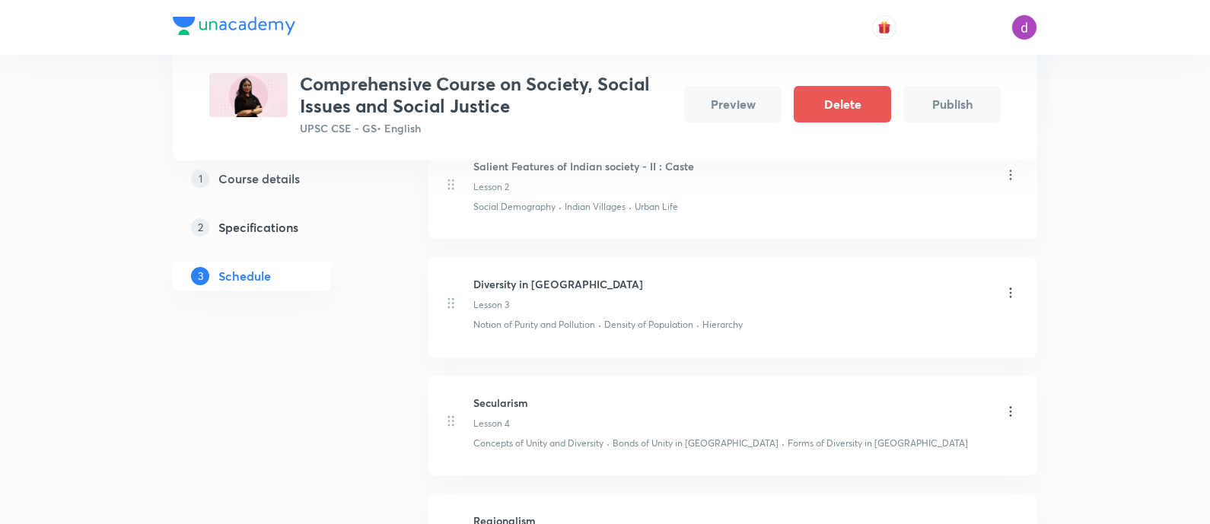
scroll to position [0, 0]
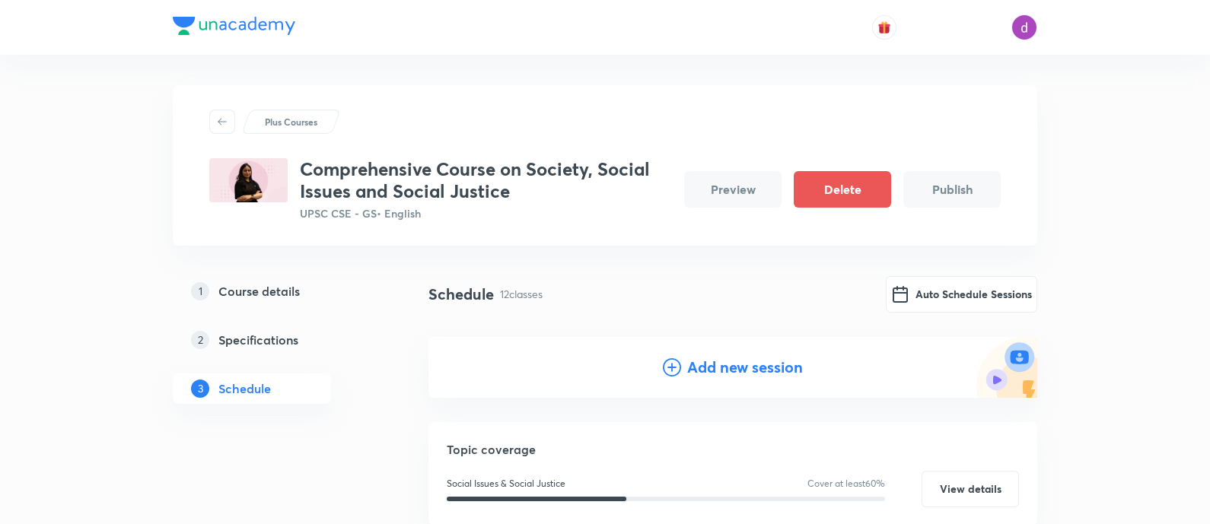
click at [691, 366] on h4 "Add new session" at bounding box center [745, 367] width 116 height 23
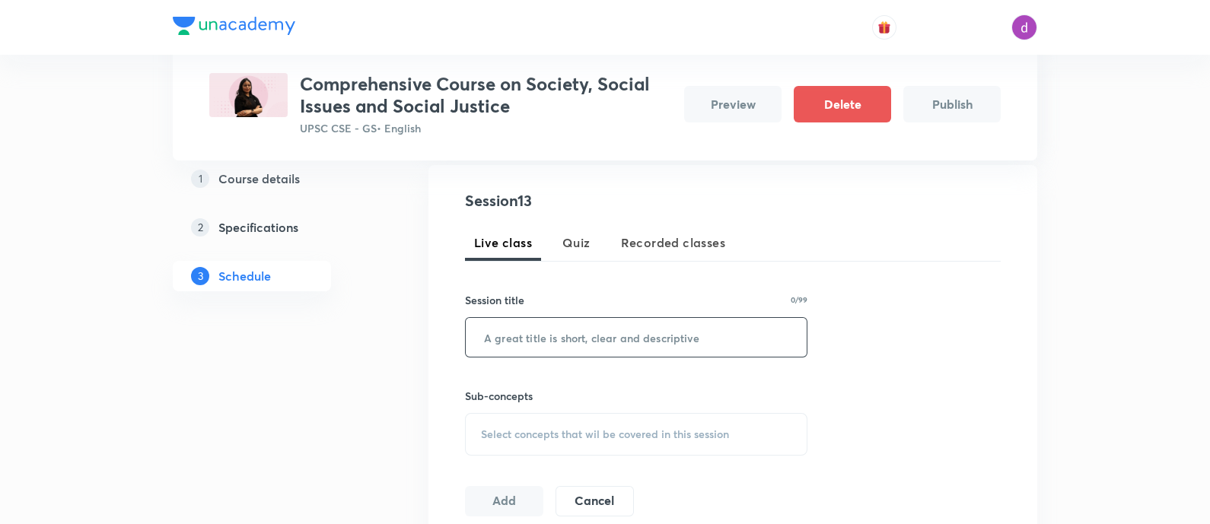
scroll to position [311, 0]
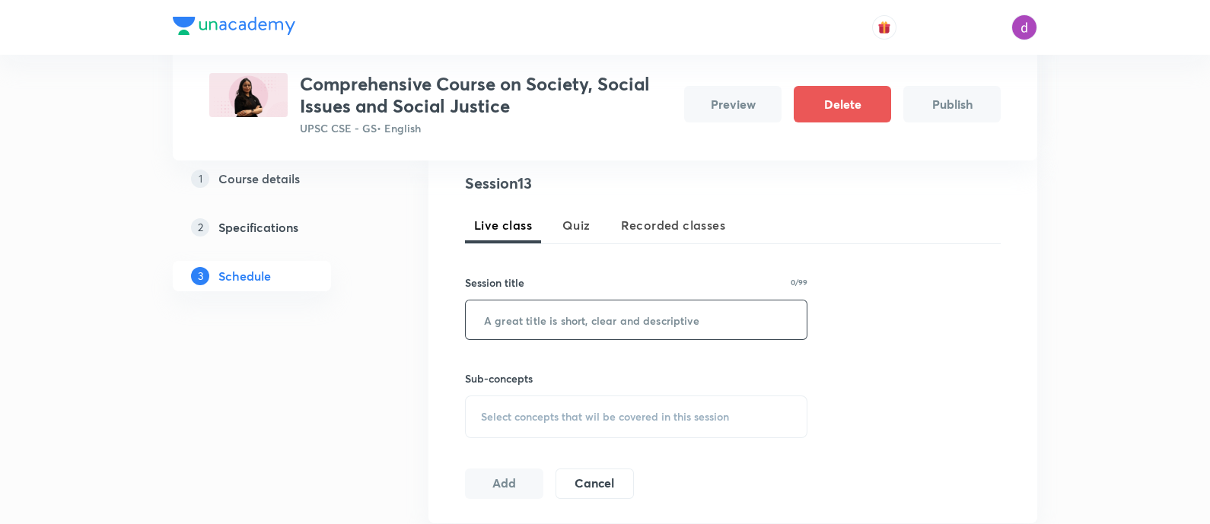
click at [581, 329] on input "text" at bounding box center [636, 320] width 341 height 39
paste input "Vulnerable Sections - Part 1"
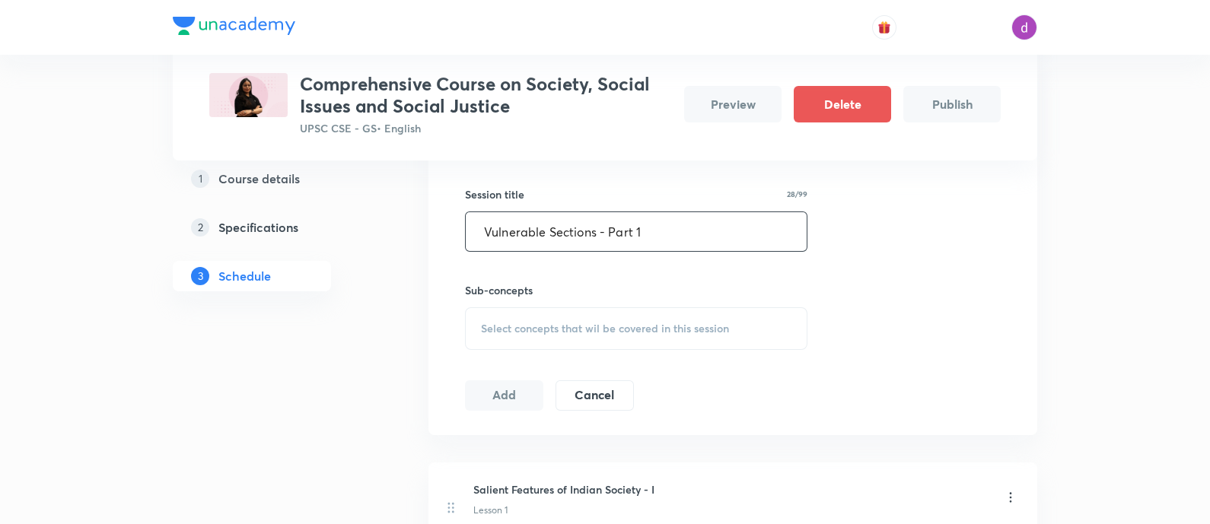
type input "Vulnerable Sections - Part 1"
click at [576, 329] on span "Select concepts that wil be covered in this session" at bounding box center [605, 329] width 248 height 12
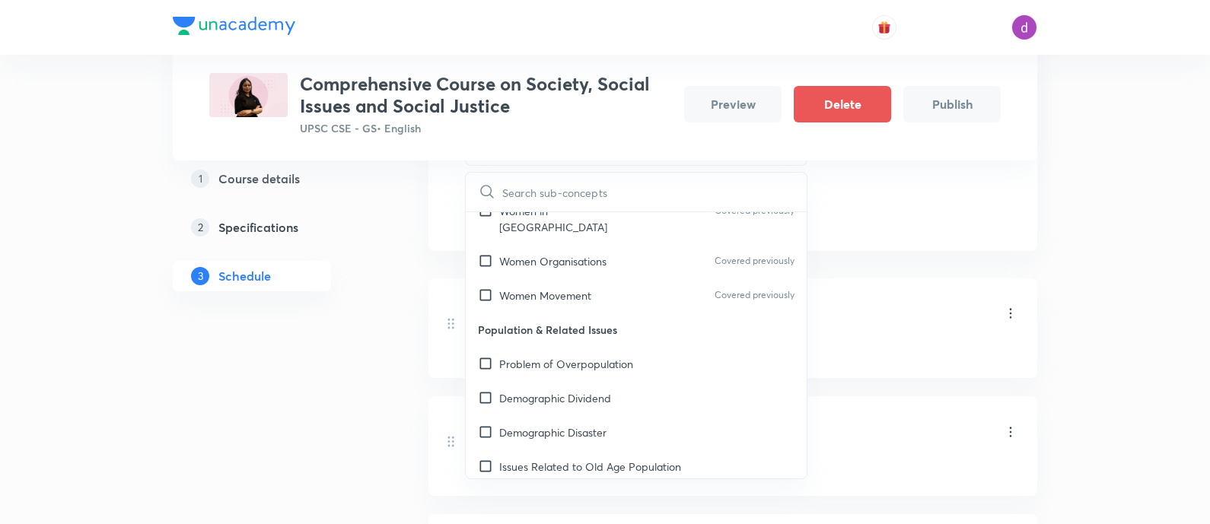
scroll to position [1677, 0]
click at [492, 355] on input "checkbox" at bounding box center [488, 363] width 21 height 16
checkbox input "true"
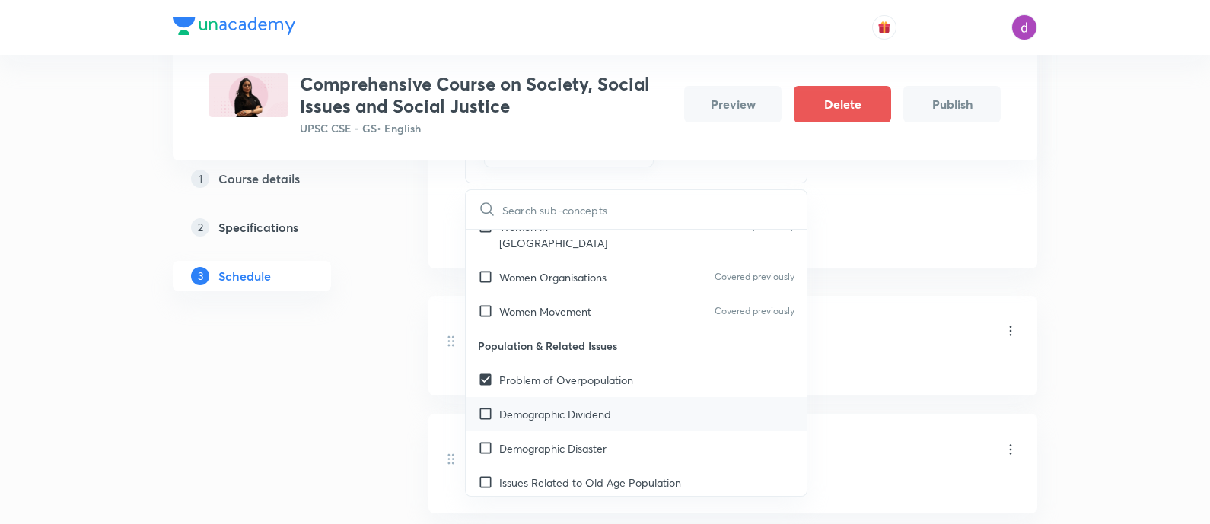
click at [492, 406] on input "checkbox" at bounding box center [488, 414] width 21 height 16
checkbox input "true"
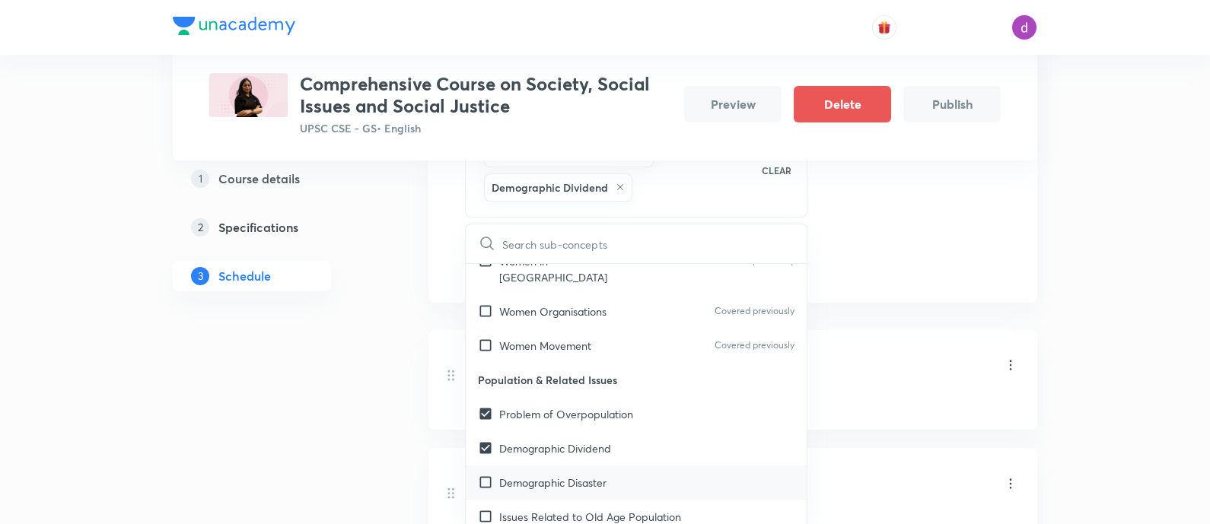
click at [483, 475] on input "checkbox" at bounding box center [488, 483] width 21 height 16
checkbox input "true"
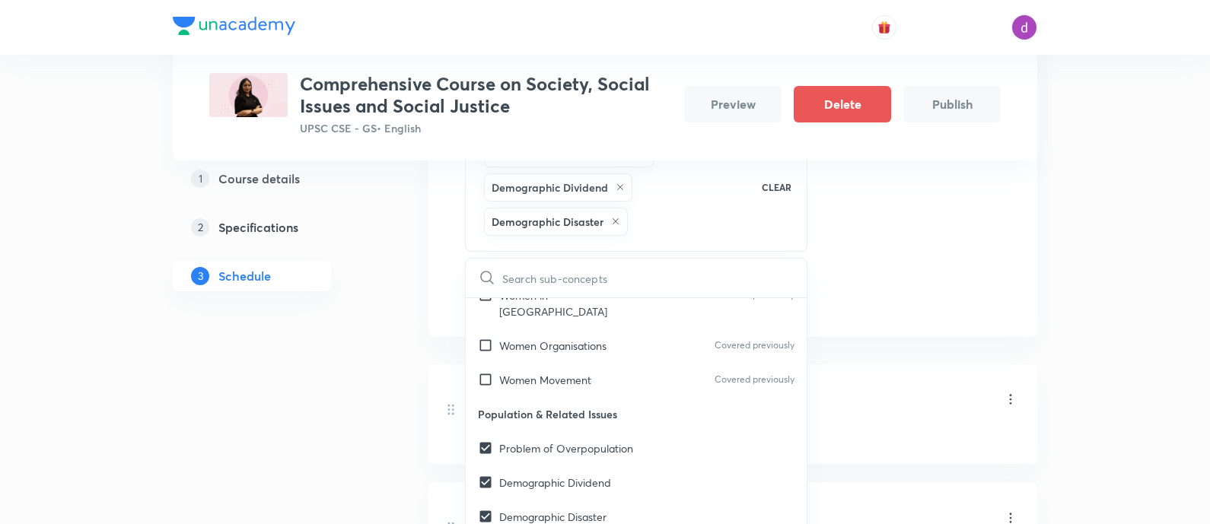
checkbox input "true"
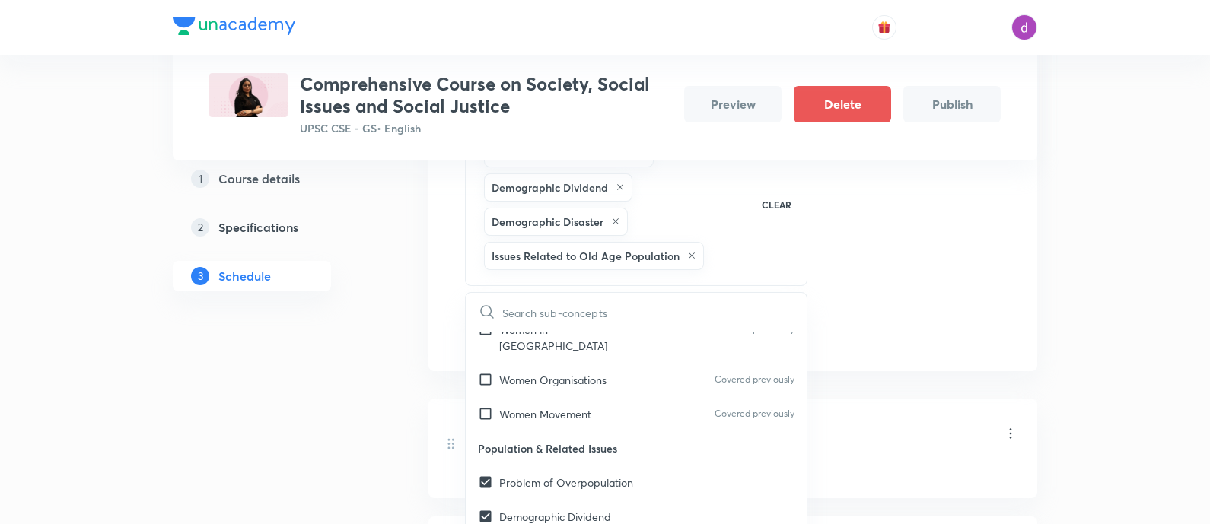
click at [1020, 260] on div "Session 13 Live class Quiz Recorded classes Session title 28/99 Vulnerable Sect…" at bounding box center [732, 123] width 609 height 496
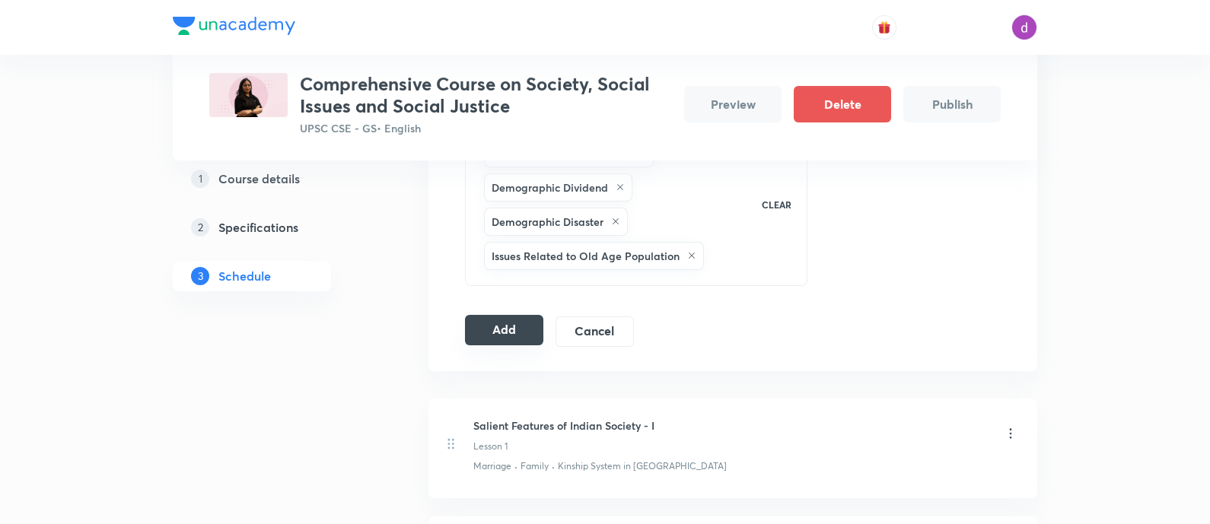
click at [521, 321] on button "Add" at bounding box center [504, 330] width 78 height 30
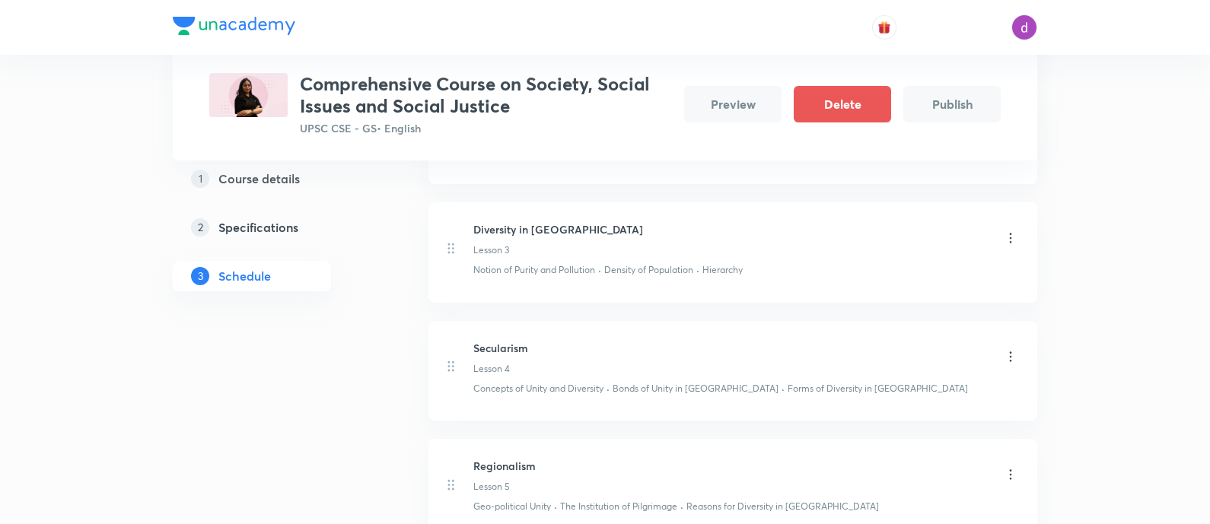
scroll to position [0, 0]
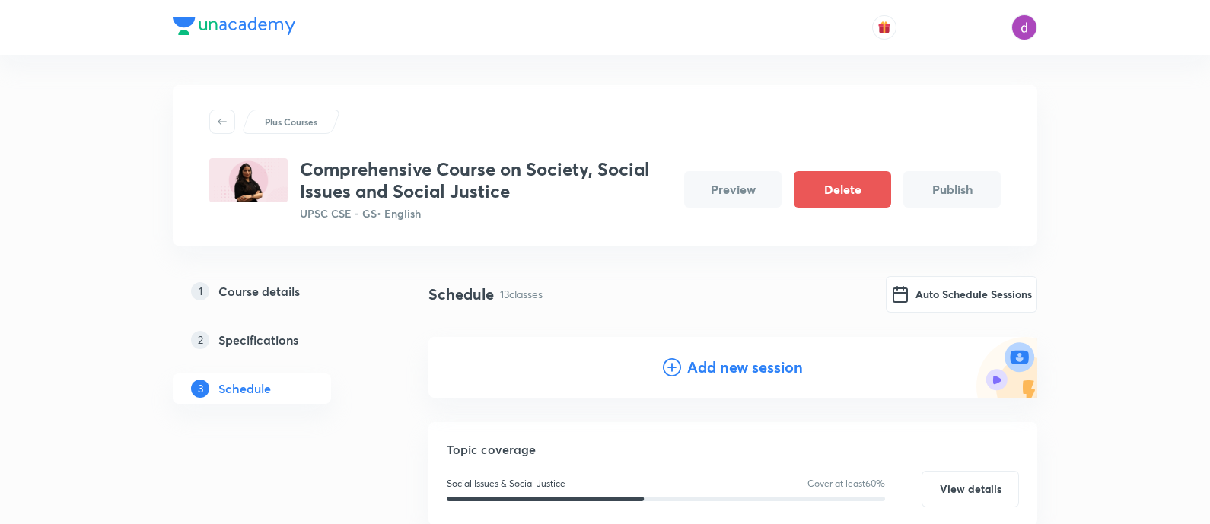
click at [699, 361] on h4 "Add new session" at bounding box center [745, 367] width 116 height 23
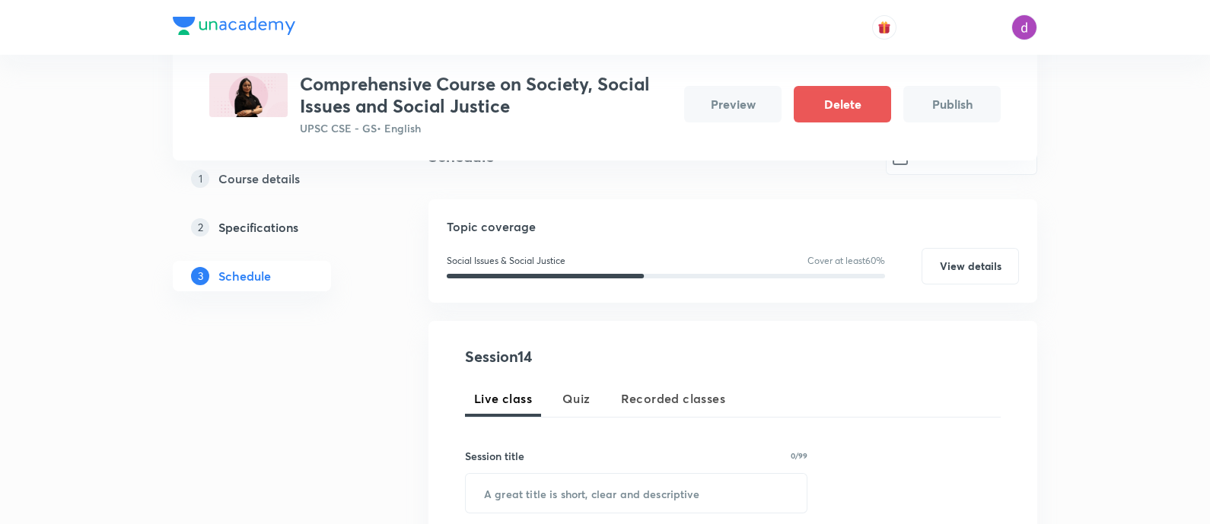
scroll to position [142, 0]
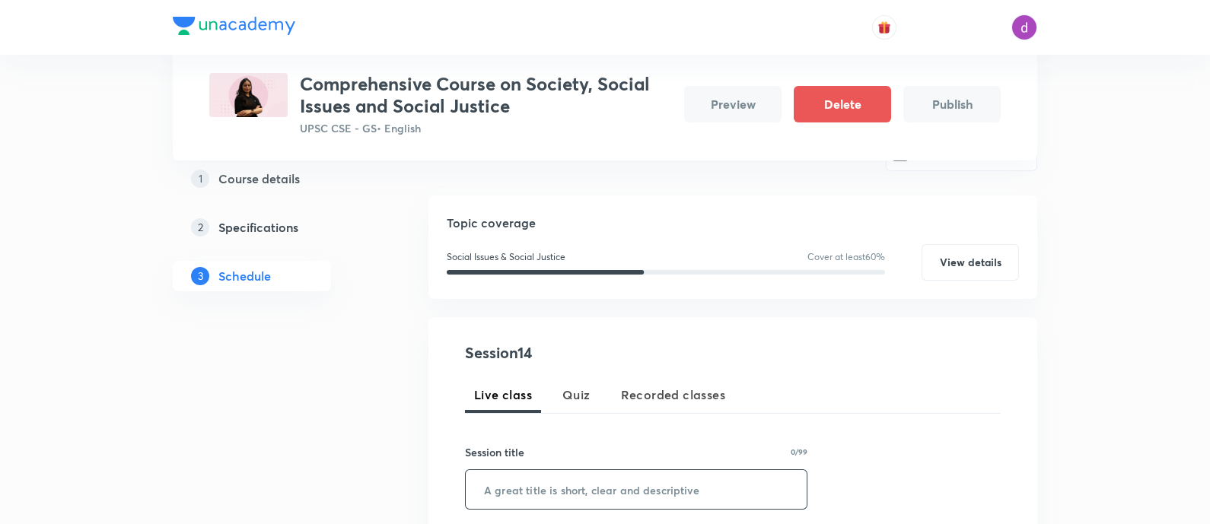
click at [560, 482] on input "text" at bounding box center [636, 489] width 341 height 39
paste input "Vulnerable Sections - Part 2"
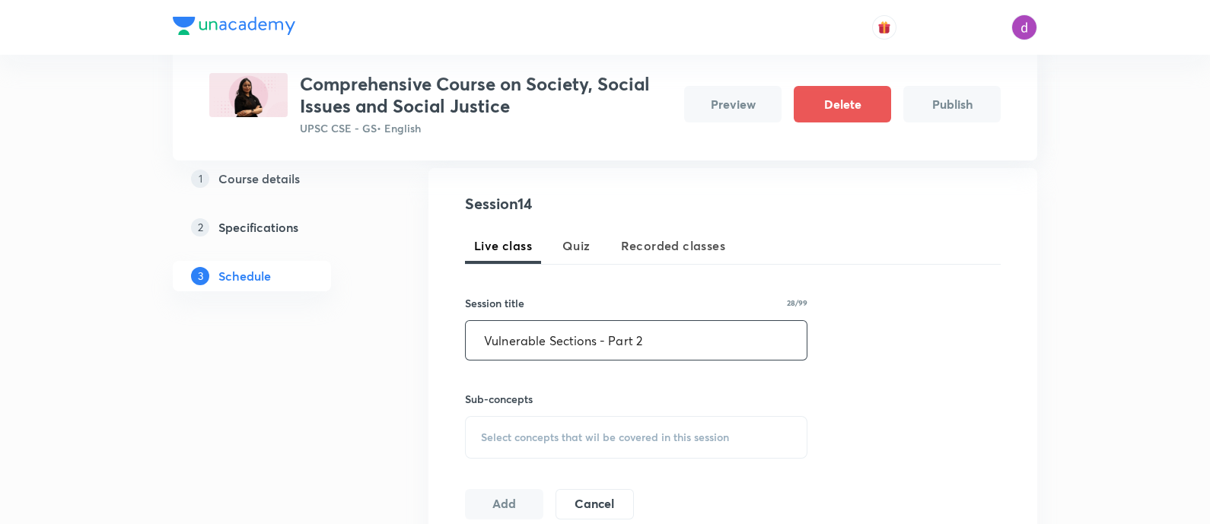
type input "Vulnerable Sections - Part 2"
click at [575, 422] on div "Select concepts that wil be covered in this session" at bounding box center [636, 437] width 342 height 43
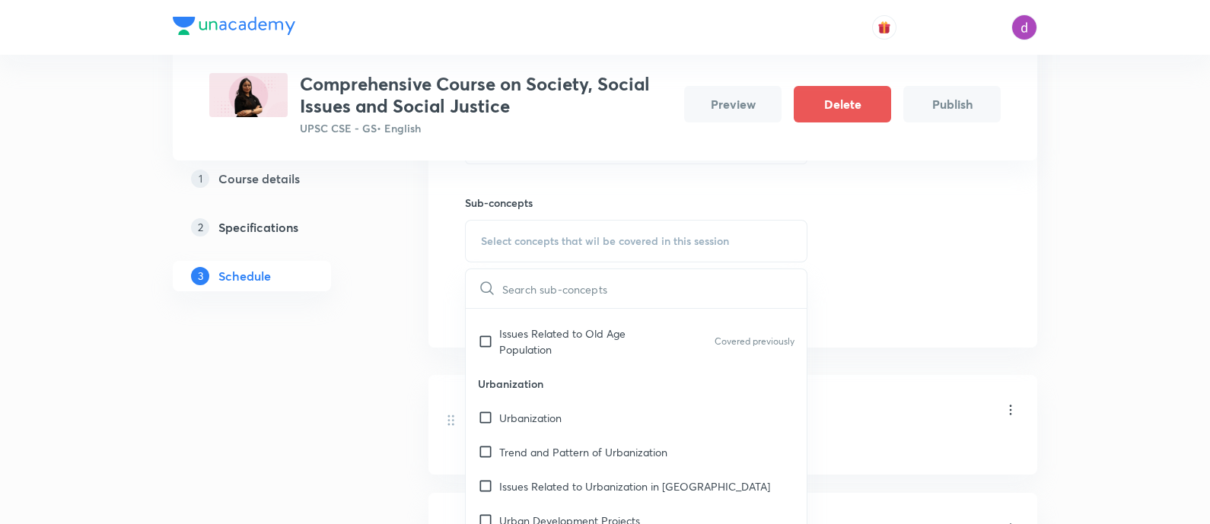
scroll to position [1851, 0]
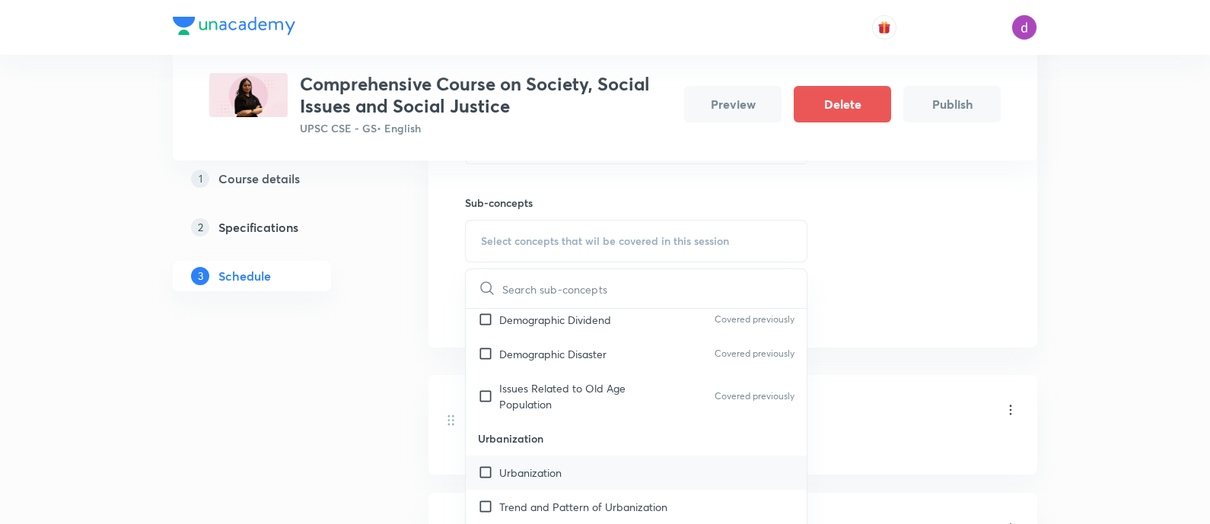
click at [541, 465] on p "Urbanization" at bounding box center [530, 473] width 62 height 16
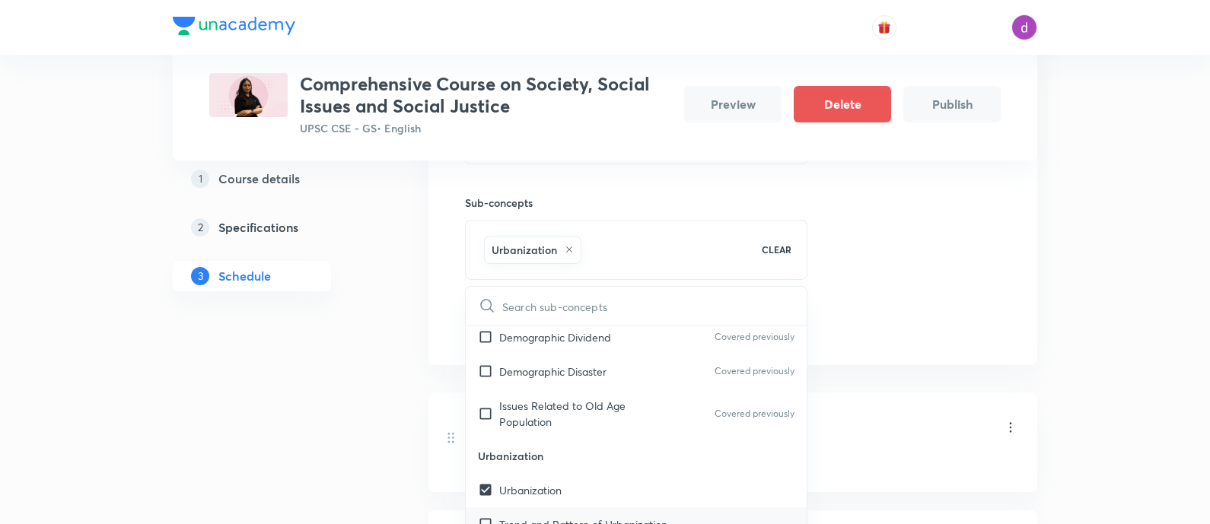
click at [536, 517] on p "Trend and Pattern of Urbanization" at bounding box center [583, 525] width 168 height 16
checkbox input "true"
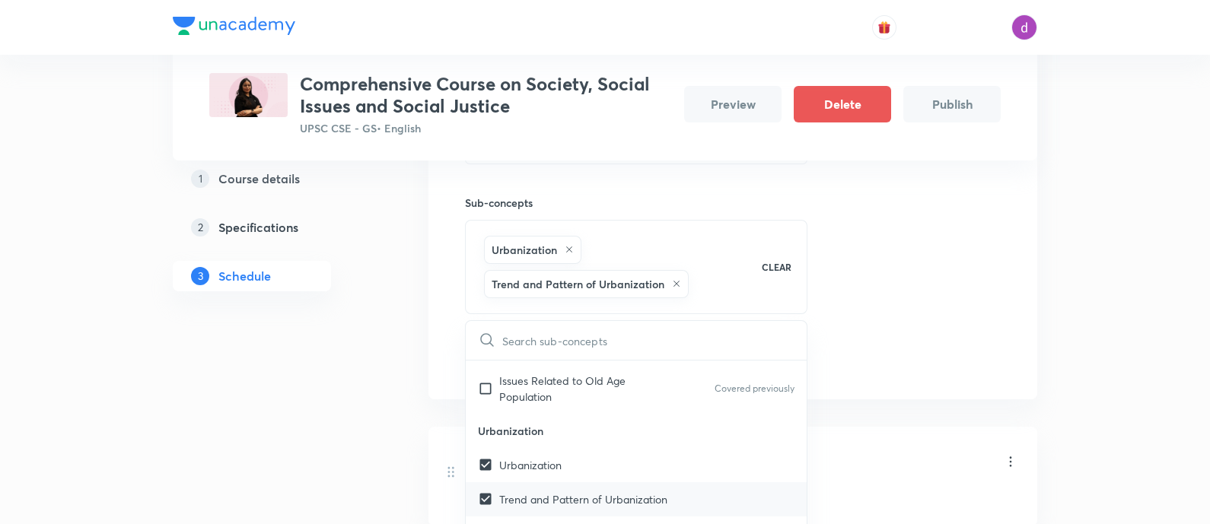
scroll to position [1912, 0]
drag, startPoint x: 536, startPoint y: 464, endPoint x: 482, endPoint y: 470, distance: 54.3
click at [482, 524] on input "checkbox" at bounding box center [488, 532] width 21 height 16
checkbox input "true"
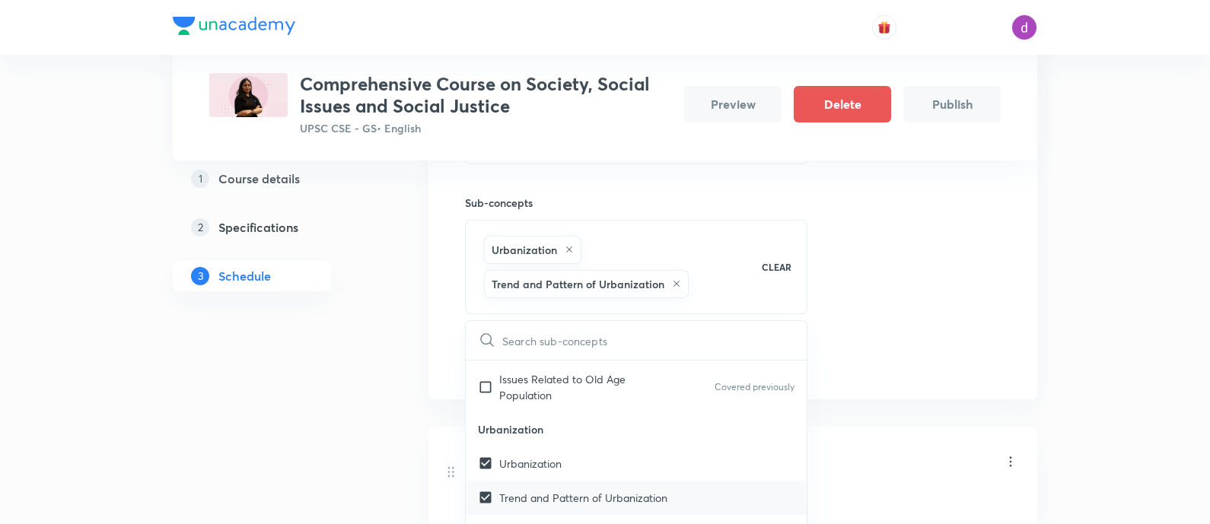
checkbox input "true"
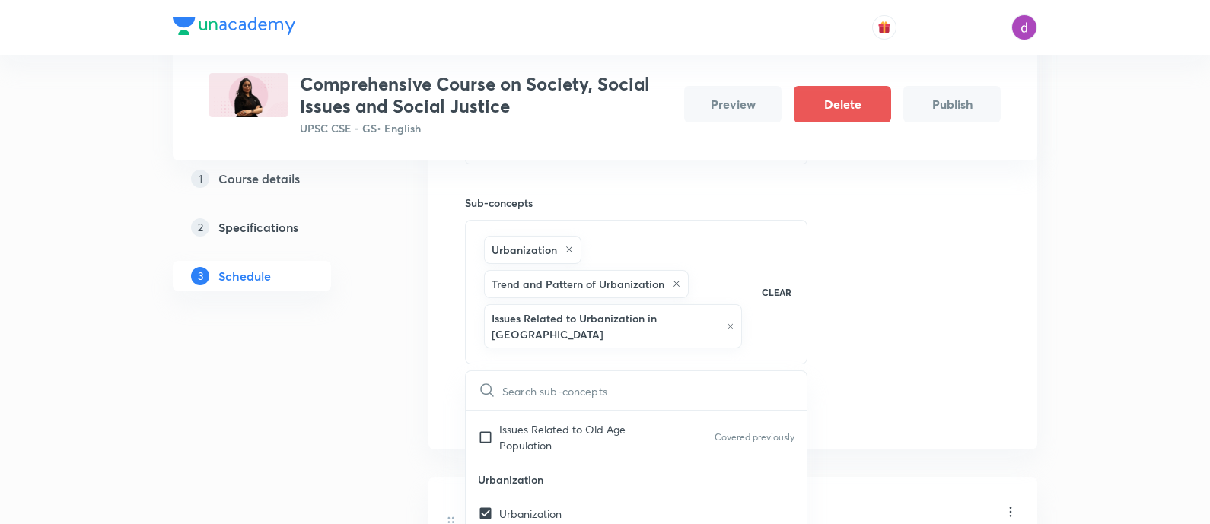
click at [1027, 323] on div "Session 14 Live class Quiz Recorded classes Session title 28/99 Vulnerable Sect…" at bounding box center [732, 211] width 609 height 478
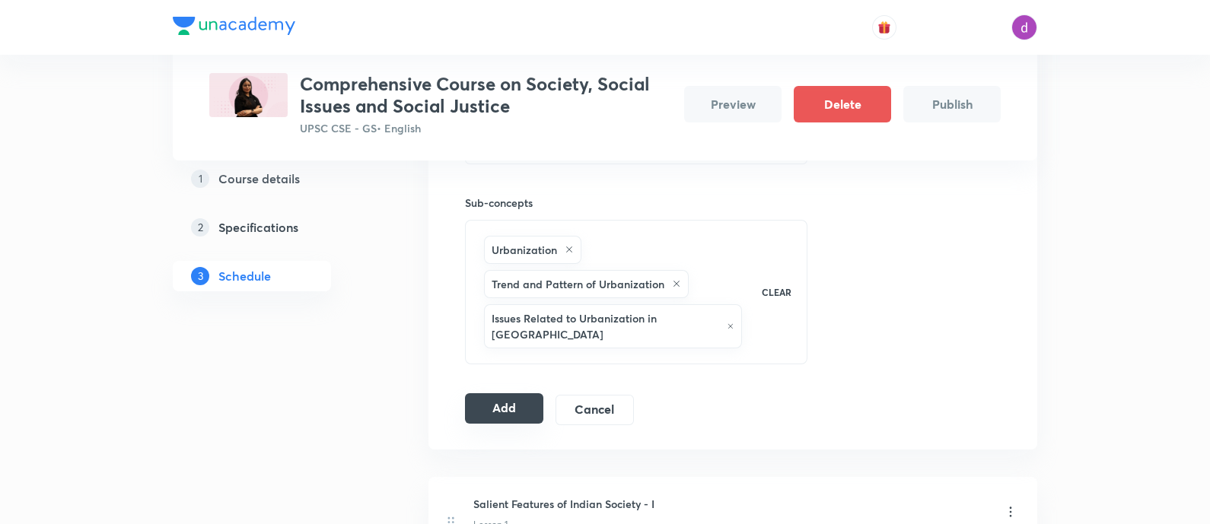
click at [485, 399] on button "Add" at bounding box center [504, 408] width 78 height 30
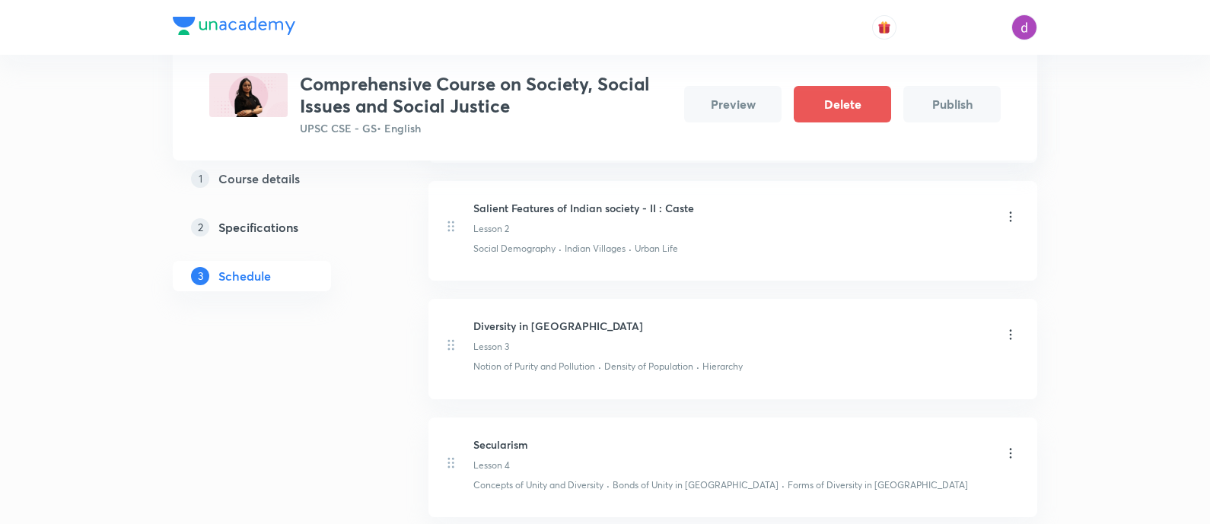
scroll to position [0, 0]
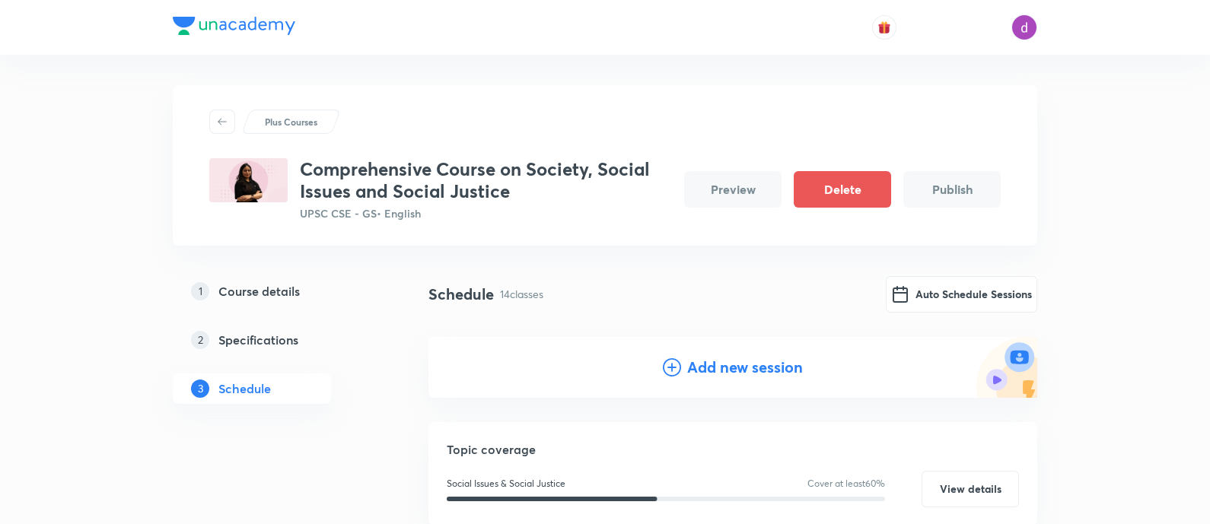
click at [693, 370] on h4 "Add new session" at bounding box center [745, 367] width 116 height 23
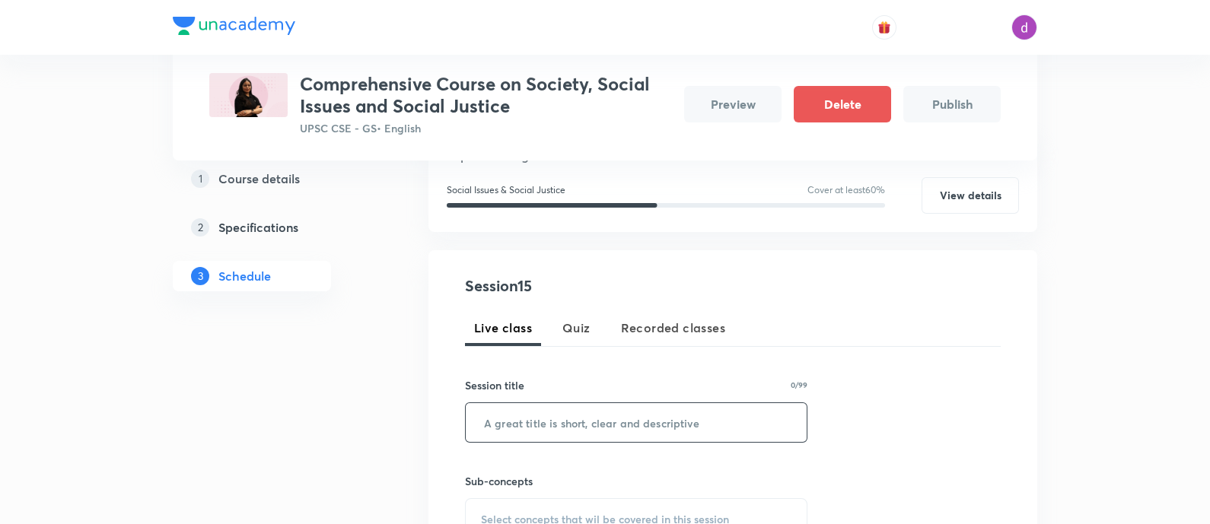
scroll to position [212, 0]
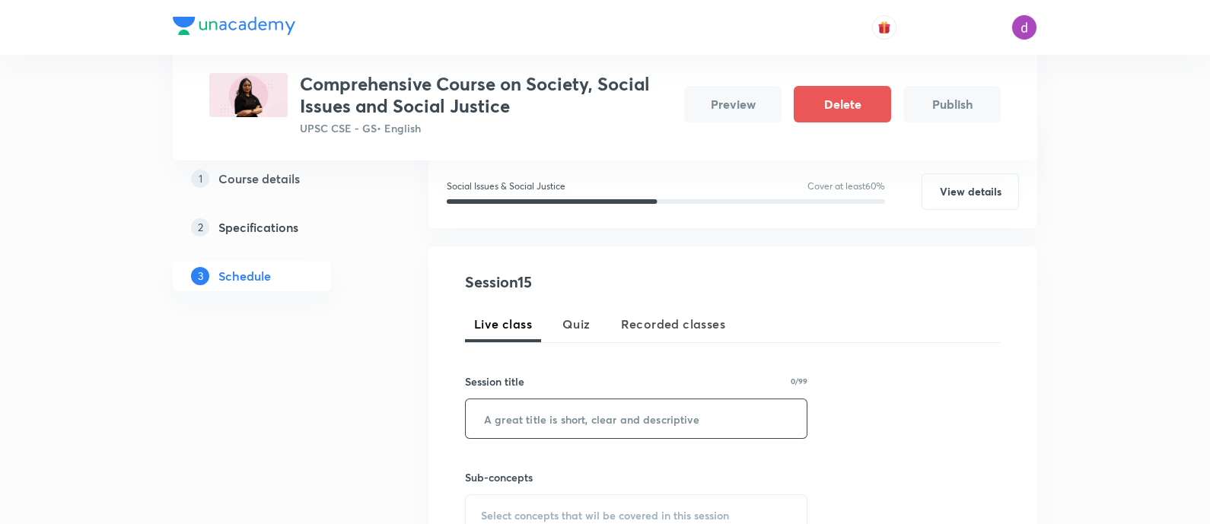
click at [607, 425] on input "text" at bounding box center [636, 418] width 341 height 39
paste input "Miscellaneous"
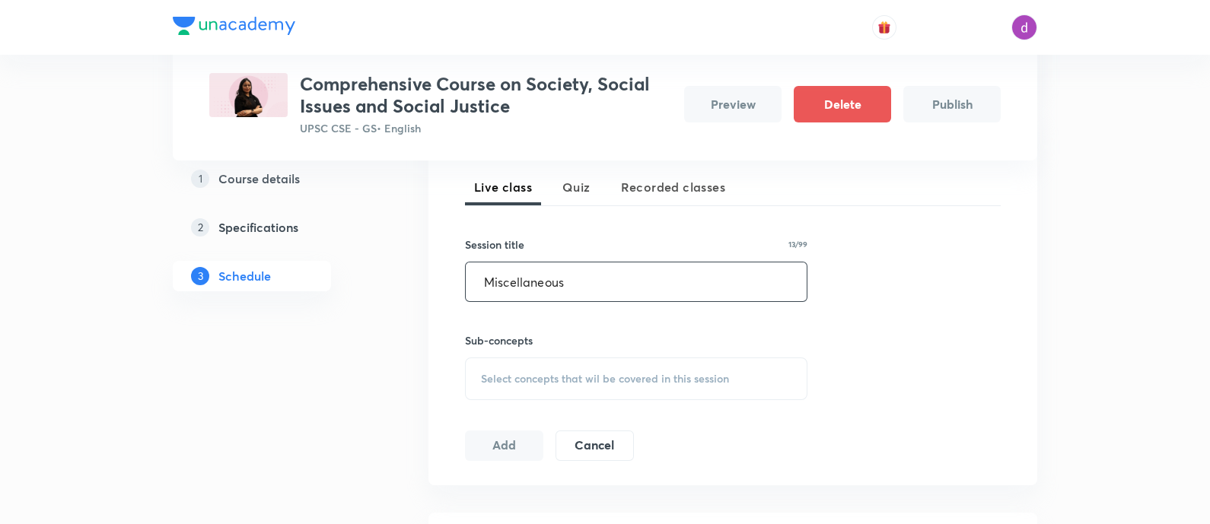
scroll to position [349, 0]
type input "Miscellaneous"
click at [587, 374] on span "Select concepts that wil be covered in this session" at bounding box center [605, 379] width 248 height 12
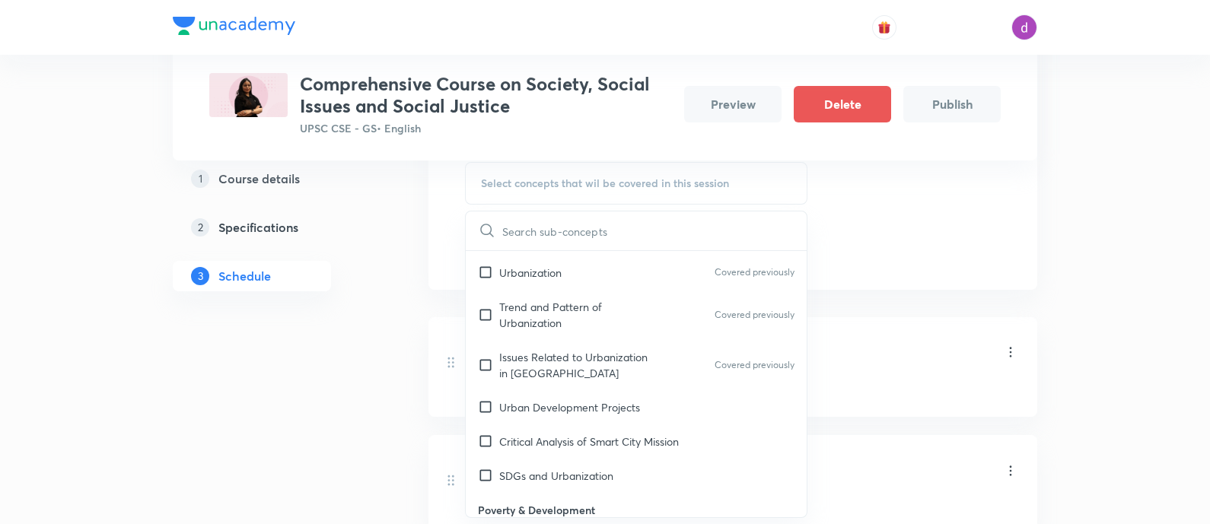
scroll to position [1999, 0]
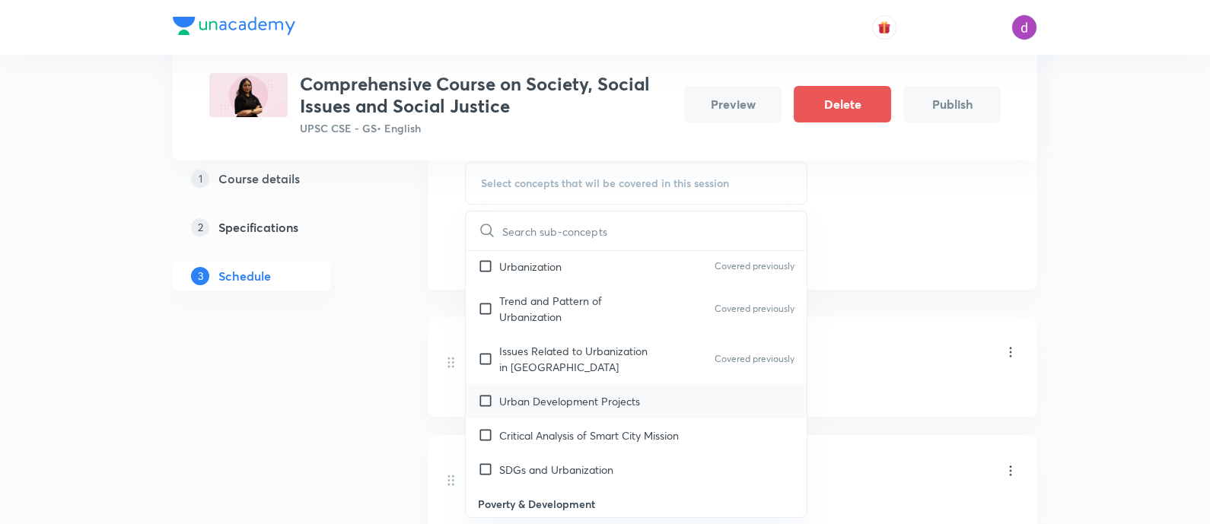
click at [526, 393] on p "Urban Development Projects" at bounding box center [569, 401] width 141 height 16
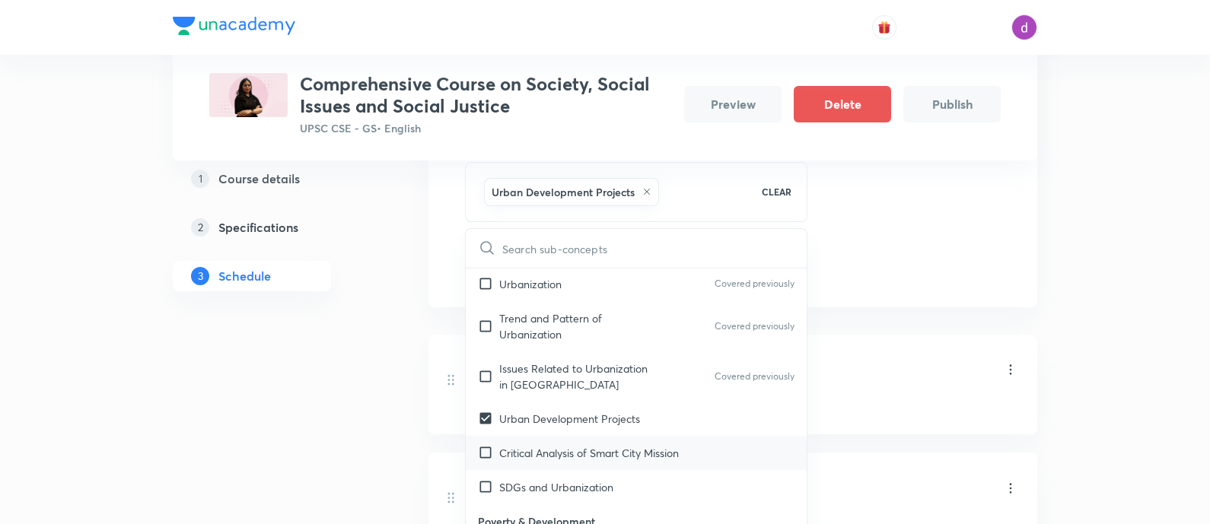
click at [514, 445] on p "Critical Analysis of Smart City Mission" at bounding box center [589, 453] width 180 height 16
checkbox input "true"
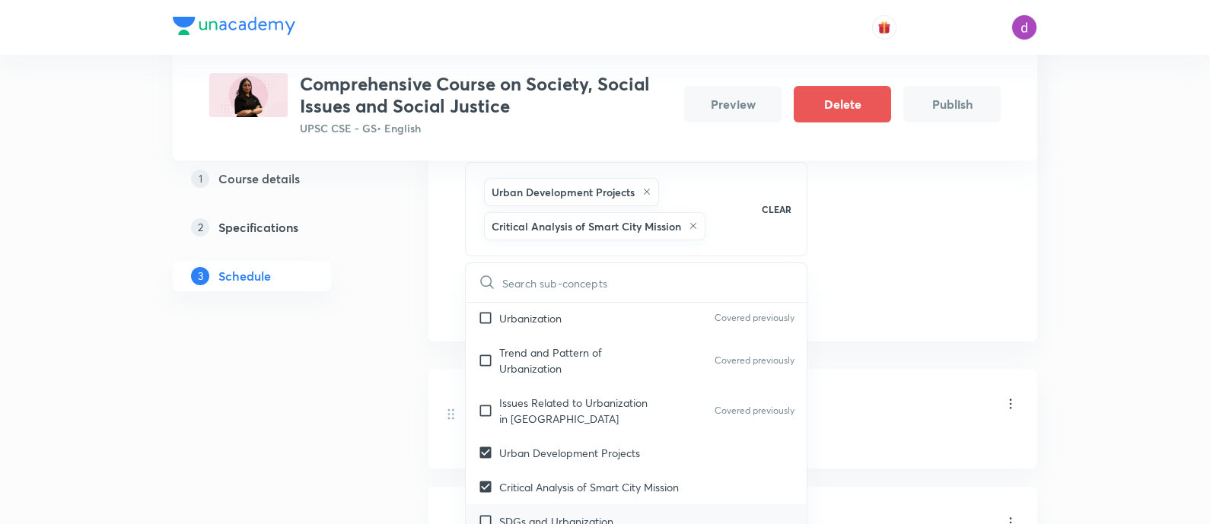
click at [503, 514] on p "SDGs and Urbanization" at bounding box center [556, 522] width 114 height 16
checkbox input "true"
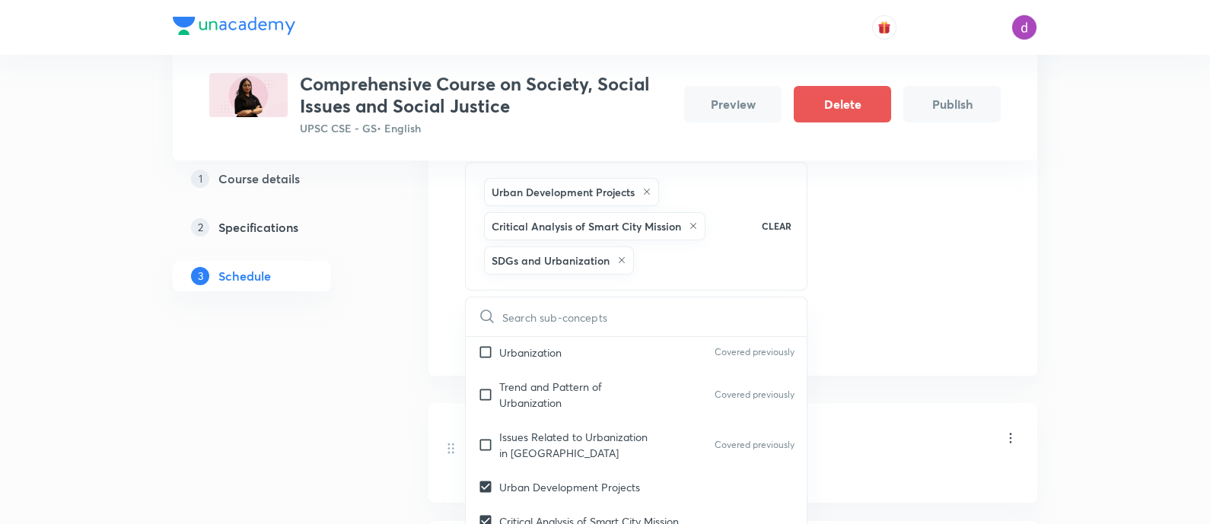
click at [905, 270] on div "Session 15 Live class Quiz Recorded classes Session title 13/99 Miscellaneous ​…" at bounding box center [733, 144] width 536 height 413
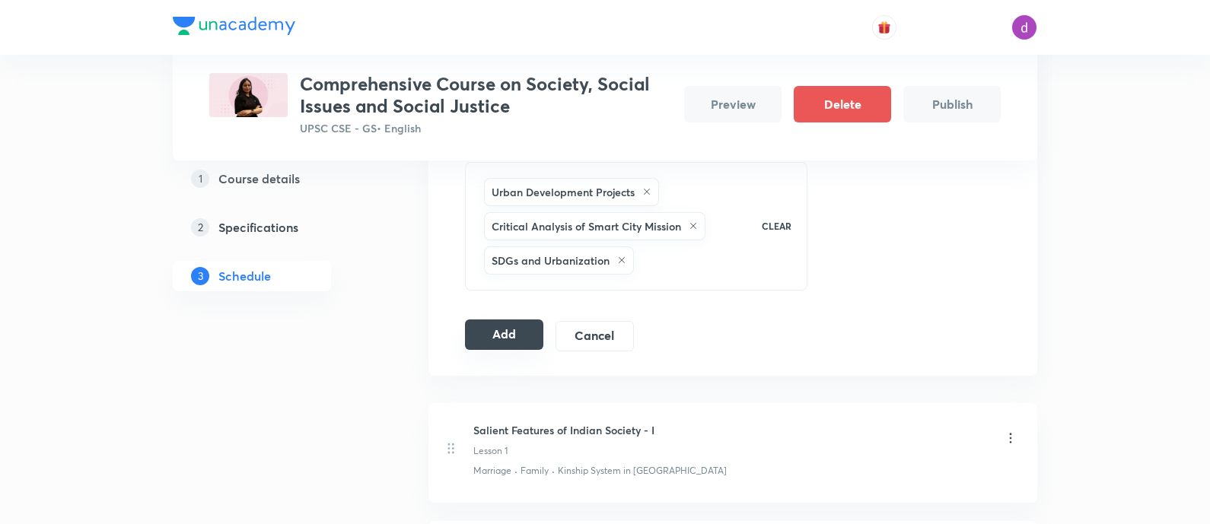
click at [521, 335] on button "Add" at bounding box center [504, 335] width 78 height 30
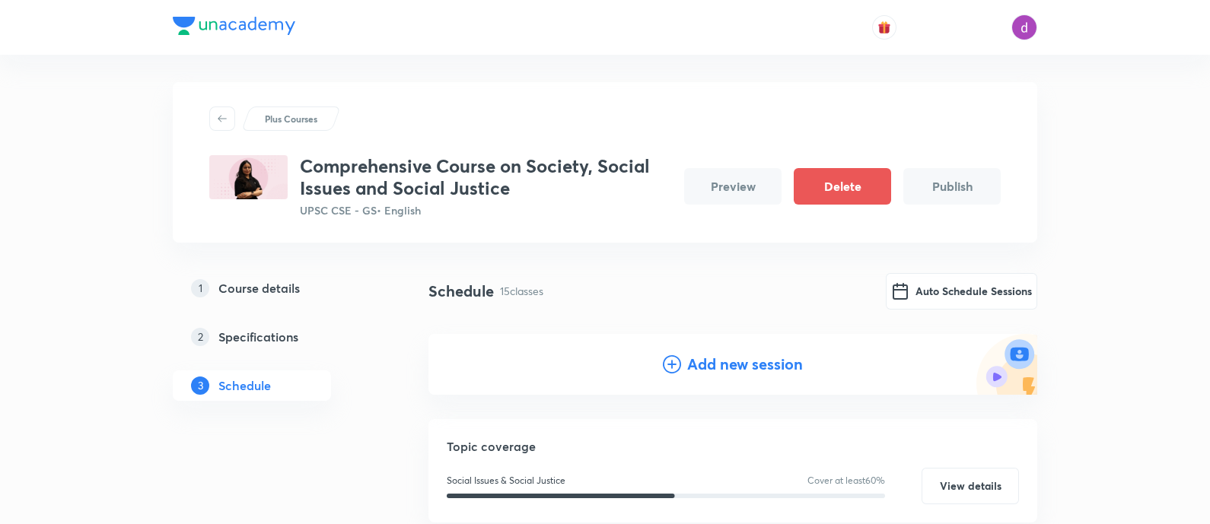
scroll to position [0, 0]
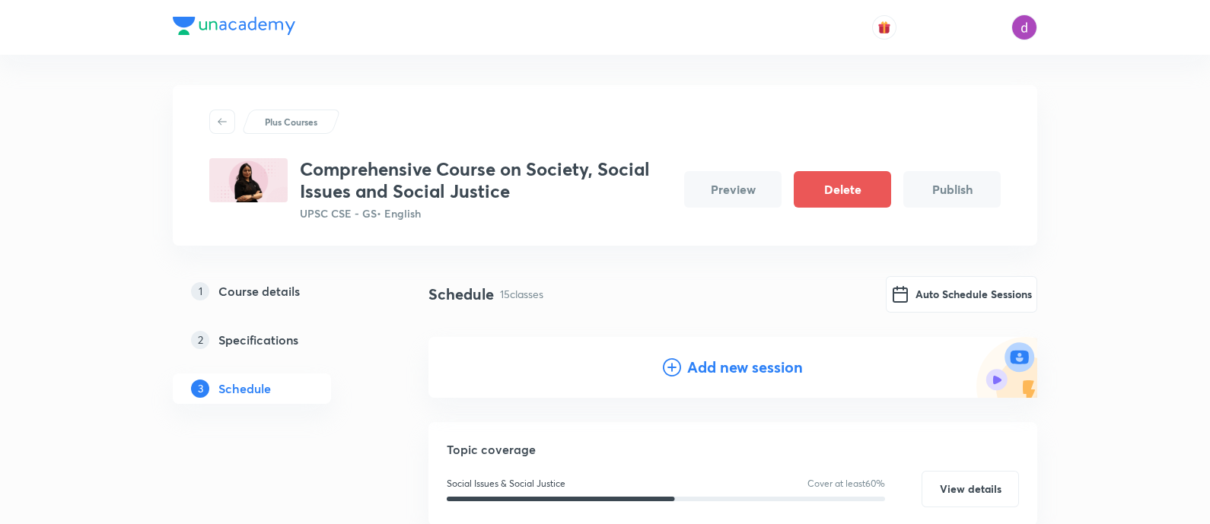
click at [704, 371] on h4 "Add new session" at bounding box center [745, 367] width 116 height 23
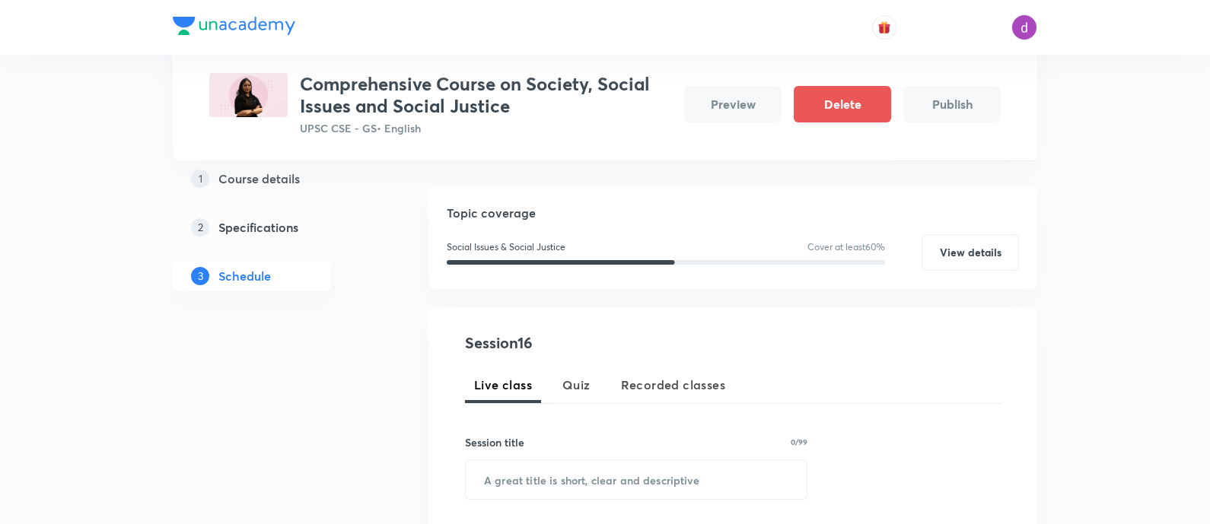
scroll to position [151, 0]
click at [623, 481] on input "text" at bounding box center [636, 479] width 341 height 39
paste input "Development Processes : Issues in design and implementation"
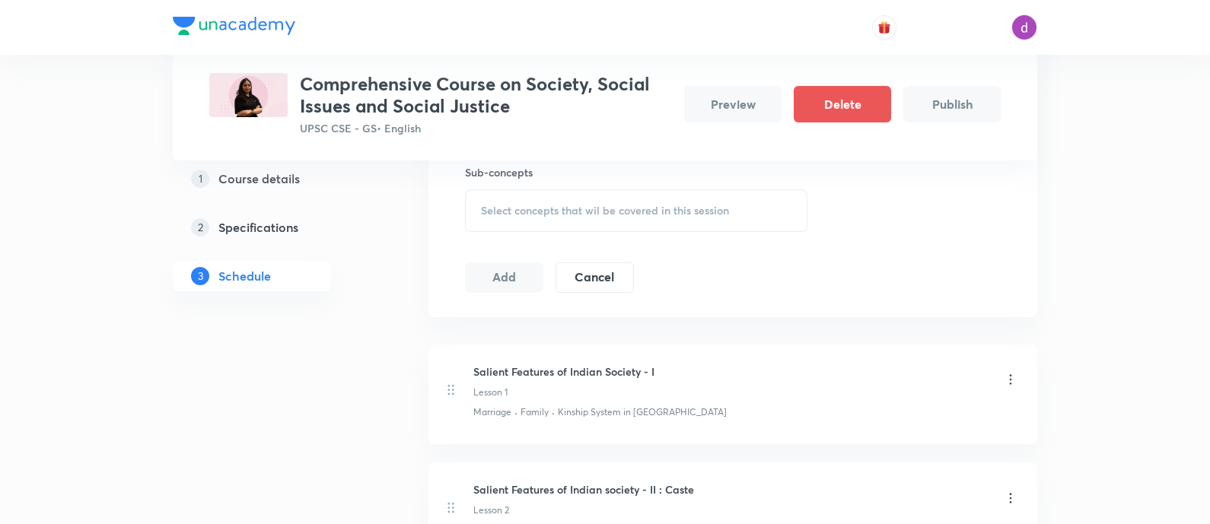
scroll to position [534, 0]
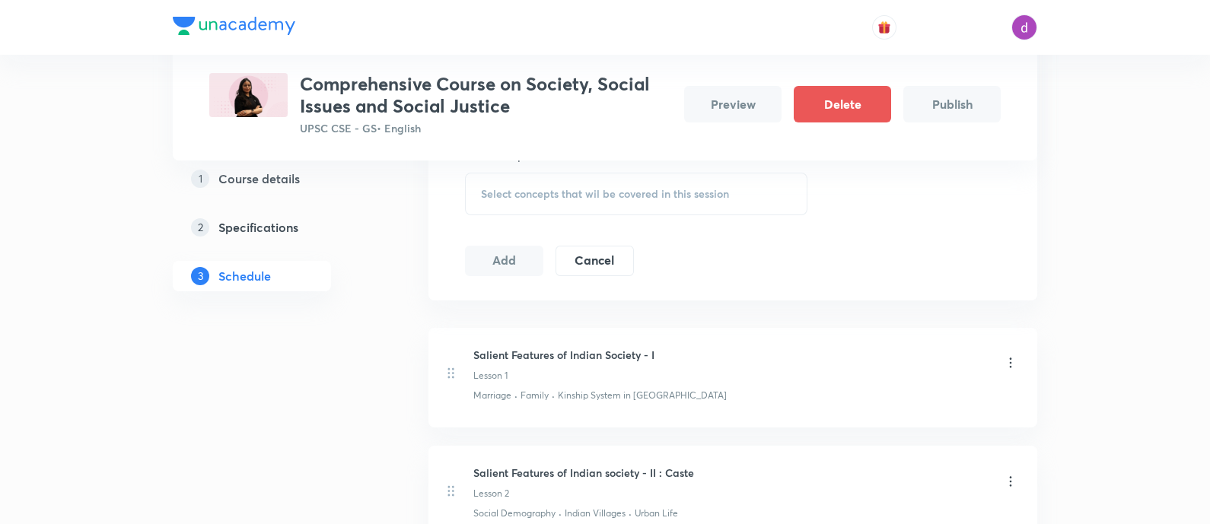
type input "Development Processes : Issues in design and implementation"
click at [576, 183] on div "Select concepts that wil be covered in this session" at bounding box center [636, 194] width 342 height 43
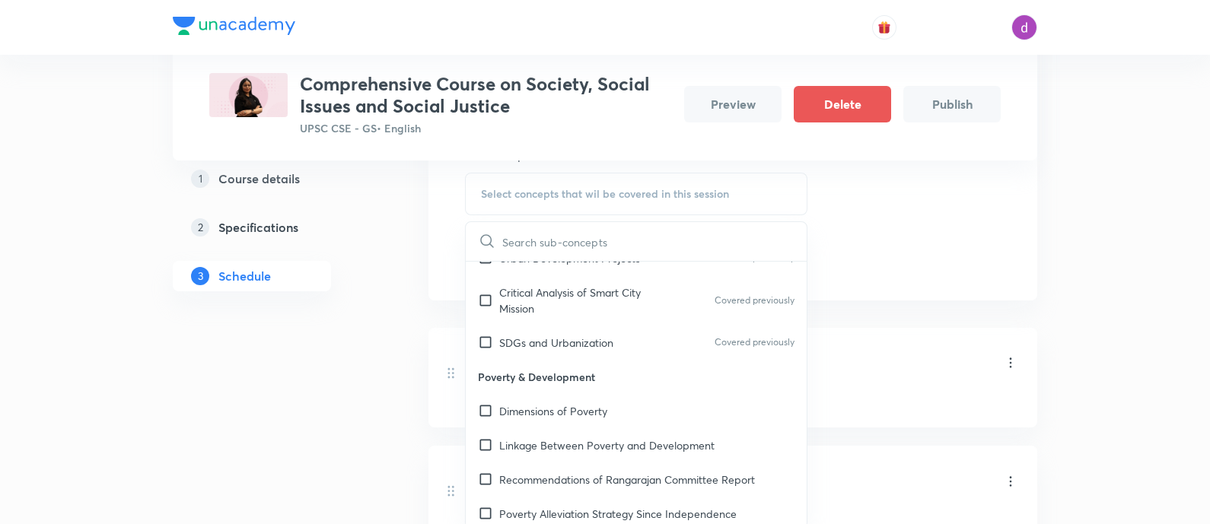
scroll to position [2154, 0]
click at [536, 402] on p "Dimensions of Poverty" at bounding box center [553, 410] width 108 height 16
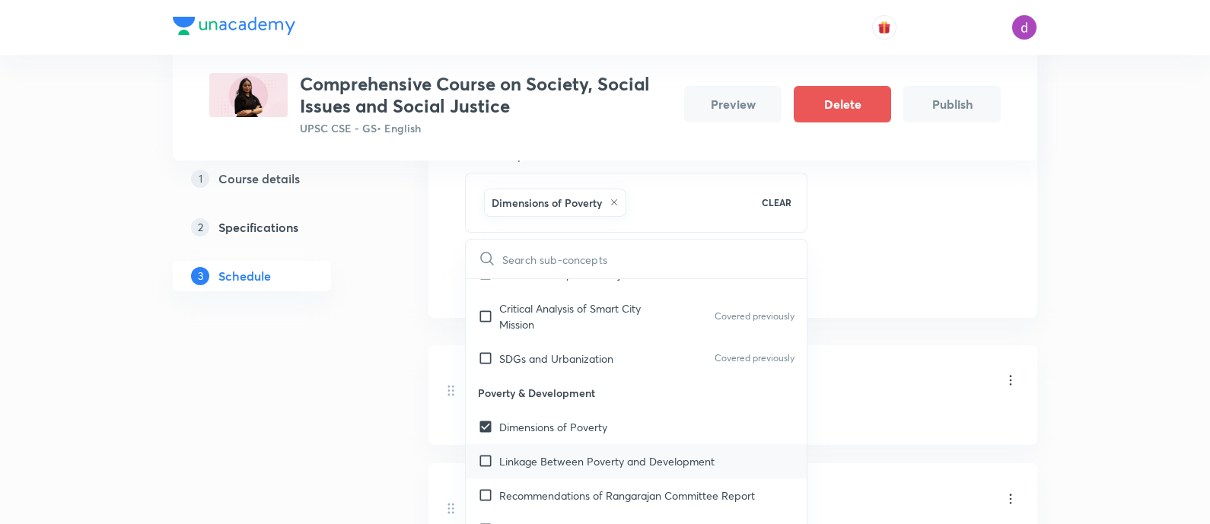
click at [540, 454] on p "Linkage Between Poverty and Development" at bounding box center [606, 462] width 215 height 16
checkbox input "true"
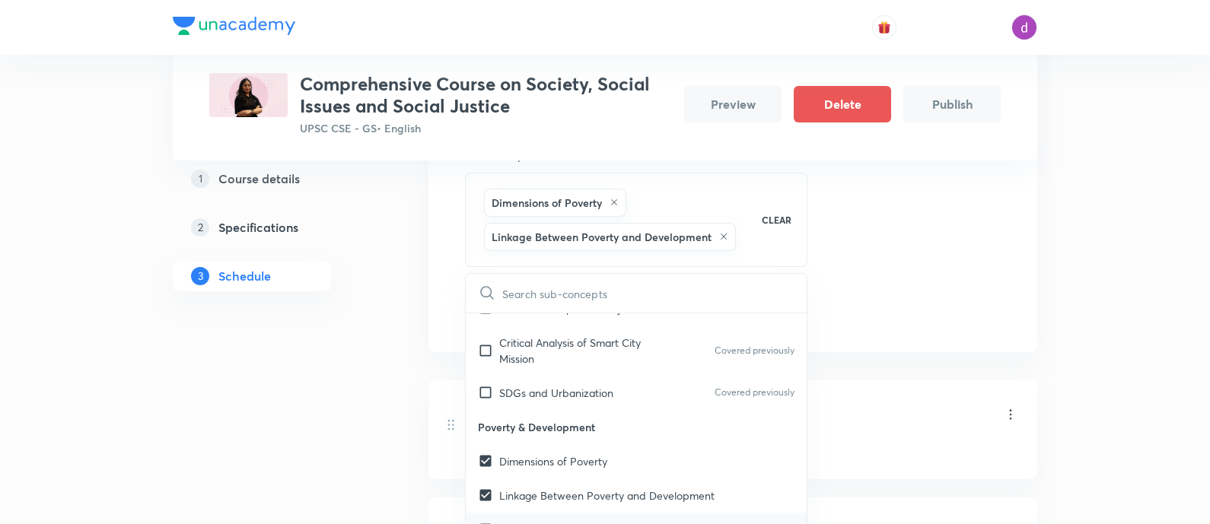
click at [540, 522] on p "Recommendations of Rangarajan Committee Report" at bounding box center [627, 530] width 256 height 16
checkbox input "true"
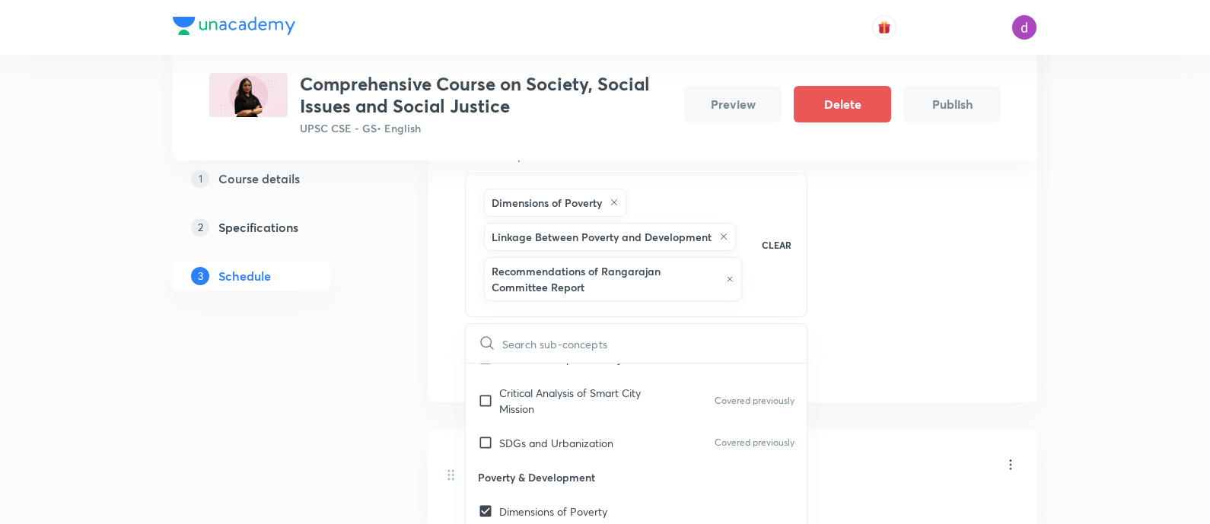
click at [947, 308] on div "Session 16 Live class Quiz Recorded classes Session title 59/99 Development Pro…" at bounding box center [733, 163] width 536 height 429
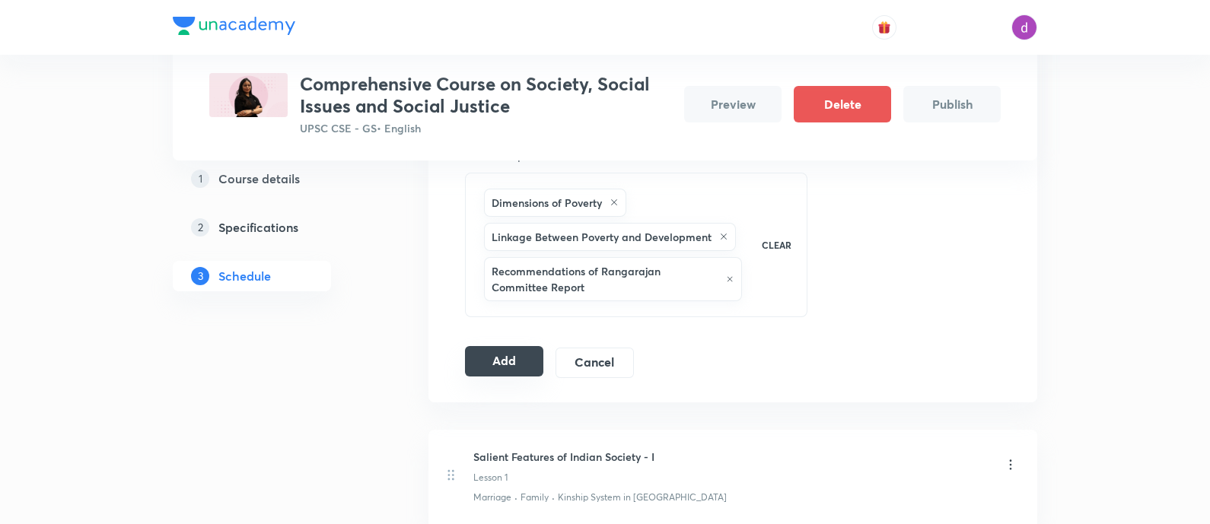
click at [507, 356] on button "Add" at bounding box center [504, 361] width 78 height 30
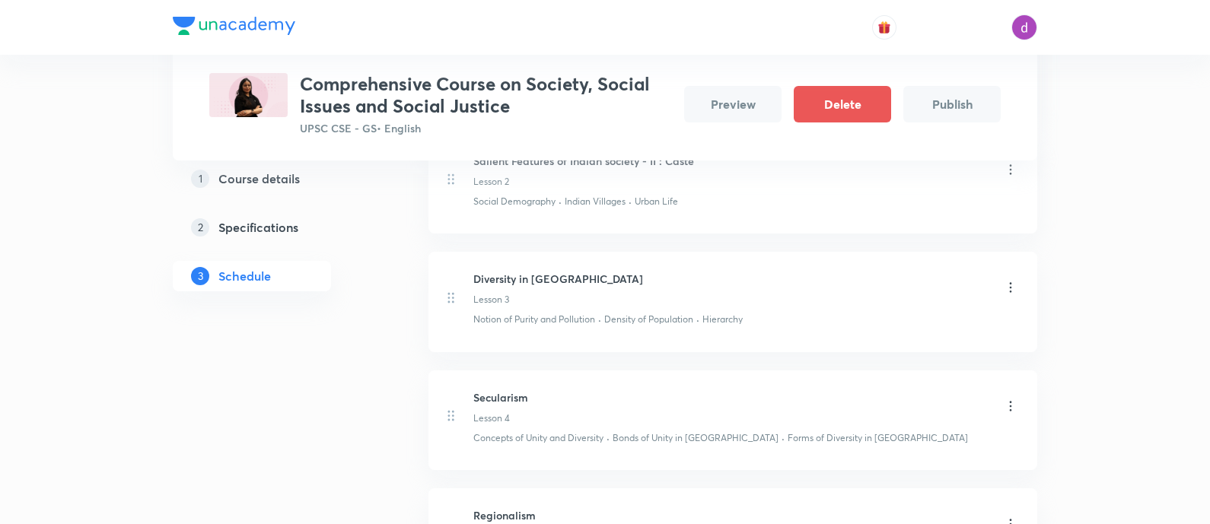
scroll to position [0, 0]
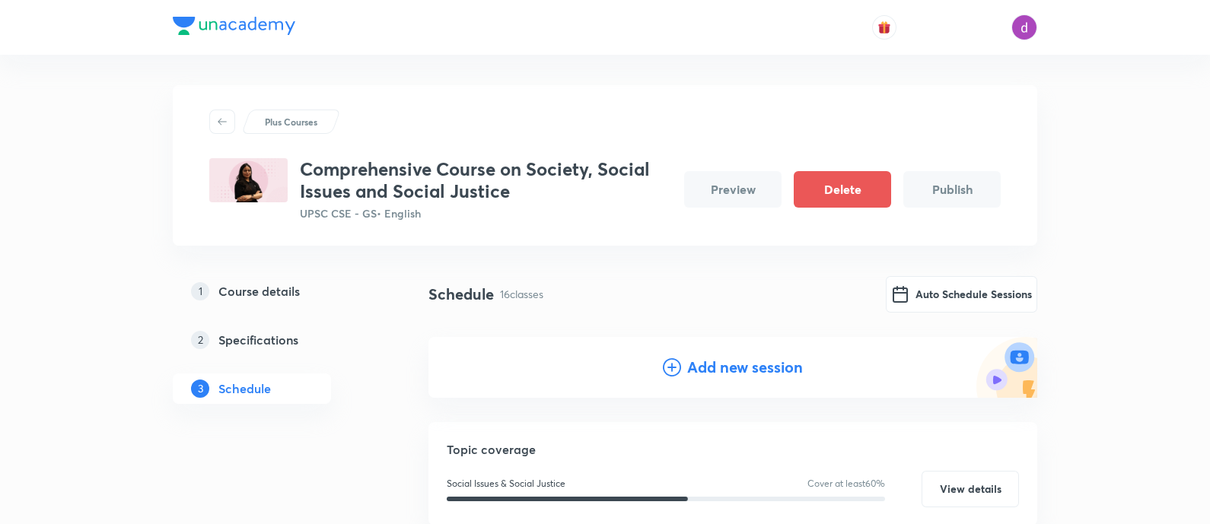
click at [693, 358] on h4 "Add new session" at bounding box center [745, 367] width 116 height 23
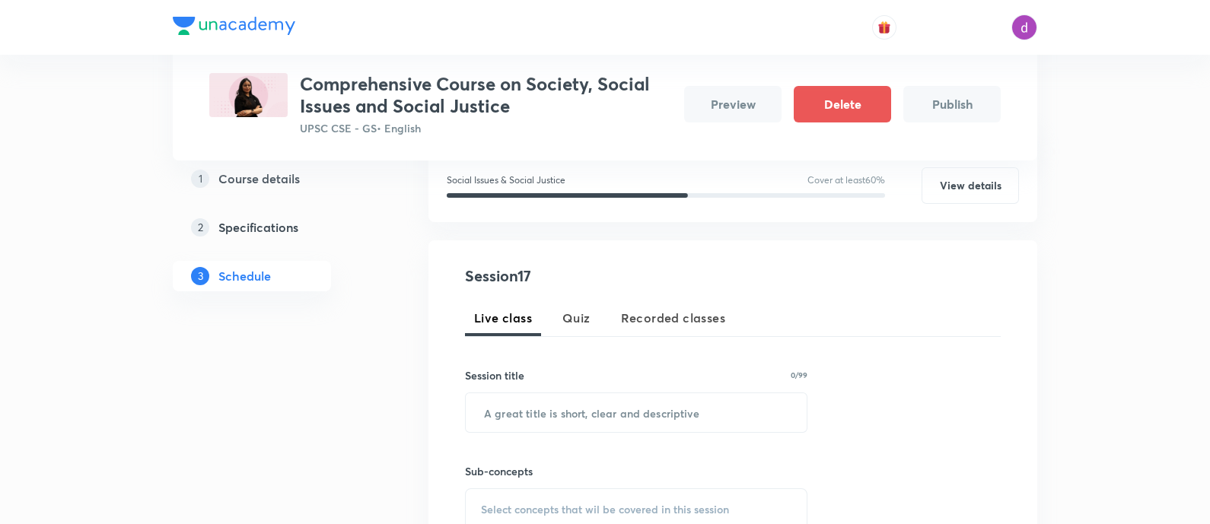
scroll to position [235, 0]
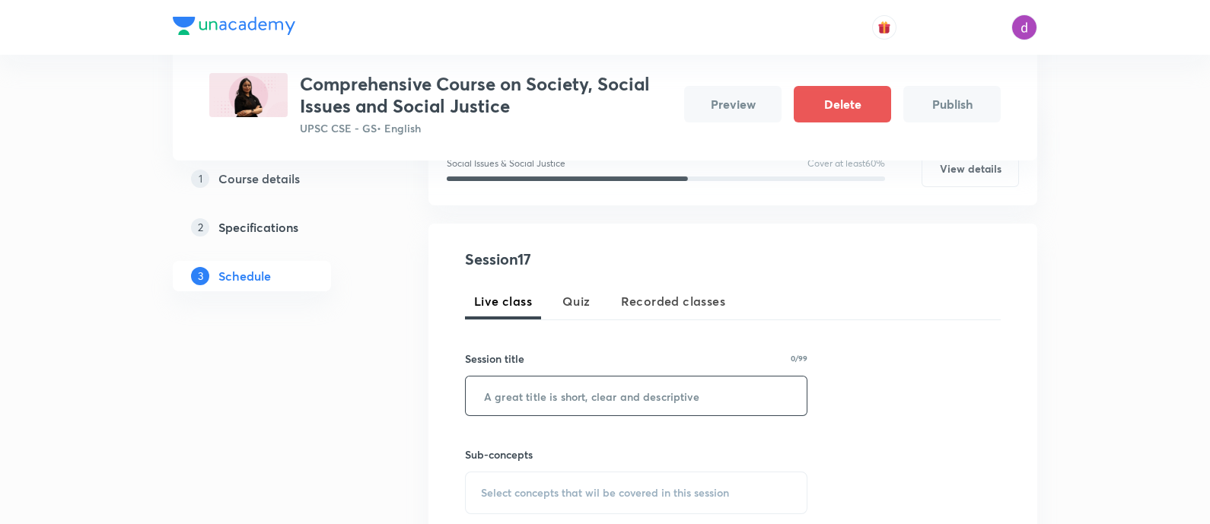
click at [543, 393] on input "text" at bounding box center [636, 396] width 341 height 39
paste input "Development Industry : NGOs, SHGs, Donors and Charities"
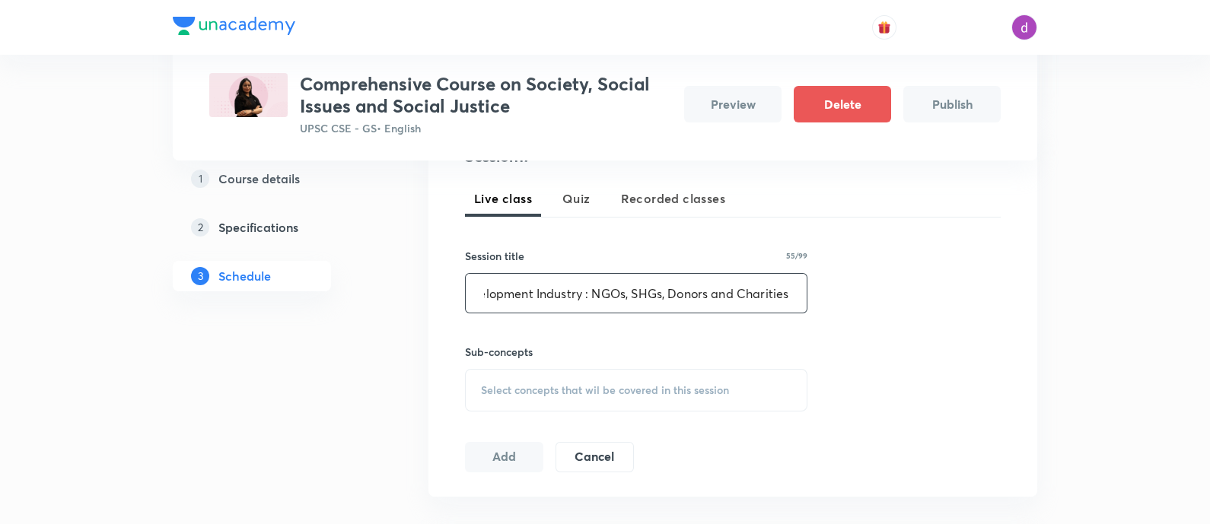
type input "Development Industry : NGOs, SHGs, Donors and Charities"
click at [533, 375] on div "Select concepts that wil be covered in this session" at bounding box center [636, 390] width 342 height 43
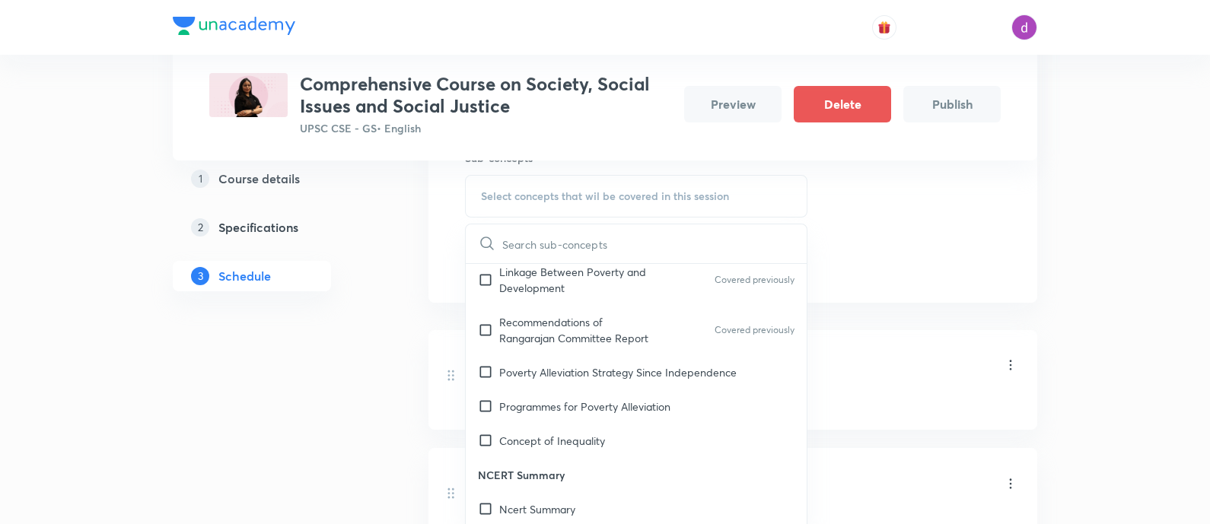
scroll to position [2288, 0]
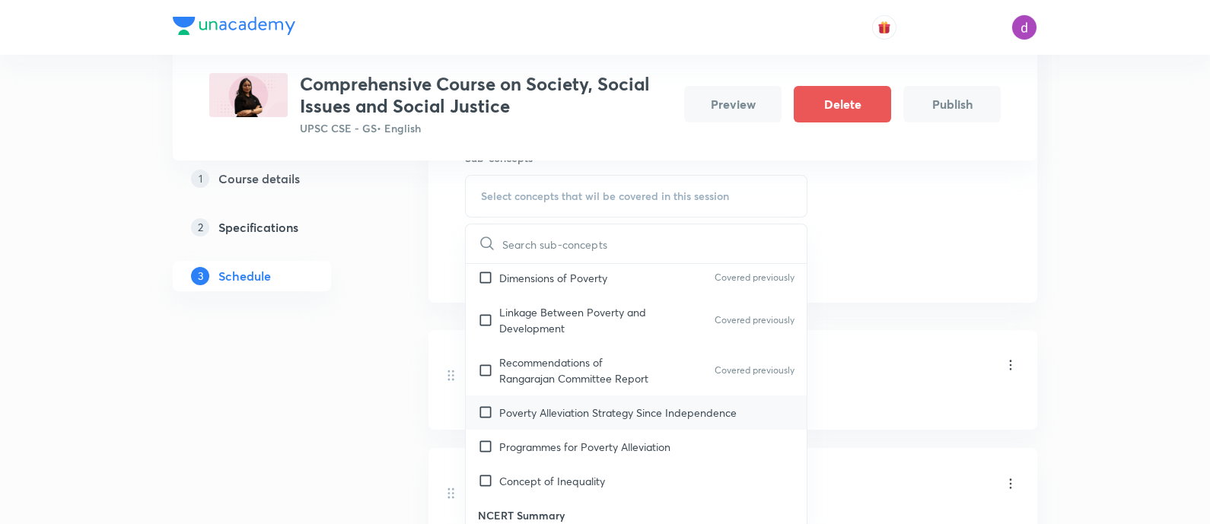
click at [491, 405] on input "checkbox" at bounding box center [488, 413] width 21 height 16
checkbox input "true"
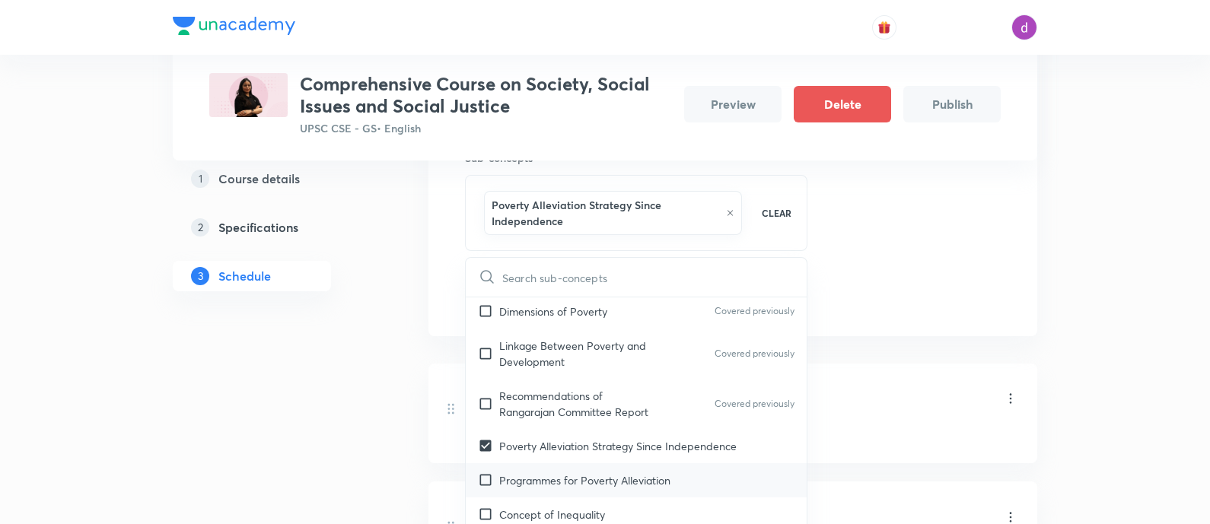
click at [492, 473] on input "checkbox" at bounding box center [488, 481] width 21 height 16
checkbox input "true"
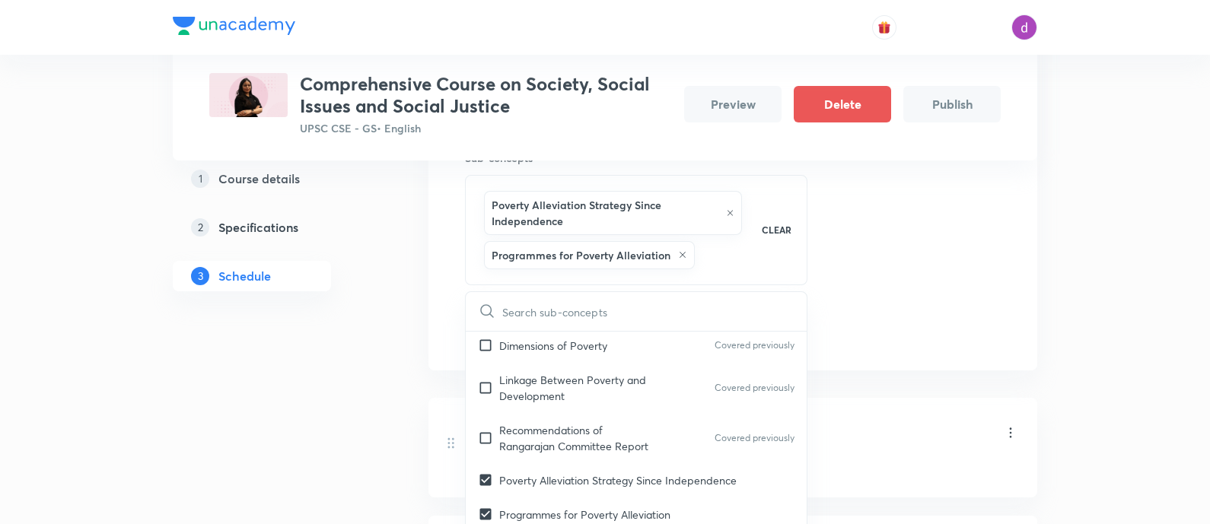
checkbox input "true"
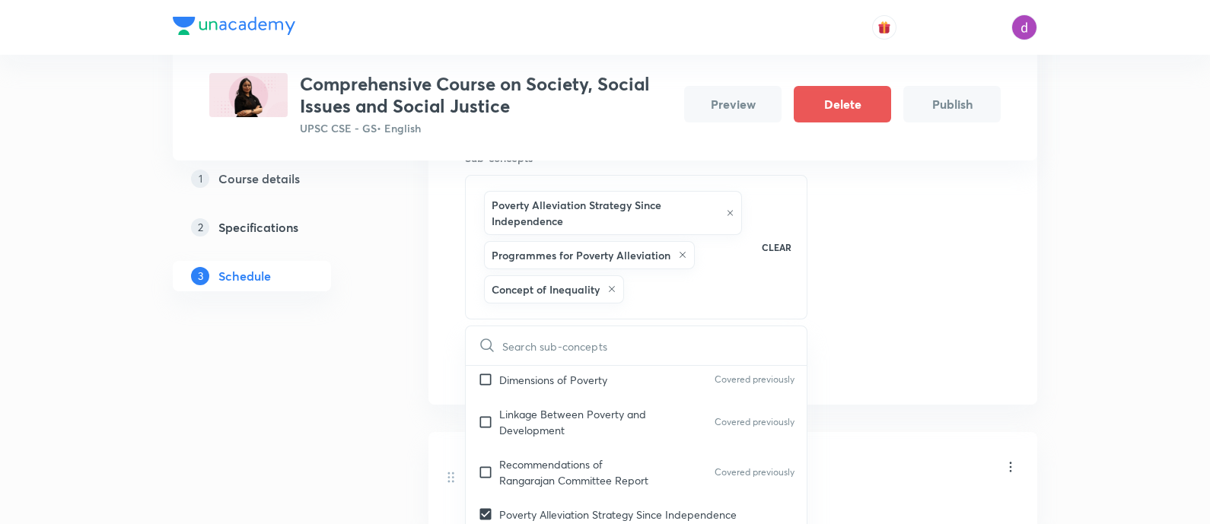
click at [873, 314] on div "Session 17 Live class Quiz Recorded classes Session title 55/99 Development Ind…" at bounding box center [733, 165] width 536 height 429
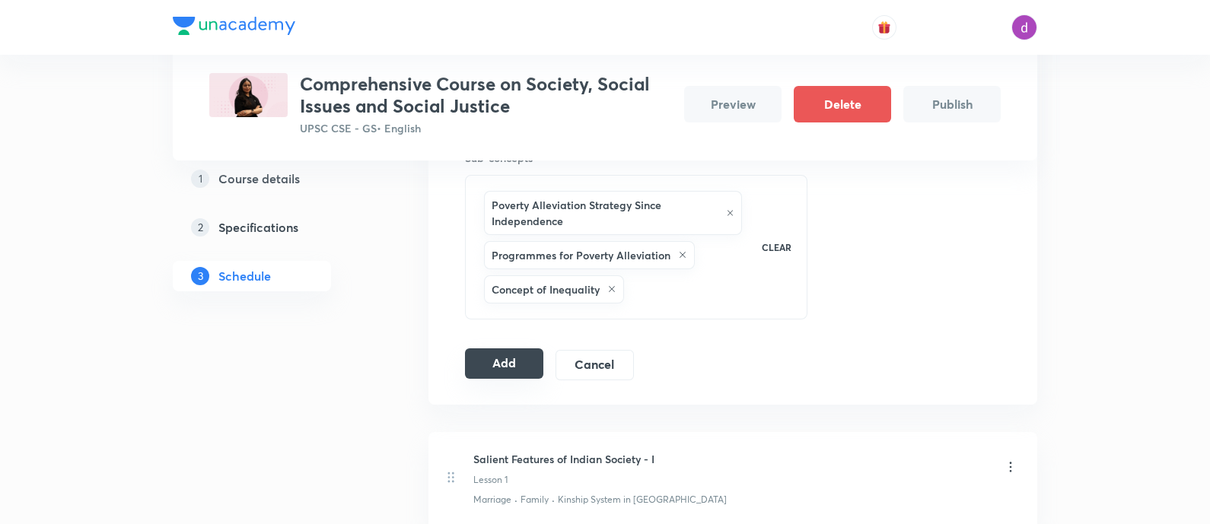
click at [530, 364] on button "Add" at bounding box center [504, 364] width 78 height 30
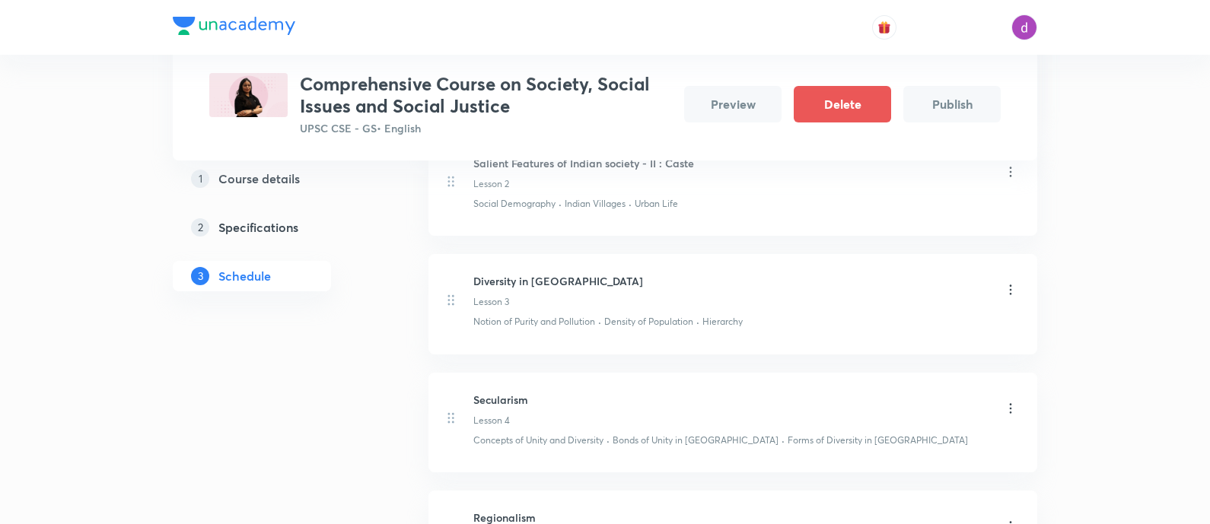
scroll to position [0, 0]
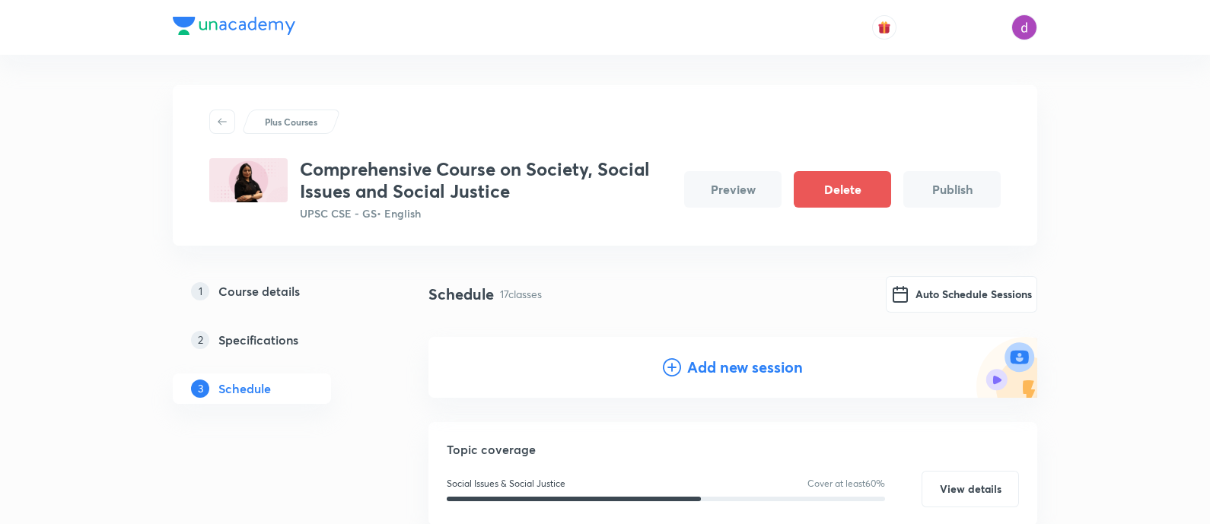
click at [687, 371] on h4 "Add new session" at bounding box center [745, 367] width 116 height 23
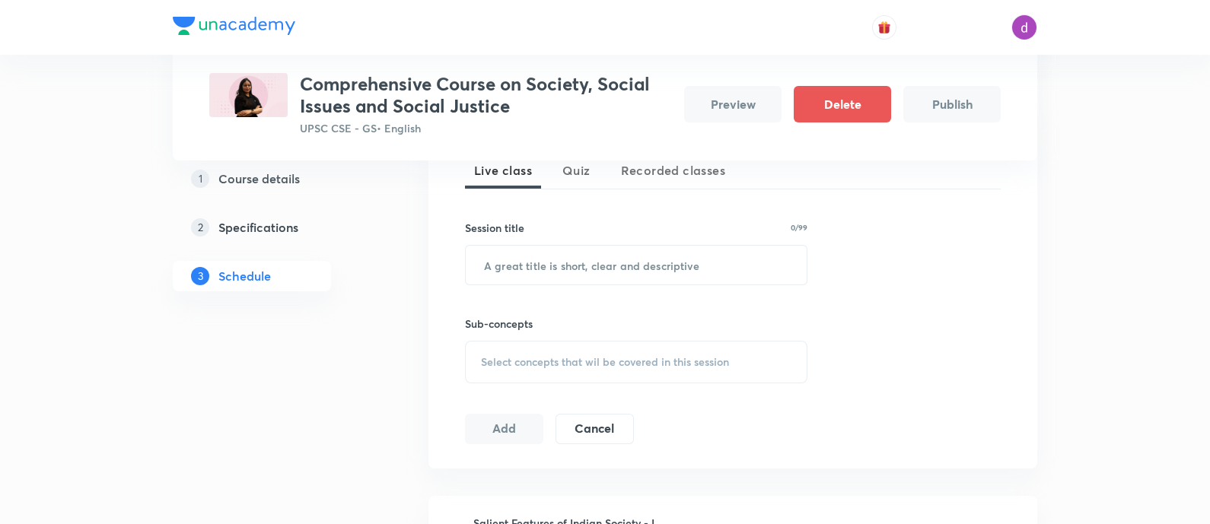
scroll to position [382, 0]
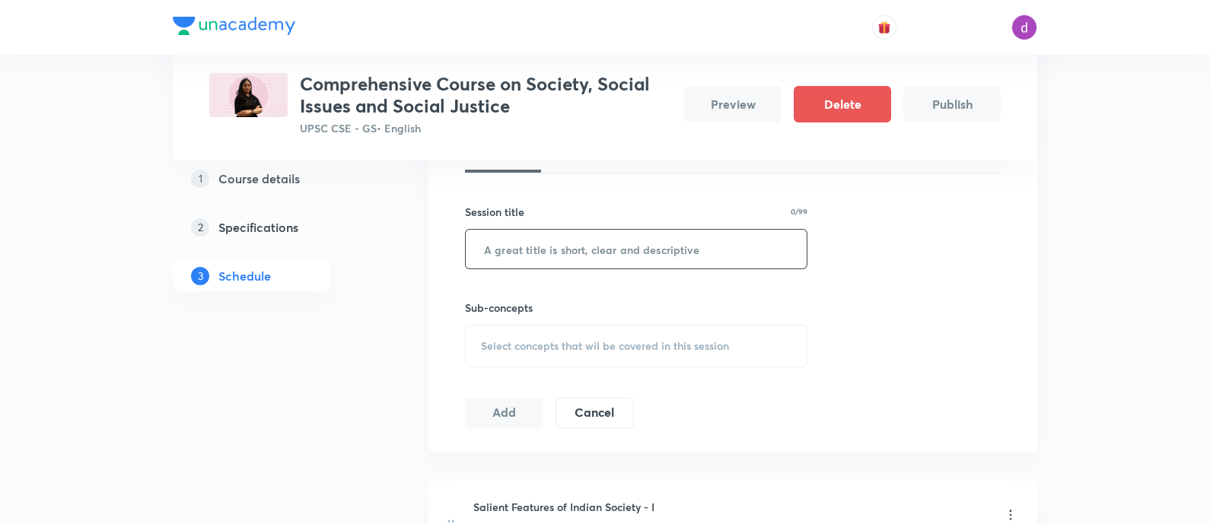
click at [611, 247] on input "text" at bounding box center [636, 249] width 341 height 39
paste input "Social Sectors : Education and Health - Part 1"
type input "Social Sectors : Education and Health - Part 1"
click at [557, 342] on span "Select concepts that wil be covered in this session" at bounding box center [605, 346] width 248 height 12
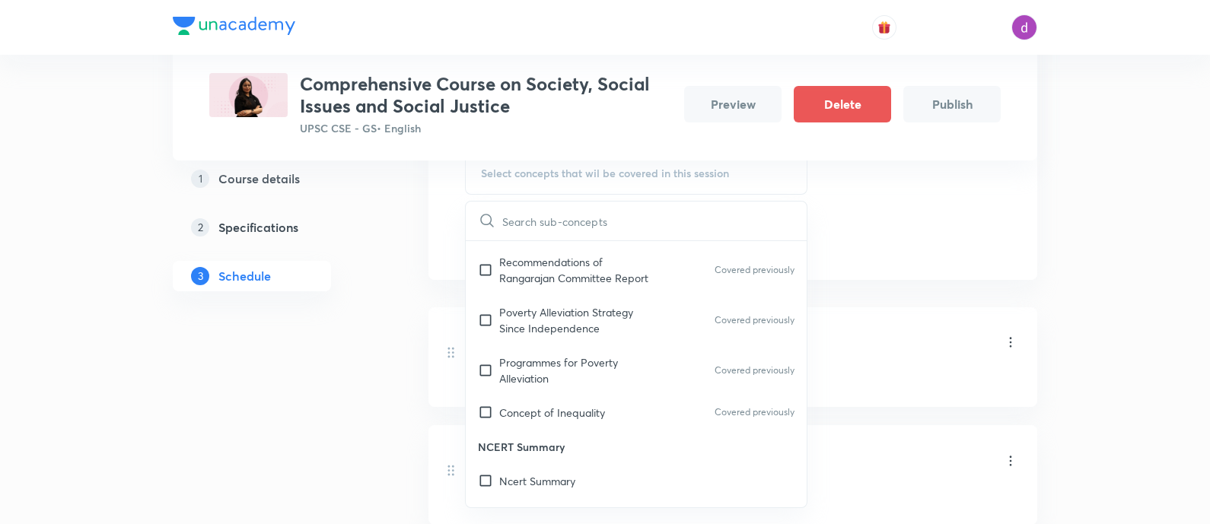
scroll to position [2373, 0]
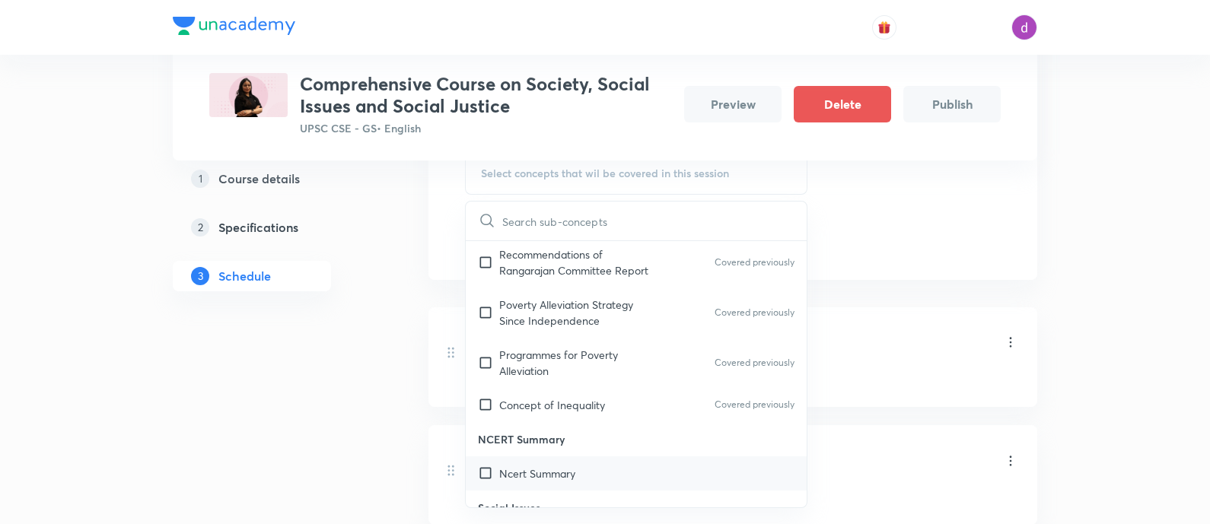
click at [490, 466] on input "checkbox" at bounding box center [488, 474] width 21 height 16
checkbox input "true"
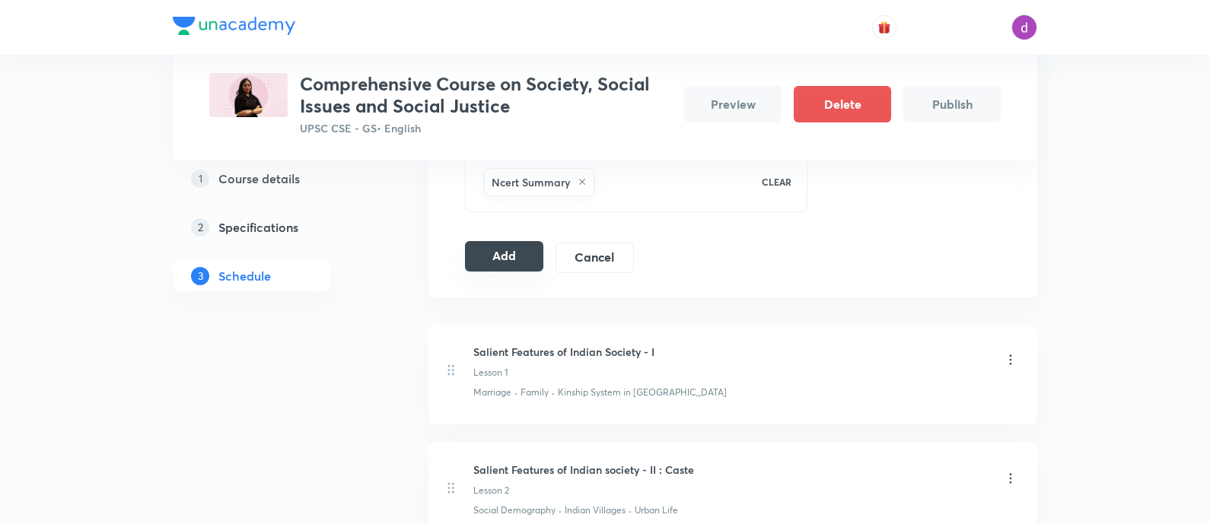
click at [510, 266] on button "Add" at bounding box center [504, 256] width 78 height 30
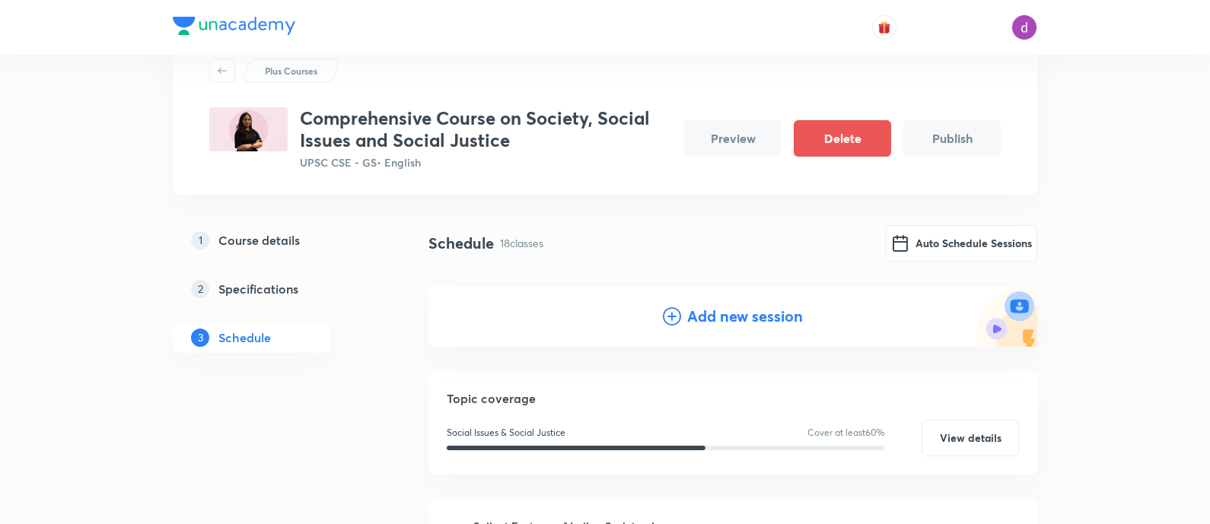
scroll to position [0, 0]
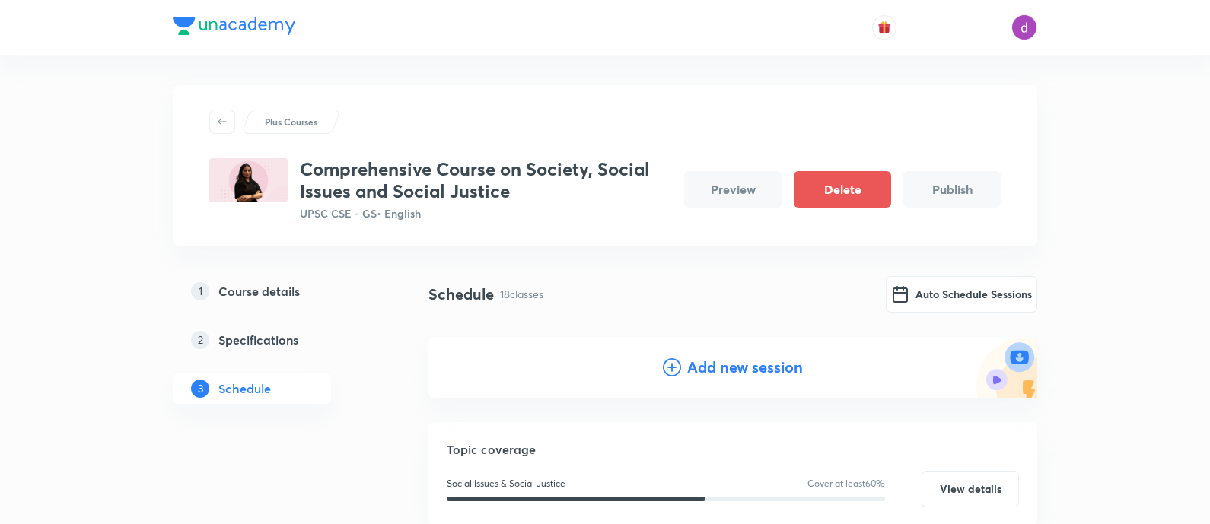
click at [703, 361] on h4 "Add new session" at bounding box center [745, 367] width 116 height 23
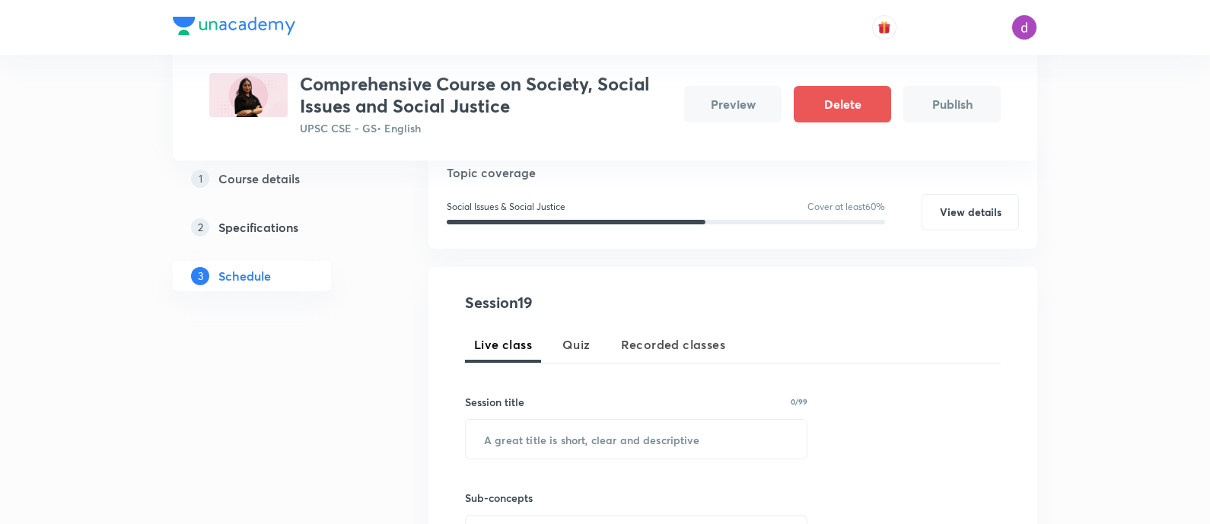
scroll to position [198, 0]
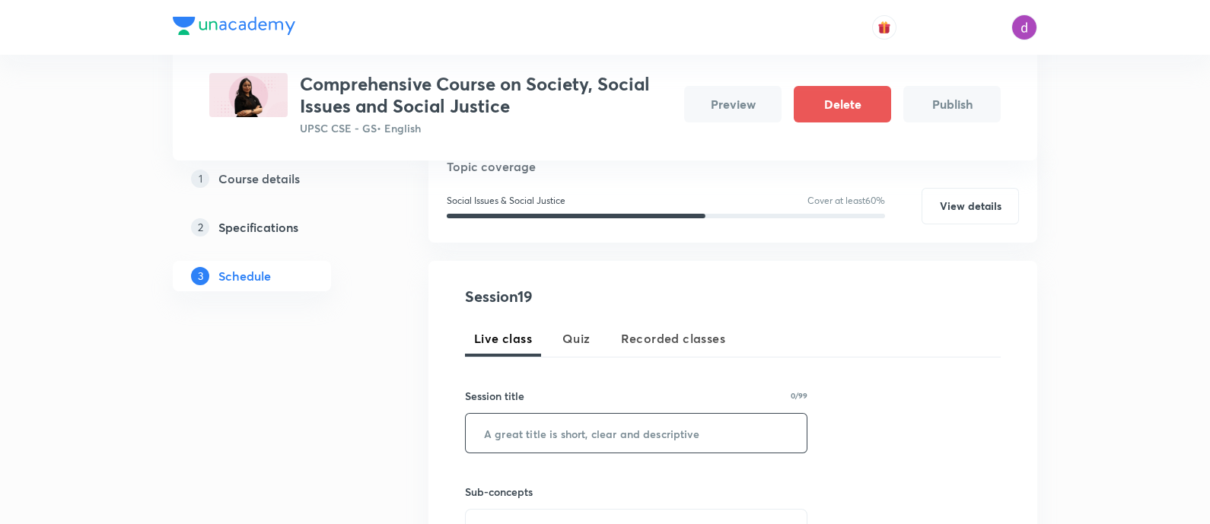
click at [616, 436] on input "text" at bounding box center [636, 433] width 341 height 39
paste input "Social Sectors : Education and Health - Part 2"
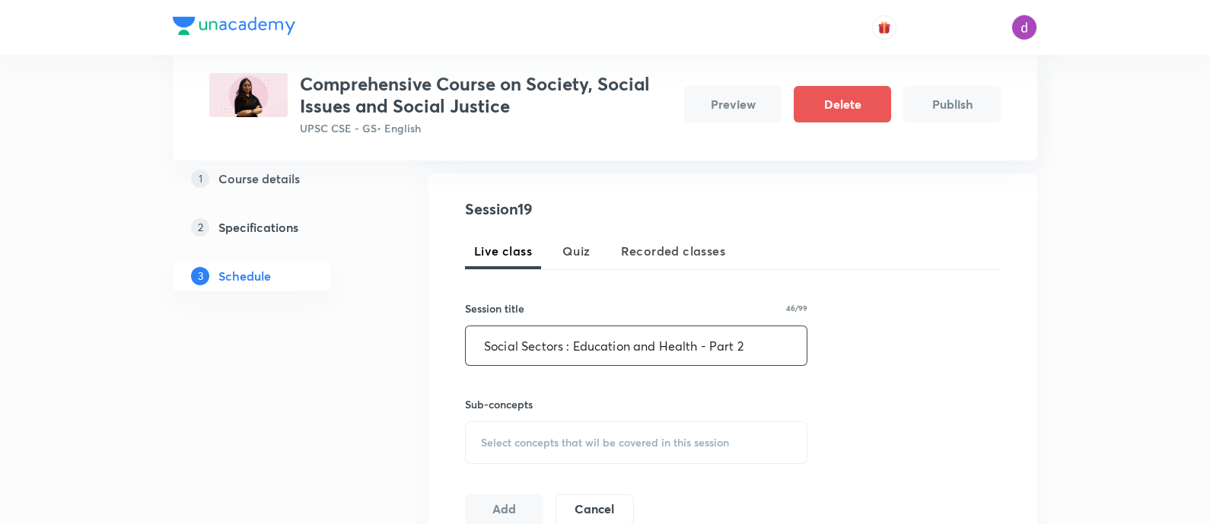
type input "Social Sectors : Education and Health - Part 2"
click at [601, 441] on span "Select concepts that wil be covered in this session" at bounding box center [605, 443] width 248 height 12
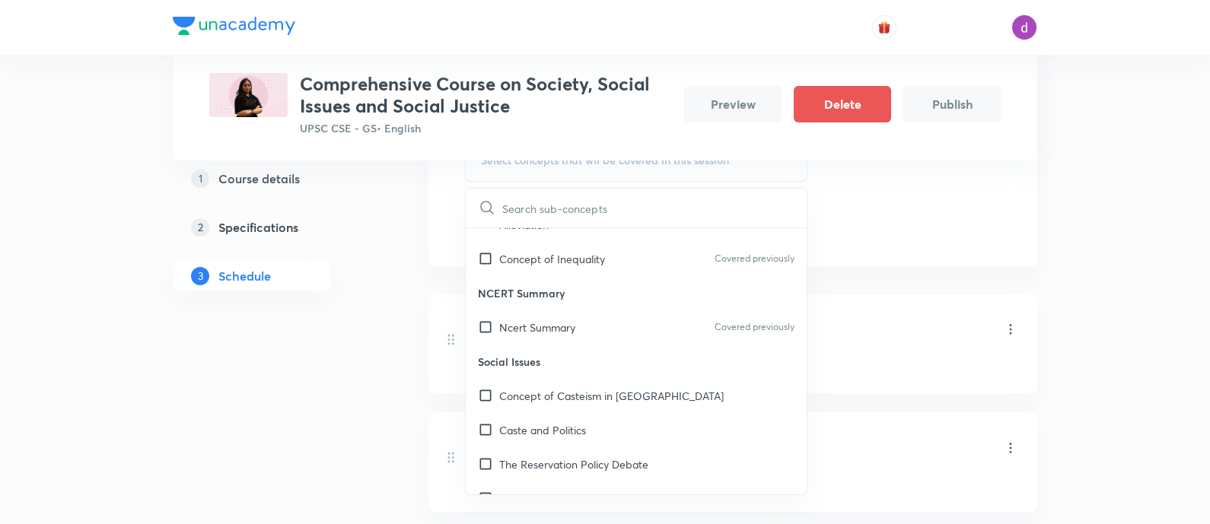
scroll to position [2505, 0]
click at [527, 415] on div "Caste and Politics" at bounding box center [636, 432] width 341 height 34
checkbox input "true"
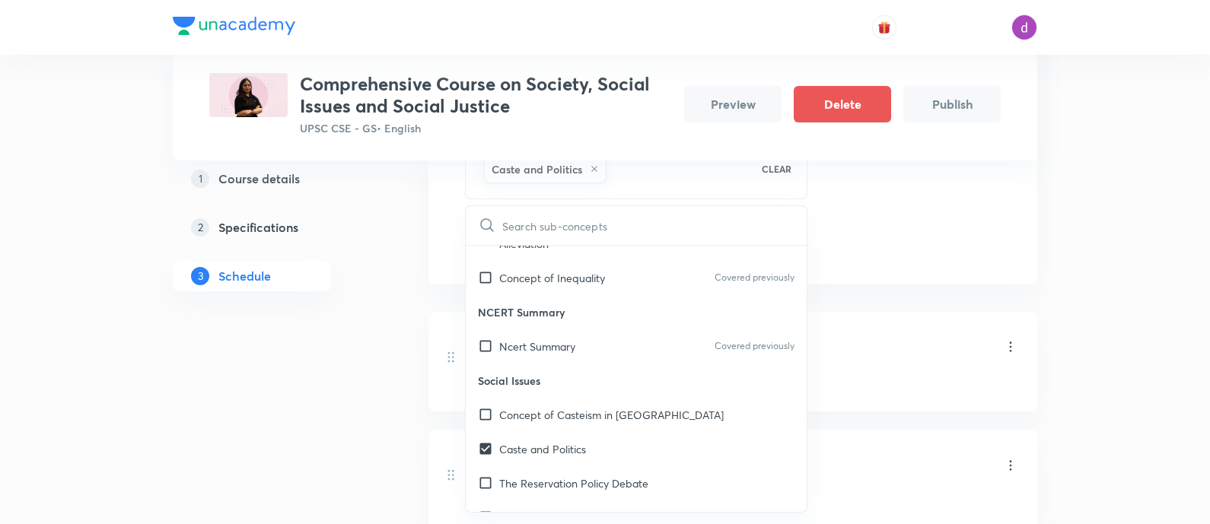
click at [527, 407] on p "Concept of Casteism in [GEOGRAPHIC_DATA]" at bounding box center [611, 415] width 224 height 16
checkbox input "true"
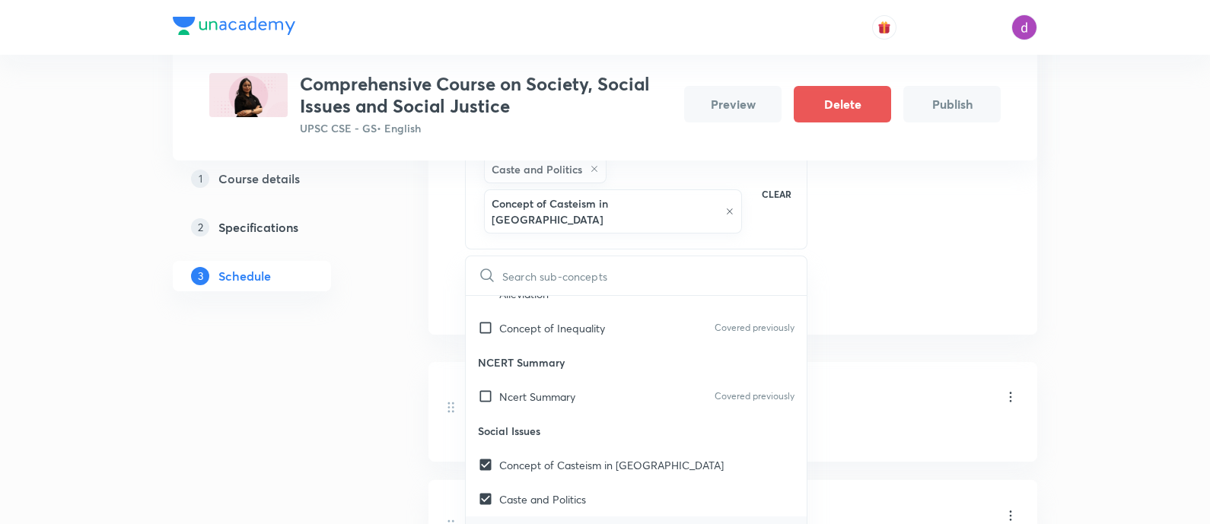
click at [523, 524] on p "The Reservation Policy Debate" at bounding box center [573, 534] width 149 height 16
checkbox input "true"
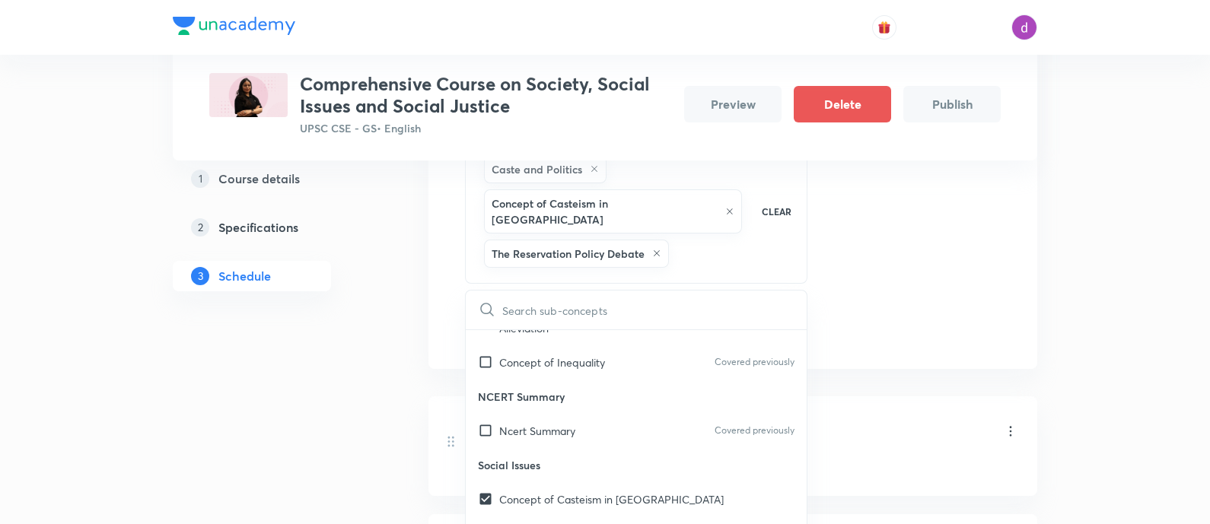
click at [883, 341] on div "Session 19 Live class Quiz Recorded classes Session title 46/99 Social Sectors …" at bounding box center [732, 130] width 609 height 478
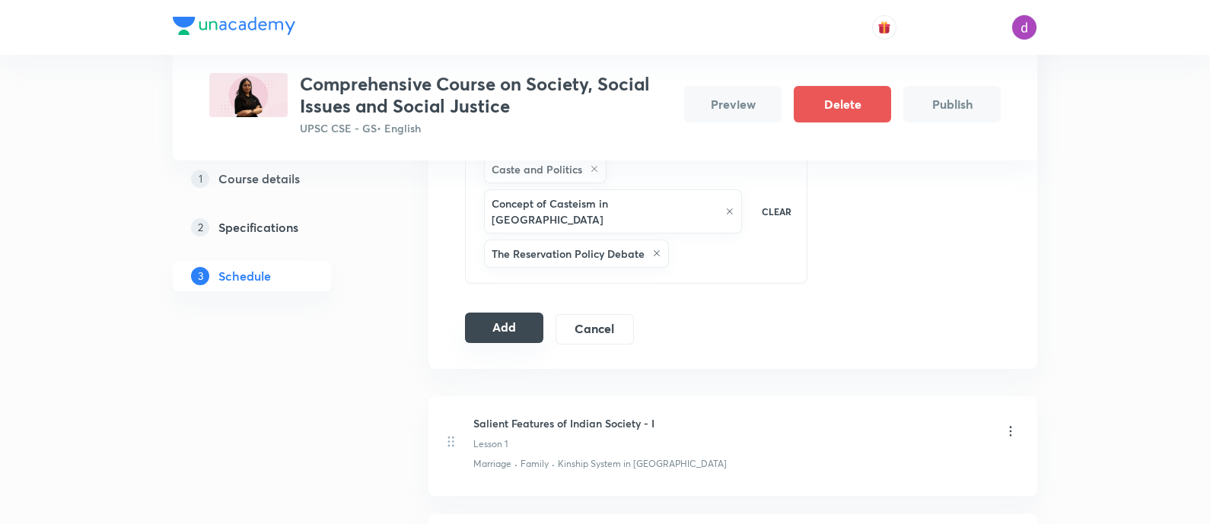
click at [512, 319] on button "Add" at bounding box center [504, 328] width 78 height 30
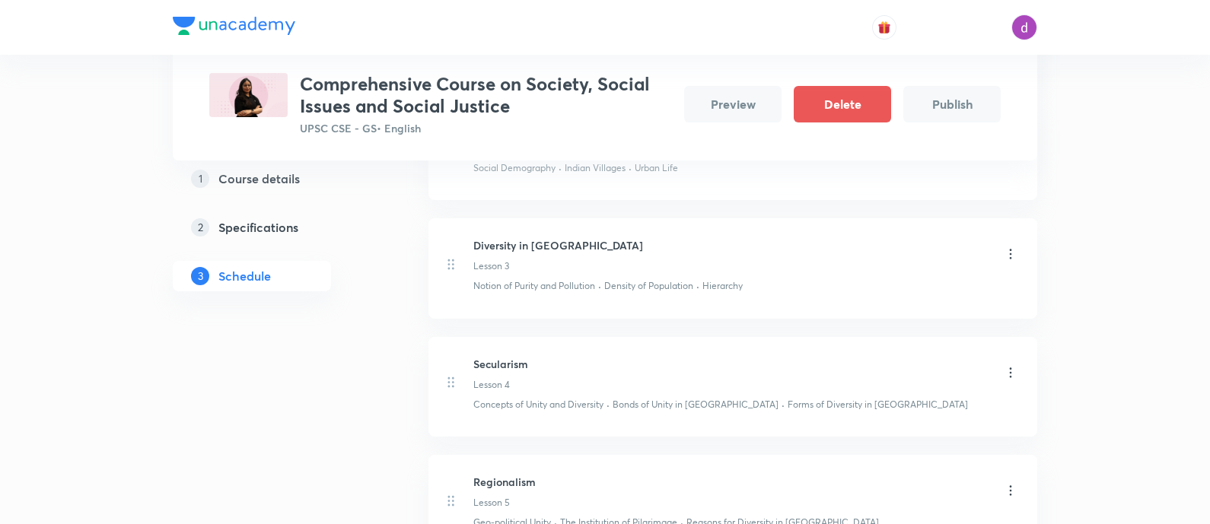
scroll to position [0, 0]
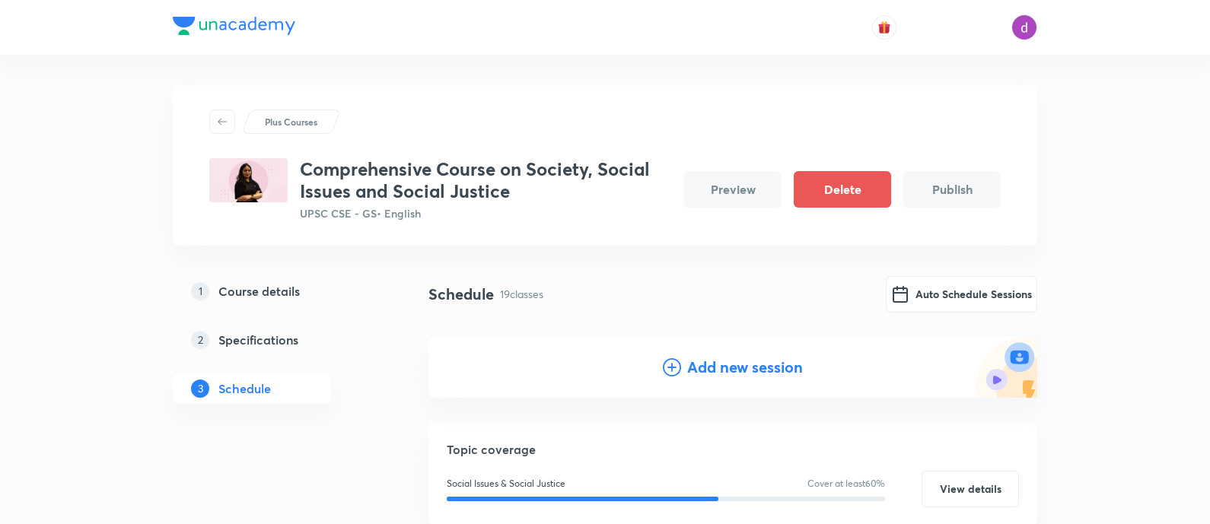
click at [711, 361] on h4 "Add new session" at bounding box center [745, 367] width 116 height 23
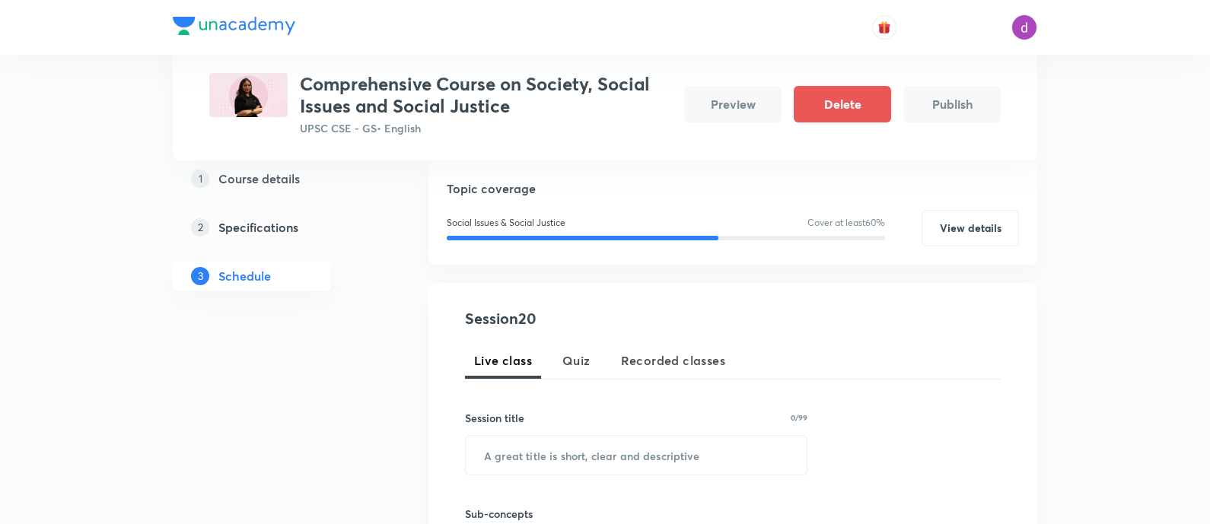
scroll to position [182, 0]
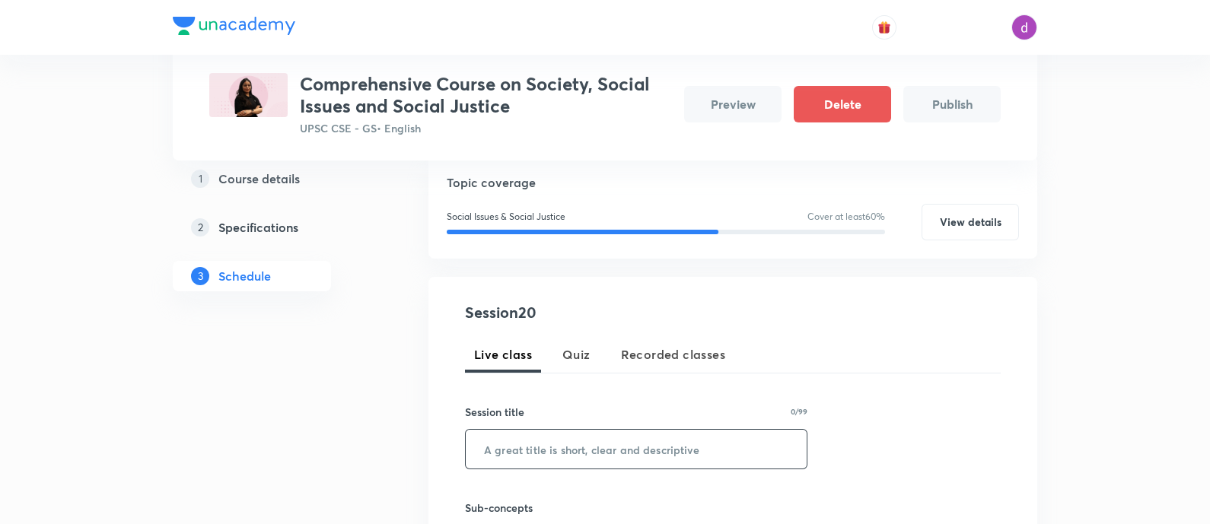
click at [626, 444] on input "text" at bounding box center [636, 449] width 341 height 39
paste input "Miscellaneous"
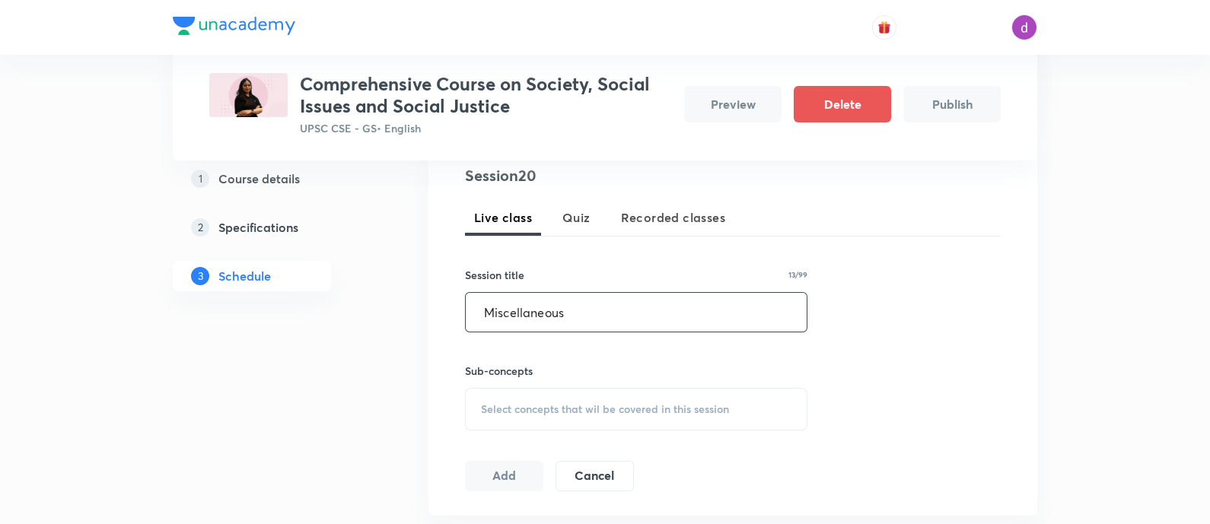
type input "Miscellaneous"
click at [600, 420] on div "Select concepts that wil be covered in this session" at bounding box center [636, 409] width 342 height 43
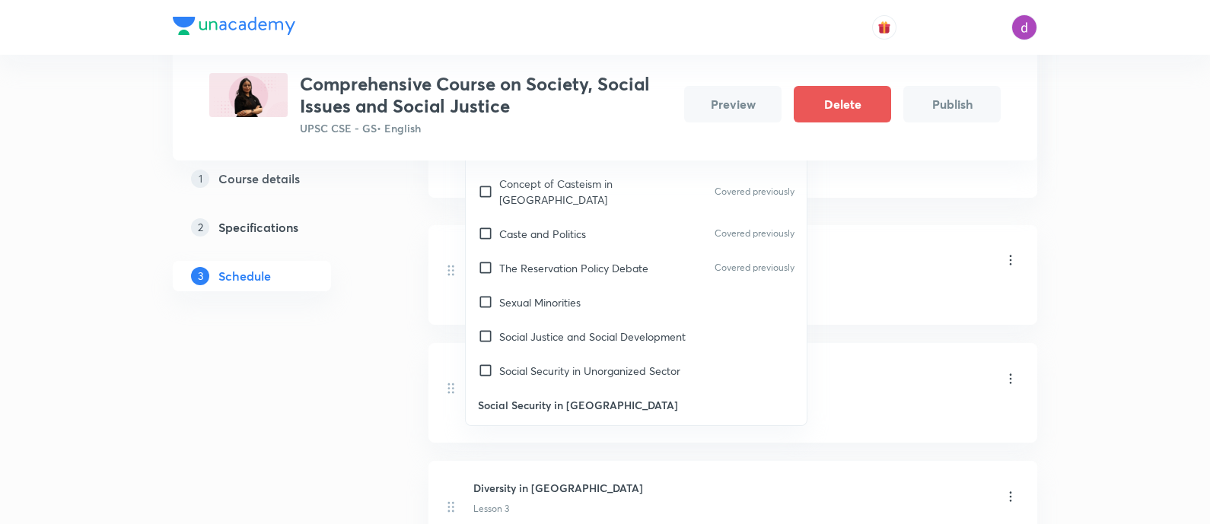
scroll to position [2632, 0]
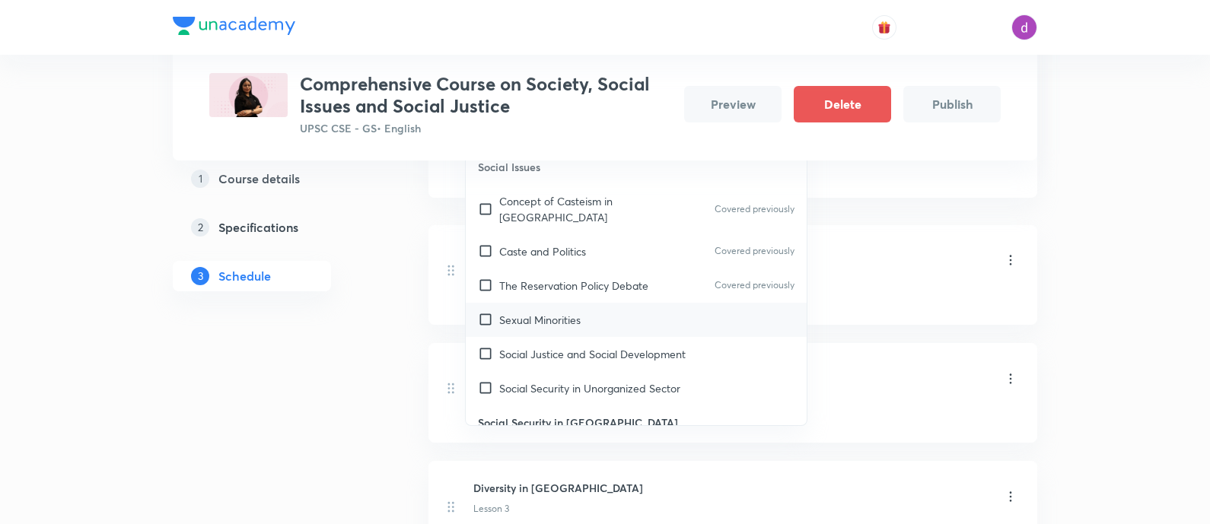
click at [531, 312] on p "Sexual Minorities" at bounding box center [539, 320] width 81 height 16
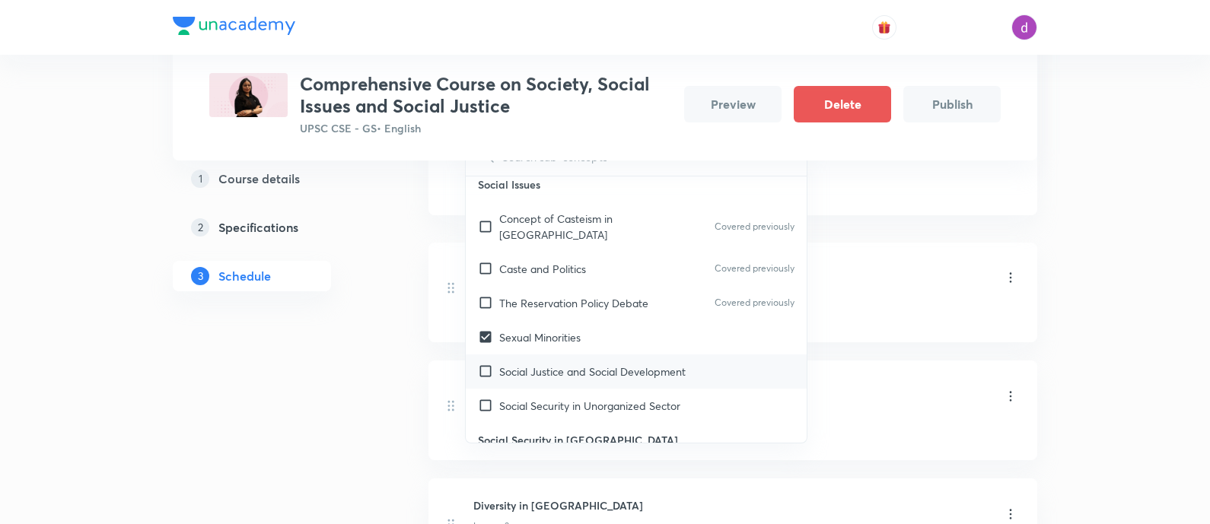
click at [537, 364] on p "Social Justice and Social Development" at bounding box center [592, 372] width 186 height 16
checkbox input "true"
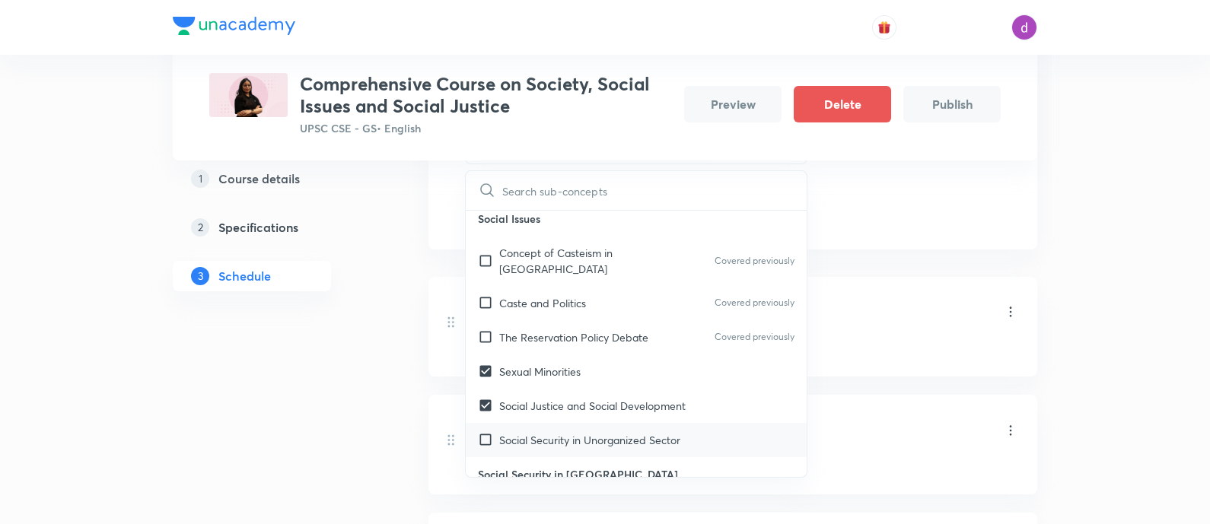
click at [539, 432] on p "Social Security in Unorganized Sector" at bounding box center [589, 440] width 181 height 16
checkbox input "true"
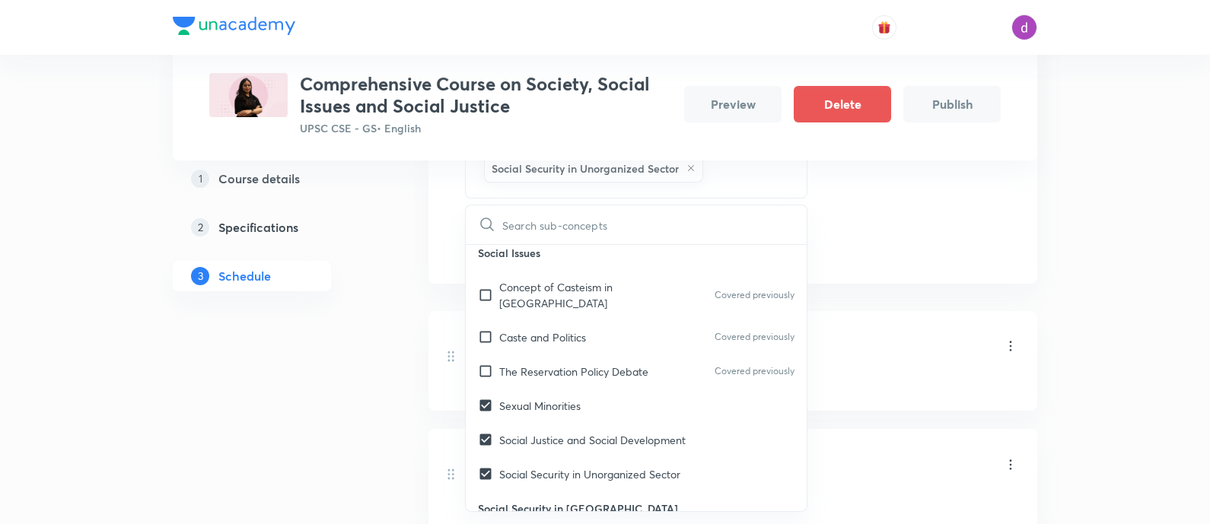
click at [848, 225] on div "Session 20 Live class Quiz Recorded classes Session title 13/99 Miscellaneous ​…" at bounding box center [733, 52] width 536 height 413
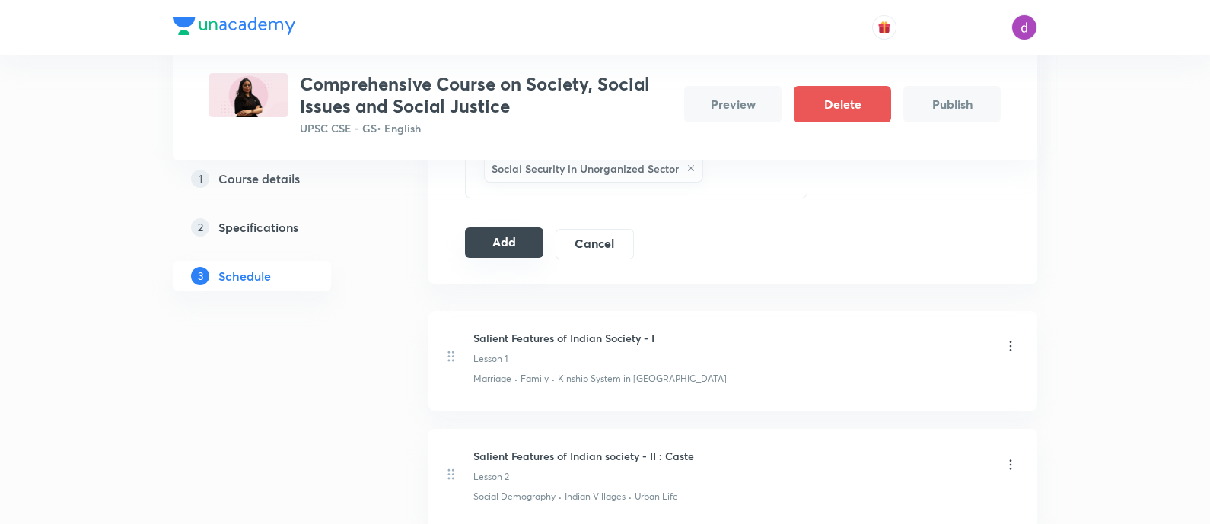
click at [480, 256] on div "Add Cancel" at bounding box center [555, 244] width 181 height 30
click at [500, 235] on button "Add" at bounding box center [504, 243] width 78 height 30
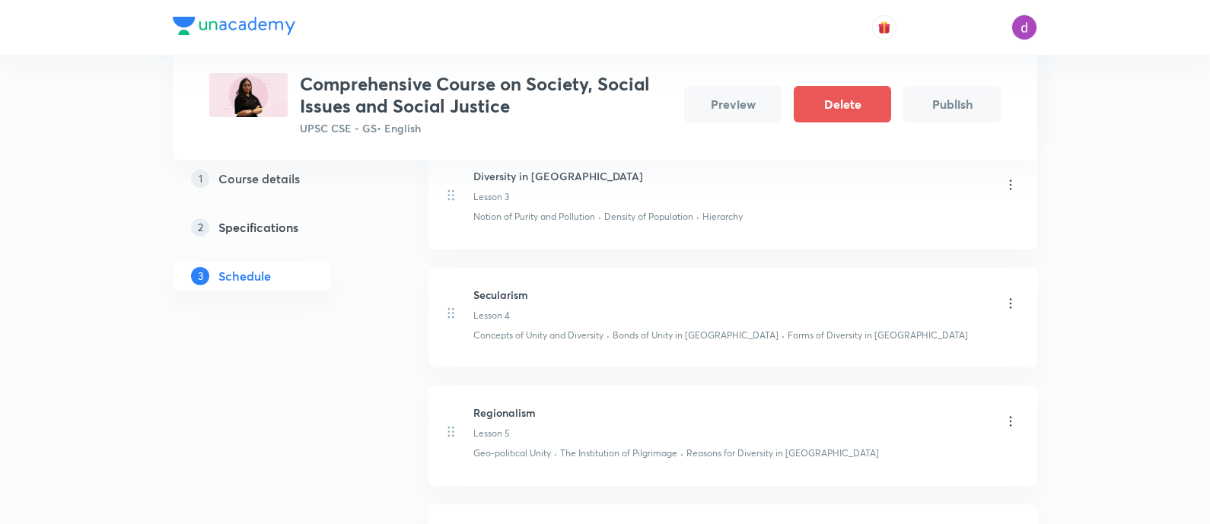
scroll to position [0, 0]
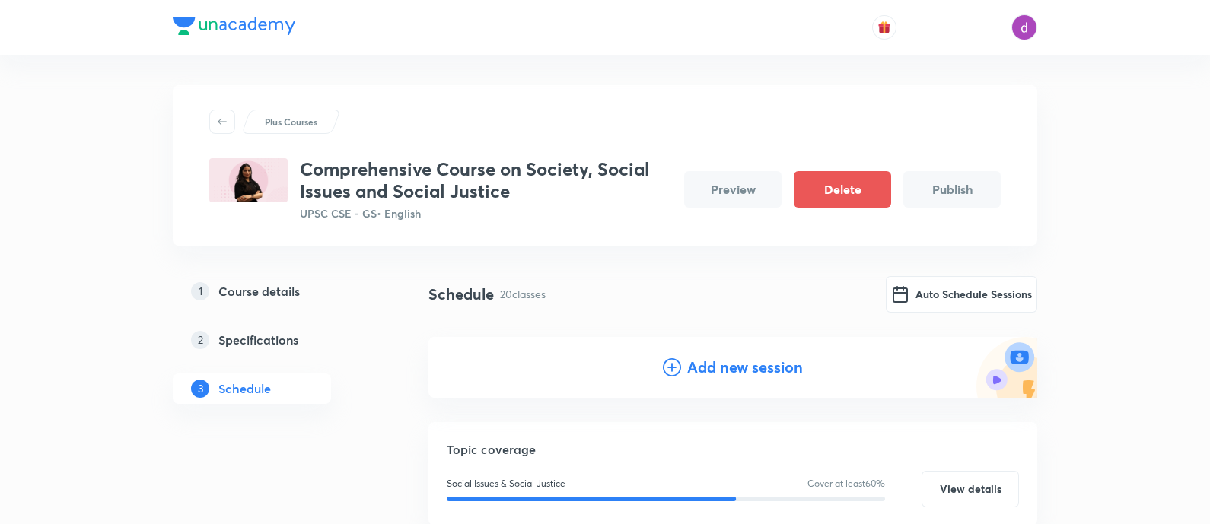
click at [706, 364] on h4 "Add new session" at bounding box center [745, 367] width 116 height 23
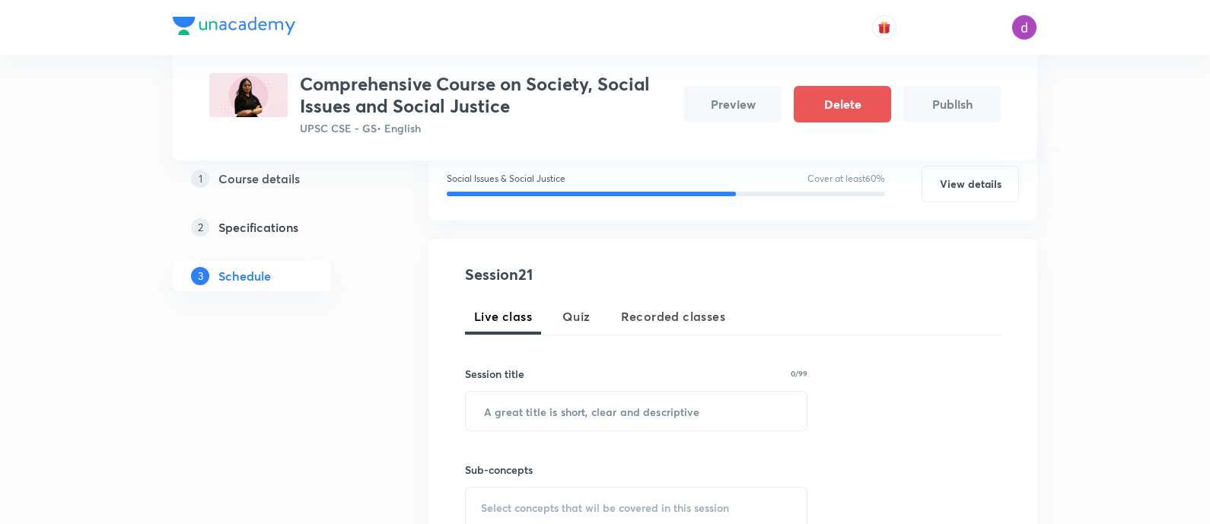
scroll to position [229, 0]
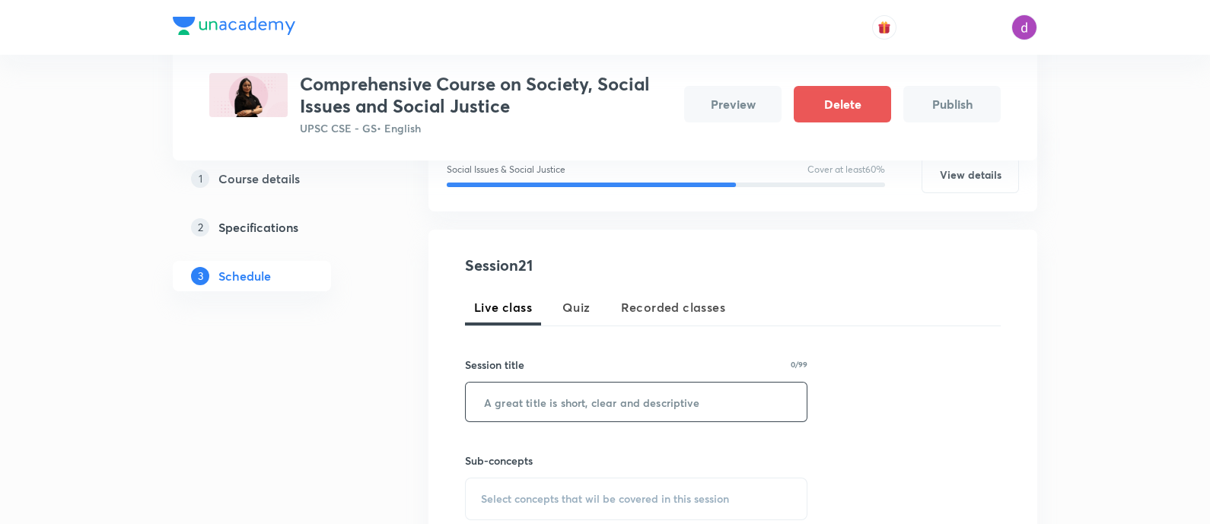
click at [635, 401] on input "text" at bounding box center [636, 402] width 341 height 39
paste input "Poverty and Hunger - Part 1"
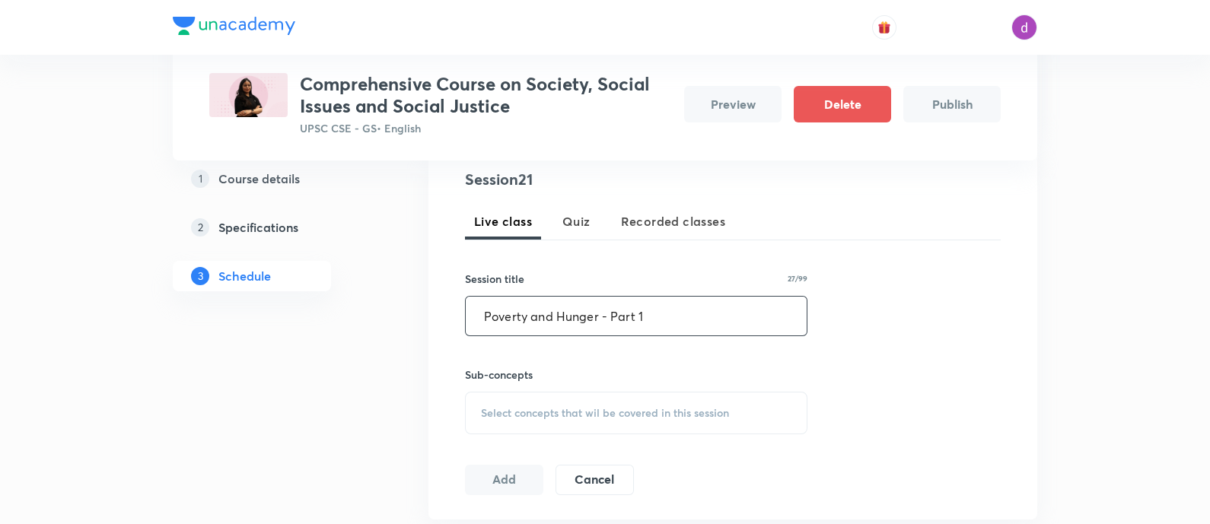
scroll to position [317, 0]
type input "Poverty and Hunger - Part 1"
click at [623, 410] on span "Select concepts that wil be covered in this session" at bounding box center [605, 412] width 248 height 12
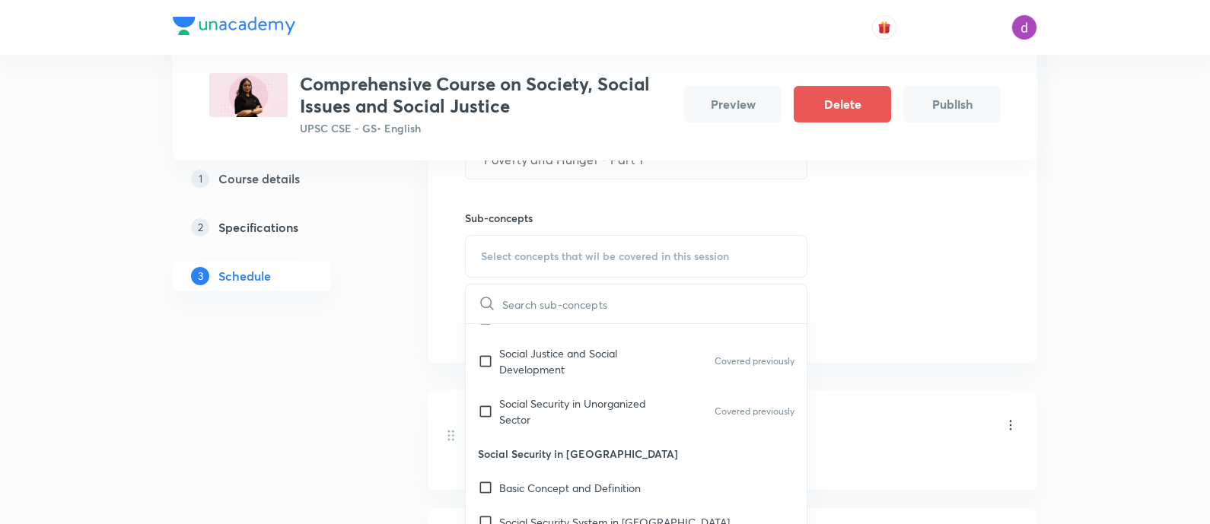
scroll to position [2793, 0]
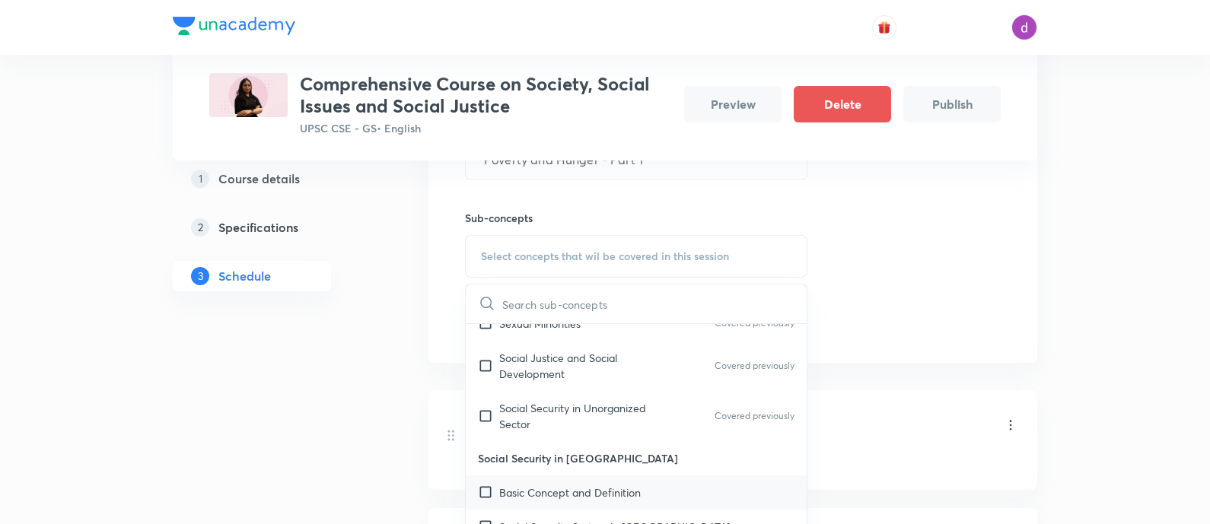
click at [609, 485] on p "Basic Concept and Definition" at bounding box center [570, 493] width 142 height 16
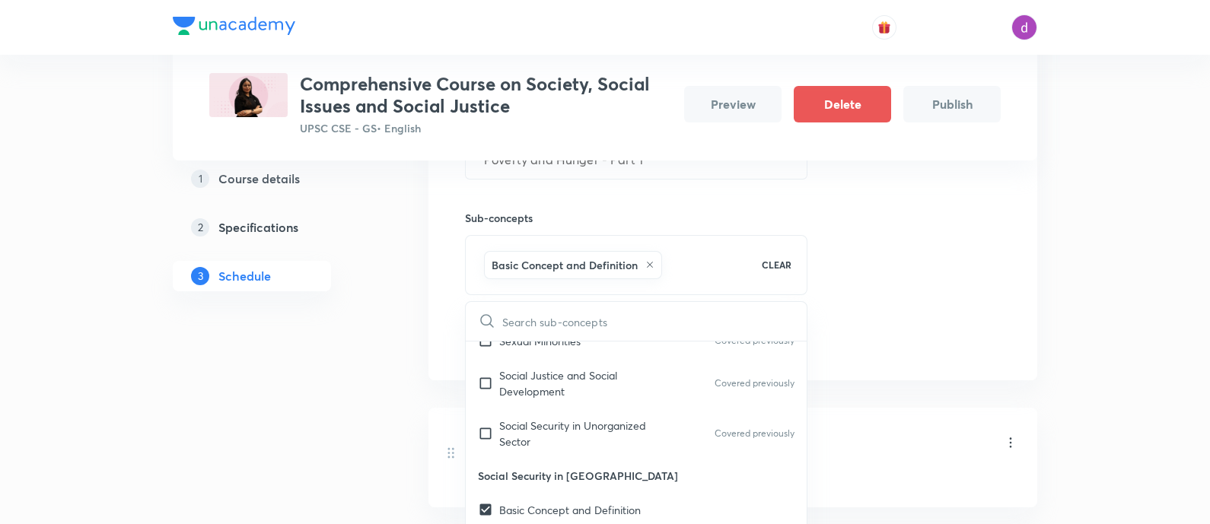
checkbox input "true"
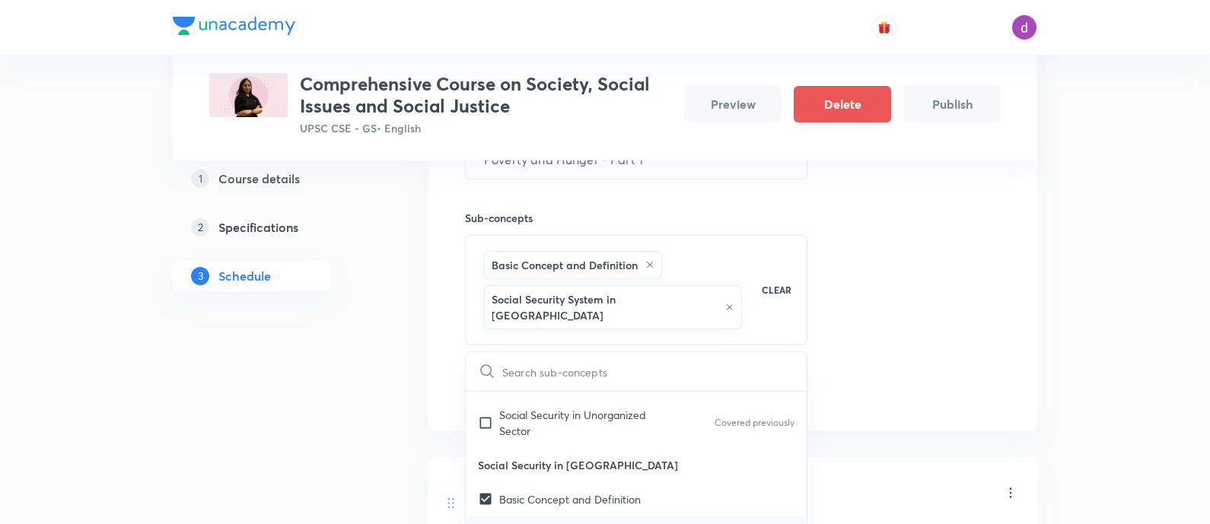
scroll to position [2859, 0]
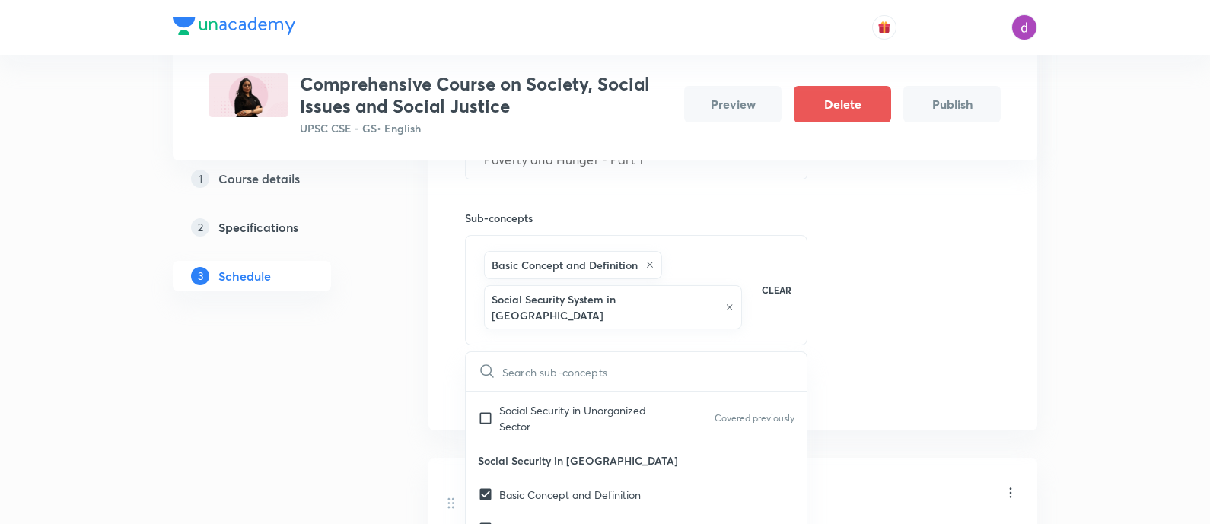
checkbox input "true"
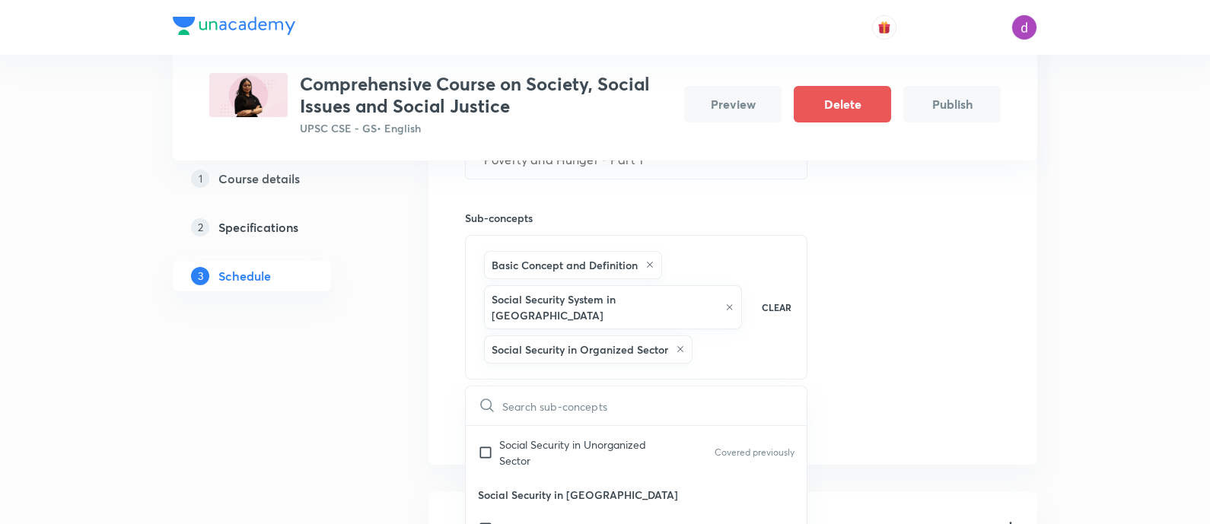
click at [867, 320] on div "Session 21 Live class Quiz Recorded classes Session title 27/99 Poverty and Hun…" at bounding box center [733, 225] width 536 height 429
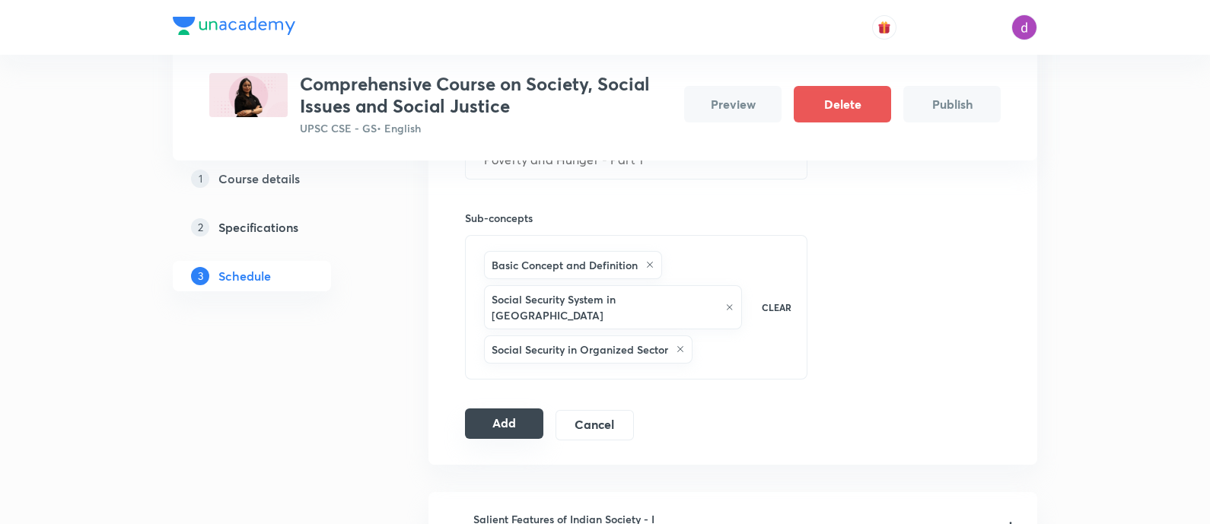
click at [501, 409] on button "Add" at bounding box center [504, 424] width 78 height 30
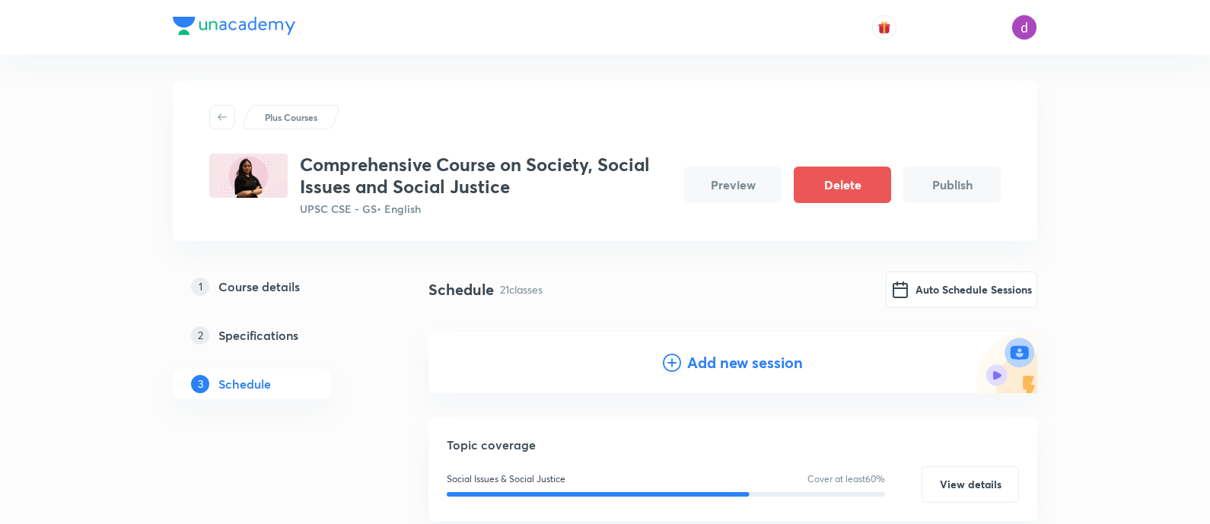
scroll to position [0, 0]
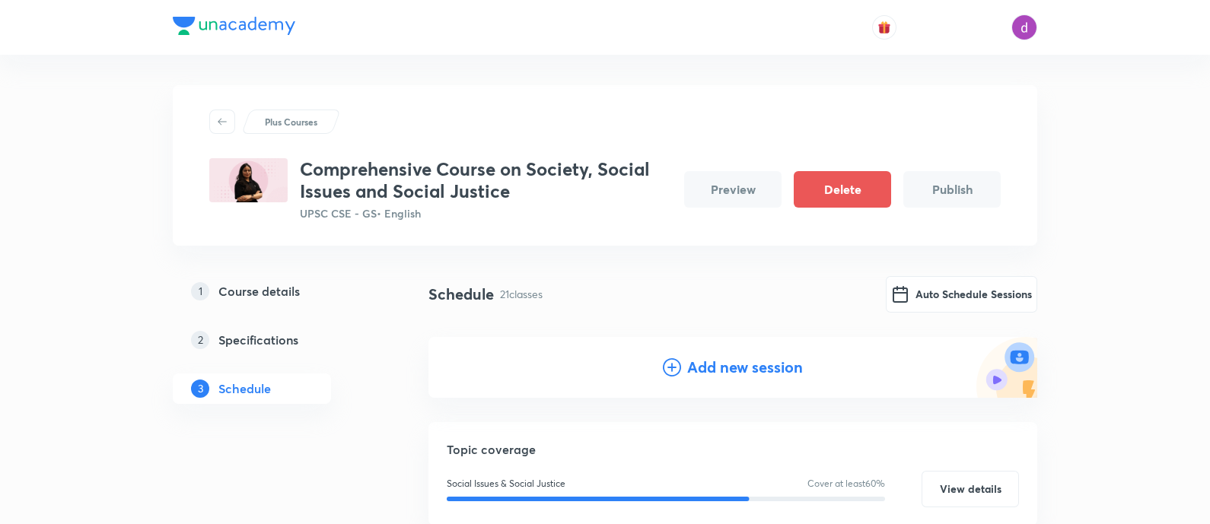
click at [716, 372] on h4 "Add new session" at bounding box center [745, 367] width 116 height 23
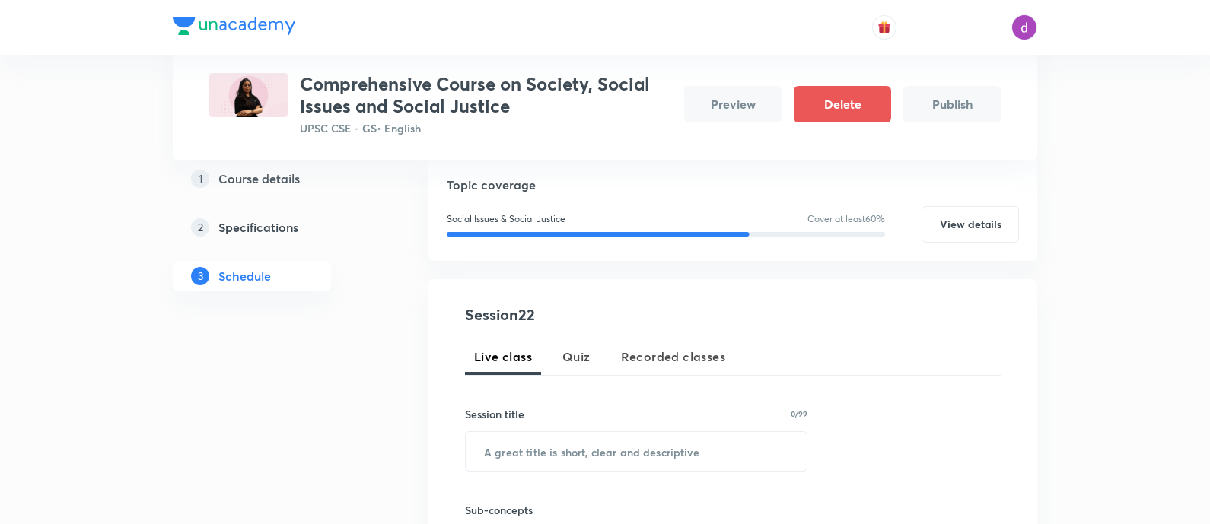
scroll to position [189, 0]
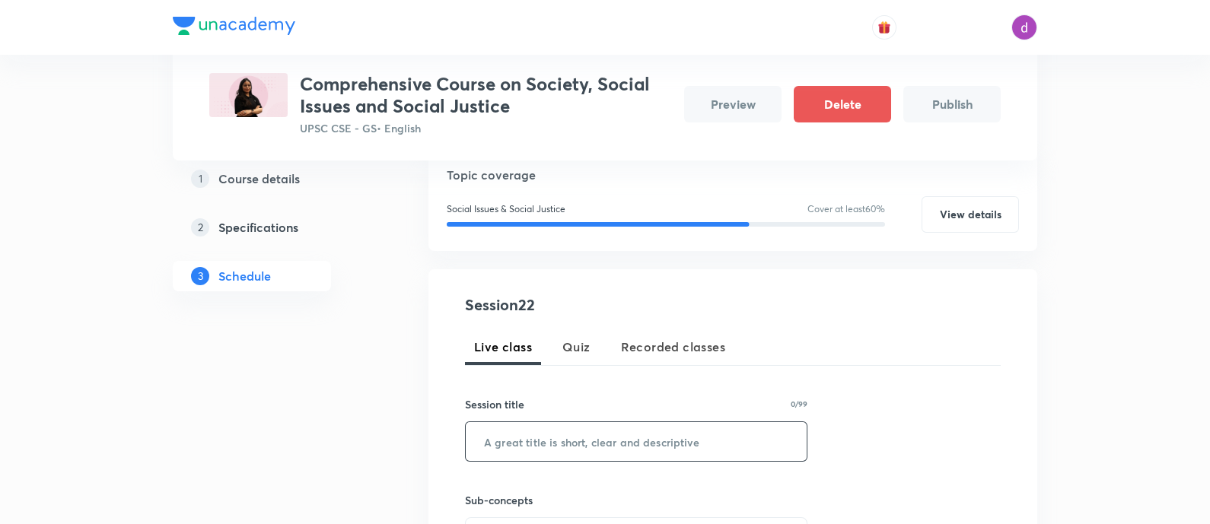
click at [629, 440] on input "text" at bounding box center [636, 441] width 341 height 39
paste input "Poverty and Hunger - Part 2"
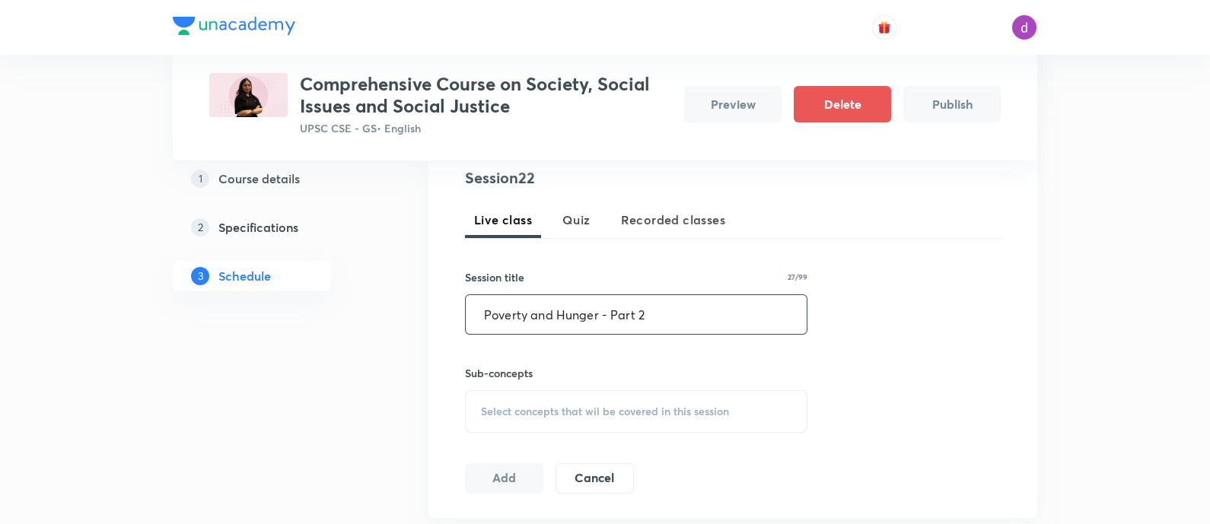
scroll to position [321, 0]
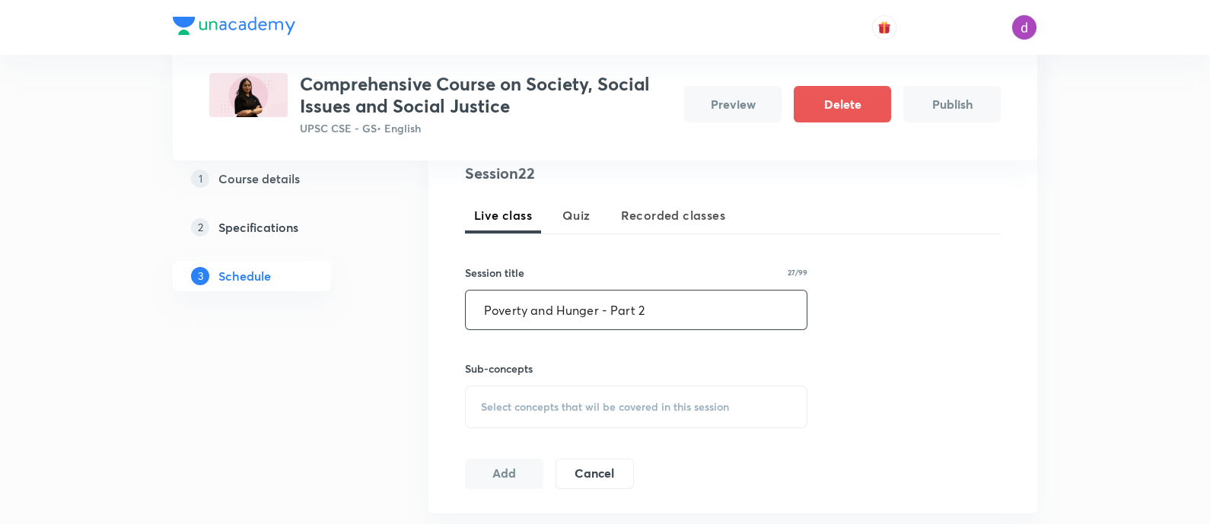
type input "Poverty and Hunger - Part 2"
click at [598, 403] on span "Select concepts that wil be covered in this session" at bounding box center [605, 407] width 248 height 12
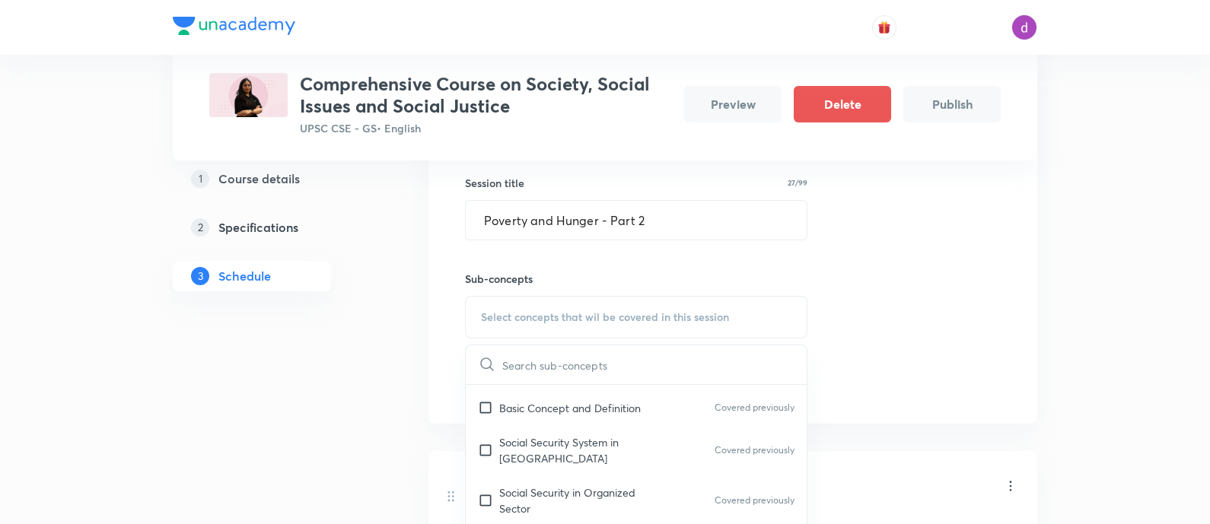
scroll to position [2939, 0]
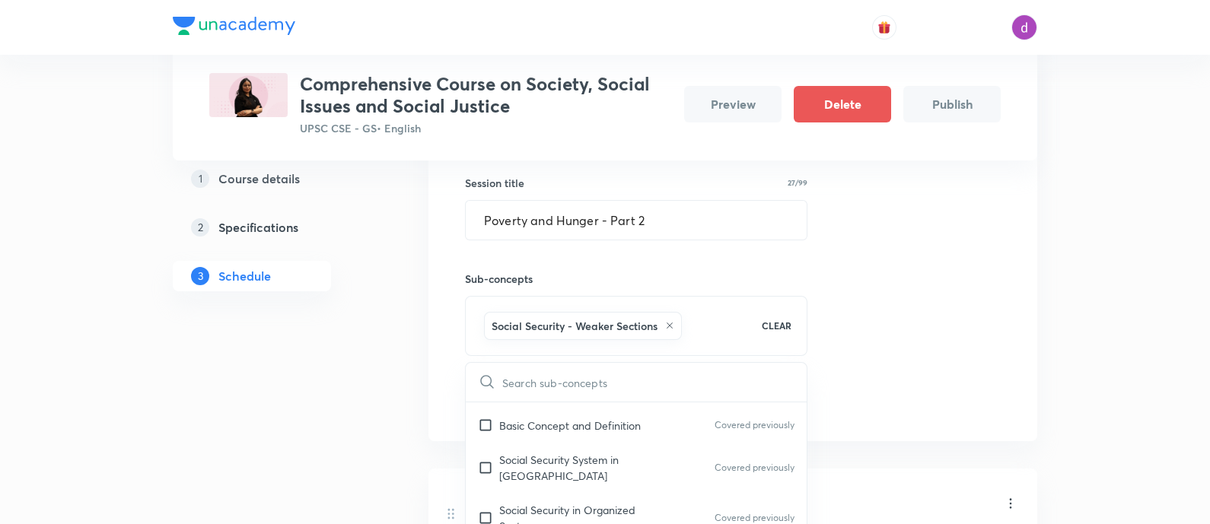
checkbox input "true"
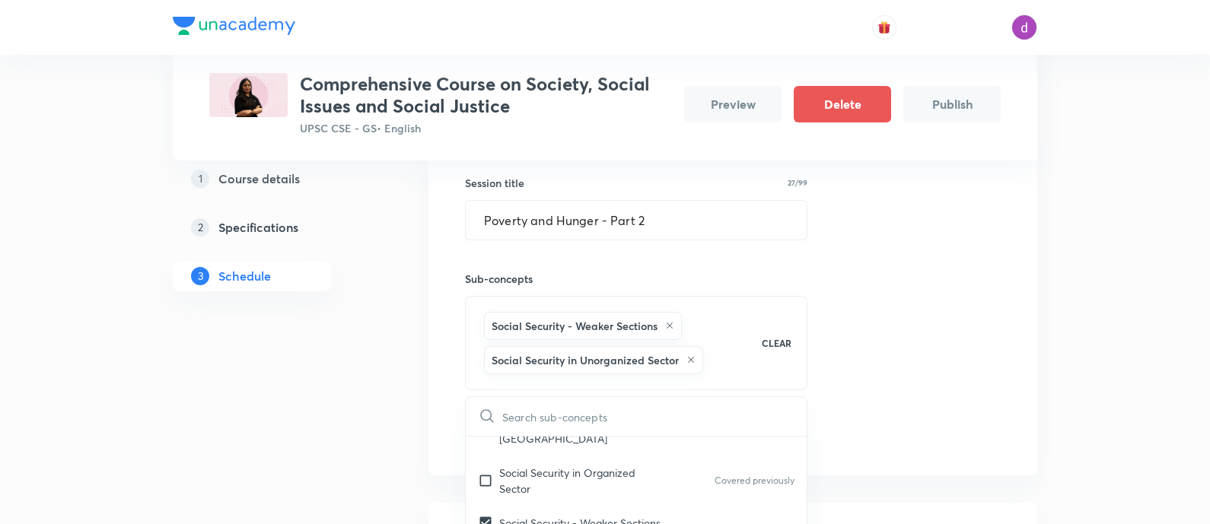
scroll to position [3013, 0]
drag, startPoint x: 552, startPoint y: 487, endPoint x: 486, endPoint y: 493, distance: 65.7
checkbox input "true"
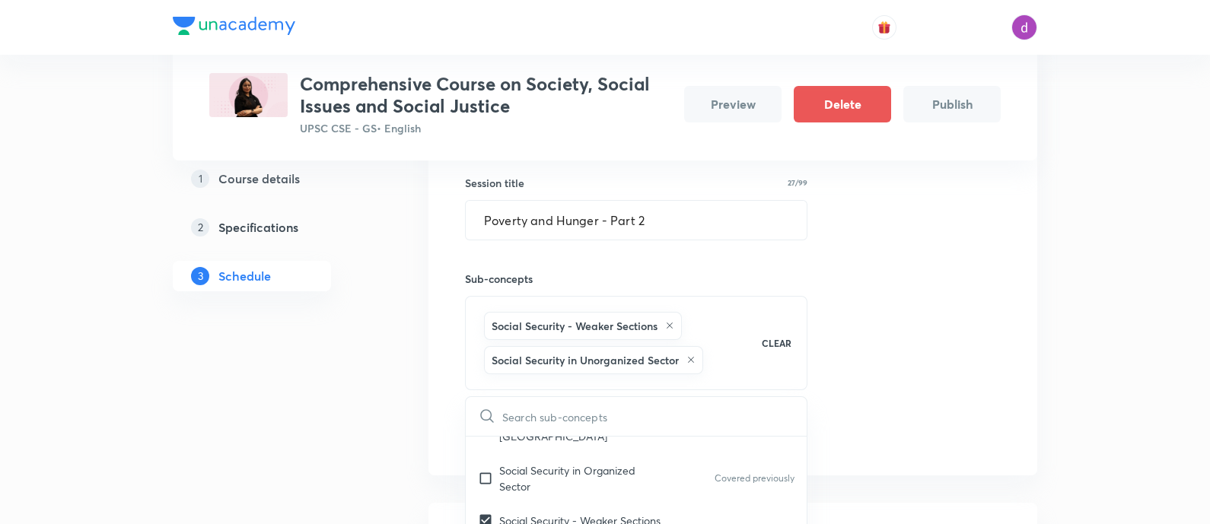
checkbox input "true"
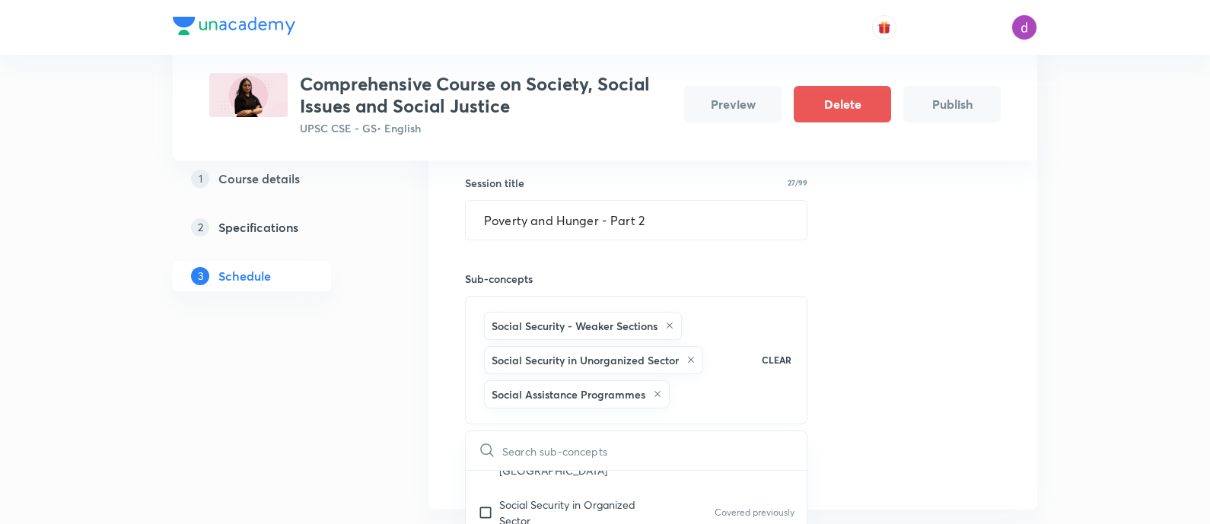
click at [1023, 325] on div "Session 22 Live class Quiz Recorded classes Session title 27/99 Poverty and Hun…" at bounding box center [732, 279] width 609 height 462
click at [516, 463] on button "Add" at bounding box center [504, 469] width 78 height 30
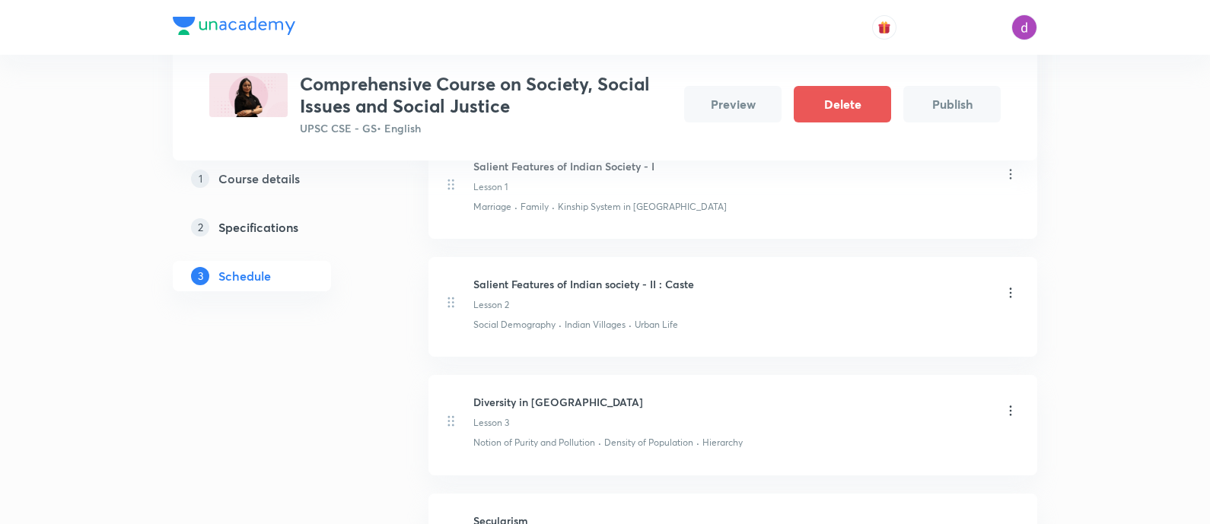
scroll to position [0, 0]
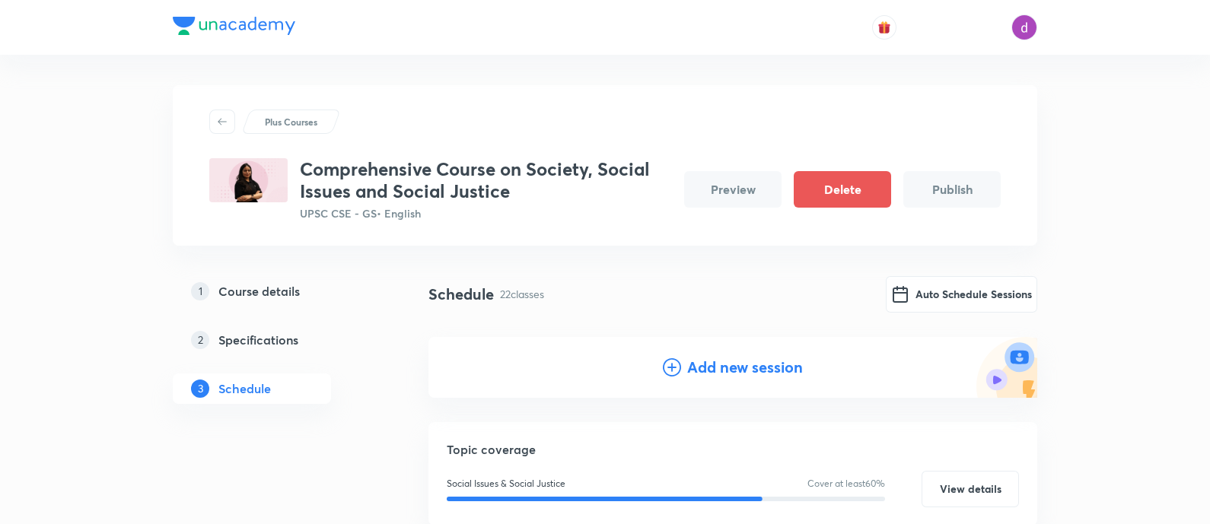
click at [700, 368] on h4 "Add new session" at bounding box center [745, 367] width 116 height 23
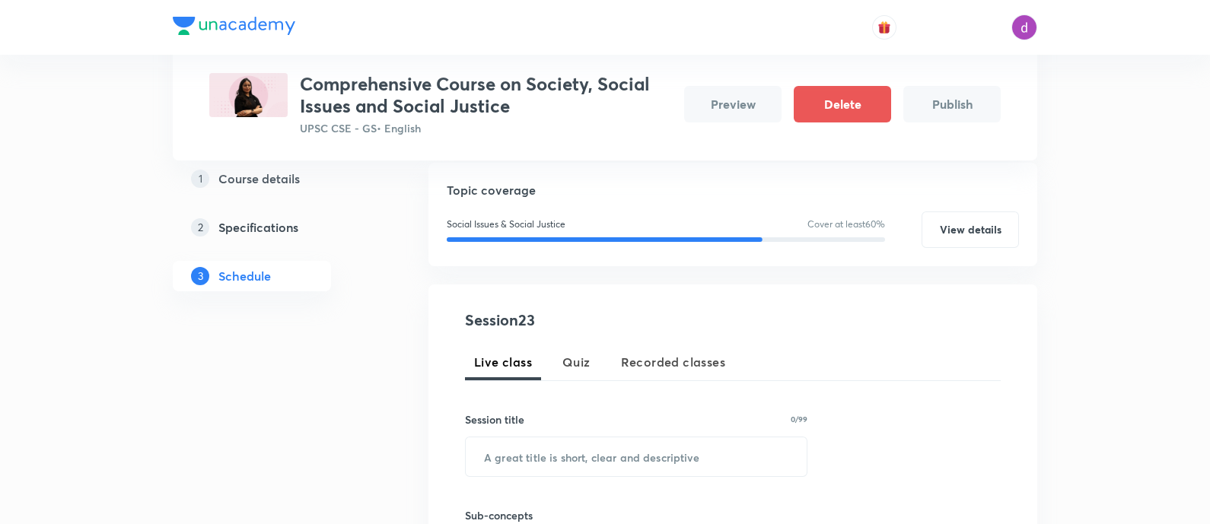
scroll to position [244, 0]
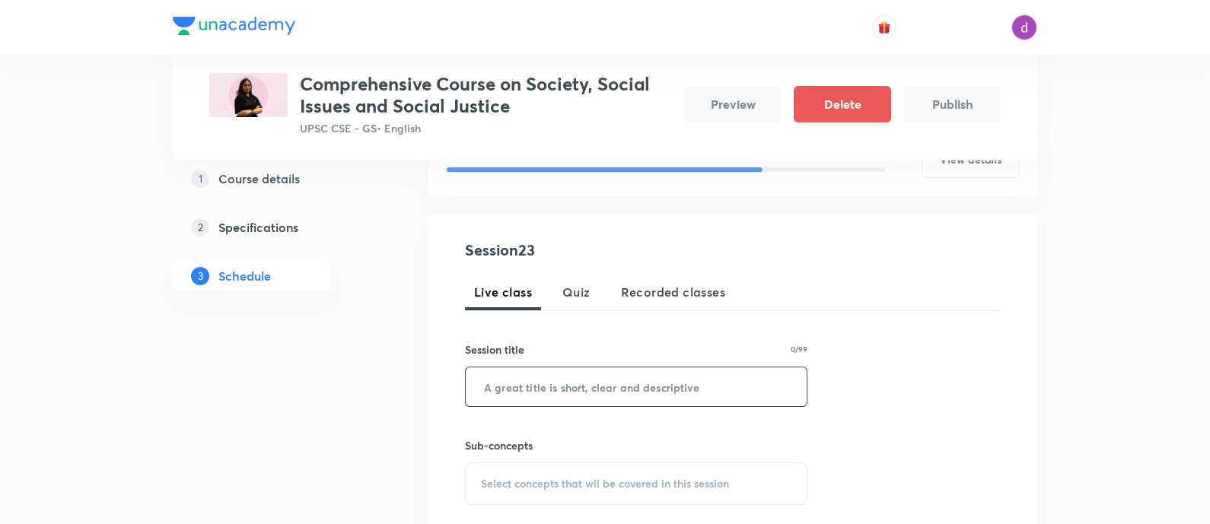
click at [625, 390] on input "text" at bounding box center [636, 387] width 341 height 39
paste input "Social Sectors : Human Resources"
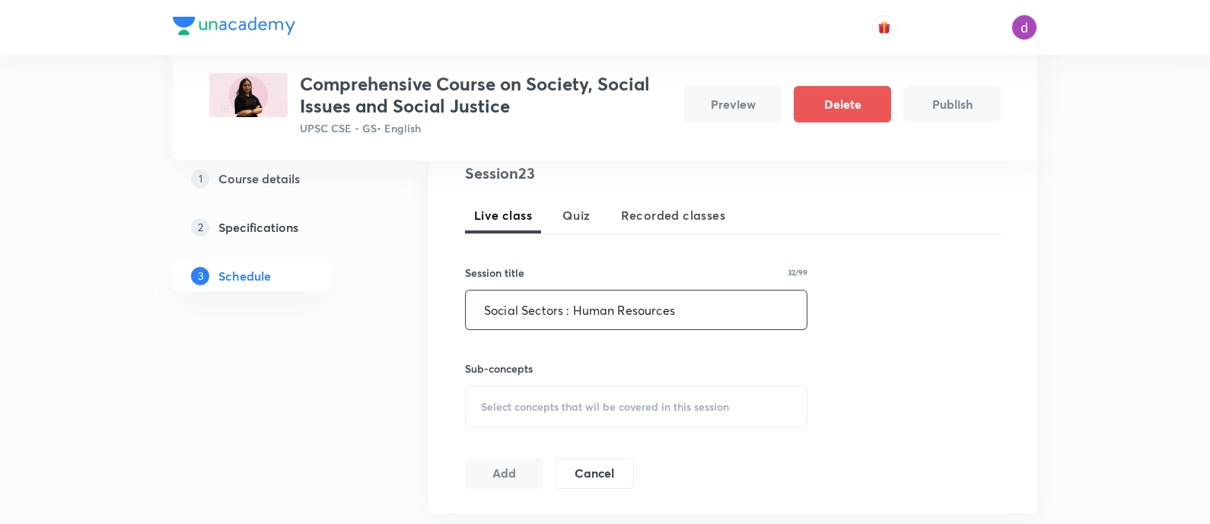
type input "Social Sectors : Human Resources"
click at [619, 401] on span "Select concepts that wil be covered in this session" at bounding box center [605, 407] width 248 height 12
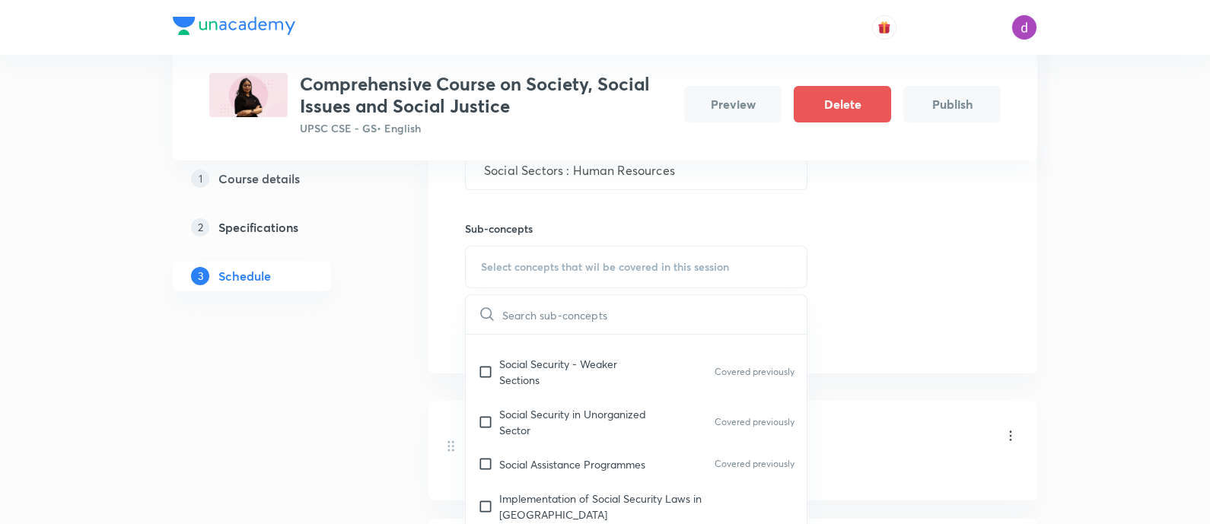
scroll to position [3073, 0]
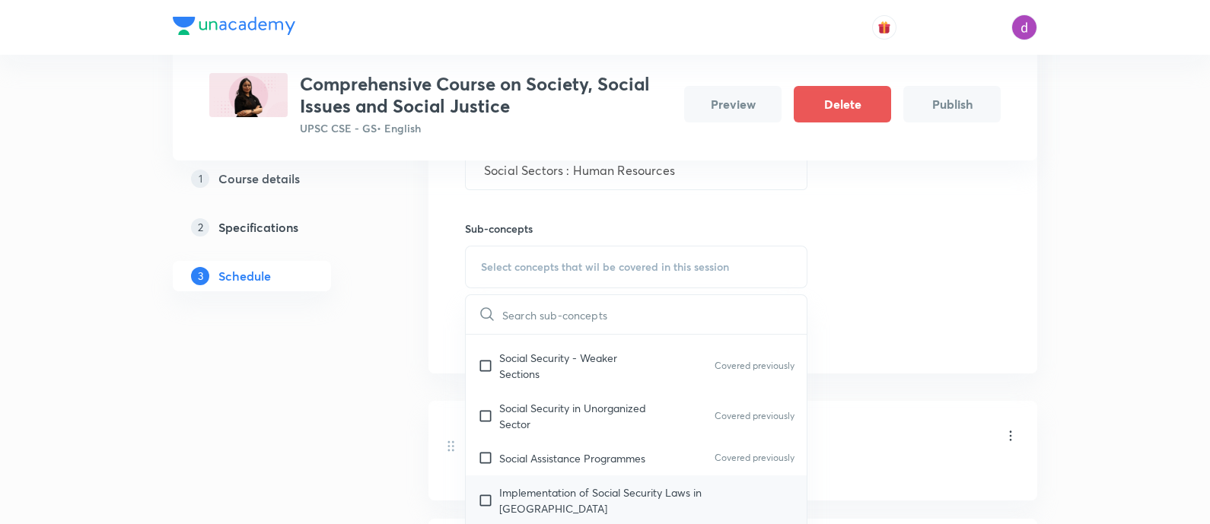
click at [481, 485] on input "checkbox" at bounding box center [488, 501] width 21 height 32
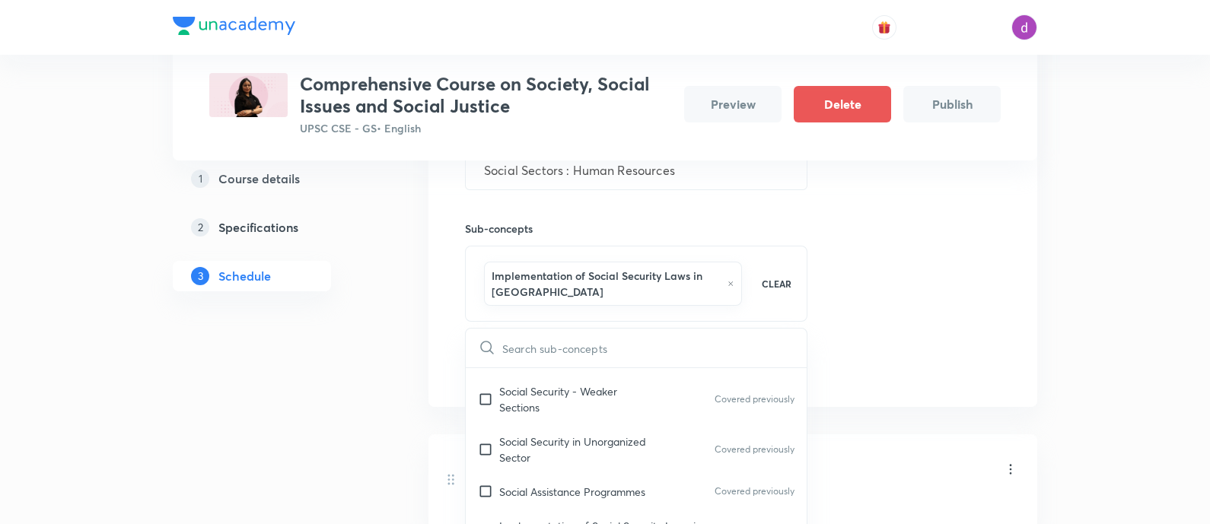
checkbox input "true"
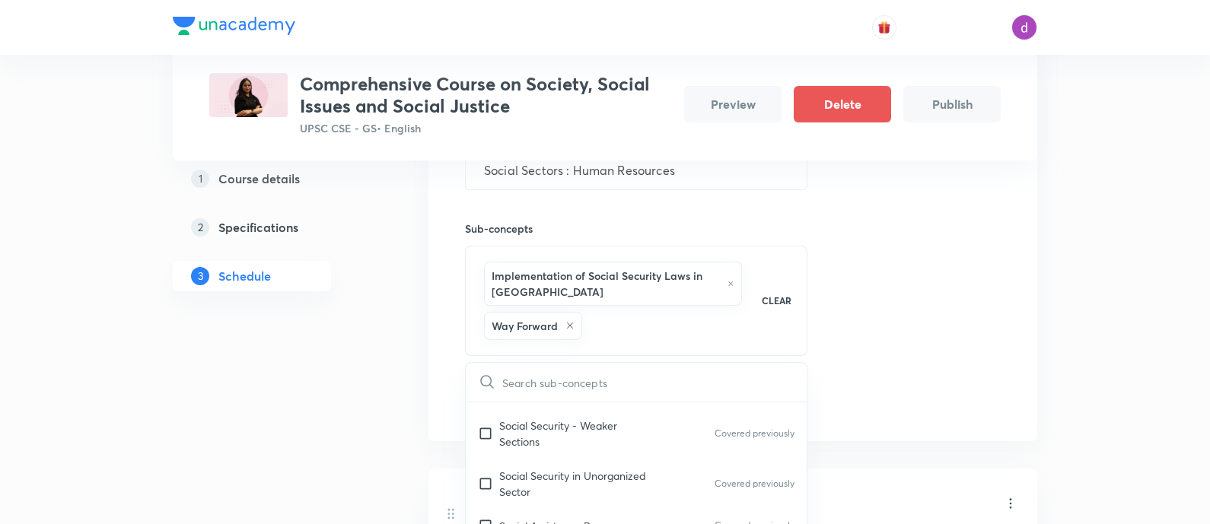
scroll to position [3185, 0]
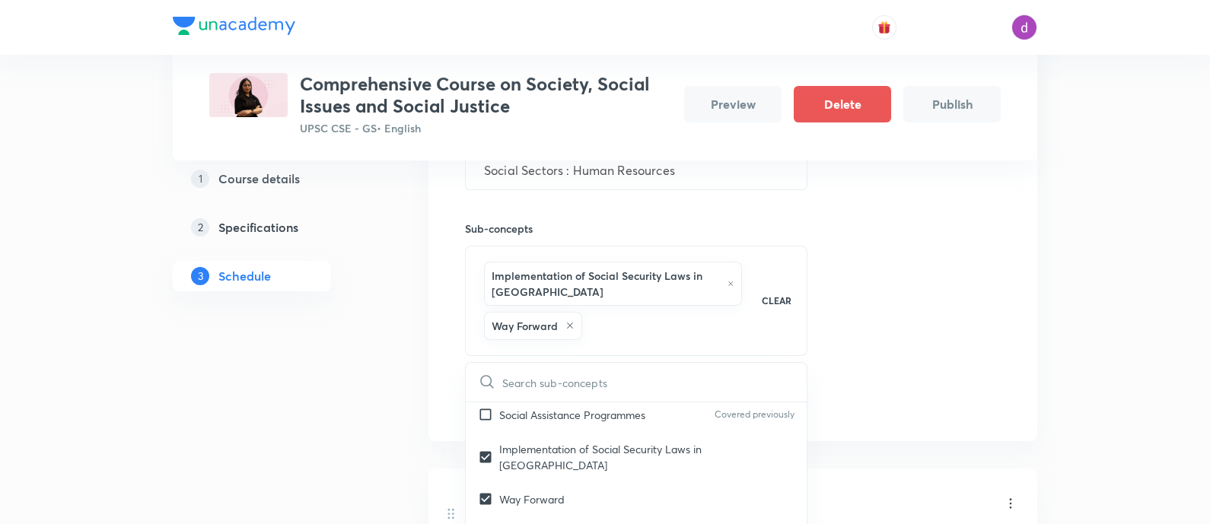
drag, startPoint x: 487, startPoint y: 447, endPoint x: 479, endPoint y: 454, distance: 10.8
checkbox input "true"
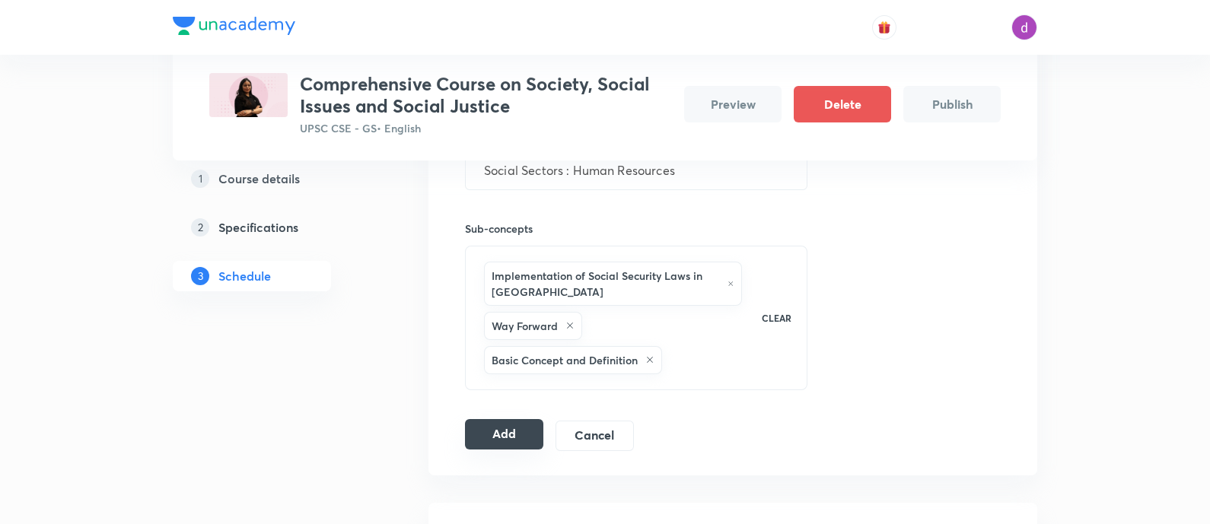
click at [524, 432] on button "Add" at bounding box center [504, 434] width 78 height 30
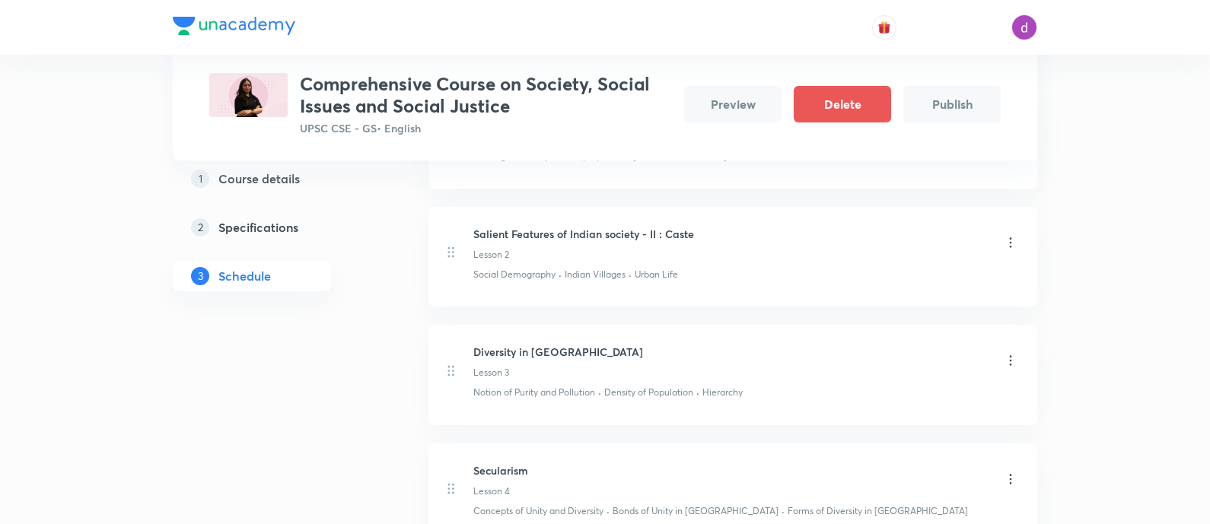
scroll to position [0, 0]
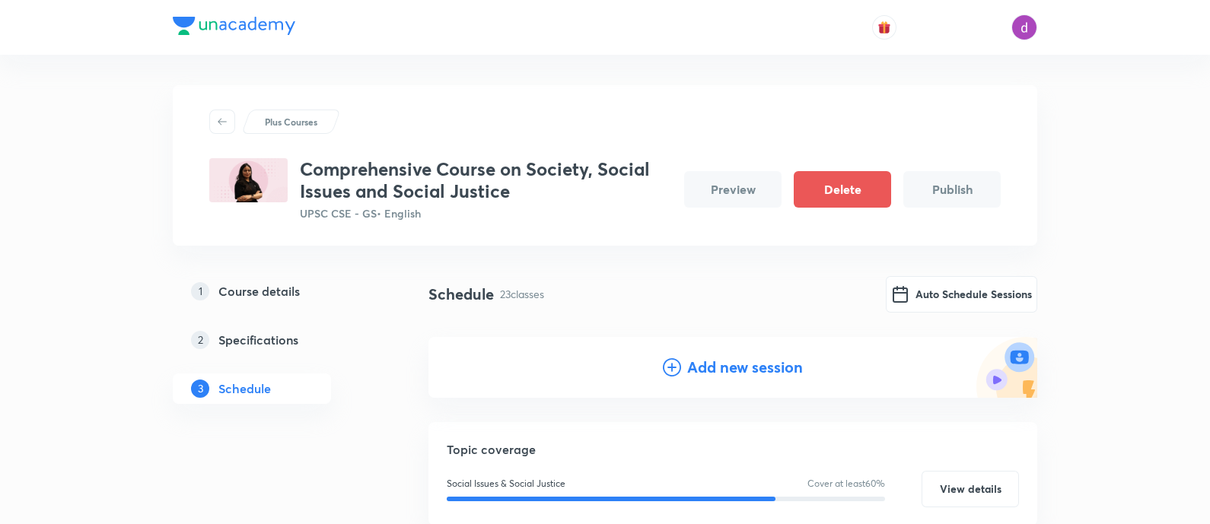
click at [715, 369] on h4 "Add new session" at bounding box center [745, 367] width 116 height 23
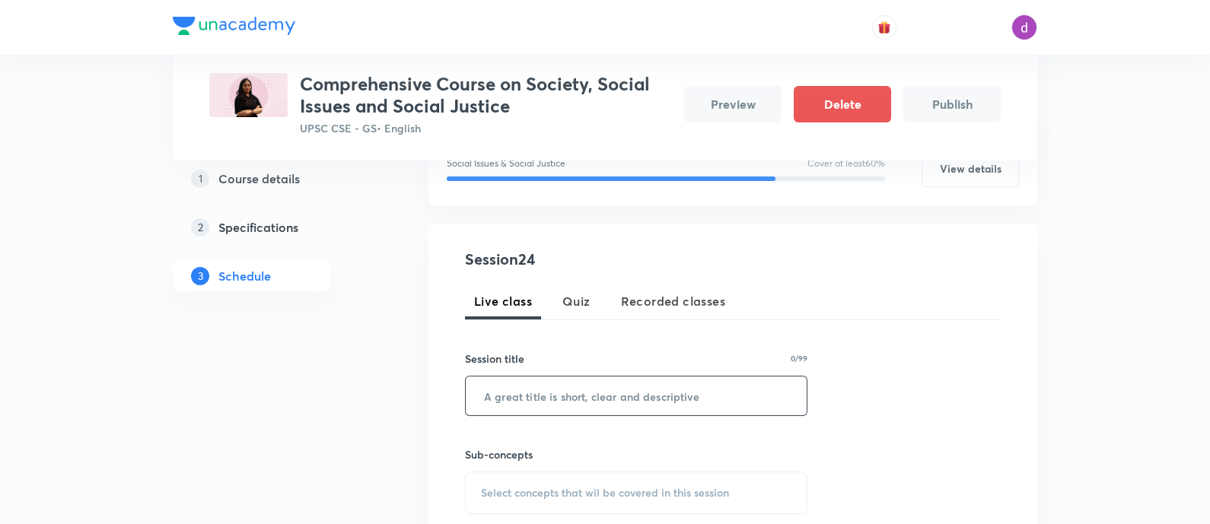
scroll to position [236, 0]
click at [673, 393] on input "text" at bounding box center [636, 395] width 341 height 39
paste input "Urbanisation : Problems and solutions"
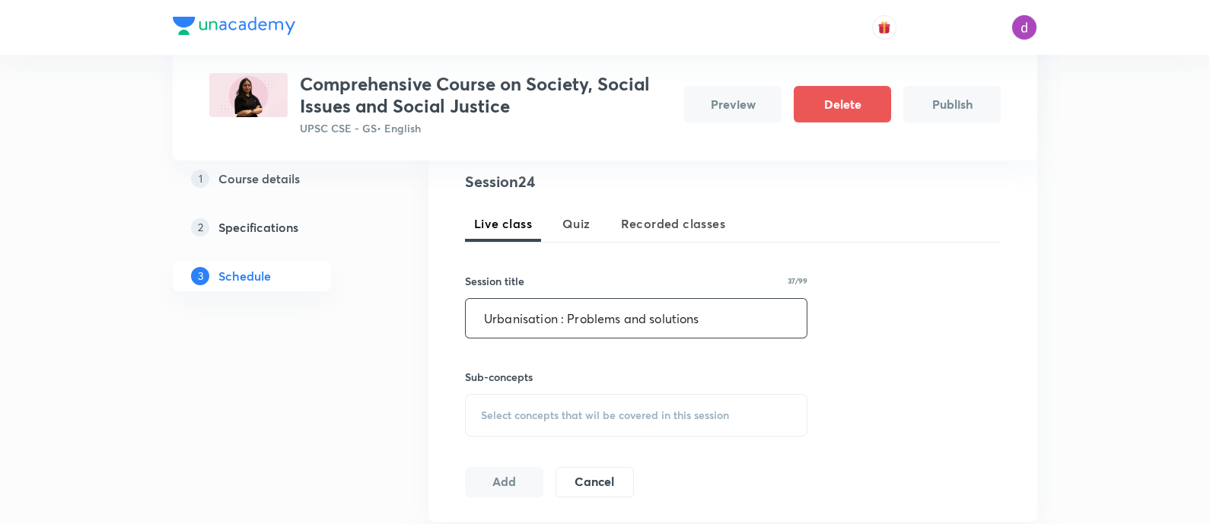
click at [513, 314] on input "Urbanisation : Problems and solutions" at bounding box center [636, 318] width 341 height 39
type input "Urbanization : Problems and solutions"
click at [596, 417] on span "Select concepts that wil be covered in this session" at bounding box center [605, 415] width 248 height 12
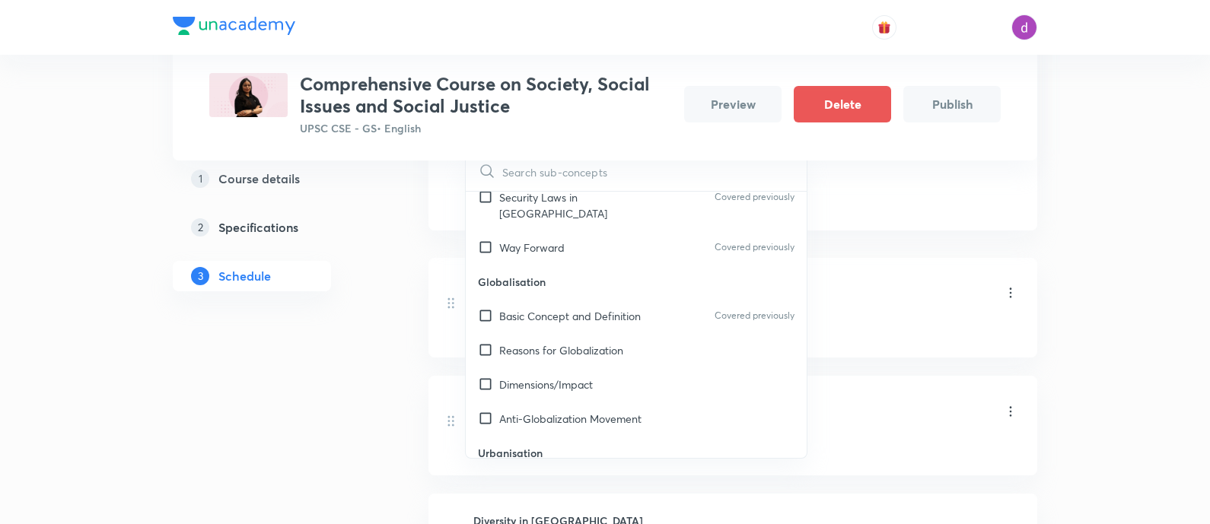
scroll to position [3219, 0]
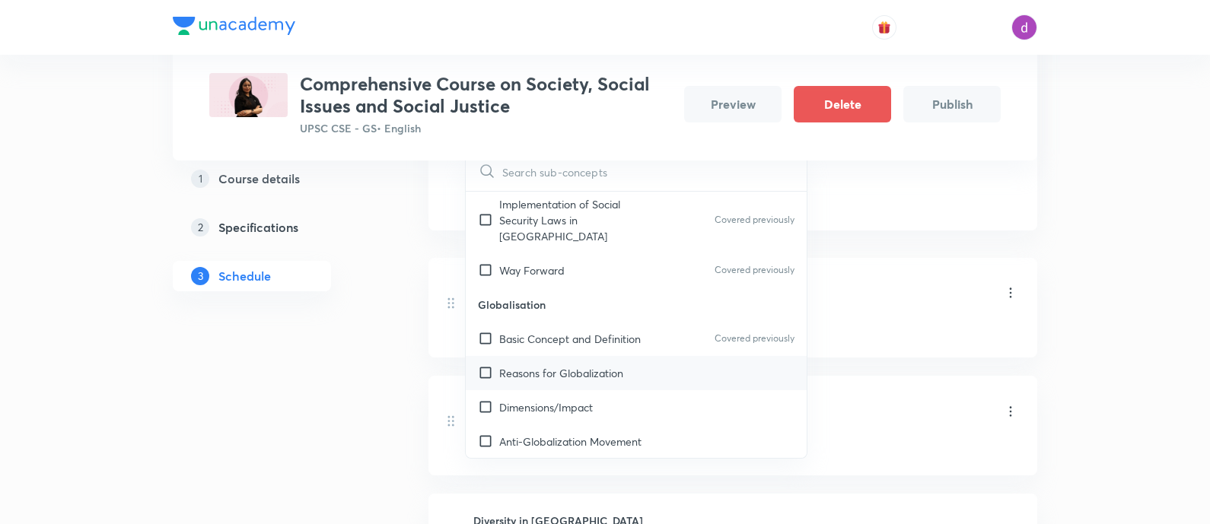
click at [544, 365] on p "Reasons for Globalization" at bounding box center [561, 373] width 124 height 16
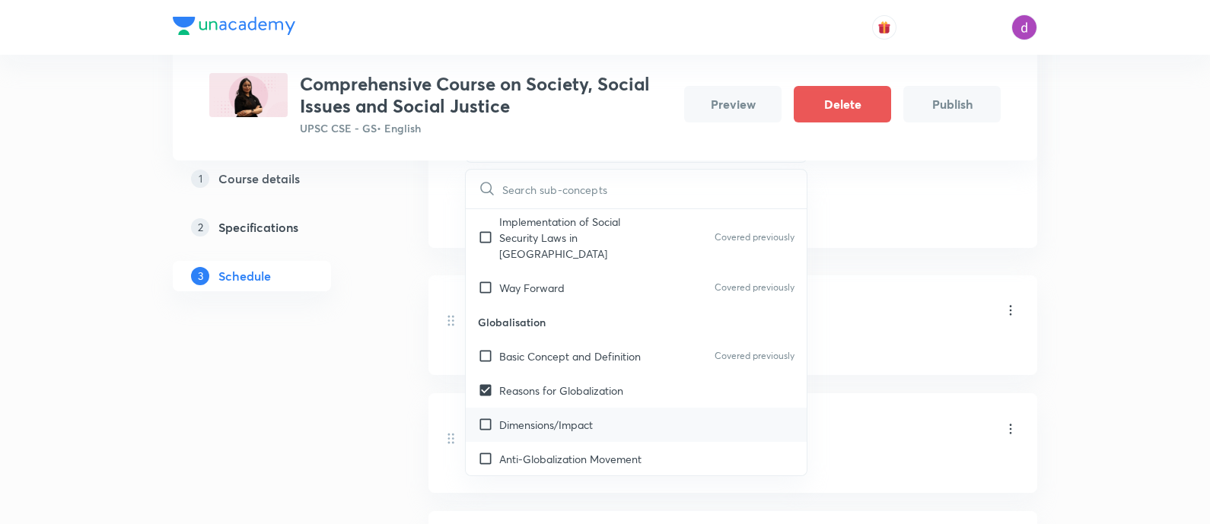
click at [515, 417] on p "Dimensions/Impact" at bounding box center [546, 425] width 94 height 16
checkbox input "true"
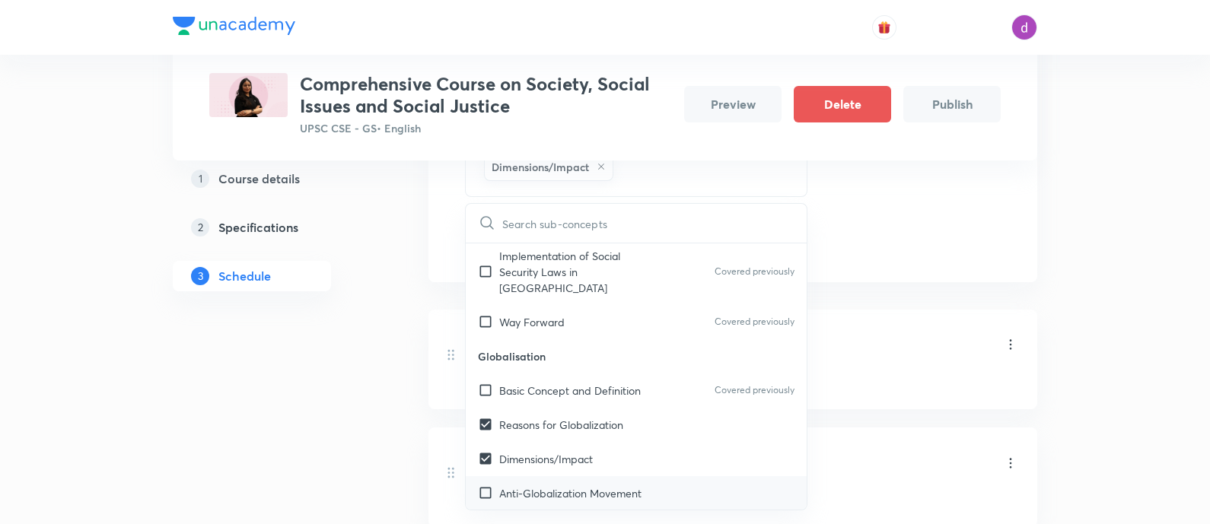
click at [523, 485] on p "Anti-Globalization Movement" at bounding box center [570, 493] width 142 height 16
checkbox input "true"
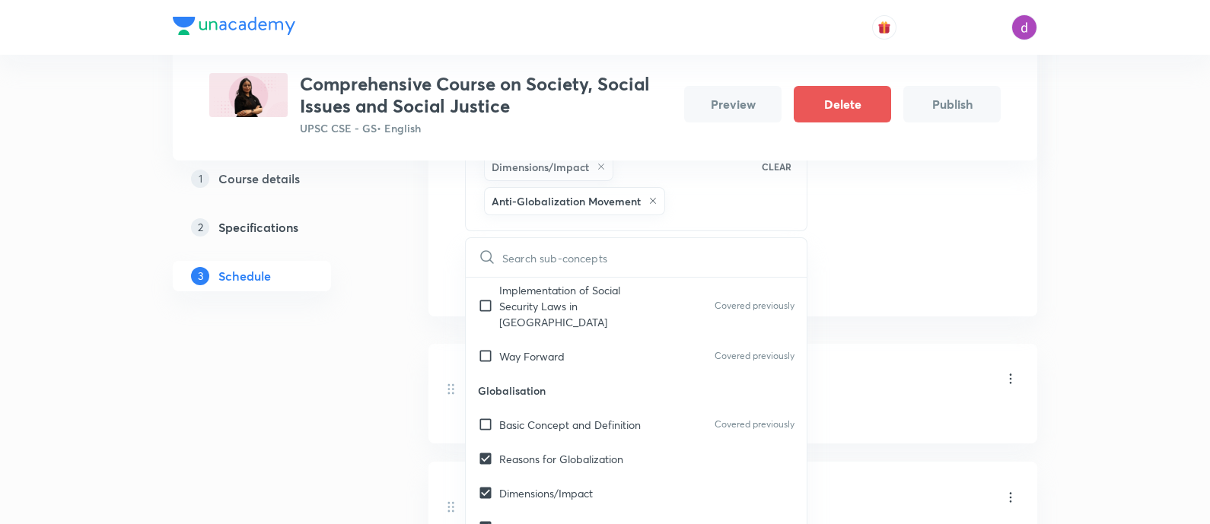
click at [861, 279] on div "Session 24 Live class Quiz Recorded classes Session title 37/99 Urbanization : …" at bounding box center [733, 85] width 536 height 413
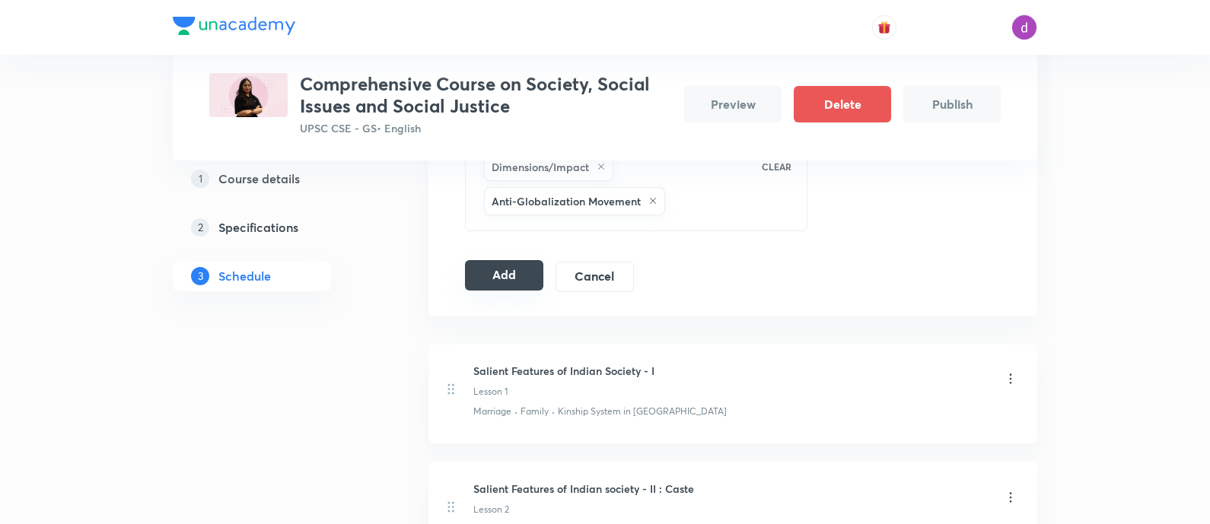
click at [511, 275] on button "Add" at bounding box center [504, 275] width 78 height 30
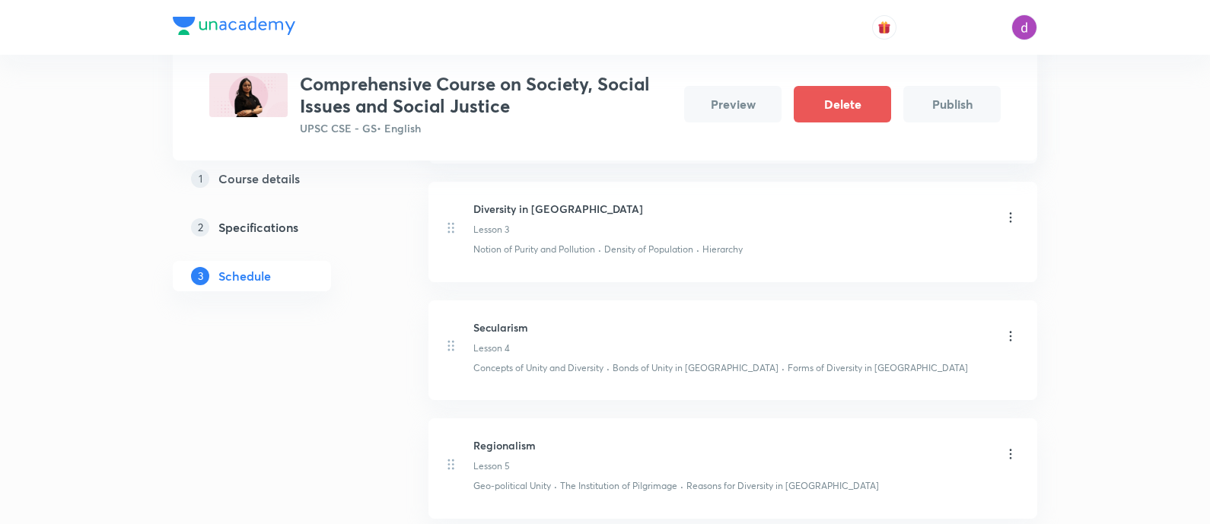
scroll to position [0, 0]
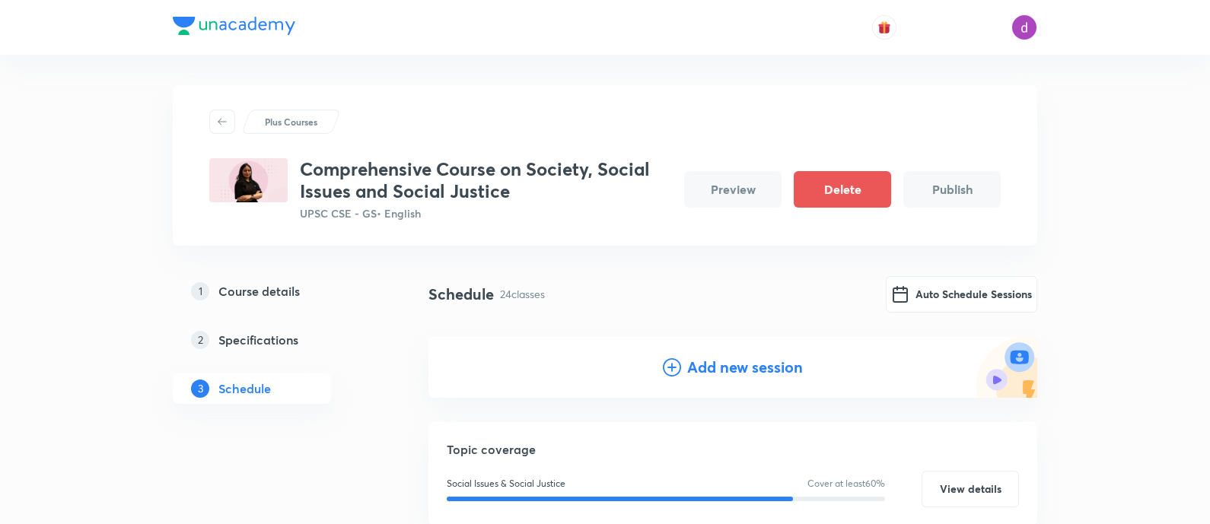
click at [715, 365] on h4 "Add new session" at bounding box center [745, 367] width 116 height 23
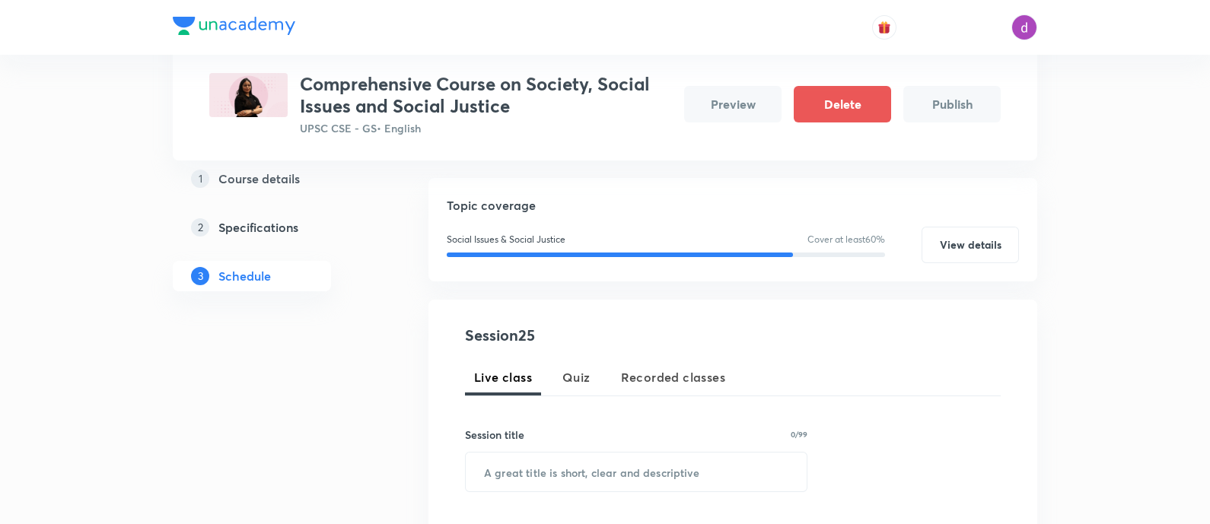
scroll to position [159, 0]
click at [601, 455] on input "text" at bounding box center [636, 472] width 341 height 39
paste input "Miscellaneous"
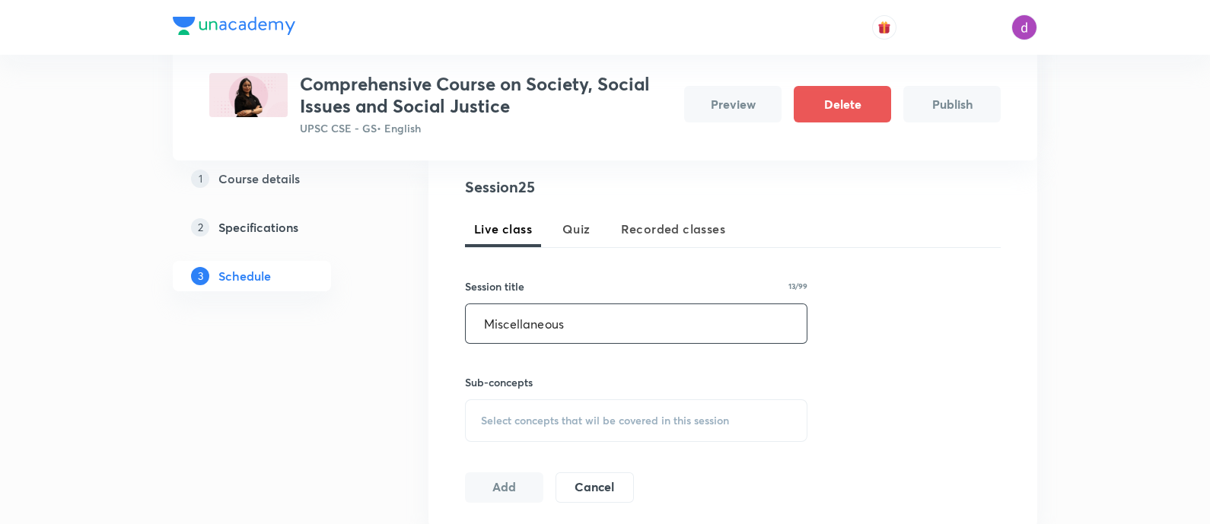
type input "Miscellaneous"
click at [586, 431] on div "Select concepts that wil be covered in this session" at bounding box center [636, 420] width 342 height 43
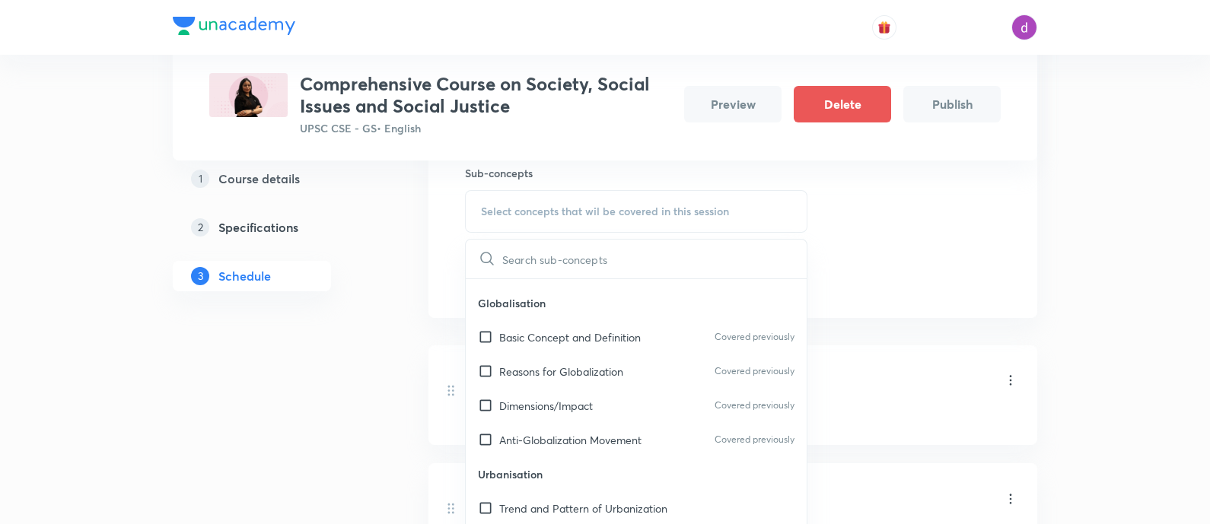
scroll to position [3307, 0]
click at [574, 492] on div "Trend and Pattern of Urbanization" at bounding box center [636, 509] width 341 height 34
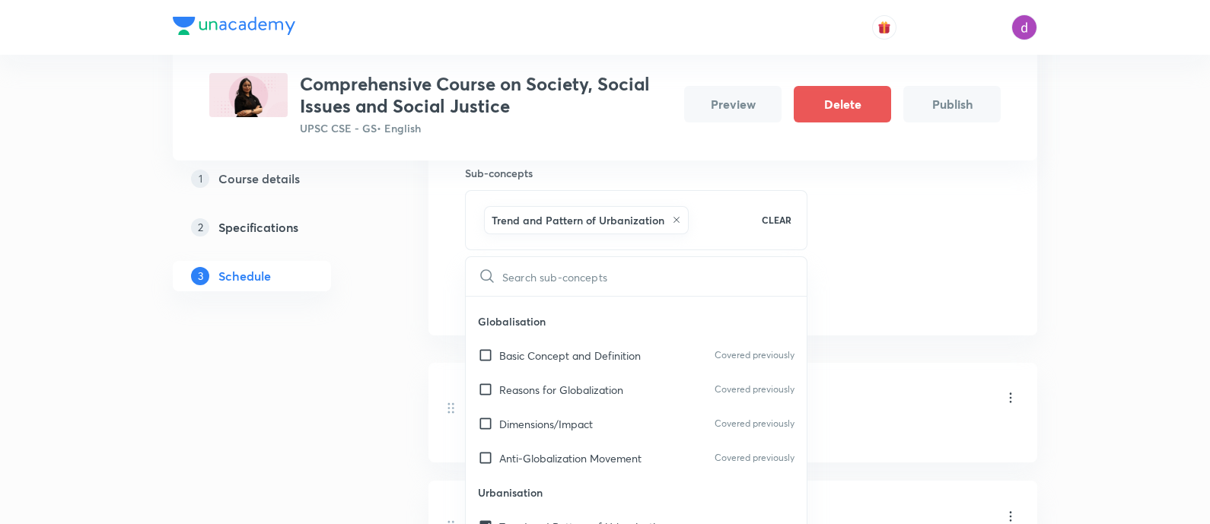
checkbox input "true"
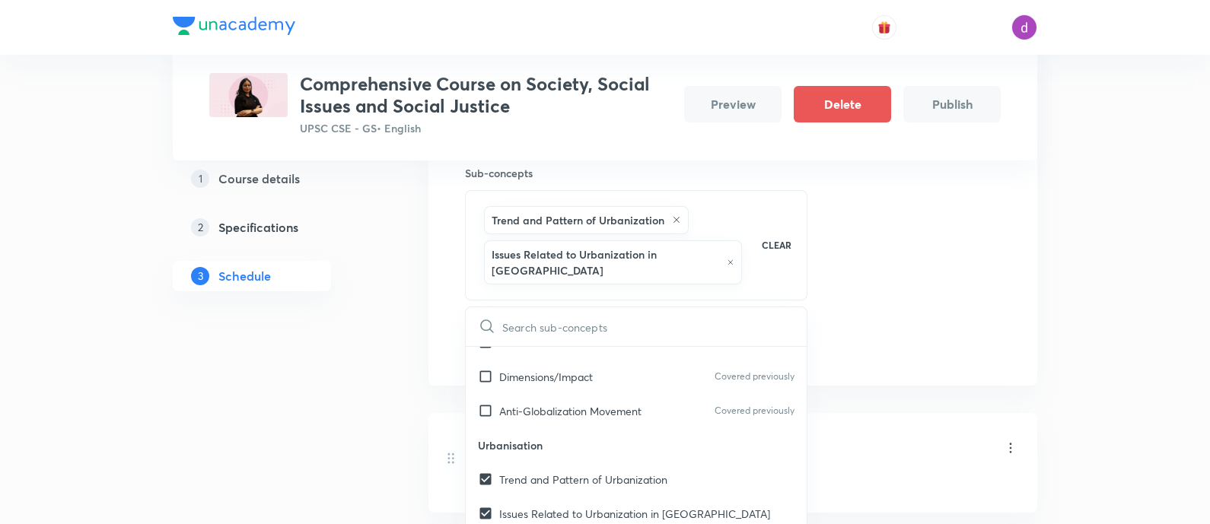
checkbox input "true"
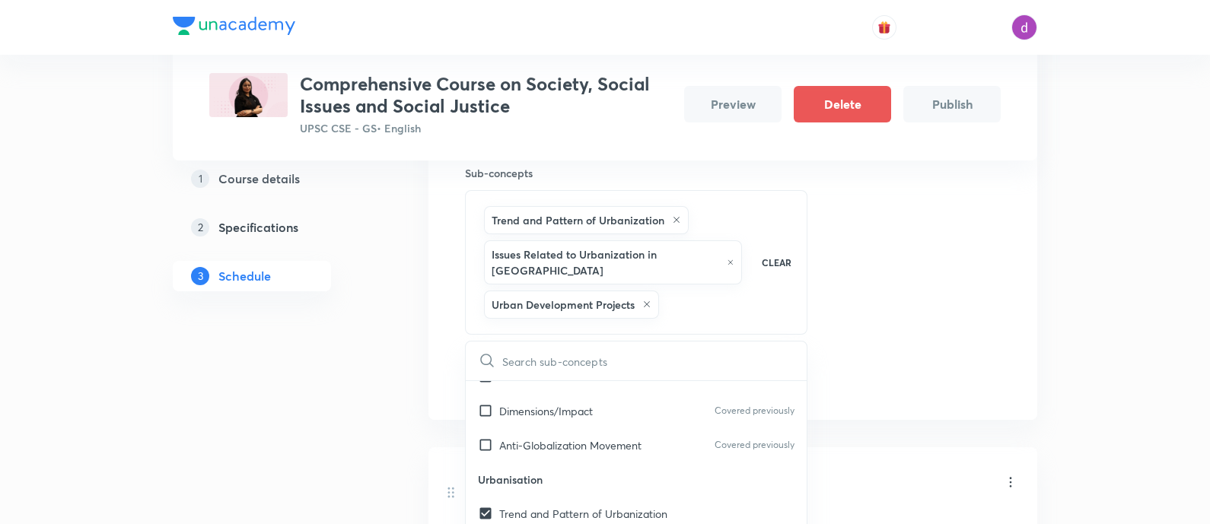
scroll to position [3478, 0]
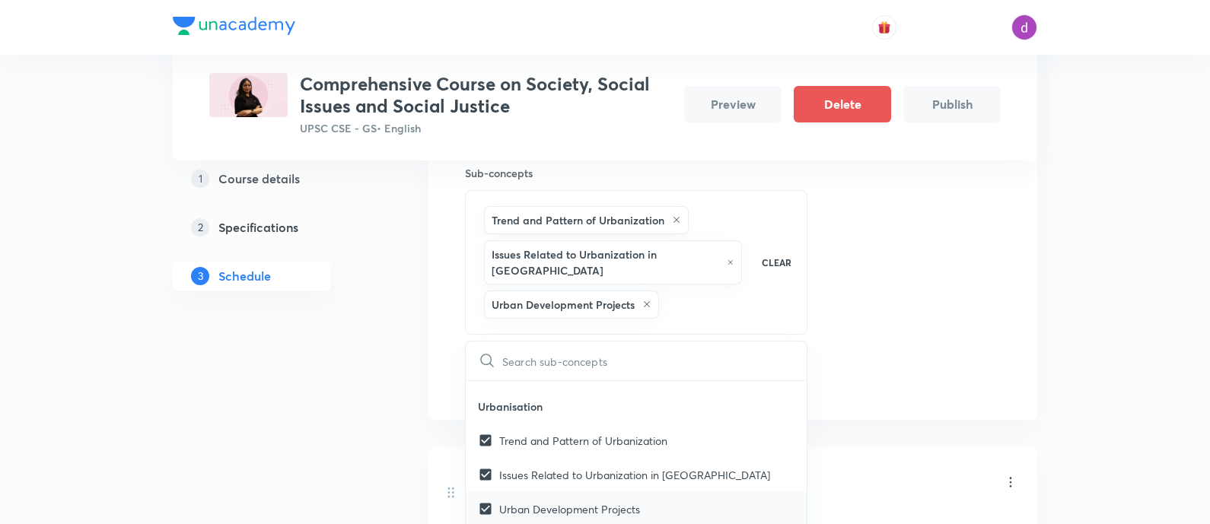
checkbox input "true"
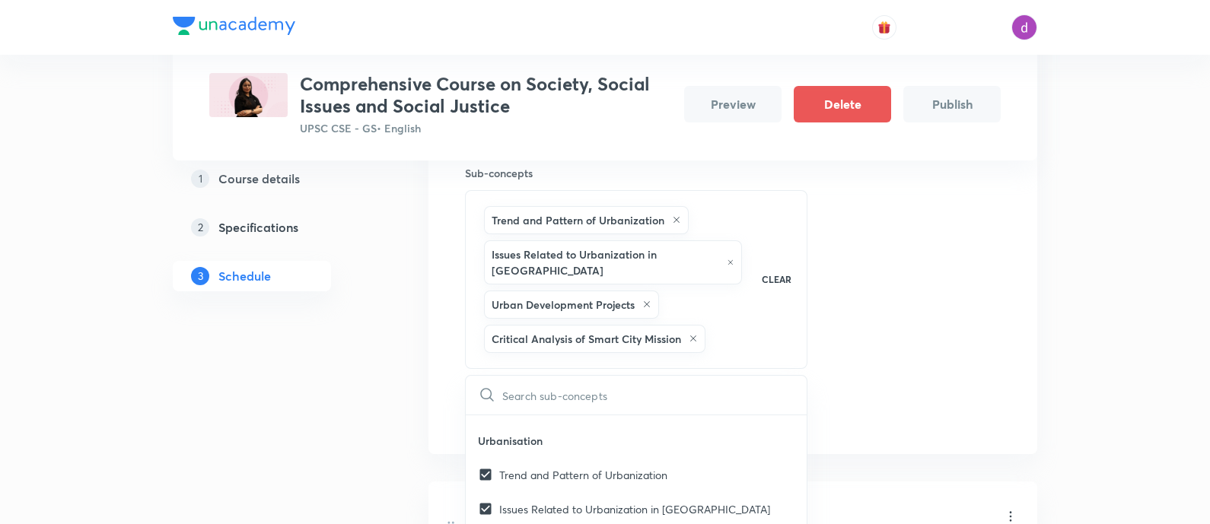
checkbox input "true"
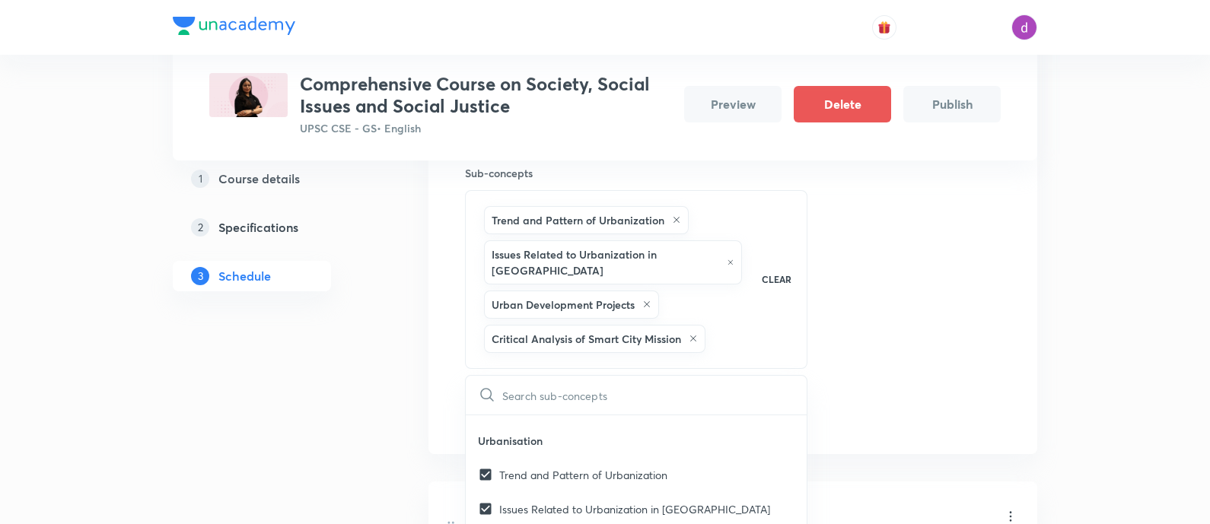
checkbox input "true"
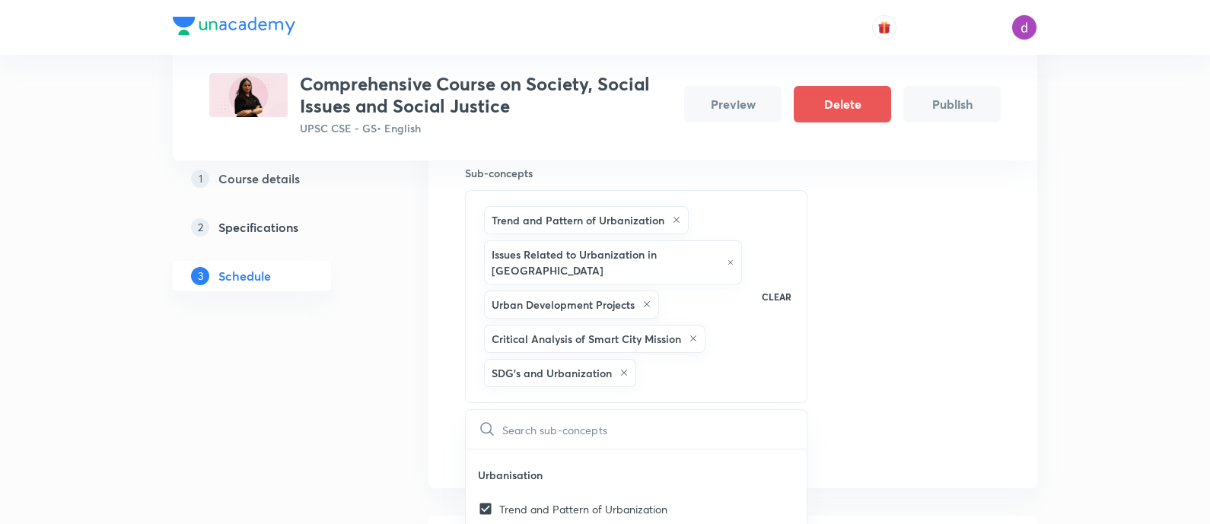
click at [912, 322] on div "Session 25 Live class Quiz Recorded classes Session title 13/99 Miscellaneous ​…" at bounding box center [733, 216] width 536 height 498
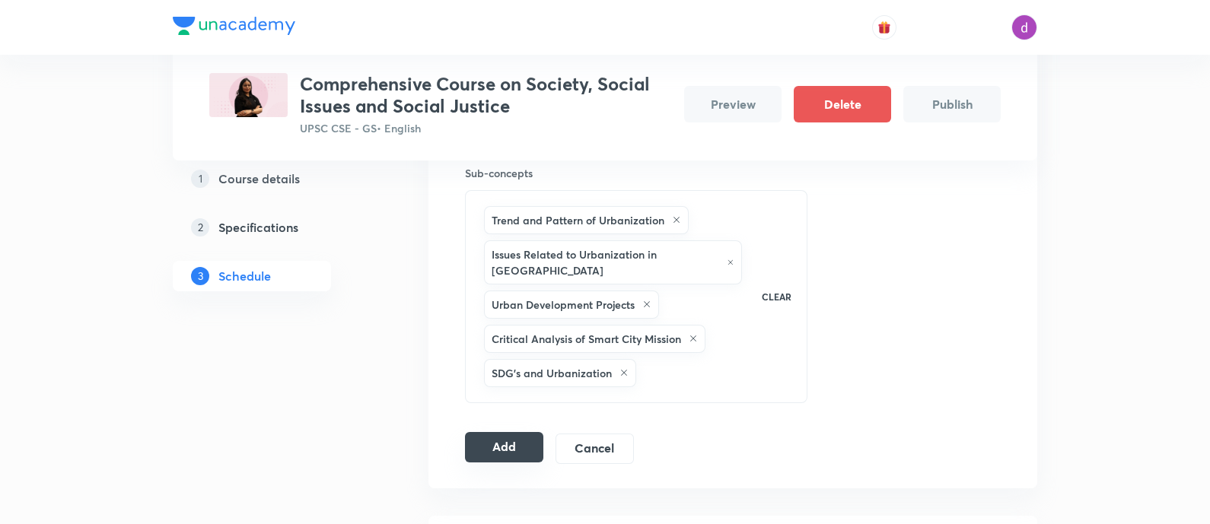
click at [517, 432] on button "Add" at bounding box center [504, 447] width 78 height 30
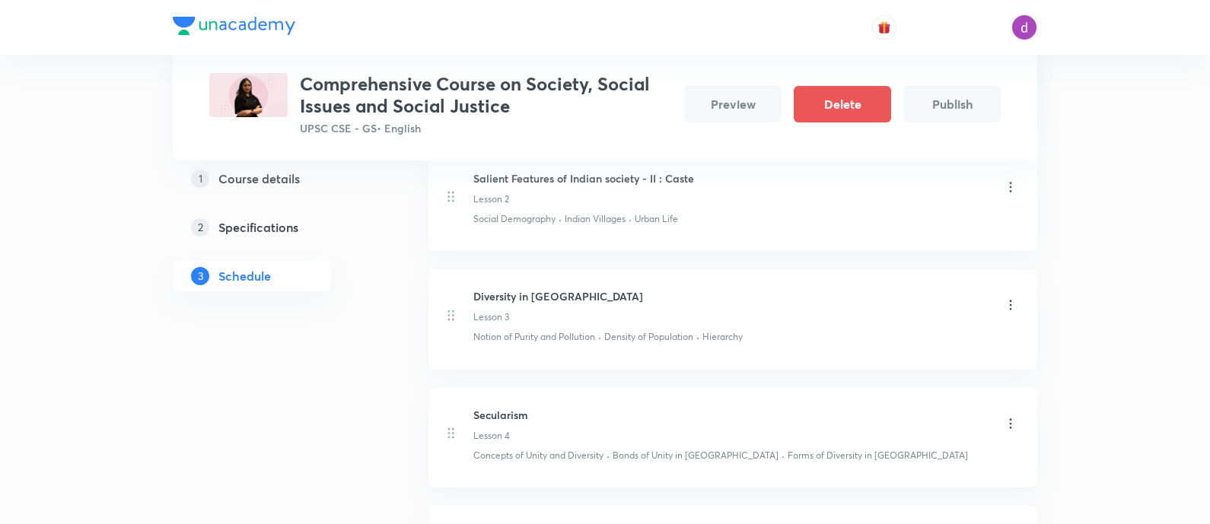
scroll to position [0, 0]
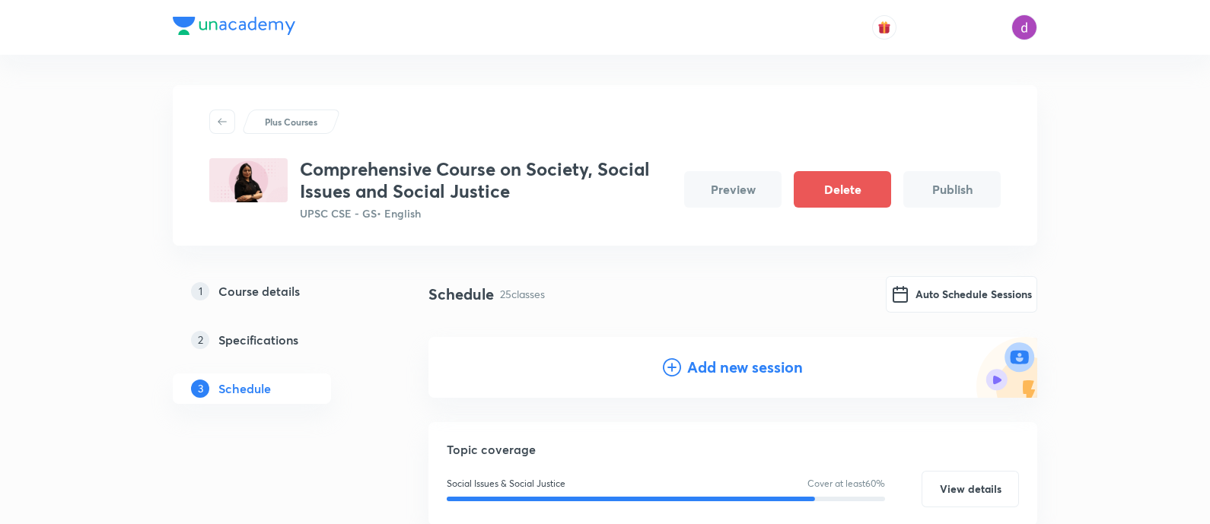
click at [723, 364] on h4 "Add new session" at bounding box center [745, 367] width 116 height 23
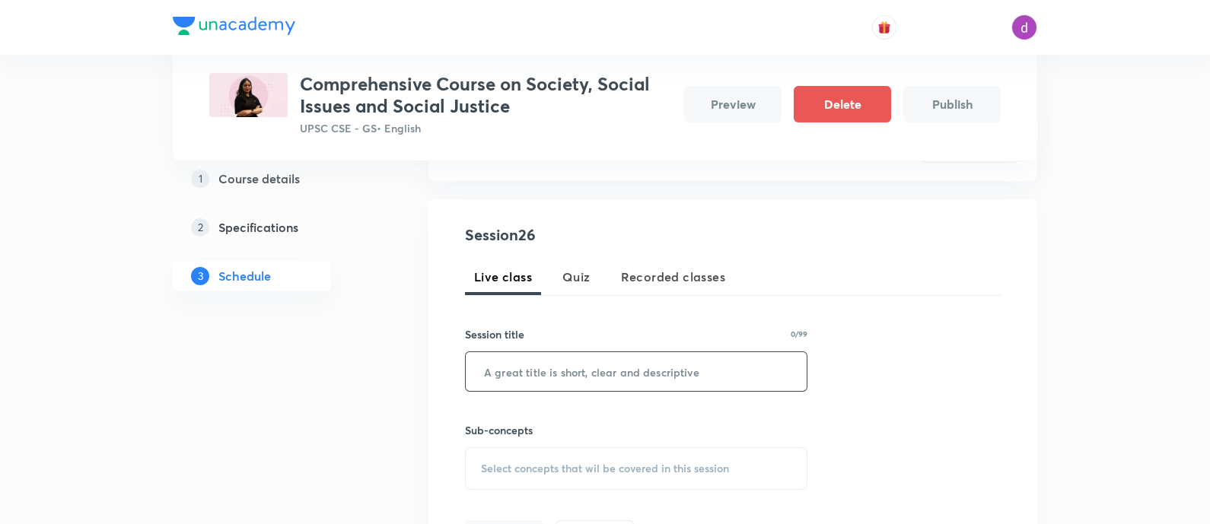
scroll to position [260, 0]
click at [658, 389] on input "text" at bounding box center [636, 371] width 341 height 39
paste input "Miscellaneous"
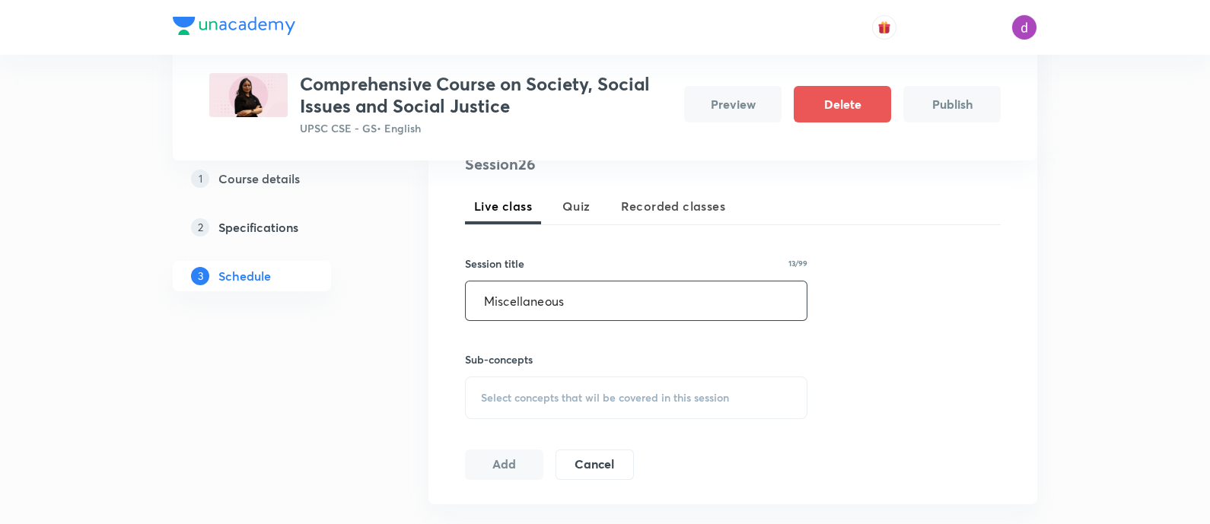
type input "Miscellaneous"
click at [643, 394] on span "Select concepts that wil be covered in this session" at bounding box center [605, 398] width 248 height 12
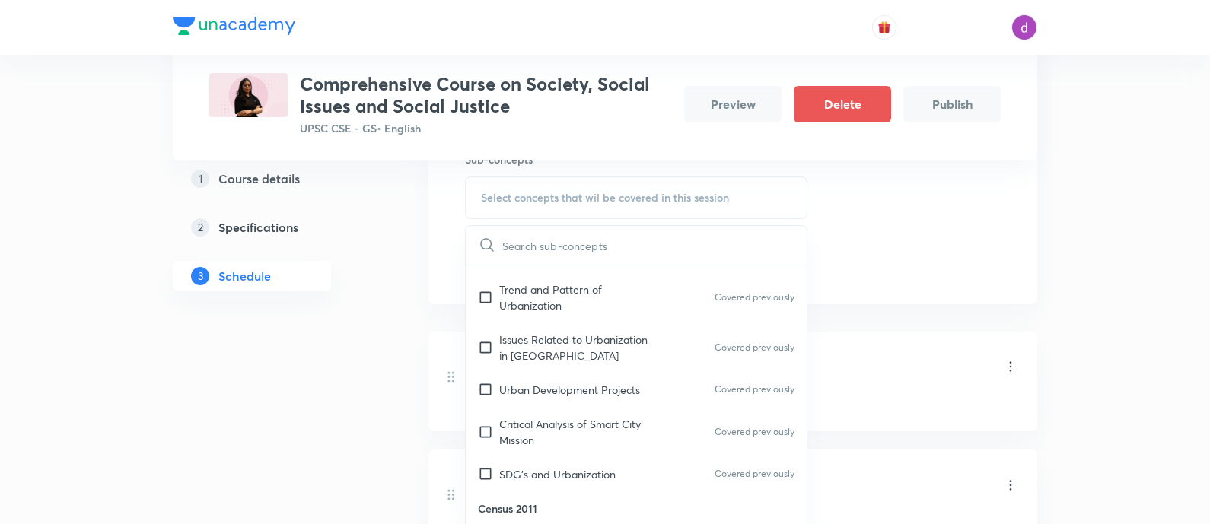
scroll to position [3573, 0]
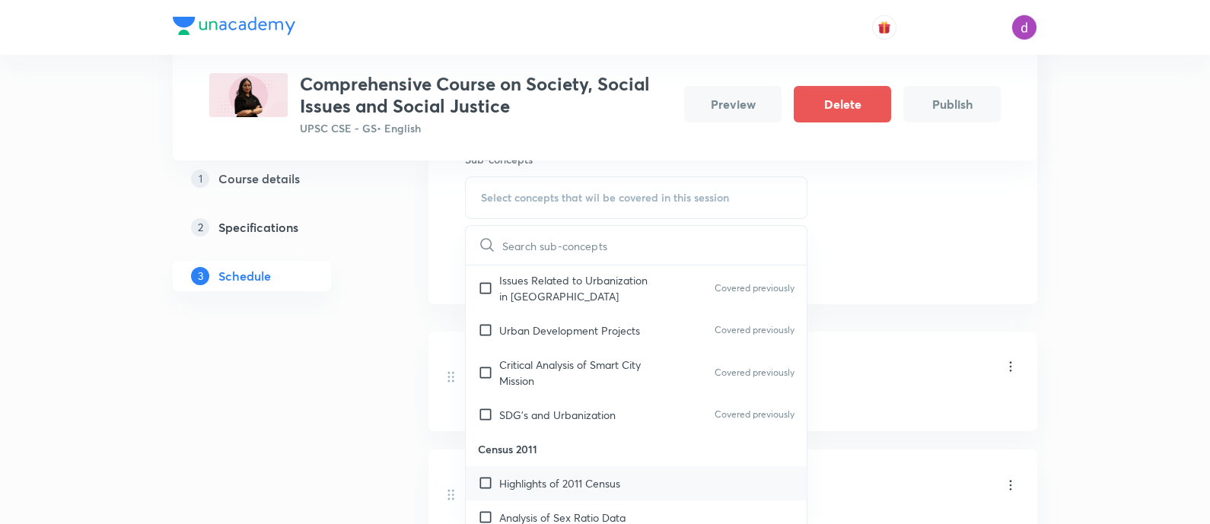
click at [605, 466] on div "Highlights of 2011 Census" at bounding box center [636, 483] width 341 height 34
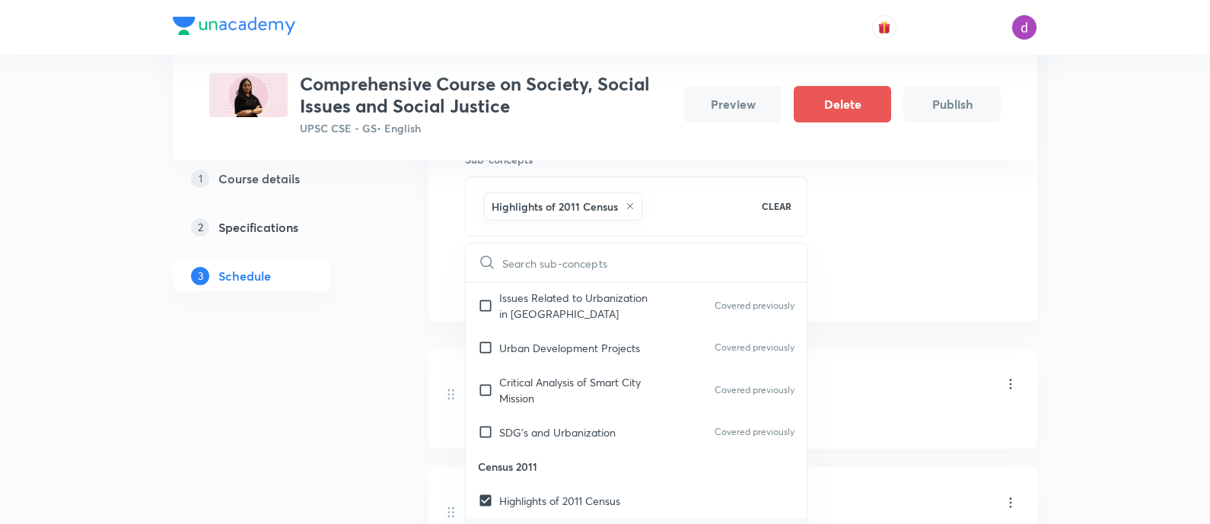
checkbox input "true"
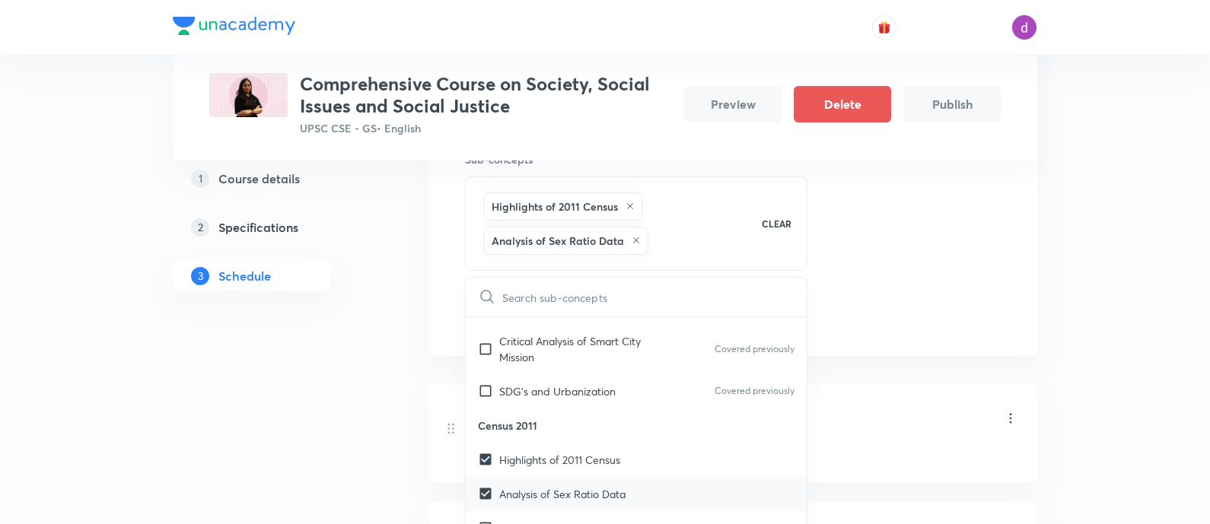
scroll to position [3650, 0]
click at [594, 510] on div "Literacy in [GEOGRAPHIC_DATA]" at bounding box center [636, 527] width 341 height 34
checkbox input "true"
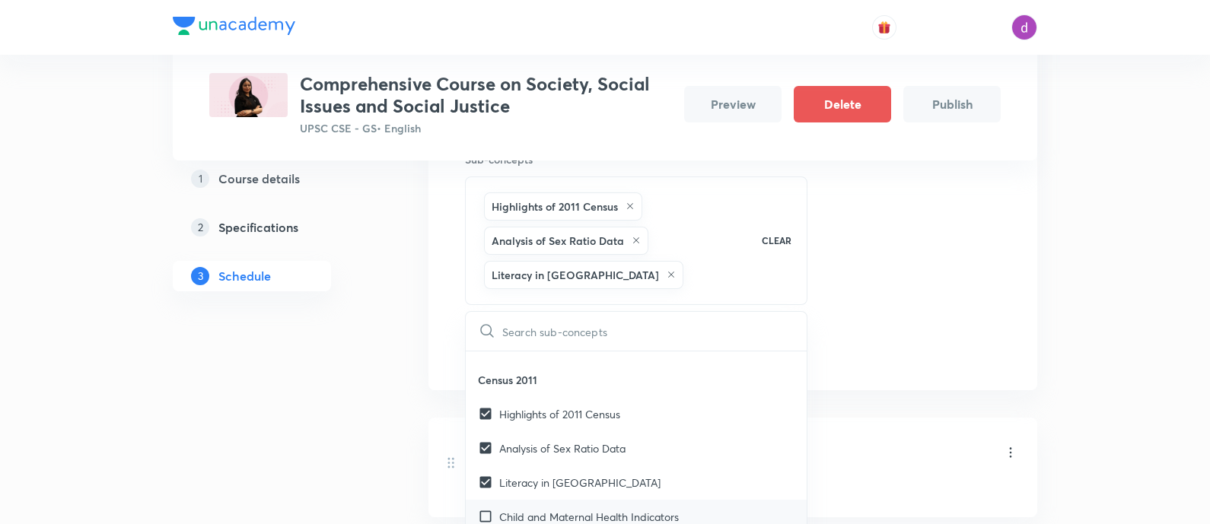
click at [588, 500] on div "Child and Maternal Health Indicators" at bounding box center [636, 517] width 341 height 34
checkbox input "true"
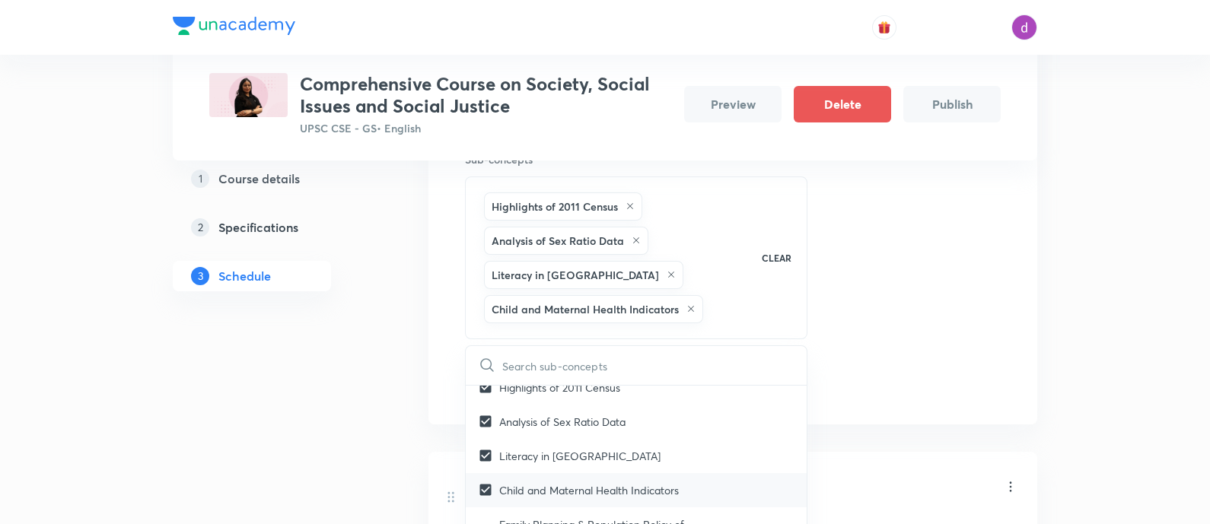
scroll to position [3791, 0]
click at [588, 514] on p "Family Planning & Population Policy of [GEOGRAPHIC_DATA]" at bounding box center [646, 530] width 295 height 32
checkbox input "true"
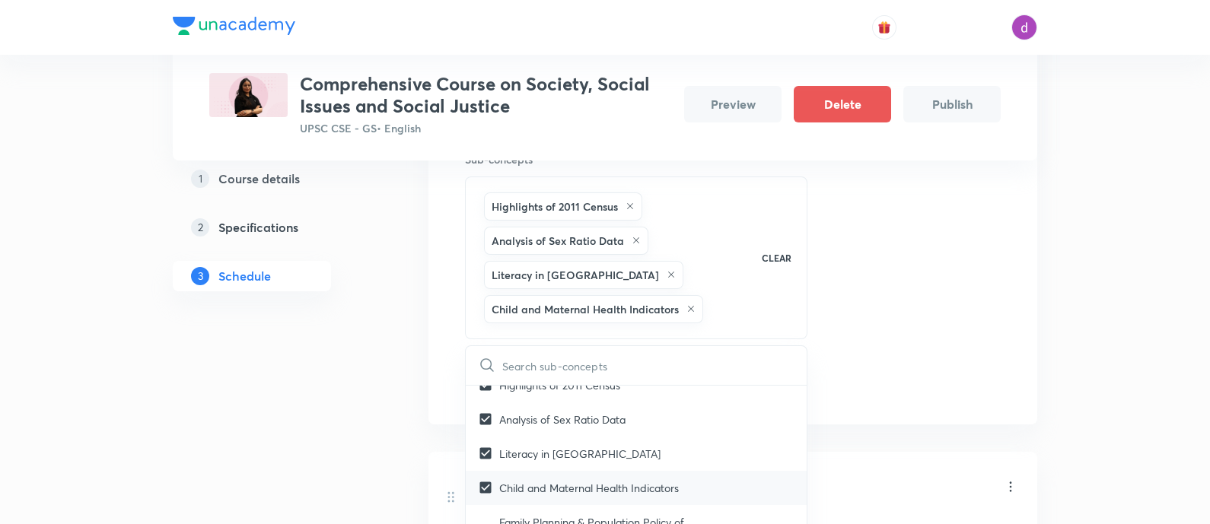
checkbox input "true"
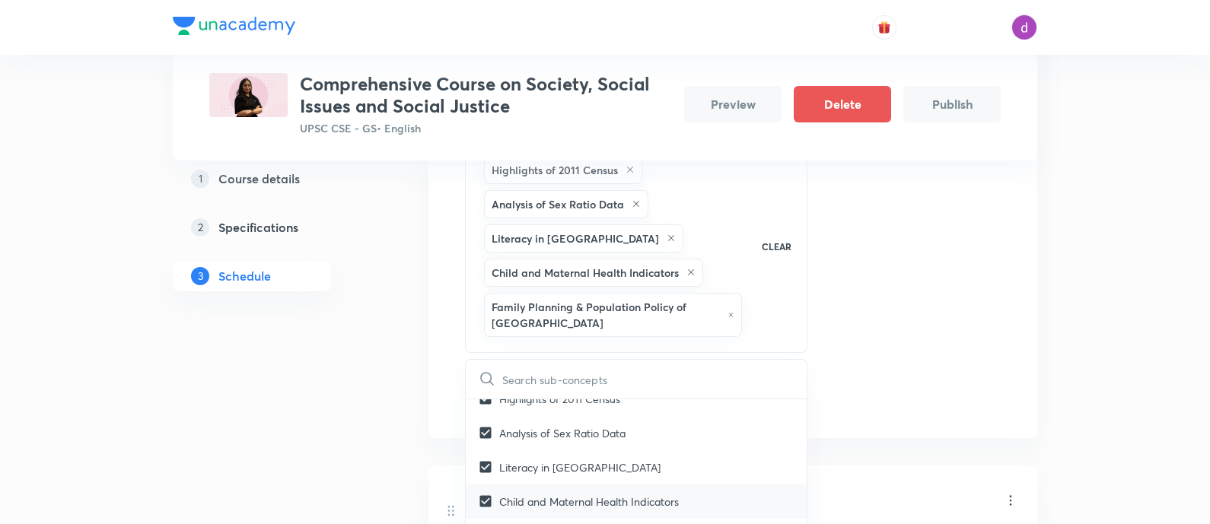
scroll to position [568, 0]
checkbox input "true"
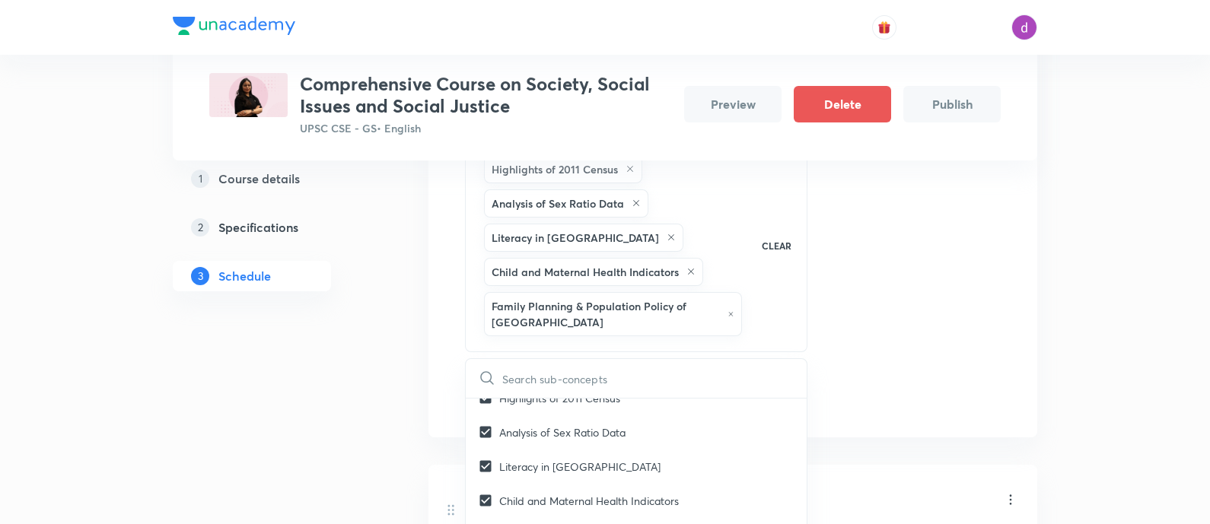
checkbox input "true"
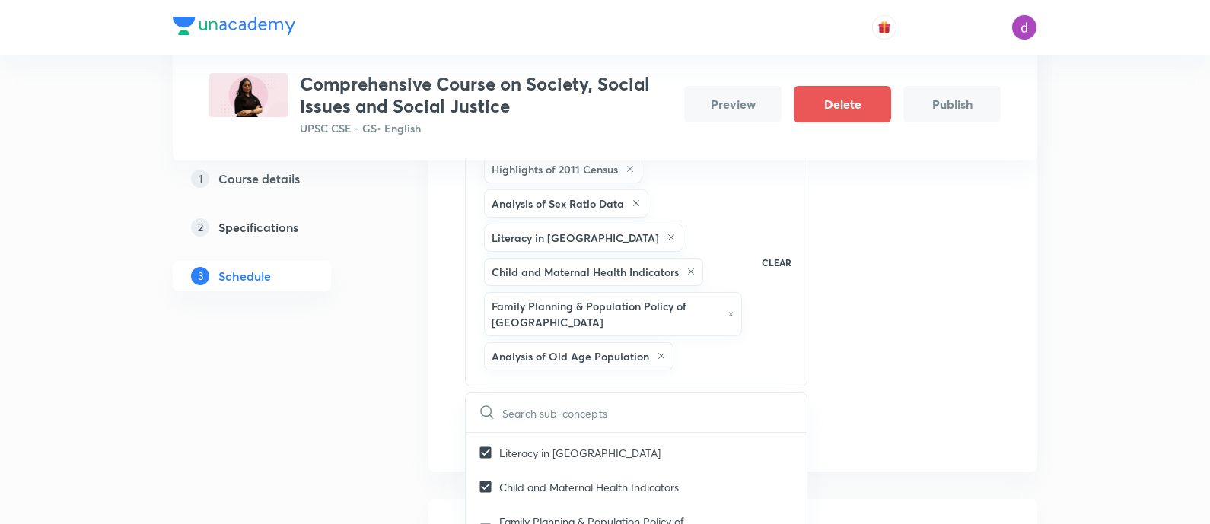
scroll to position [3840, 0]
click at [864, 306] on div "Session 26 Live class Quiz Recorded classes Session title 13/99 Miscellaneous ​…" at bounding box center [733, 182] width 536 height 532
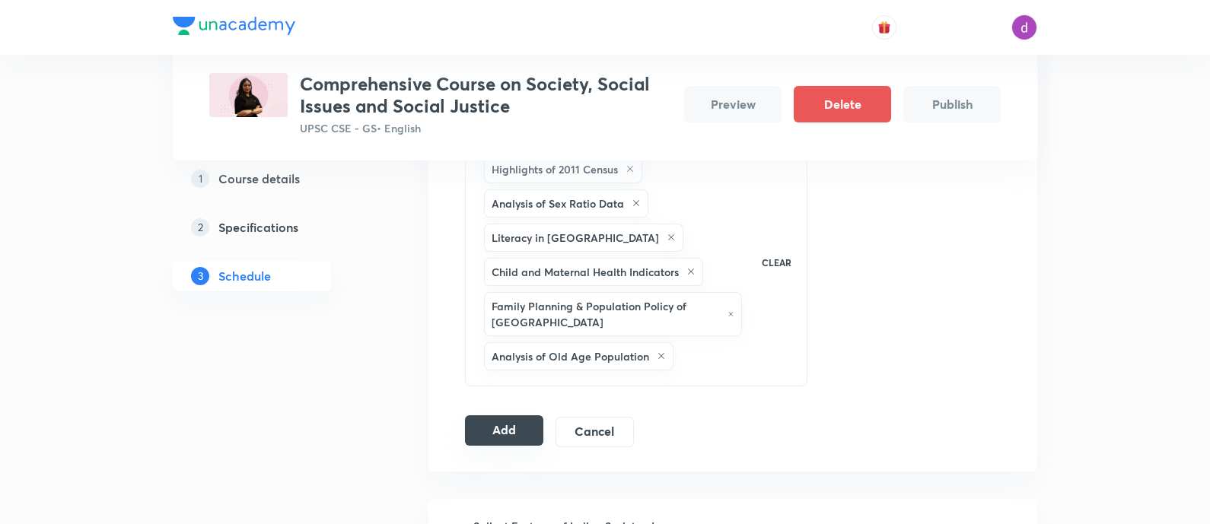
click at [515, 415] on button "Add" at bounding box center [504, 430] width 78 height 30
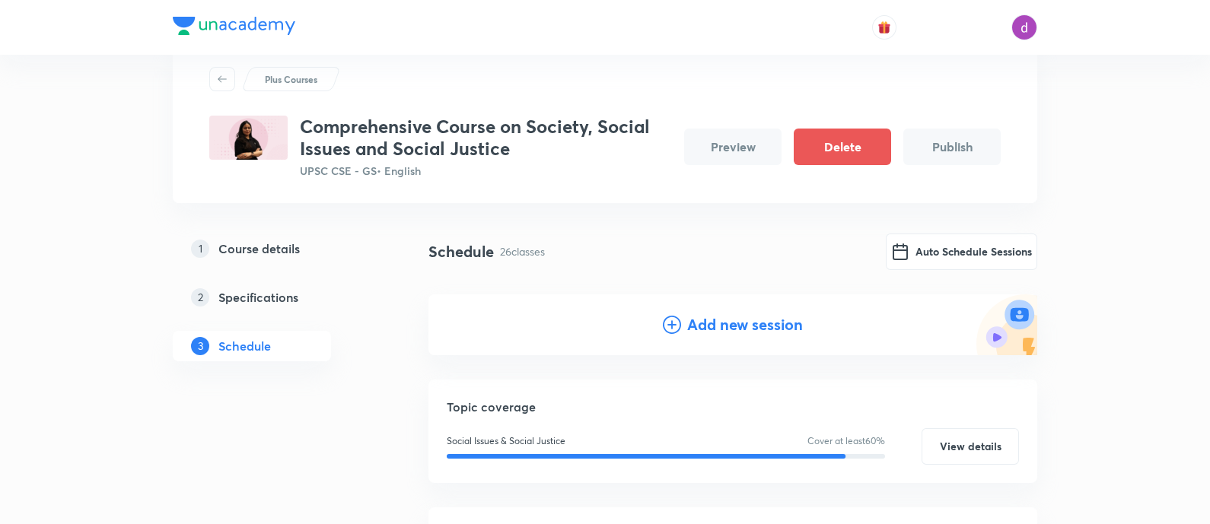
scroll to position [0, 0]
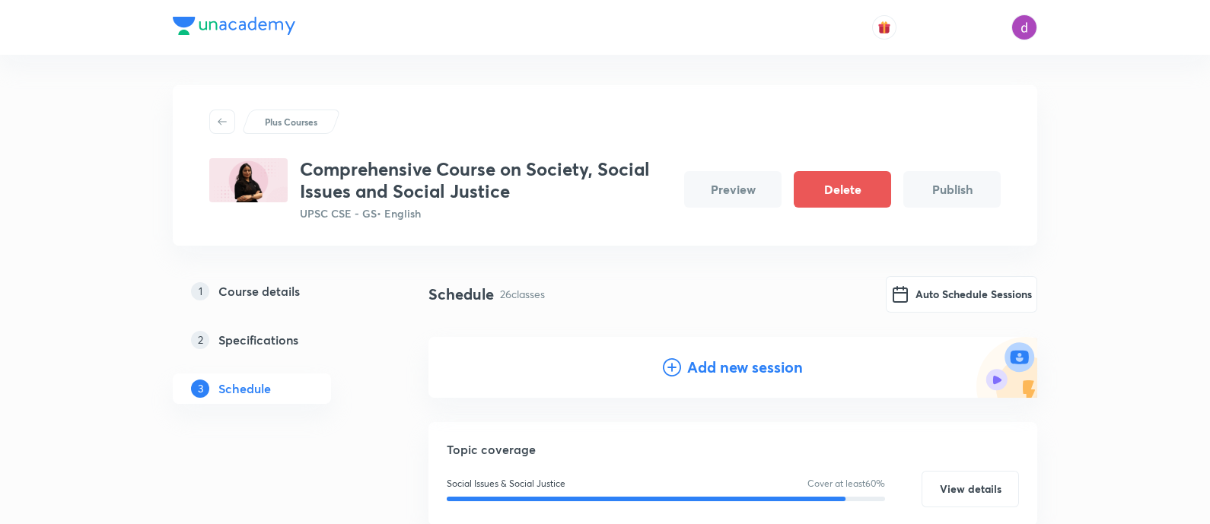
click at [672, 352] on div "Add new session" at bounding box center [732, 367] width 609 height 61
click at [687, 363] on h4 "Add new session" at bounding box center [745, 367] width 116 height 23
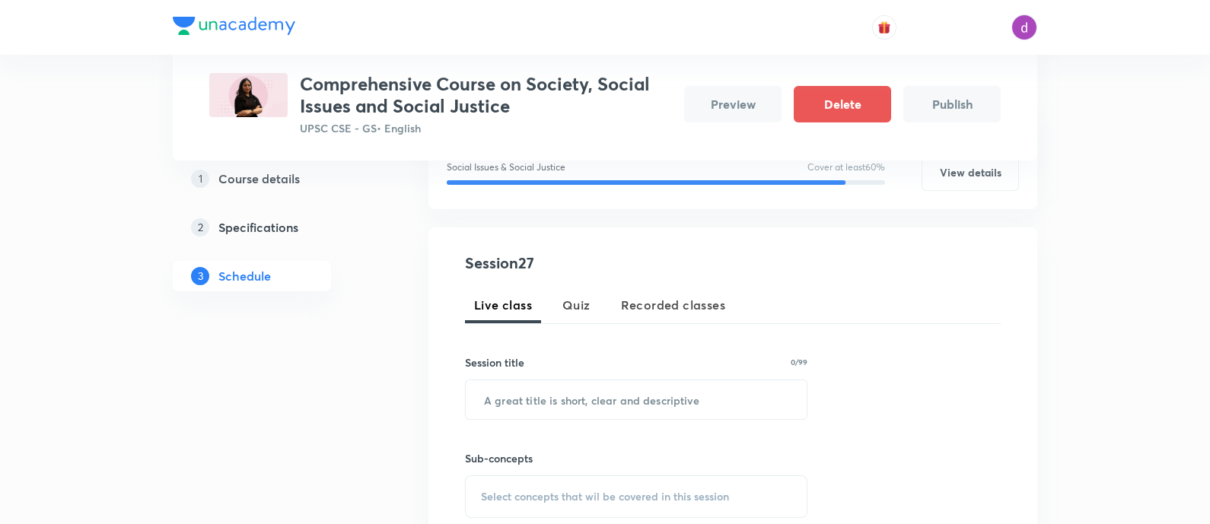
scroll to position [249, 0]
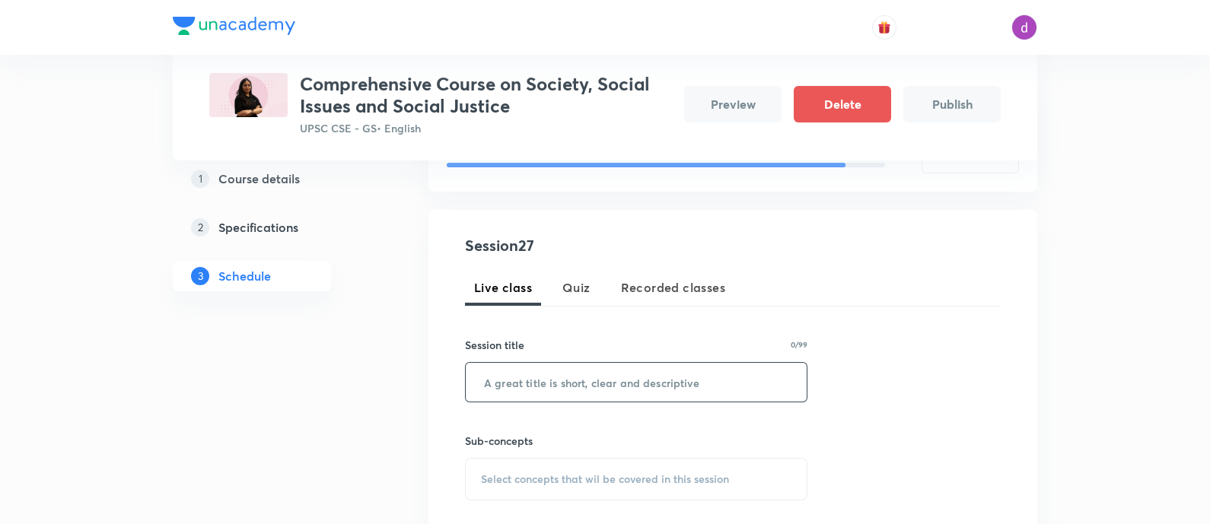
click at [605, 397] on input "text" at bounding box center [636, 382] width 341 height 39
paste input "Miscellaneous"
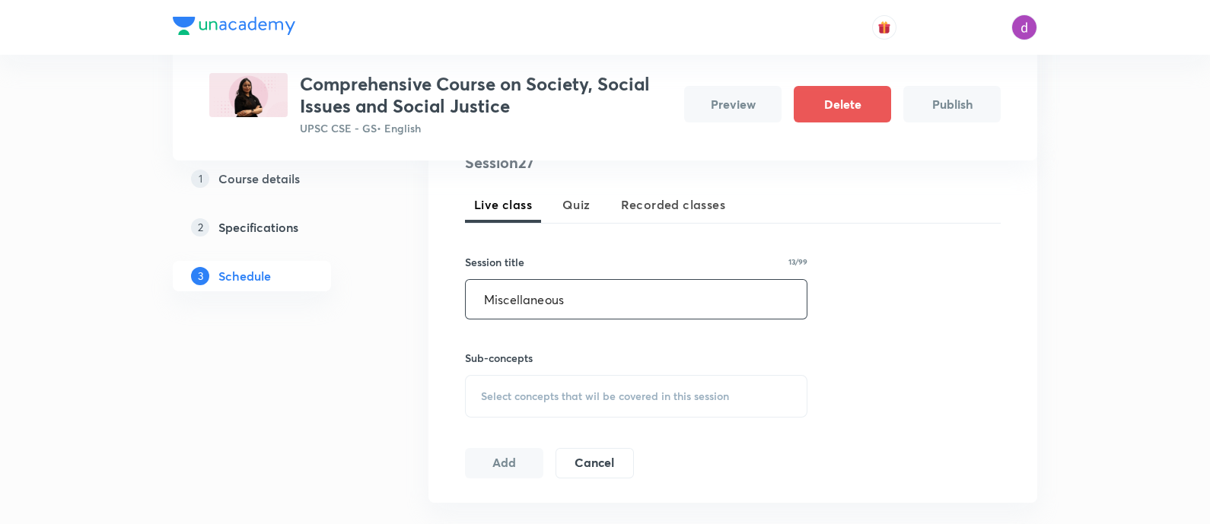
scroll to position [338, 0]
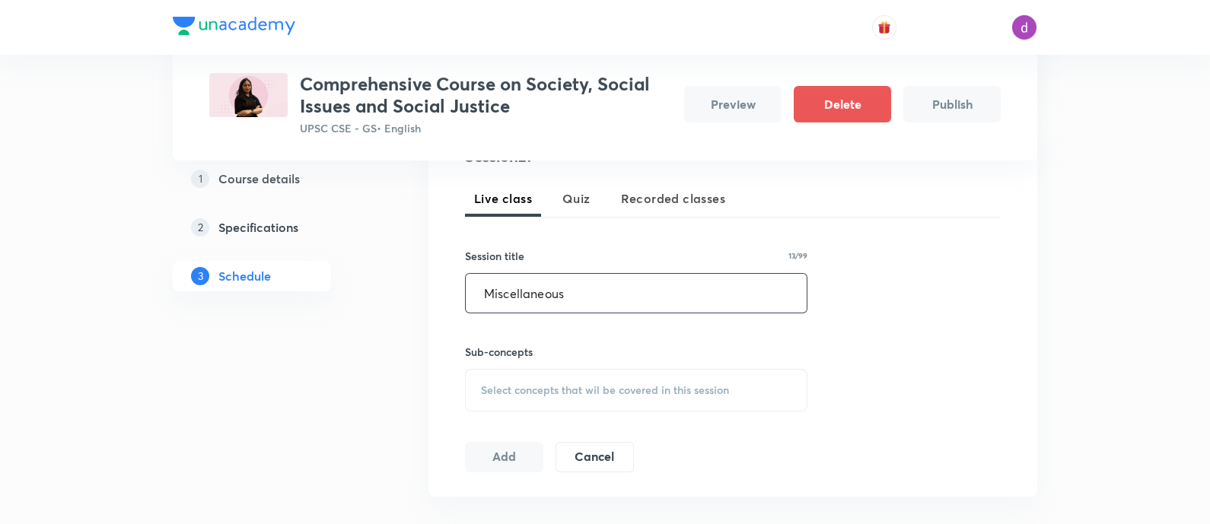
type input "Miscellaneous"
drag, startPoint x: 605, startPoint y: 397, endPoint x: 497, endPoint y: 389, distance: 108.4
click at [497, 389] on span "Select concepts that wil be covered in this session" at bounding box center [605, 390] width 248 height 12
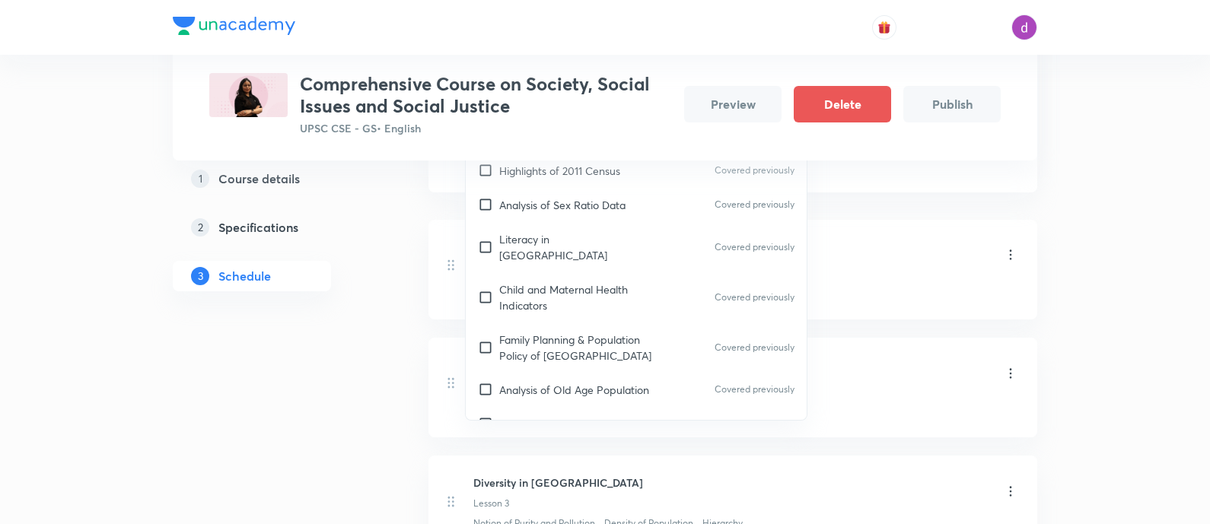
scroll to position [4008, 0]
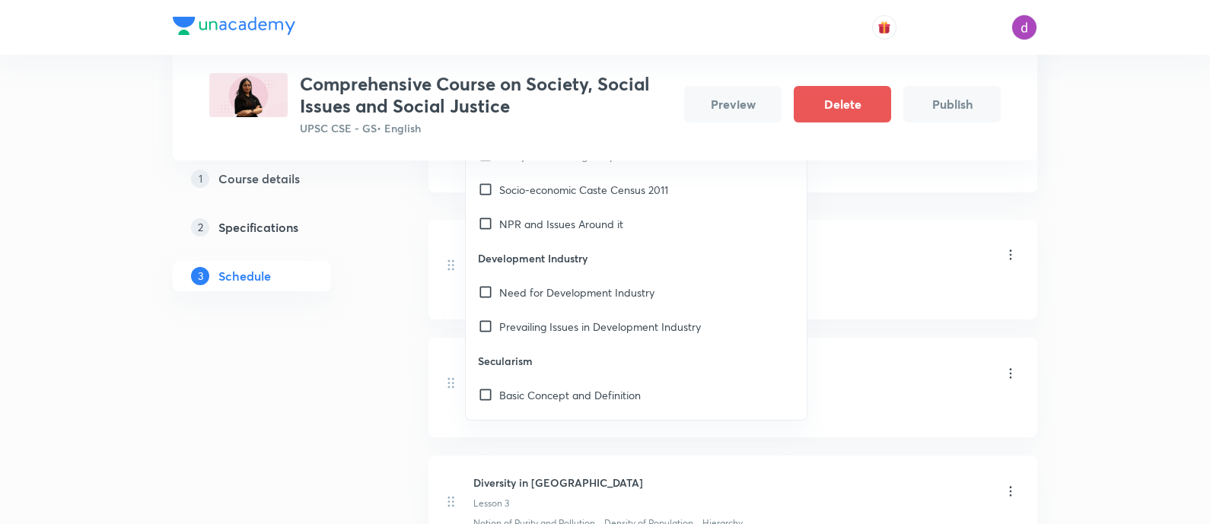
click at [508, 344] on p "Secularism" at bounding box center [636, 361] width 341 height 34
click at [506, 387] on p "Basic Concept and Definition" at bounding box center [570, 395] width 142 height 16
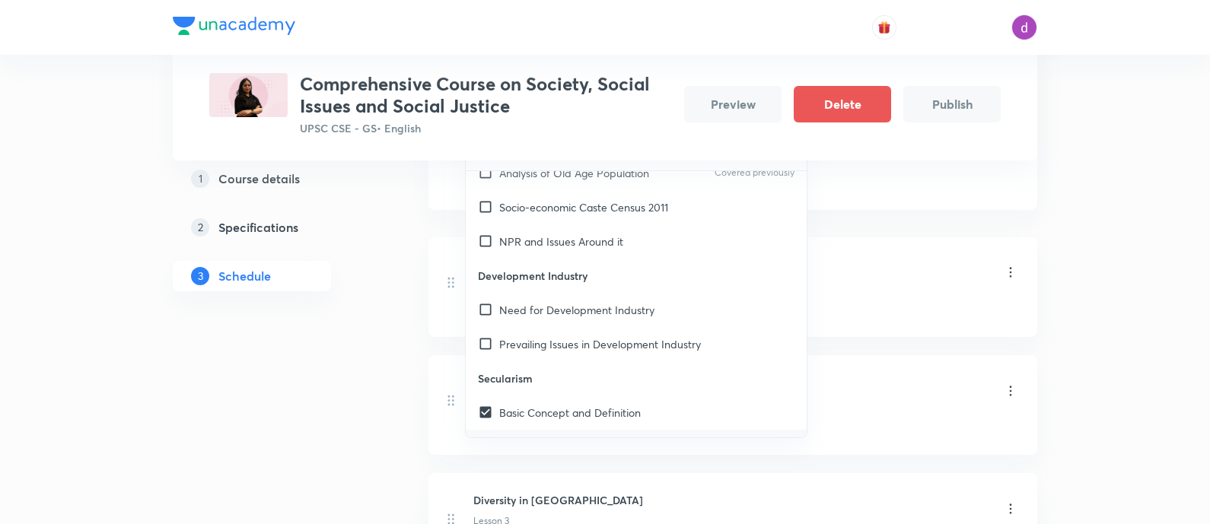
click at [505, 430] on div "Secularism and Secularization" at bounding box center [636, 447] width 341 height 34
checkbox input "true"
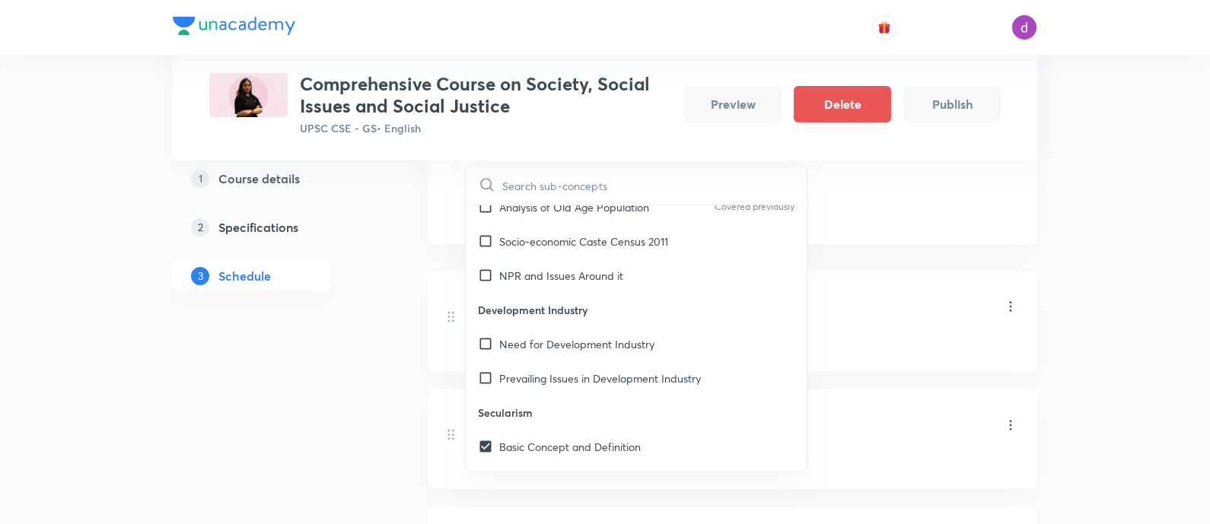
click at [508, 498] on div "Western and Indian Concept of Secularism" at bounding box center [636, 515] width 341 height 34
checkbox input "true"
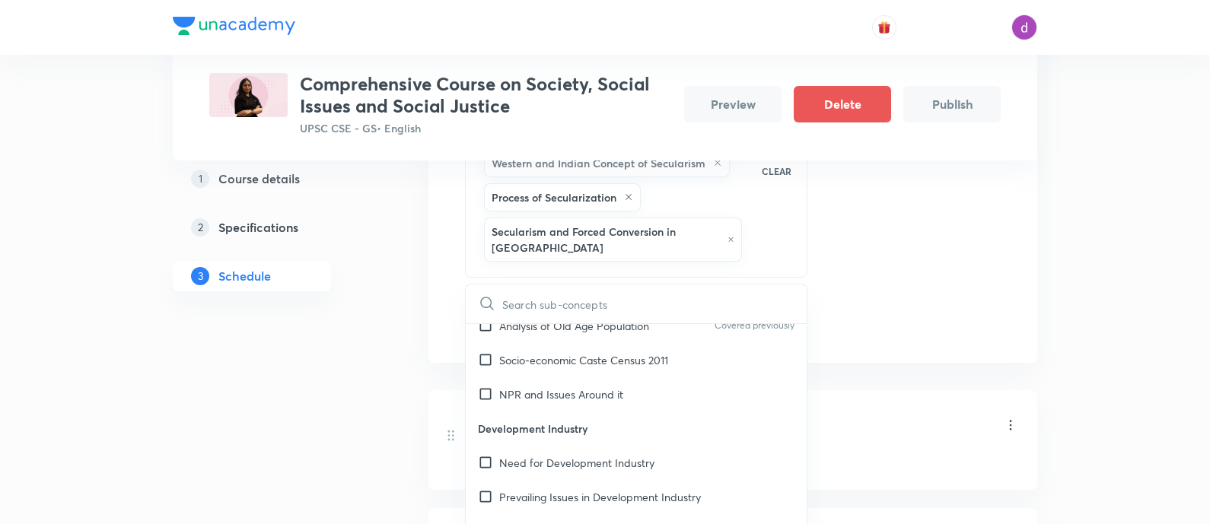
click at [970, 294] on div "Session 27 Live class Quiz Recorded classes Session title 13/99 Miscellaneous ​…" at bounding box center [733, 90] width 536 height 498
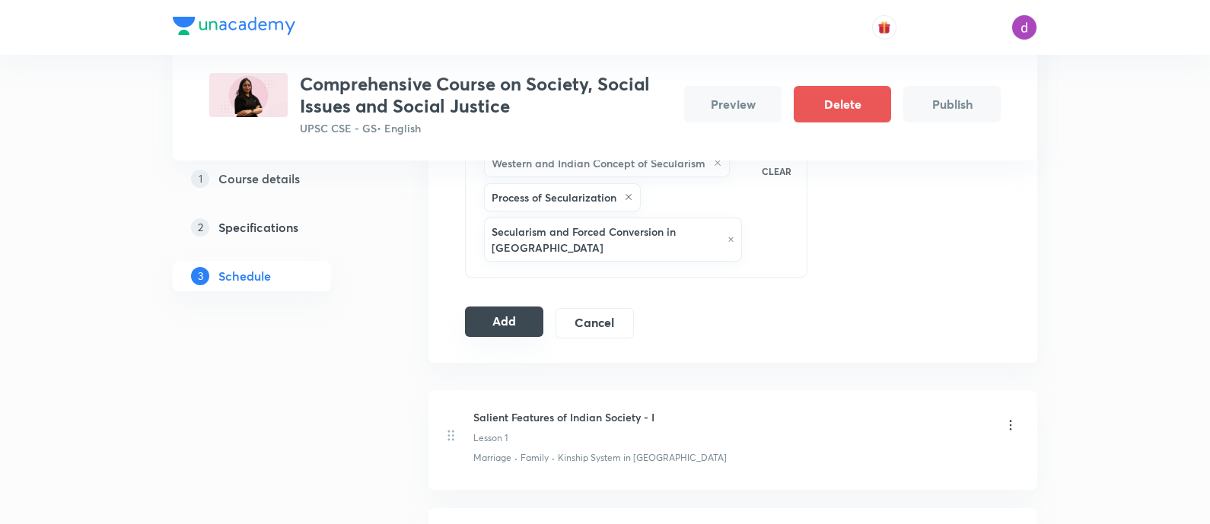
click at [489, 307] on button "Add" at bounding box center [504, 322] width 78 height 30
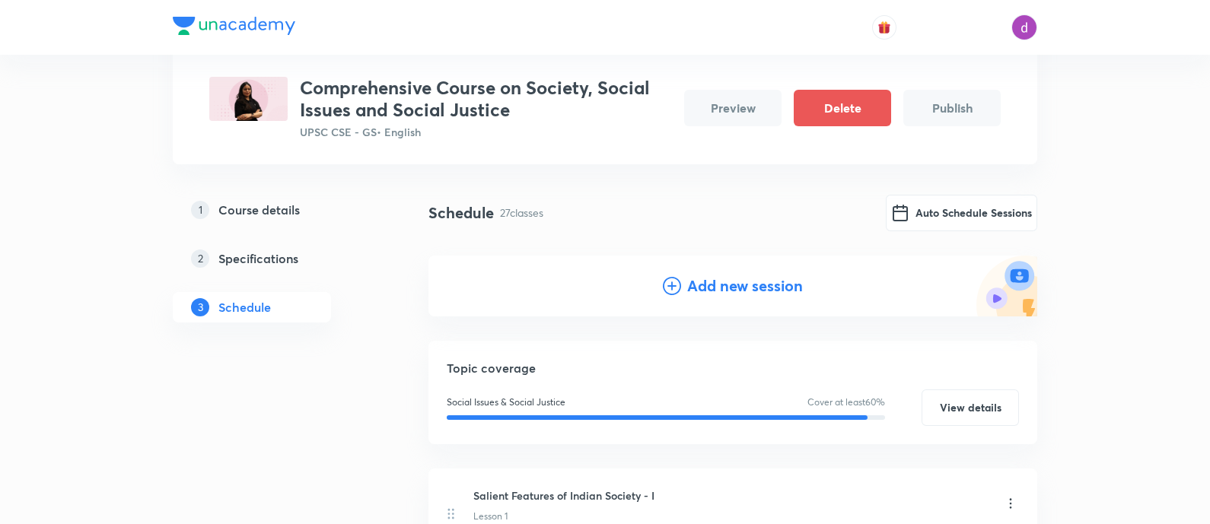
scroll to position [0, 0]
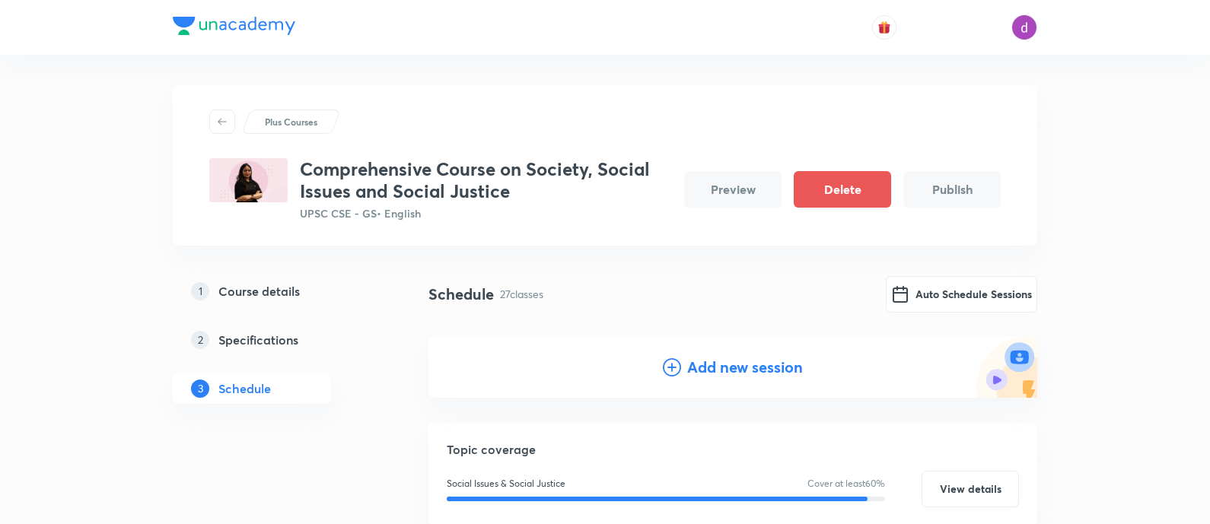
click at [677, 131] on div "Plus Courses" at bounding box center [604, 122] width 791 height 24
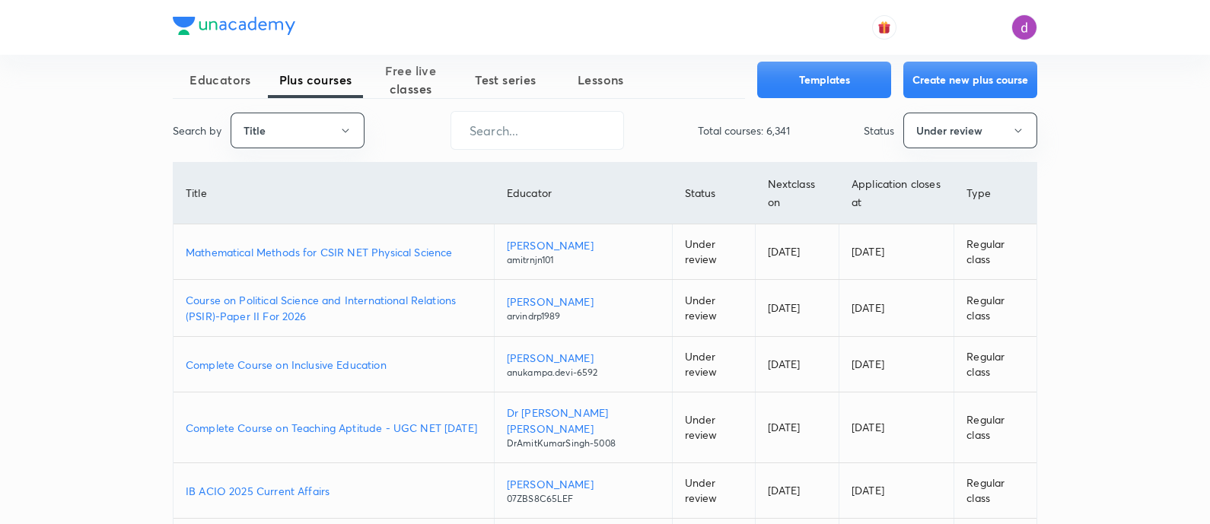
scroll to position [24, 0]
